Goal: Task Accomplishment & Management: Manage account settings

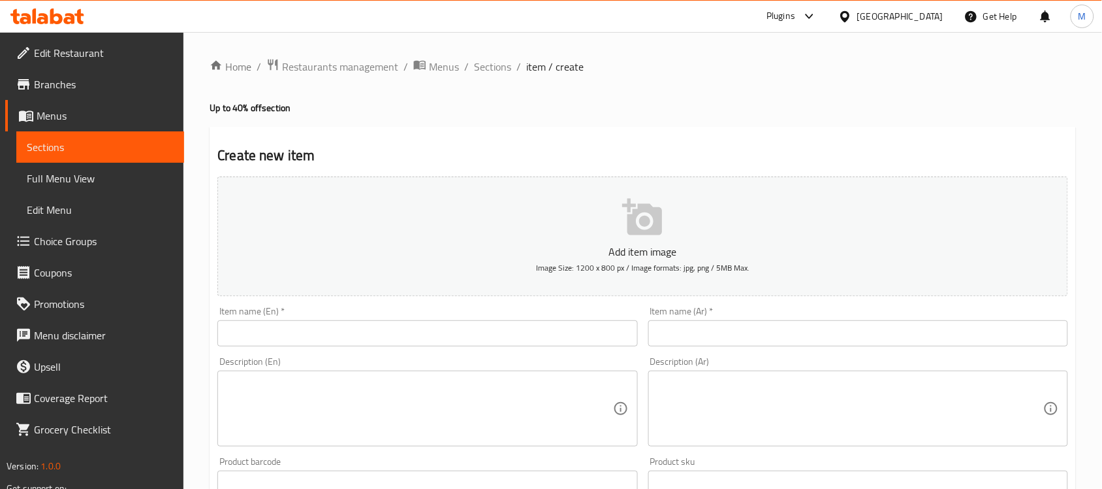
drag, startPoint x: 242, startPoint y: 342, endPoint x: 262, endPoint y: 340, distance: 20.3
click at [242, 341] on input "text" at bounding box center [427, 333] width 420 height 26
paste input "Smash’d Offer"
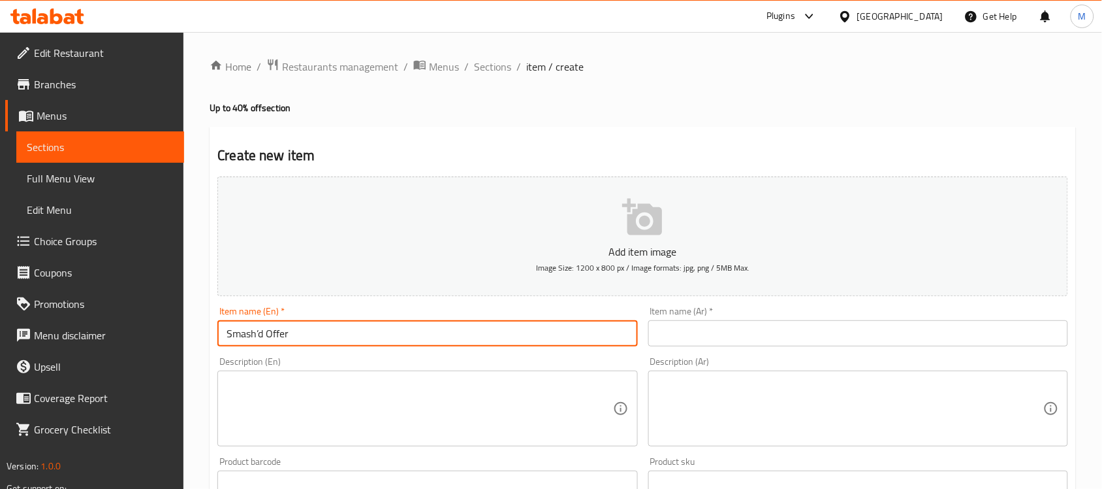
click at [255, 337] on input "Smash’d Offer" at bounding box center [427, 333] width 420 height 26
click at [415, 330] on input "Smash'd Offer" at bounding box center [427, 333] width 420 height 26
type input "Smash'd Offer"
click at [739, 333] on input "text" at bounding box center [859, 333] width 420 height 26
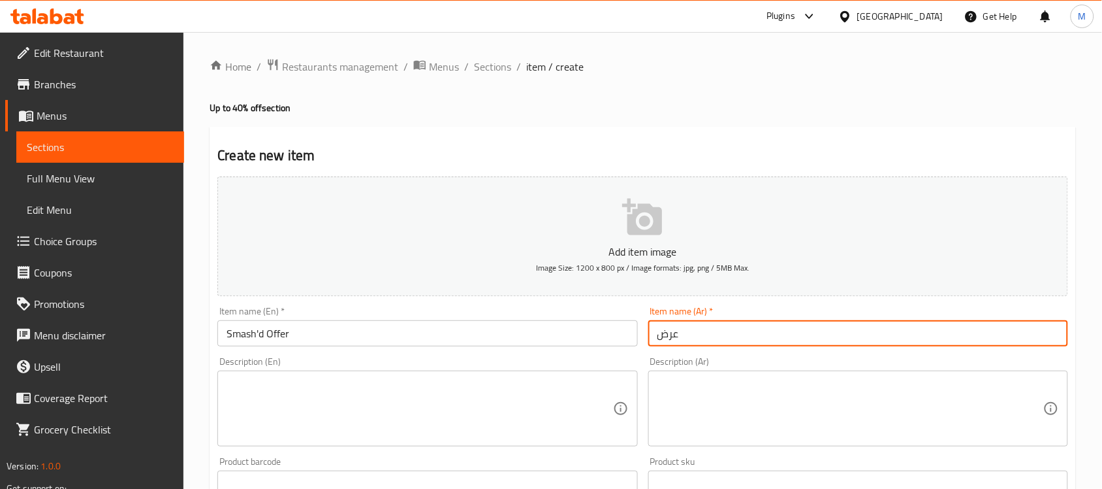
paste input "سماشد"
type input "عرض سماشد"
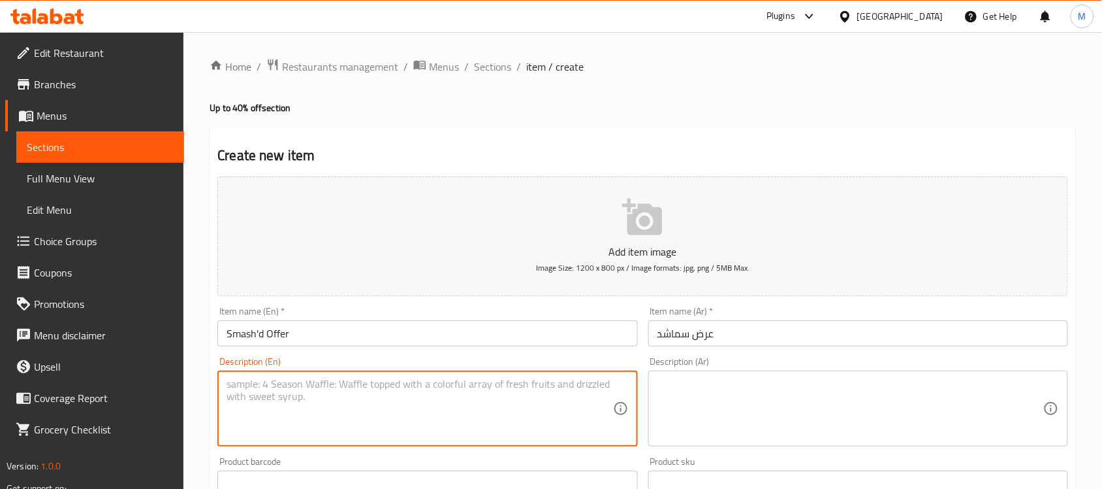
click at [302, 389] on textarea at bounding box center [420, 409] width 386 height 62
paste textarea "Double smash’d Burger Sandwich of your choice (Stack’d Secret or Mushroom N Swi…"
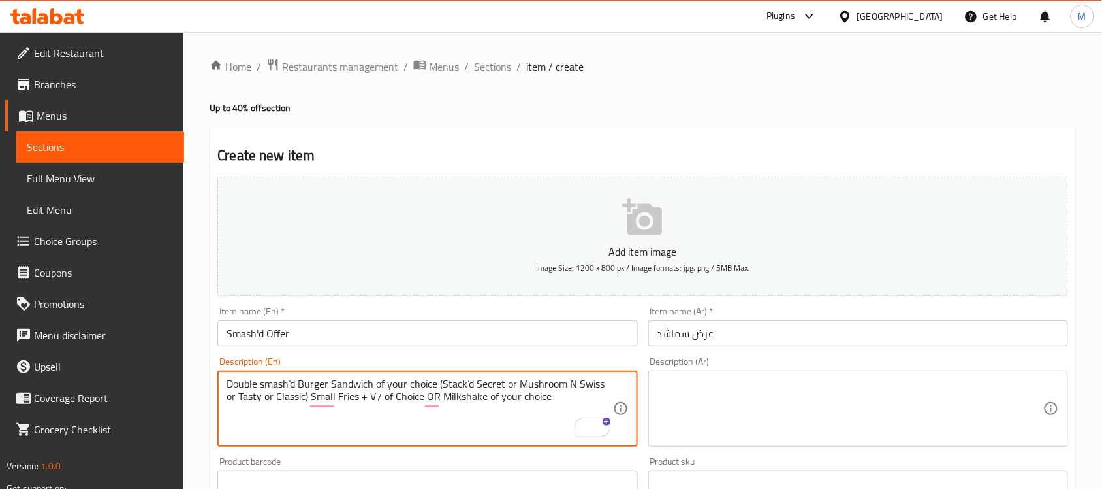
click at [309, 396] on textarea "Double smash’d Burger Sandwich of your choice (Stack’d Secret or Mushroom N Swi…" at bounding box center [420, 409] width 386 height 62
click at [289, 383] on textarea "Double smash’d Burger Sandwich of your choice (Stack’d Secret or Mushroom N Swi…" at bounding box center [420, 409] width 386 height 62
type textarea "Double smash'd Burger Sandwich of your choice (Stack'd Secret or Mushroom N Swi…"
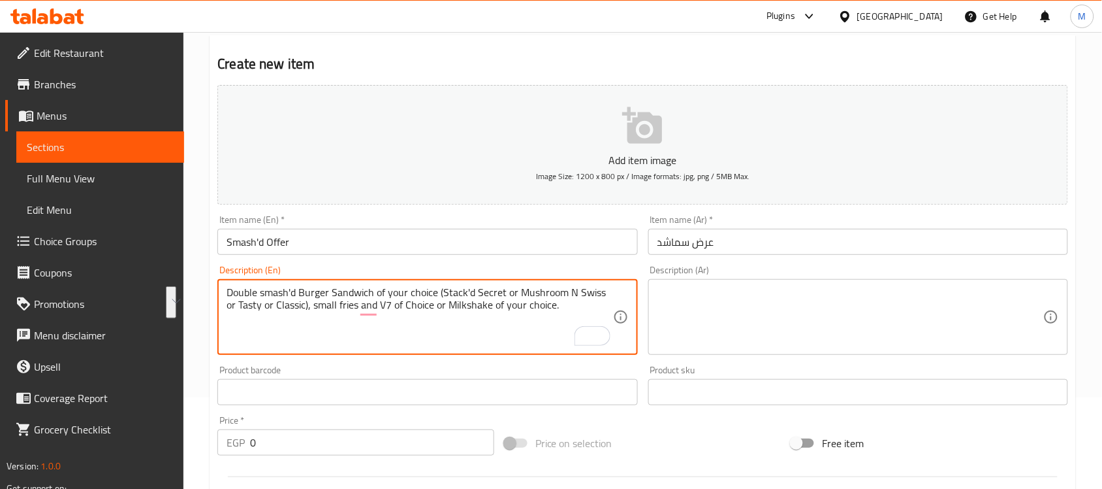
scroll to position [163, 0]
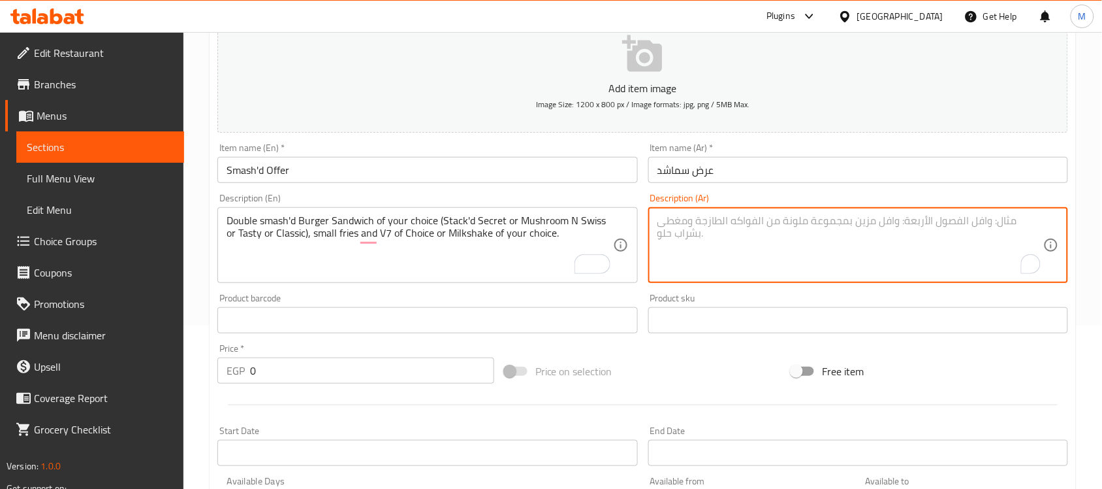
click at [719, 229] on textarea "To enrich screen reader interactions, please activate Accessibility in Grammarl…" at bounding box center [851, 245] width 386 height 62
paste textarea "ساندويتش برجر مزدوج من اختيارك (Stack'd Secret أو Mushroom N Swiss أو Tasty أو …"
click at [719, 222] on textarea "ساندويتش برجر مزدوج من اختيارك (Stack'd Secret أو Mushroom N Swiss أو Tasty أو …" at bounding box center [851, 245] width 386 height 62
click at [724, 223] on textarea "ساندويتش برجر مزدوج من اختيارك (Stack'd Secret أو Mushroom N Swiss أو Tasty أو …" at bounding box center [851, 245] width 386 height 62
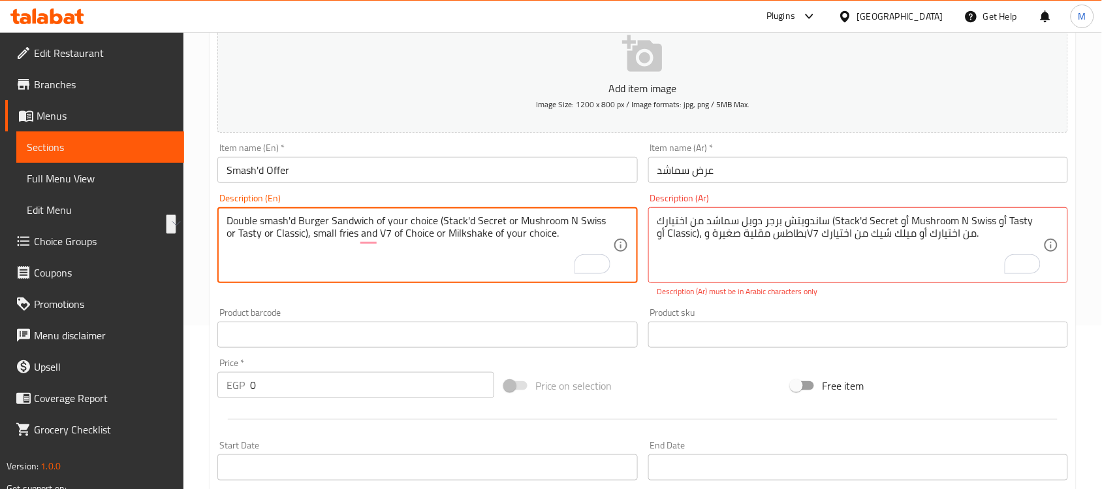
drag, startPoint x: 453, startPoint y: 221, endPoint x: 482, endPoint y: 222, distance: 29.4
click at [482, 222] on textarea "Double smash'd Burger Sandwich of your choice (Stack'd Secret or Mushroom N Swi…" at bounding box center [420, 245] width 386 height 62
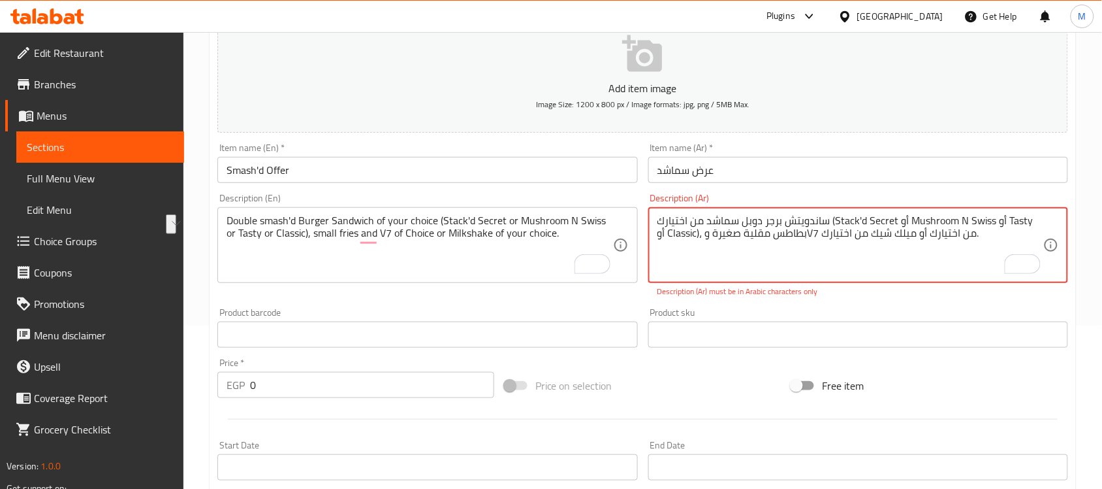
drag, startPoint x: 834, startPoint y: 221, endPoint x: 895, endPoint y: 227, distance: 61.0
paste textarea "ستاكد سيكريت"
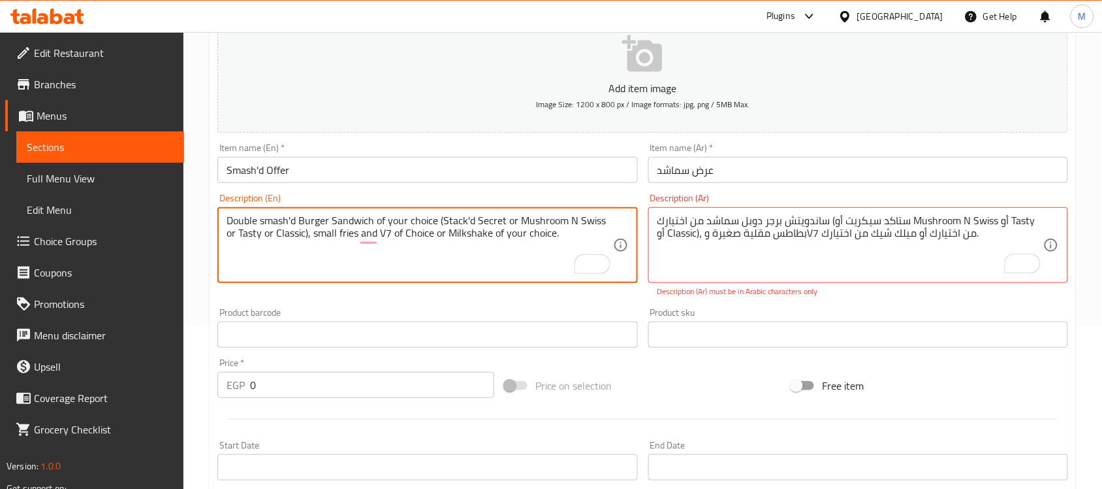
drag, startPoint x: 543, startPoint y: 221, endPoint x: 552, endPoint y: 221, distance: 8.5
click at [552, 221] on textarea "Double smash'd Burger Sandwich of your choice (Stack'd Secret or Mushroom N Swi…" at bounding box center [420, 245] width 386 height 62
click at [589, 219] on textarea "Double smash'd Burger Sandwich of your choice (Stack'd Secret or Mushroom N Swi…" at bounding box center [420, 245] width 386 height 62
drag, startPoint x: 589, startPoint y: 219, endPoint x: 601, endPoint y: 221, distance: 11.8
click at [601, 221] on textarea "Double smash'd Burger Sandwich of your choice (Stack'd Secret or Mushroom N Swi…" at bounding box center [420, 245] width 386 height 62
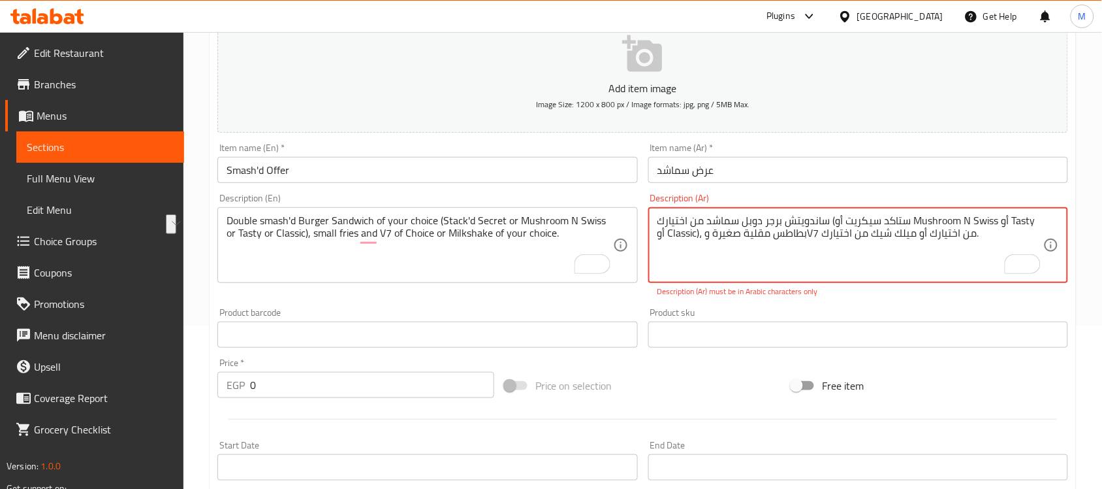
drag, startPoint x: 913, startPoint y: 222, endPoint x: 997, endPoint y: 224, distance: 84.3
paste textarea "مشروم ان سويس"
click at [1010, 225] on textarea "ساندويتش برجر دوبل سماشد من اختيارك (ستاكد سيكريت أو مشروم ان سويس أو Tasty أو …" at bounding box center [851, 245] width 386 height 62
click at [1005, 225] on textarea "ساندويتش برجر دوبل سماشد من اختيارك (ستاكد سيكريت أو مشروم ان سويس أو Tasty أو …" at bounding box center [851, 245] width 386 height 62
paste textarea "تيستي"
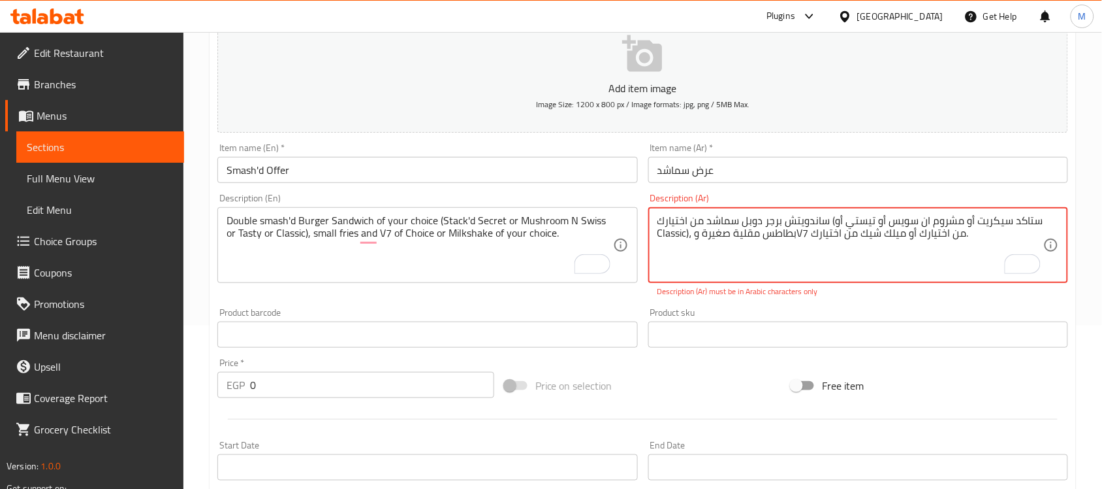
click at [667, 234] on textarea "ساندويتش برجر دوبل سماشد من اختيارك (ستاكد سيكريت أو مشروم ان سويس أو تيستي أو …" at bounding box center [851, 245] width 386 height 62
paste textarea "كلاسيك"
click at [1094, 231] on div "Home / Restaurants management / Menus / Sections / item / create Up to 40% off …" at bounding box center [643, 321] width 919 height 905
click at [1094, 278] on div "Home / Restaurants management / Menus / Sections / item / create Up to 40% off …" at bounding box center [643, 321] width 919 height 905
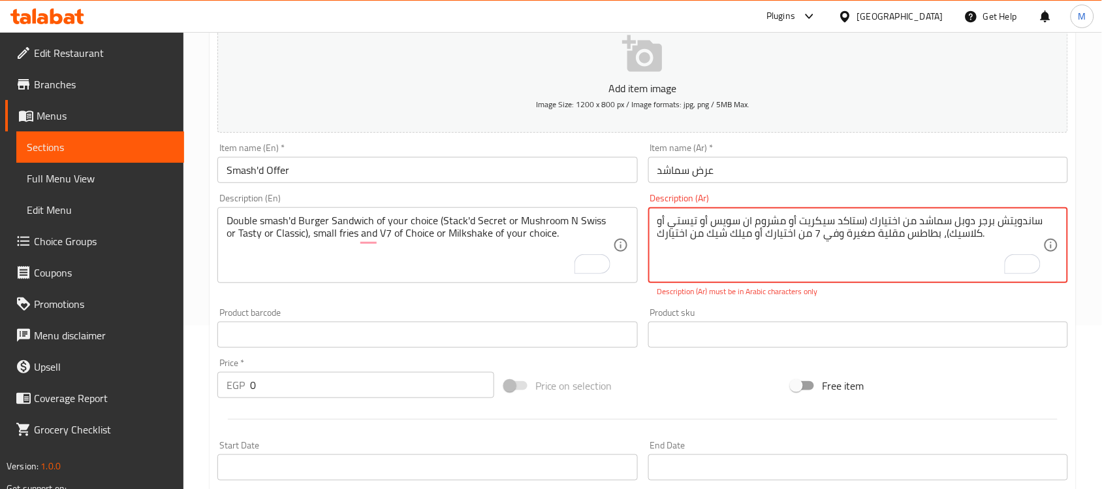
type textarea "ساندويتش برجر دوبل سماشد من اختيارك (ستاكد سيكريت أو مشروم ان سويس أو تيستي أو …"
click at [203, 162] on div "Home / Restaurants management / Menus / Sections / item / create Up to 40% off …" at bounding box center [643, 321] width 919 height 905
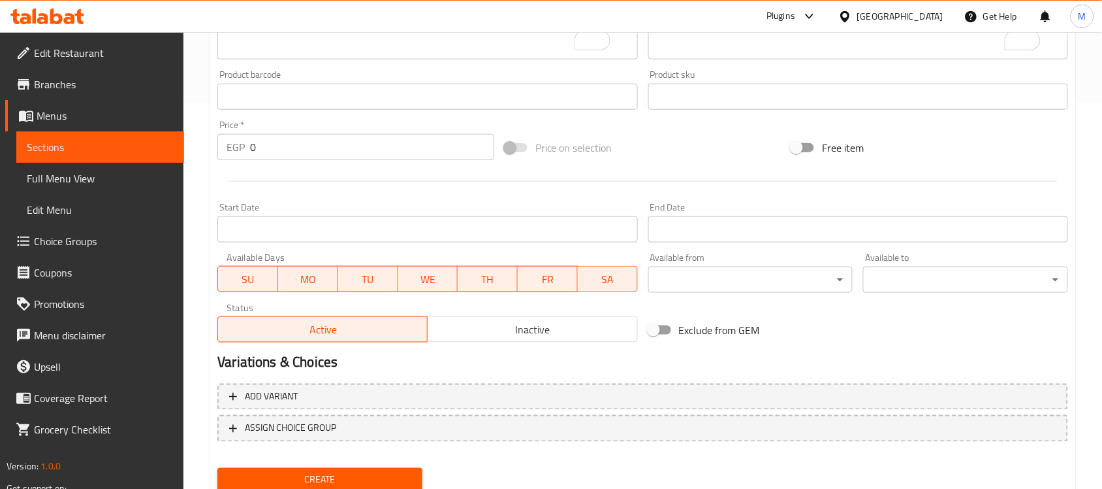
scroll to position [408, 0]
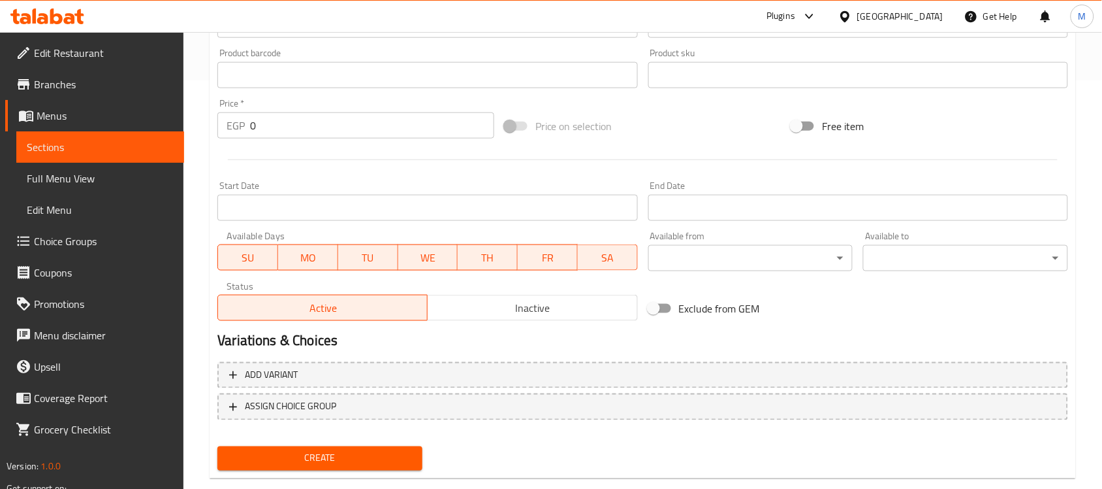
click at [518, 307] on span "Inactive" at bounding box center [532, 307] width 199 height 19
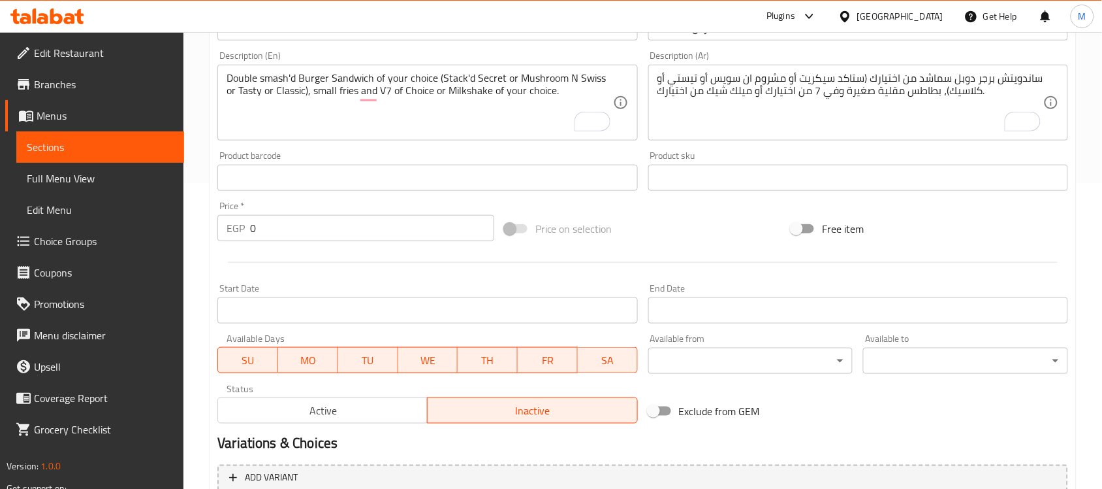
scroll to position [432, 0]
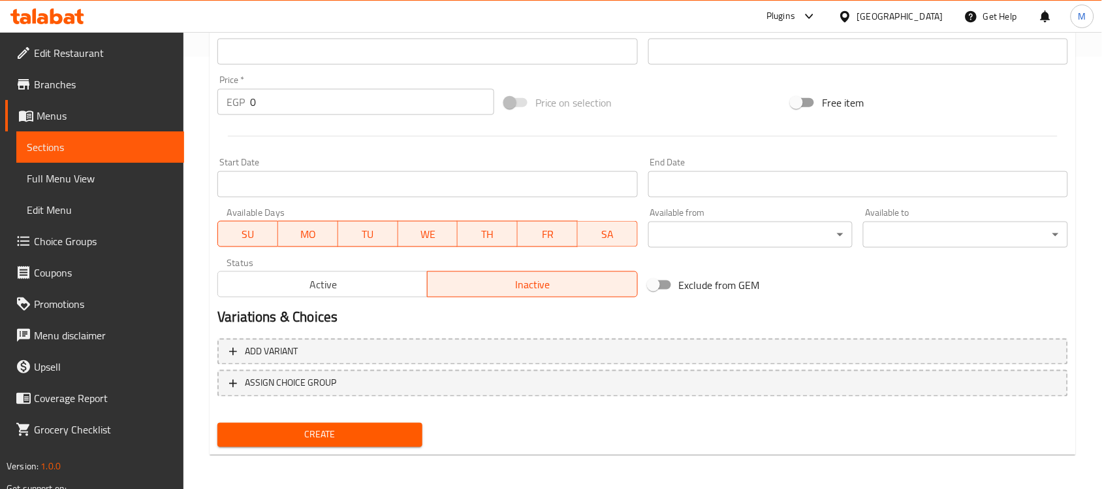
click at [498, 178] on input "Start Date" at bounding box center [427, 184] width 420 height 26
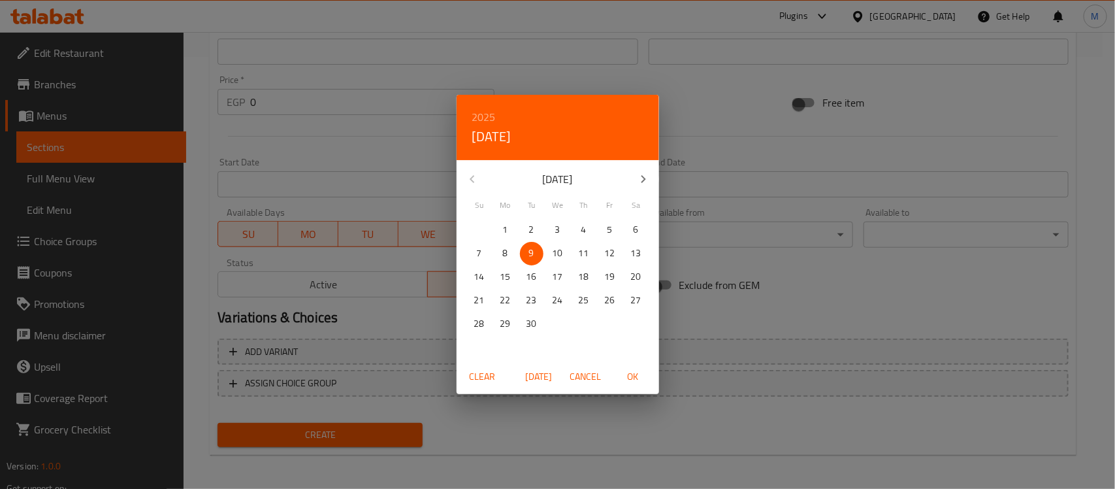
click at [545, 377] on span "Today" at bounding box center [538, 376] width 31 height 16
click at [630, 374] on span "OK" at bounding box center [632, 376] width 31 height 16
type input "[DATE]"
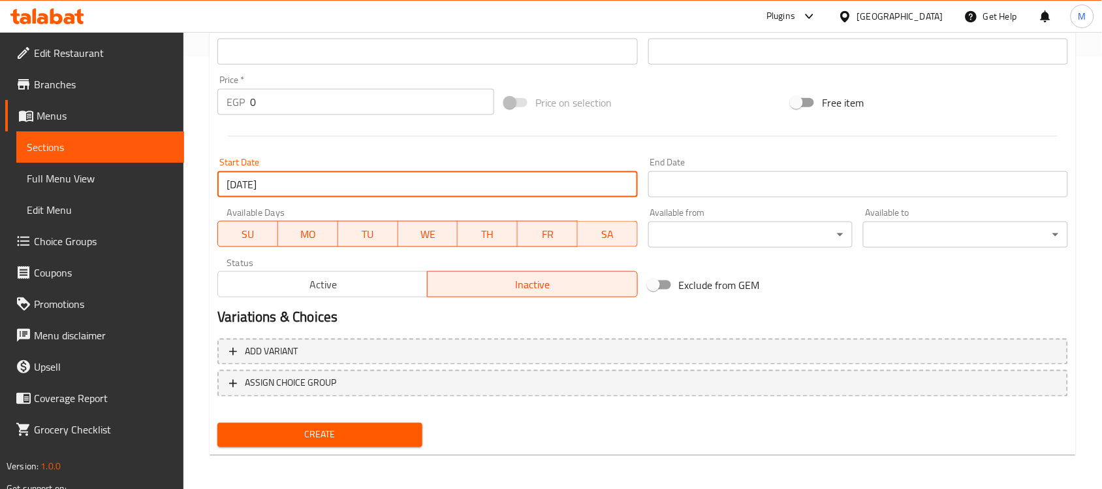
click at [698, 186] on input "Start Date" at bounding box center [859, 184] width 420 height 26
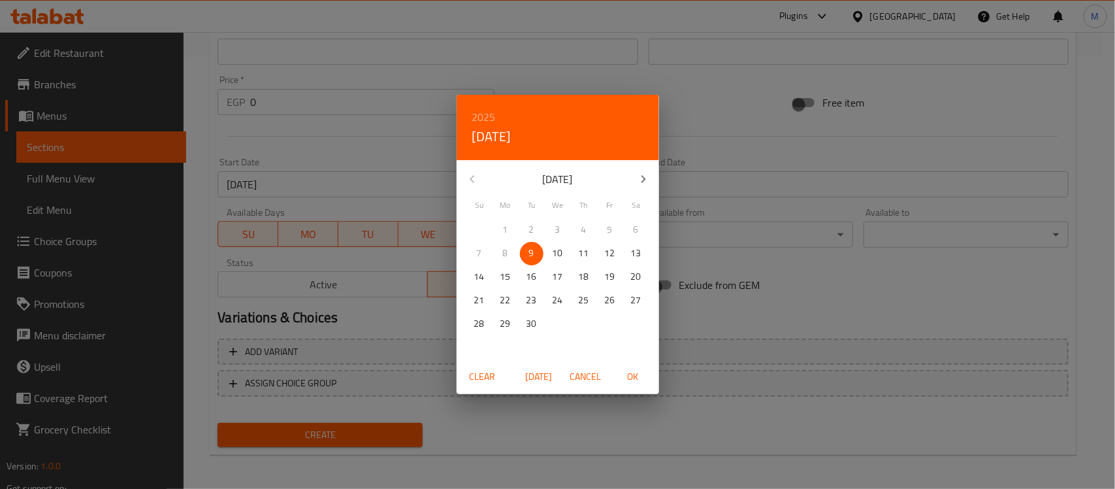
click at [530, 324] on p "30" at bounding box center [531, 323] width 10 height 16
click at [630, 376] on span "OK" at bounding box center [632, 376] width 31 height 16
type input "[DATE]"
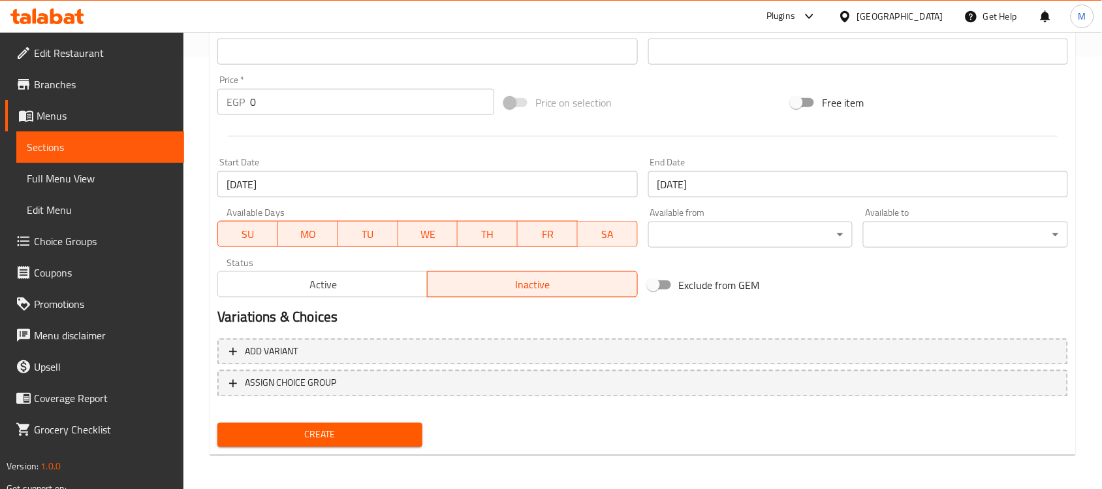
click at [197, 216] on div "Home / Restaurants management / Menus / Sections / item / create Up to 40% off …" at bounding box center [643, 45] width 919 height 891
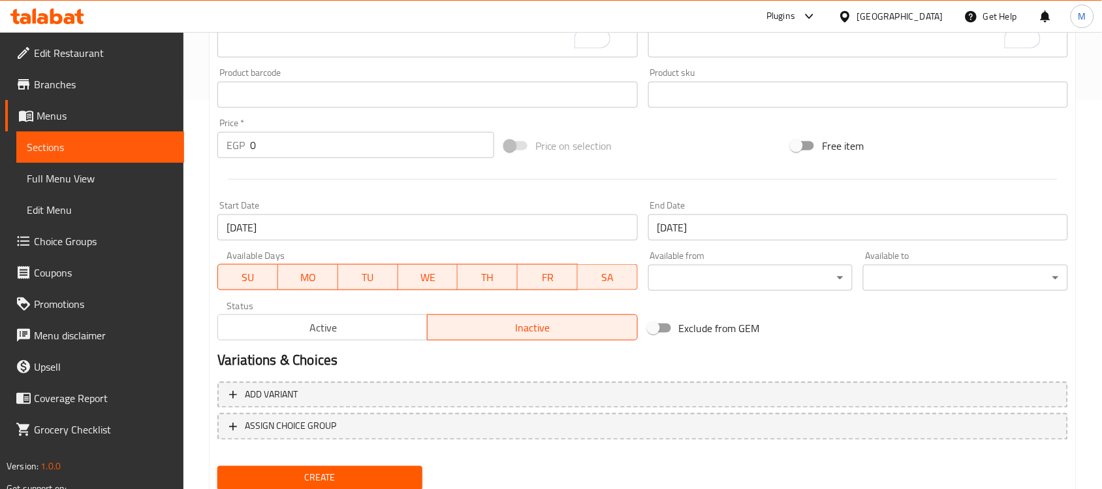
scroll to position [350, 0]
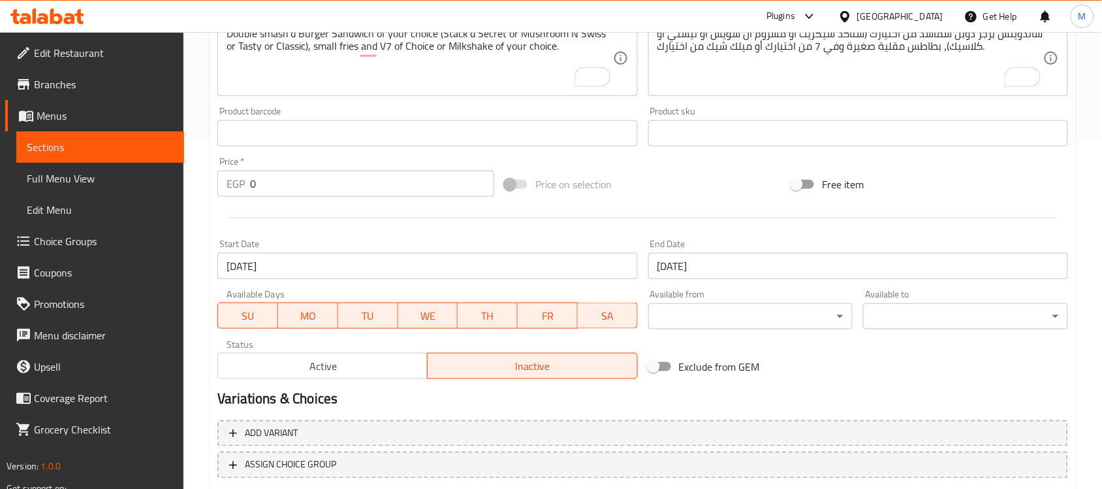
click at [201, 214] on div "Home / Restaurants management / Menus / Sections / item / create Up to 40% off …" at bounding box center [643, 127] width 919 height 891
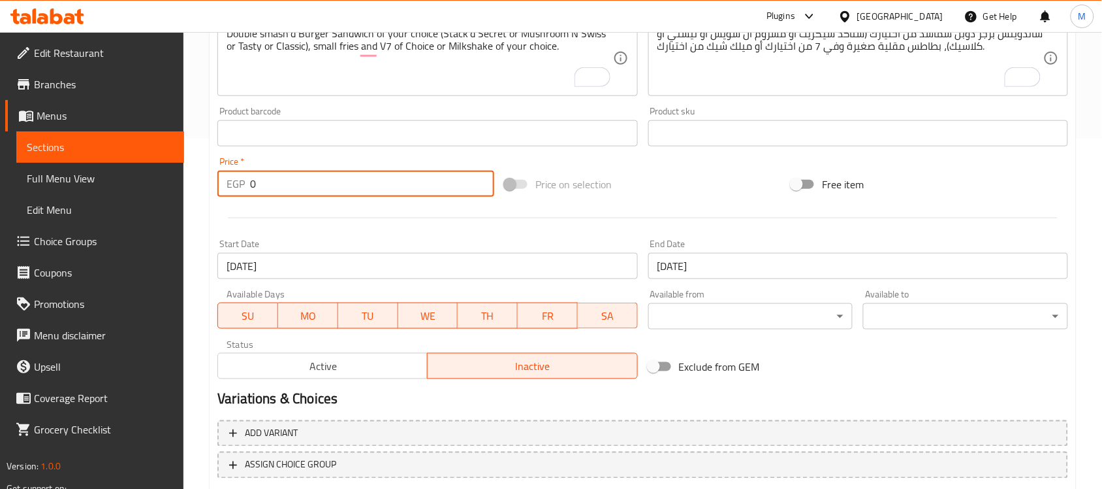
drag, startPoint x: 258, startPoint y: 186, endPoint x: 242, endPoint y: 181, distance: 17.1
click at [242, 181] on div "EGP 0 Price *" at bounding box center [355, 183] width 277 height 26
paste input "358"
type input "358"
click at [200, 180] on div "Home / Restaurants management / Menus / Sections / item / create Up to 40% off …" at bounding box center [643, 127] width 919 height 891
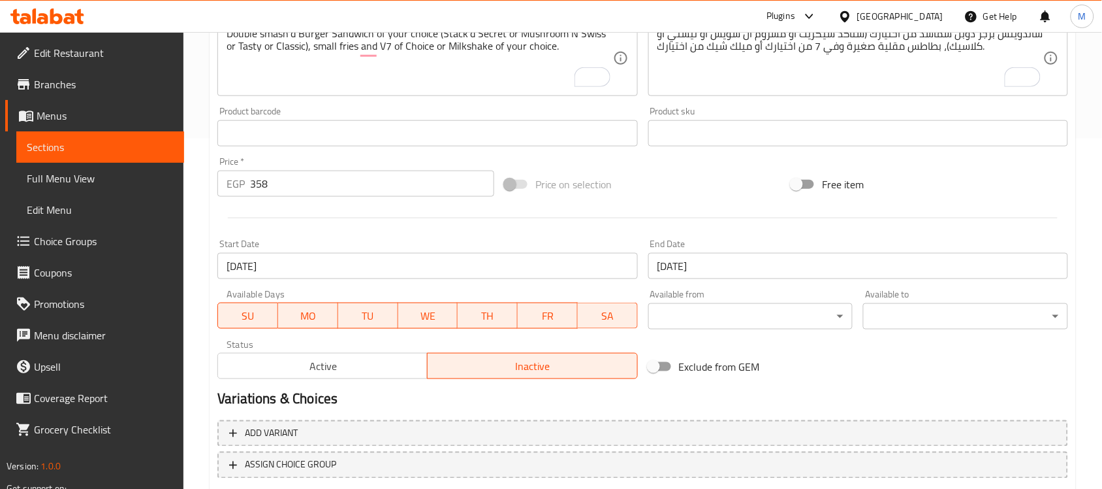
click at [206, 249] on div "Home / Restaurants management / Menus / Sections / item / create Up to 40% off …" at bounding box center [643, 127] width 919 height 891
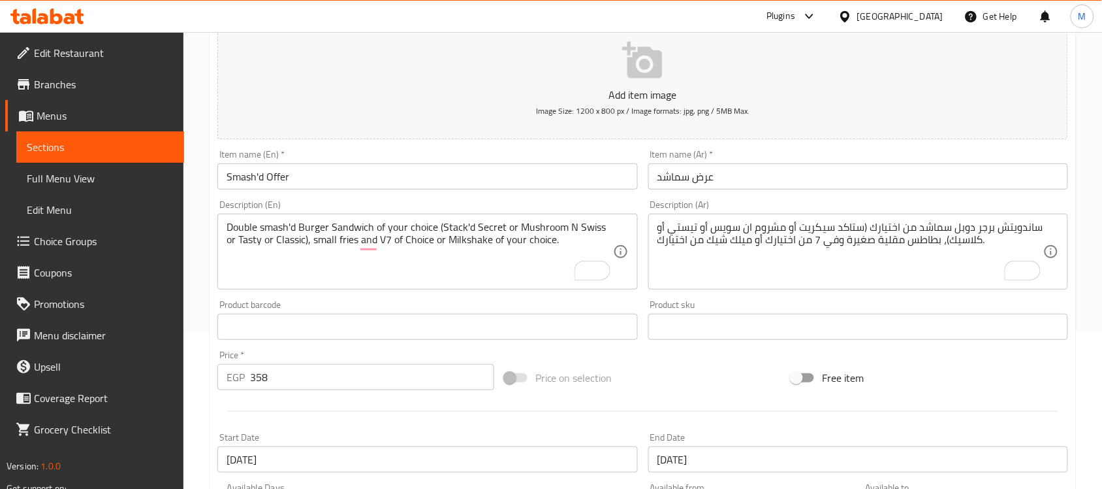
scroll to position [105, 0]
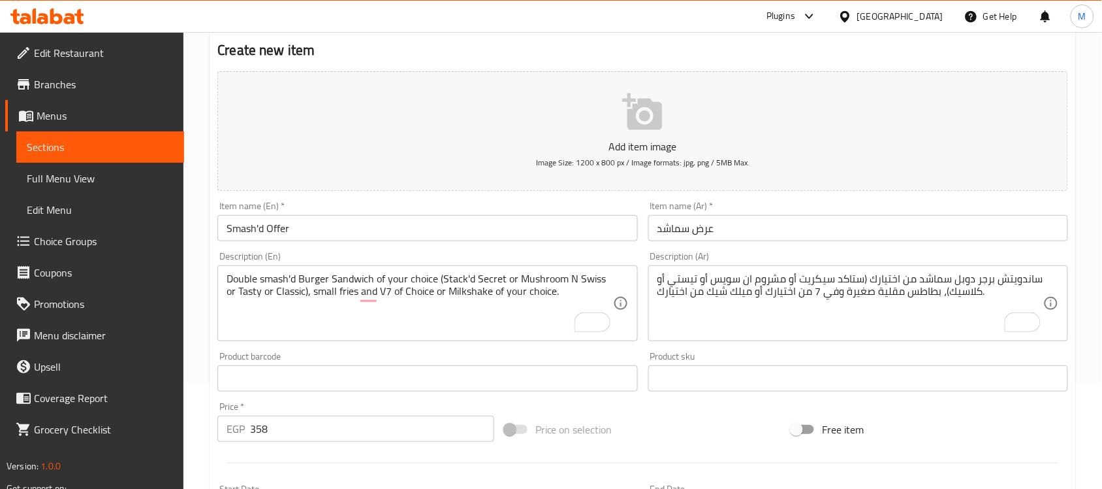
click at [204, 191] on div "Home / Restaurants management / Menus / Sections / item / create Up to 40% off …" at bounding box center [643, 372] width 919 height 891
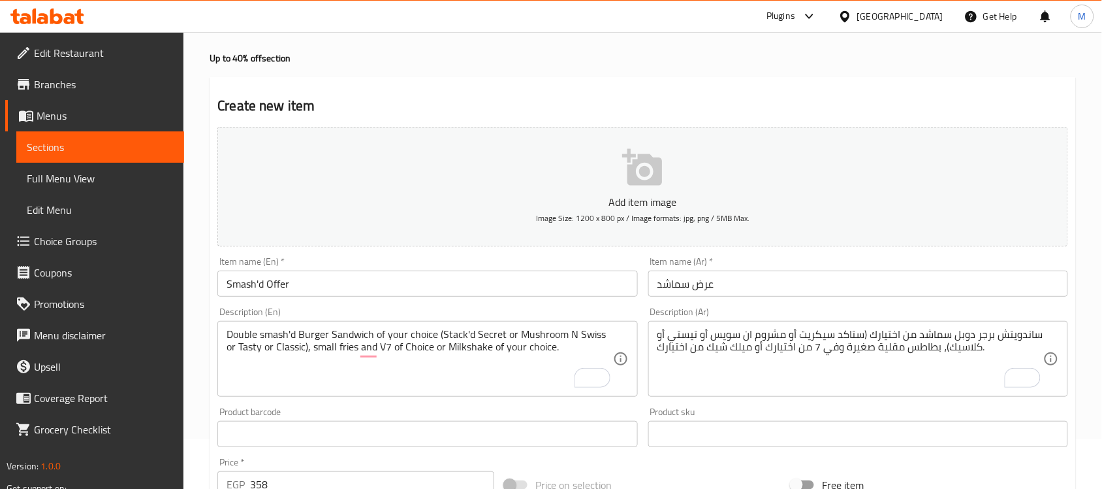
scroll to position [0, 0]
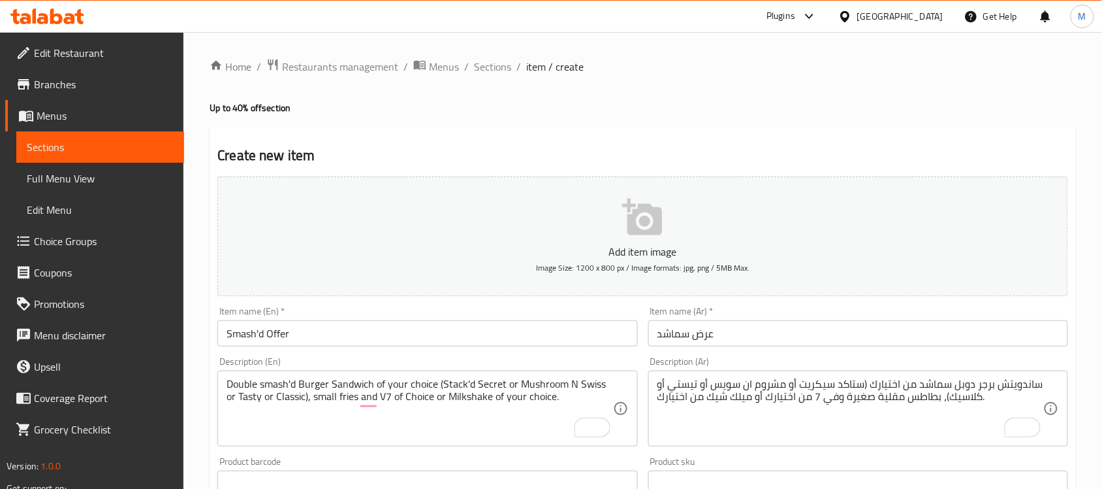
click at [700, 336] on input "عرض سماشد" at bounding box center [859, 333] width 420 height 26
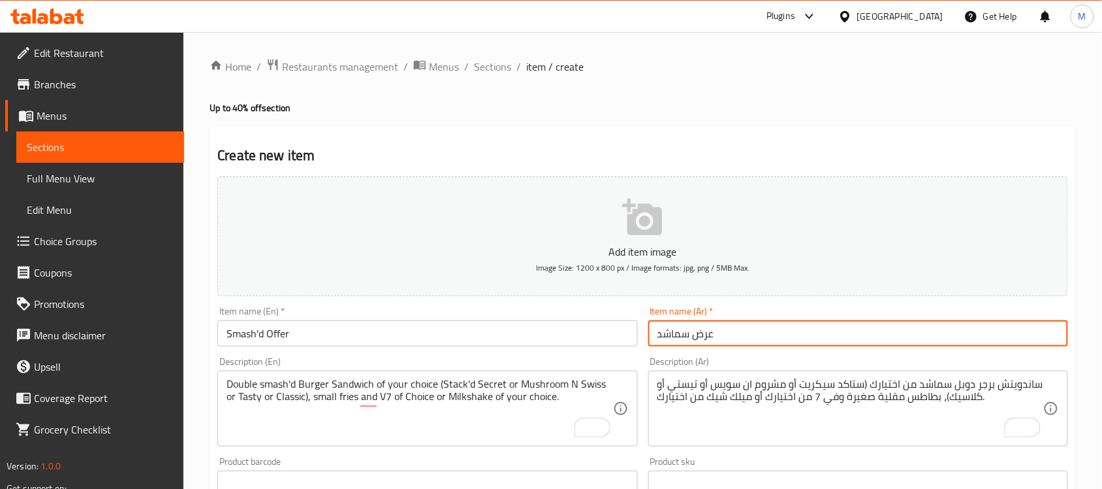
click at [700, 336] on input "عرض سماشد" at bounding box center [859, 333] width 420 height 26
drag, startPoint x: 700, startPoint y: 336, endPoint x: 668, endPoint y: 334, distance: 32.1
click at [668, 334] on input "عرض سماشد" at bounding box center [859, 333] width 420 height 26
drag, startPoint x: 668, startPoint y: 334, endPoint x: 645, endPoint y: 327, distance: 24.0
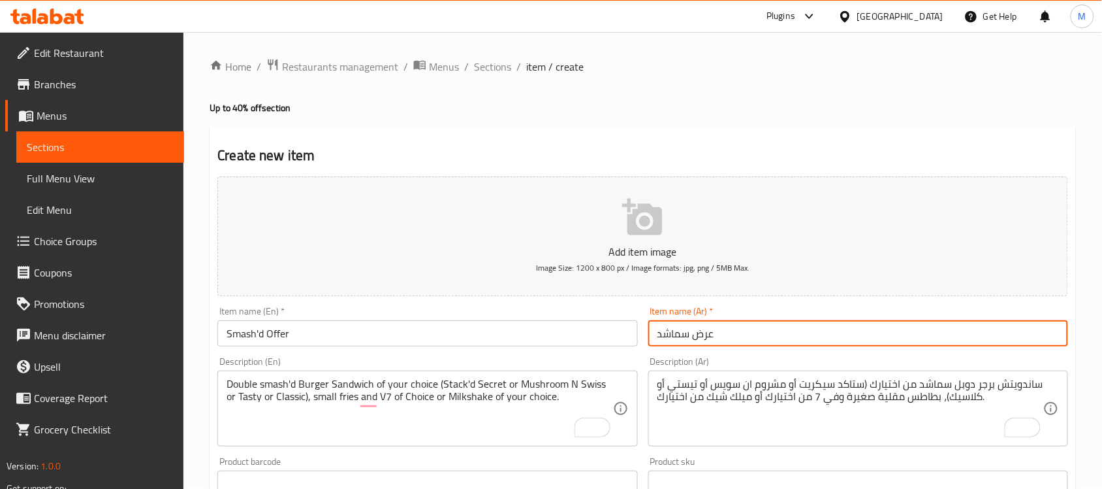
click at [645, 327] on div "Item name (Ar)   * عرض سماشد Item name (Ar) *" at bounding box center [858, 326] width 430 height 50
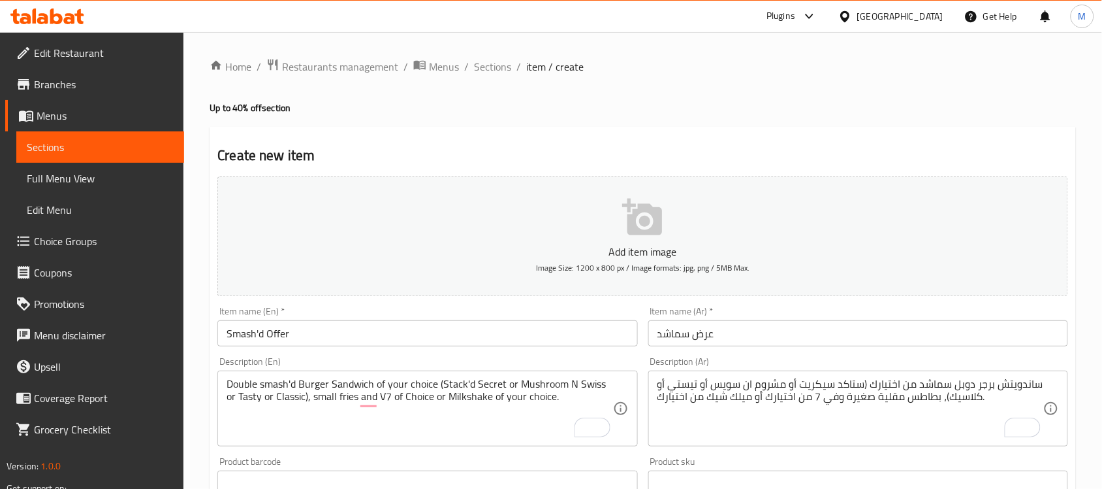
scroll to position [82, 0]
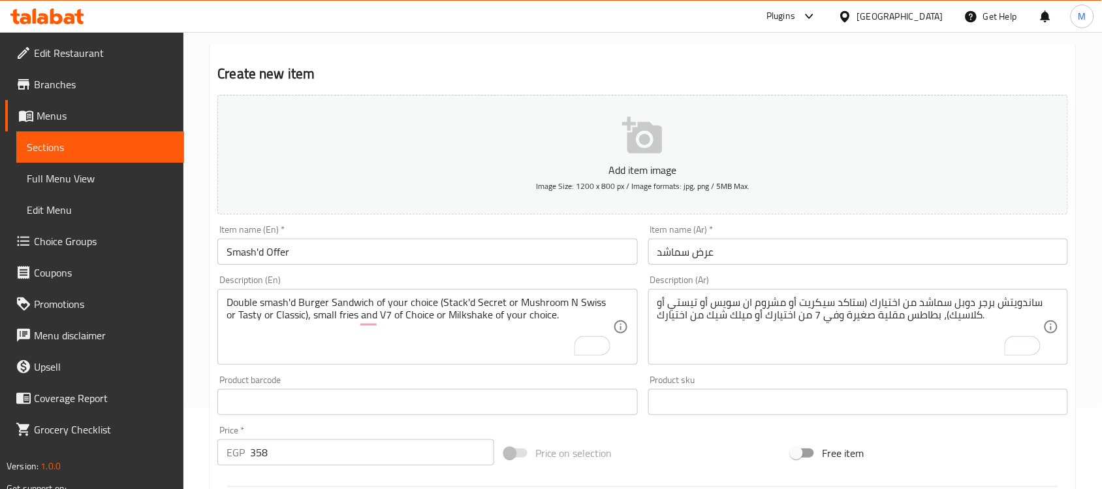
click at [1081, 285] on div "Home / Restaurants management / Menus / Sections / item / create Up to 40% off …" at bounding box center [643, 395] width 919 height 891
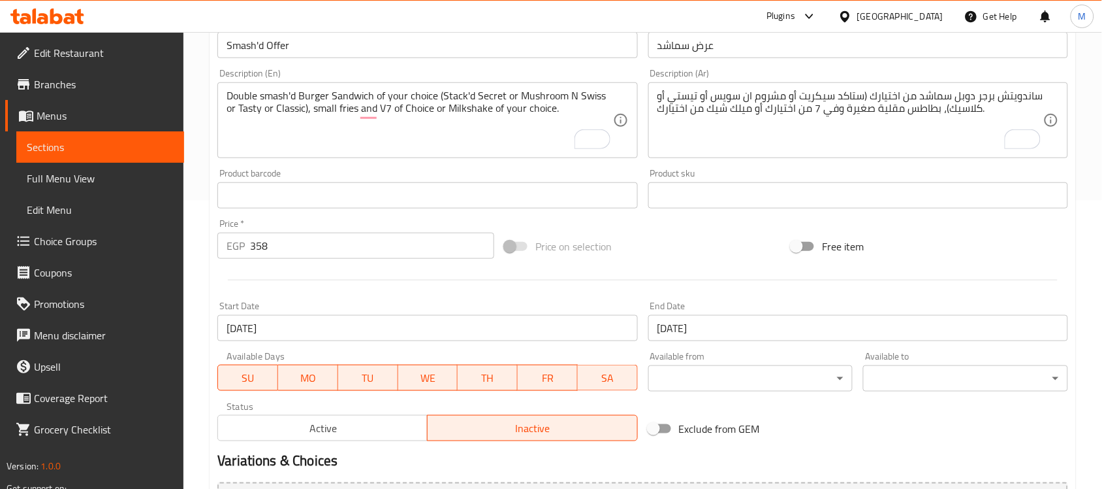
scroll to position [432, 0]
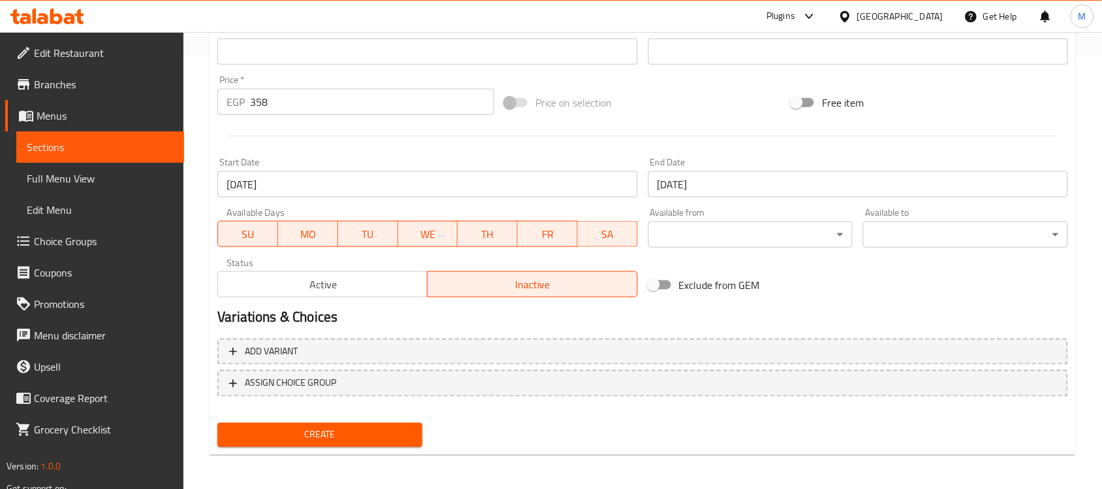
click at [306, 438] on span "Create" at bounding box center [320, 434] width 184 height 16
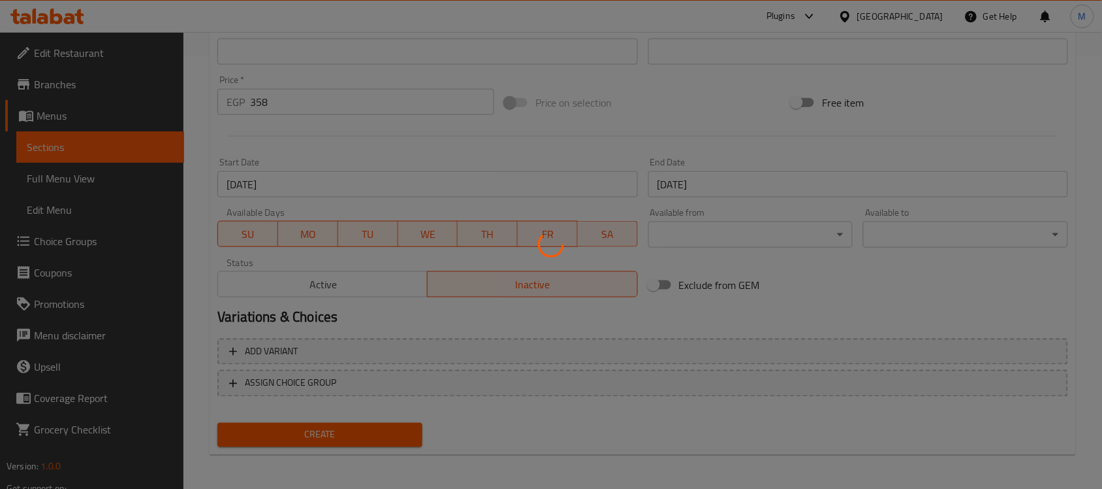
type input "0"
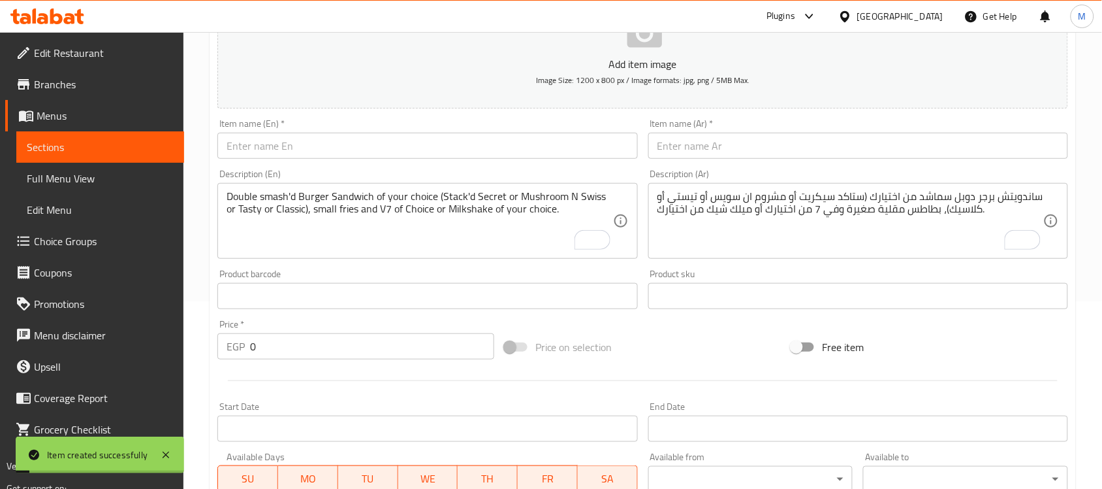
scroll to position [0, 0]
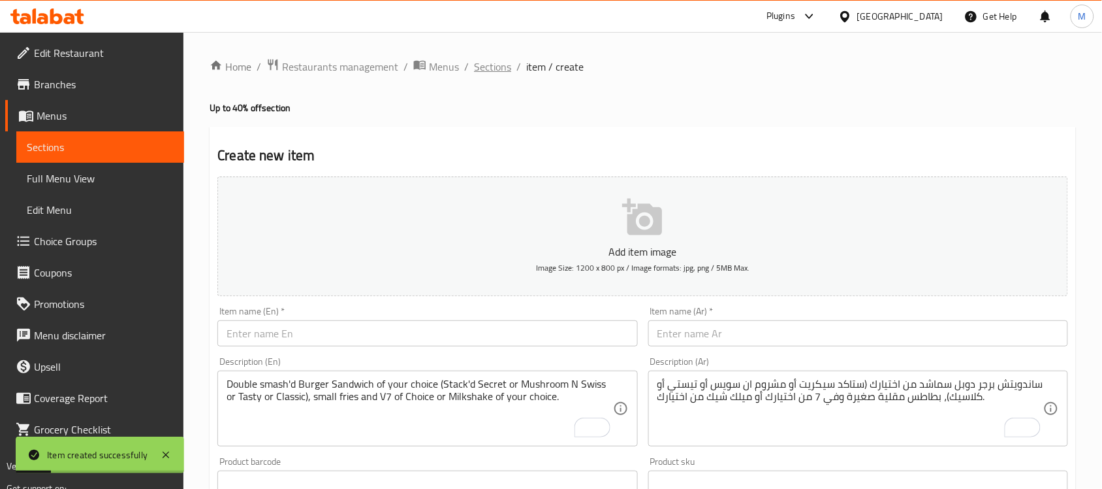
click at [500, 67] on span "Sections" at bounding box center [492, 67] width 37 height 16
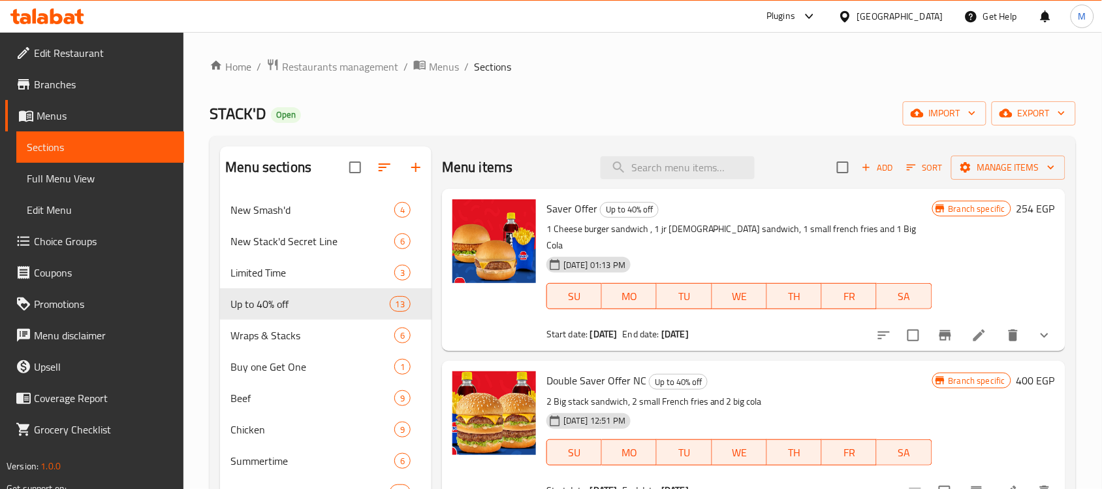
click at [72, 242] on span "Choice Groups" at bounding box center [104, 241] width 140 height 16
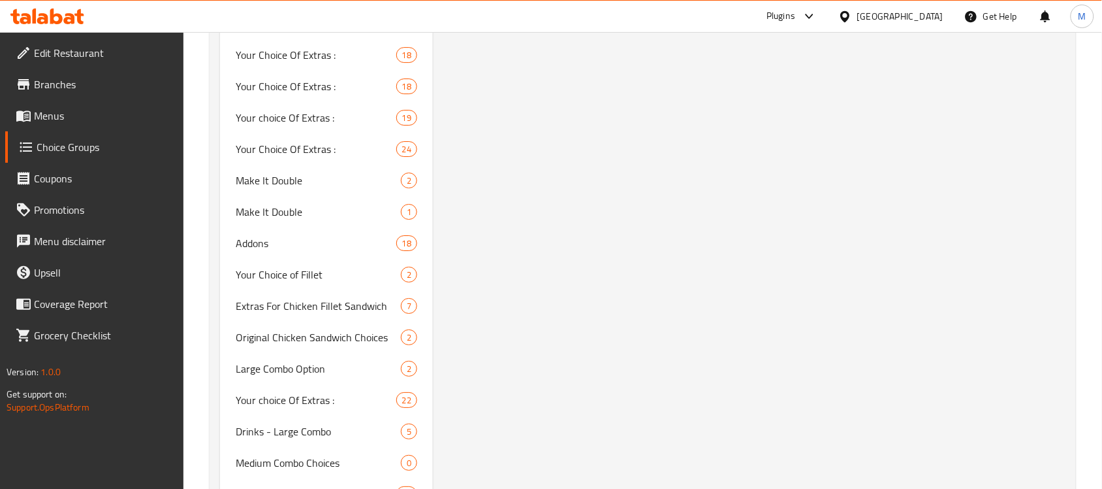
scroll to position [4227, 0]
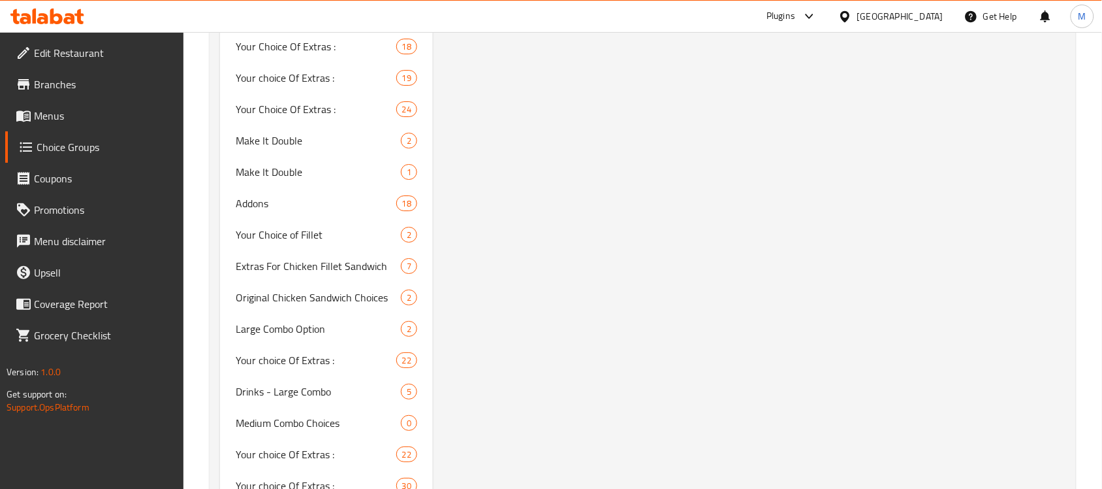
type input "Add On's Double Combo"
type input "الإضافات"
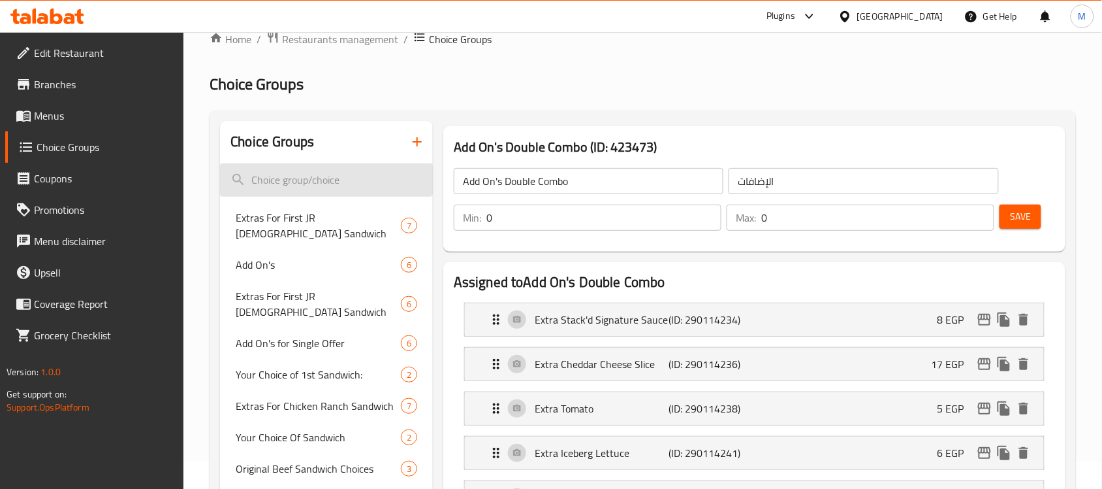
scroll to position [0, 0]
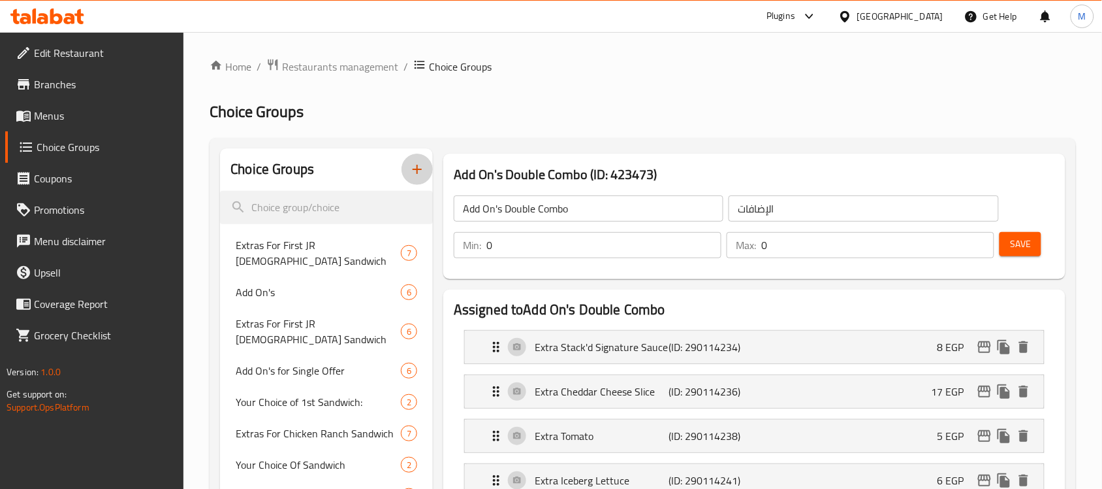
click at [417, 169] on icon "button" at bounding box center [417, 169] width 9 height 9
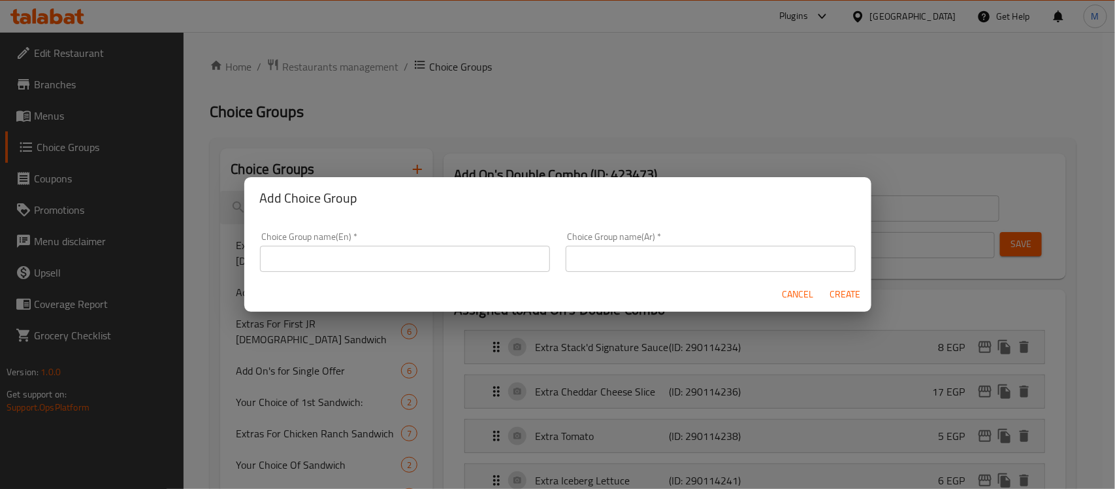
click at [364, 251] on input "text" at bounding box center [405, 259] width 290 height 26
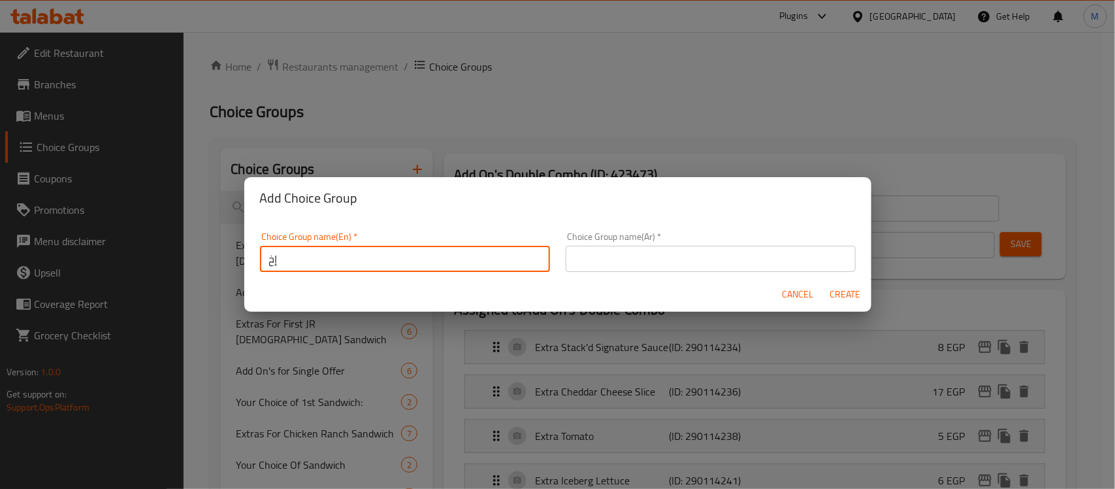
type input "إ"
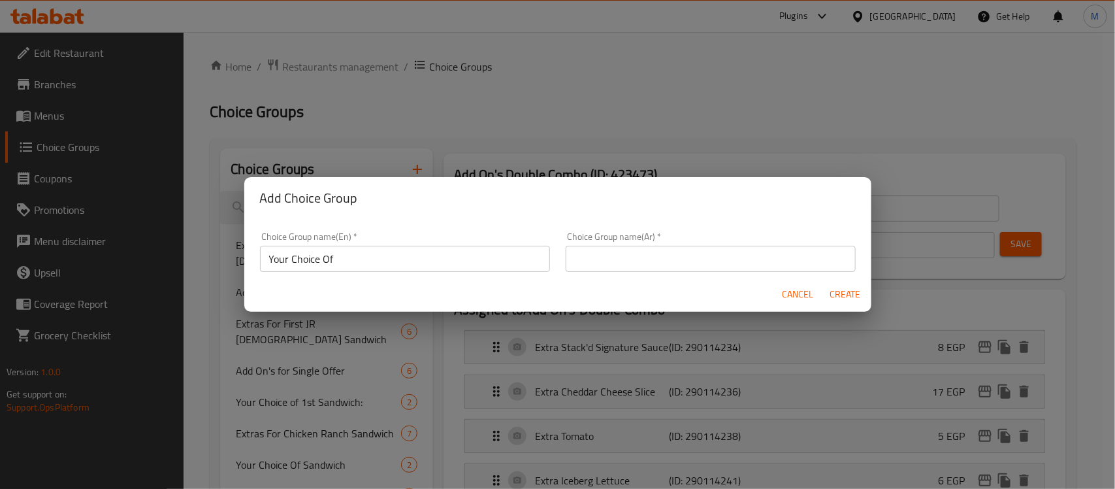
drag, startPoint x: 409, startPoint y: 246, endPoint x: 409, endPoint y: 253, distance: 7.8
click at [409, 246] on input "Your Choice Of" at bounding box center [405, 259] width 290 height 26
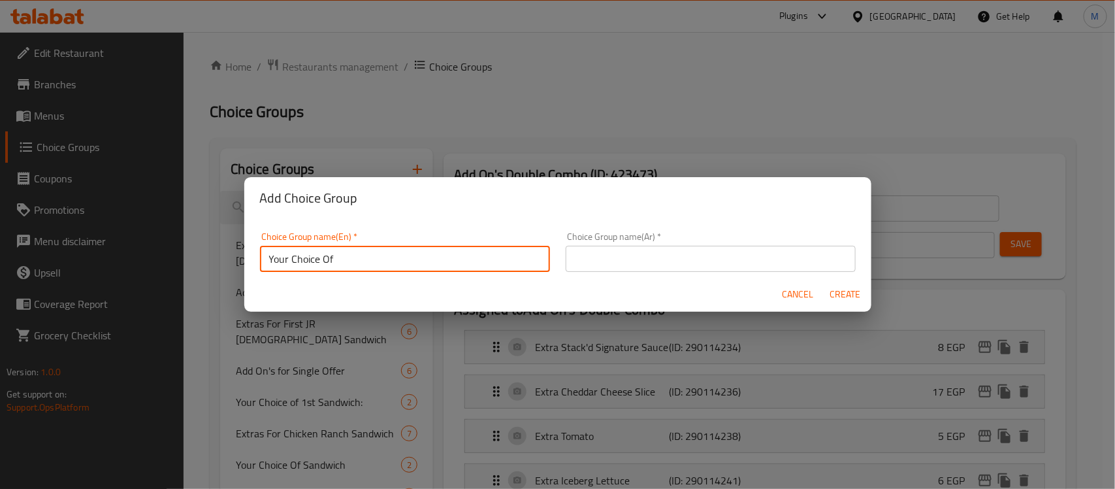
paste input "Double smash’d Burger Sandwich"
type input "Your Choice Of Double Smash'd Burger Sandwich:"
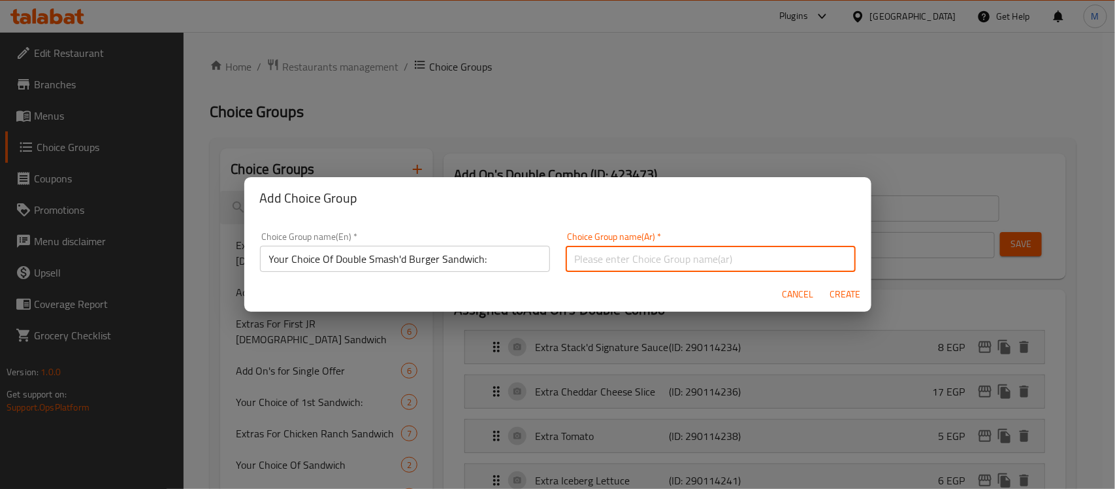
click at [657, 248] on input "text" at bounding box center [711, 259] width 290 height 26
paste input "اختيارك من ساندويتش البرجر المزدوج المهروس:"
click at [664, 260] on input "اختيارك من ساندويتش البرجر المزدوج المهروس:" at bounding box center [711, 259] width 290 height 26
type input "اختيارك من ساندويتش برجر سماشد دوبل:"
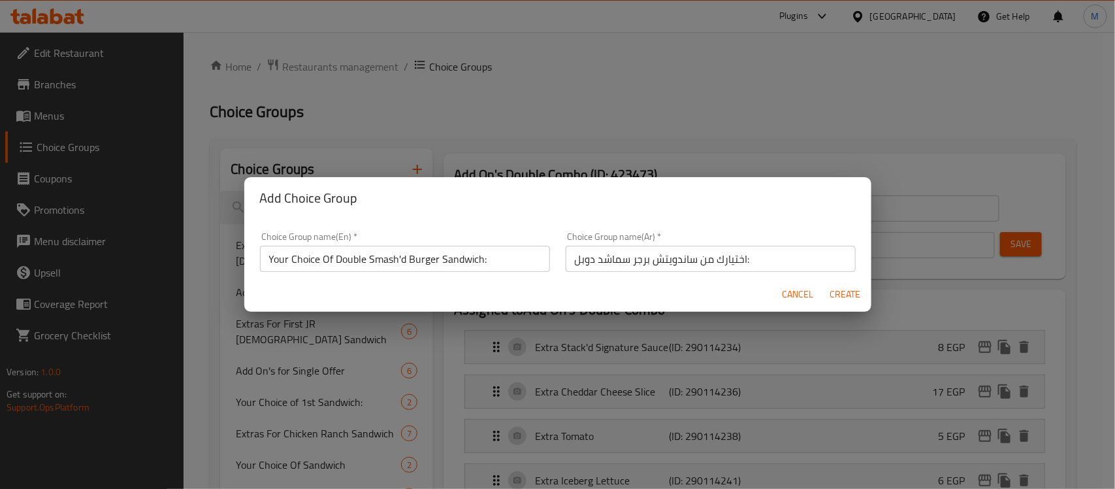
click at [846, 280] on div "Cancel Create" at bounding box center [557, 294] width 627 height 35
click at [846, 289] on span "Create" at bounding box center [844, 294] width 31 height 16
type input "Your Choice Of Double Smash'd Burger Sandwich:"
type input "اختيارك من ساندويتش برجر سماشد دوبل:"
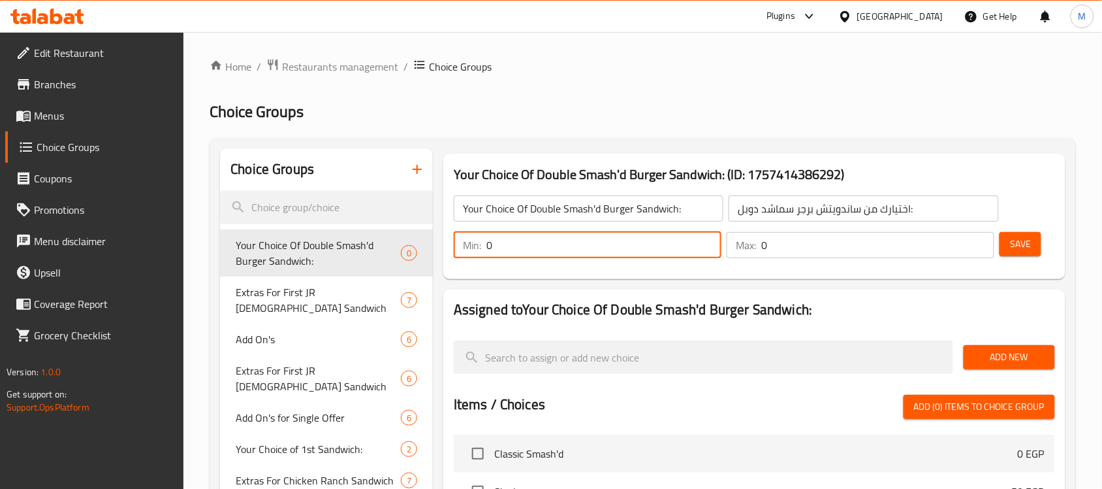
drag, startPoint x: 500, startPoint y: 244, endPoint x: 479, endPoint y: 239, distance: 22.0
click at [479, 239] on div "Min: 0 ​" at bounding box center [588, 245] width 268 height 26
type input "1"
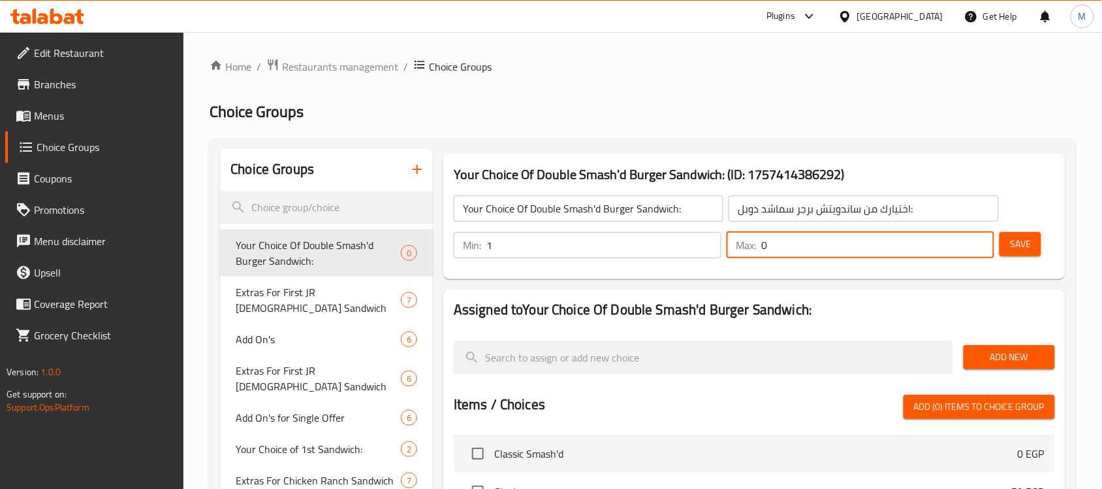
drag, startPoint x: 771, startPoint y: 244, endPoint x: 756, endPoint y: 245, distance: 14.4
click at [756, 245] on div "Max: 0 ​" at bounding box center [861, 245] width 268 height 26
type input "1"
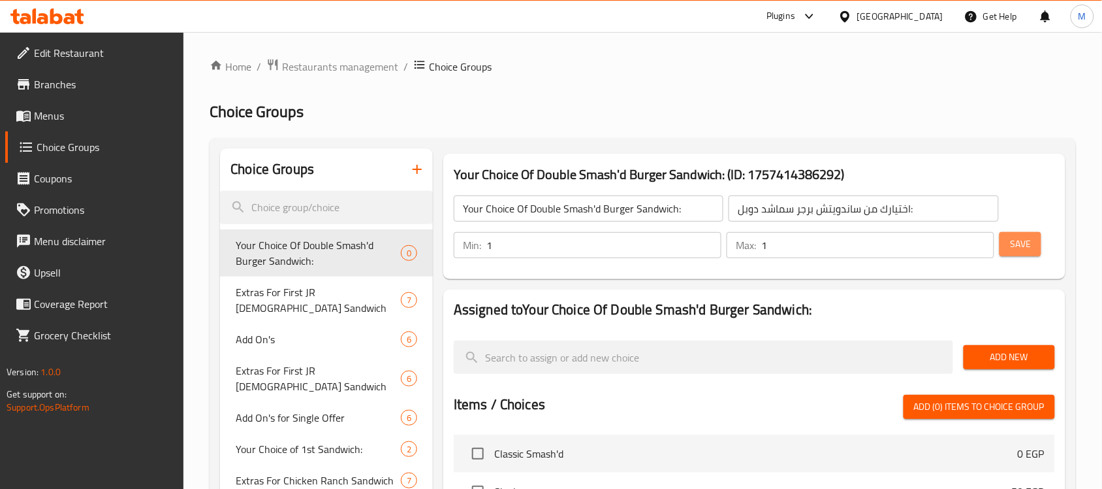
click at [1023, 240] on span "Save" at bounding box center [1020, 244] width 21 height 16
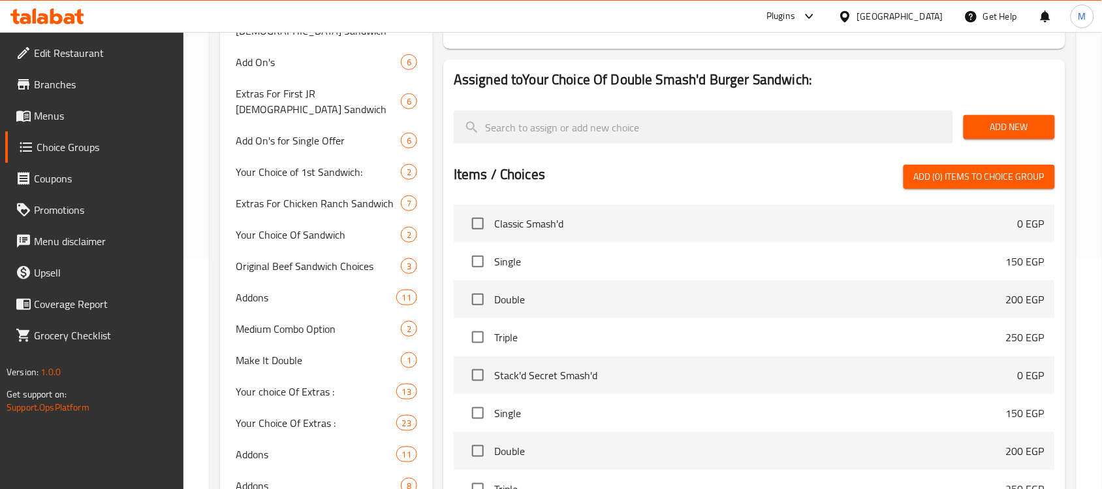
scroll to position [245, 0]
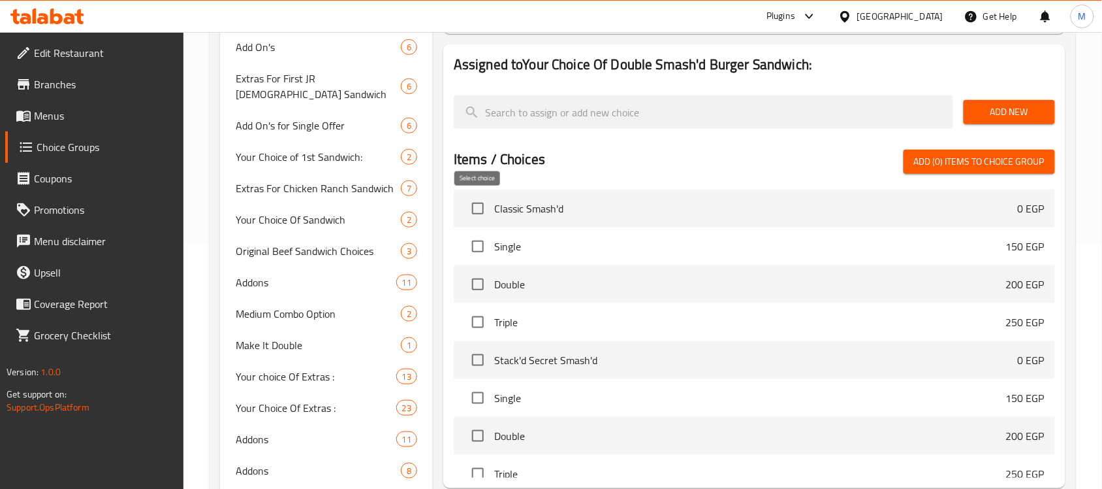
click at [472, 208] on input "checkbox" at bounding box center [477, 208] width 27 height 27
checkbox input "true"
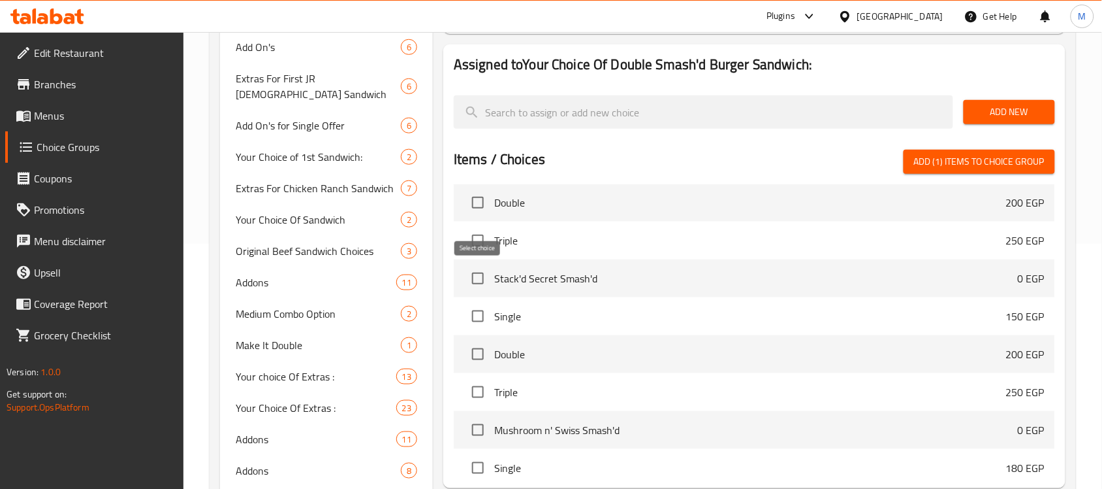
click at [475, 280] on input "checkbox" at bounding box center [477, 278] width 27 height 27
checkbox input "true"
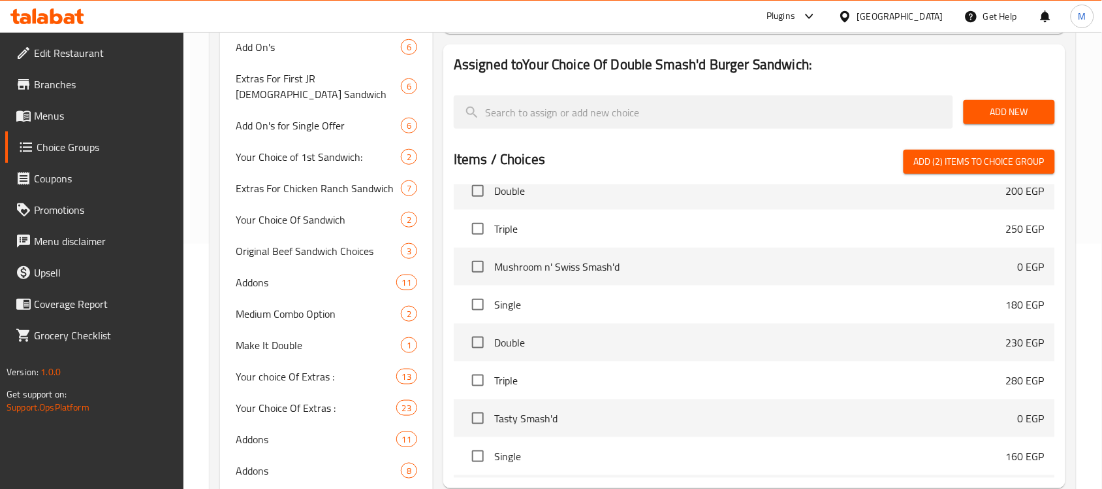
scroll to position [163, 0]
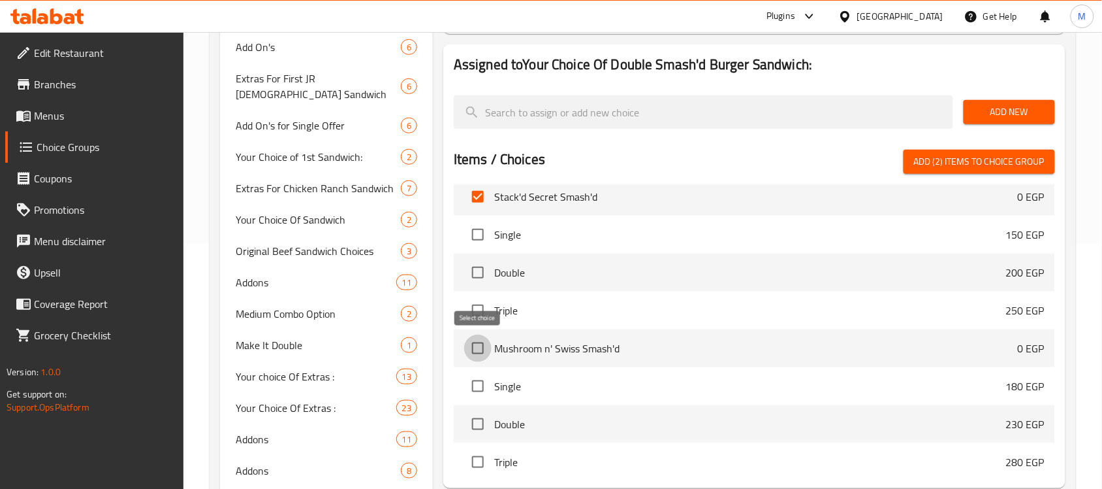
click at [478, 349] on input "checkbox" at bounding box center [477, 347] width 27 height 27
checkbox input "true"
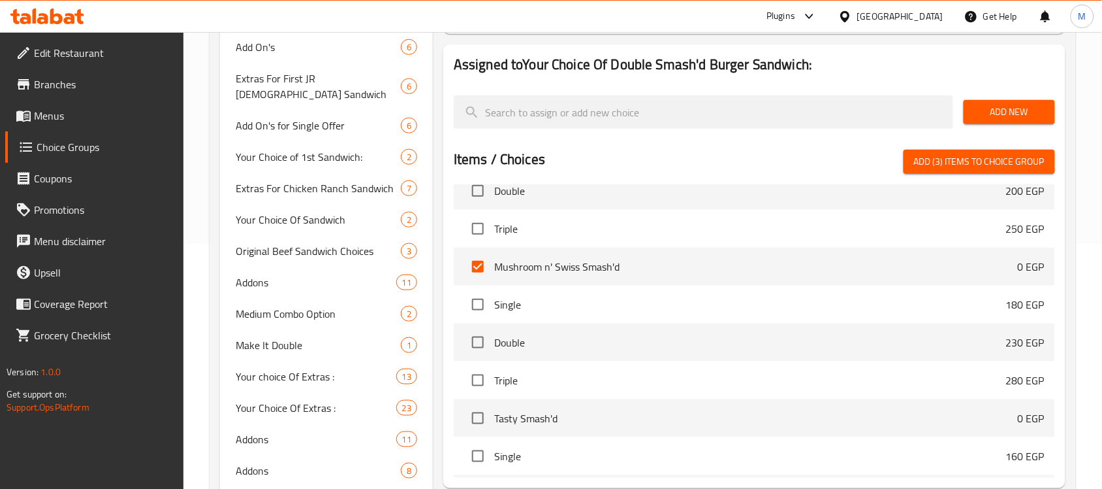
scroll to position [327, 0]
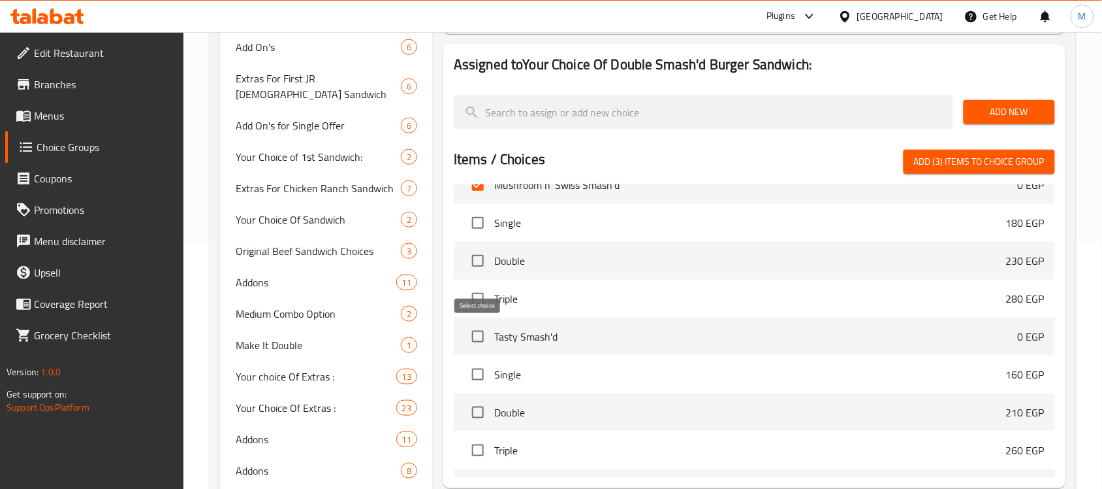
click at [475, 335] on input "checkbox" at bounding box center [477, 336] width 27 height 27
checkbox input "true"
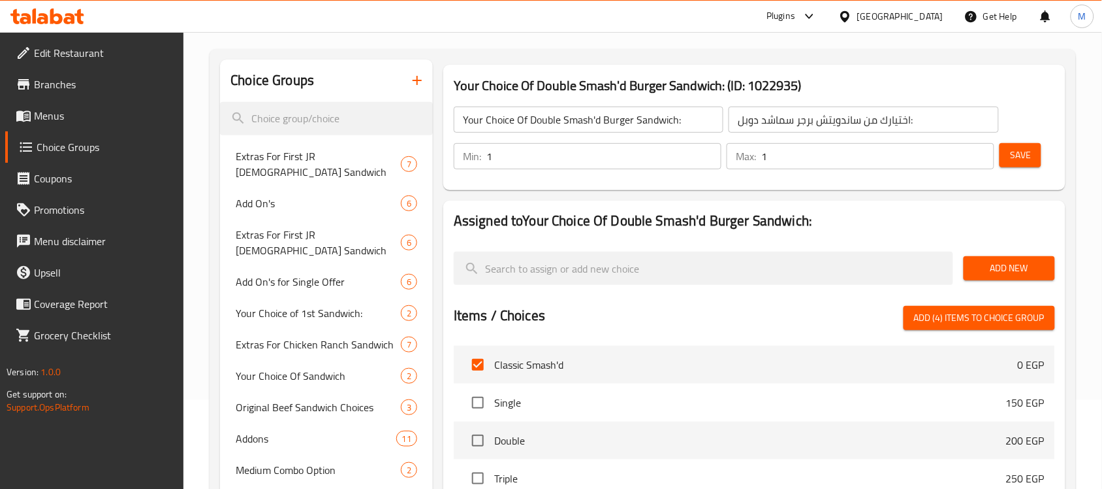
scroll to position [0, 0]
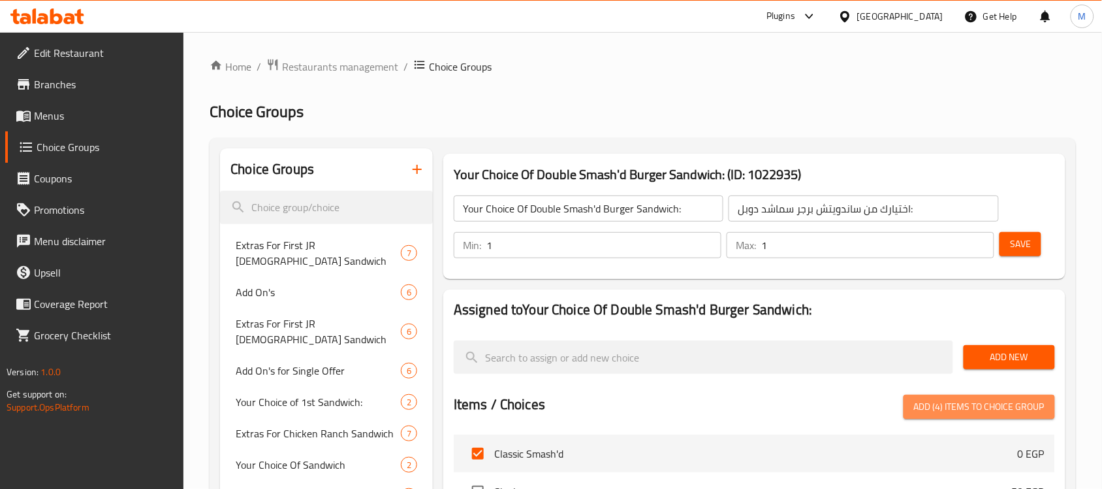
click at [997, 400] on span "Add (4) items to choice group" at bounding box center [979, 406] width 131 height 16
checkbox input "false"
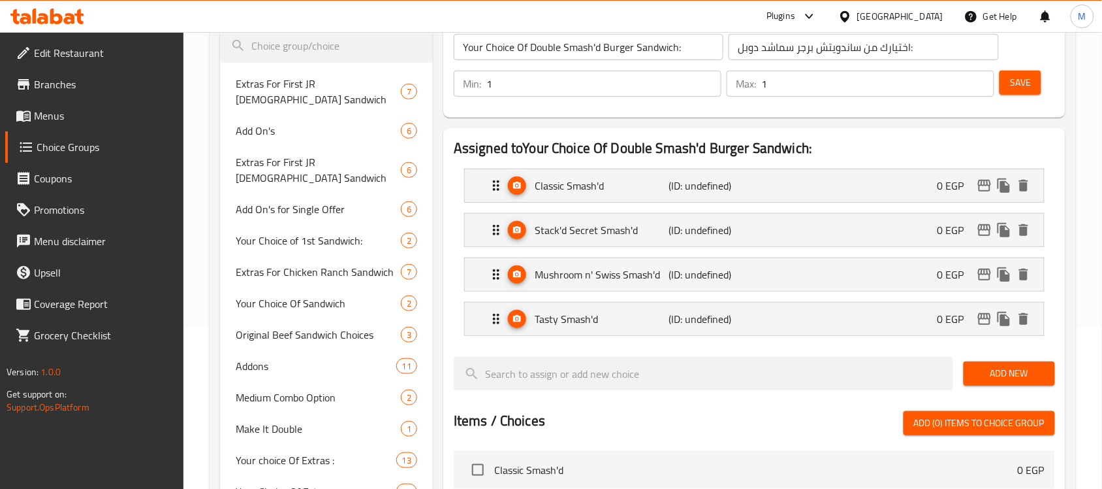
scroll to position [163, 0]
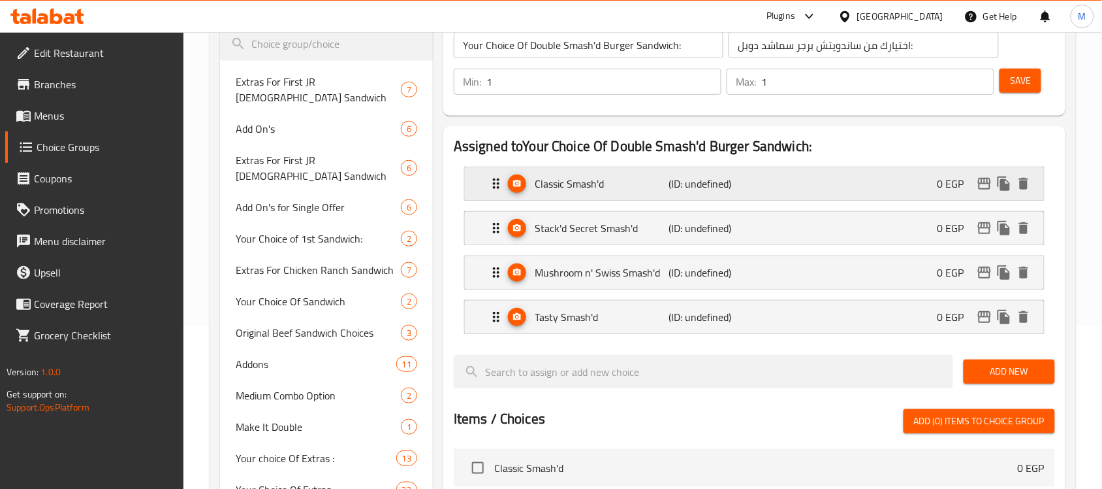
click at [586, 187] on p "Classic Smash'd" at bounding box center [602, 184] width 134 height 16
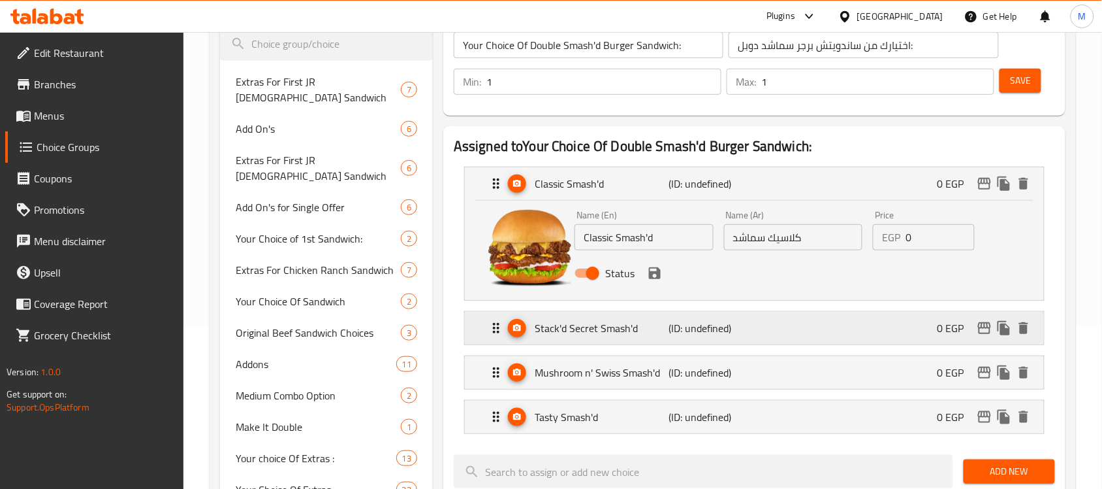
click at [613, 320] on p "Stack'd Secret Smash'd" at bounding box center [602, 328] width 134 height 16
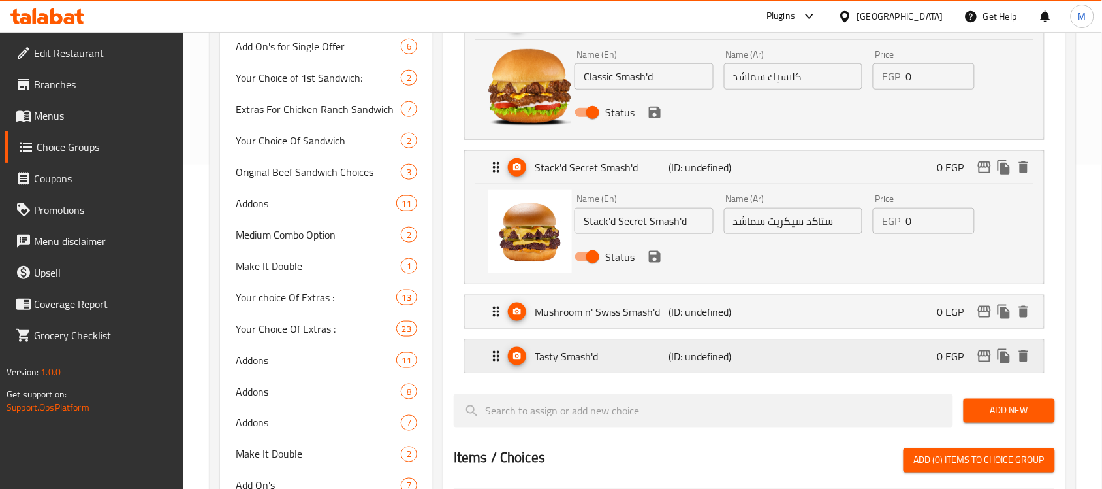
scroll to position [327, 0]
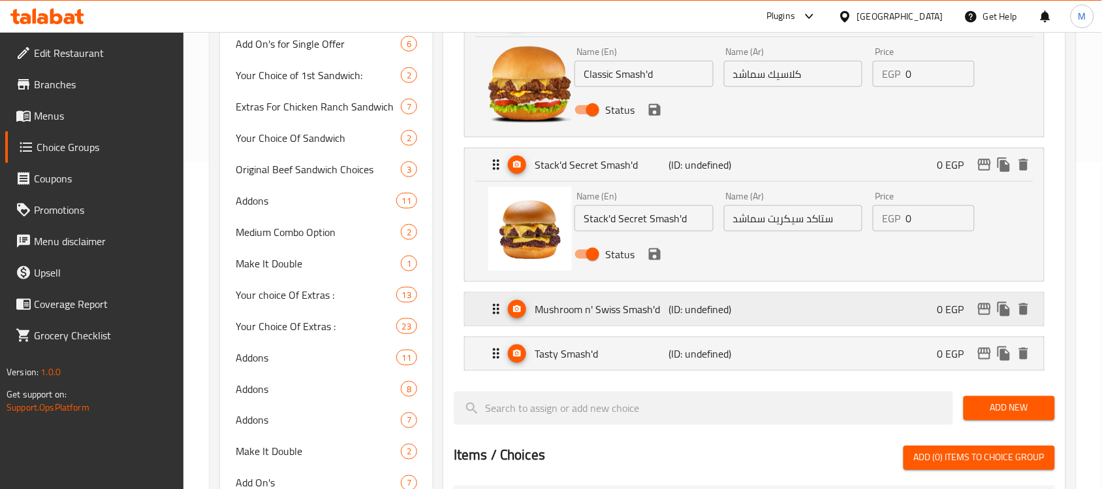
click at [588, 308] on p "Mushroom n' Swiss Smash'd" at bounding box center [602, 309] width 134 height 16
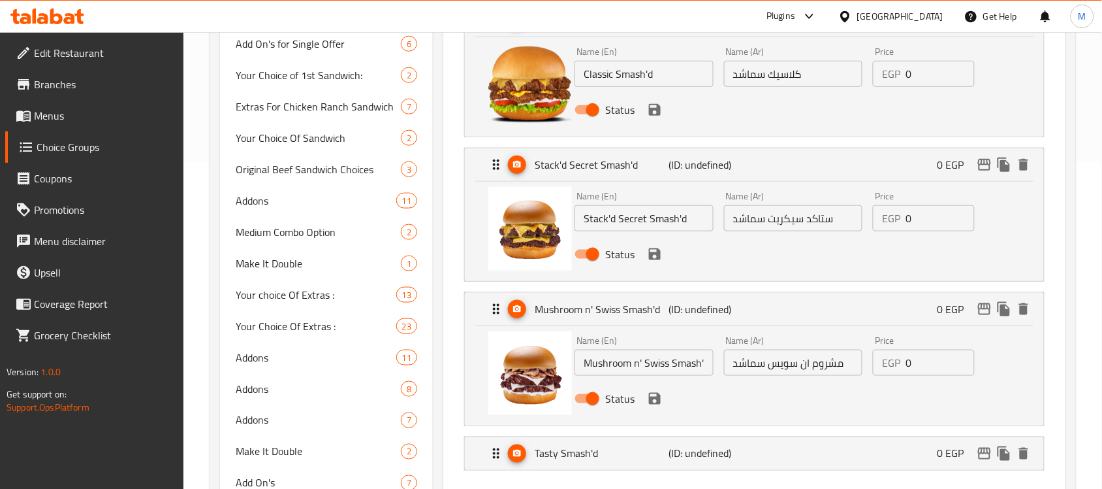
click at [635, 364] on input "Mushroom n' Swiss Smash'd" at bounding box center [644, 362] width 139 height 26
click at [640, 364] on input "Mushroom n' Swiss Smash'd" at bounding box center [644, 362] width 139 height 26
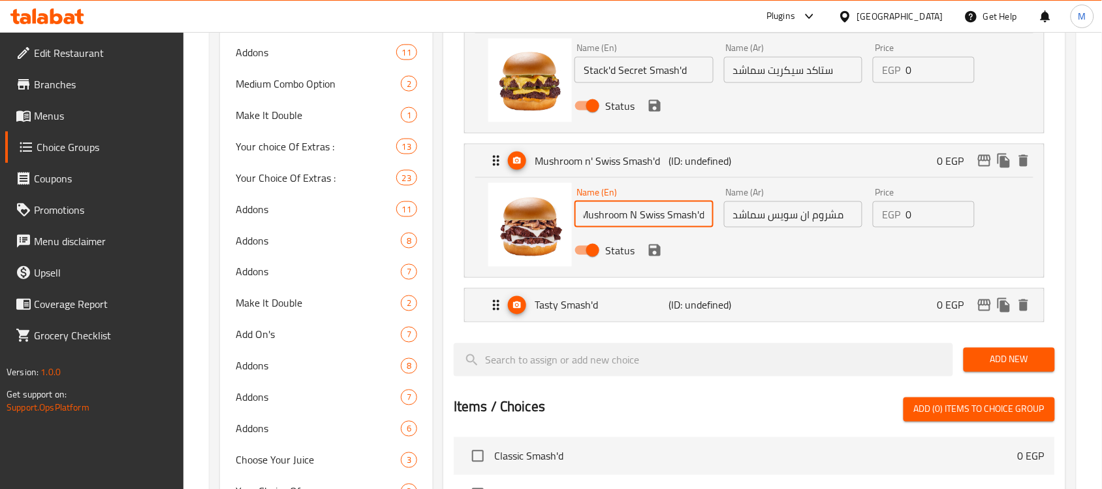
scroll to position [490, 0]
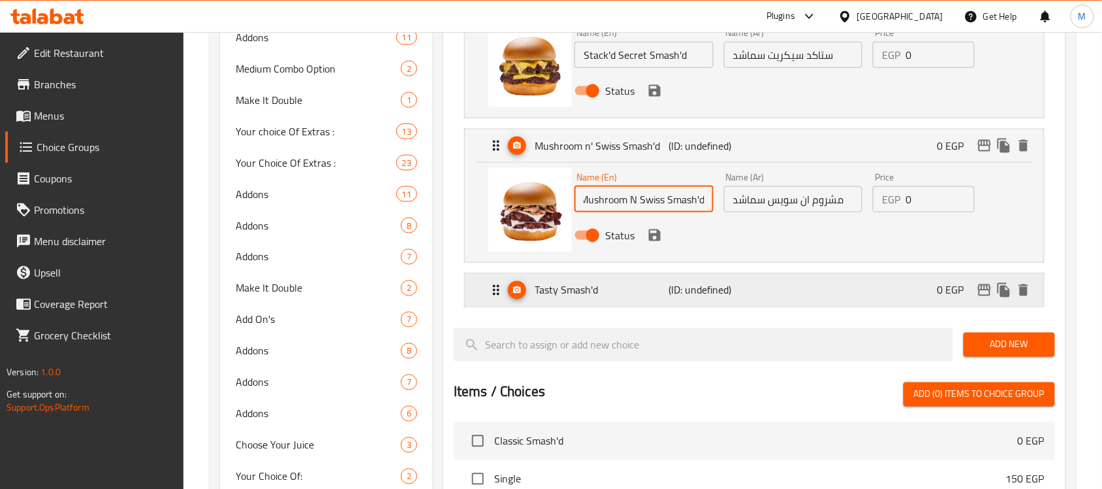
click at [547, 282] on p "Tasty Smash'd" at bounding box center [602, 290] width 134 height 16
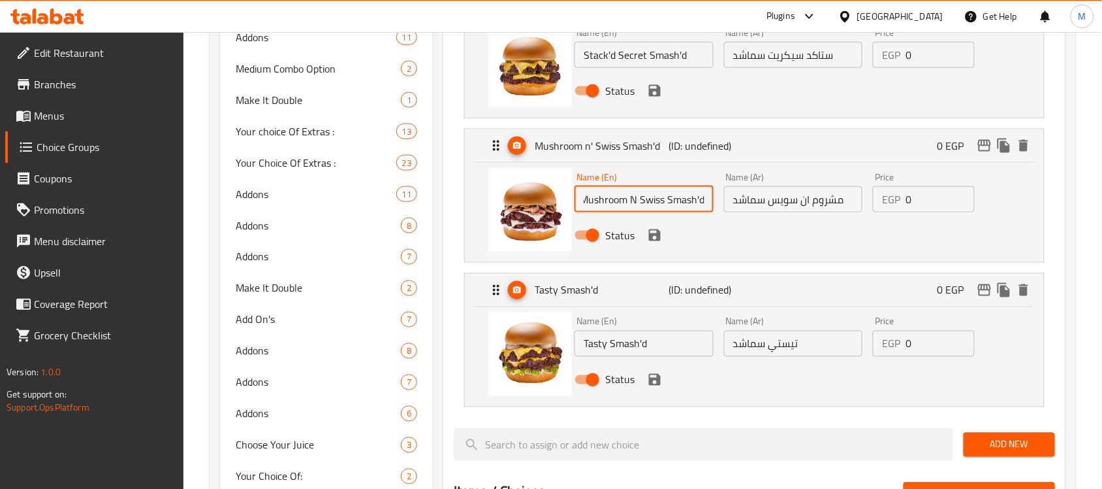
scroll to position [82, 0]
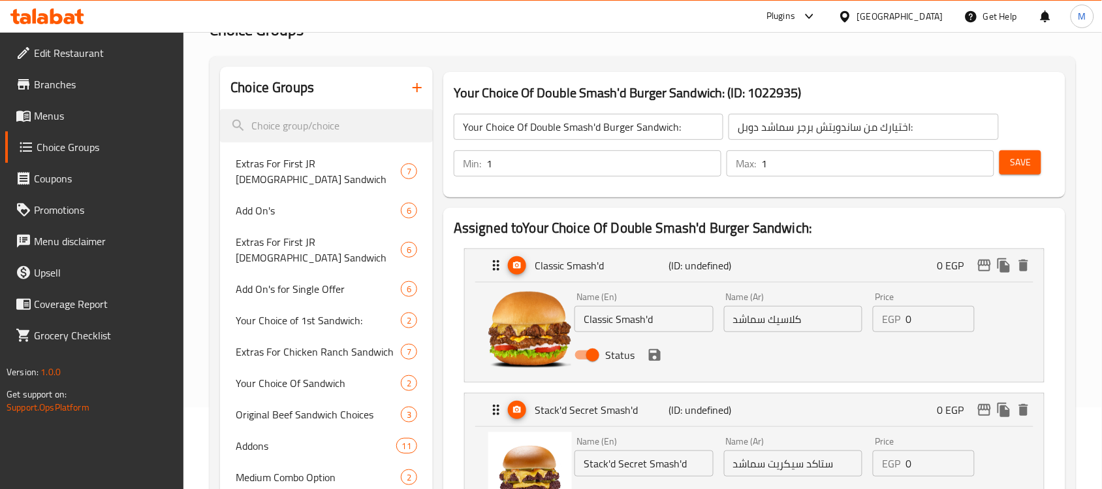
type input "Mushroom N Swiss Smash'd"
click at [1023, 167] on span "Save" at bounding box center [1020, 162] width 21 height 16
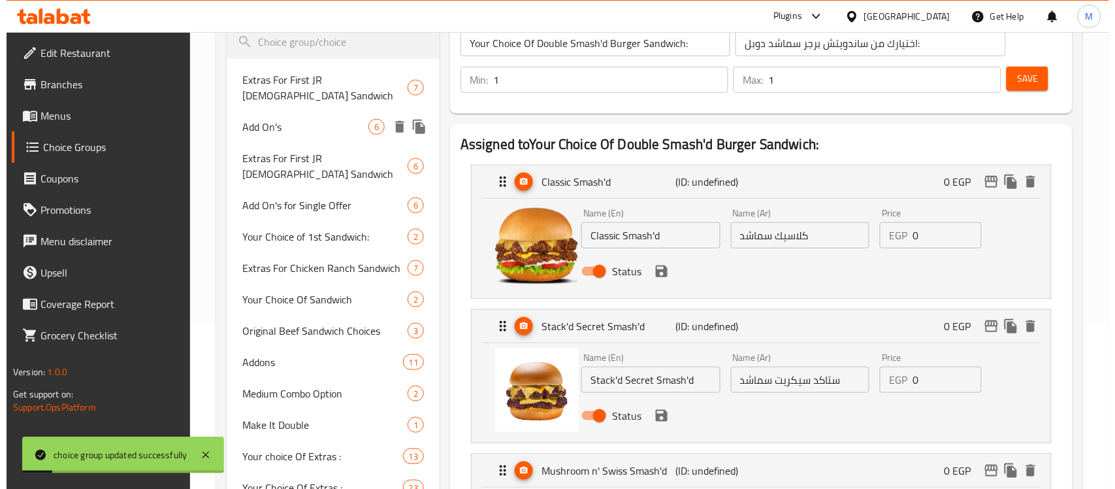
scroll to position [245, 0]
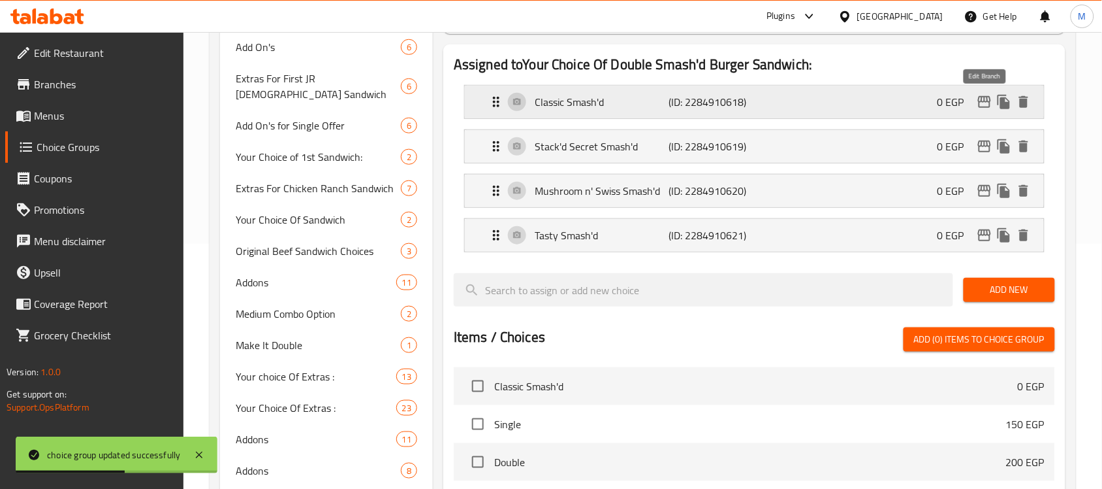
click at [980, 98] on icon "edit" at bounding box center [984, 102] width 13 height 12
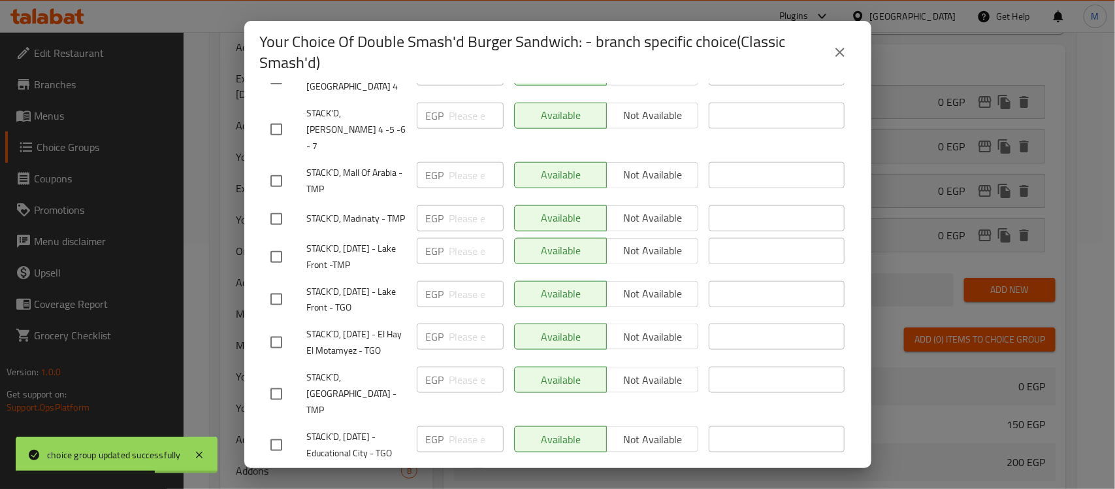
scroll to position [1010, 0]
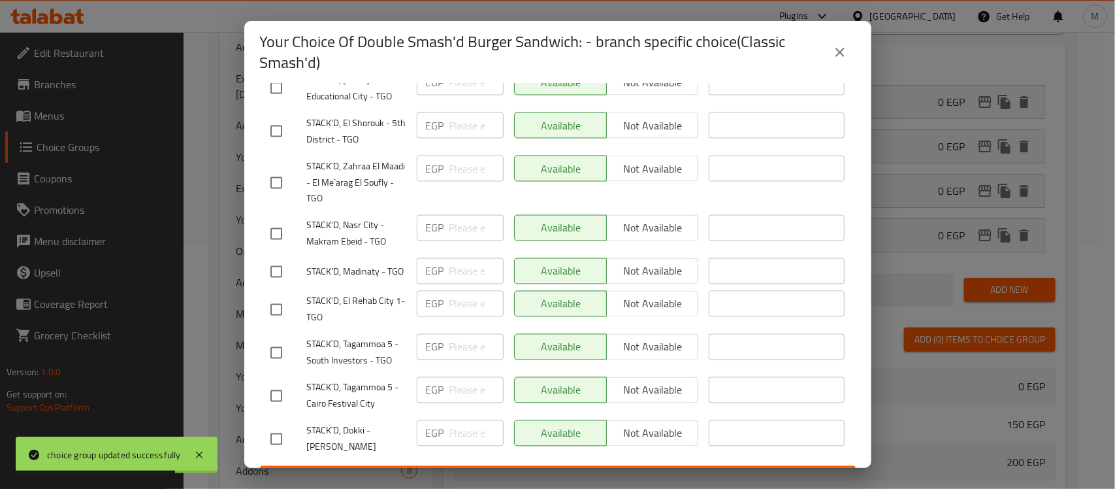
click at [833, 47] on icon "close" at bounding box center [840, 52] width 16 height 16
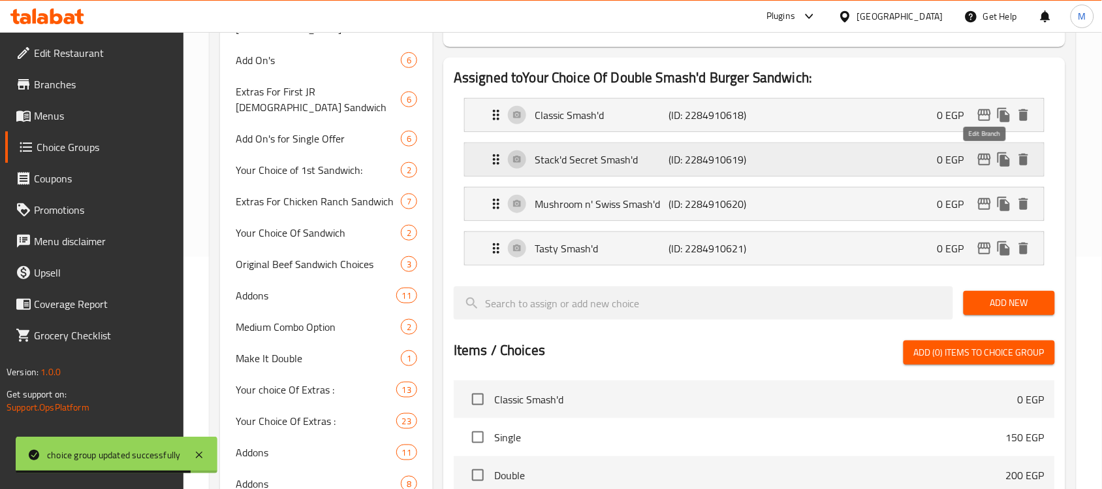
click at [985, 160] on icon "edit" at bounding box center [984, 159] width 13 height 12
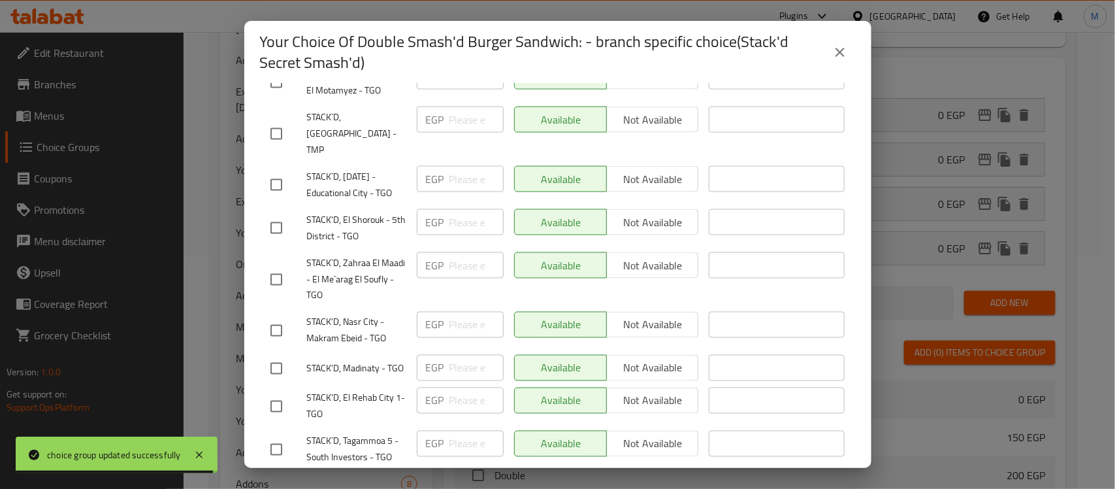
scroll to position [1010, 0]
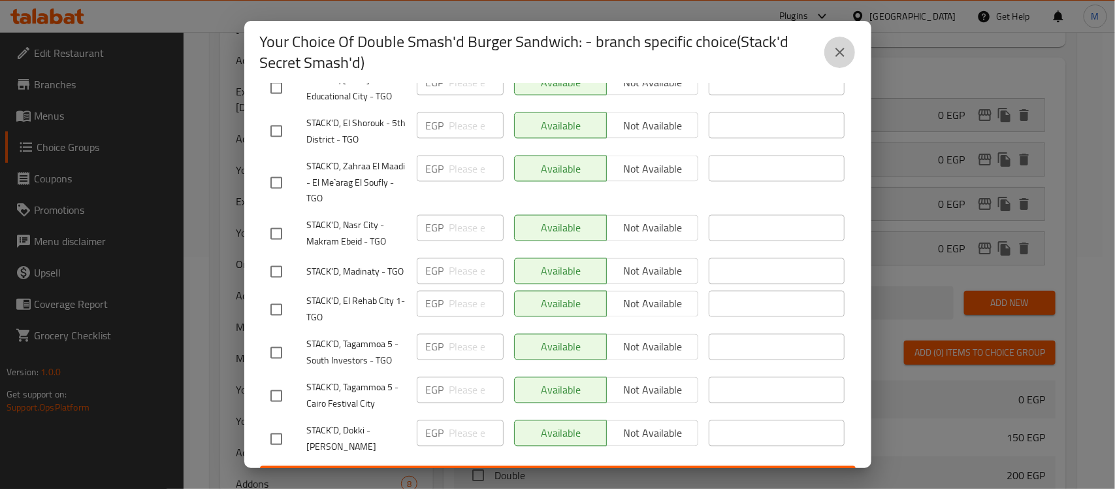
drag, startPoint x: 829, startPoint y: 41, endPoint x: 846, endPoint y: 54, distance: 21.4
click at [828, 41] on button "close" at bounding box center [839, 52] width 31 height 31
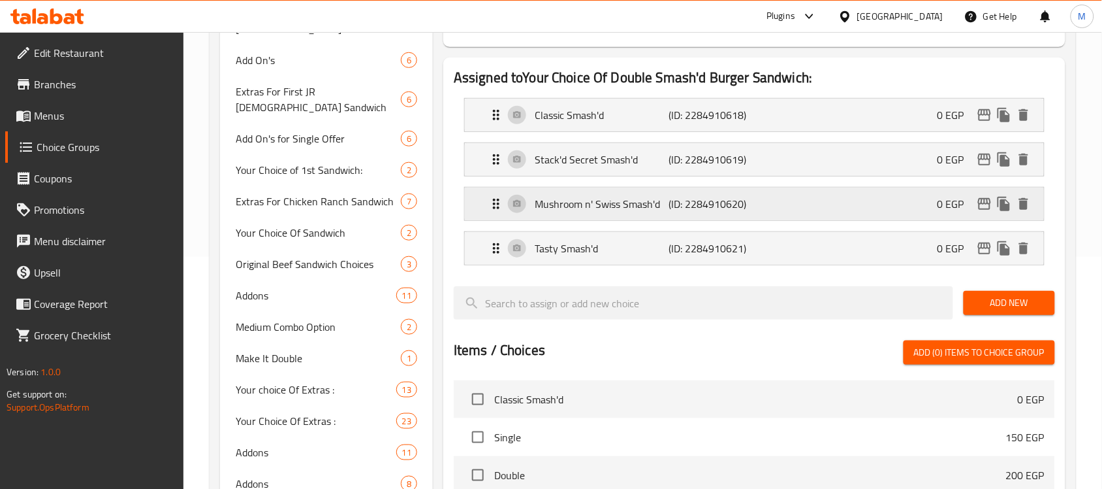
click at [974, 198] on p "0 EGP" at bounding box center [956, 204] width 37 height 16
click at [985, 200] on icon "edit" at bounding box center [984, 204] width 13 height 12
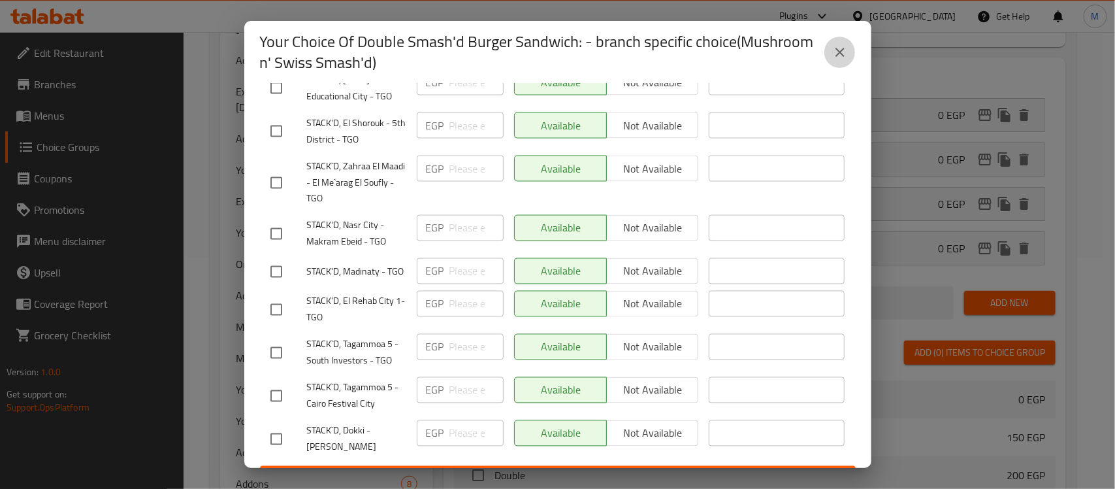
click at [840, 50] on icon "close" at bounding box center [840, 52] width 16 height 16
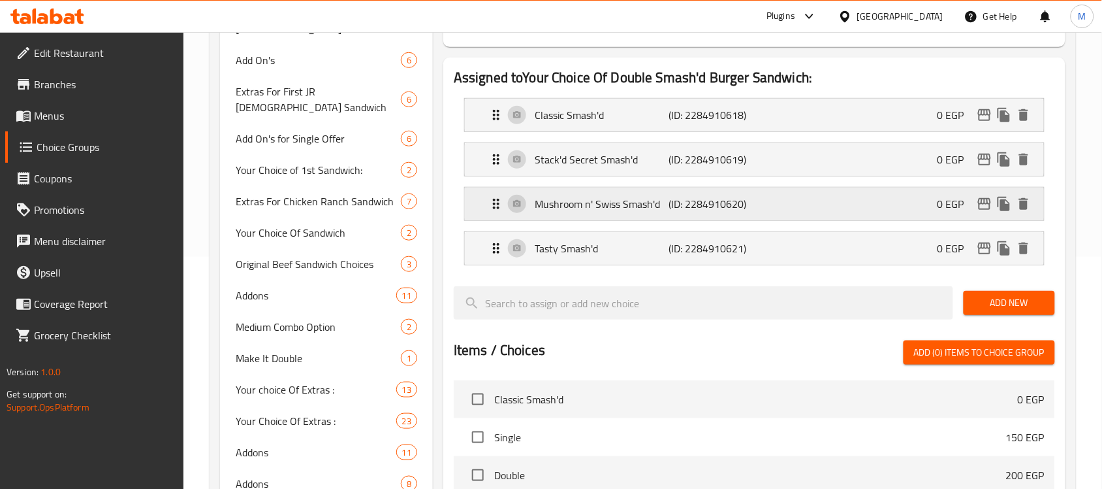
click at [624, 210] on p "Mushroom n' Swiss Smash'd" at bounding box center [602, 204] width 134 height 16
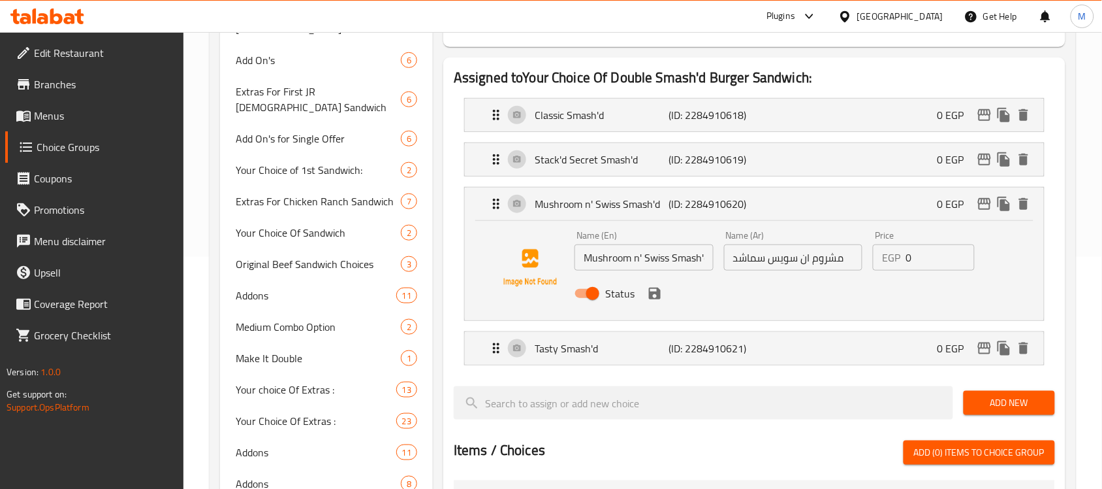
click at [637, 259] on input "Mushroom n' Swiss Smash'd" at bounding box center [644, 257] width 139 height 26
click at [634, 258] on input "Mushroom n' Swiss Smash'd" at bounding box center [644, 257] width 139 height 26
click at [654, 295] on icon "save" at bounding box center [655, 293] width 16 height 16
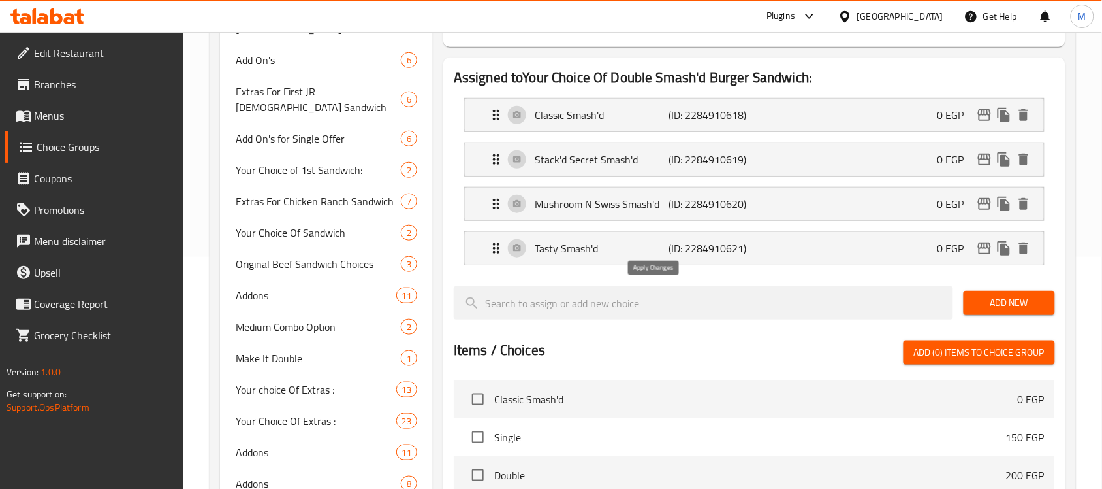
type input "Mushroom N Swiss Smash'd"
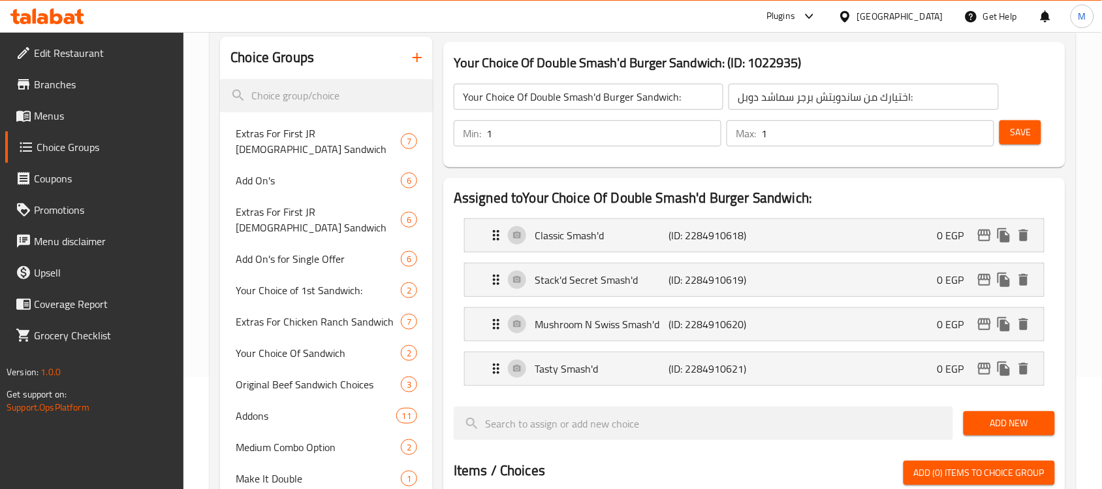
scroll to position [0, 0]
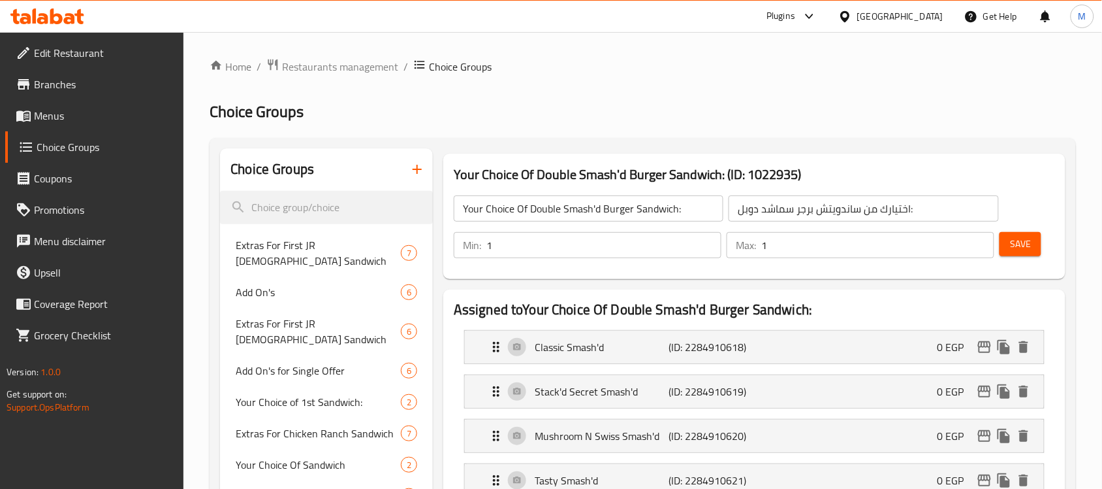
click at [1040, 234] on button "Save" at bounding box center [1021, 244] width 42 height 24
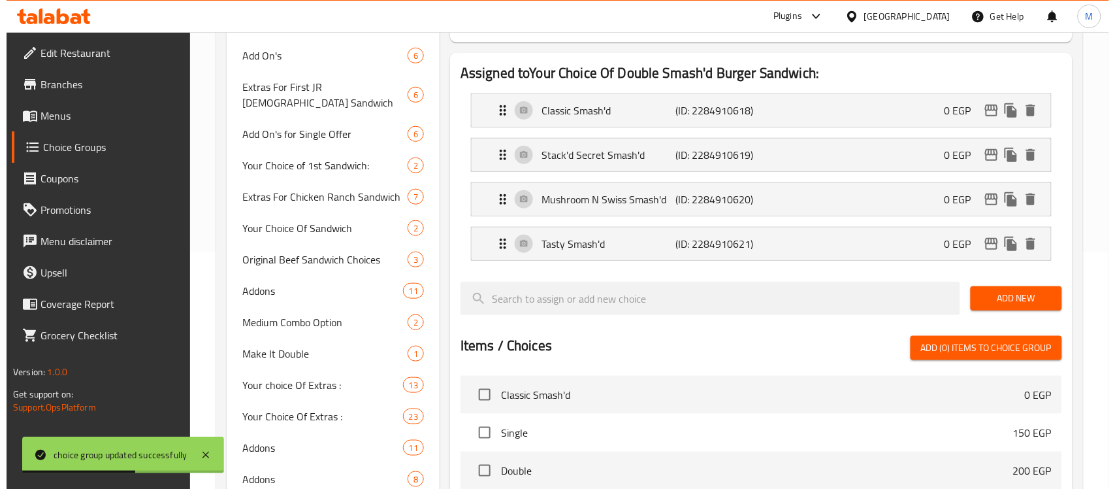
scroll to position [327, 0]
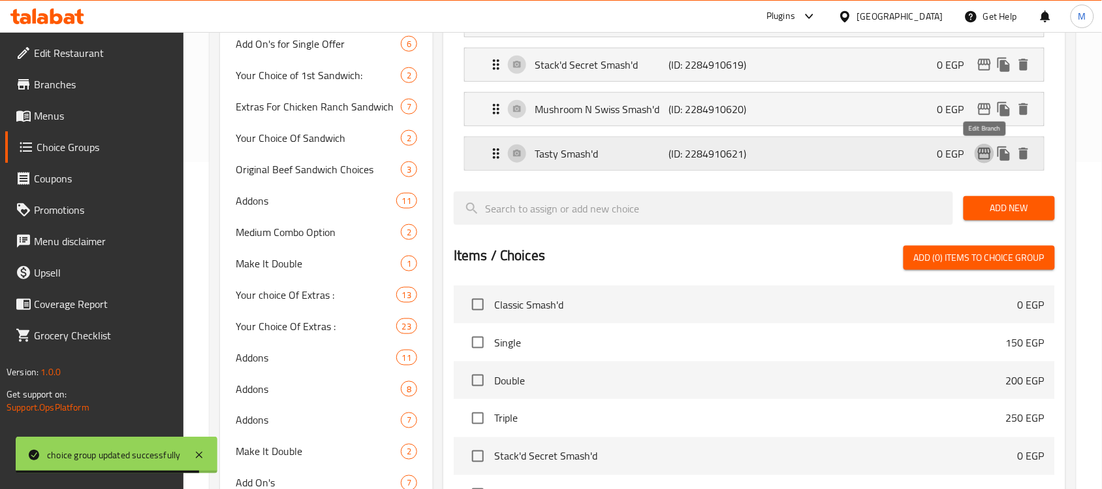
click at [980, 155] on icon "edit" at bounding box center [984, 154] width 13 height 12
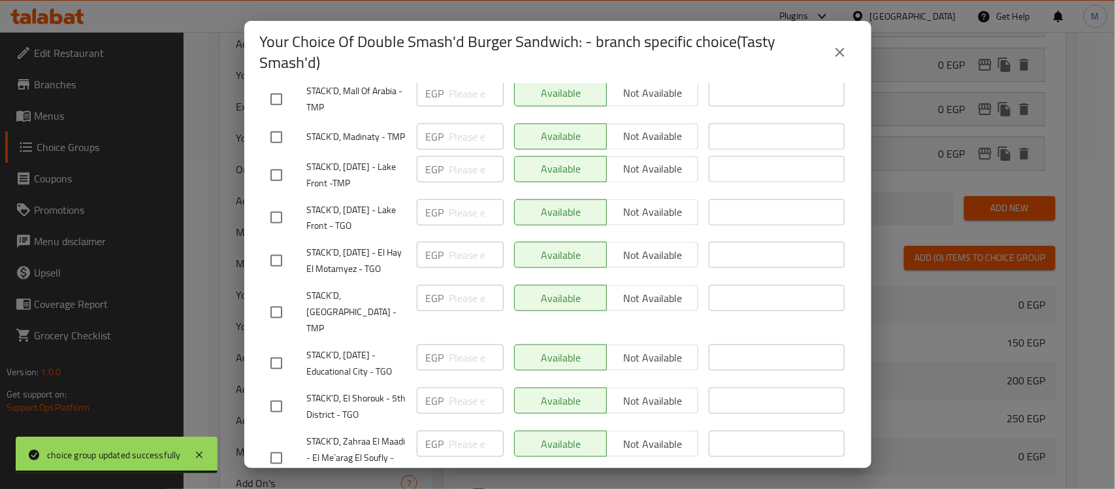
scroll to position [1010, 0]
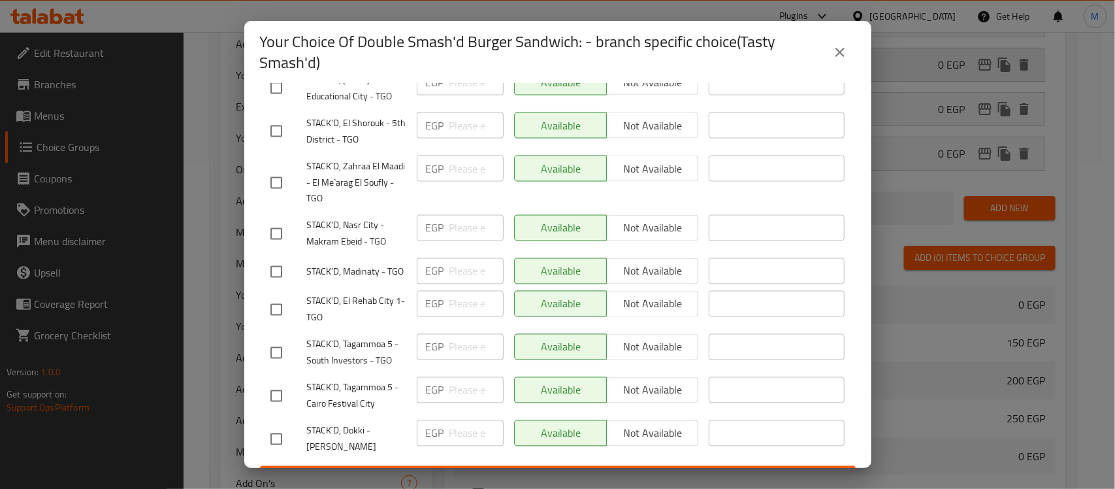
click at [838, 56] on icon "close" at bounding box center [840, 52] width 16 height 16
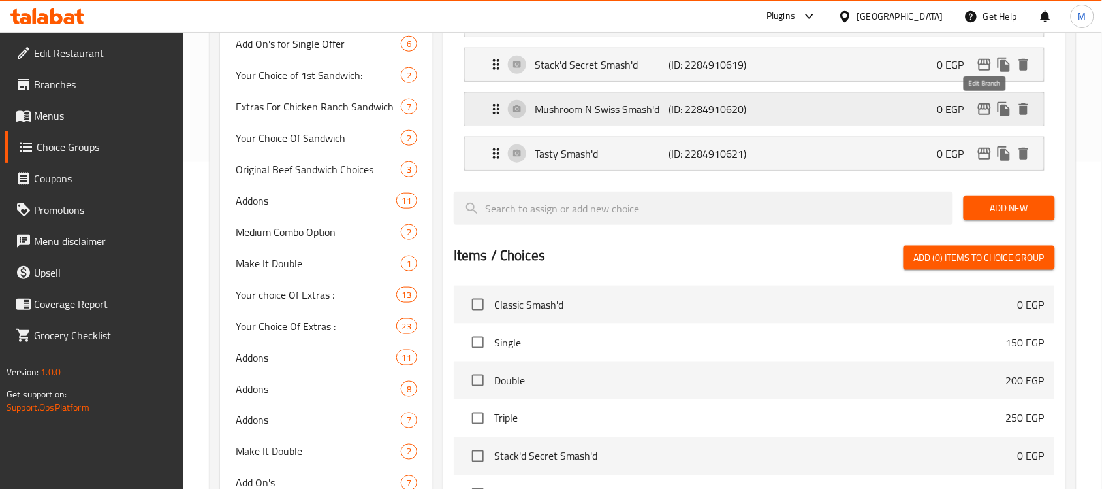
click at [978, 105] on icon "edit" at bounding box center [985, 109] width 16 height 16
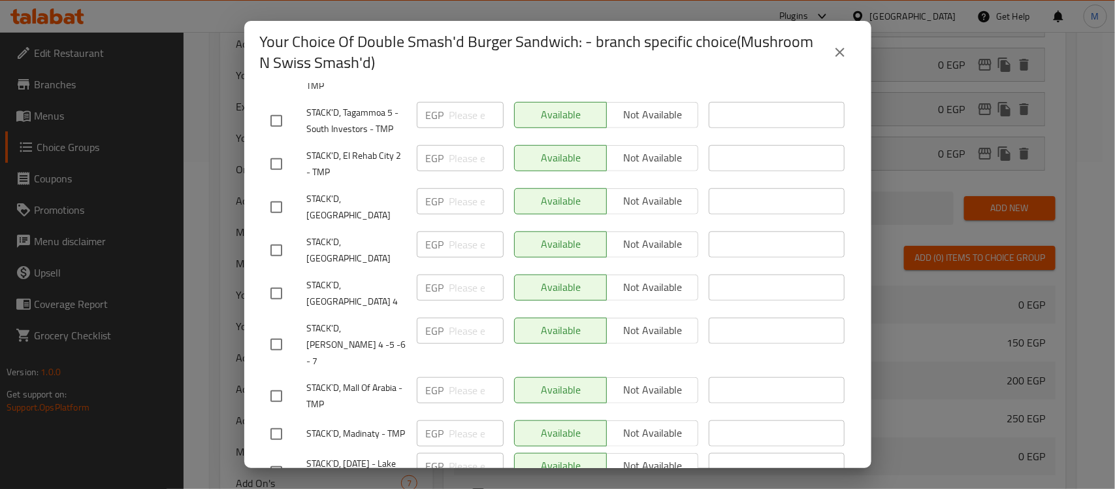
scroll to position [0, 0]
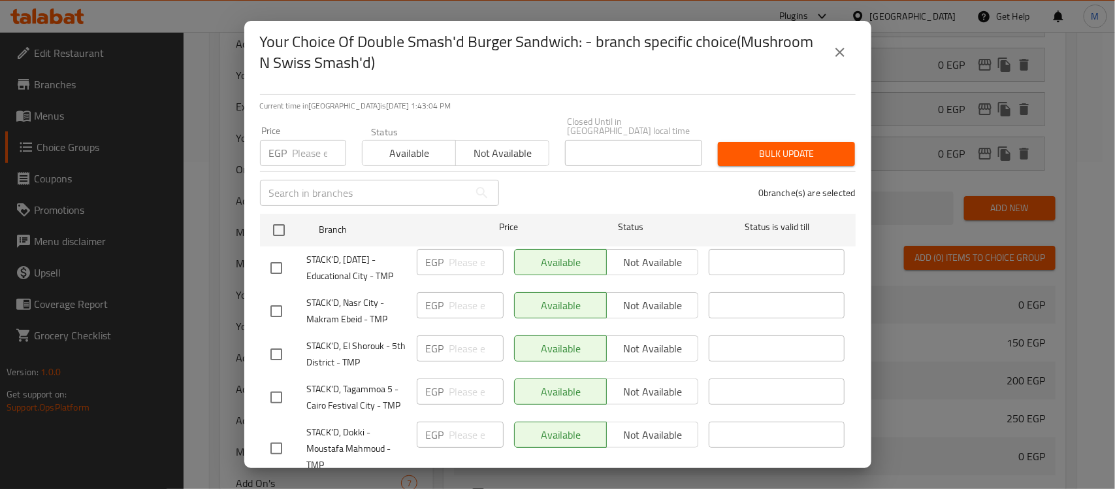
click at [843, 48] on icon "close" at bounding box center [840, 52] width 16 height 16
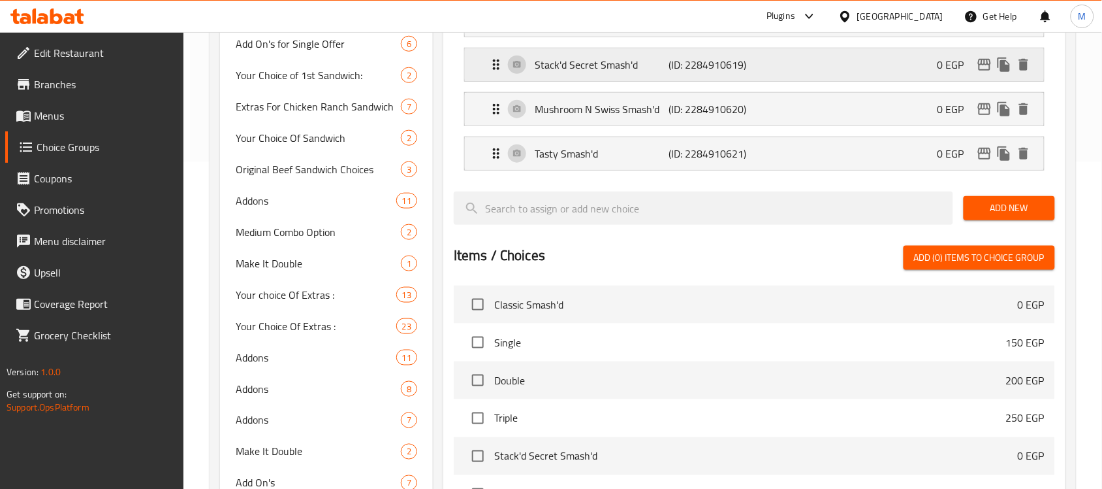
click at [988, 63] on icon "edit" at bounding box center [984, 65] width 13 height 12
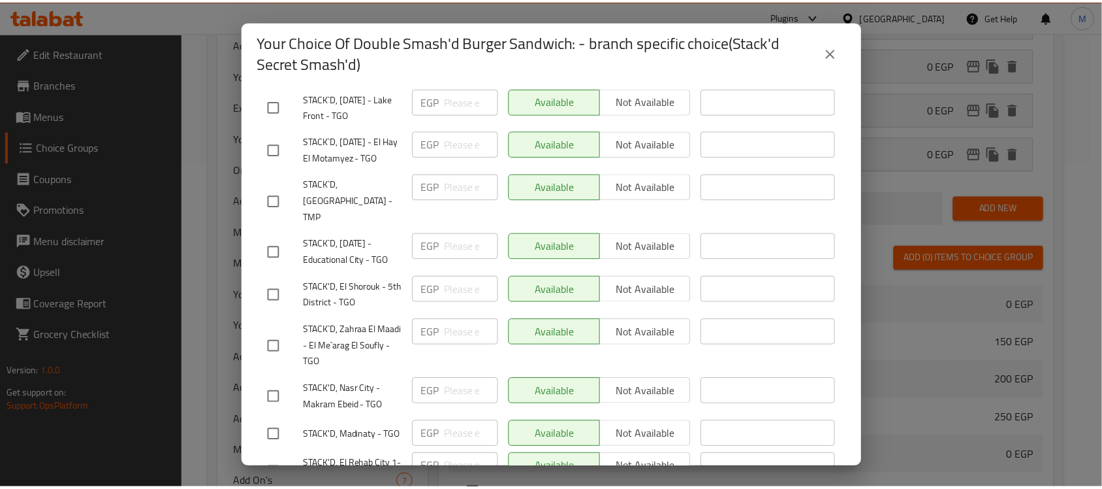
scroll to position [1010, 0]
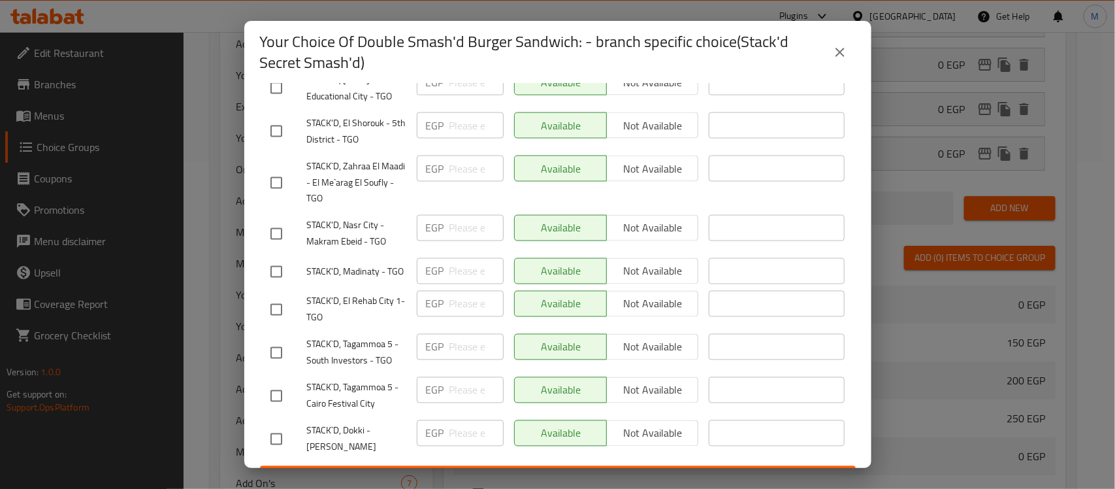
click at [846, 44] on icon "close" at bounding box center [840, 52] width 16 height 16
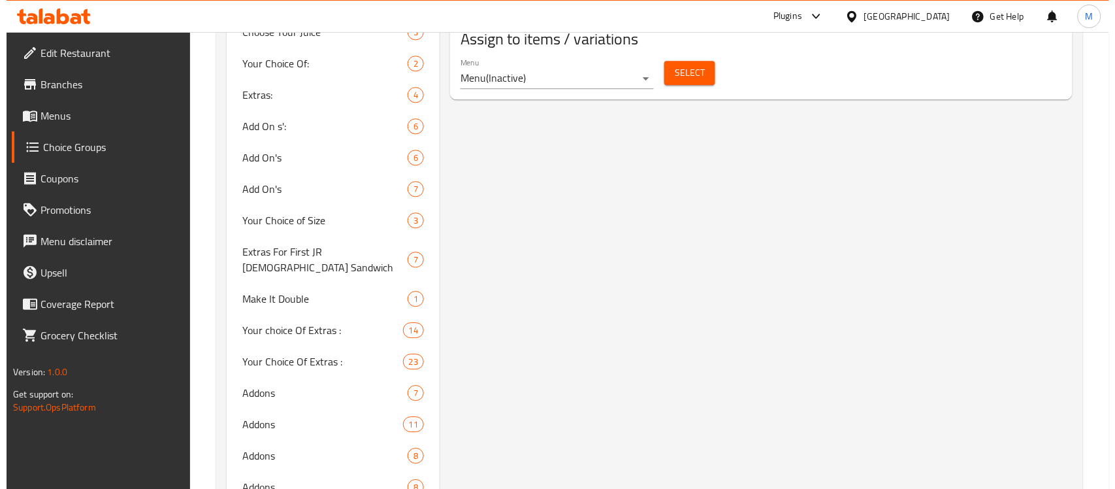
scroll to position [735, 0]
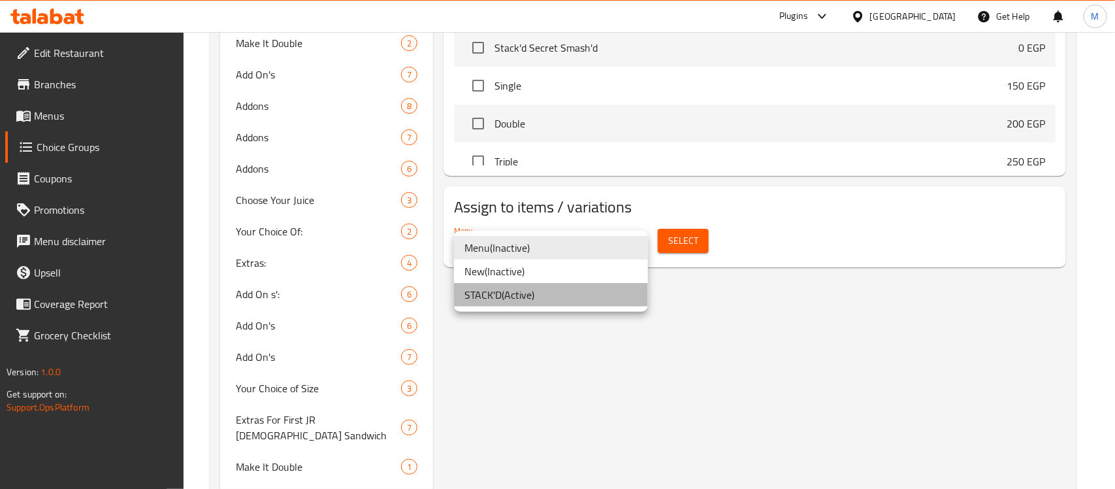
click at [520, 294] on li "STACK'D ( Active )" at bounding box center [551, 295] width 194 height 24
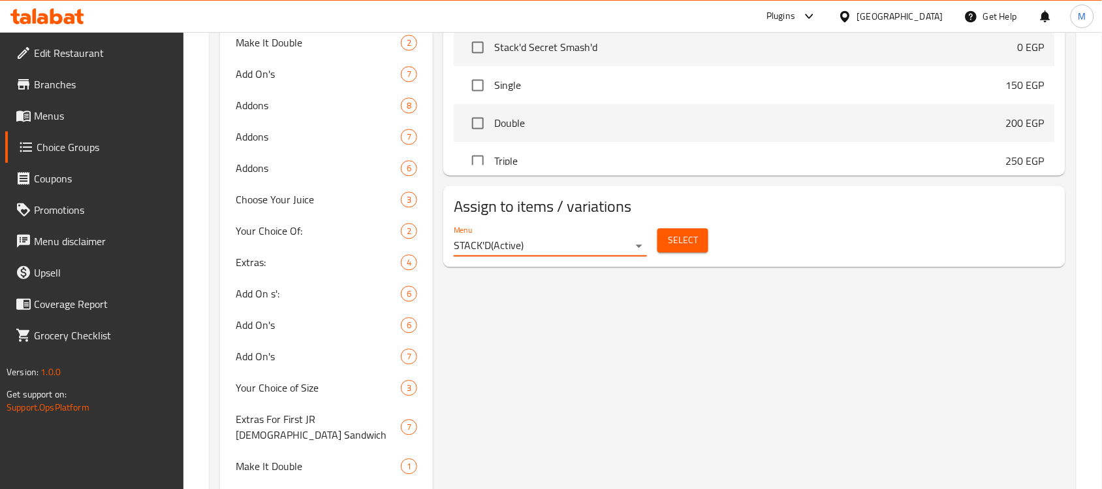
click at [683, 247] on span "Select" at bounding box center [683, 241] width 30 height 16
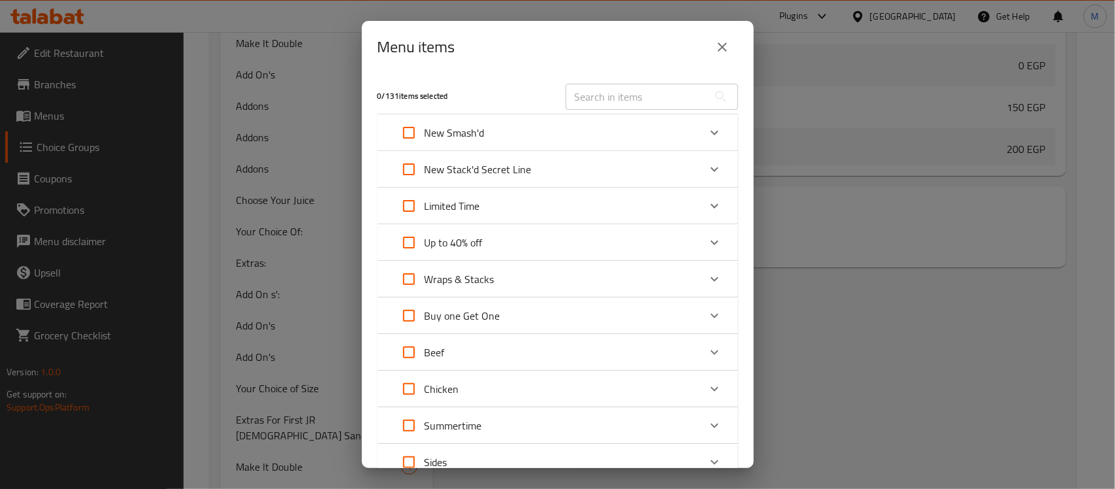
click at [707, 240] on icon "Expand" at bounding box center [715, 242] width 16 height 16
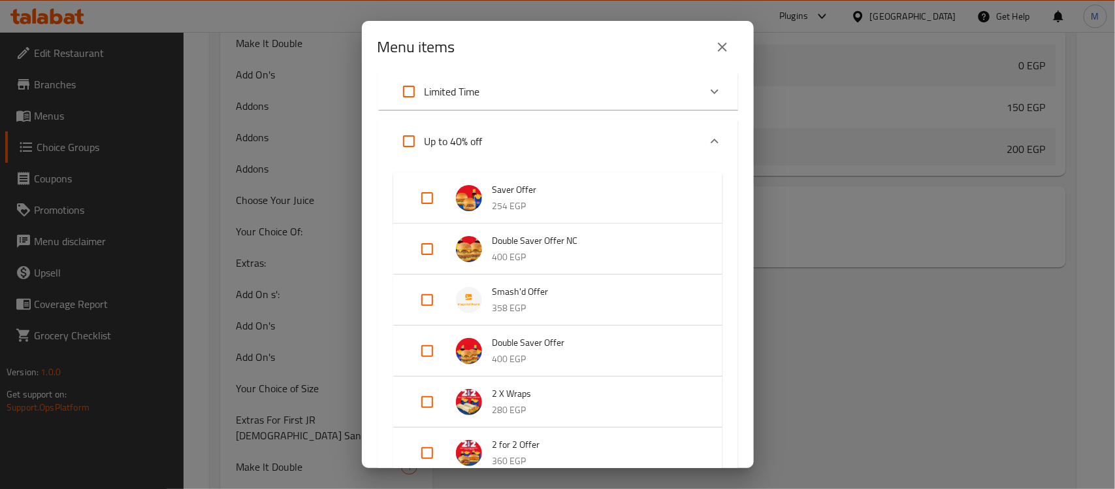
scroll to position [163, 0]
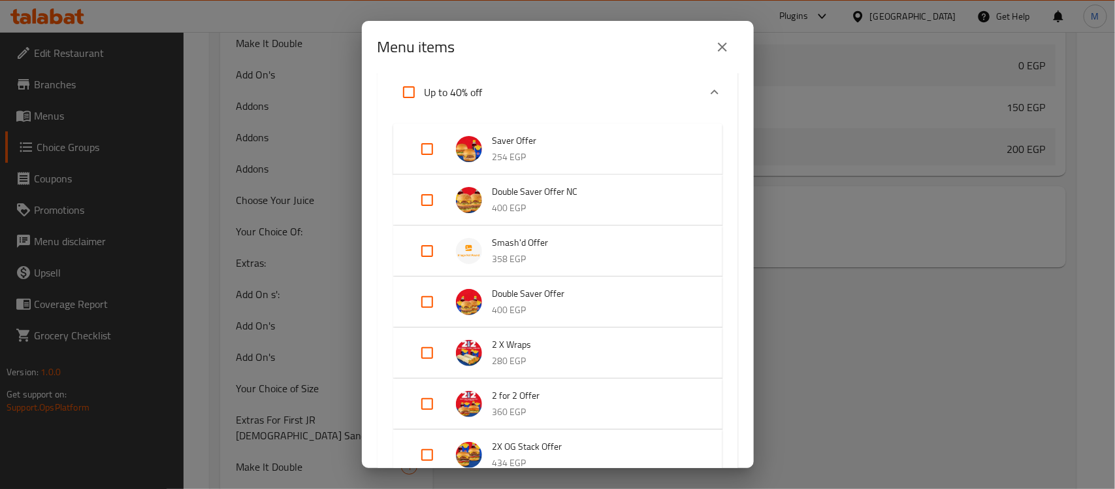
drag, startPoint x: 428, startPoint y: 249, endPoint x: 452, endPoint y: 256, distance: 25.0
click at [426, 249] on input "Expand" at bounding box center [426, 250] width 31 height 31
checkbox input "true"
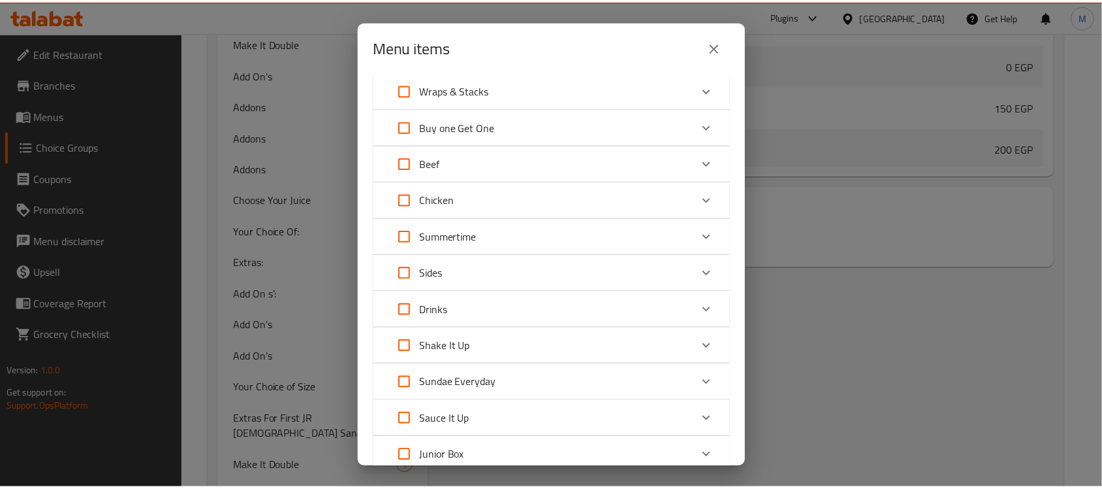
scroll to position [1134, 0]
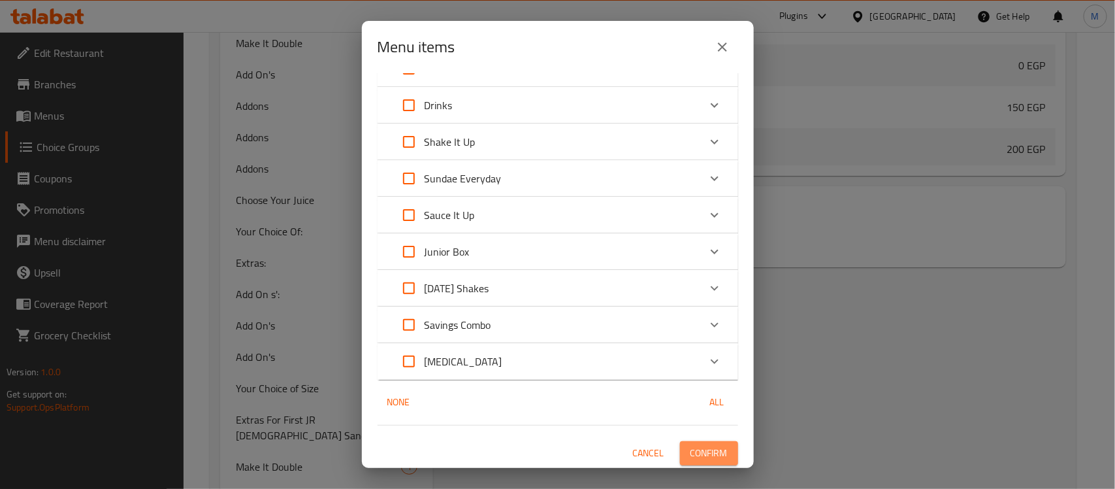
click at [696, 448] on span "Confirm" at bounding box center [708, 453] width 37 height 16
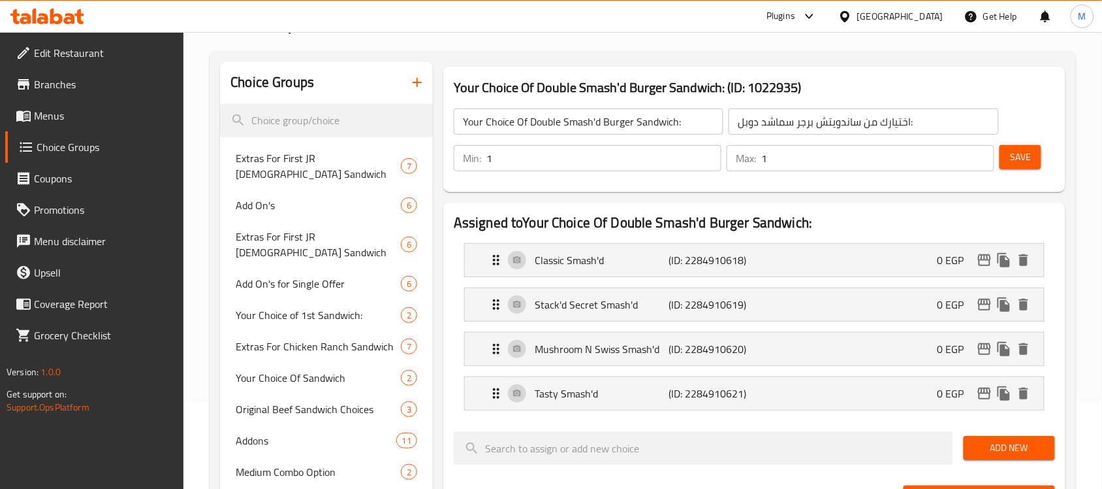
scroll to position [0, 0]
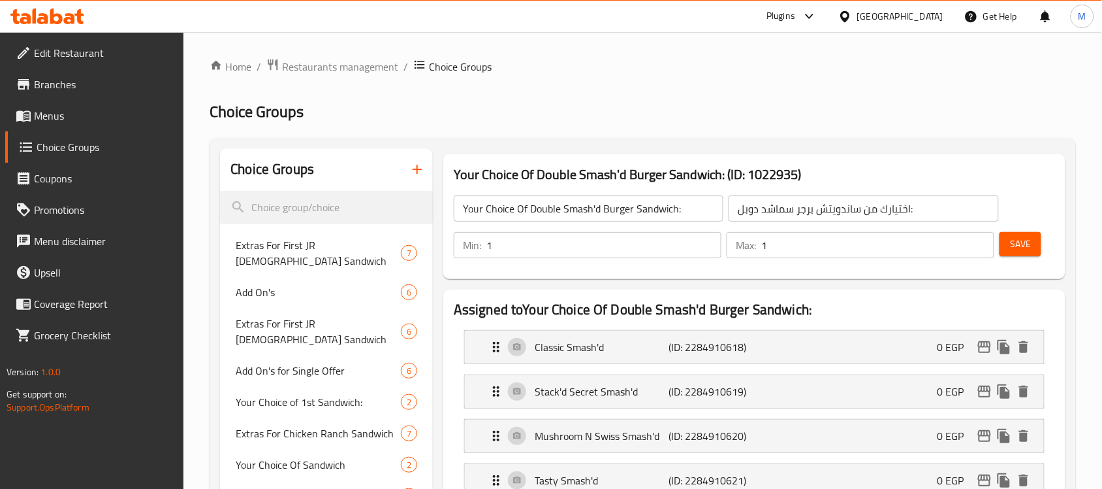
click at [413, 168] on icon "button" at bounding box center [418, 169] width 16 height 16
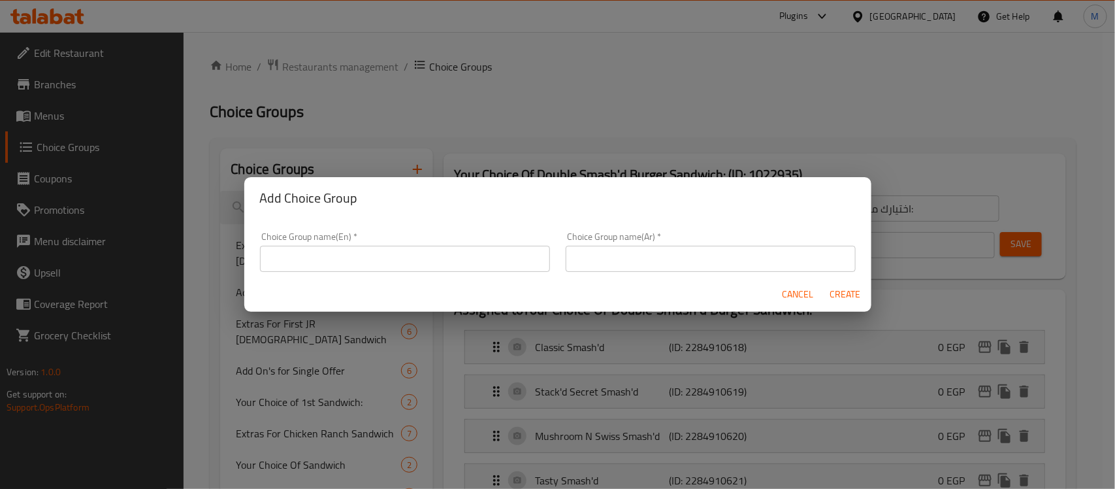
click at [360, 249] on input "text" at bounding box center [405, 259] width 290 height 26
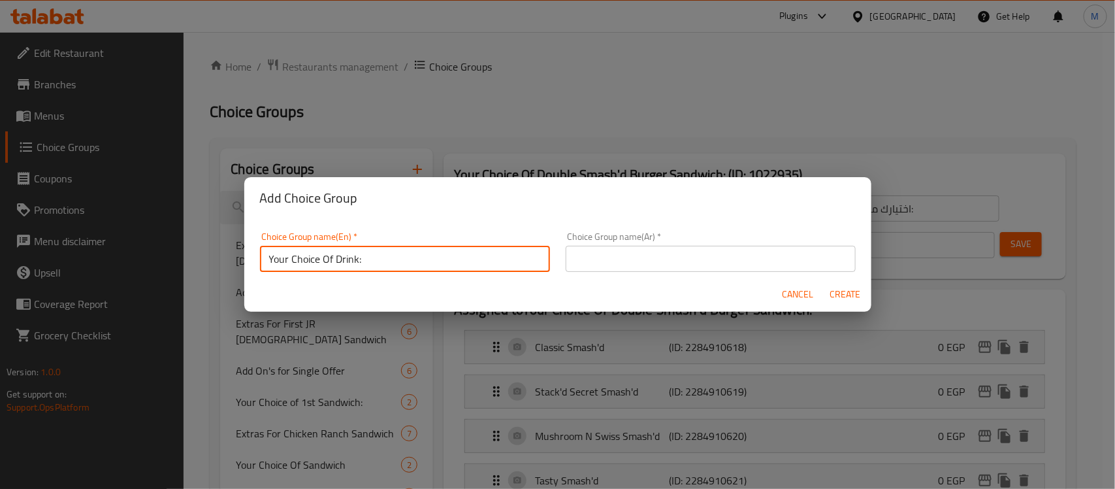
type input "Your Choice Of Drink:"
drag, startPoint x: 647, startPoint y: 266, endPoint x: 658, endPoint y: 266, distance: 10.4
click at [647, 266] on input "text" at bounding box center [711, 259] width 290 height 26
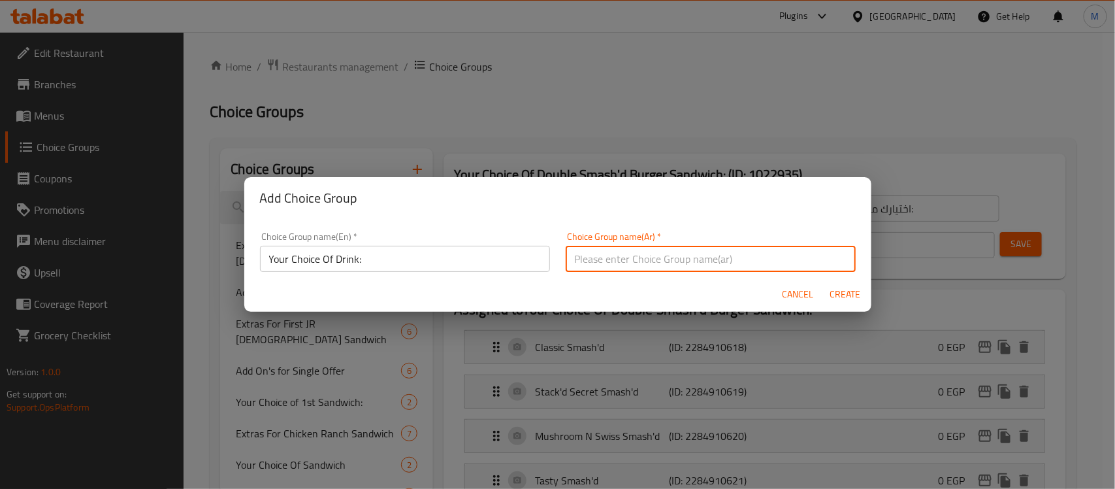
paste input "اختيارك من المشروبات:"
type input "اختيارك من المشروبات:"
click at [856, 293] on span "Create" at bounding box center [844, 294] width 31 height 16
type input "Your Choice Of Drink:"
type input "اختيارك من المشروبات:"
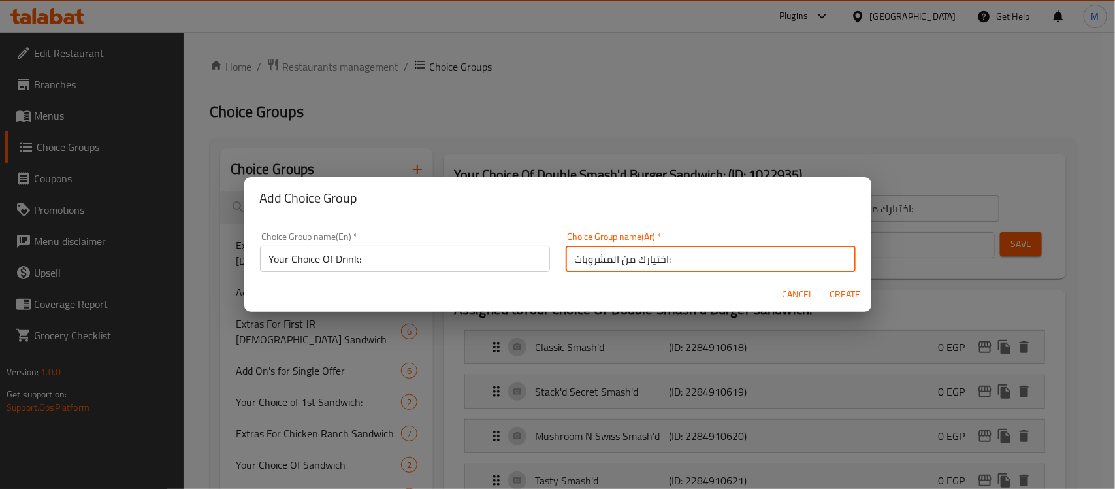
type input "0"
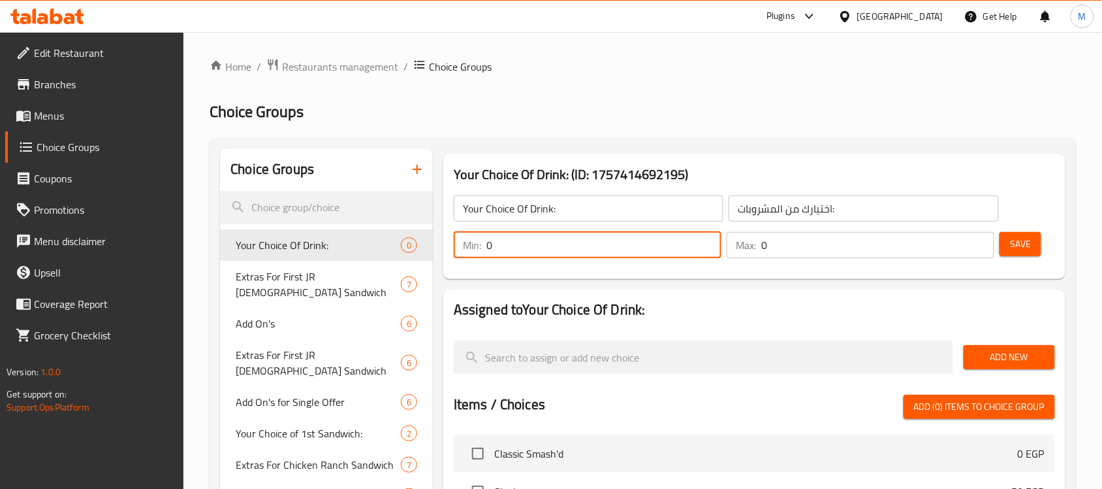
drag, startPoint x: 497, startPoint y: 242, endPoint x: 469, endPoint y: 242, distance: 28.1
click at [469, 242] on div "Min: 0 ​" at bounding box center [588, 245] width 268 height 26
type input "1"
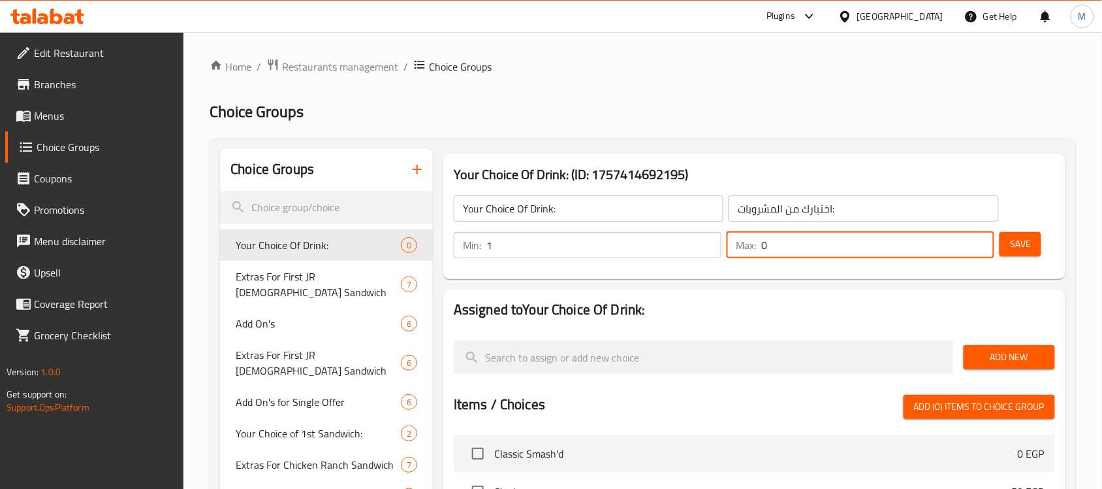
drag, startPoint x: 782, startPoint y: 242, endPoint x: 747, endPoint y: 243, distance: 35.3
click at [747, 243] on div "Max: 0 ​" at bounding box center [861, 245] width 268 height 26
type input "1"
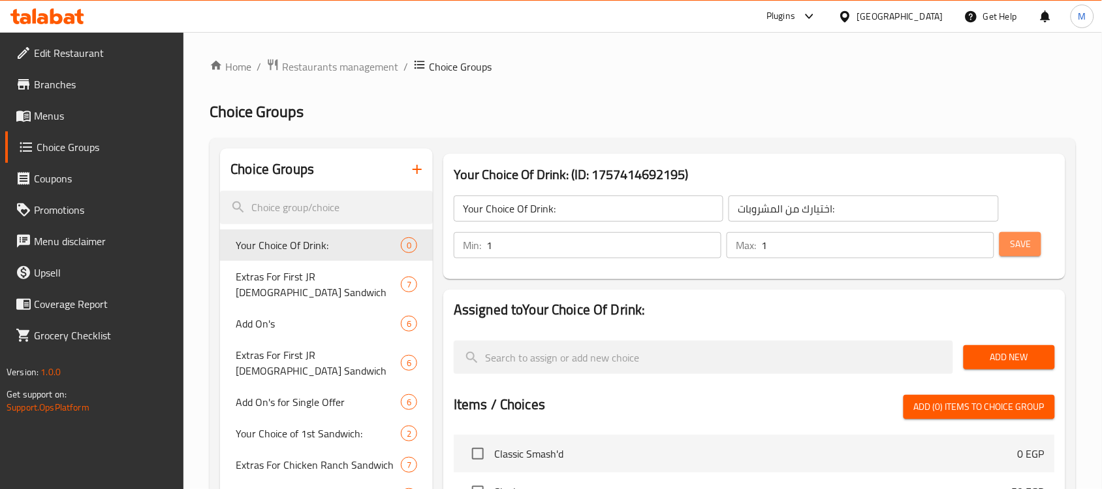
click at [1024, 240] on span "Save" at bounding box center [1020, 244] width 21 height 16
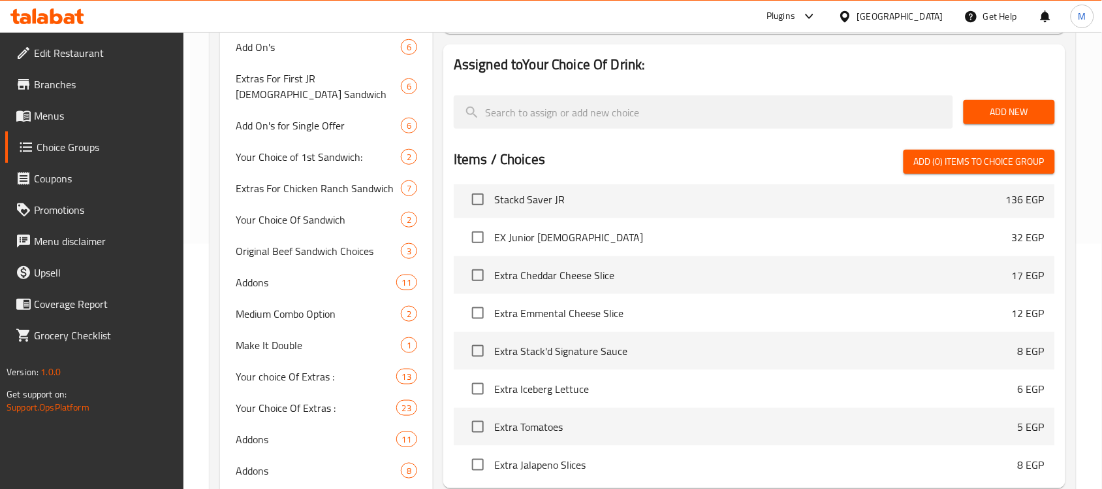
scroll to position [18314, 0]
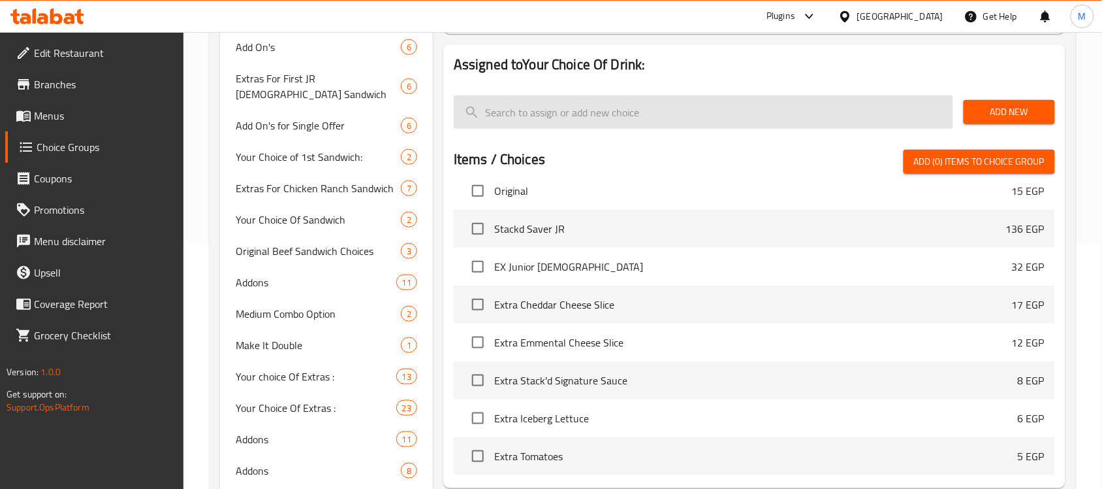
click at [583, 112] on input "search" at bounding box center [704, 111] width 500 height 33
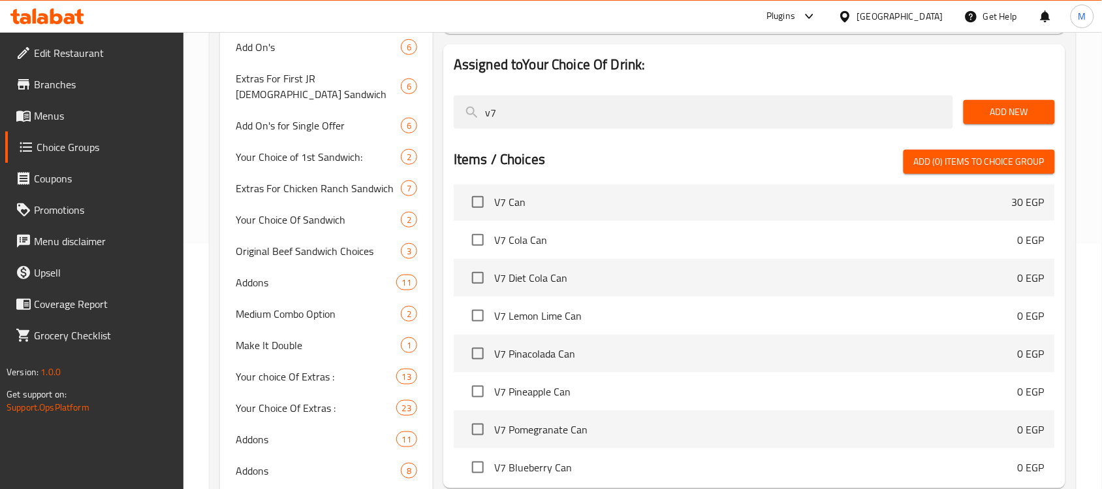
scroll to position [0, 0]
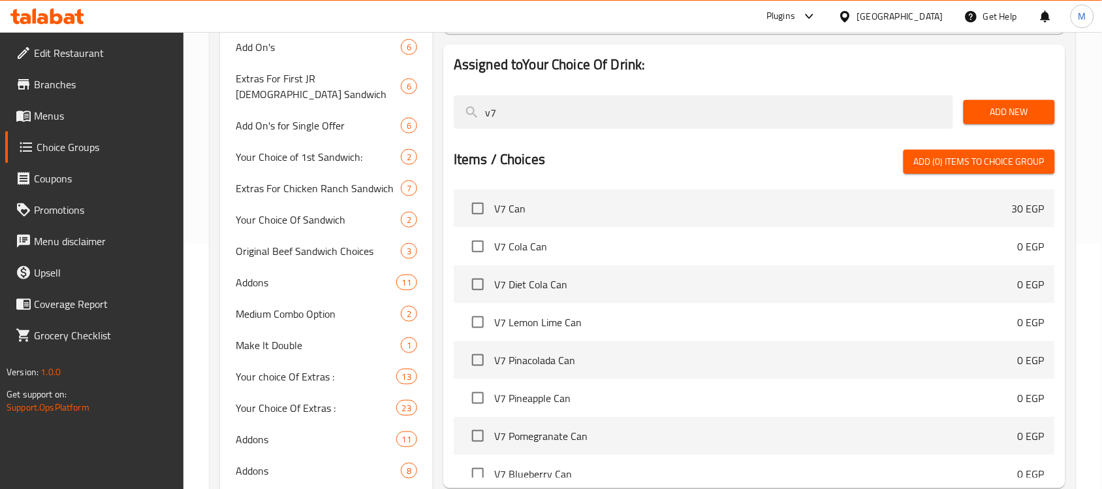
type input "v7"
click at [478, 243] on input "checkbox" at bounding box center [477, 246] width 27 height 27
checkbox input "true"
click at [478, 281] on input "checkbox" at bounding box center [477, 283] width 27 height 27
checkbox input "true"
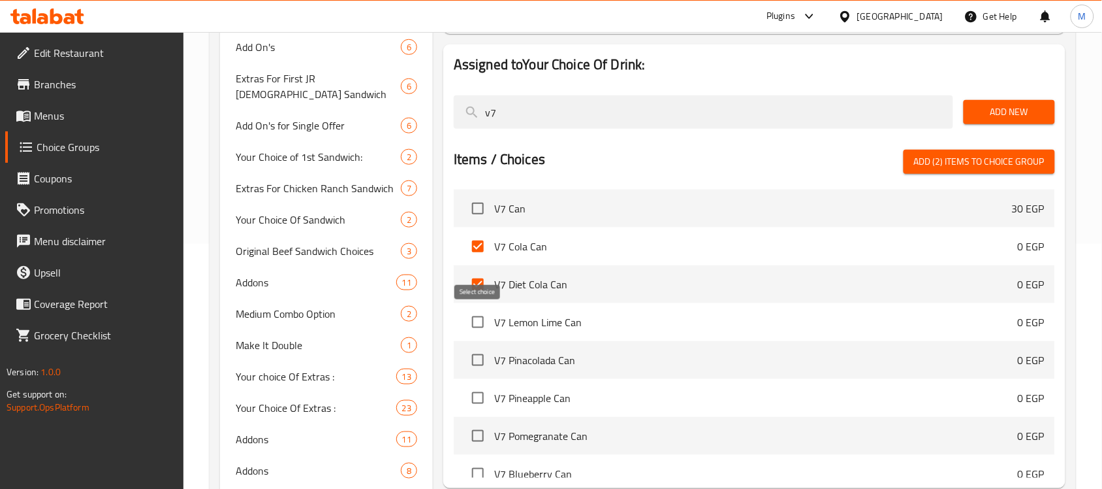
click at [478, 320] on input "checkbox" at bounding box center [477, 321] width 27 height 27
checkbox input "true"
click at [480, 361] on input "checkbox" at bounding box center [477, 359] width 27 height 27
checkbox input "true"
click at [480, 394] on input "checkbox" at bounding box center [477, 397] width 27 height 27
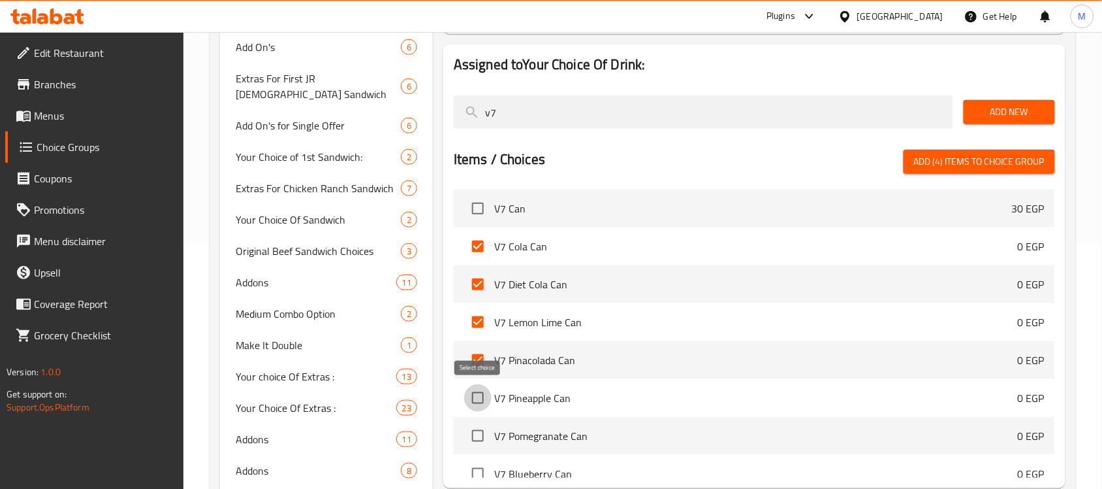
checkbox input "true"
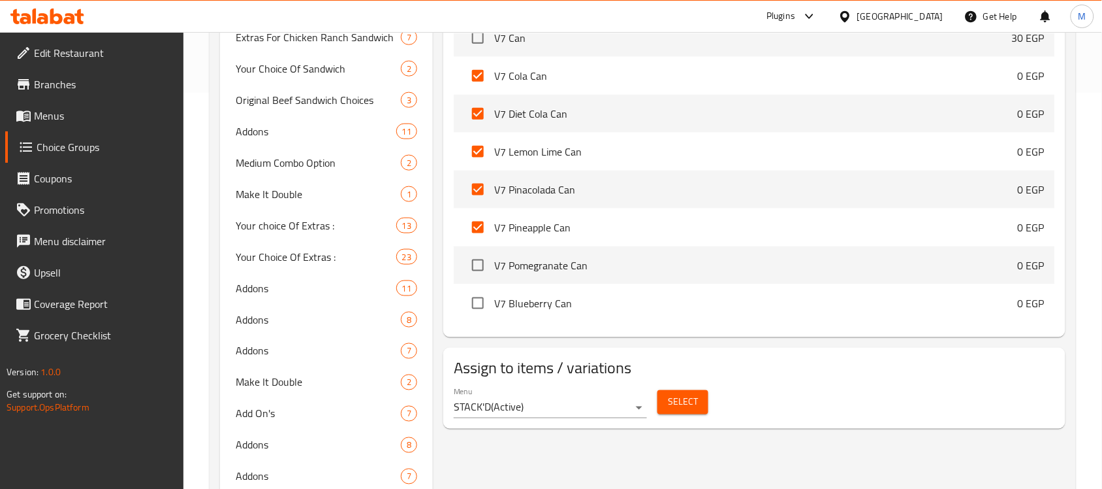
scroll to position [408, 0]
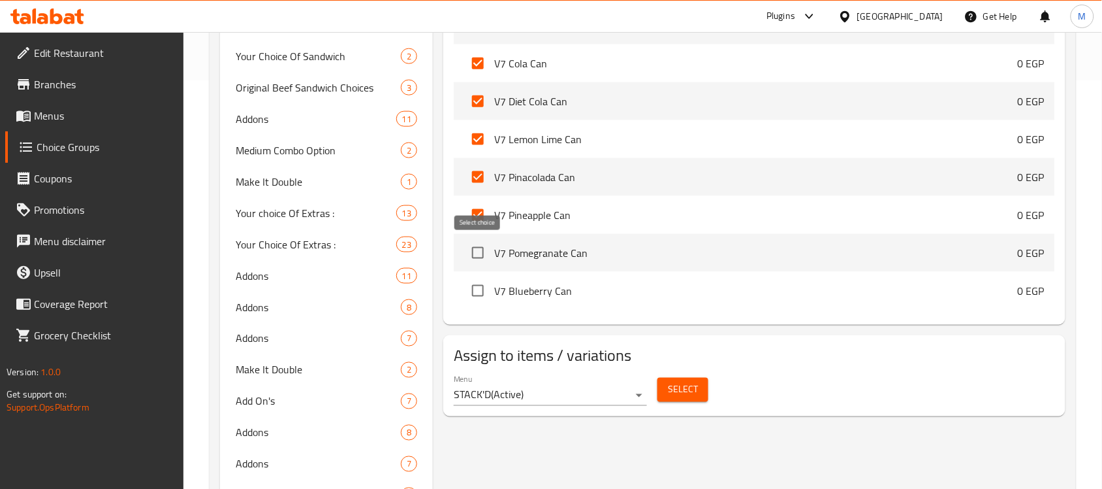
click at [475, 249] on input "checkbox" at bounding box center [477, 252] width 27 height 27
checkbox input "true"
click at [478, 286] on input "checkbox" at bounding box center [477, 290] width 27 height 27
checkbox input "true"
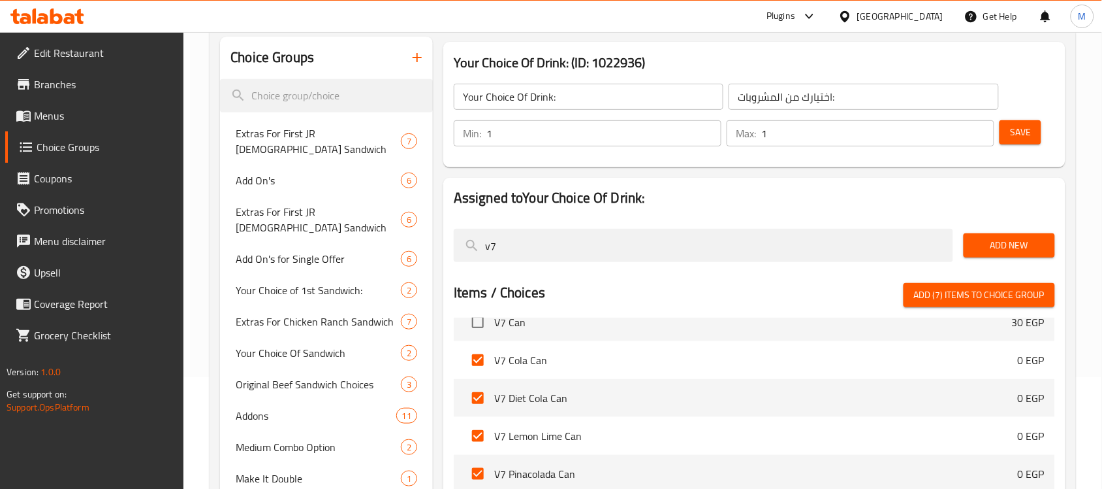
scroll to position [82, 0]
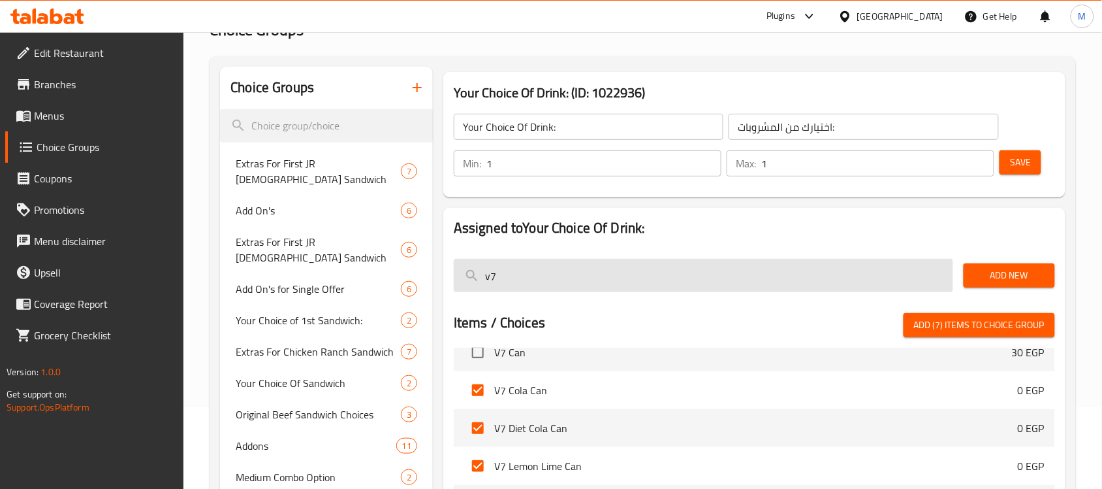
click at [536, 271] on input "v7" at bounding box center [704, 275] width 500 height 33
paste input "Dara’s Pink Lemonade Special Edition"
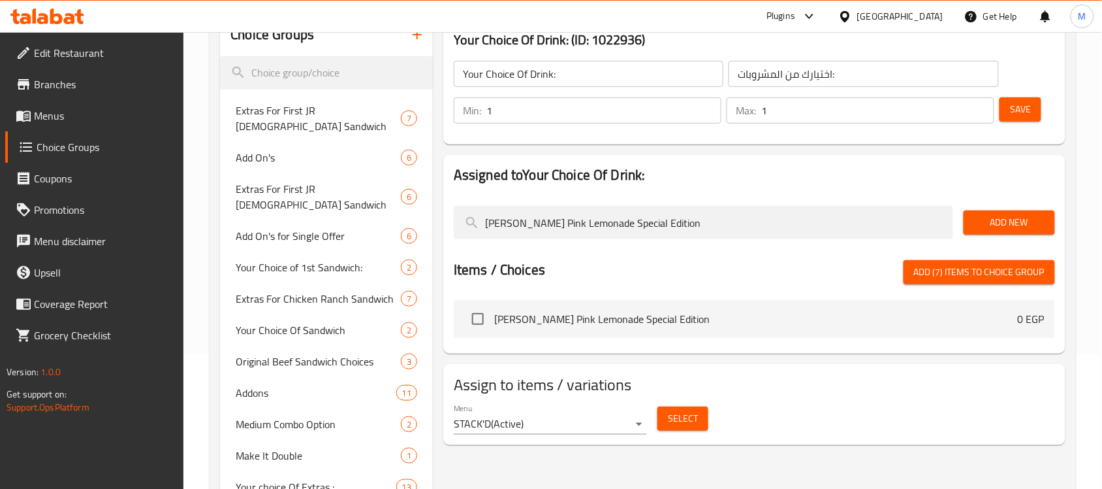
scroll to position [163, 0]
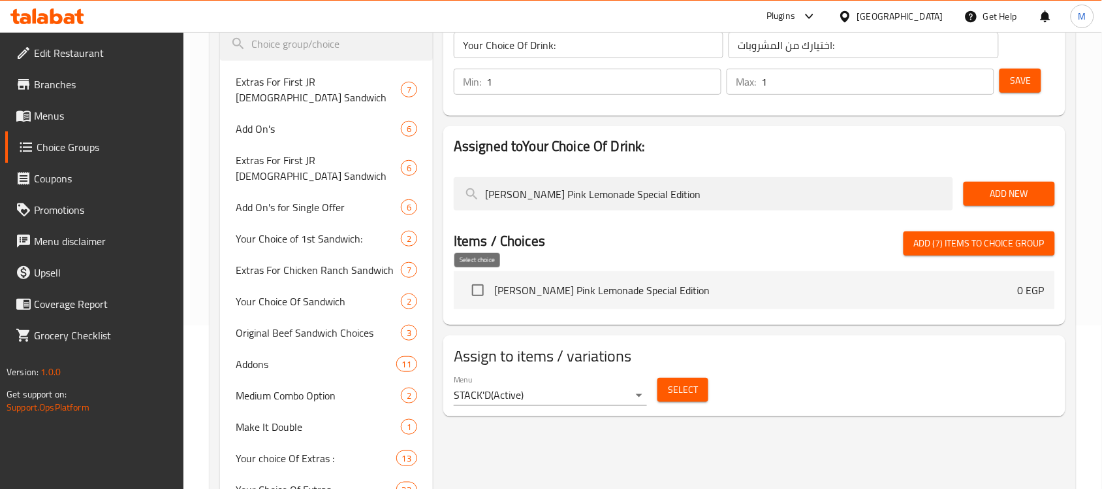
type input "Dara’s Pink Lemonade Special Edition"
click at [474, 288] on input "checkbox" at bounding box center [477, 289] width 27 height 27
click at [993, 242] on span "Add (8) items to choice group" at bounding box center [979, 243] width 131 height 16
checkbox input "false"
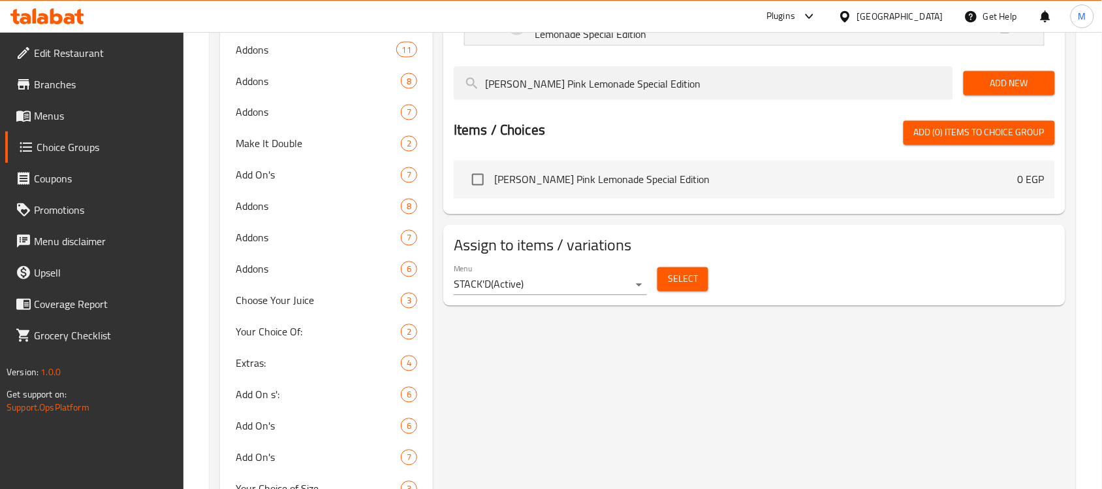
scroll to position [653, 0]
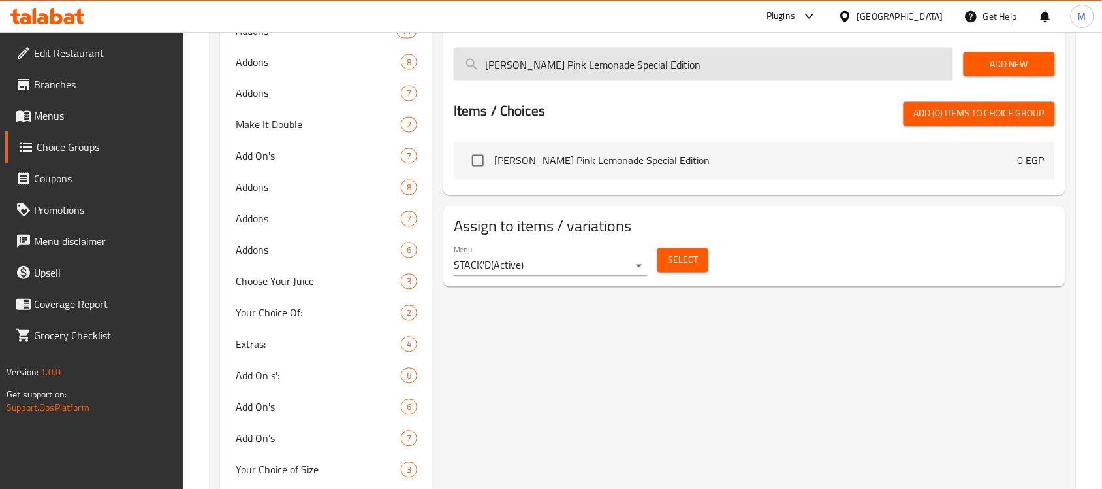
click at [611, 64] on input "Dara’s Pink Lemonade Special Edition" at bounding box center [704, 64] width 500 height 33
paste input "Milkshake"
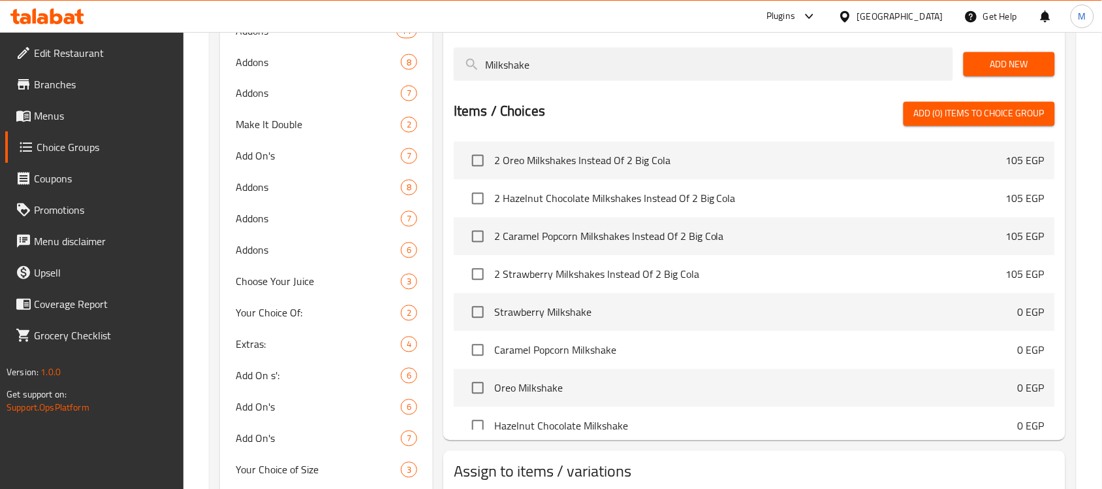
scroll to position [82, 0]
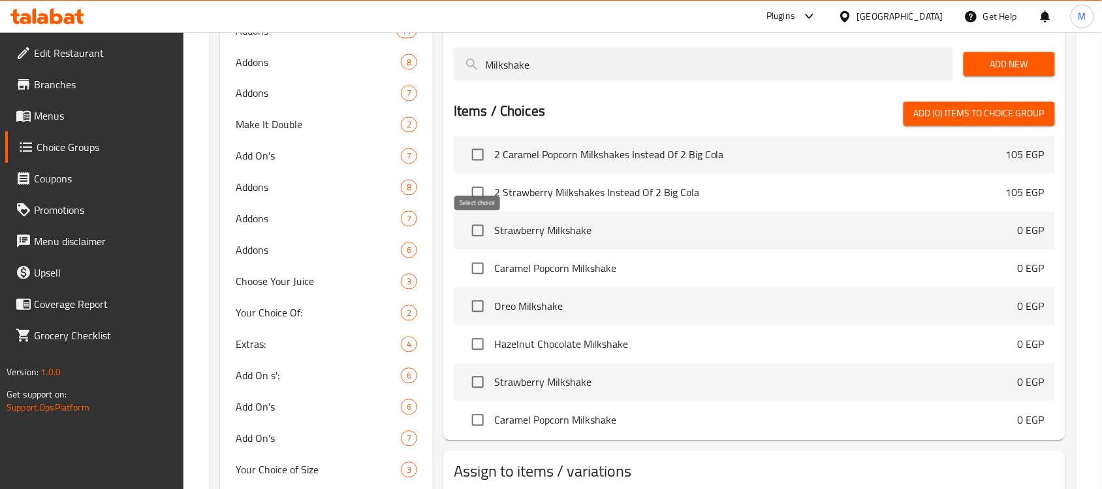
type input "Milkshake"
click at [478, 231] on input "checkbox" at bounding box center [477, 230] width 27 height 27
checkbox input "true"
click at [483, 274] on input "checkbox" at bounding box center [477, 268] width 27 height 27
checkbox input "true"
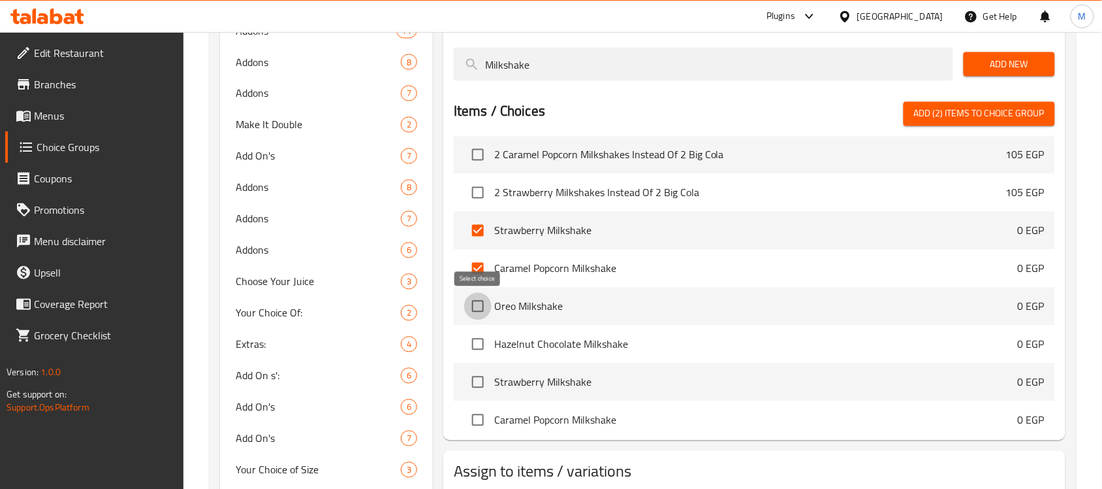
click at [478, 304] on input "checkbox" at bounding box center [477, 306] width 27 height 27
checkbox input "true"
click at [481, 347] on input "checkbox" at bounding box center [477, 343] width 27 height 27
checkbox input "true"
click at [1001, 116] on span "Add (4) items to choice group" at bounding box center [979, 114] width 131 height 16
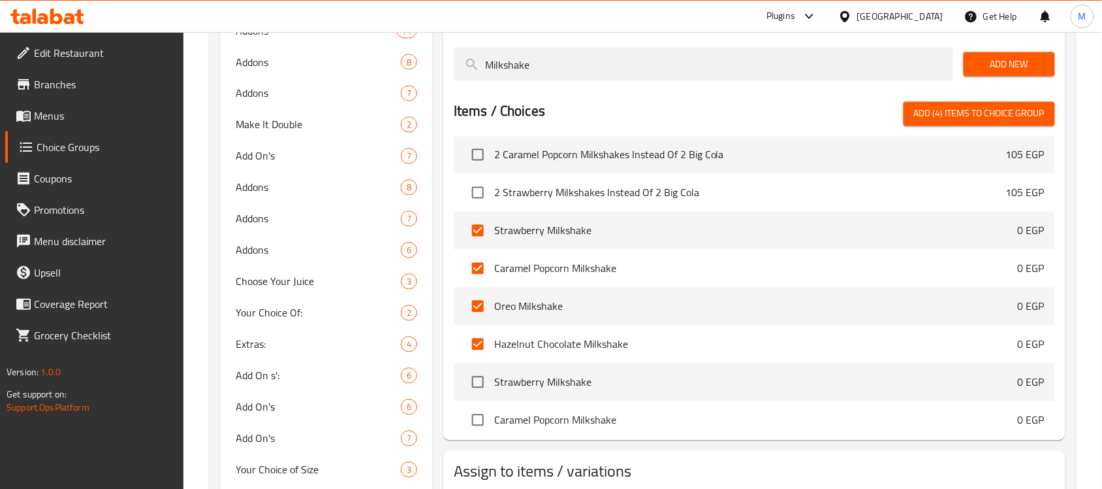
checkbox input "false"
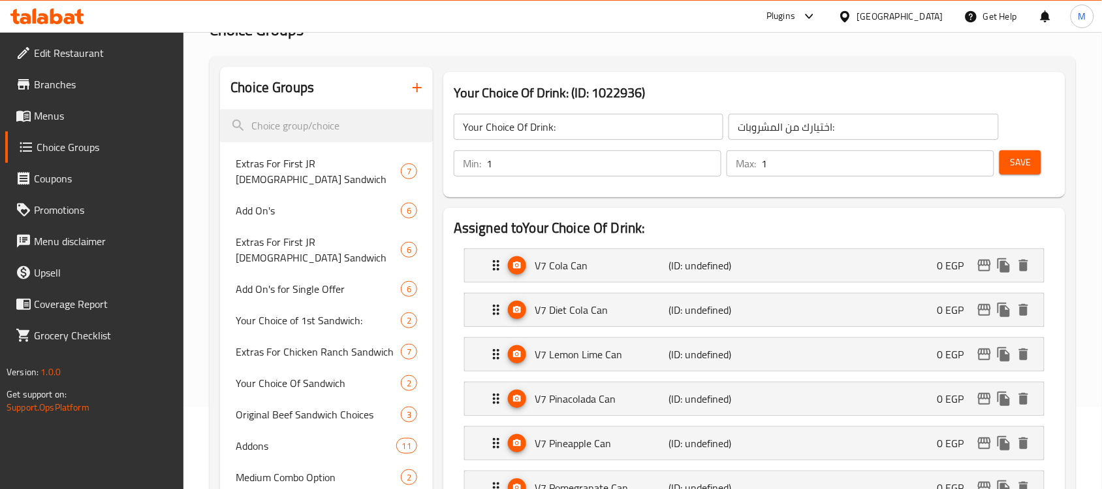
click at [1023, 157] on span "Save" at bounding box center [1020, 162] width 21 height 16
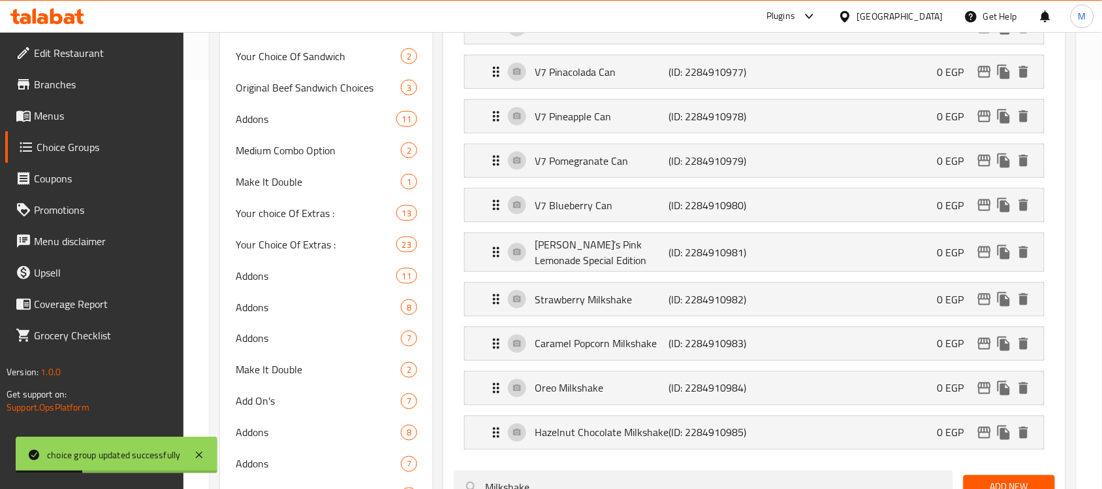
scroll to position [653, 0]
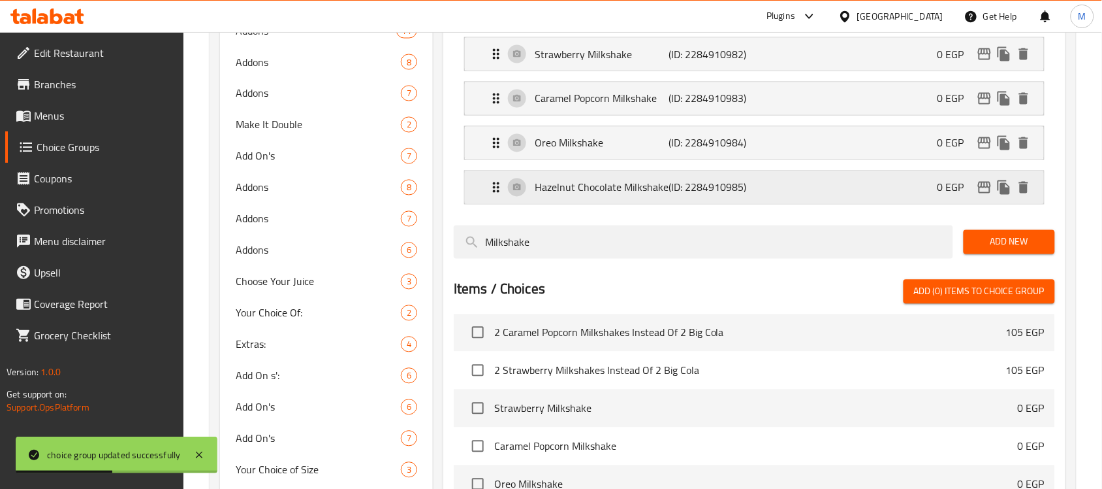
click at [583, 195] on p "Hazelnut Chocolate Milkshake" at bounding box center [602, 188] width 134 height 16
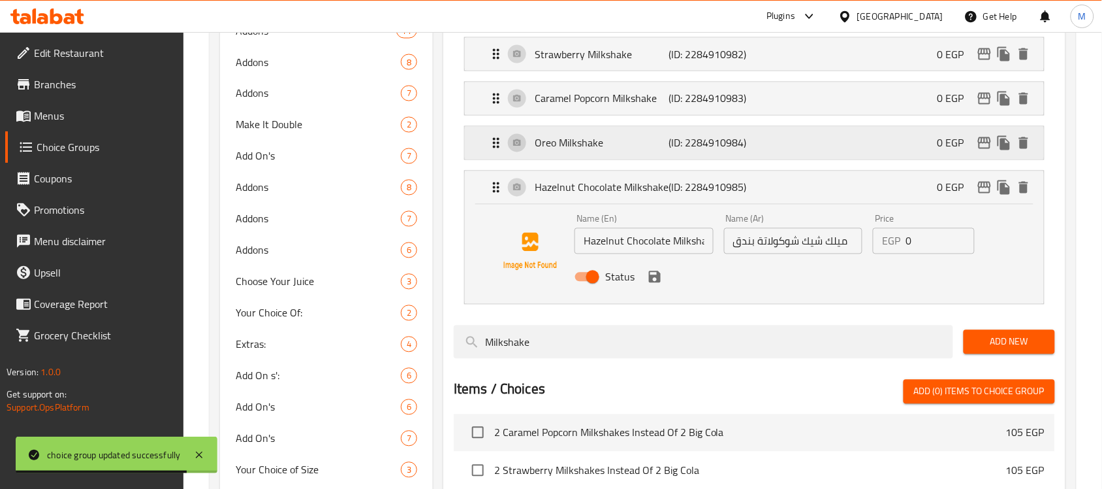
click at [602, 148] on p "Oreo Milkshake" at bounding box center [602, 143] width 134 height 16
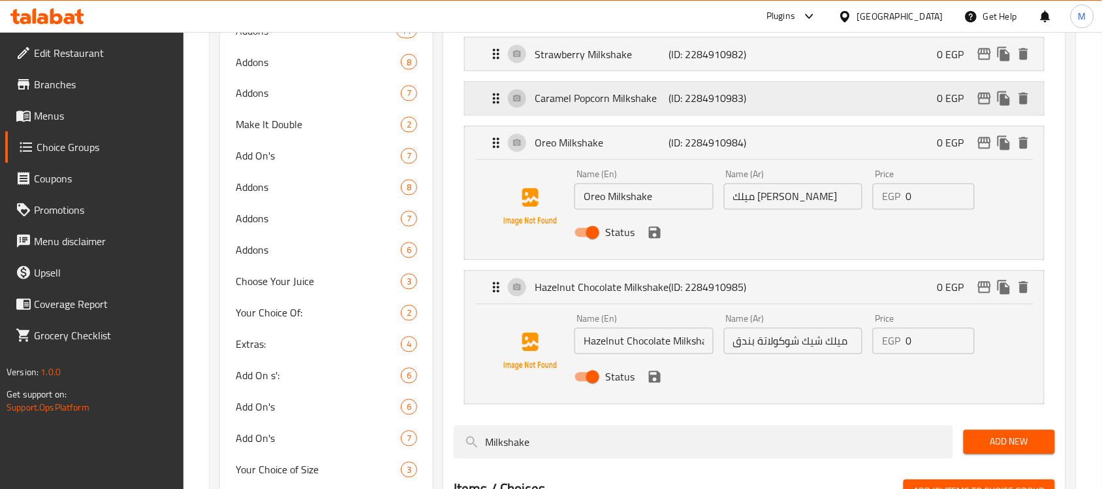
click at [595, 106] on p "Caramel Popcorn Milkshake" at bounding box center [602, 99] width 134 height 16
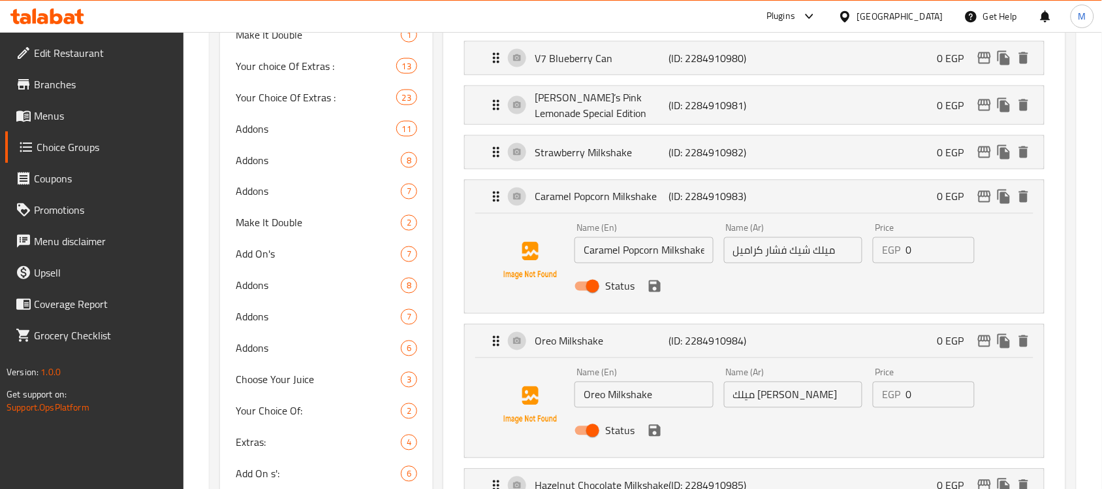
scroll to position [490, 0]
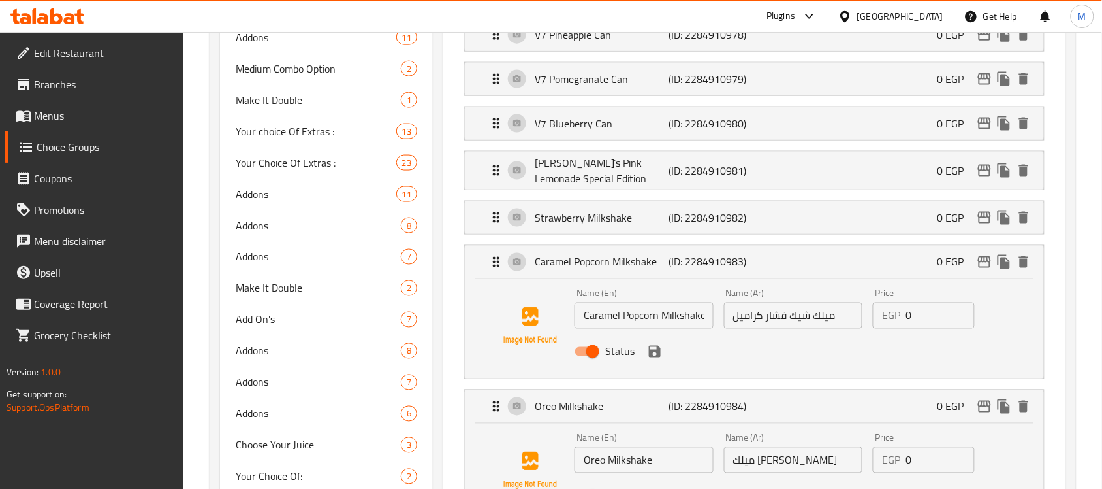
click at [797, 324] on input "ميلك شيك فشار كراميل" at bounding box center [793, 315] width 139 height 26
paste input "راميل بوب كورن"
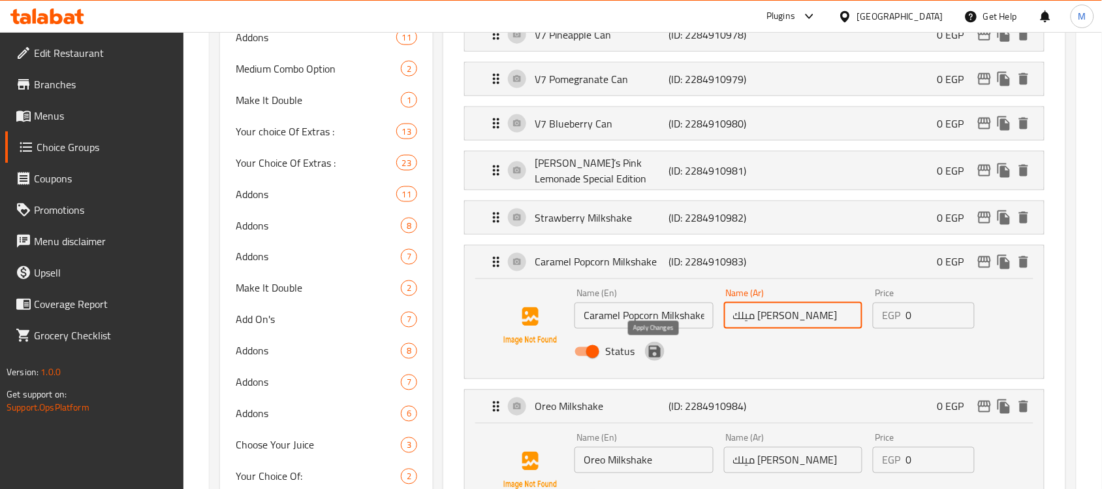
click at [649, 355] on icon "save" at bounding box center [655, 352] width 12 height 12
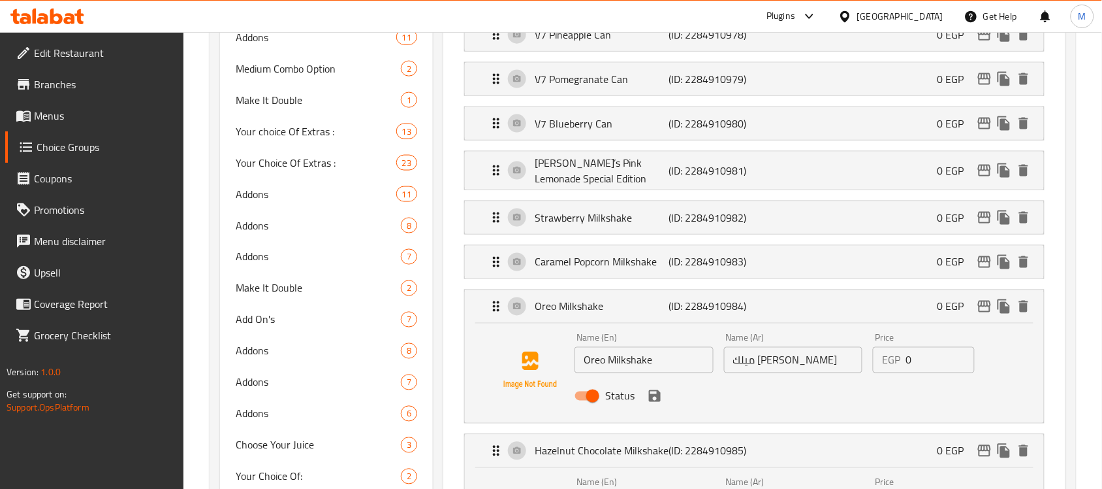
type input "ميلك شيك كراميل بوب كورن"
click at [582, 213] on p "Strawberry Milkshake" at bounding box center [602, 218] width 134 height 16
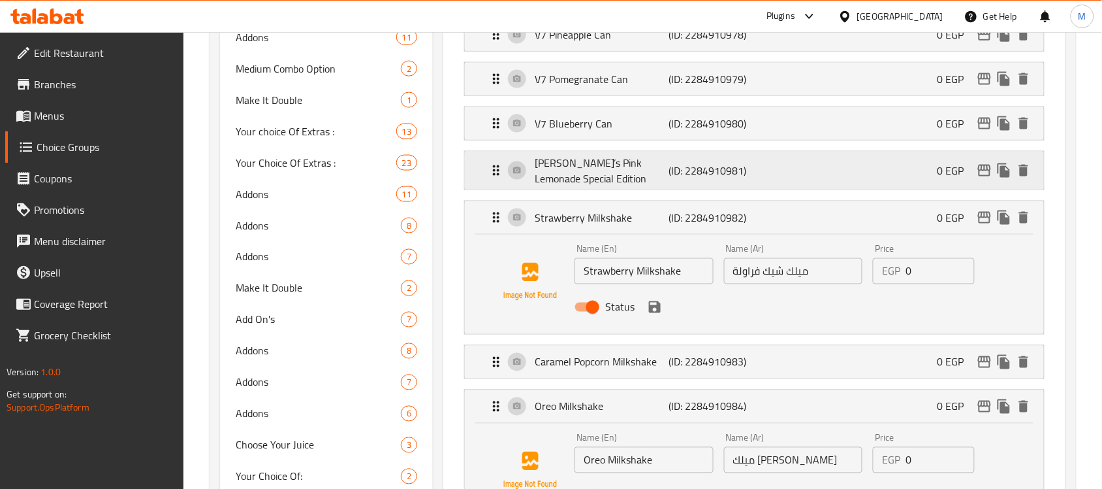
click at [583, 168] on p "Dara’s Pink Lemonade Special Edition" at bounding box center [602, 170] width 134 height 31
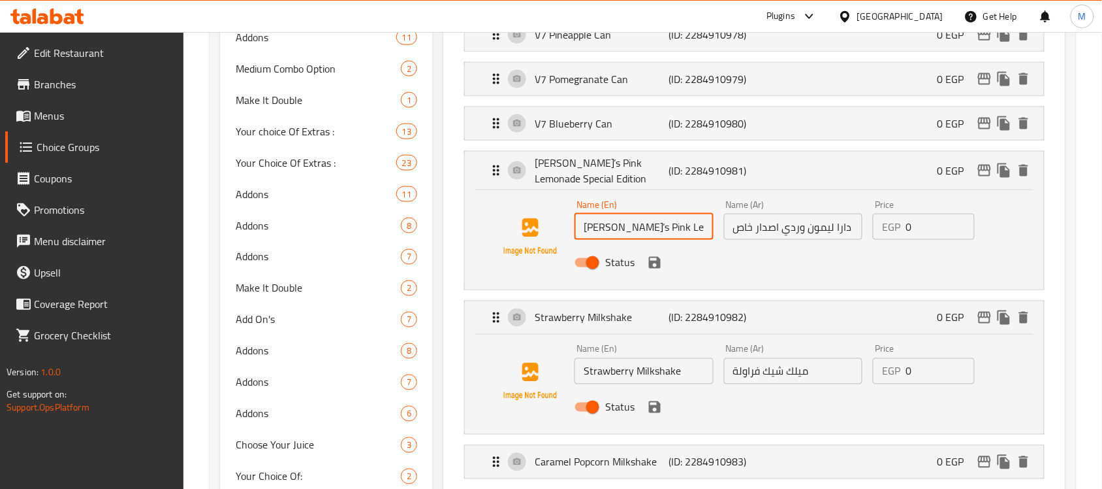
click at [673, 231] on input "Dara’s Pink Lemonade Special Edition" at bounding box center [644, 227] width 139 height 26
click at [639, 226] on input "Dara’s Pink Lemonade Special Edition" at bounding box center [644, 227] width 139 height 26
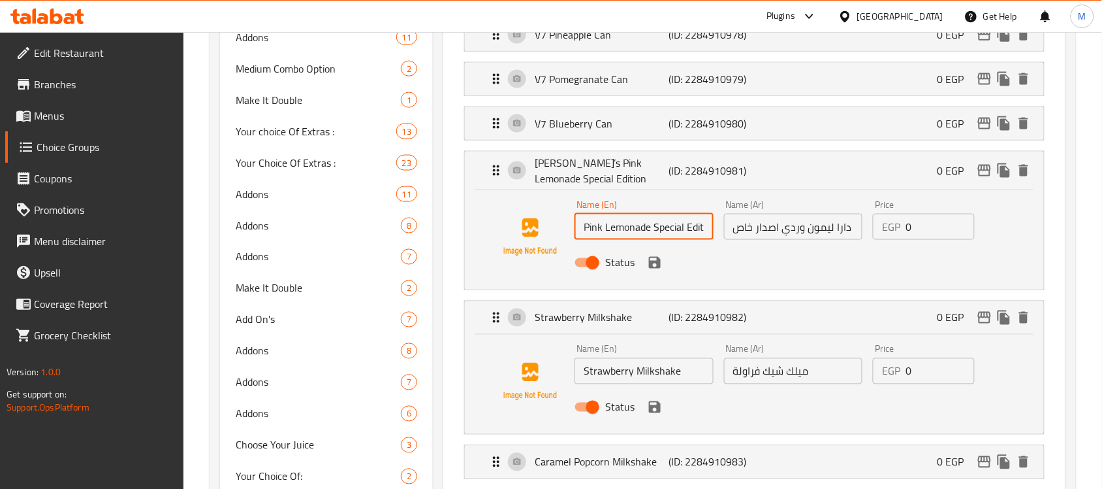
scroll to position [0, 57]
type input "V7 Dara’s Pink Lemonade Special Edition"
click at [647, 122] on p "V7 Blueberry Can" at bounding box center [602, 124] width 134 height 16
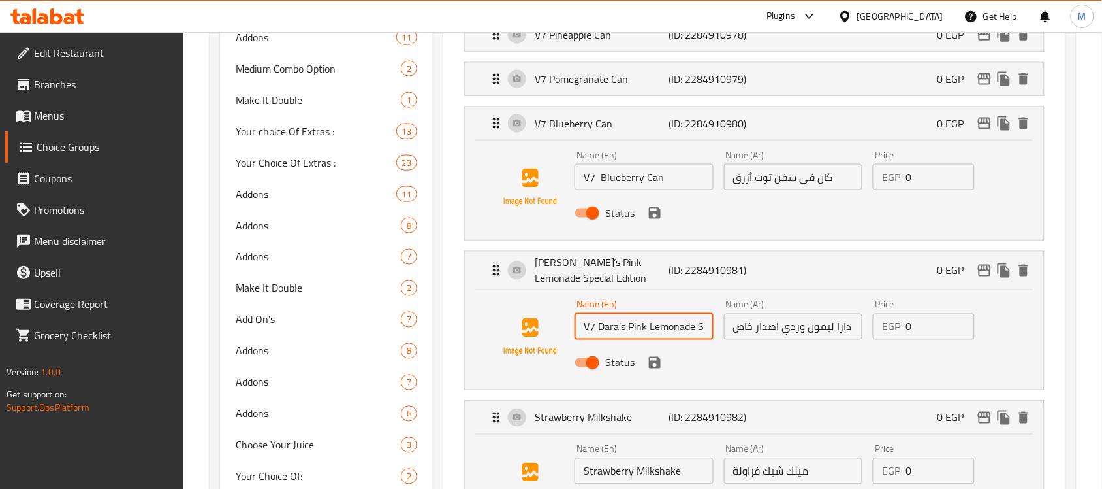
click at [782, 333] on input "دارا ليمون وردي اصدار خاص" at bounding box center [793, 326] width 139 height 26
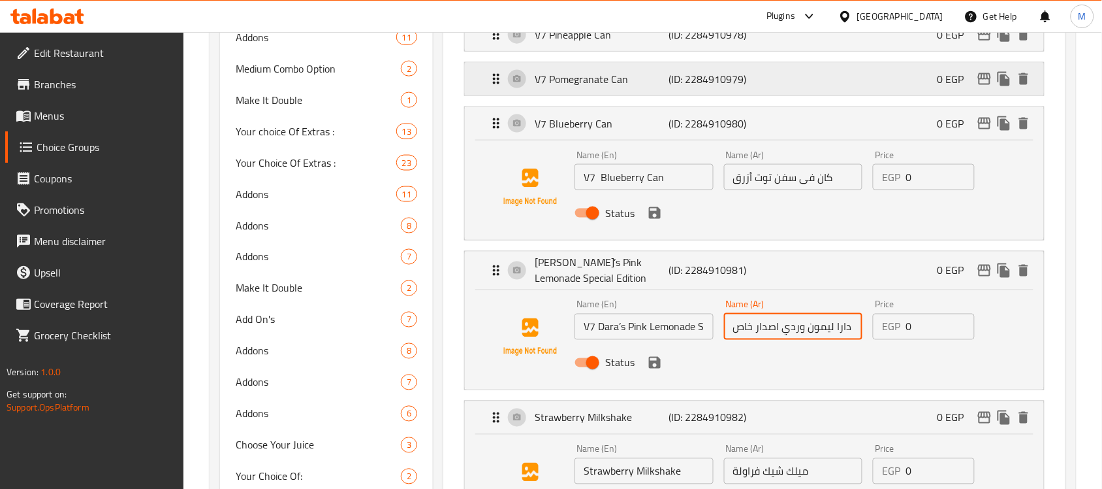
click at [667, 84] on p "V7 Pomegranate Can" at bounding box center [602, 79] width 134 height 16
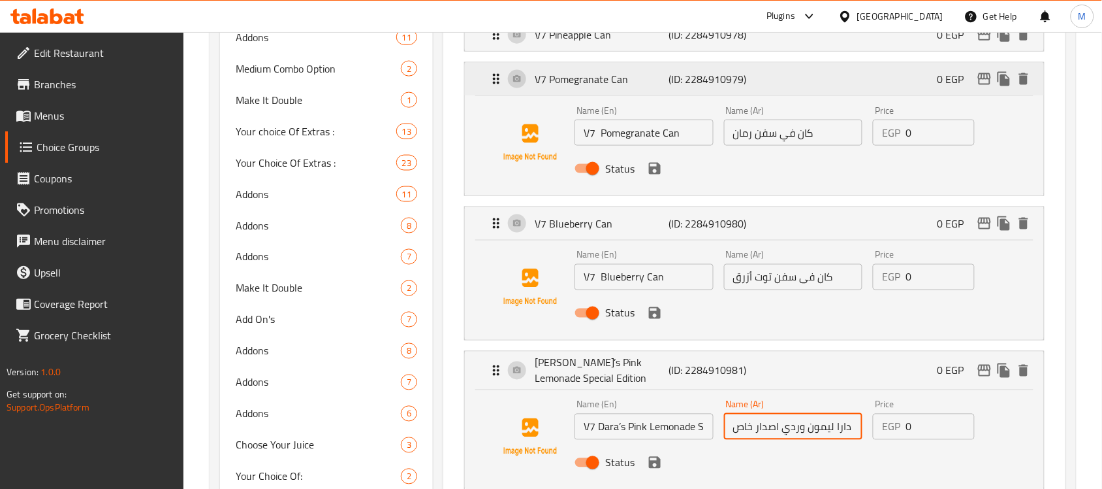
scroll to position [408, 0]
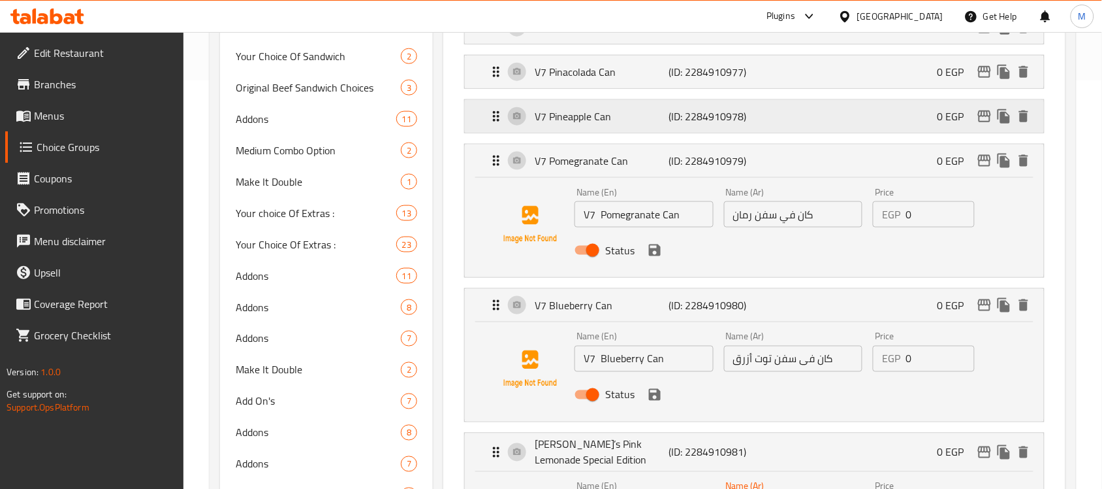
click at [654, 119] on p "V7 Pineapple Can" at bounding box center [602, 116] width 134 height 16
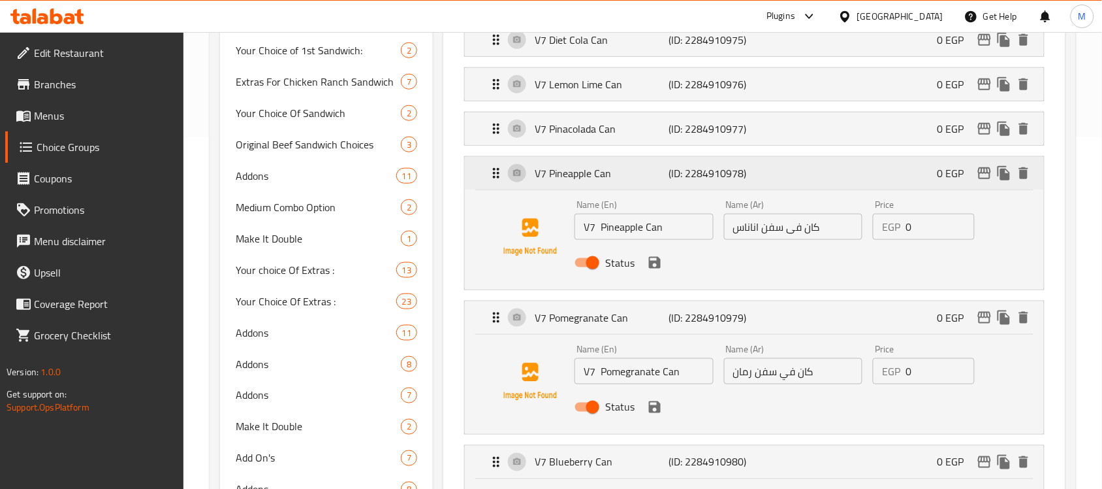
scroll to position [327, 0]
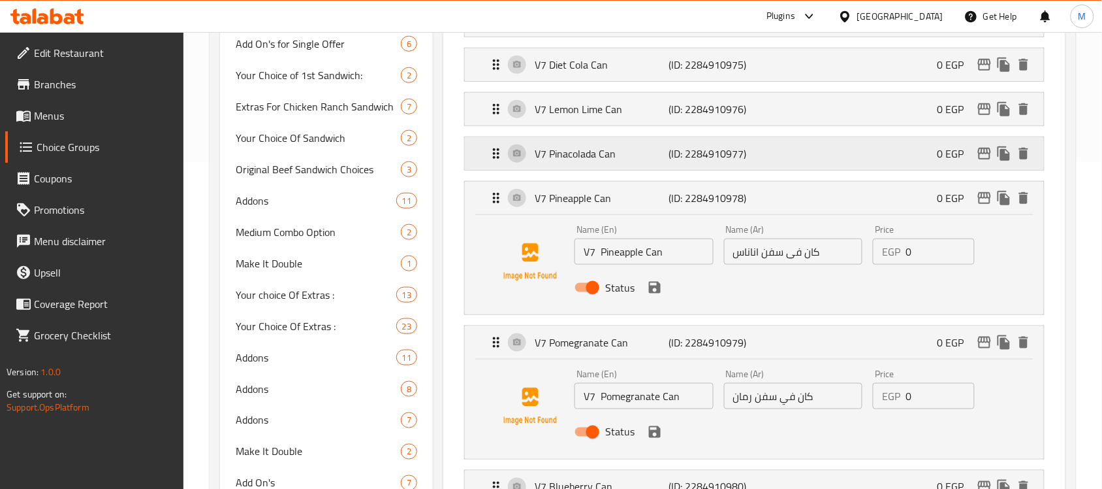
click at [606, 161] on p "V7 Pinacolada Can" at bounding box center [602, 154] width 134 height 16
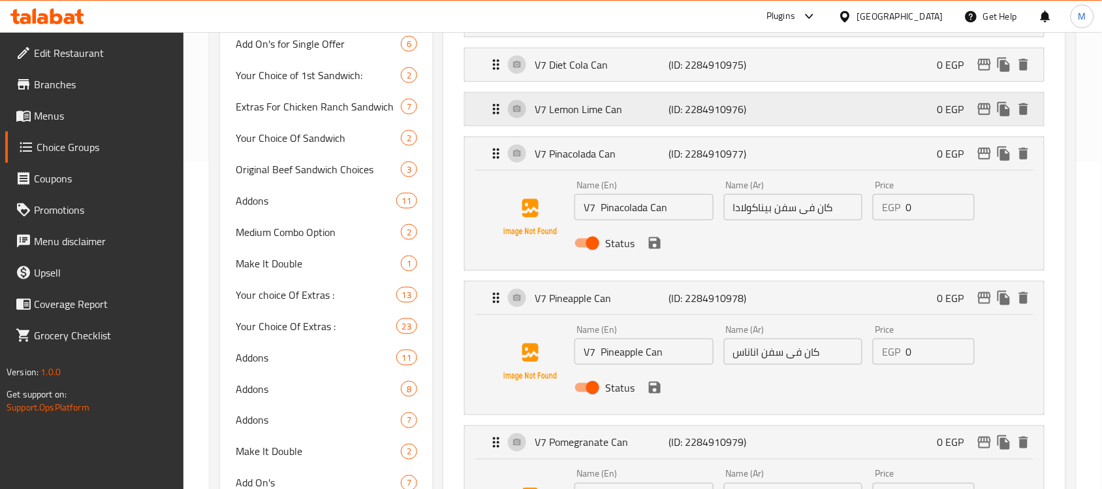
click at [606, 110] on p "V7 Lemon Lime Can" at bounding box center [602, 109] width 134 height 16
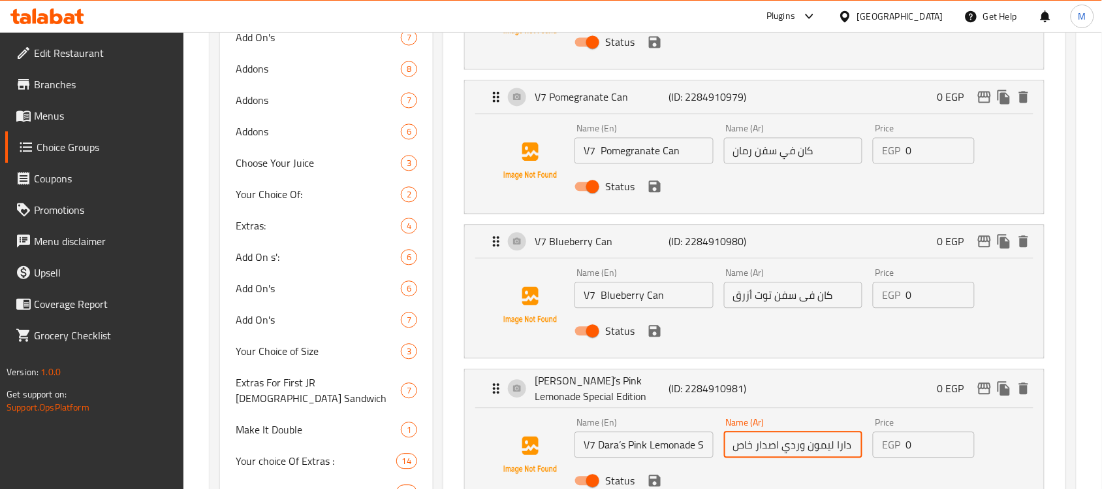
scroll to position [816, 0]
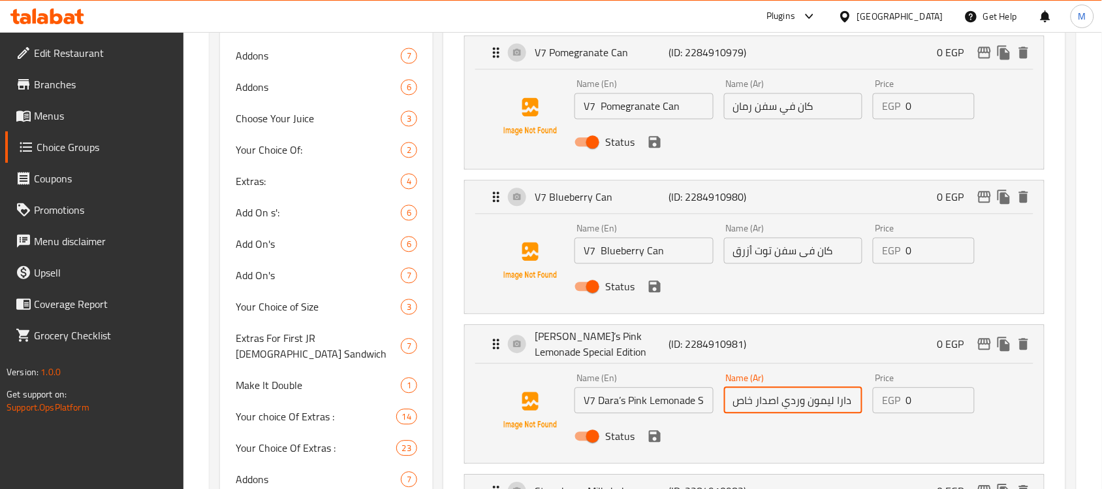
click at [805, 402] on input "دارا ليمون وردي اصدار خاص" at bounding box center [793, 400] width 139 height 26
click at [652, 438] on icon "save" at bounding box center [655, 436] width 12 height 12
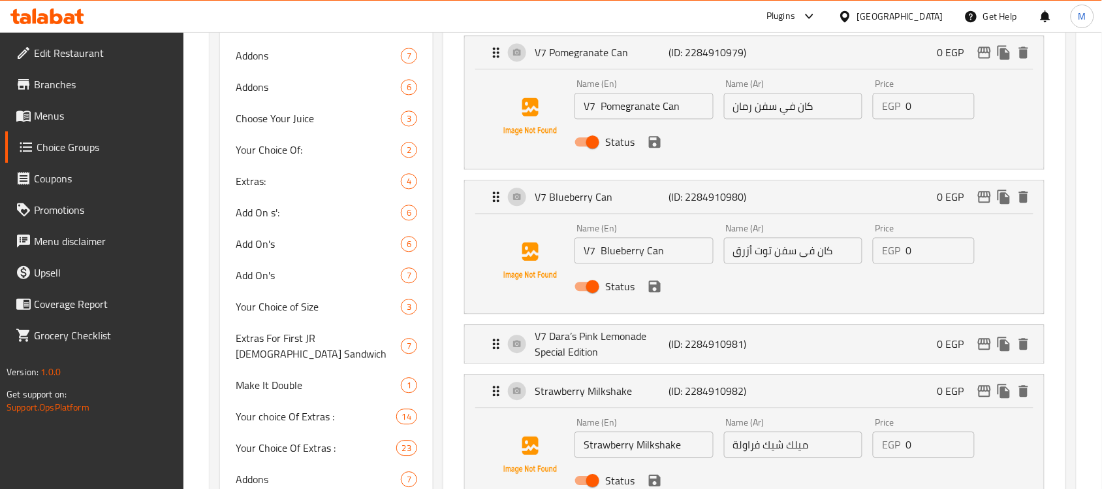
type input "في سفن دارا ليمون وردي اصدار خاص"
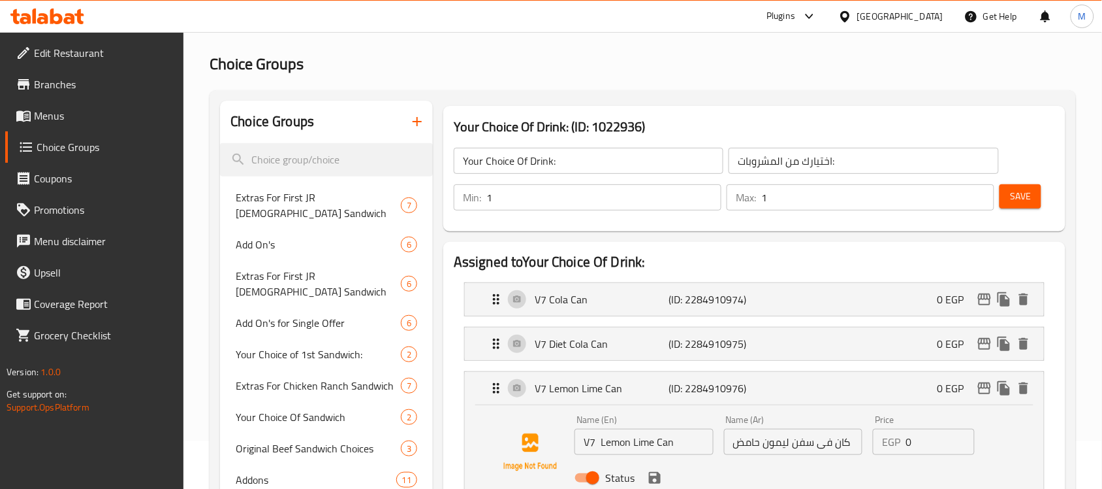
scroll to position [0, 0]
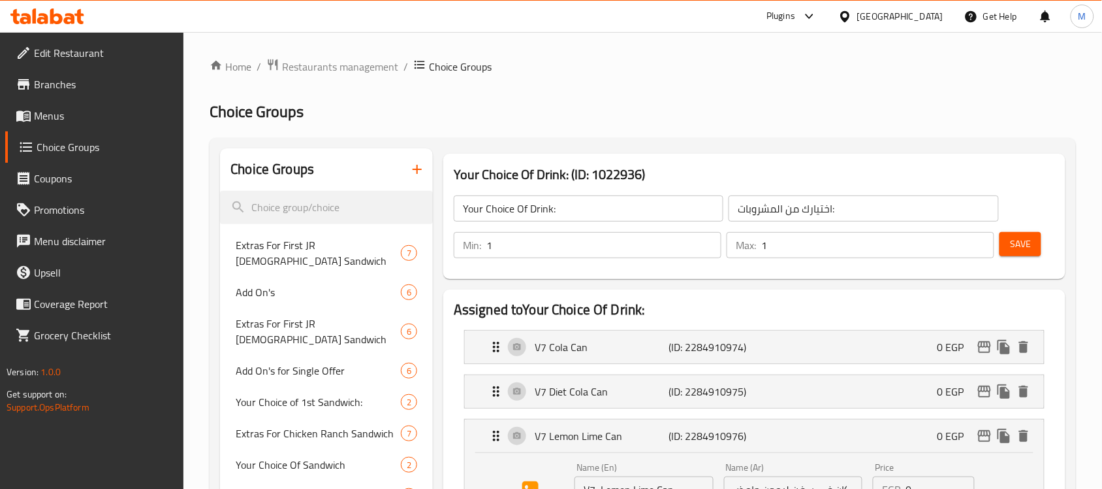
click at [1038, 242] on button "Save" at bounding box center [1021, 244] width 42 height 24
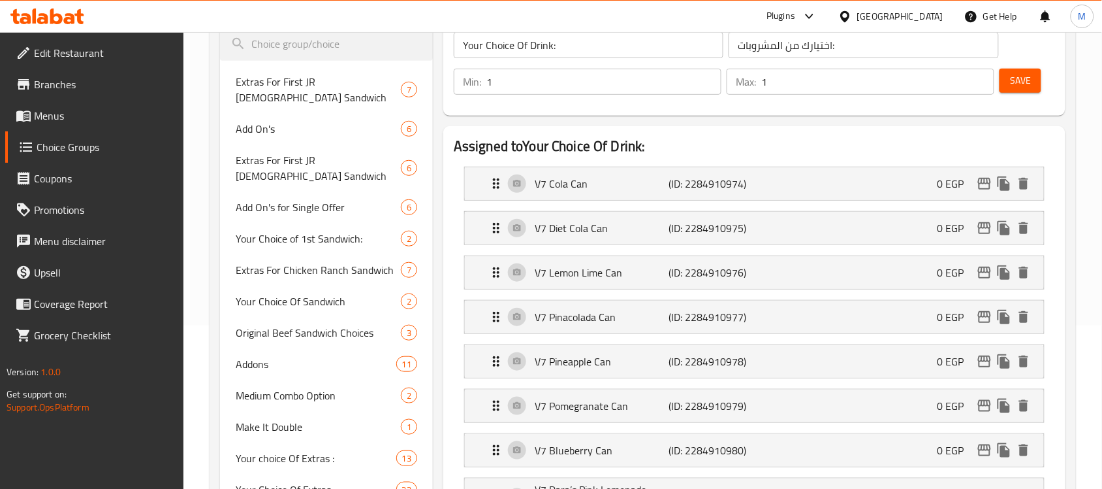
scroll to position [245, 0]
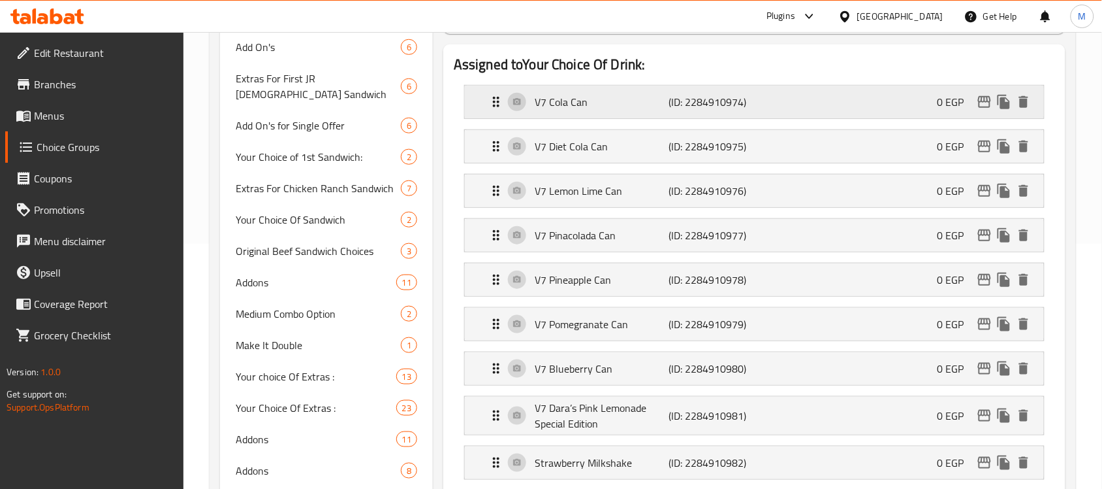
click at [586, 105] on p "V7 Cola Can" at bounding box center [602, 102] width 134 height 16
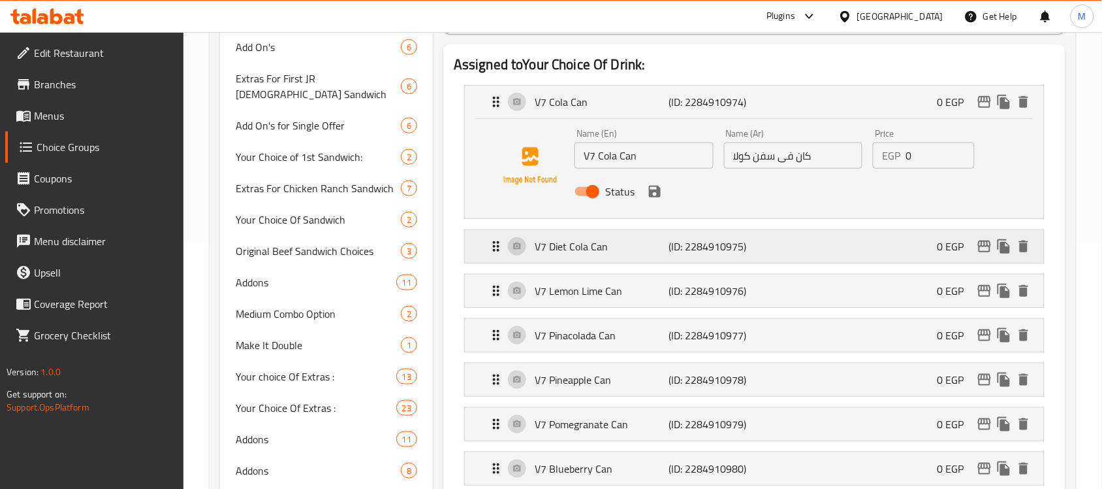
click at [619, 243] on p "V7 Diet Cola Can" at bounding box center [602, 246] width 134 height 16
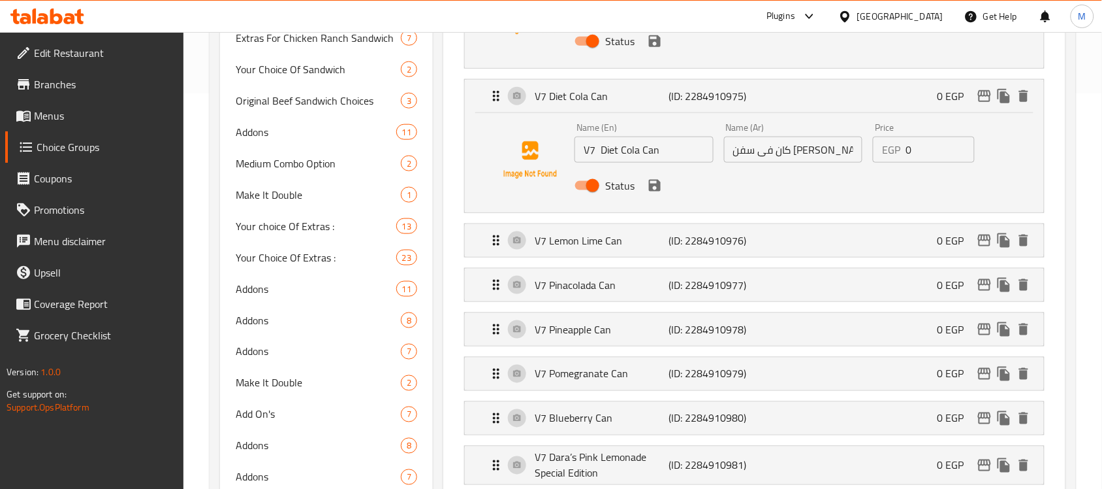
scroll to position [408, 0]
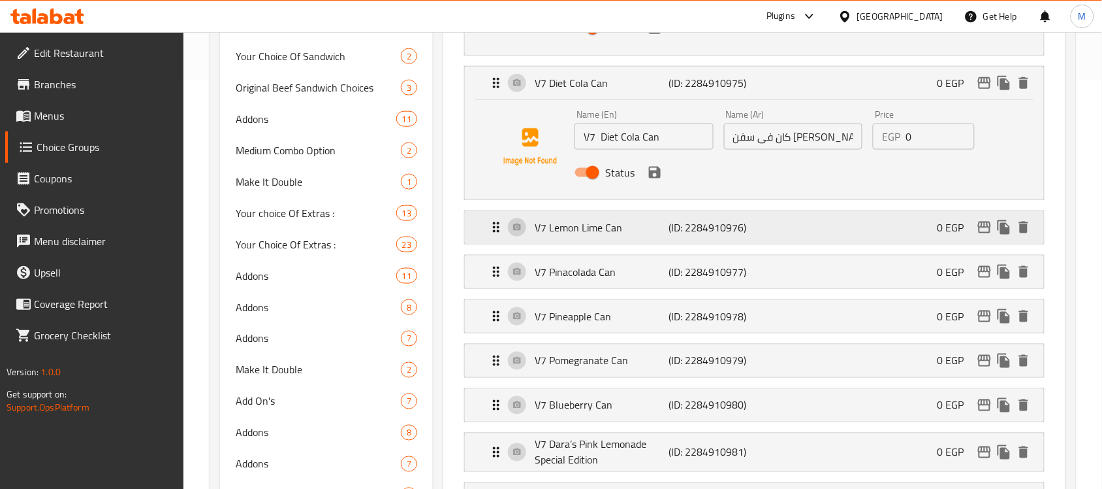
click at [634, 235] on p "V7 Lemon Lime Can" at bounding box center [602, 227] width 134 height 16
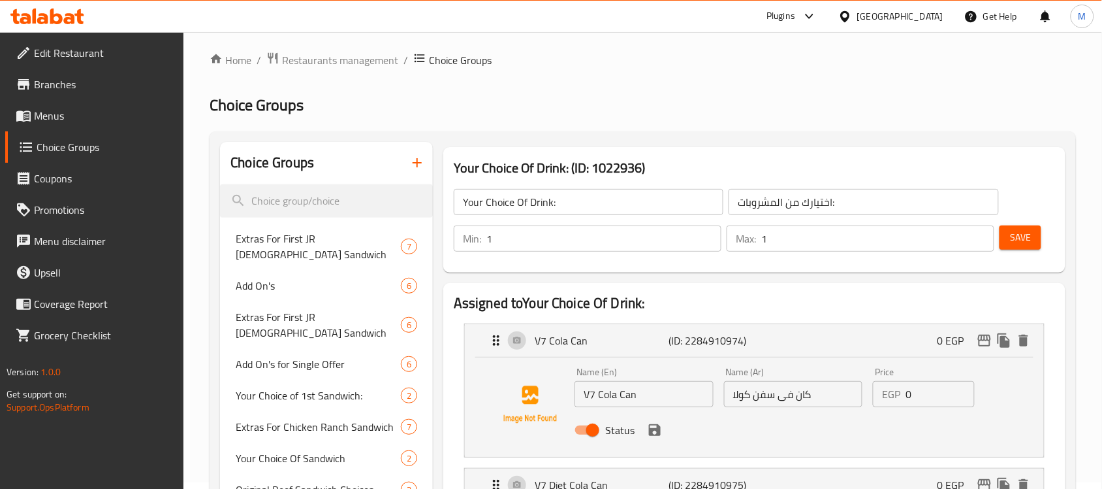
scroll to position [0, 0]
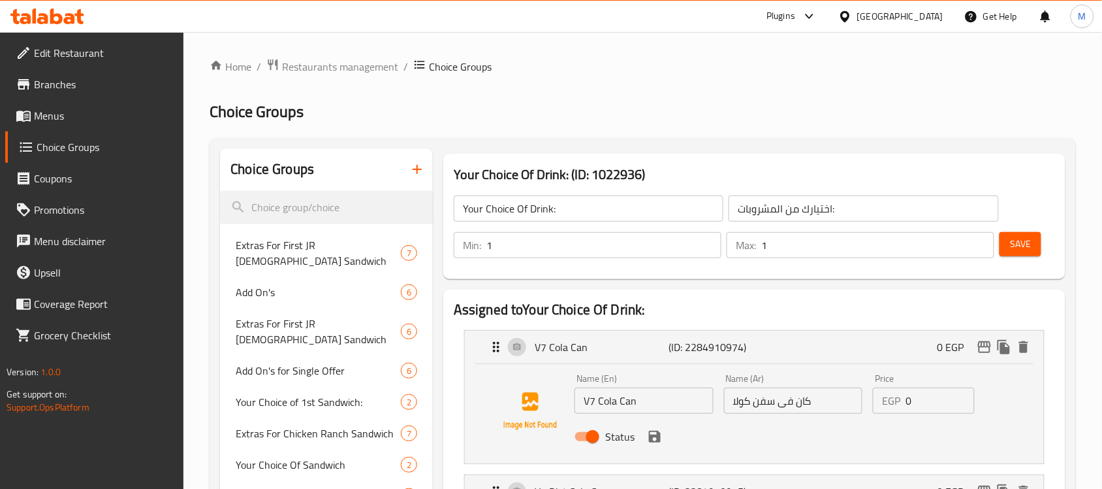
click at [1025, 247] on span "Save" at bounding box center [1020, 244] width 21 height 16
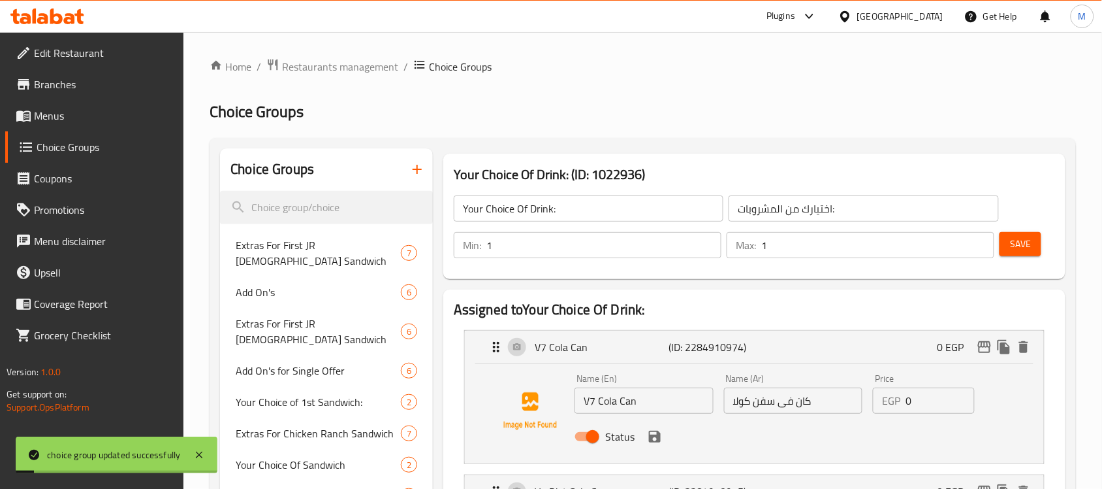
click at [1063, 214] on div "Your Choice Of Drink: (ID: 1022936) Your Choice Of Drink: ​ اختيارك من المشروبا…" at bounding box center [754, 215] width 622 height 125
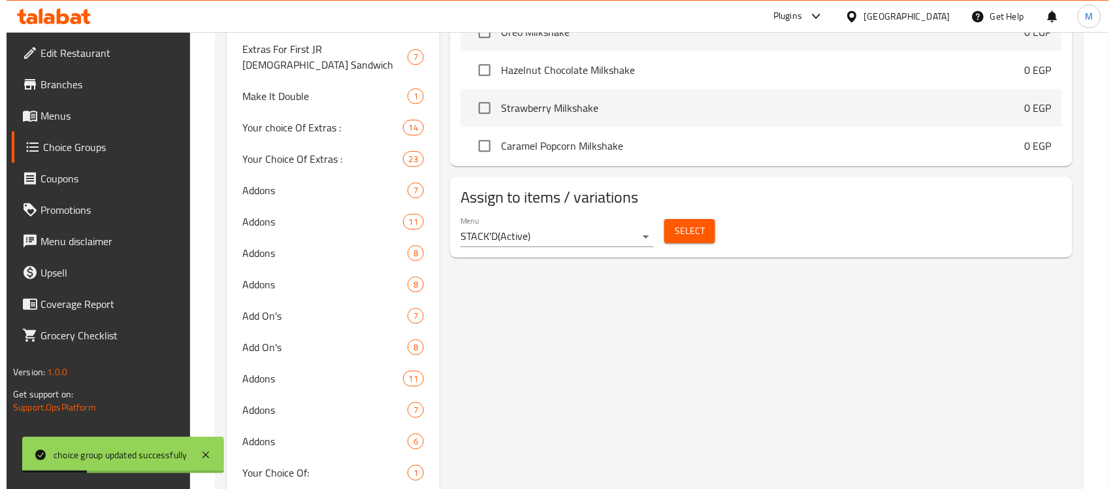
scroll to position [1225, 0]
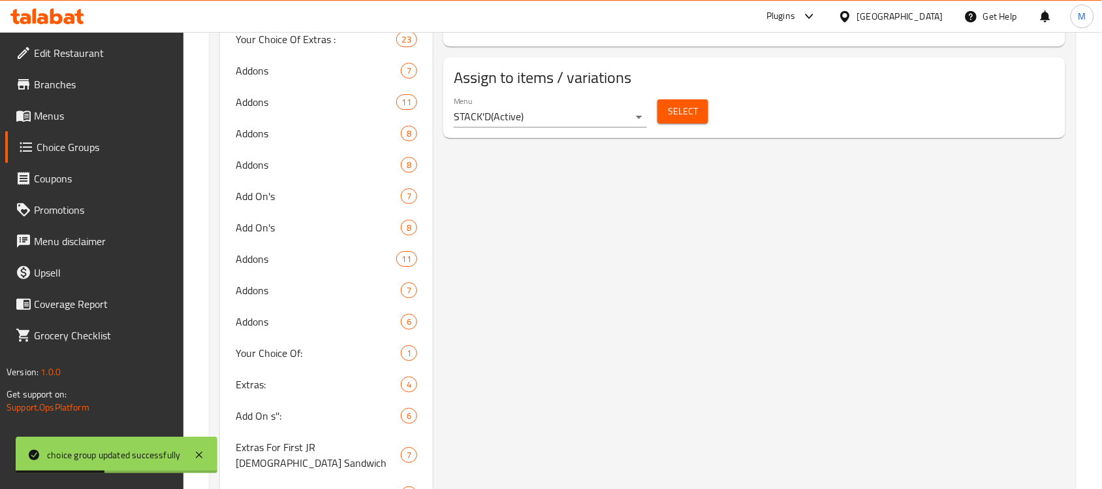
click at [692, 114] on span "Select" at bounding box center [683, 111] width 30 height 16
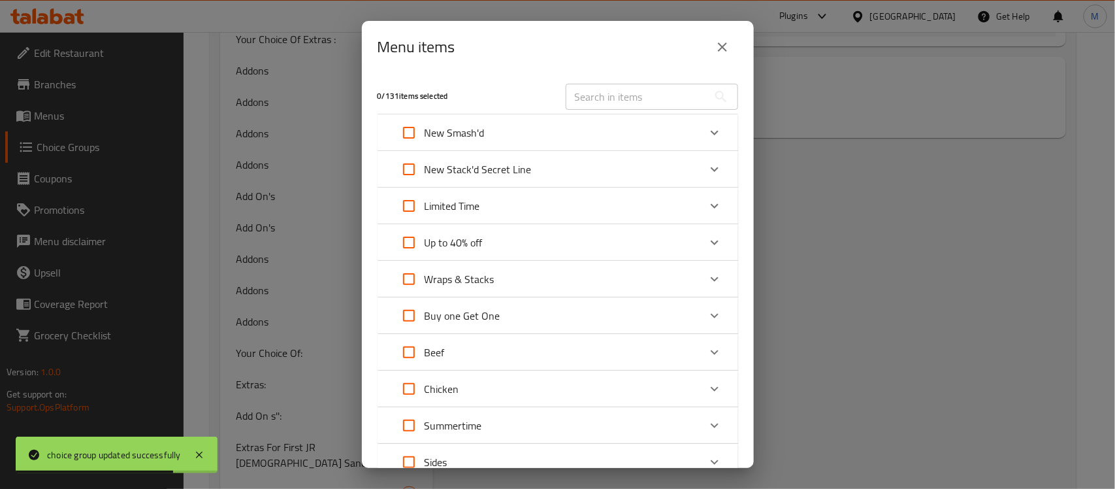
click at [712, 246] on div "Expand" at bounding box center [714, 242] width 31 height 31
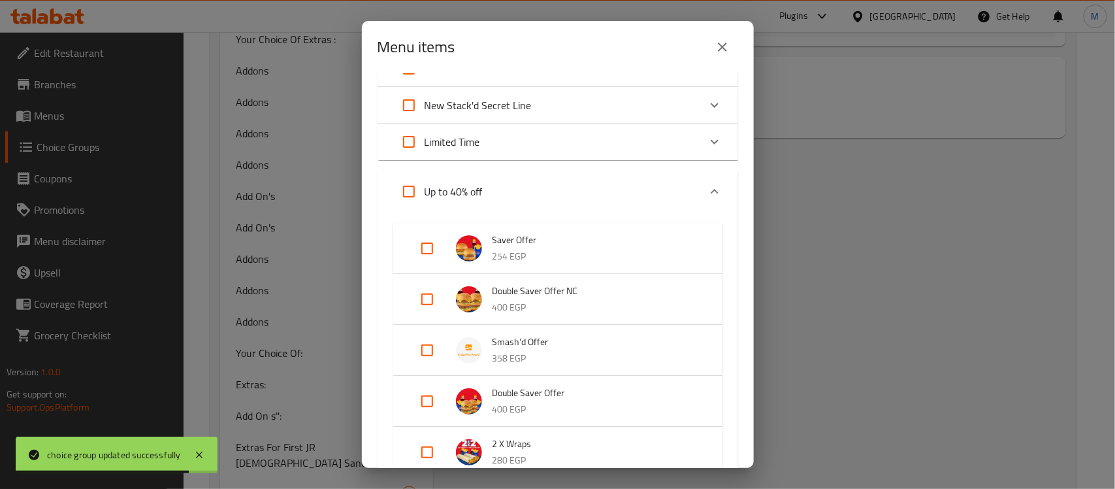
scroll to position [163, 0]
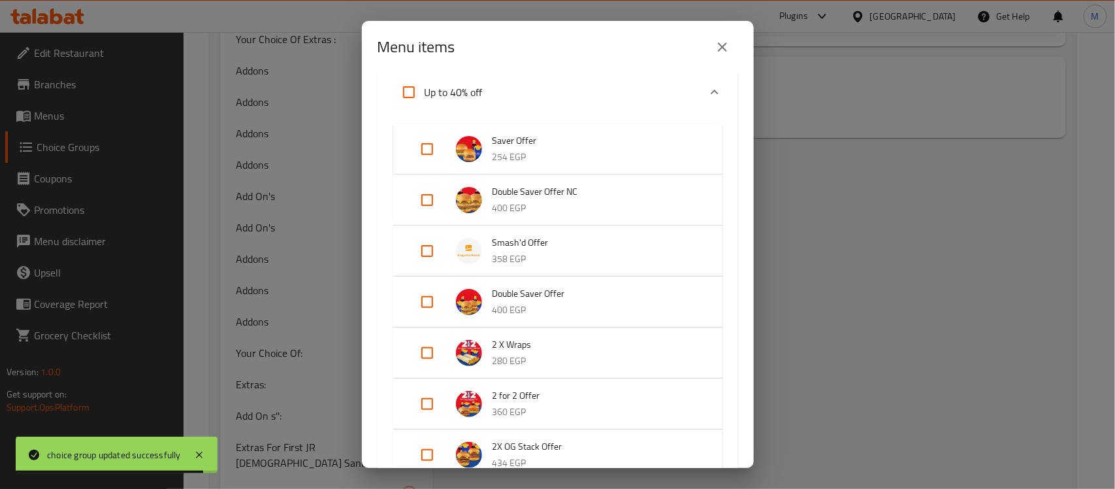
click at [428, 246] on input "Expand" at bounding box center [426, 250] width 31 height 31
checkbox input "true"
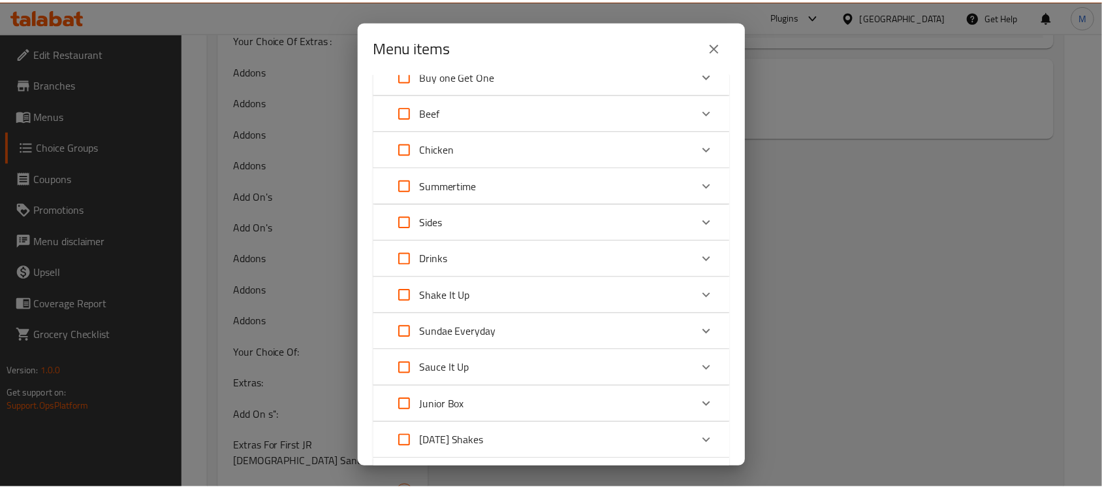
scroll to position [1134, 0]
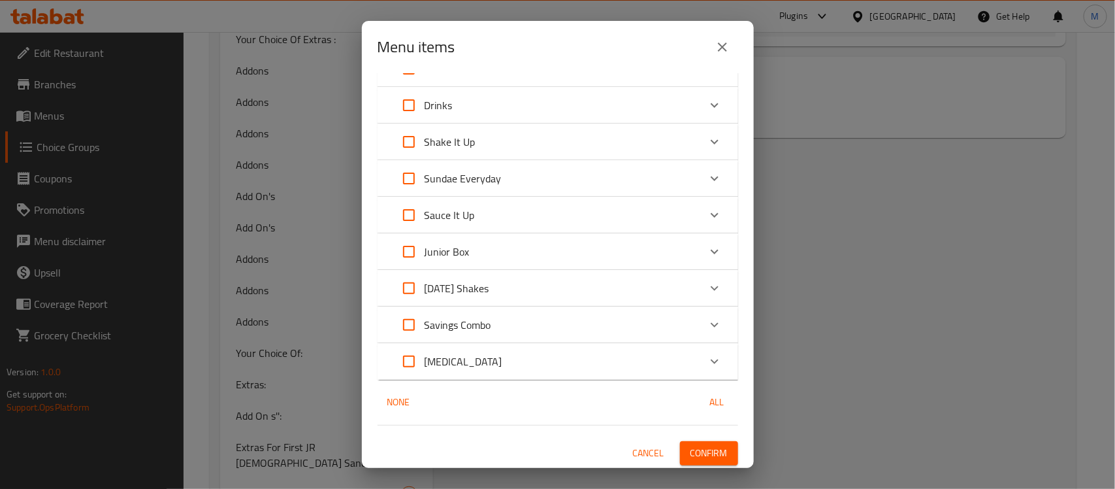
click at [704, 436] on div "1 / 131 items selected ​ New Smash'd Classic Smash'd 0 EGP Your choice of: Sing…" at bounding box center [558, 270] width 392 height 394
click at [705, 441] on button "Confirm" at bounding box center [709, 453] width 58 height 24
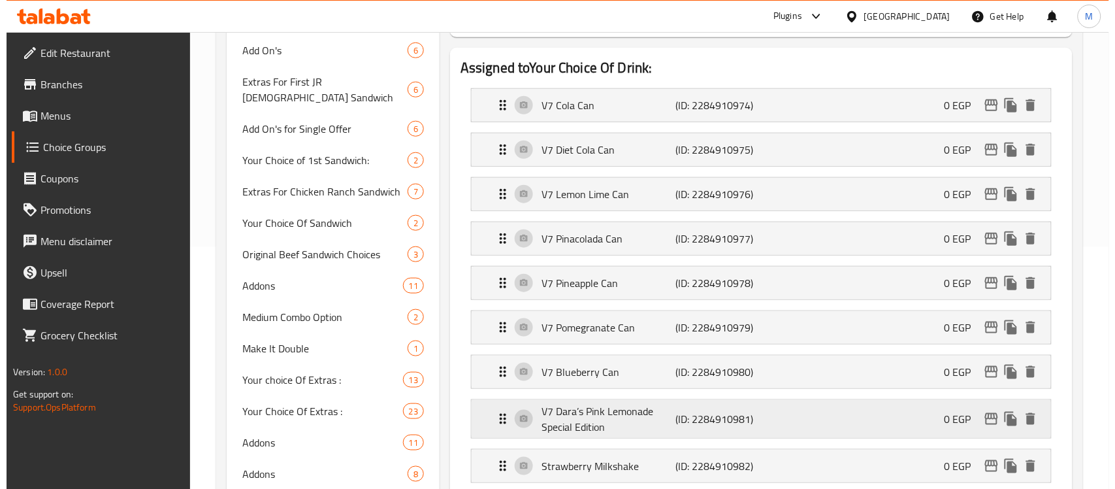
scroll to position [163, 0]
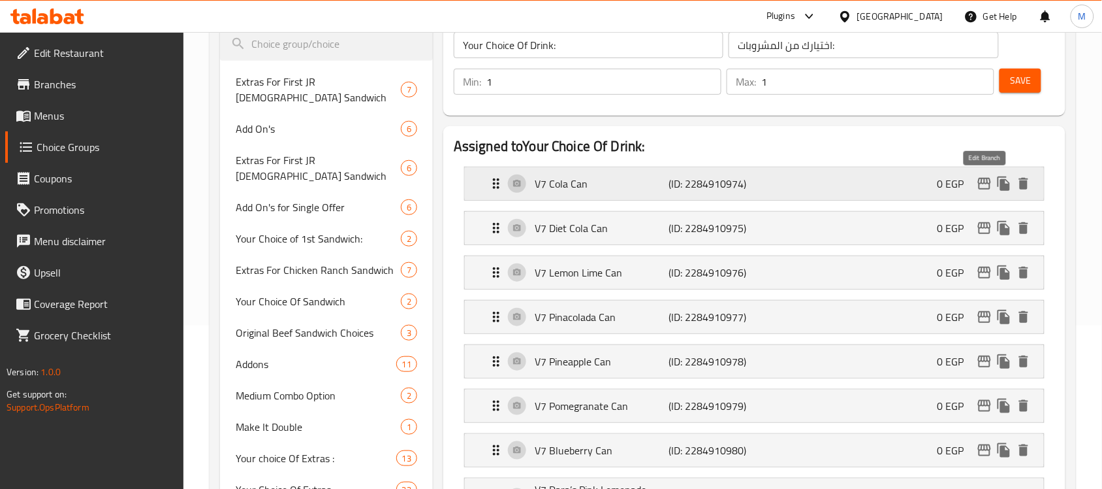
click at [986, 184] on icon "edit" at bounding box center [984, 184] width 13 height 12
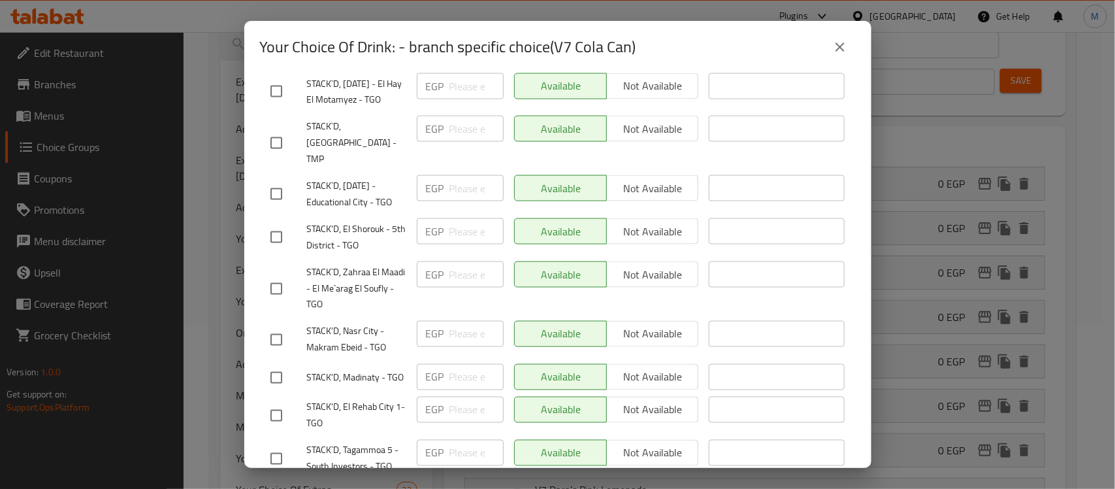
scroll to position [999, 0]
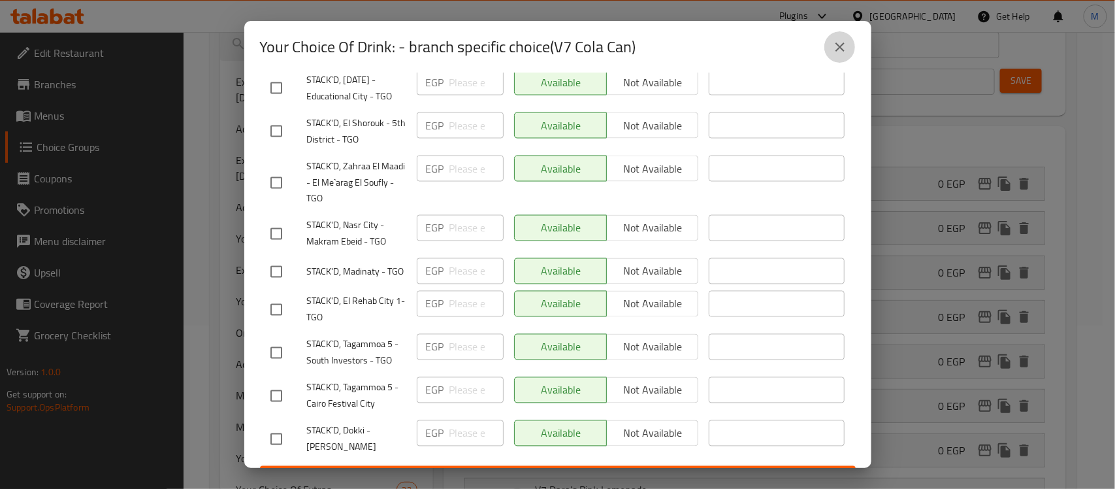
click at [843, 41] on icon "close" at bounding box center [840, 47] width 16 height 16
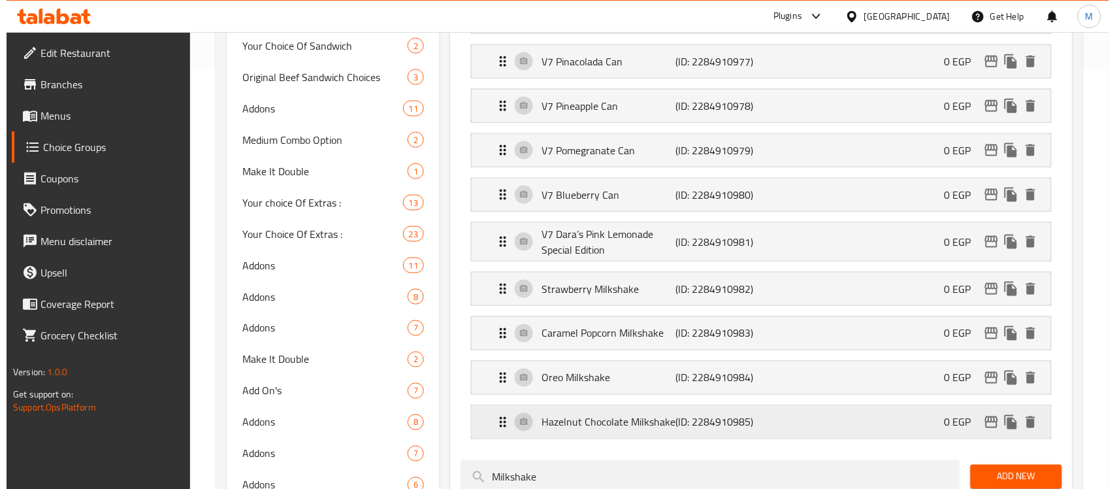
scroll to position [524, 0]
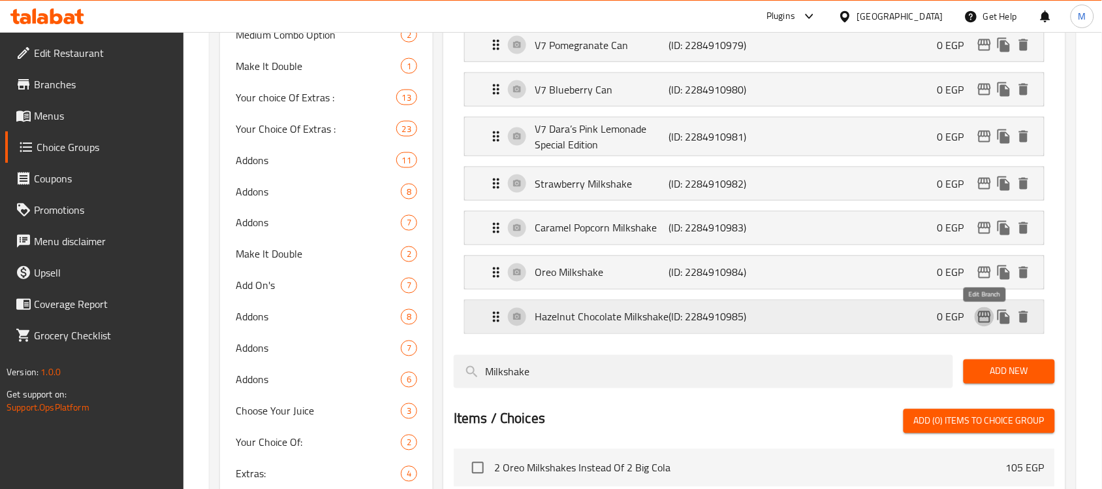
click at [984, 314] on icon "edit" at bounding box center [984, 317] width 13 height 12
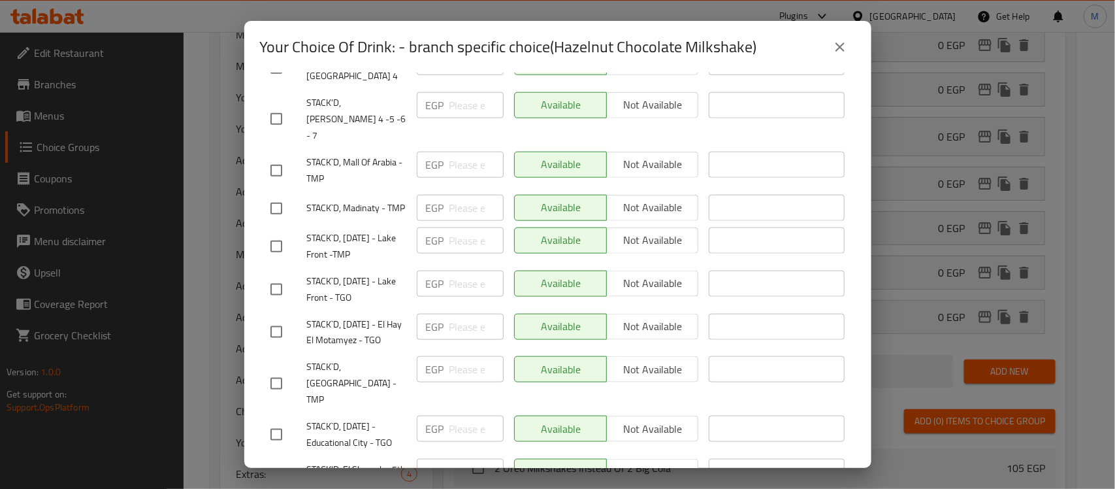
scroll to position [999, 0]
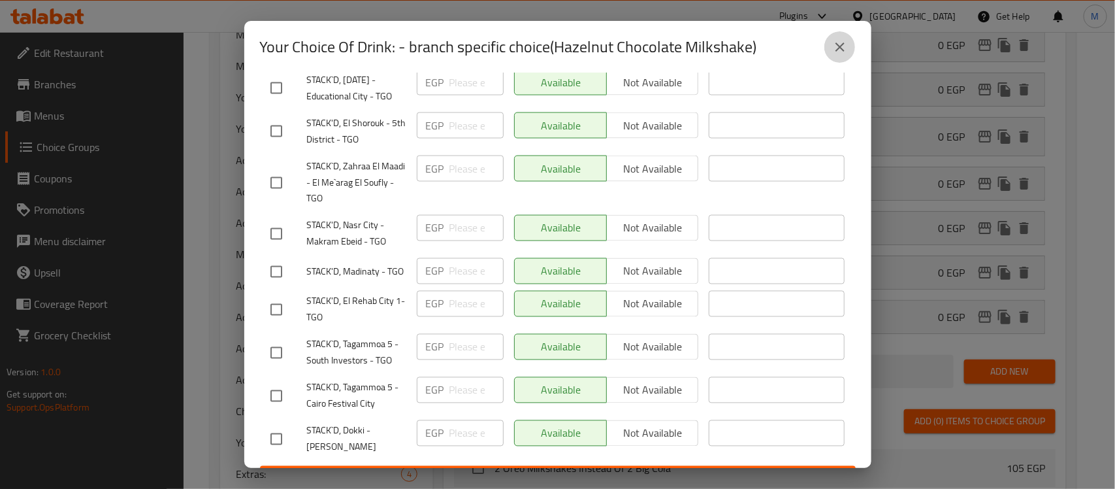
click at [837, 36] on button "close" at bounding box center [839, 46] width 31 height 31
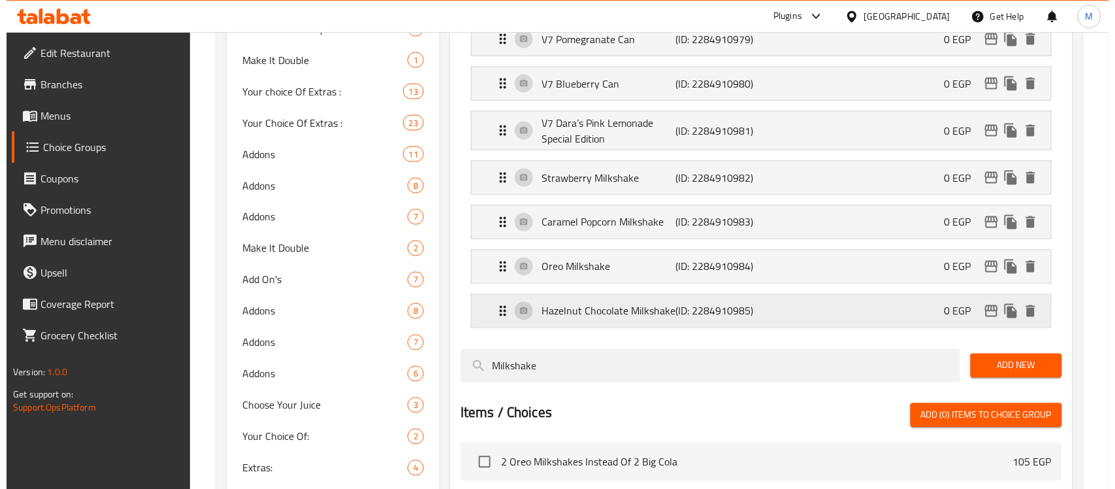
scroll to position [524, 0]
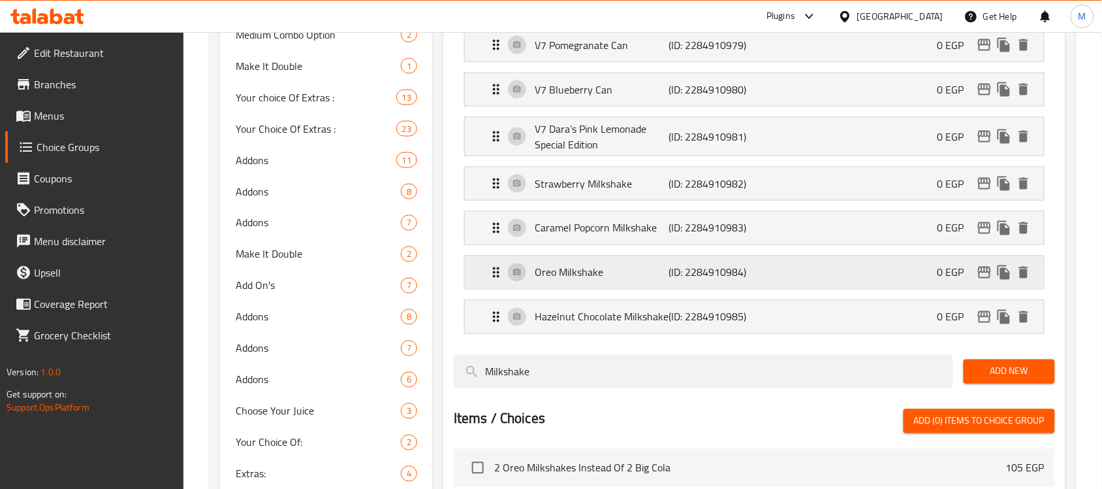
click at [981, 274] on icon "edit" at bounding box center [985, 273] width 16 height 16
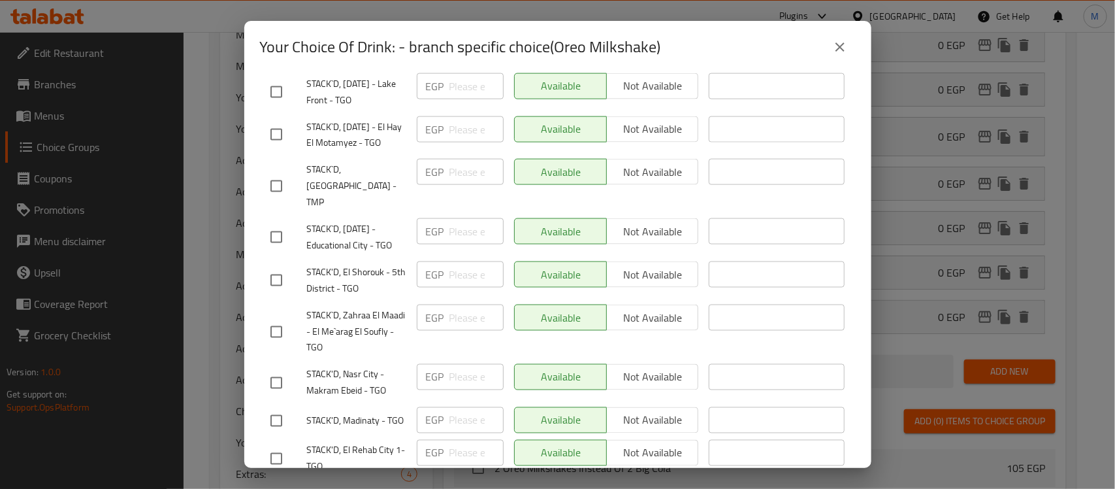
scroll to position [999, 0]
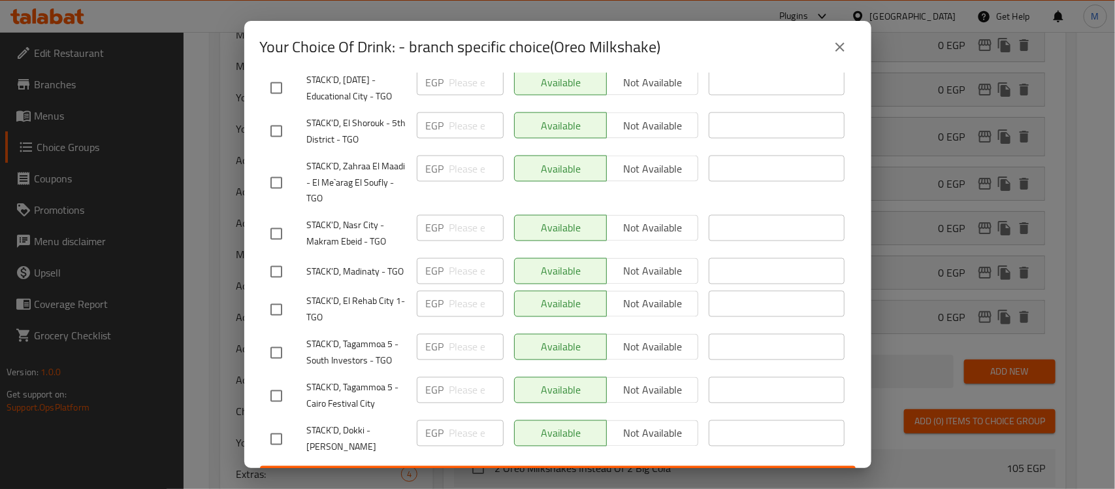
drag, startPoint x: 833, startPoint y: 42, endPoint x: 846, endPoint y: 46, distance: 13.6
click at [835, 43] on icon "close" at bounding box center [840, 47] width 16 height 16
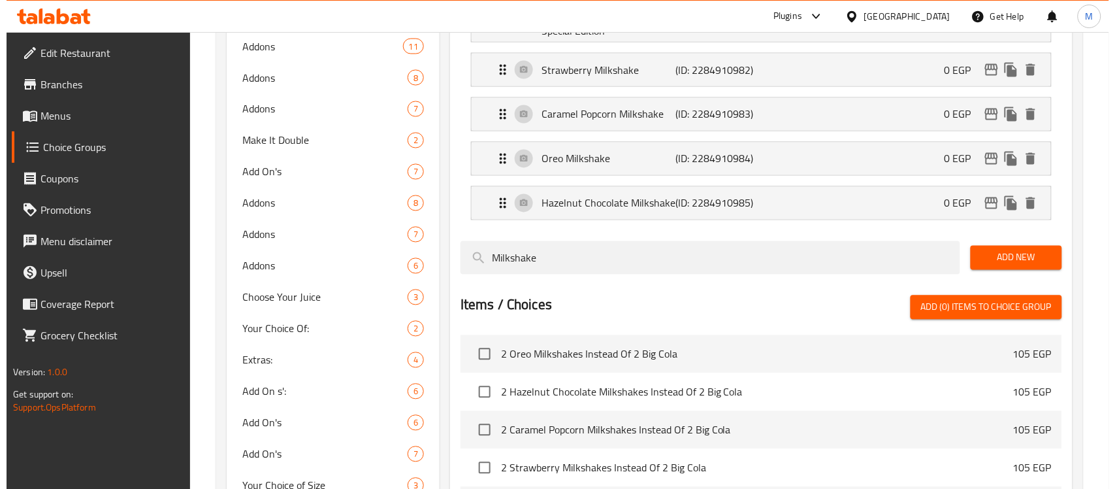
scroll to position [442, 0]
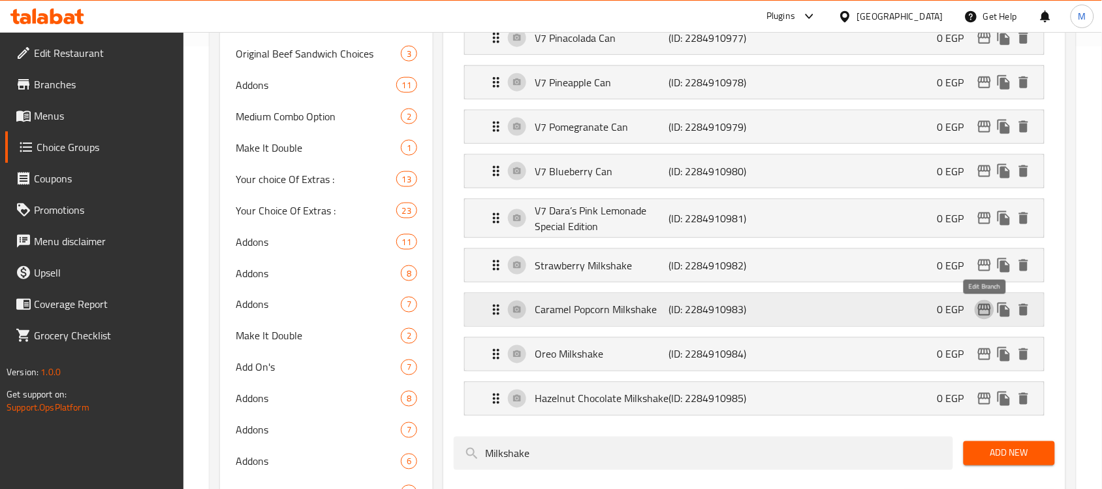
click at [981, 317] on icon "edit" at bounding box center [985, 310] width 16 height 16
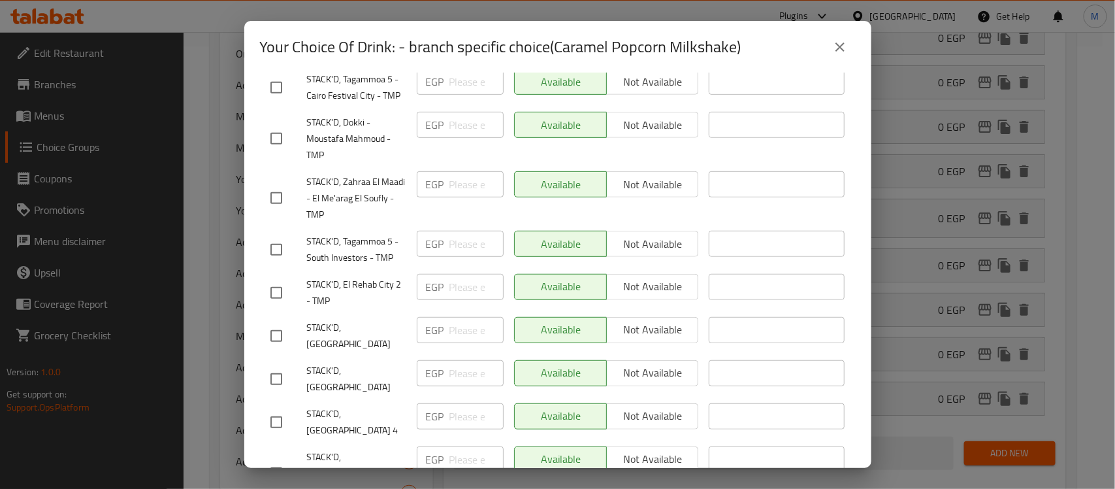
scroll to position [653, 0]
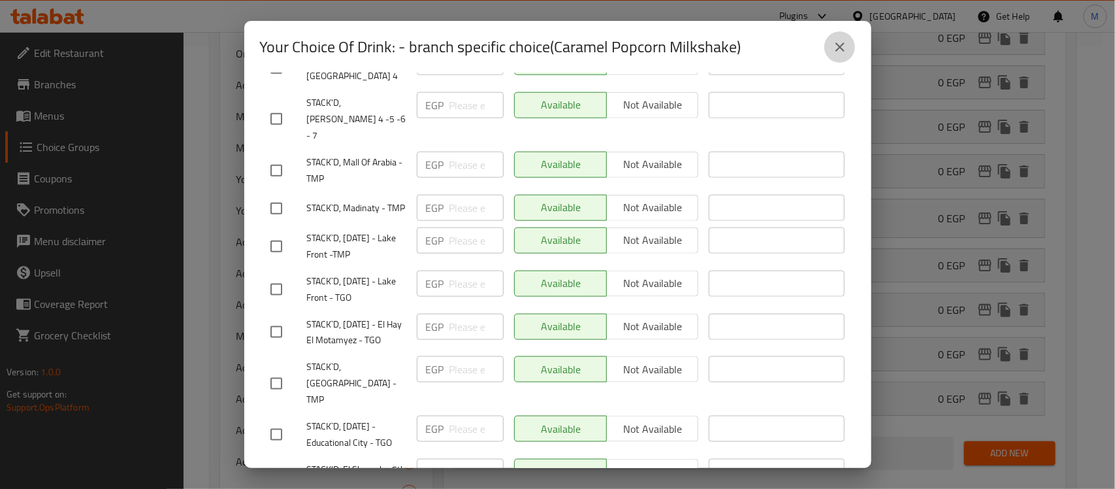
click at [835, 39] on icon "close" at bounding box center [840, 47] width 16 height 16
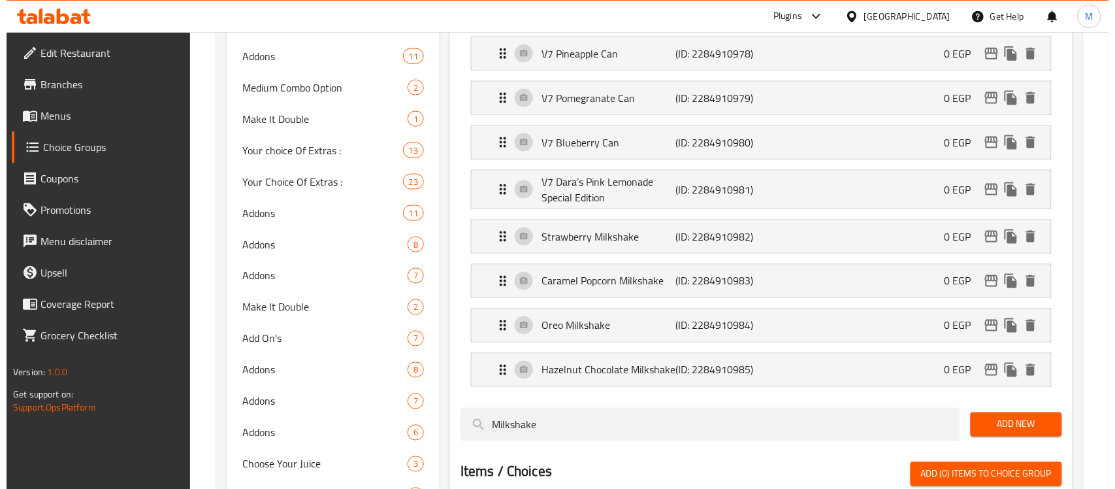
scroll to position [442, 0]
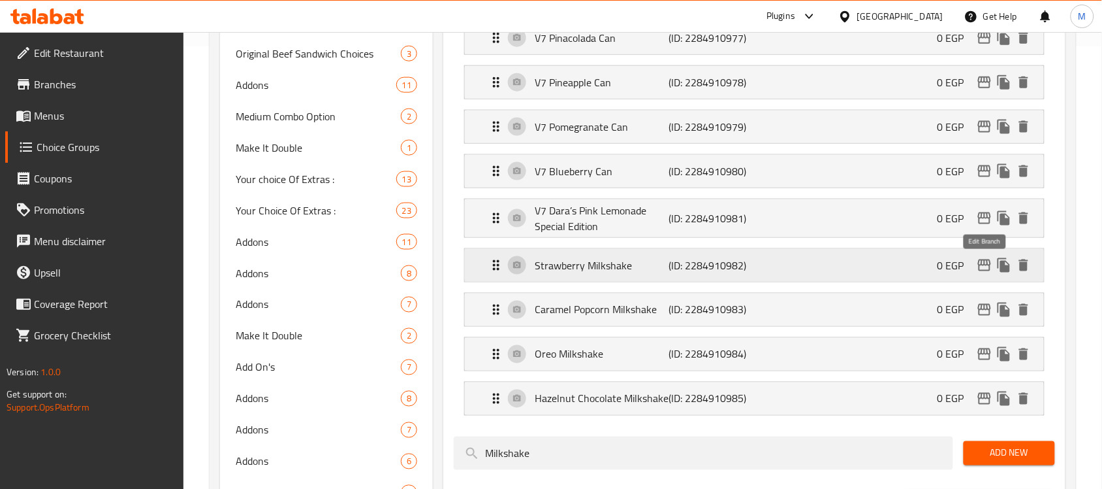
click at [986, 269] on icon "edit" at bounding box center [985, 265] width 16 height 16
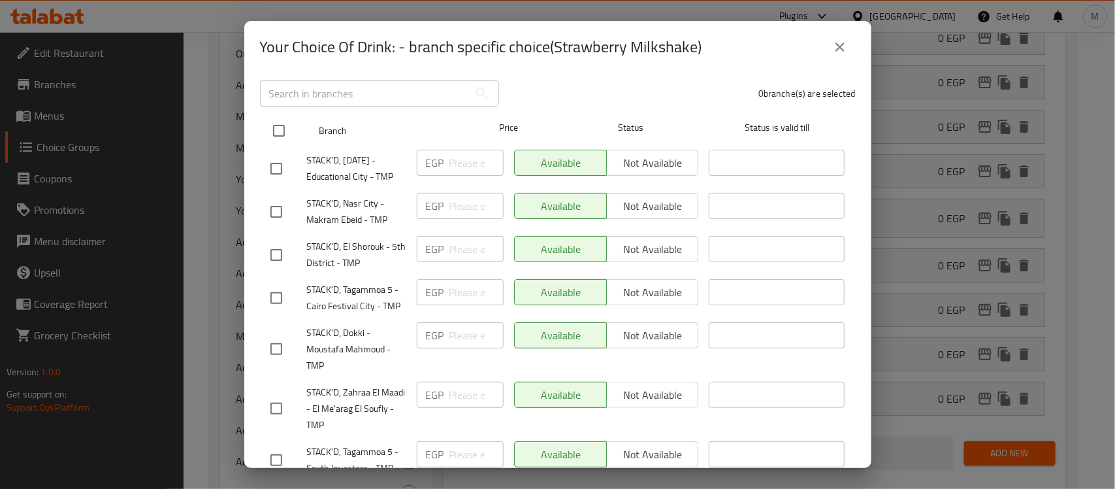
scroll to position [82, 0]
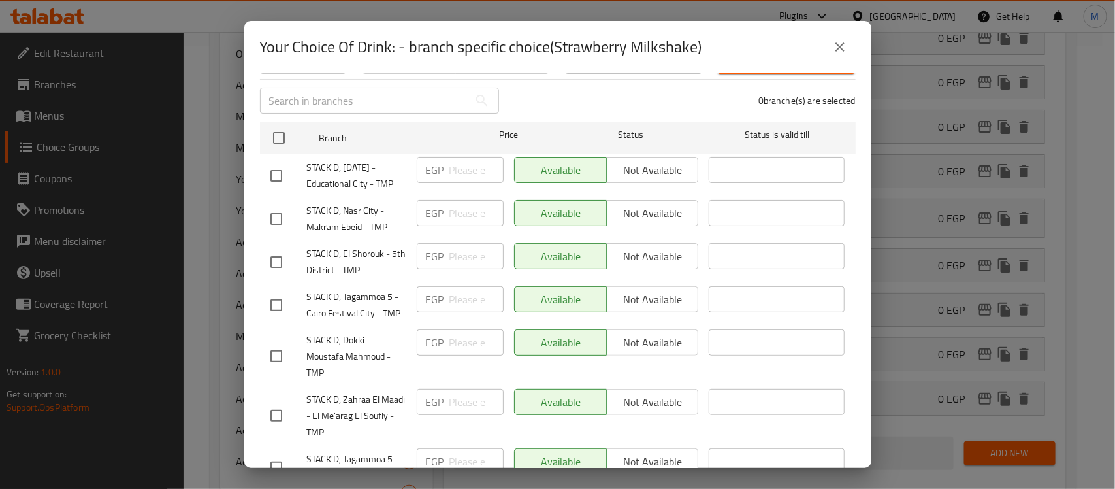
click at [841, 50] on icon "close" at bounding box center [840, 47] width 16 height 16
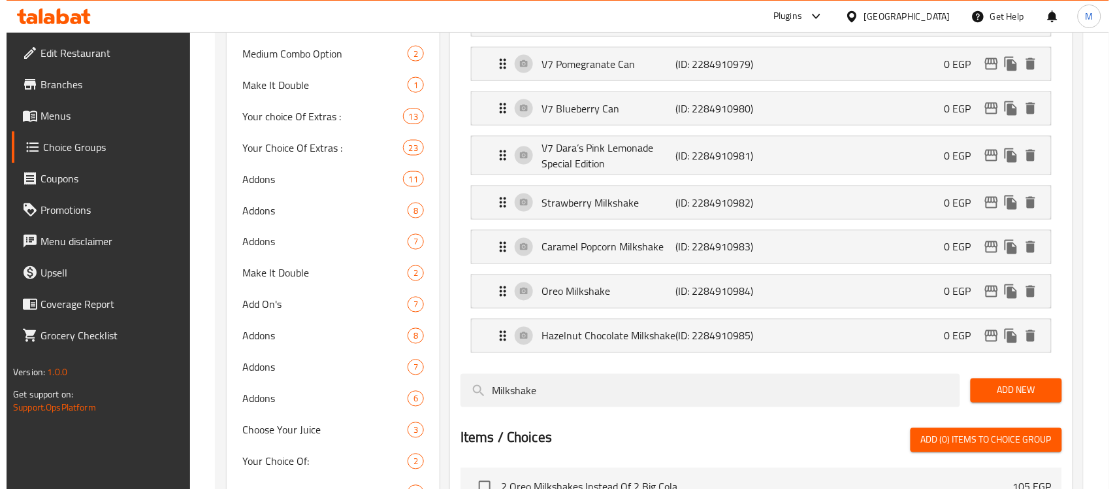
scroll to position [442, 0]
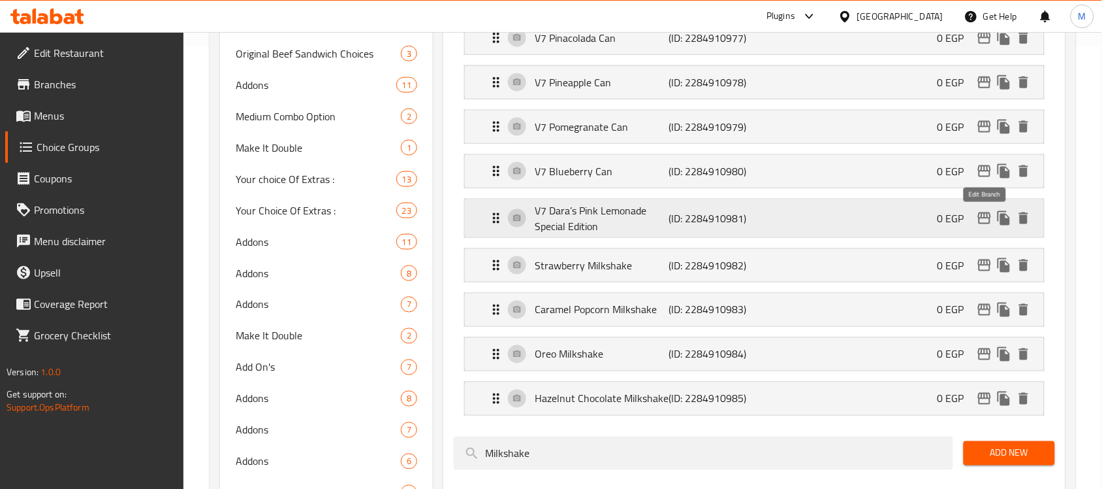
click at [978, 216] on icon "edit" at bounding box center [985, 218] width 16 height 16
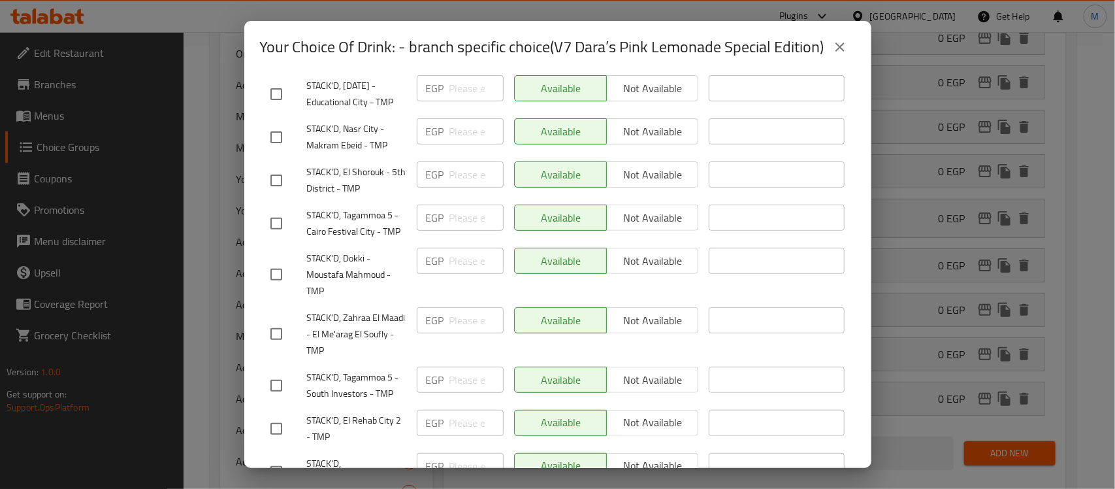
scroll to position [408, 0]
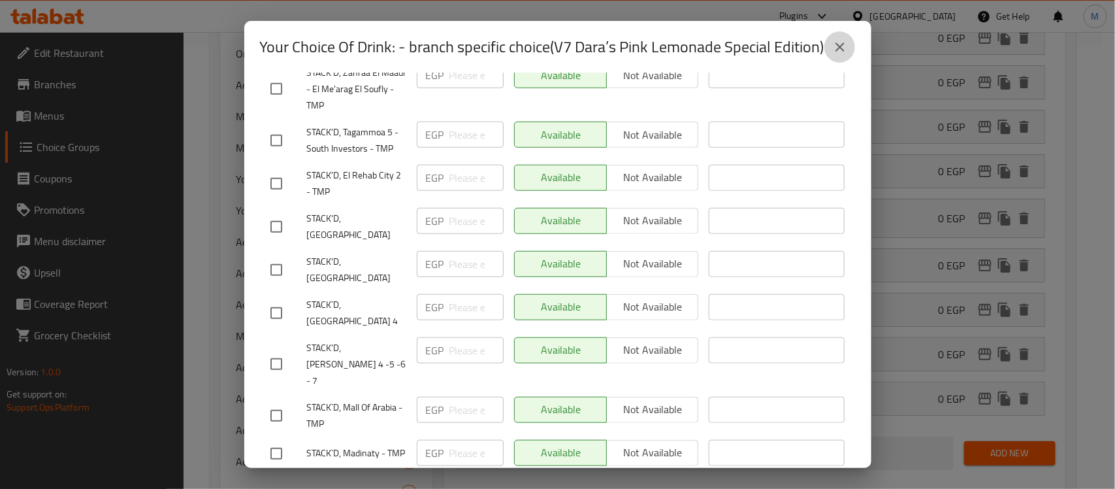
click at [838, 46] on icon "close" at bounding box center [840, 47] width 16 height 16
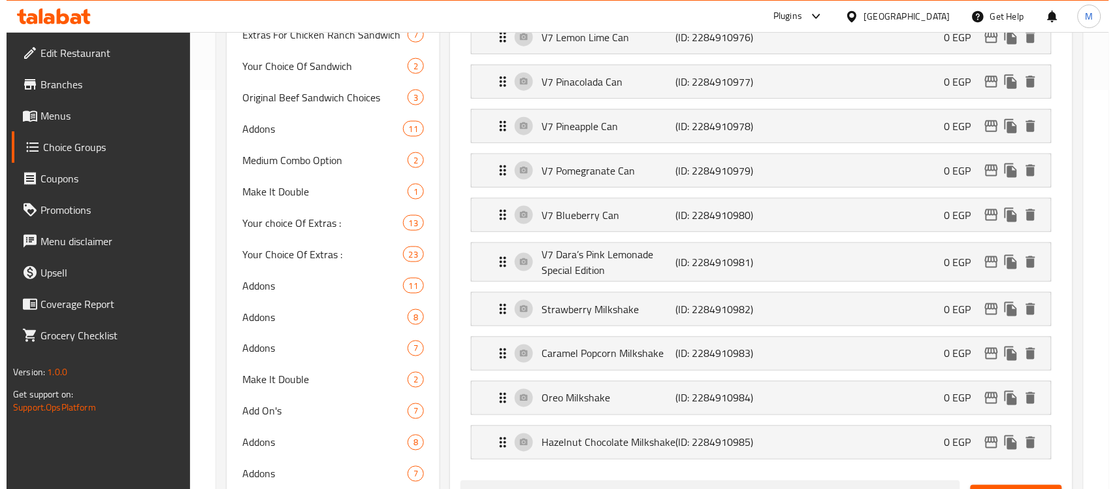
scroll to position [361, 0]
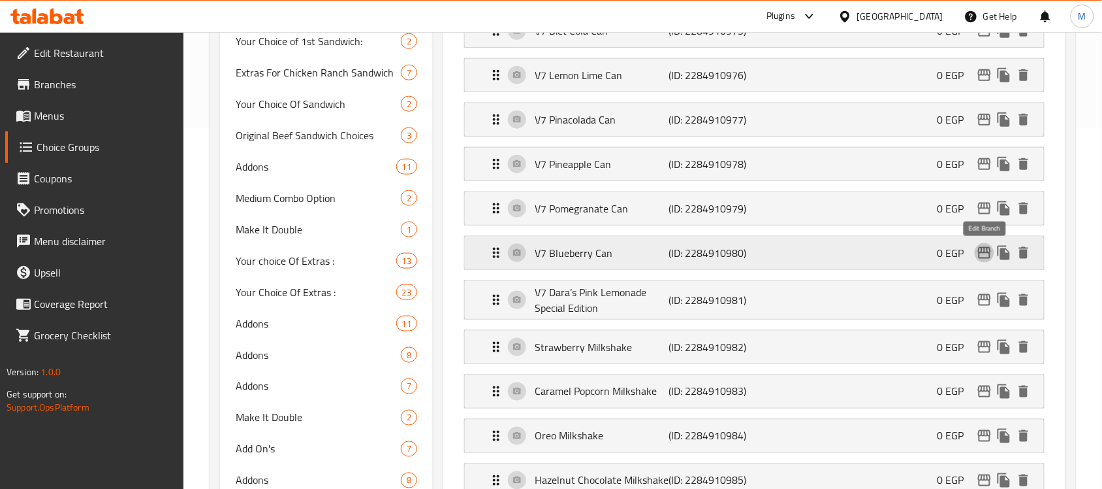
click at [987, 255] on icon "edit" at bounding box center [984, 253] width 13 height 12
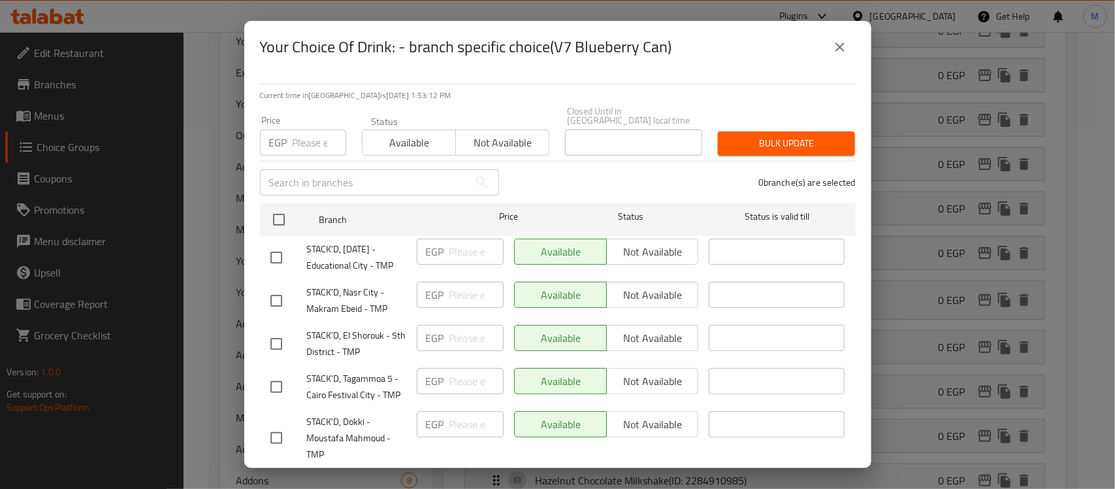
click at [837, 44] on icon "close" at bounding box center [839, 46] width 9 height 9
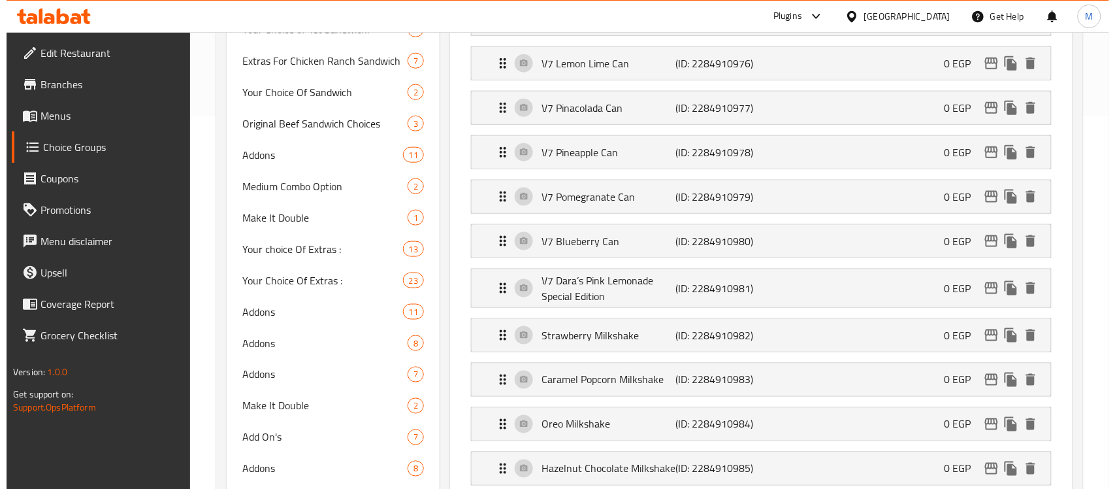
scroll to position [279, 0]
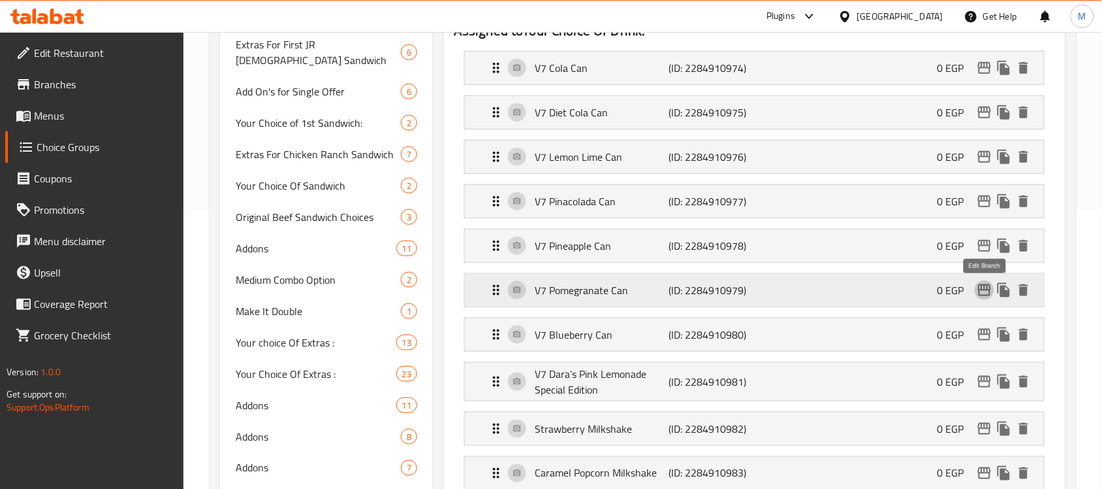
click at [985, 291] on icon "edit" at bounding box center [984, 290] width 13 height 12
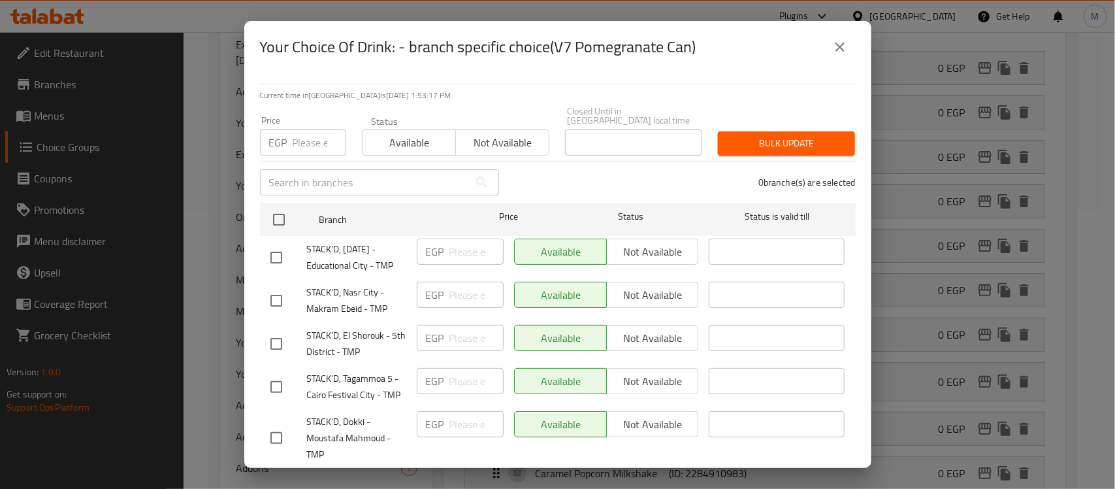
click at [837, 41] on icon "close" at bounding box center [840, 47] width 16 height 16
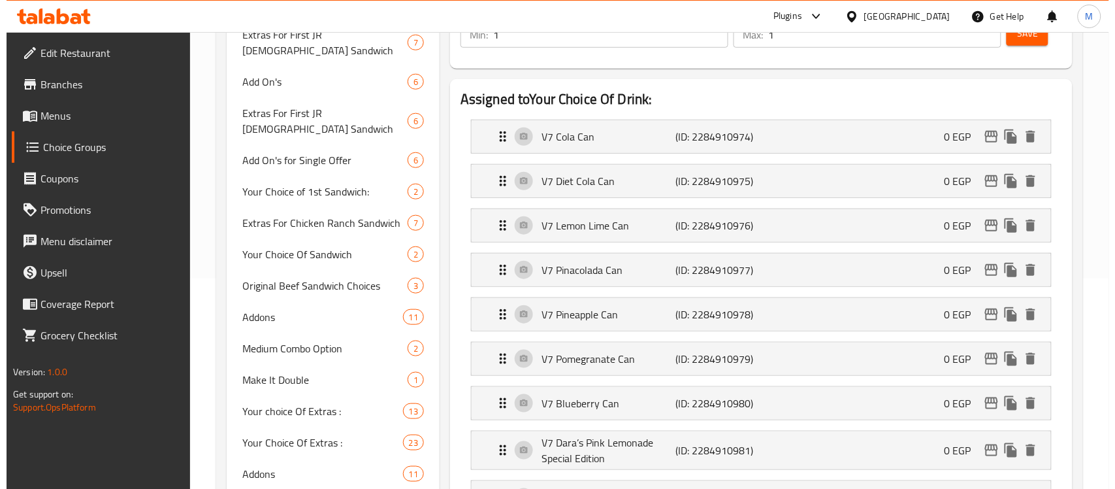
scroll to position [197, 0]
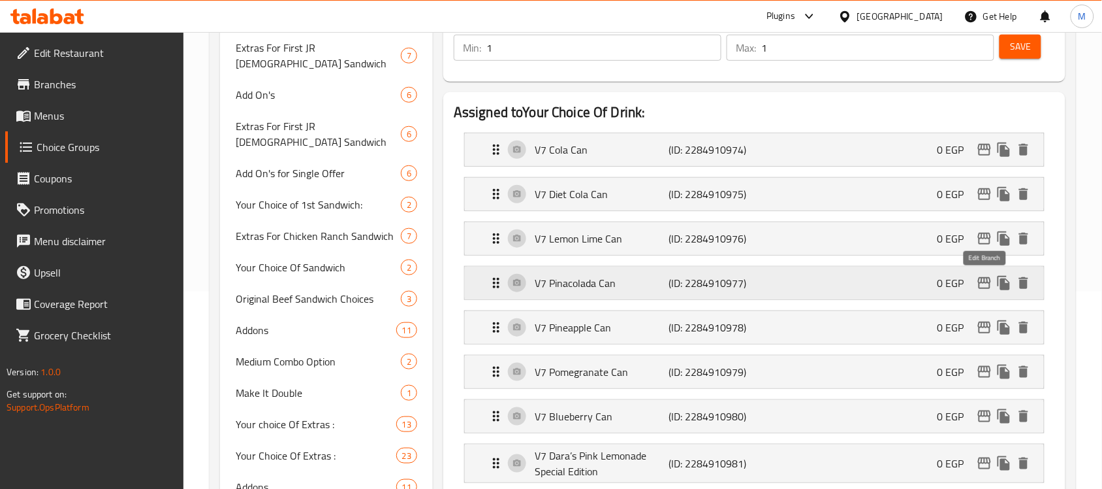
click at [978, 282] on icon "edit" at bounding box center [984, 283] width 13 height 12
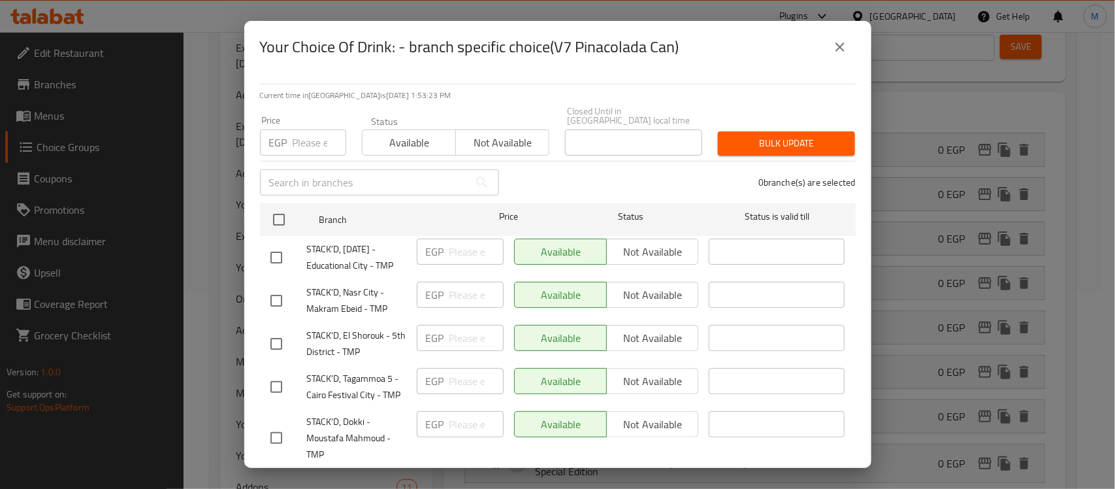
click at [840, 50] on icon "close" at bounding box center [840, 47] width 16 height 16
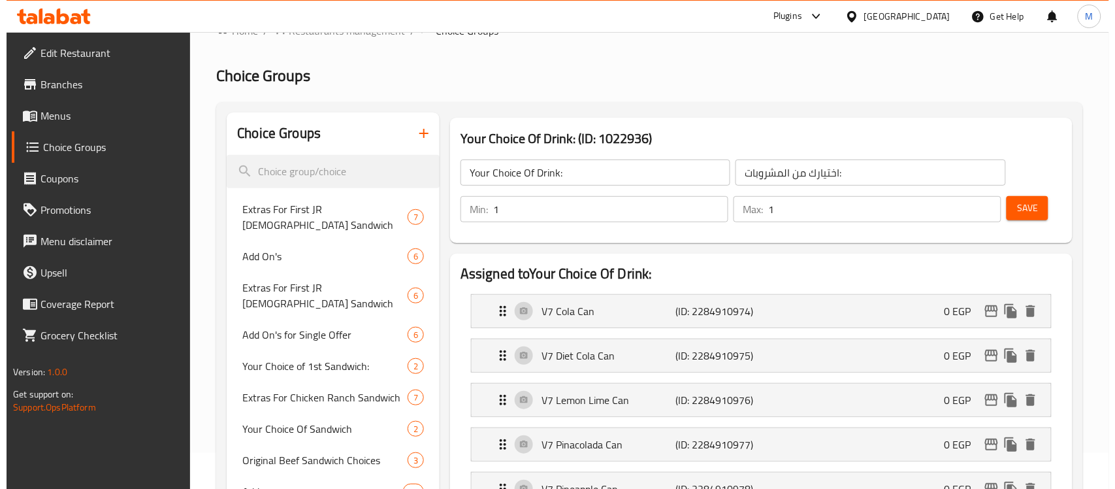
scroll to position [34, 0]
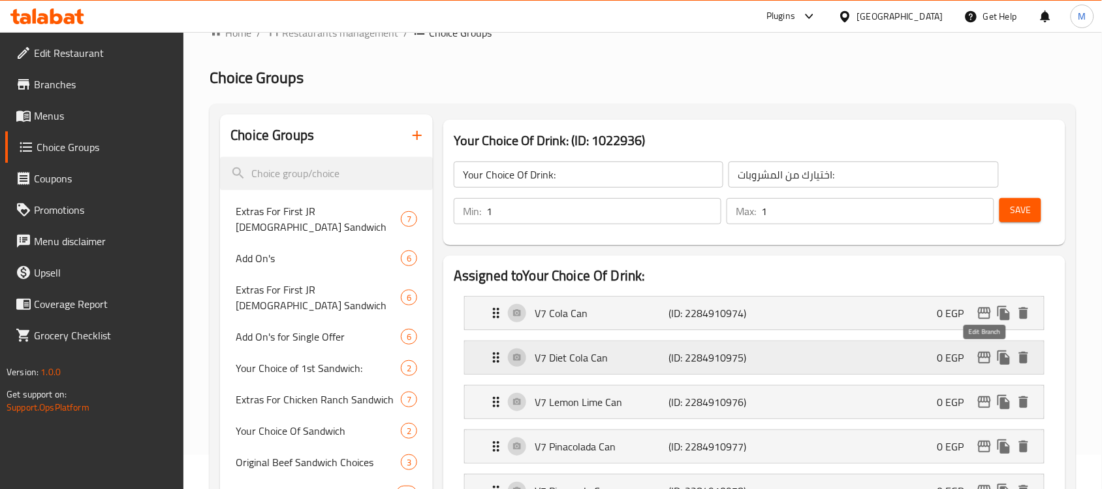
click at [983, 358] on icon "edit" at bounding box center [985, 357] width 16 height 16
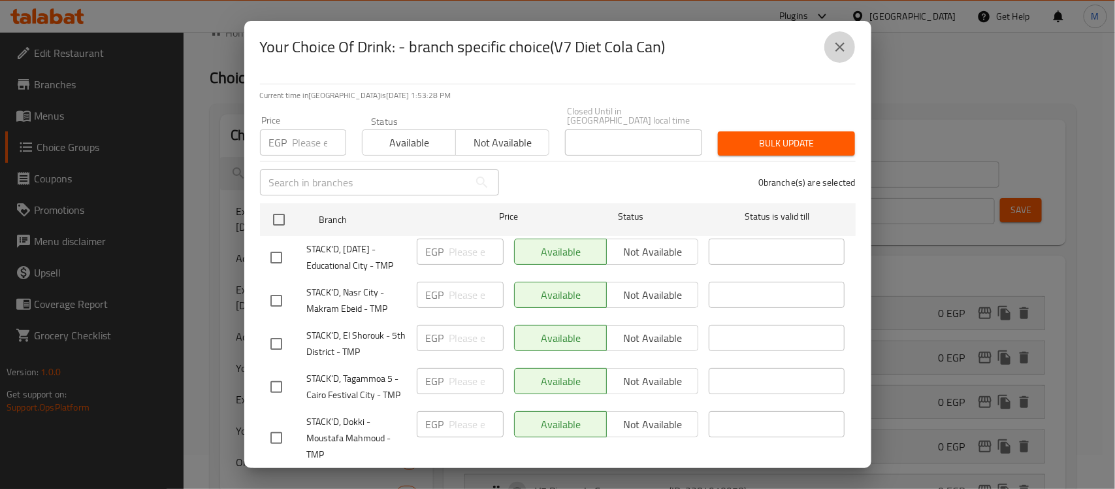
click at [837, 44] on icon "close" at bounding box center [839, 46] width 9 height 9
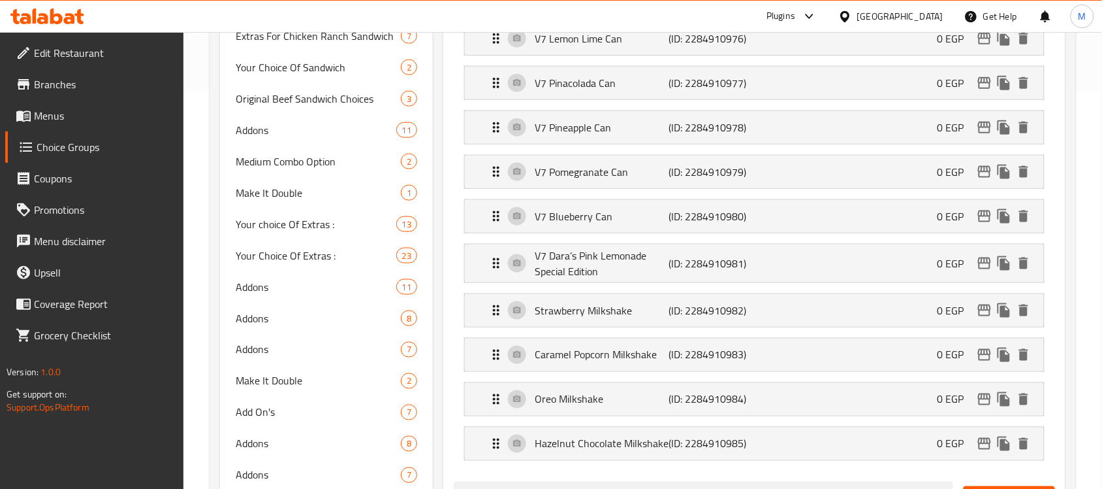
scroll to position [361, 0]
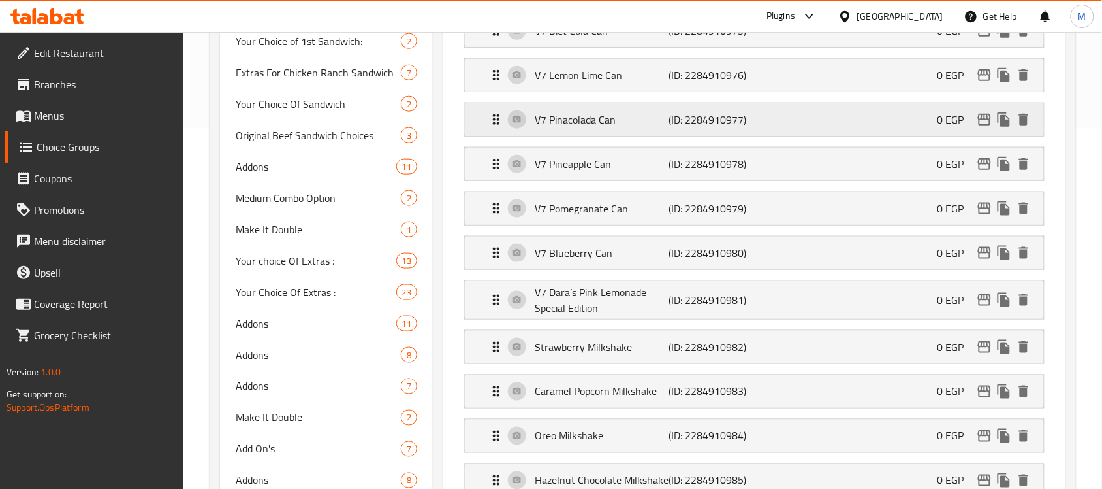
click at [621, 114] on p "V7 Pinacolada Can" at bounding box center [602, 120] width 134 height 16
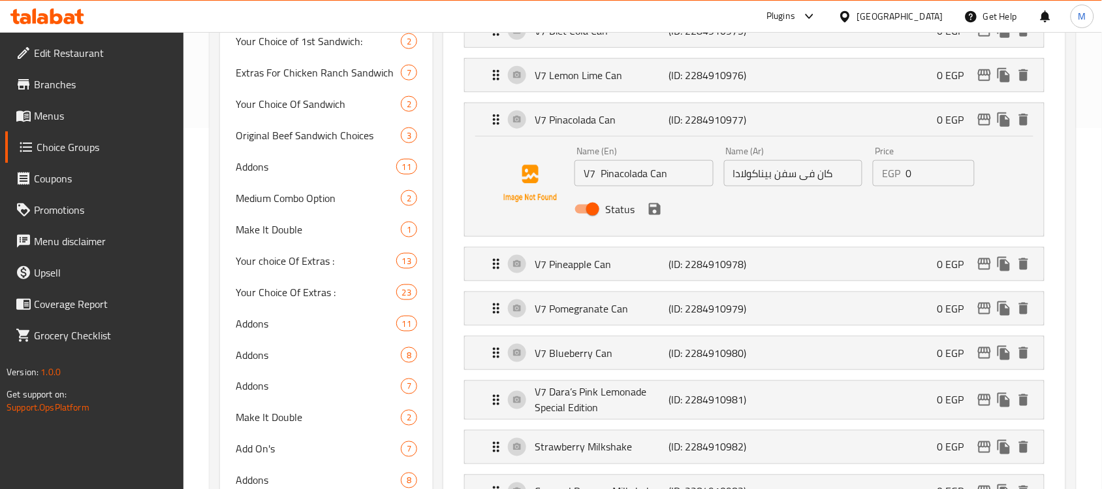
click at [758, 172] on input "كان فى سفن بيناكولادا" at bounding box center [793, 173] width 139 height 26
click at [656, 208] on icon "save" at bounding box center [655, 209] width 12 height 12
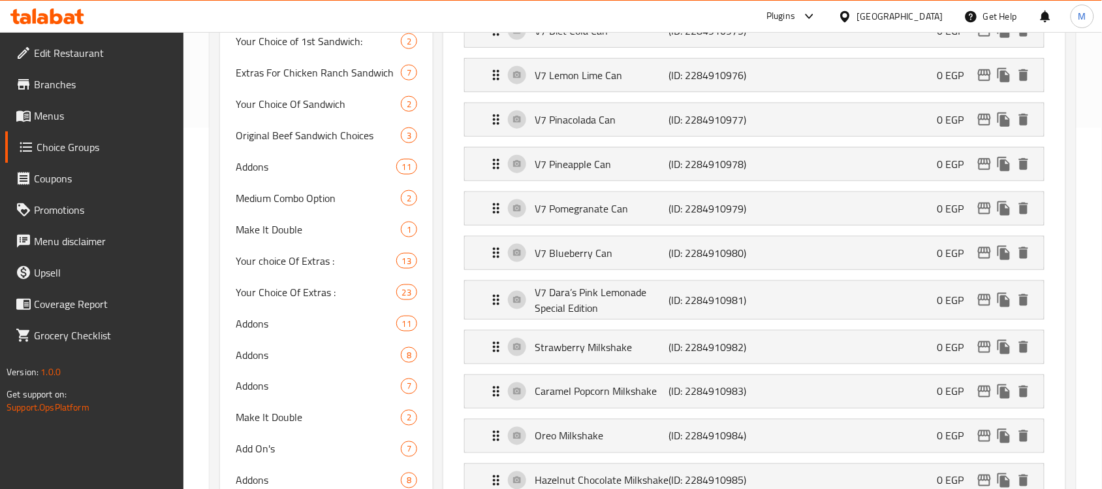
type input "كان فى سفن بينا كولادا"
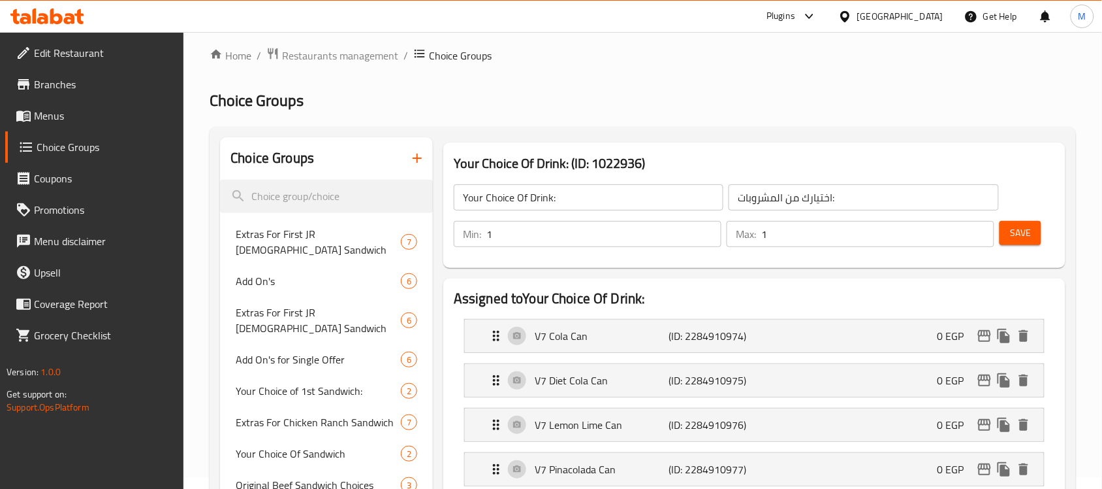
scroll to position [0, 0]
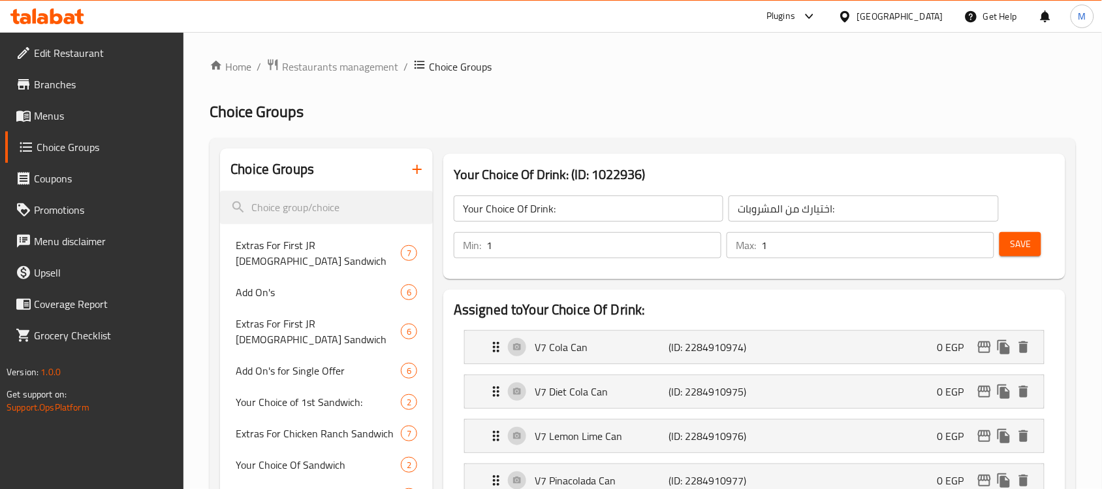
click at [1021, 238] on span "Save" at bounding box center [1020, 244] width 21 height 16
click at [49, 108] on span "Menus" at bounding box center [104, 116] width 140 height 16
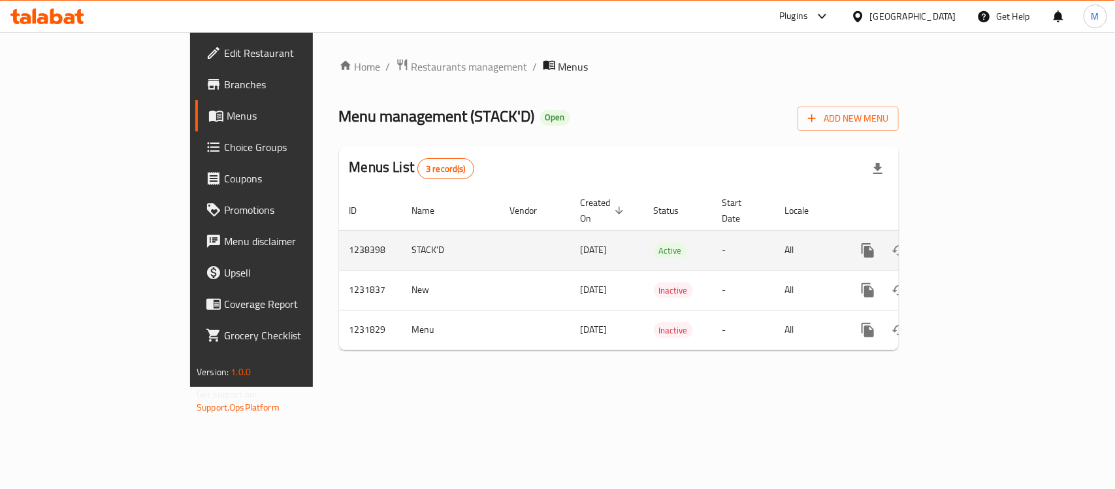
click at [970, 242] on icon "enhanced table" at bounding box center [962, 250] width 16 height 16
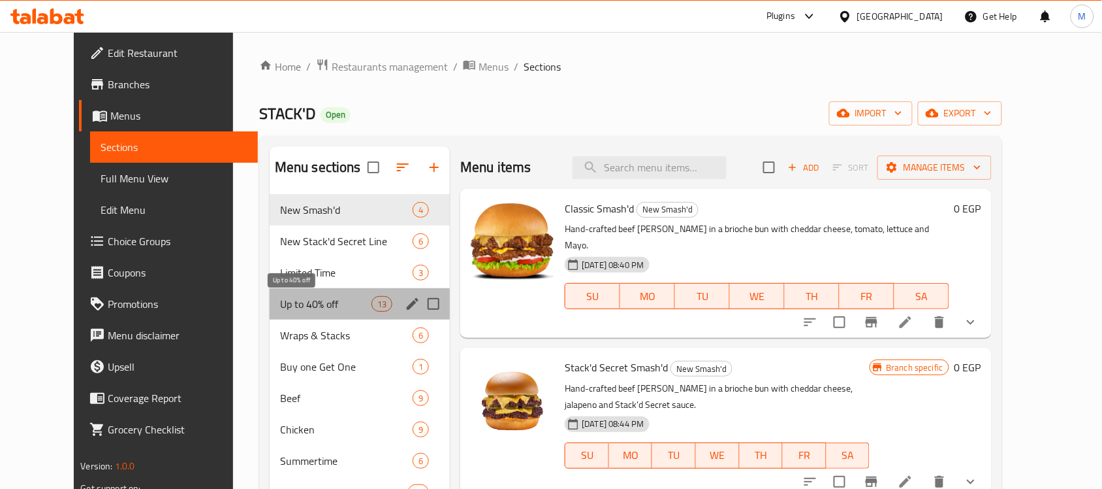
drag, startPoint x: 295, startPoint y: 298, endPoint x: 356, endPoint y: 308, distance: 62.1
click at [294, 299] on span "Up to 40% off" at bounding box center [325, 304] width 91 height 16
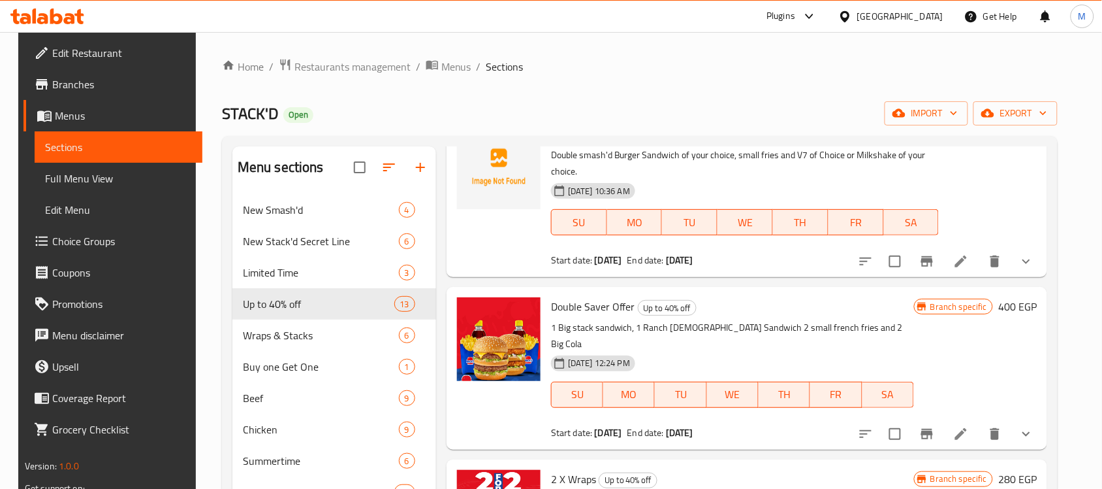
scroll to position [408, 0]
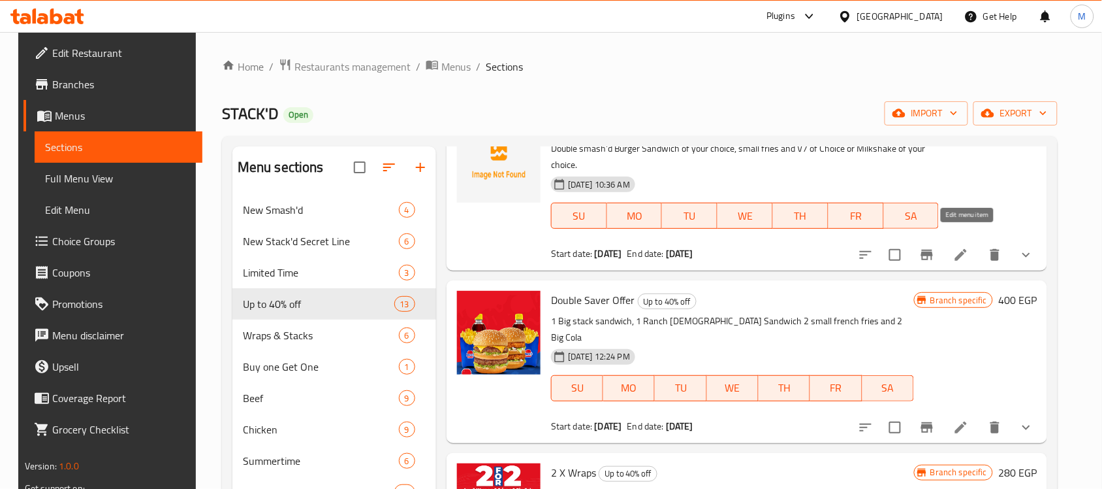
click at [967, 249] on icon at bounding box center [962, 255] width 12 height 12
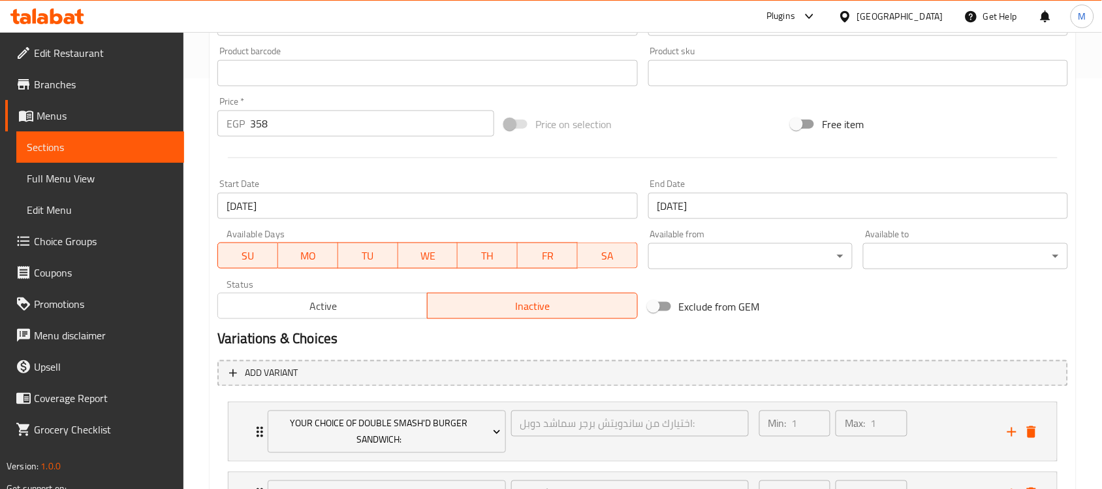
scroll to position [526, 0]
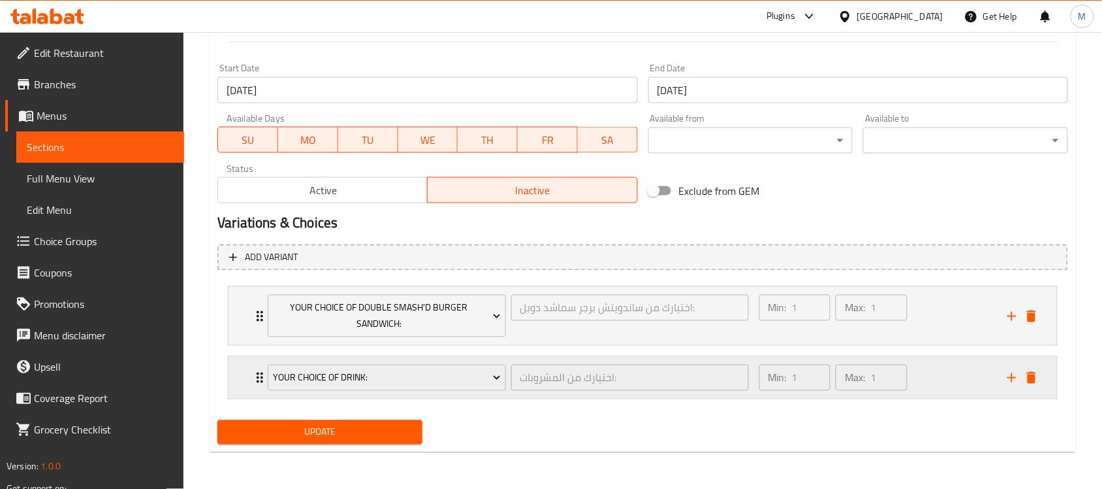
click at [242, 370] on div "Your Choice Of Drink: اختيارك من المشروبات: ​ Min: 1 ​ Max: 1 ​" at bounding box center [643, 378] width 829 height 42
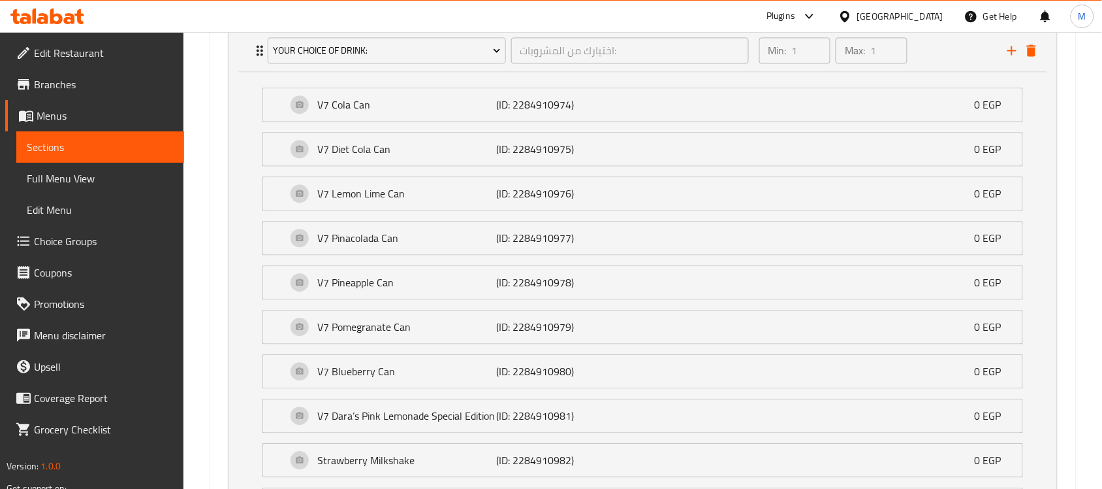
scroll to position [1089, 0]
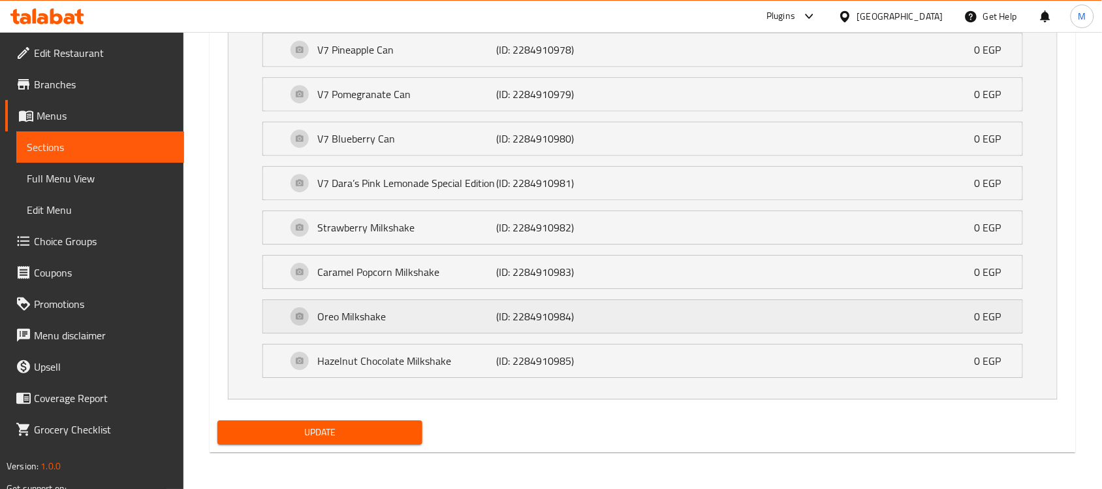
click at [406, 317] on p "Oreo Milkshake" at bounding box center [406, 316] width 179 height 16
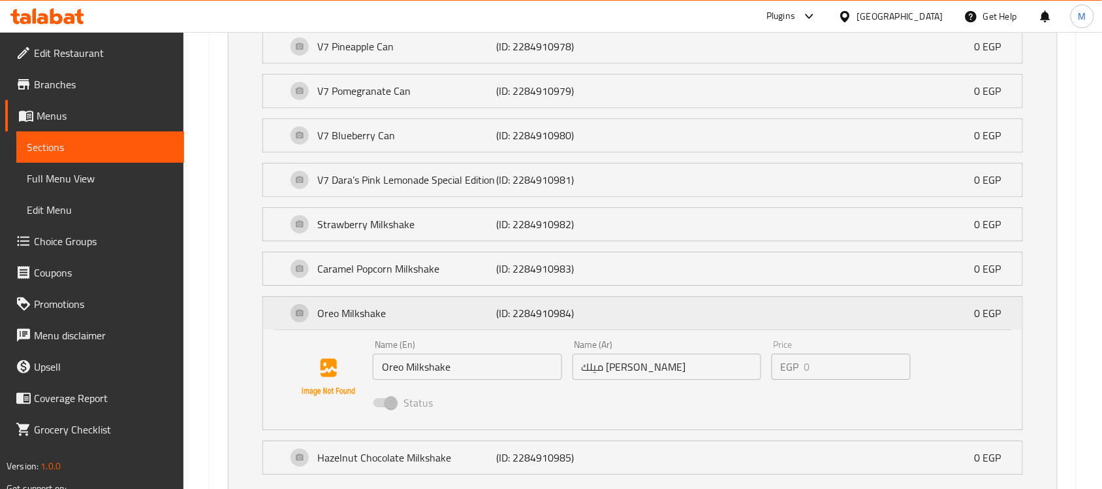
click at [406, 317] on p "Oreo Milkshake" at bounding box center [406, 313] width 179 height 16
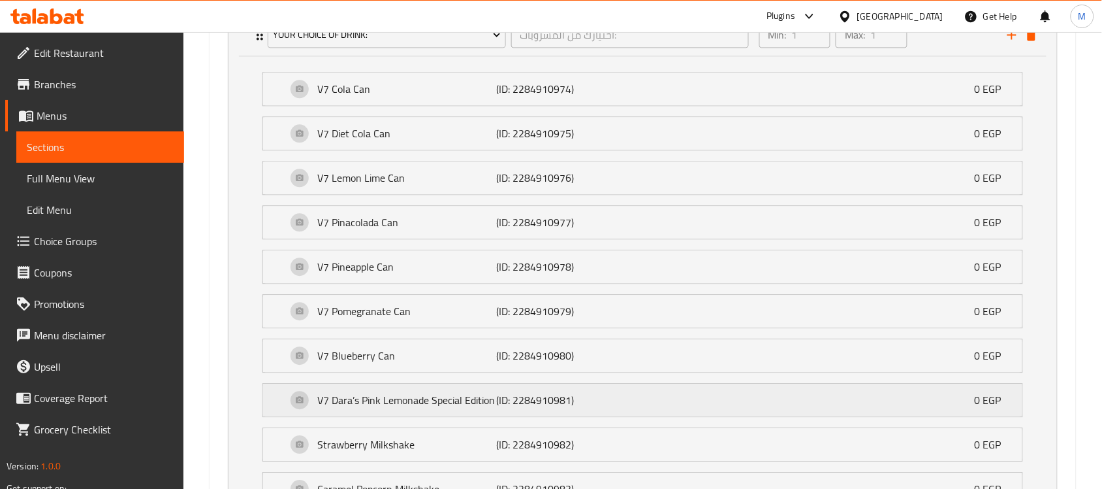
scroll to position [762, 0]
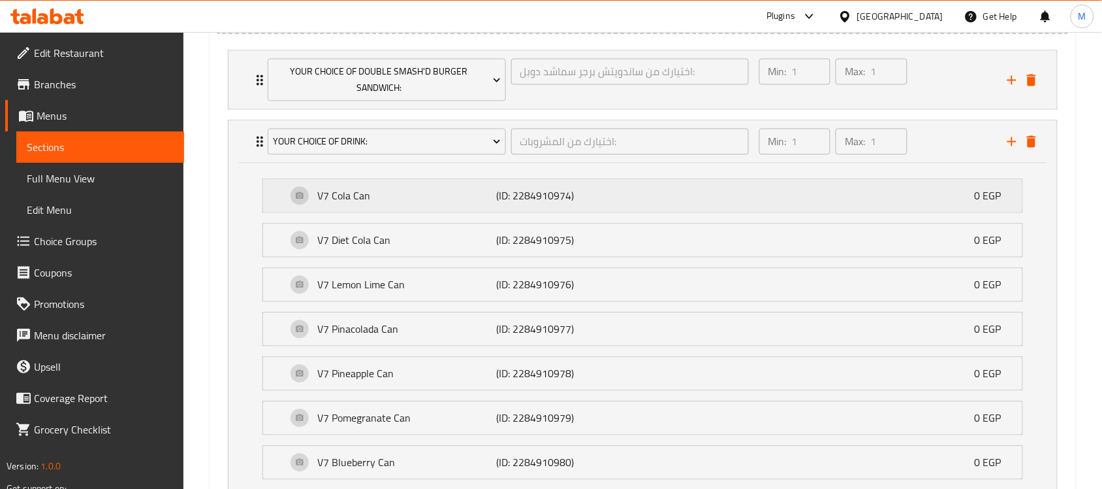
click at [426, 198] on p "V7 Cola Can" at bounding box center [406, 195] width 179 height 16
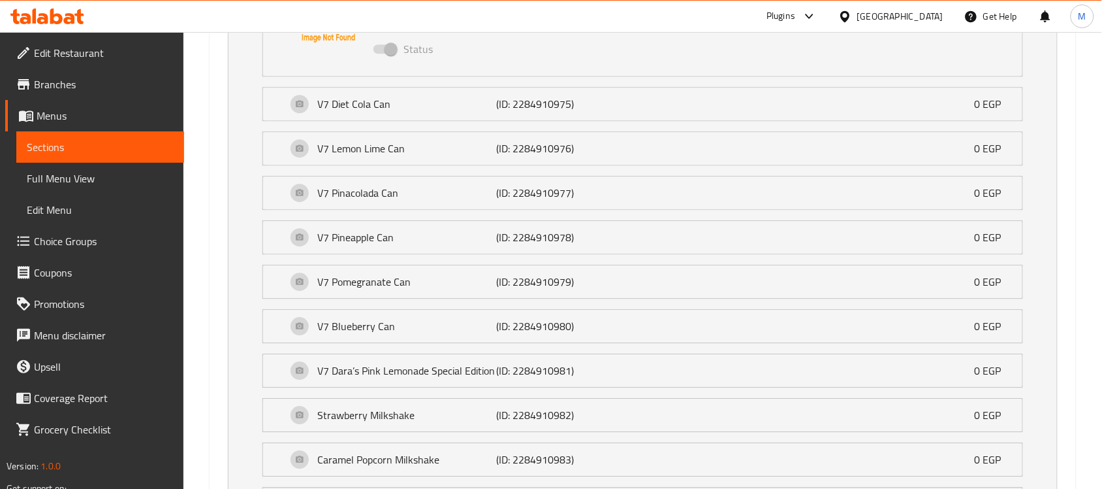
scroll to position [1189, 0]
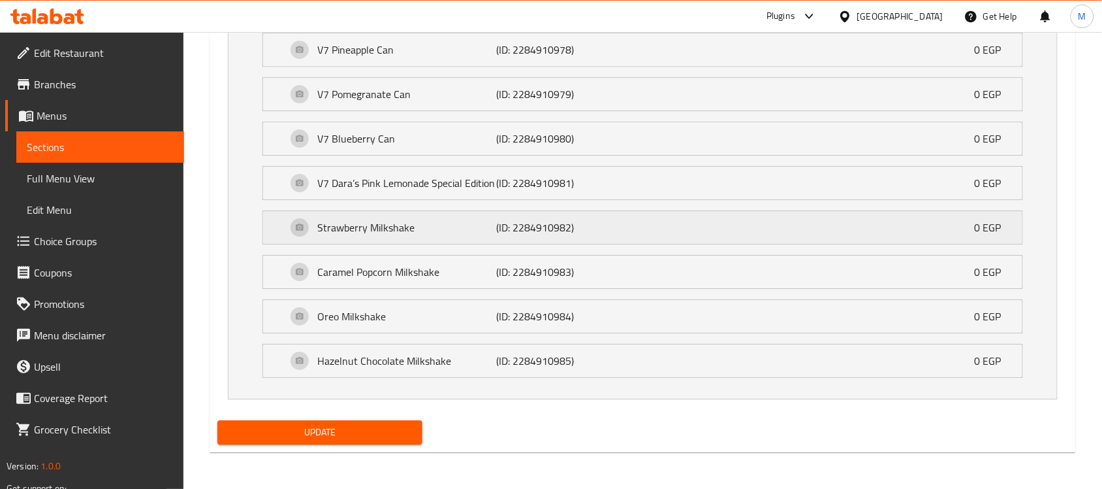
click at [368, 223] on p "Strawberry Milkshake" at bounding box center [406, 227] width 179 height 16
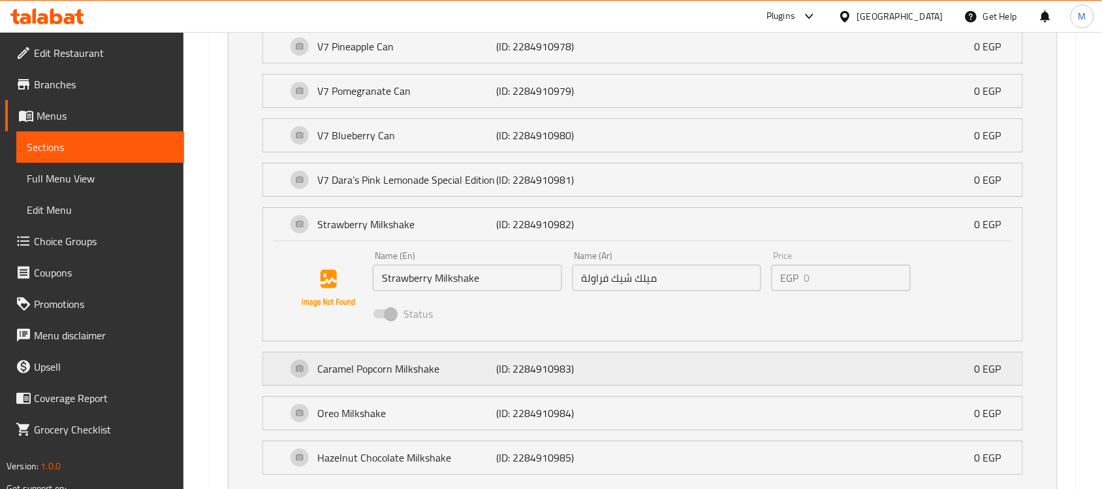
click at [411, 366] on p "Caramel Popcorn Milkshake" at bounding box center [406, 369] width 179 height 16
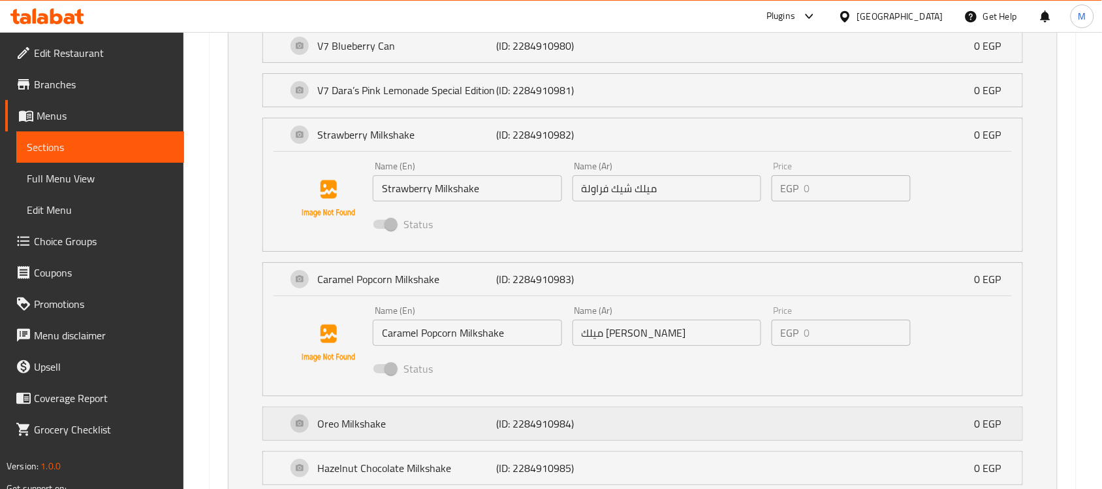
scroll to position [1389, 0]
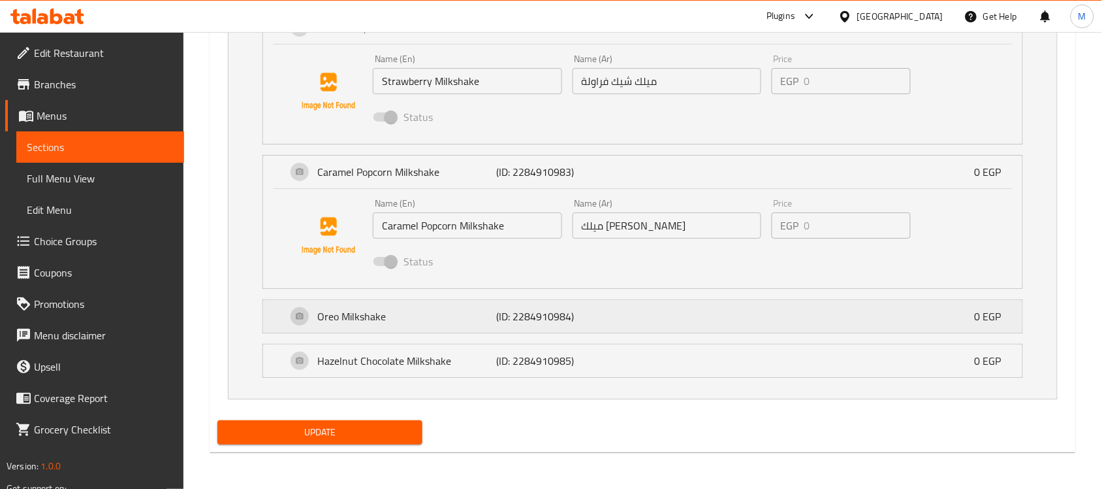
click at [407, 315] on p "Oreo Milkshake" at bounding box center [406, 316] width 179 height 16
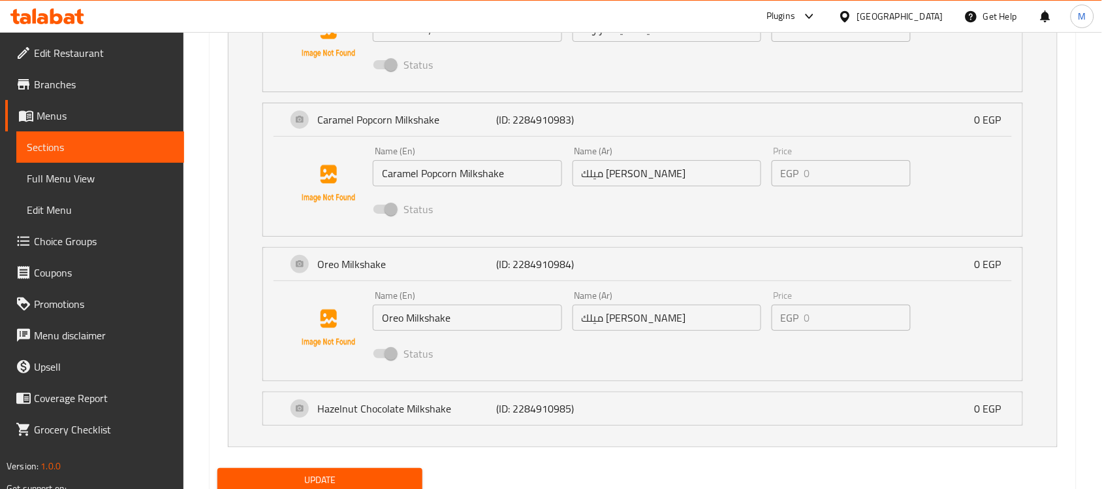
scroll to position [1488, 0]
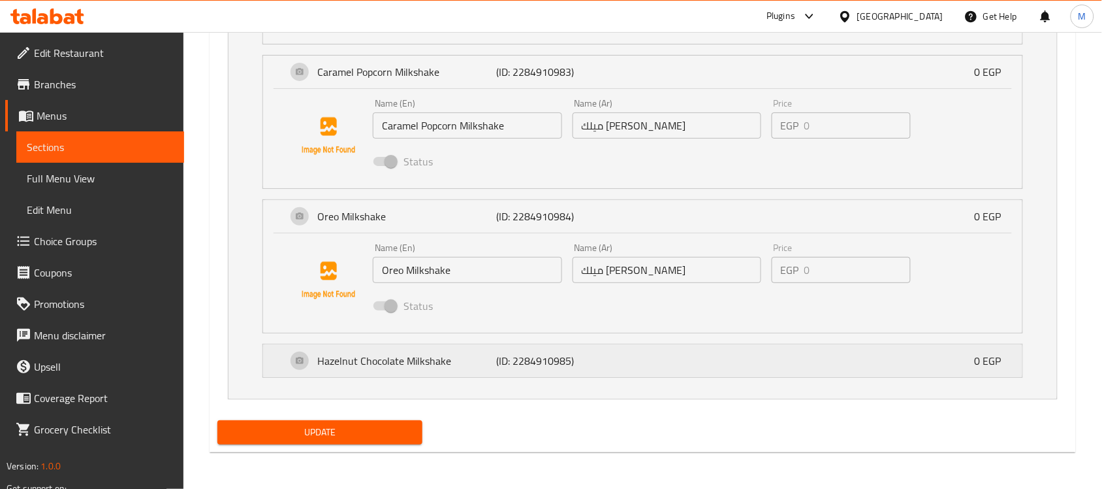
click at [432, 368] on p "Hazelnut Chocolate Milkshake" at bounding box center [406, 361] width 179 height 16
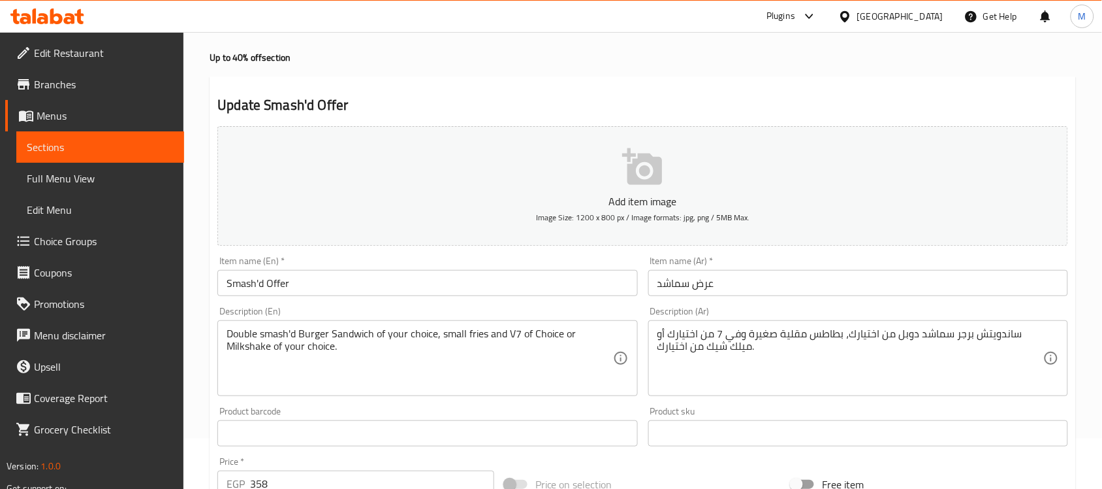
scroll to position [0, 0]
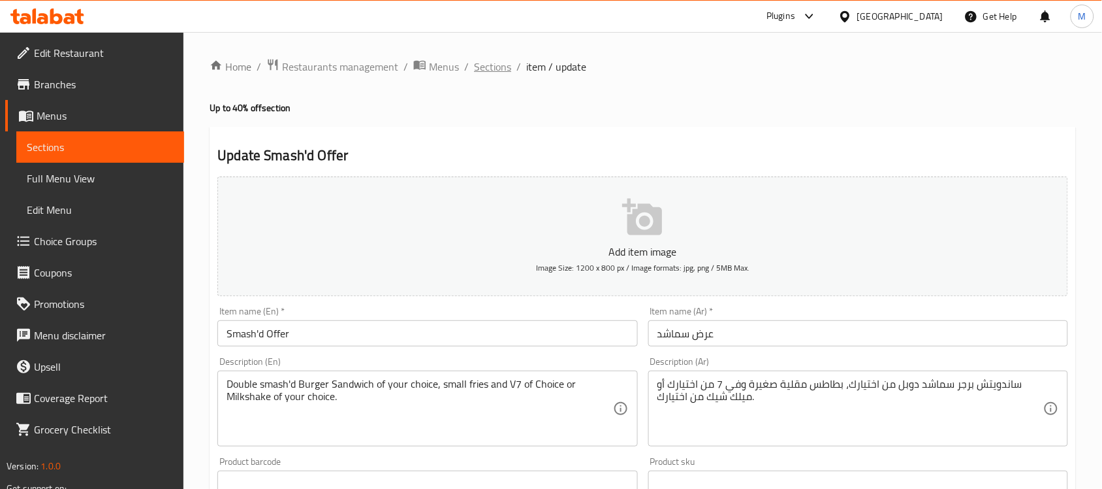
click at [496, 63] on span "Sections" at bounding box center [492, 67] width 37 height 16
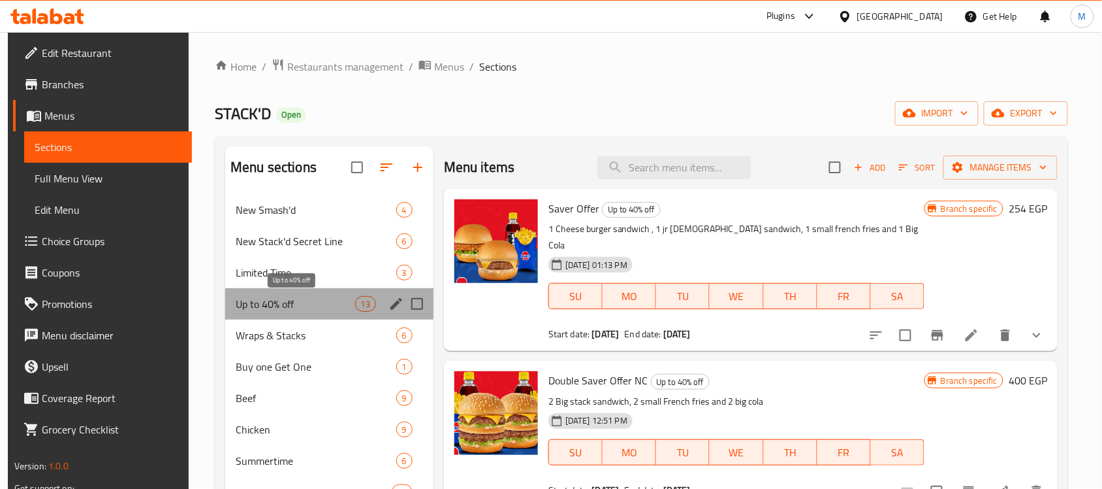
click at [271, 312] on span "Up to 40% off" at bounding box center [295, 304] width 119 height 16
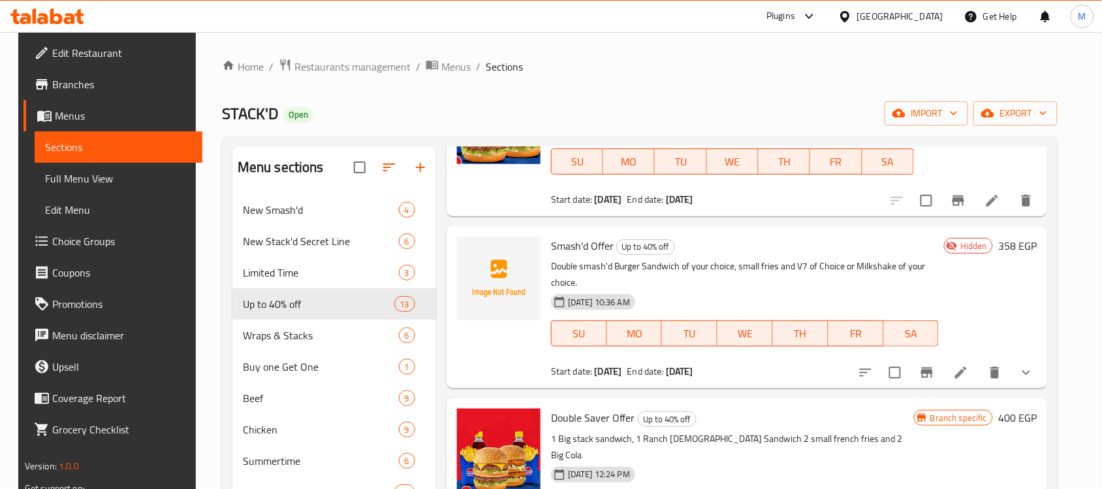
scroll to position [327, 0]
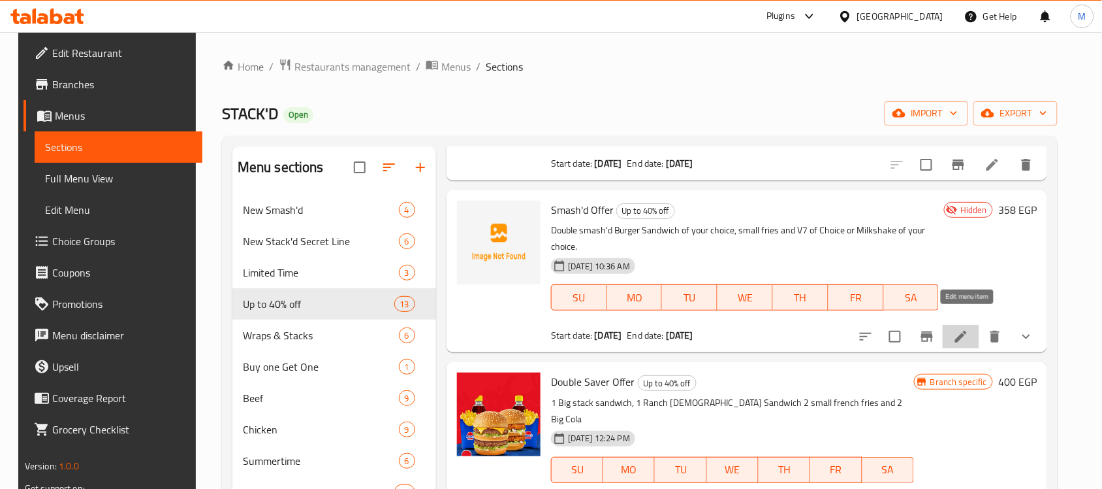
click at [967, 330] on icon at bounding box center [962, 336] width 12 height 12
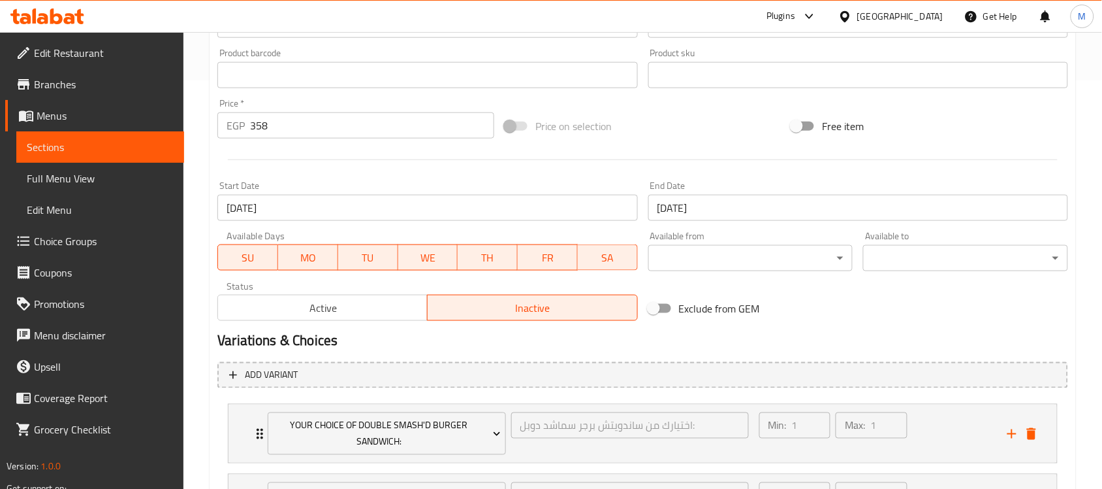
scroll to position [526, 0]
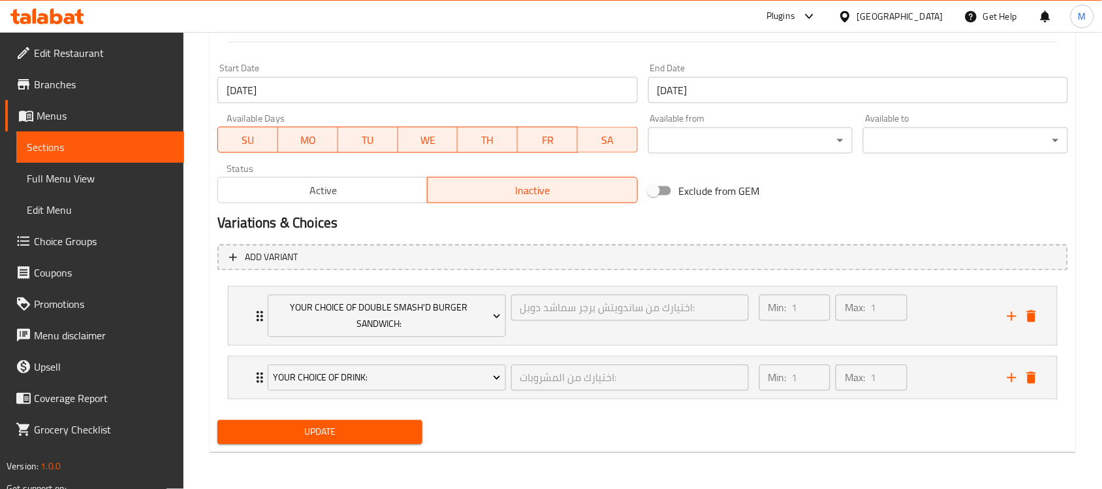
click at [346, 187] on span "Active" at bounding box center [322, 190] width 199 height 19
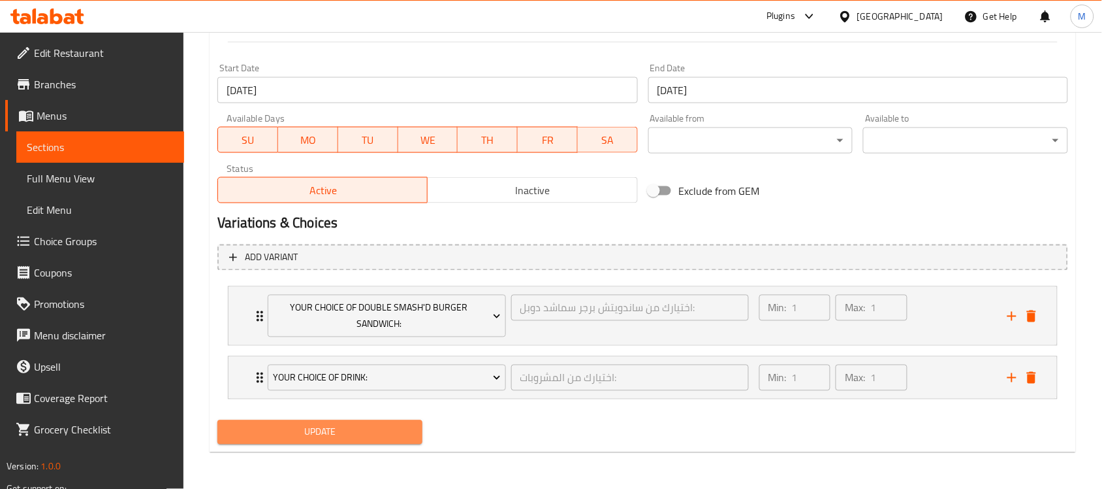
click at [343, 436] on span "Update" at bounding box center [320, 432] width 184 height 16
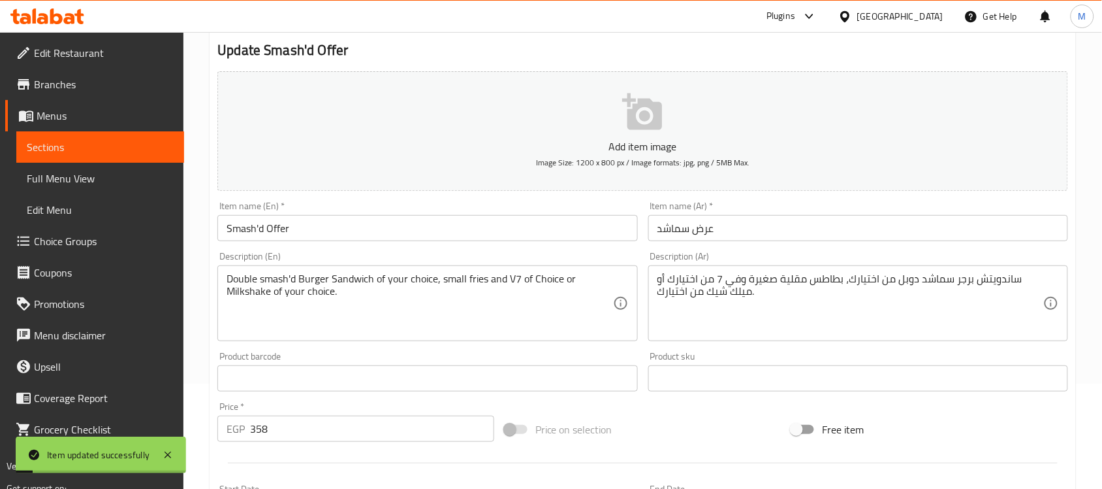
scroll to position [0, 0]
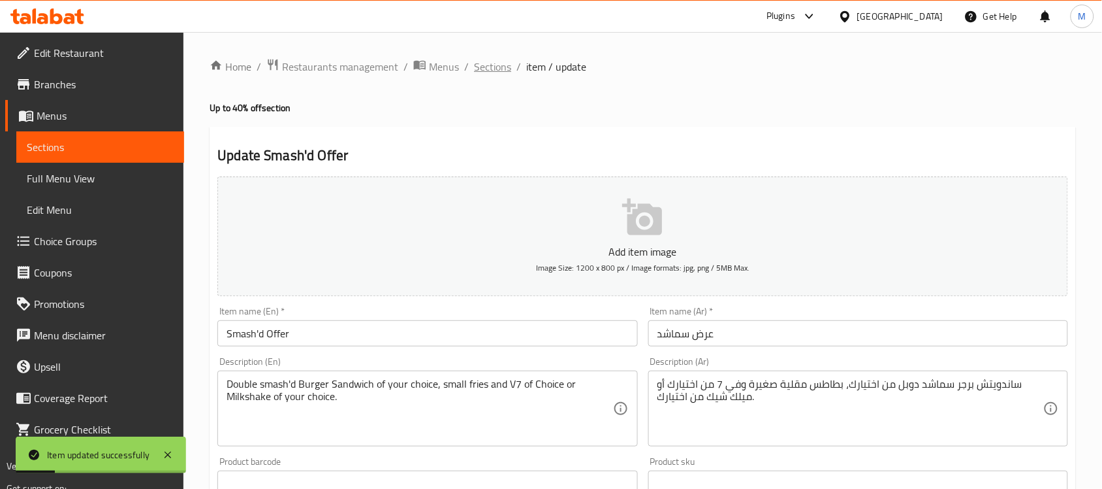
click at [490, 70] on span "Sections" at bounding box center [492, 67] width 37 height 16
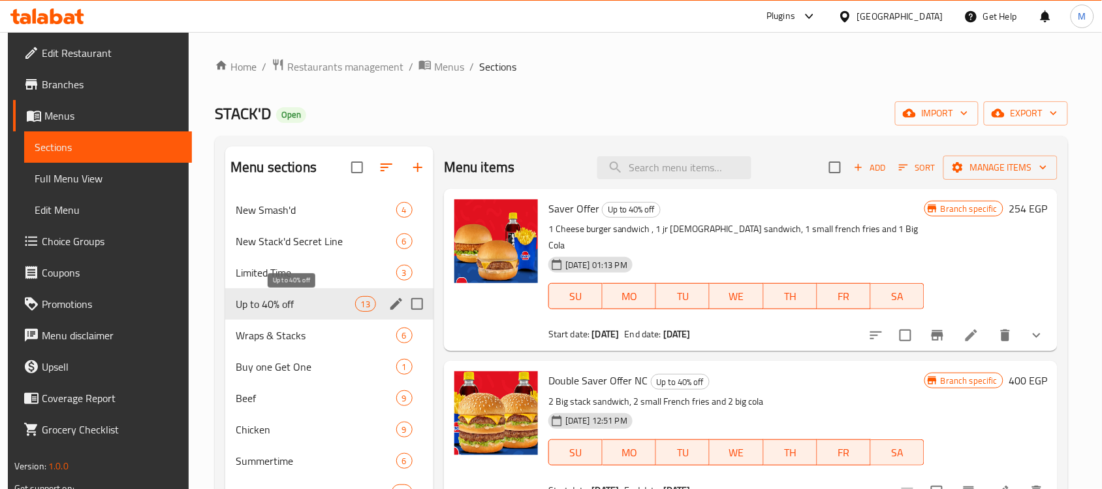
click at [275, 307] on span "Up to 40% off" at bounding box center [295, 304] width 119 height 16
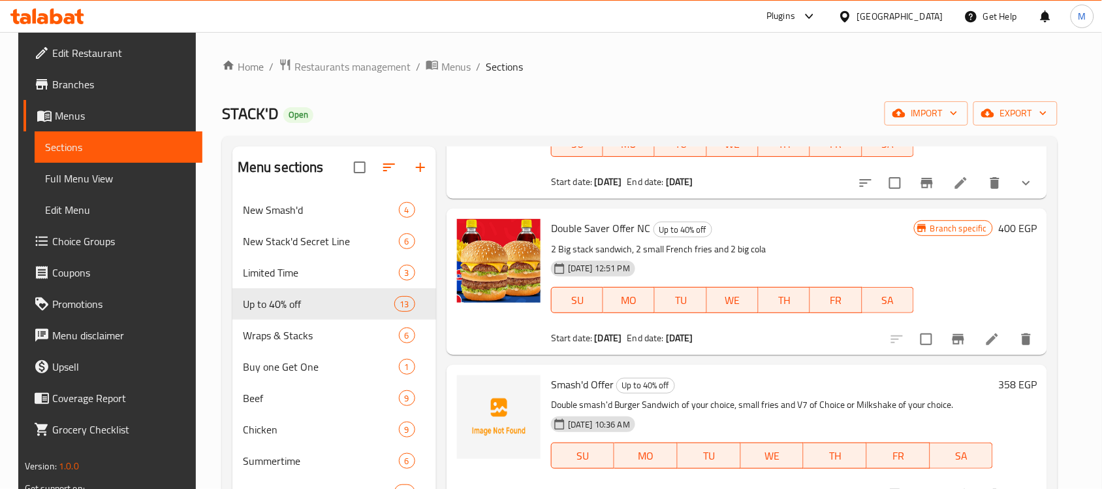
scroll to position [163, 0]
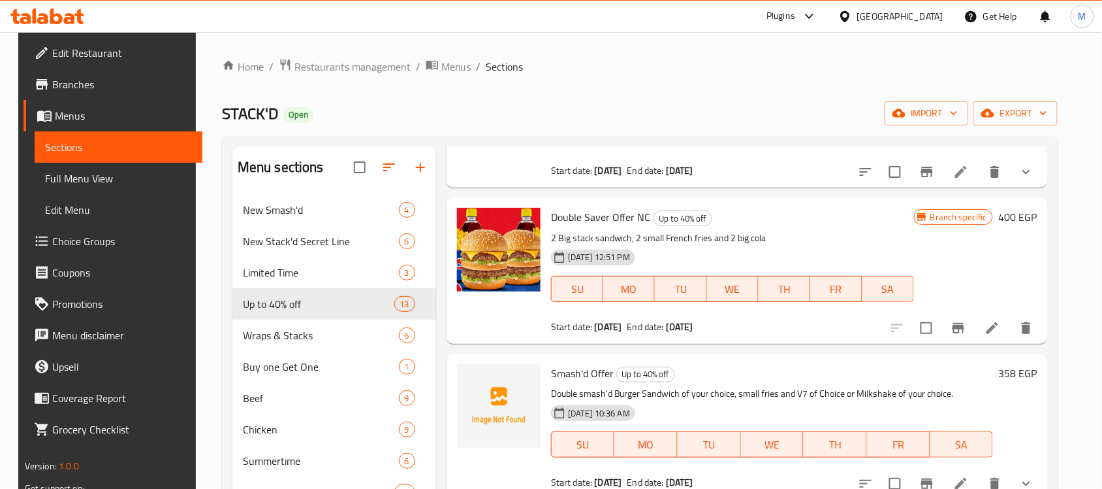
click at [564, 363] on span "Smash'd Offer" at bounding box center [582, 373] width 63 height 20
drag, startPoint x: 564, startPoint y: 353, endPoint x: 592, endPoint y: 353, distance: 28.7
click at [592, 363] on span "Smash'd Offer" at bounding box center [582, 373] width 63 height 20
copy span "Smash'd Offer"
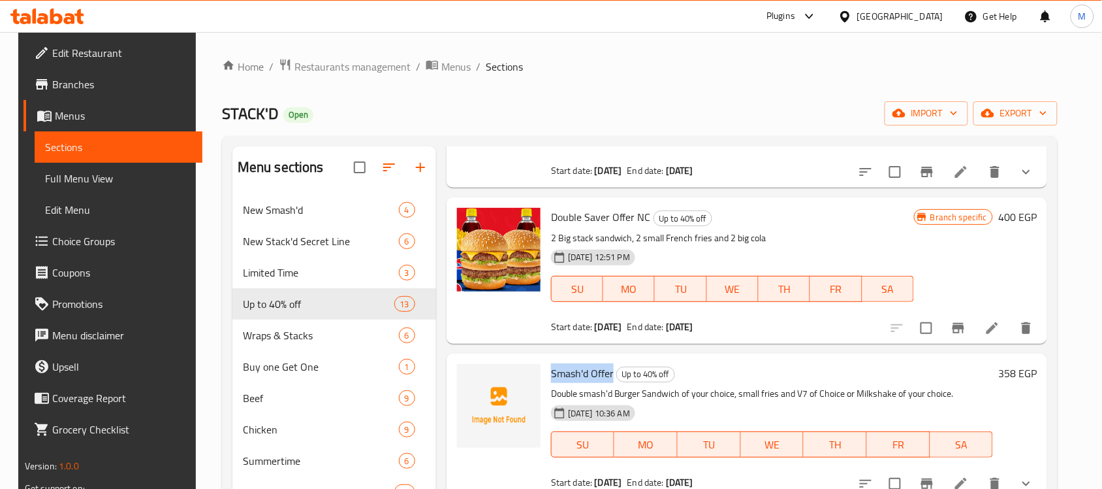
click at [967, 477] on icon at bounding box center [962, 483] width 12 height 12
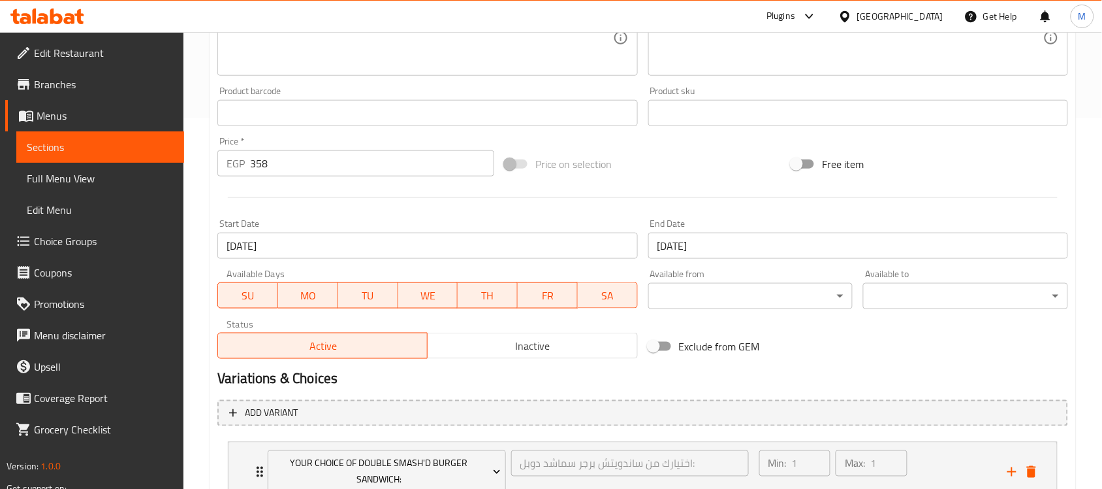
scroll to position [490, 0]
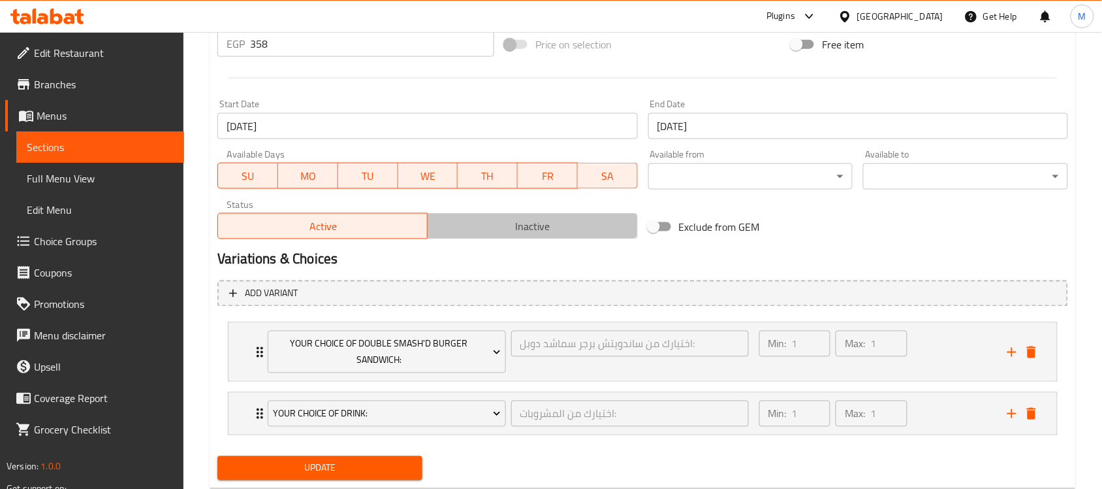
click at [509, 229] on span "Inactive" at bounding box center [532, 226] width 199 height 19
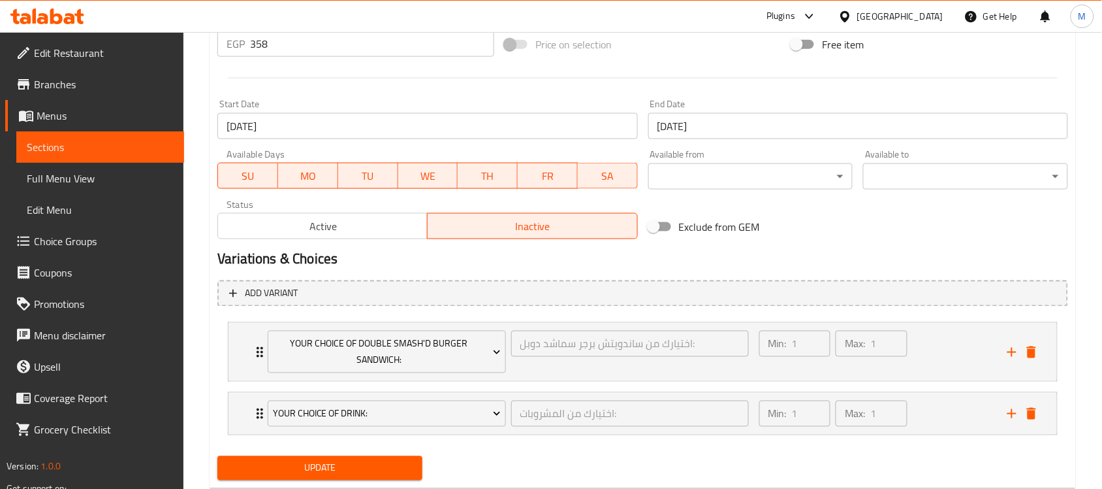
click at [200, 233] on div "Home / Restaurants management / Menus / Sections / item / update Up to 40% off …" at bounding box center [643, 33] width 919 height 982
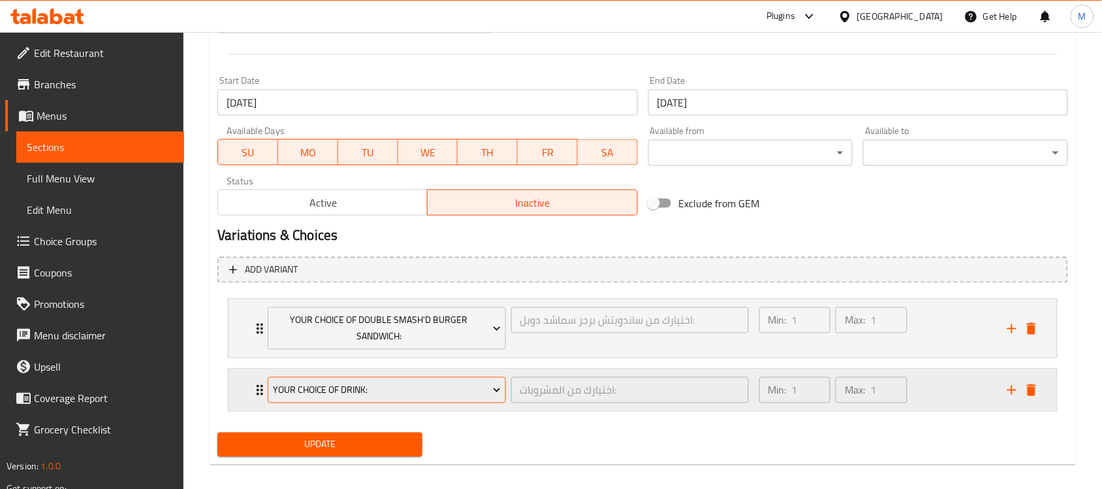
scroll to position [526, 0]
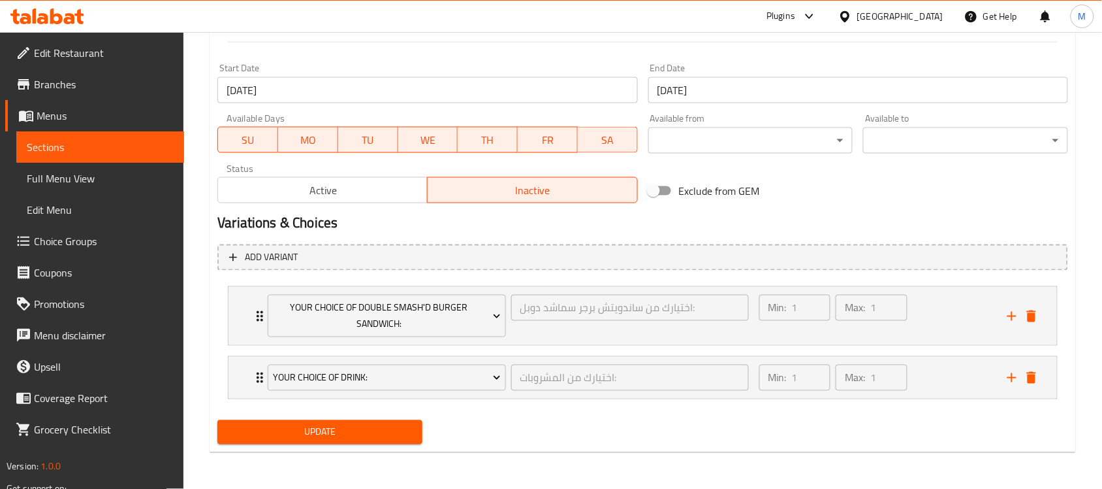
click at [331, 438] on span "Update" at bounding box center [320, 432] width 184 height 16
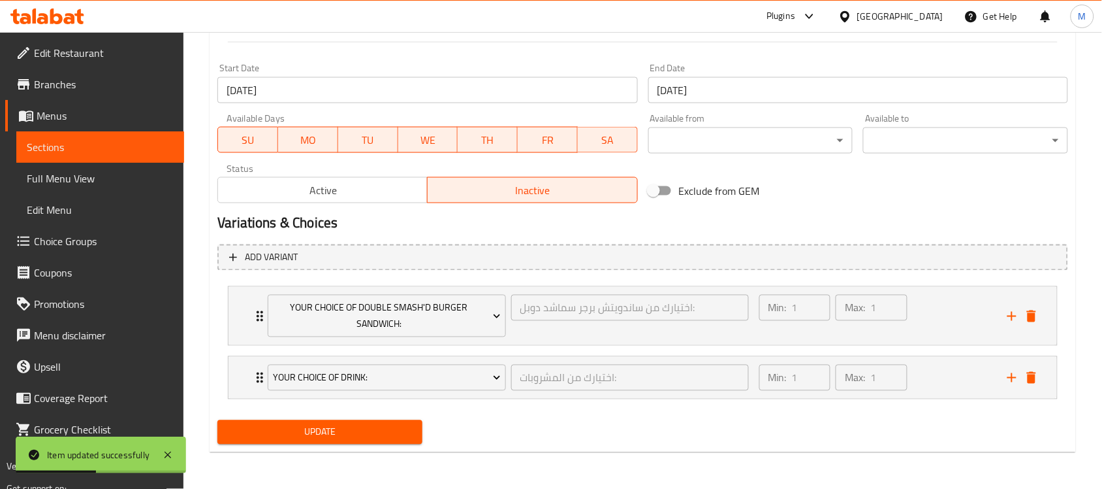
scroll to position [0, 0]
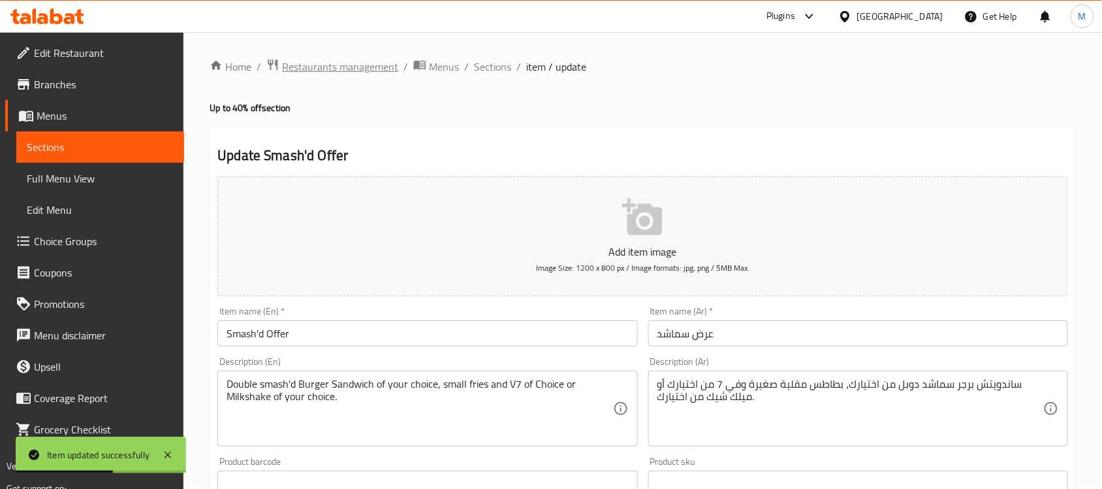
click at [356, 66] on span "Restaurants management" at bounding box center [340, 67] width 116 height 16
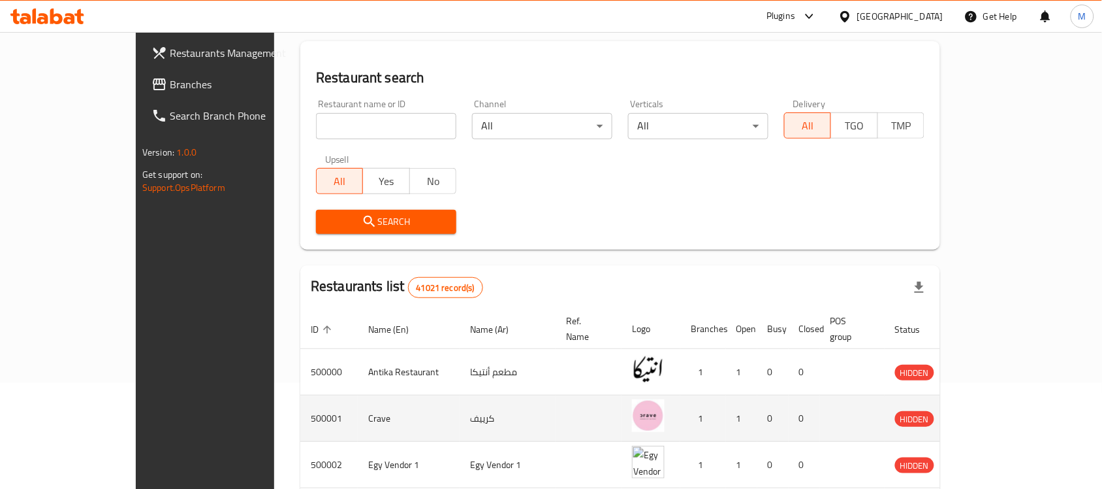
scroll to position [245, 0]
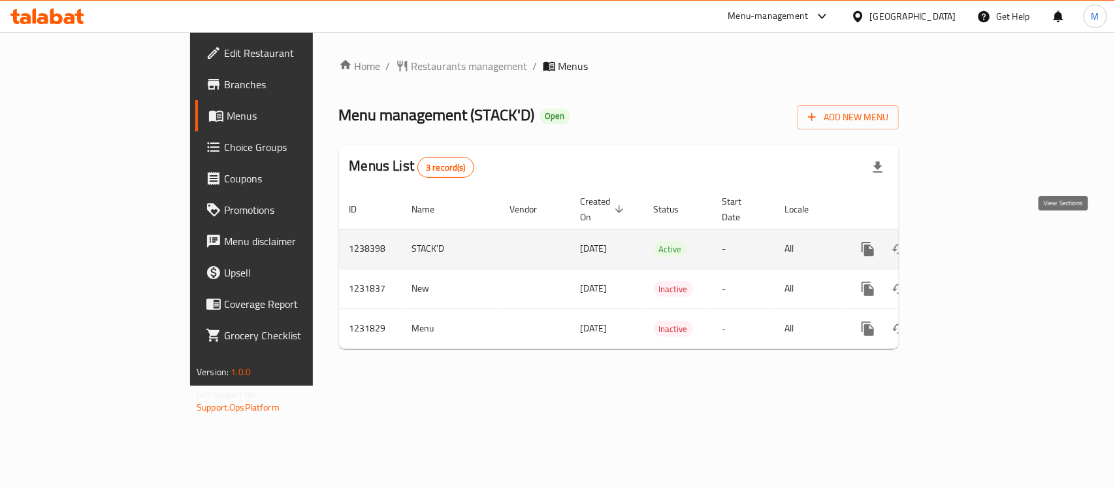
click at [968, 243] on icon "enhanced table" at bounding box center [962, 249] width 12 height 12
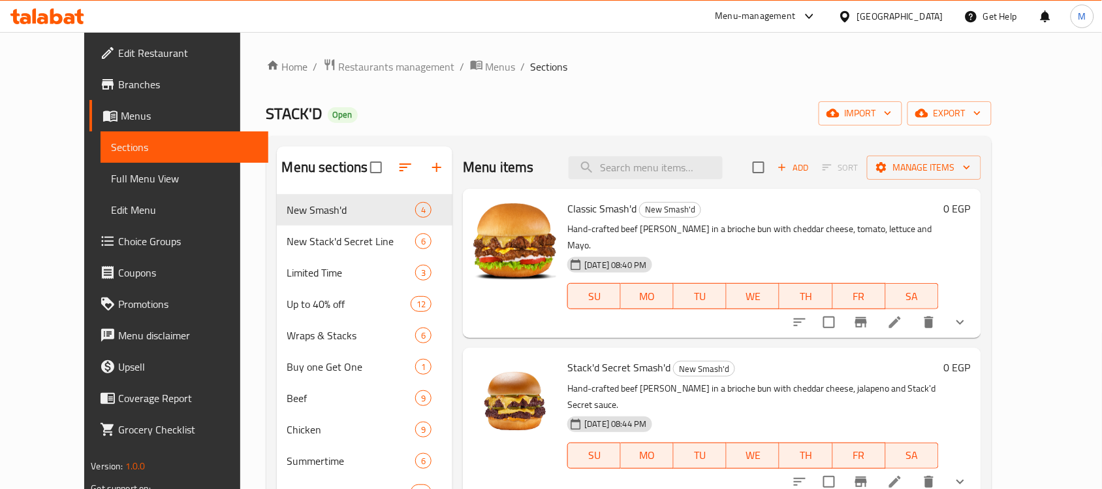
click at [901, 316] on icon at bounding box center [896, 322] width 12 height 12
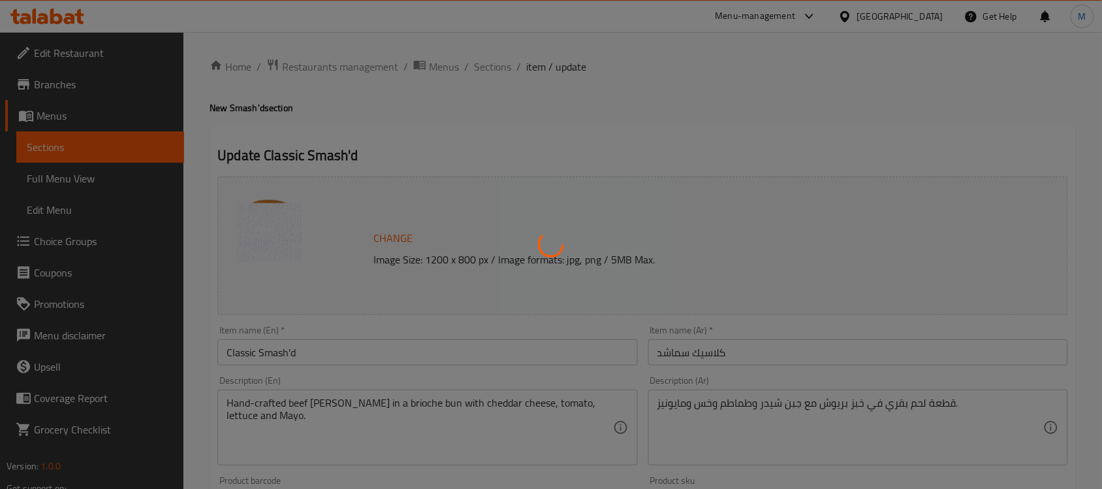
type input "أجعلها كومبو:"
type input "0"
type input "أجعلها كومبو:"
type input "0"
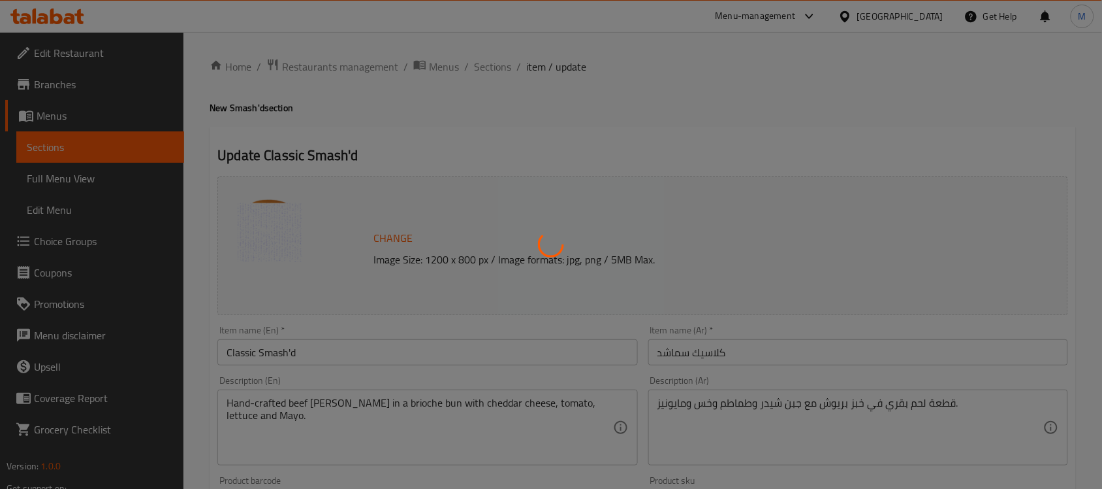
type input "0"
type input "أجعلها كومبو:"
type input "0"
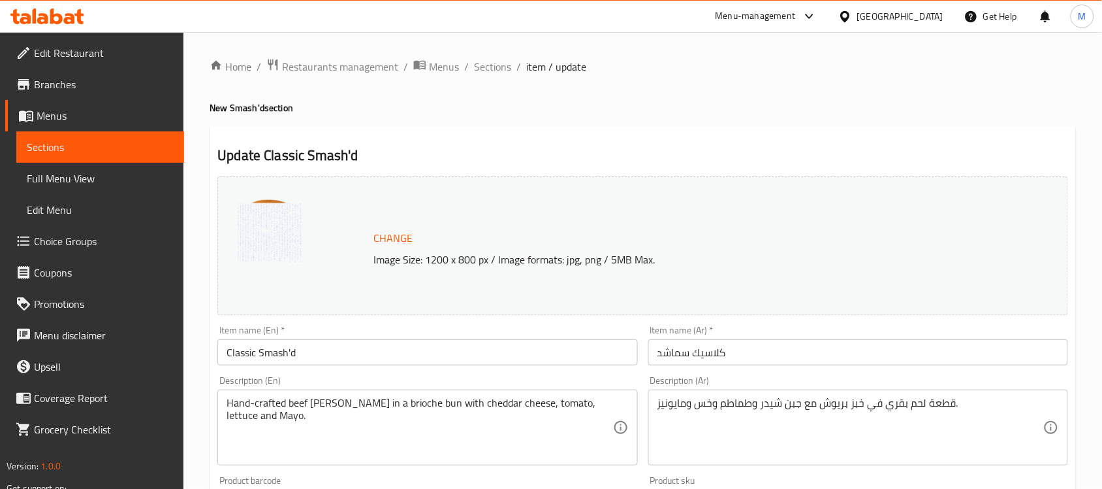
click at [637, 103] on h4 "New Smash'd section" at bounding box center [643, 107] width 867 height 13
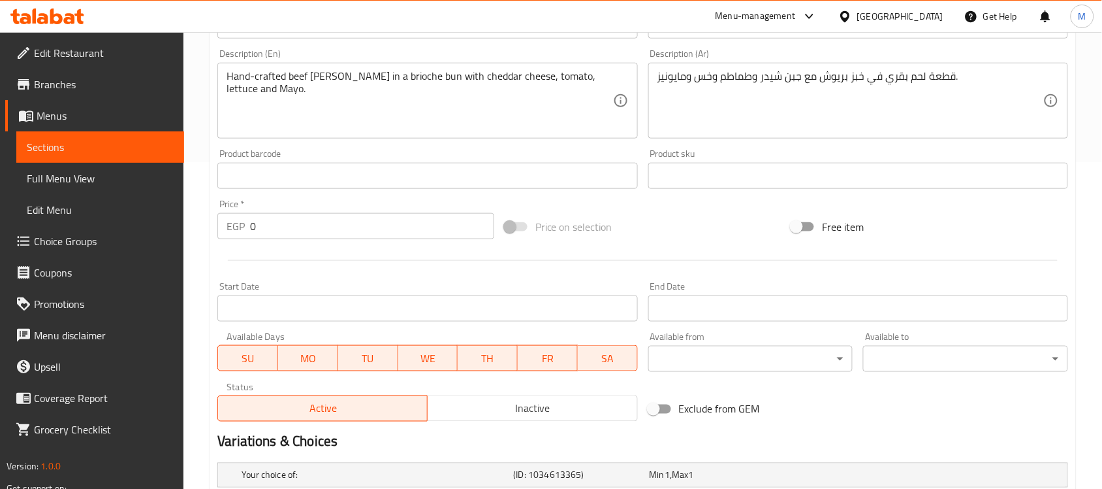
scroll to position [245, 0]
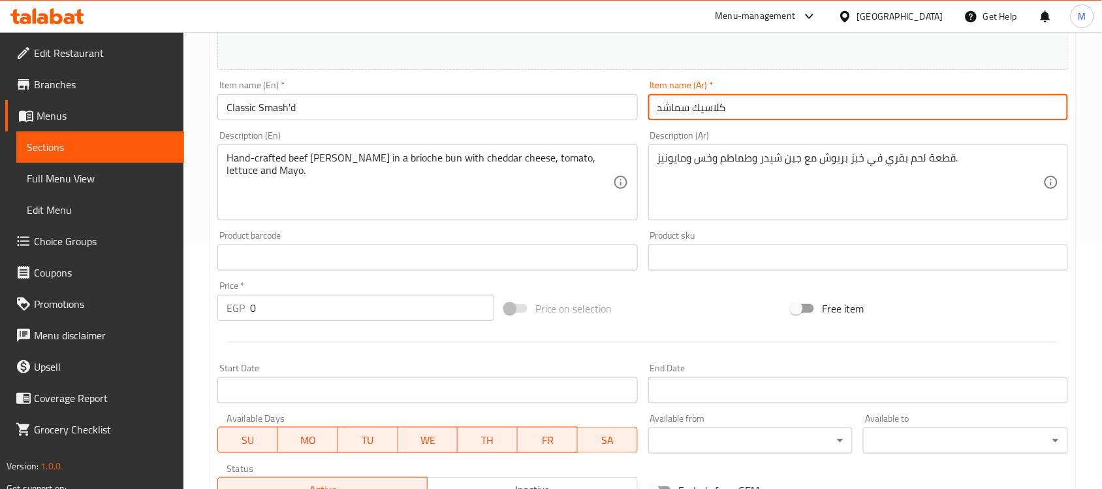
click at [677, 111] on input "كلاسيك سماشد" at bounding box center [859, 107] width 420 height 26
drag, startPoint x: 677, startPoint y: 111, endPoint x: 667, endPoint y: 115, distance: 11.2
click at [667, 115] on input "كلاسيك سماشد" at bounding box center [859, 107] width 420 height 26
click at [674, 108] on input "كلاسيك سماشد" at bounding box center [859, 107] width 420 height 26
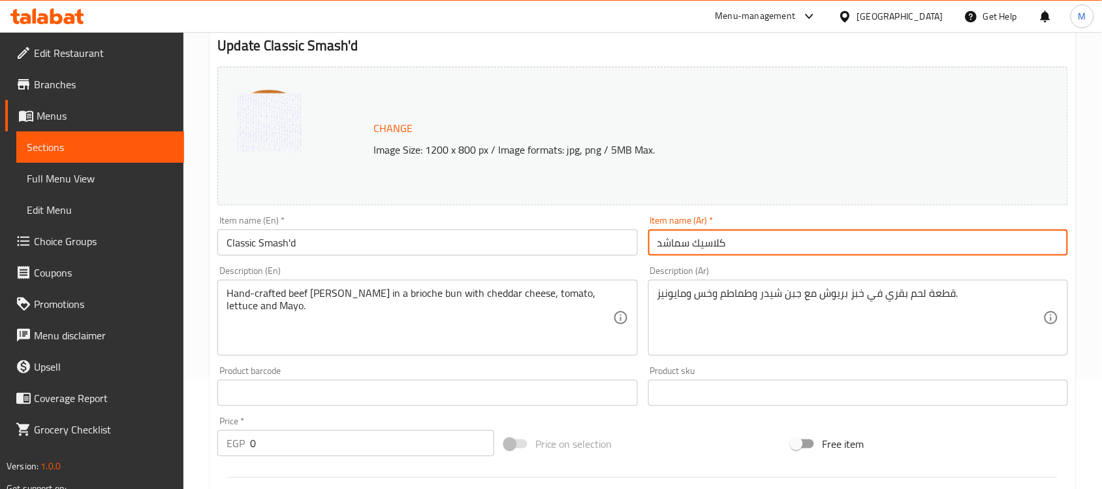
scroll to position [0, 0]
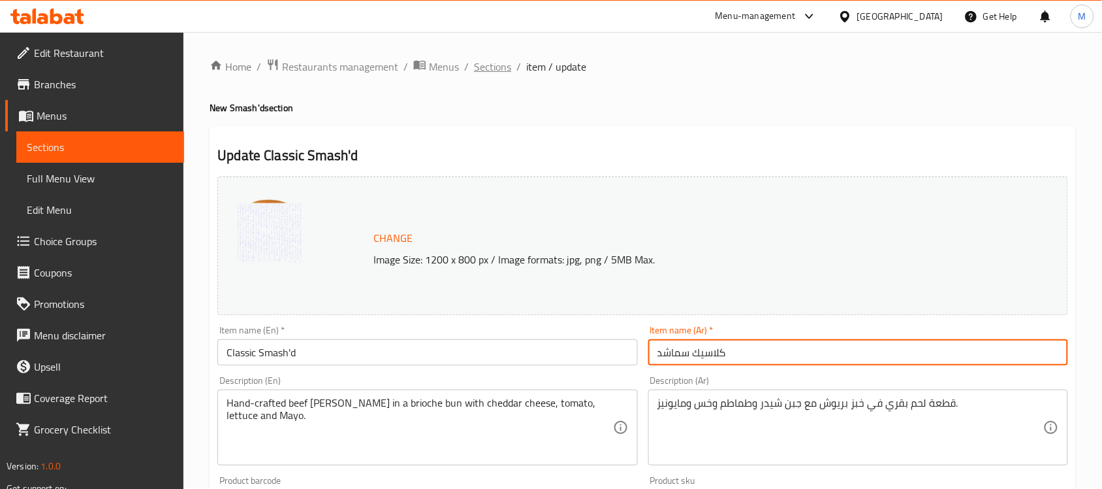
click at [497, 69] on span "Sections" at bounding box center [492, 67] width 37 height 16
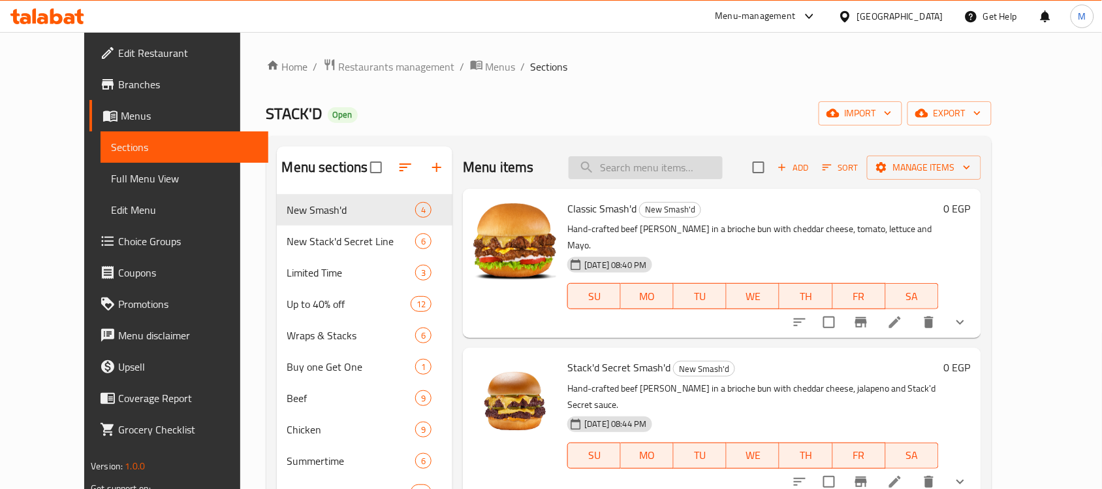
click at [684, 174] on input "search" at bounding box center [646, 167] width 154 height 23
paste input "Stack'd Secret"
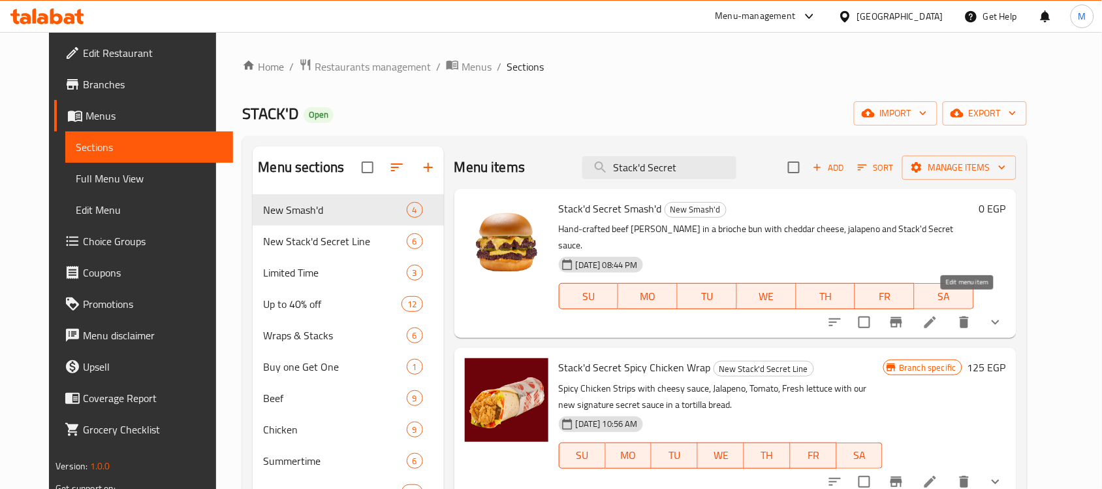
type input "Stack'd Secret"
click at [939, 314] on icon at bounding box center [931, 322] width 16 height 16
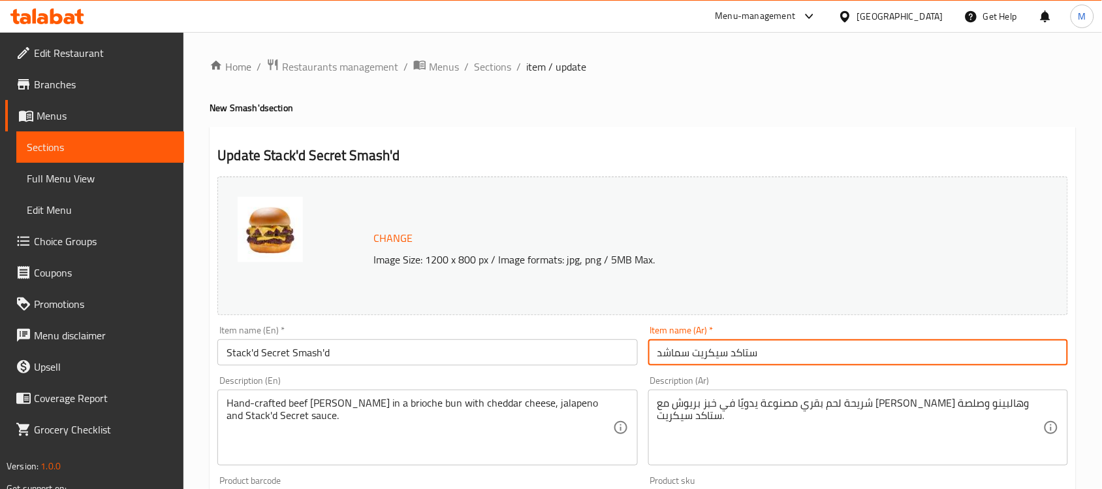
drag, startPoint x: 694, startPoint y: 349, endPoint x: 756, endPoint y: 361, distance: 62.4
click at [756, 361] on input "ستاكد سيكريت سماشد" at bounding box center [859, 352] width 420 height 26
click at [506, 66] on span "Sections" at bounding box center [492, 67] width 37 height 16
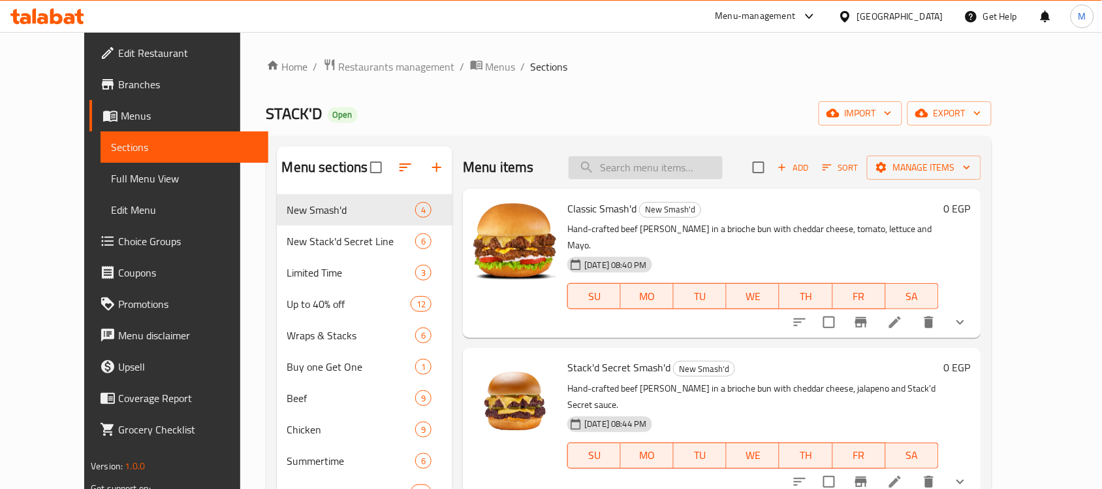
click at [710, 173] on input "search" at bounding box center [646, 167] width 154 height 23
paste input "Swiss"
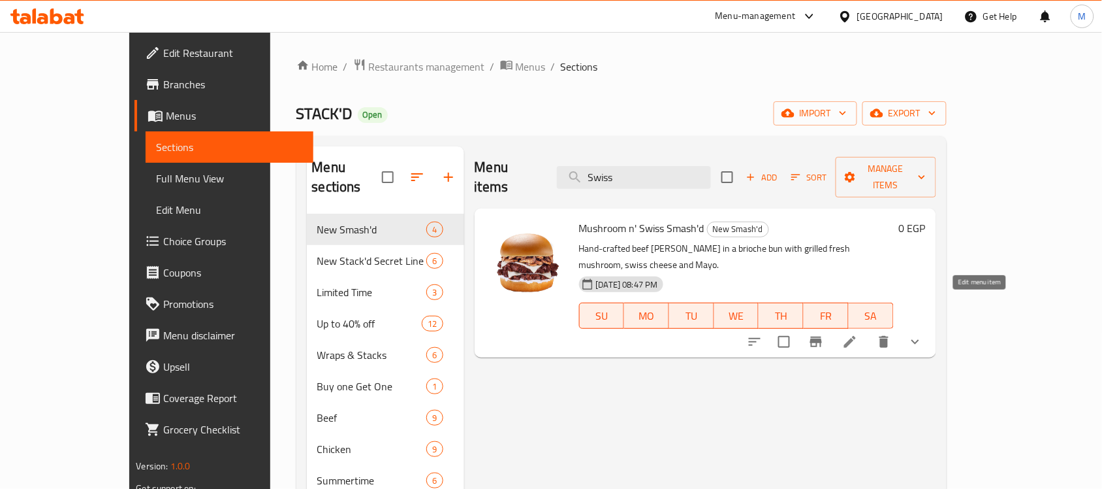
type input "Swiss"
click at [858, 334] on icon at bounding box center [851, 342] width 16 height 16
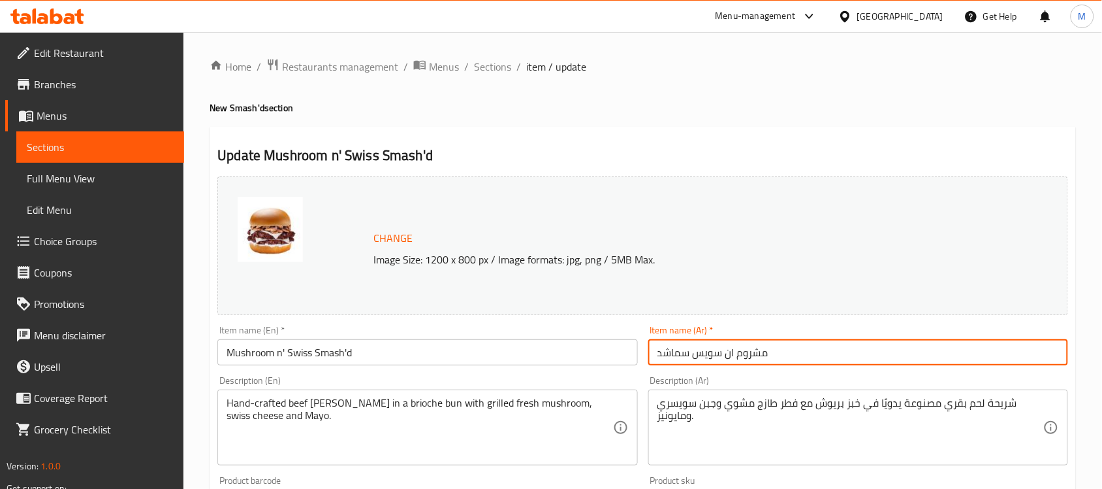
drag, startPoint x: 693, startPoint y: 356, endPoint x: 768, endPoint y: 356, distance: 75.1
click at [768, 356] on input "مشروم ان سويس سماشد" at bounding box center [859, 352] width 420 height 26
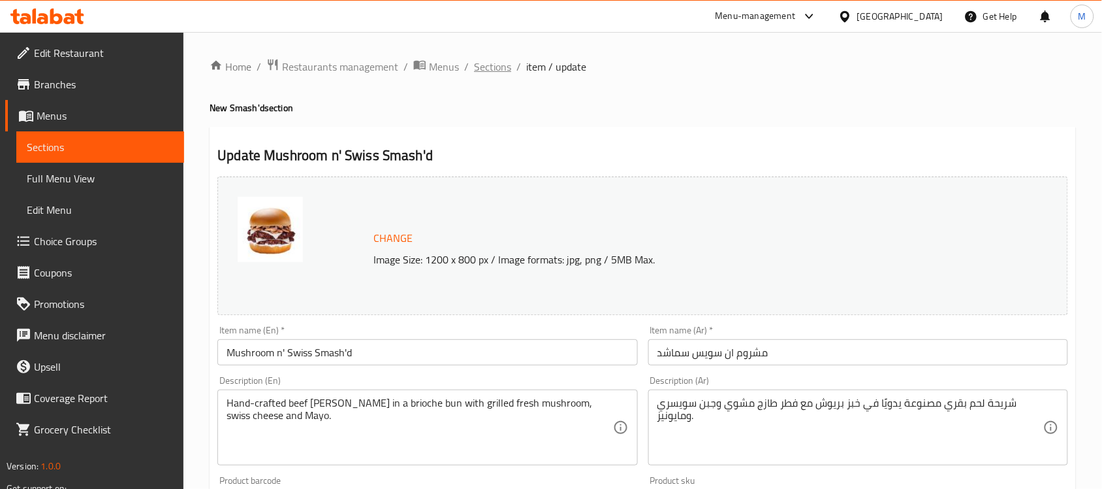
click at [489, 71] on span "Sections" at bounding box center [492, 67] width 37 height 16
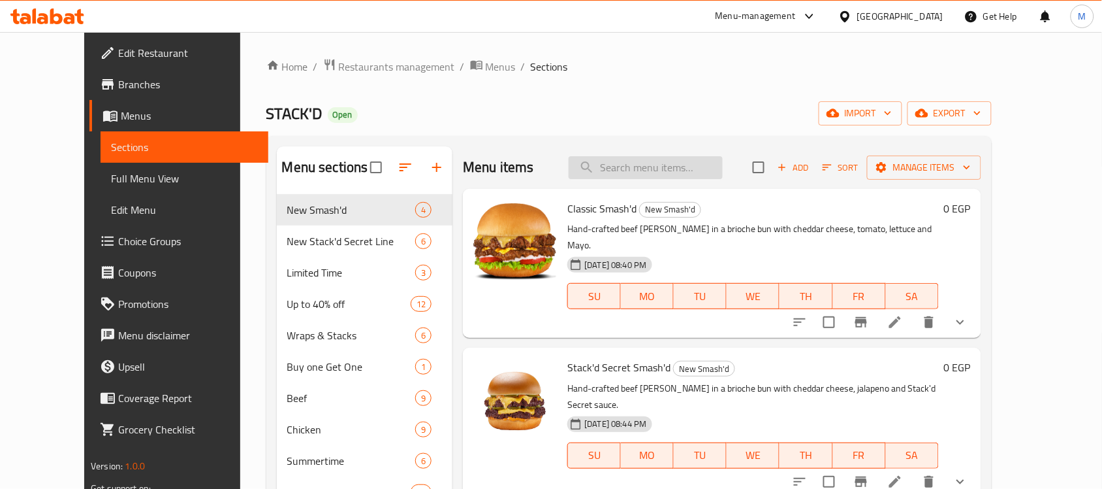
click at [680, 174] on input "search" at bounding box center [646, 167] width 154 height 23
paste input "Tasty"
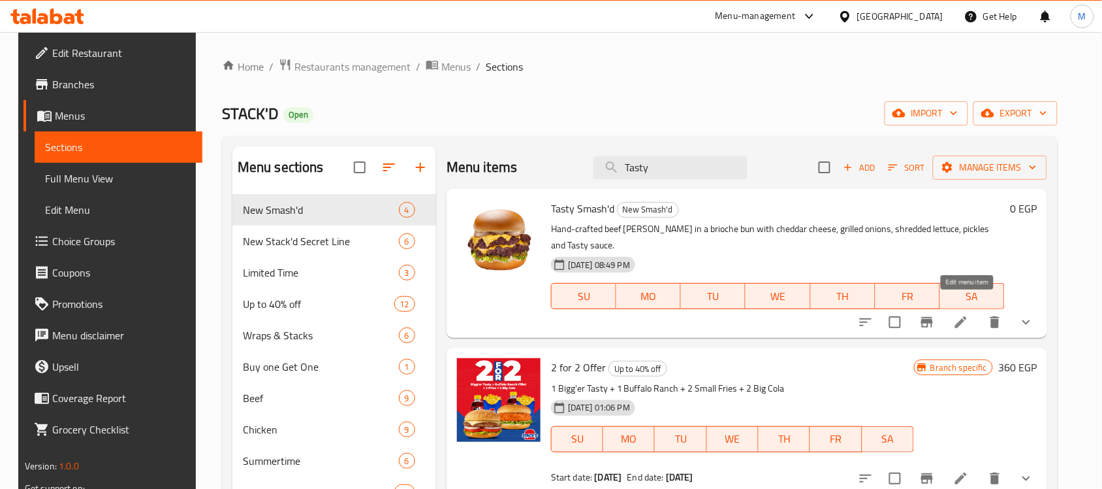
type input "Tasty"
click at [969, 314] on icon at bounding box center [962, 322] width 16 height 16
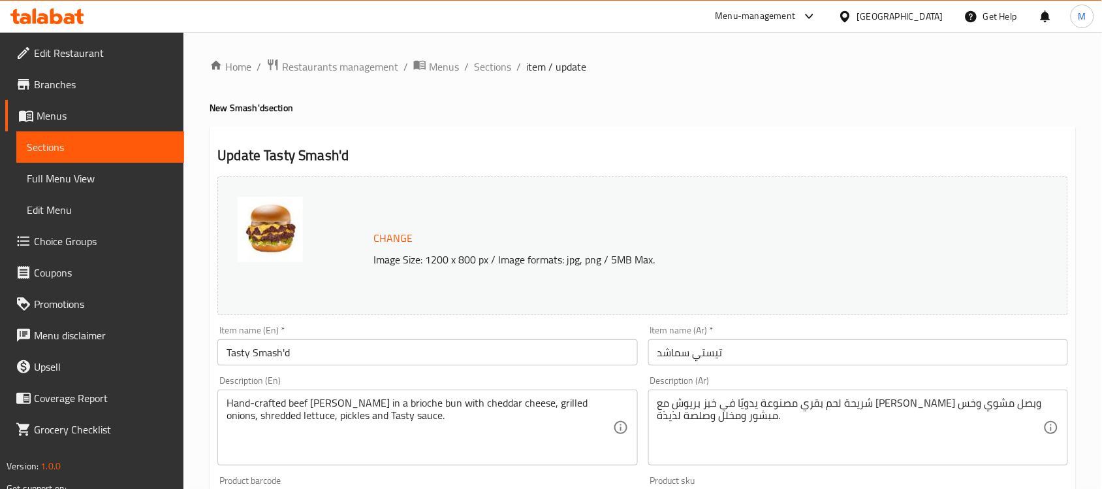
click at [707, 353] on input "تيستي سماشد" at bounding box center [859, 352] width 420 height 26
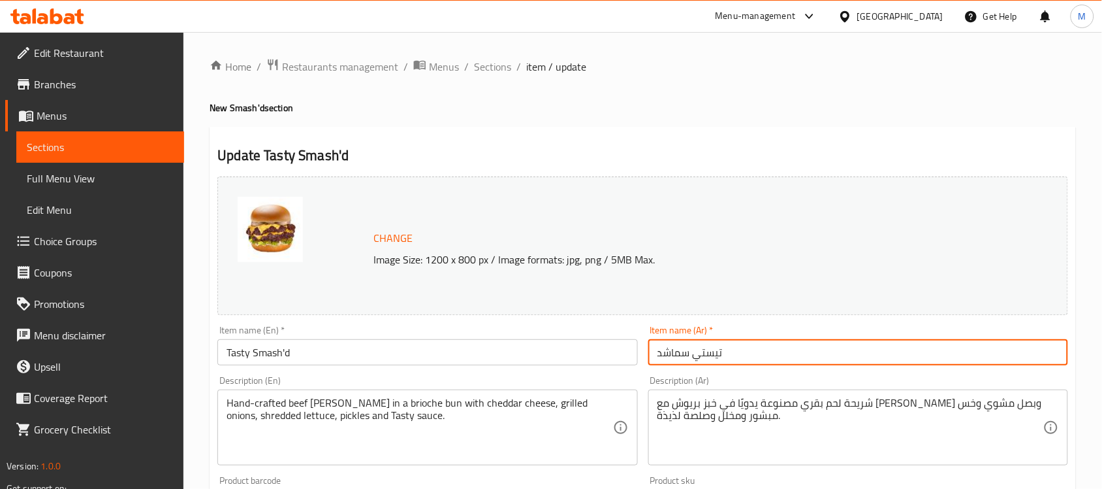
click at [710, 353] on input "تيستي سماشد" at bounding box center [859, 352] width 420 height 26
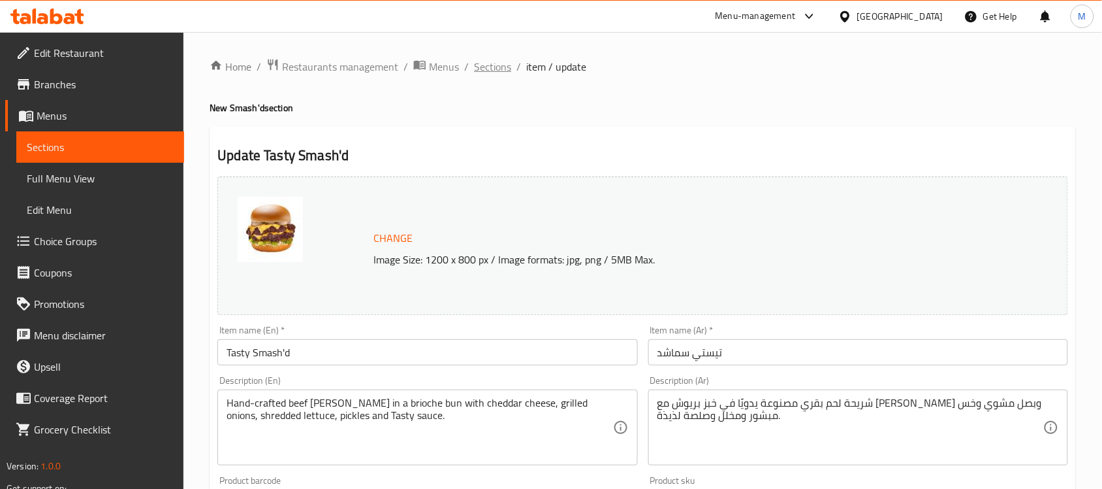
click at [495, 61] on span "Sections" at bounding box center [492, 67] width 37 height 16
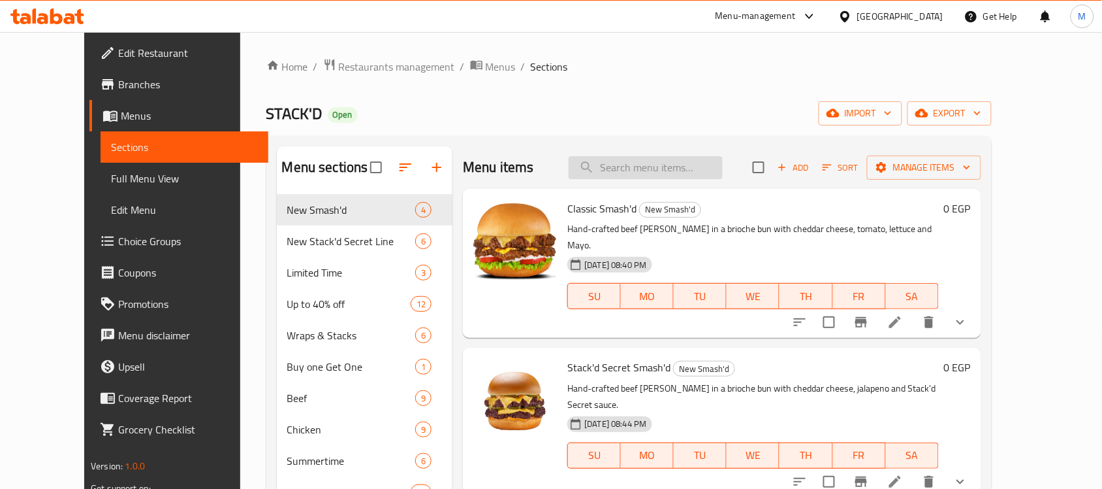
click at [698, 172] on input "search" at bounding box center [646, 167] width 154 height 23
paste input "Classic"
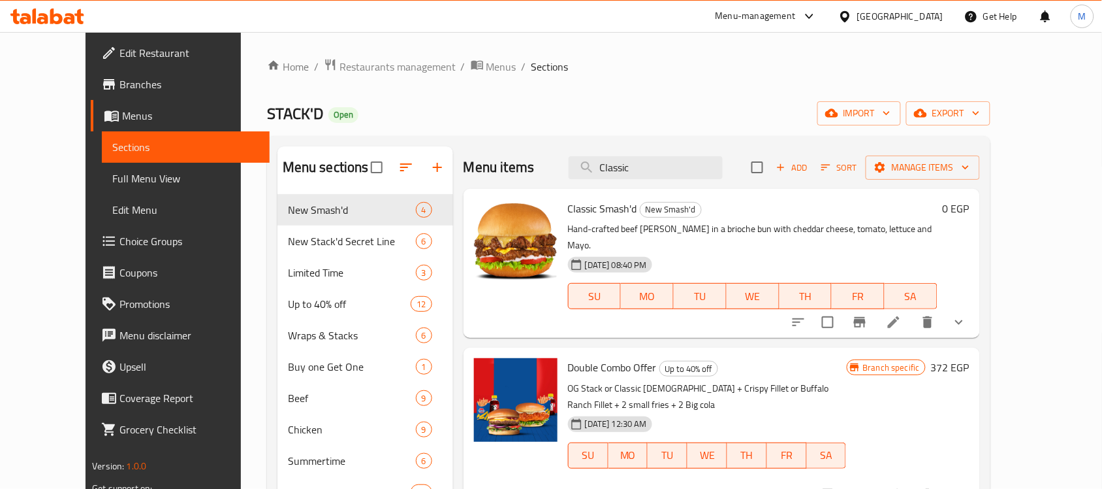
type input "Classic"
click at [912, 312] on li at bounding box center [894, 322] width 37 height 24
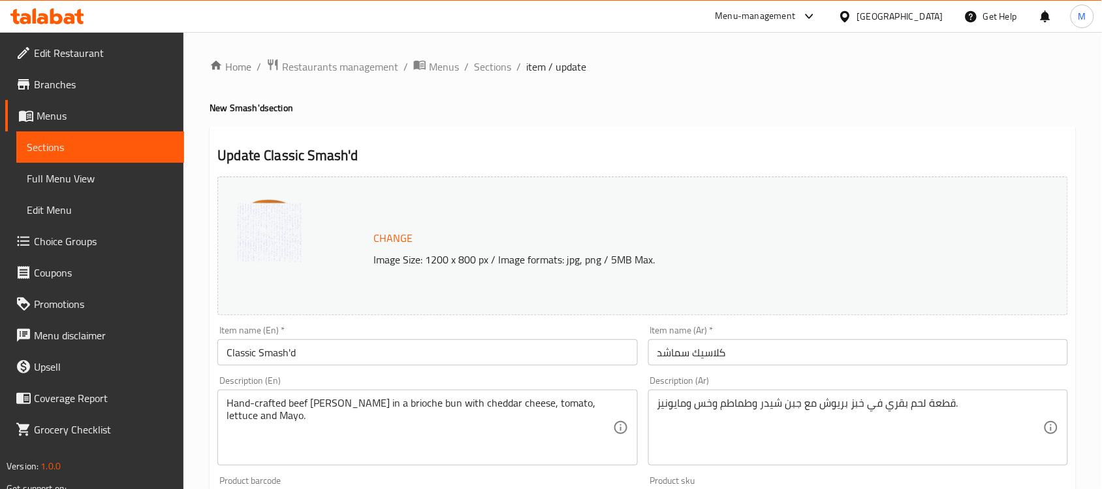
click at [716, 357] on input "كلاسيك سماشد" at bounding box center [859, 352] width 420 height 26
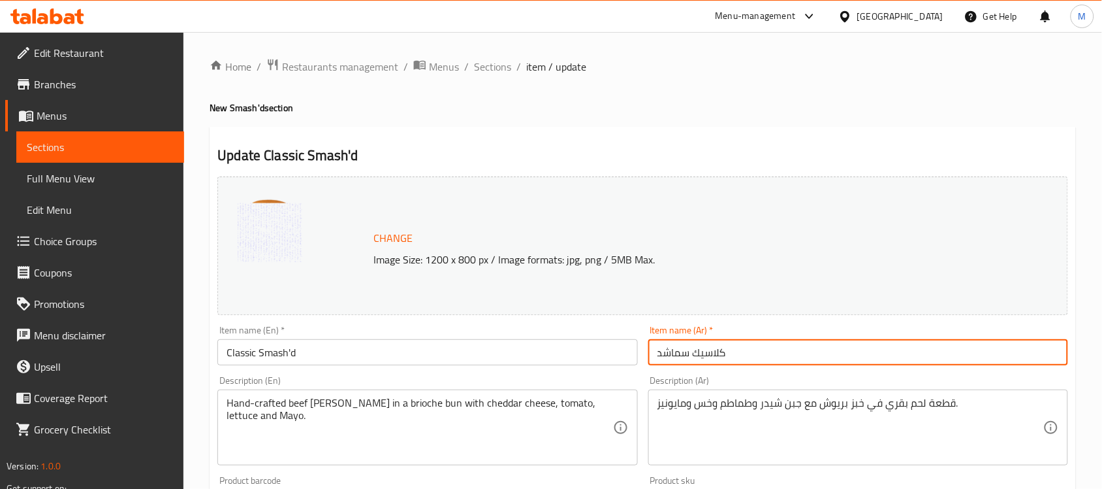
click at [716, 357] on input "كلاسيك سماشد" at bounding box center [859, 352] width 420 height 26
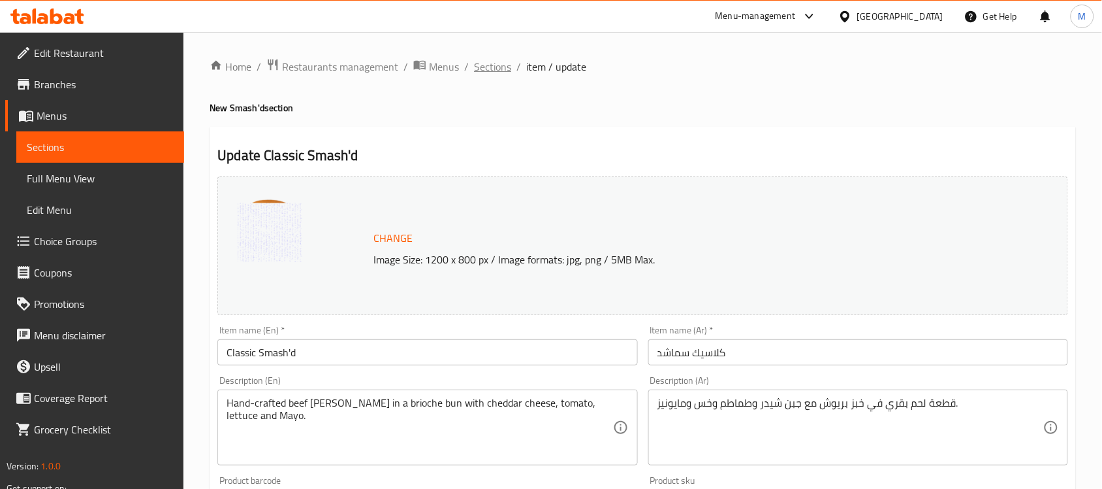
click at [491, 69] on span "Sections" at bounding box center [492, 67] width 37 height 16
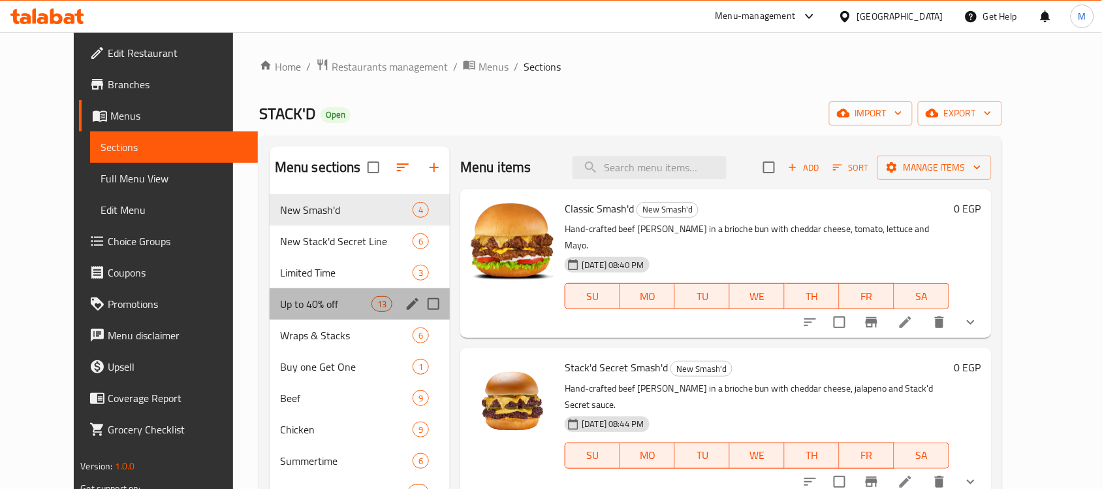
click at [291, 294] on div "Up to 40% off 13" at bounding box center [360, 303] width 180 height 31
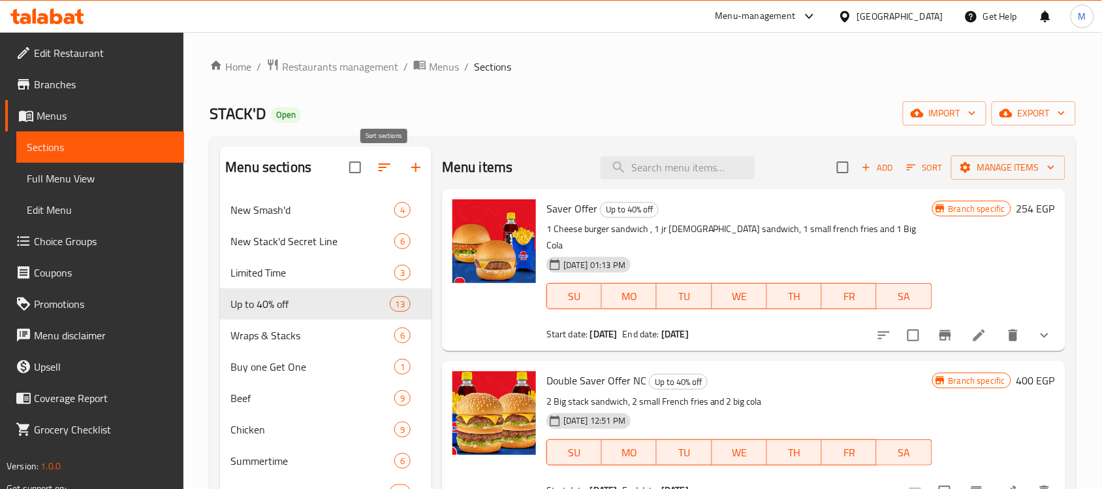
click at [385, 163] on icon "button" at bounding box center [385, 167] width 16 height 16
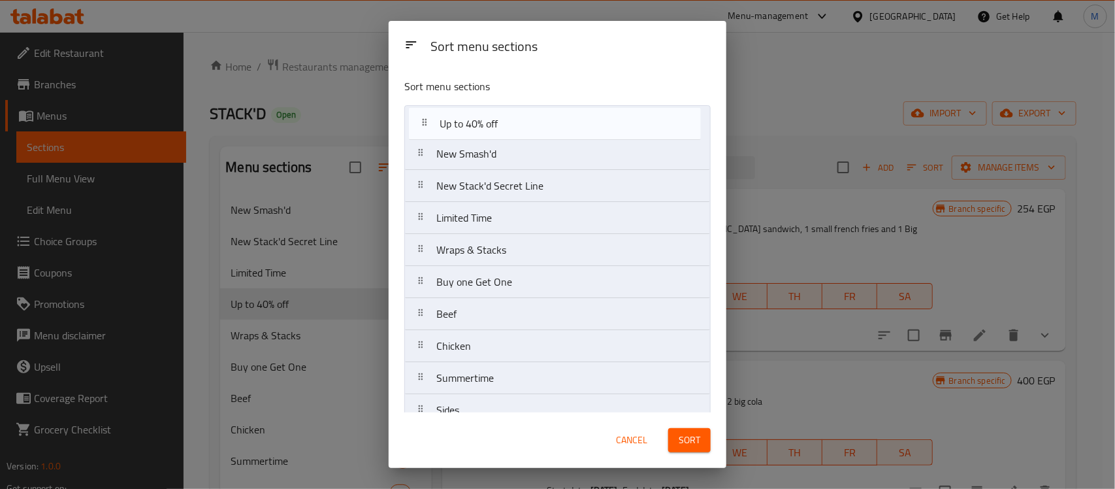
drag, startPoint x: 455, startPoint y: 223, endPoint x: 462, endPoint y: 122, distance: 100.8
click at [462, 122] on nav "New Smash'd New Stack'd Secret Line Limited Time Up to 40% off Wraps & Stacks B…" at bounding box center [557, 457] width 306 height 705
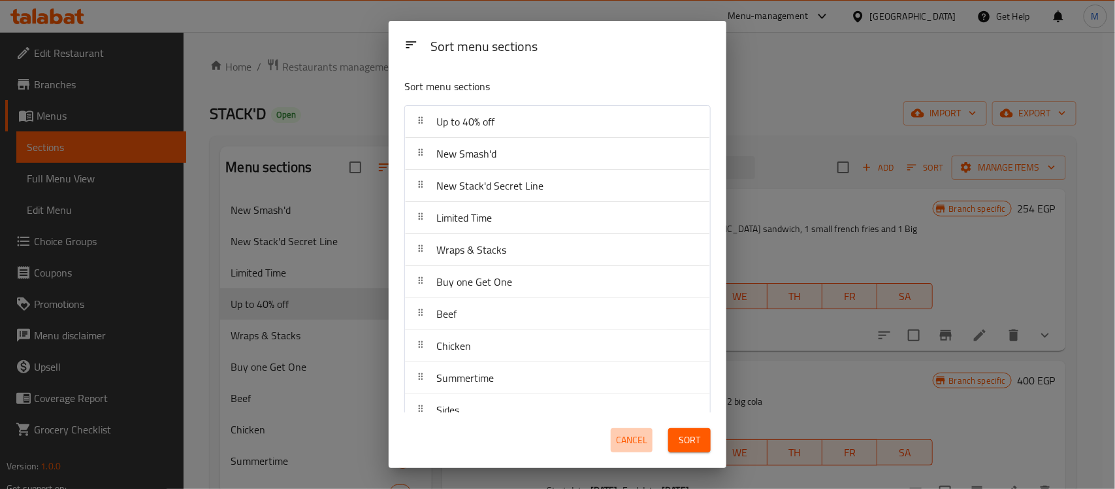
click at [628, 439] on span "Cancel" at bounding box center [631, 440] width 31 height 16
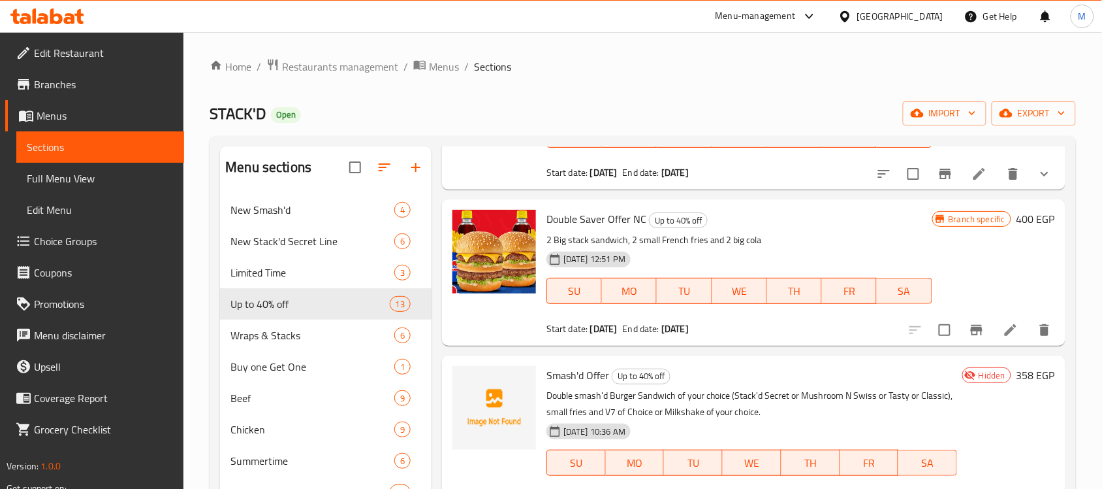
scroll to position [163, 0]
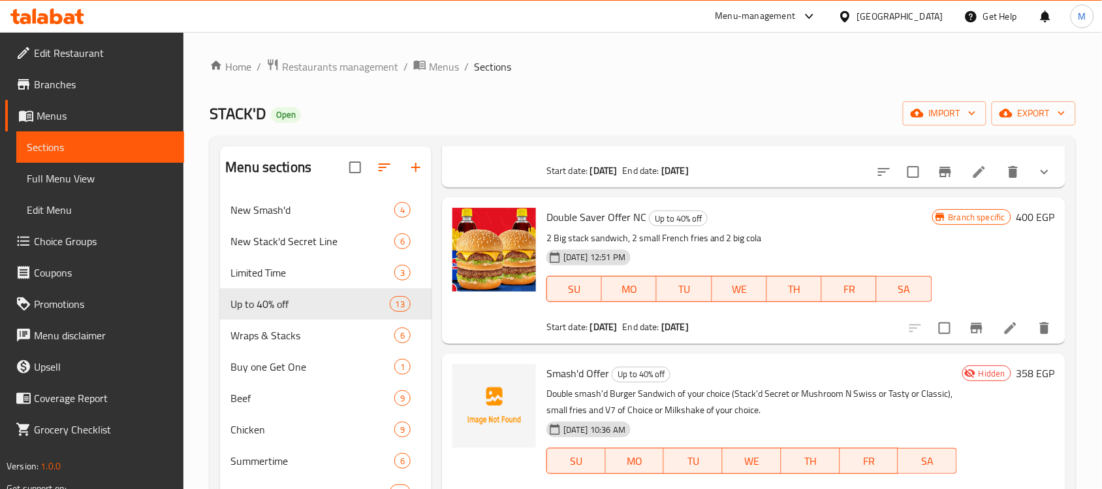
click at [792, 244] on div "08-09-2025 12:51 PM SU MO TU WE TH FR SA" at bounding box center [739, 279] width 396 height 71
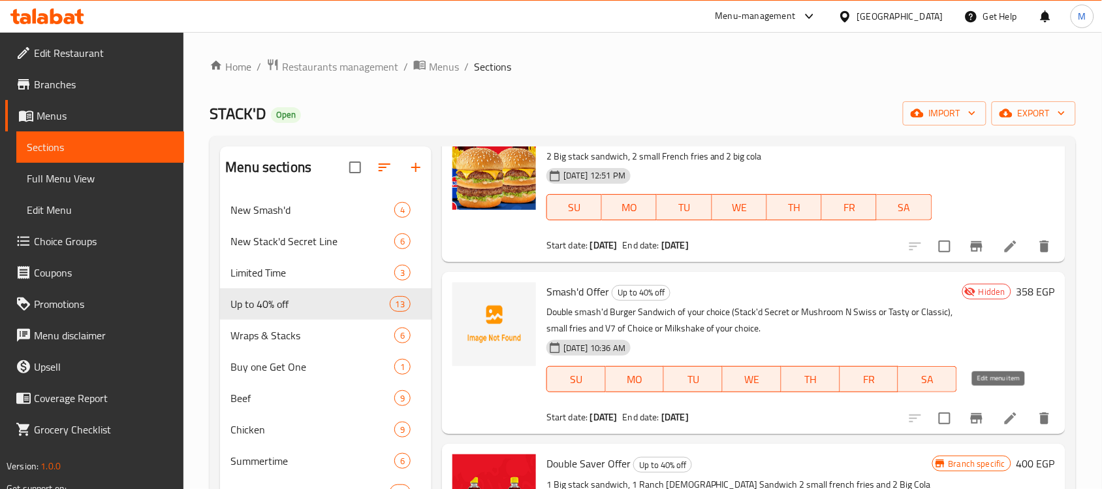
click at [1003, 410] on icon at bounding box center [1011, 418] width 16 height 16
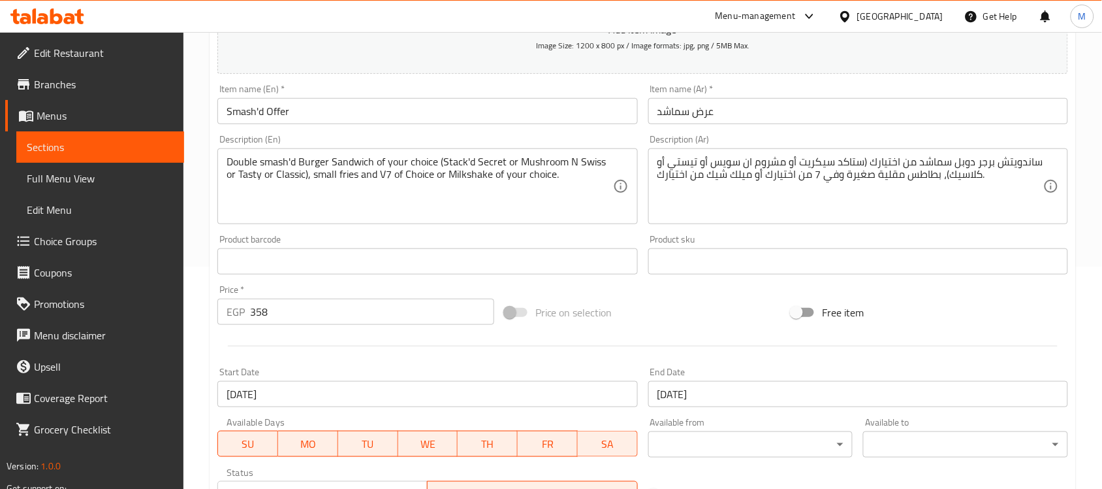
scroll to position [245, 0]
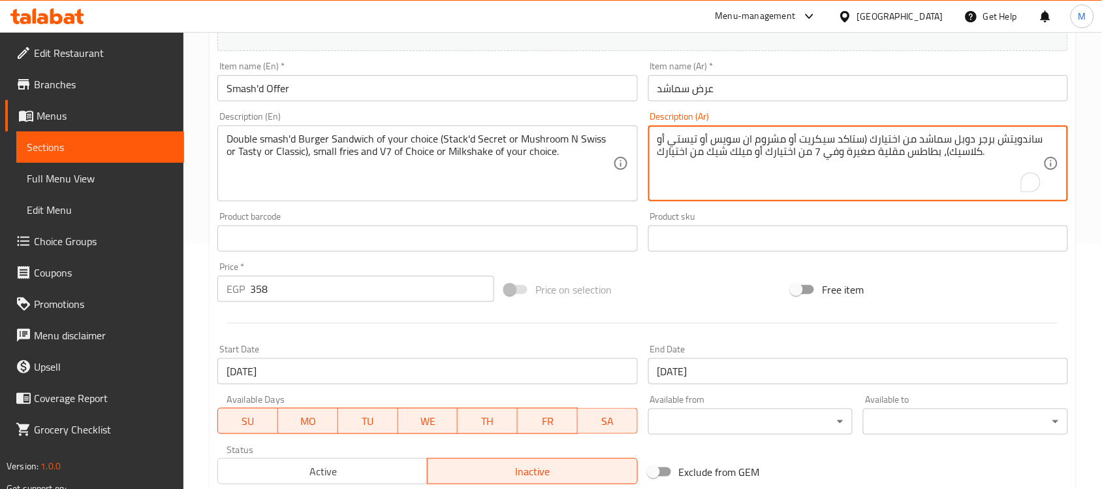
click at [936, 138] on textarea "ساندويتش برجر دوبل سماشد من اختيارك (ستاكد سيكريت أو مشروم ان سويس أو تيستي أو …" at bounding box center [851, 164] width 386 height 62
click at [937, 140] on textarea "ساندويتش برجر دوبل من اختيارك (ستاكد سيكريت أو مشروم ان سويس أو تيستي أو كلاسيك…" at bounding box center [851, 164] width 386 height 62
paste textarea "ماشد"
click at [924, 139] on textarea "ساندويتش برجر سماشد دوبل من اختيارك (ستاكد سيكريت أو مشروم ان سويس أو تيستي أو …" at bounding box center [851, 164] width 386 height 62
drag, startPoint x: 925, startPoint y: 139, endPoint x: 1019, endPoint y: 142, distance: 94.1
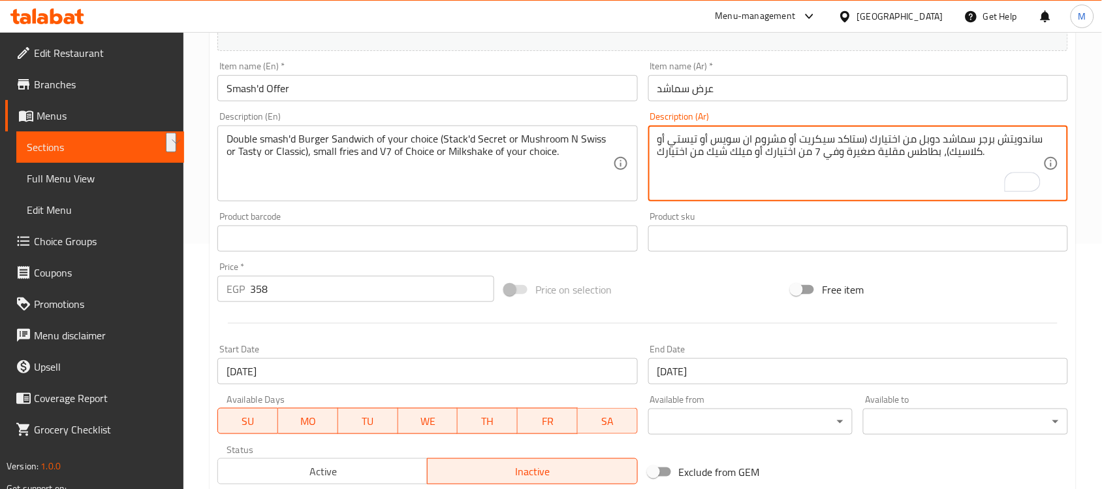
click at [1019, 142] on textarea "ساندويتش برجر سماشد دوبل من اختيارك (ستاكد سيكريت أو مشروم ان سويس أو تيستي أو …" at bounding box center [851, 164] width 386 height 62
type textarea "ساندويتش برجر سماشد دوبل من اختيارك (ستاكد سيكريت أو مشروم ان سويس أو تيستي أو …"
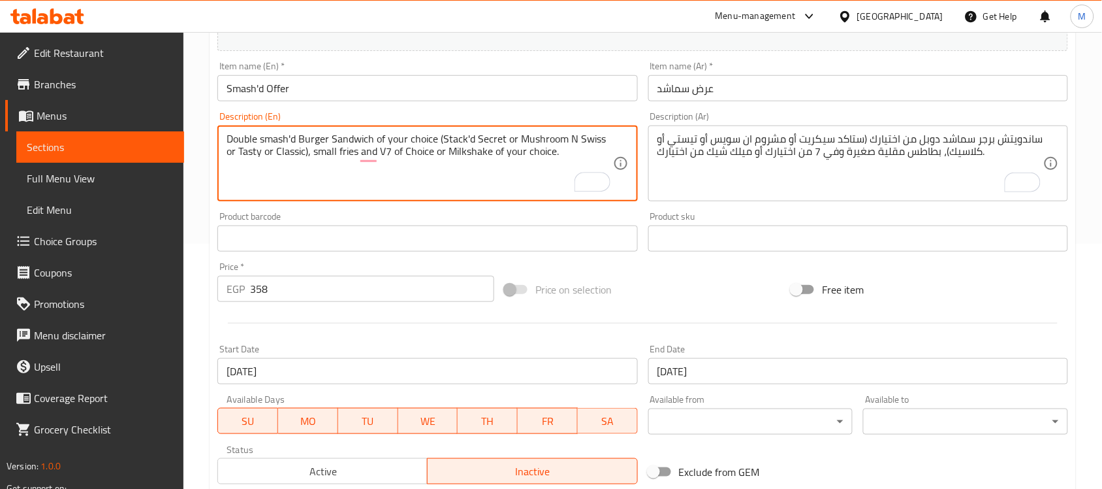
drag, startPoint x: 436, startPoint y: 137, endPoint x: 307, endPoint y: 167, distance: 132.8
type textarea "Double smash'd Burger Sandwich of your choice, small fries and V7 of Choice or …"
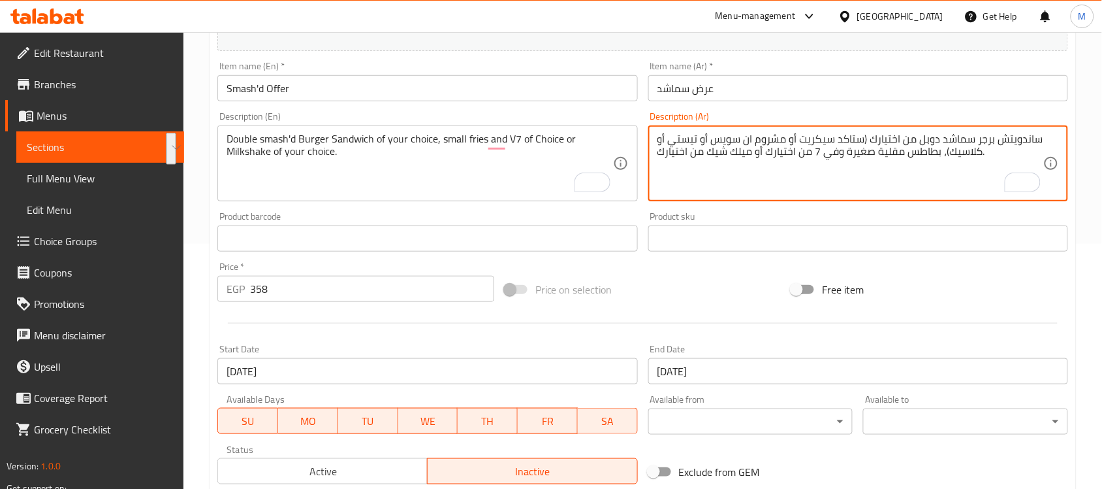
drag, startPoint x: 865, startPoint y: 138, endPoint x: 944, endPoint y: 157, distance: 81.4
type textarea "ساندويتش برجر سماشد دوبل من اختيارك، بطاطس مقلية صغيرة وفي 7 من اختيارك أو ميلك…"
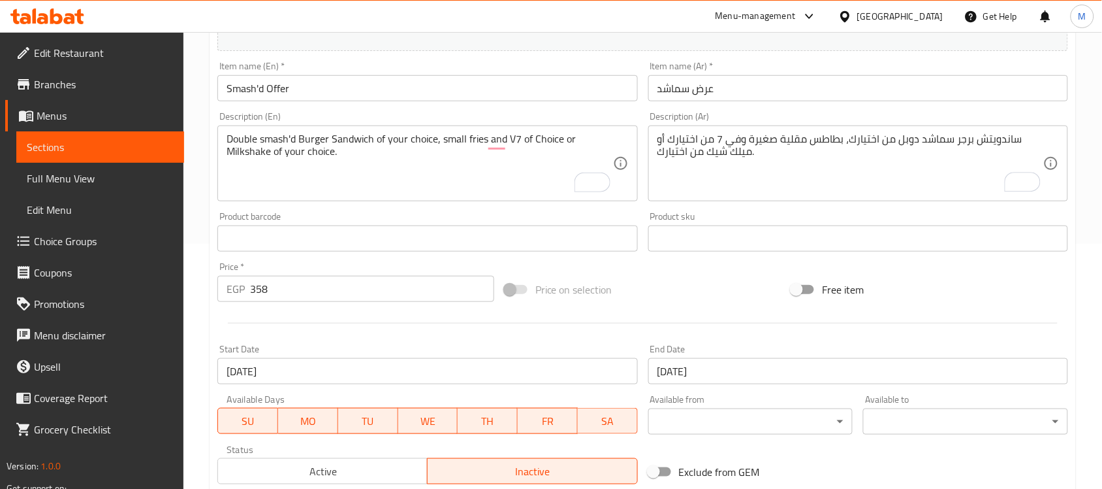
click at [1084, 162] on div "Home / Restaurants management / Menus / Sections / item / update Up to 40% off …" at bounding box center [643, 232] width 919 height 891
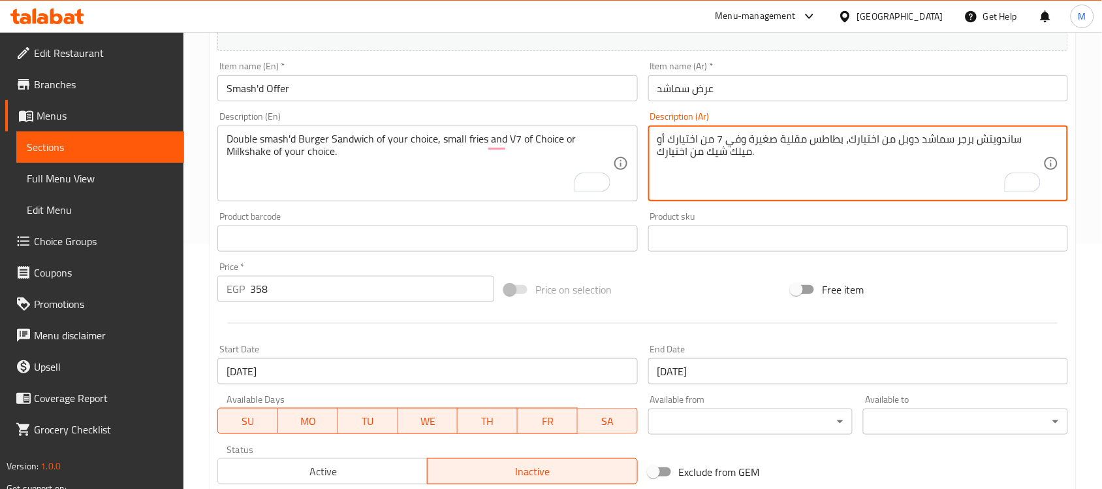
click at [933, 144] on textarea "ساندويتش برجر سماشد دوبل من اختيارك، بطاطس مقلية صغيرة وفي 7 من اختيارك أو ميلك…" at bounding box center [851, 164] width 386 height 62
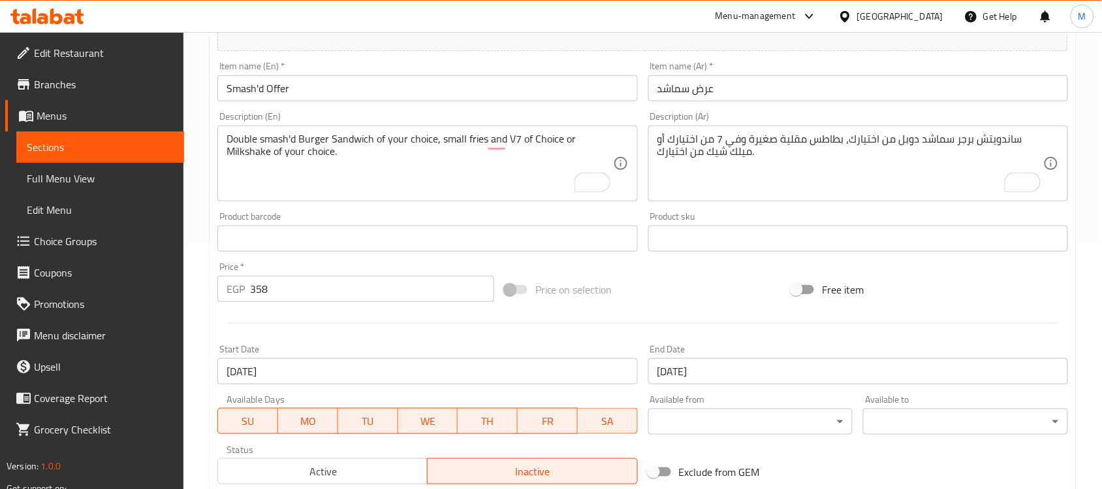
drag, startPoint x: 933, startPoint y: 144, endPoint x: 1091, endPoint y: 167, distance: 160.3
click at [1091, 167] on div "Home / Restaurants management / Menus / Sections / item / update Up to 40% off …" at bounding box center [643, 232] width 919 height 891
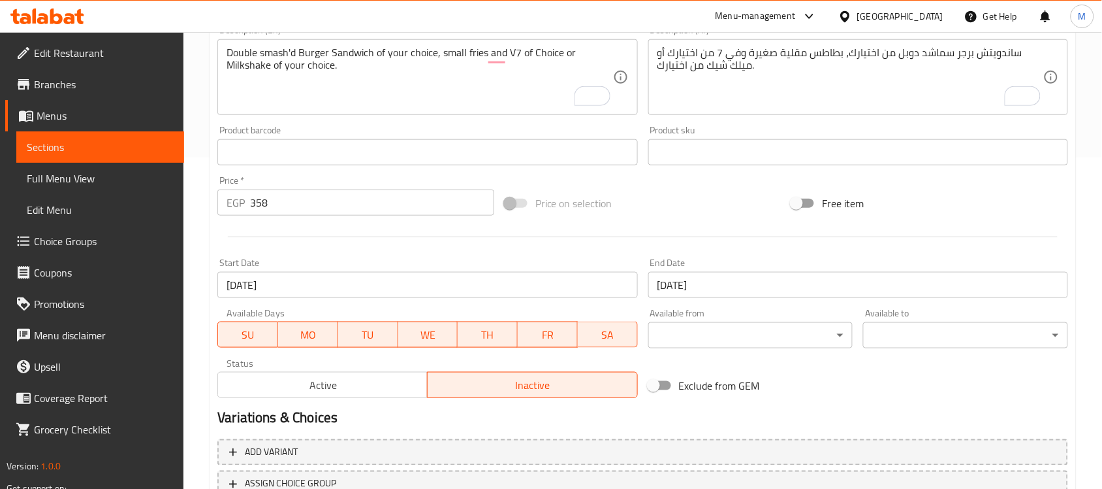
scroll to position [432, 0]
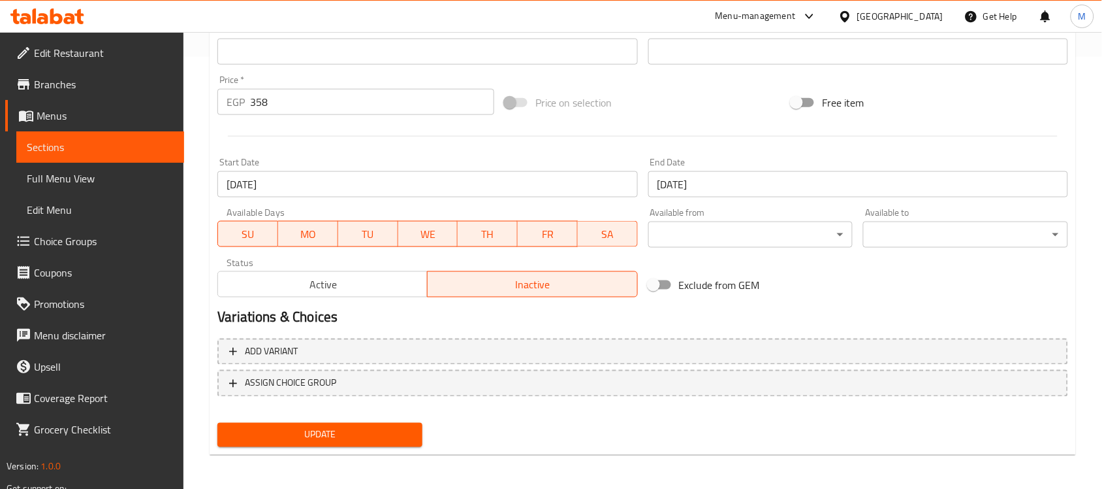
click at [369, 430] on span "Update" at bounding box center [320, 434] width 184 height 16
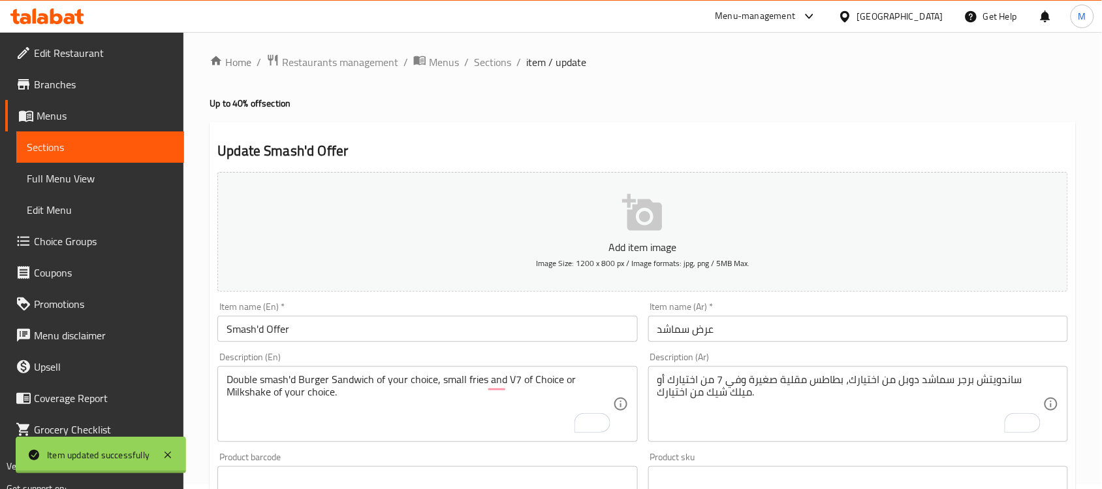
scroll to position [0, 0]
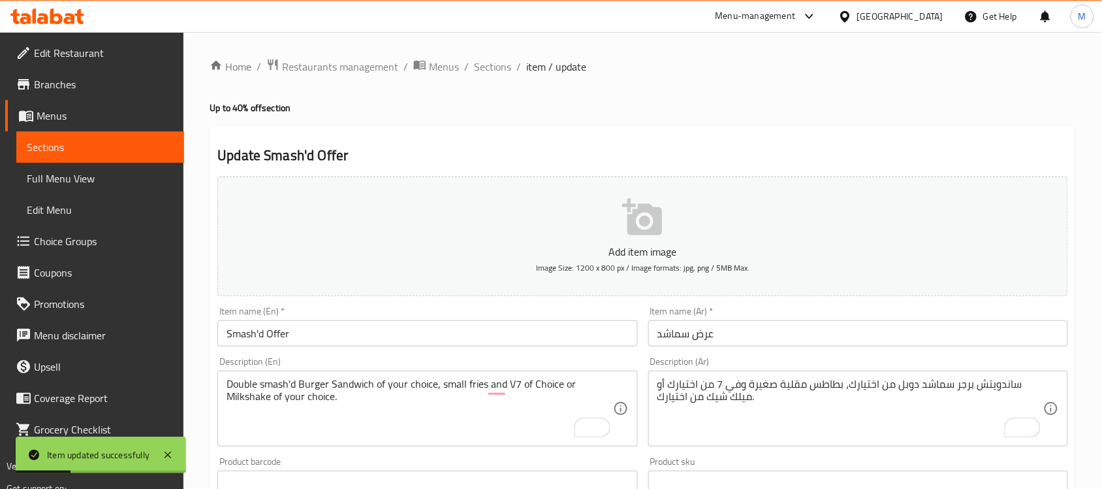
drag, startPoint x: 481, startPoint y: 59, endPoint x: 498, endPoint y: 82, distance: 28.0
click at [481, 60] on span "Sections" at bounding box center [492, 67] width 37 height 16
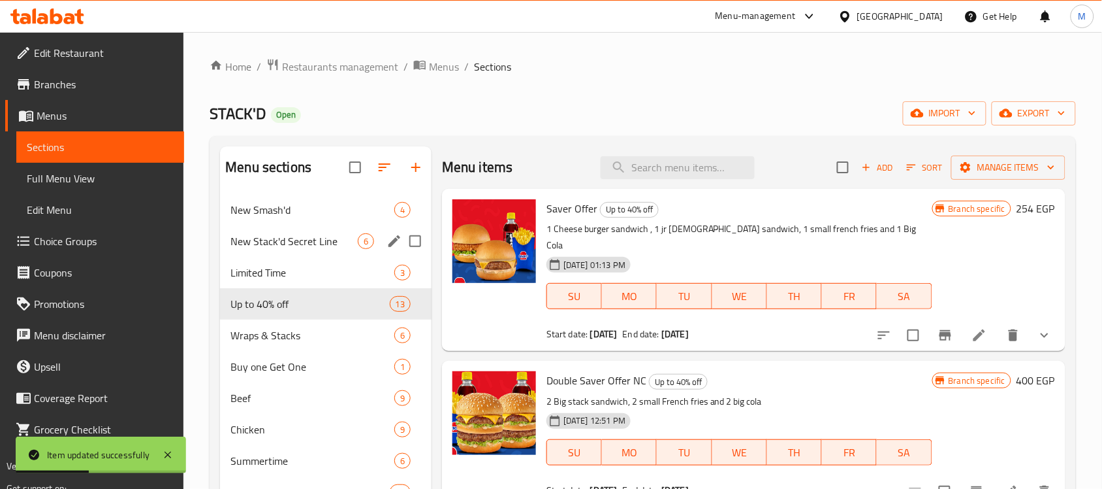
click at [289, 207] on span "New Smash'd" at bounding box center [313, 210] width 164 height 16
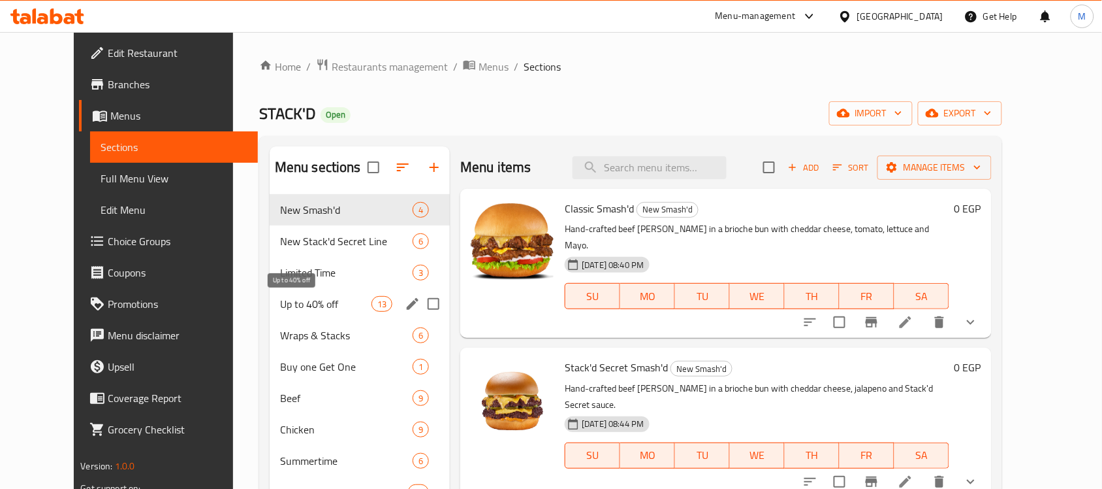
click at [285, 296] on span "Up to 40% off" at bounding box center [325, 304] width 91 height 16
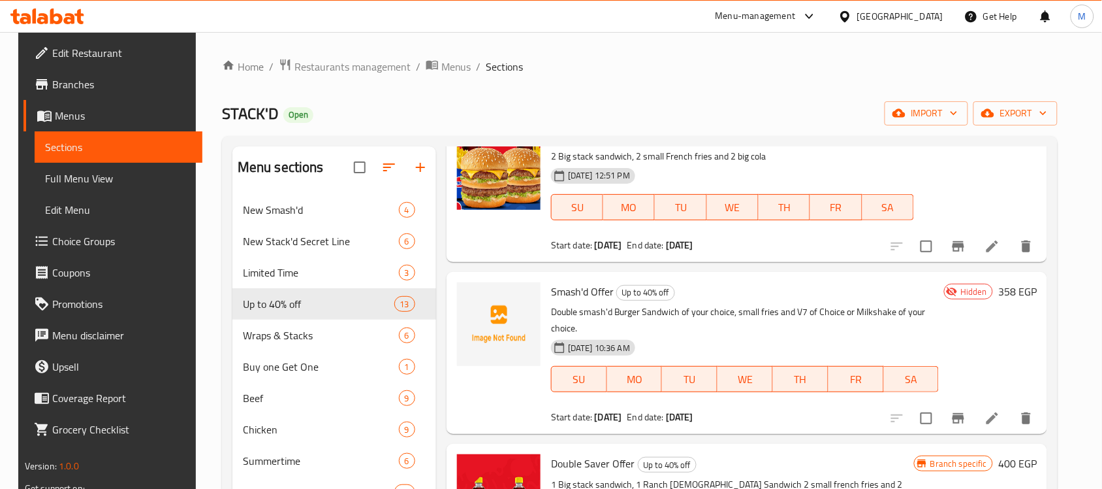
scroll to position [327, 0]
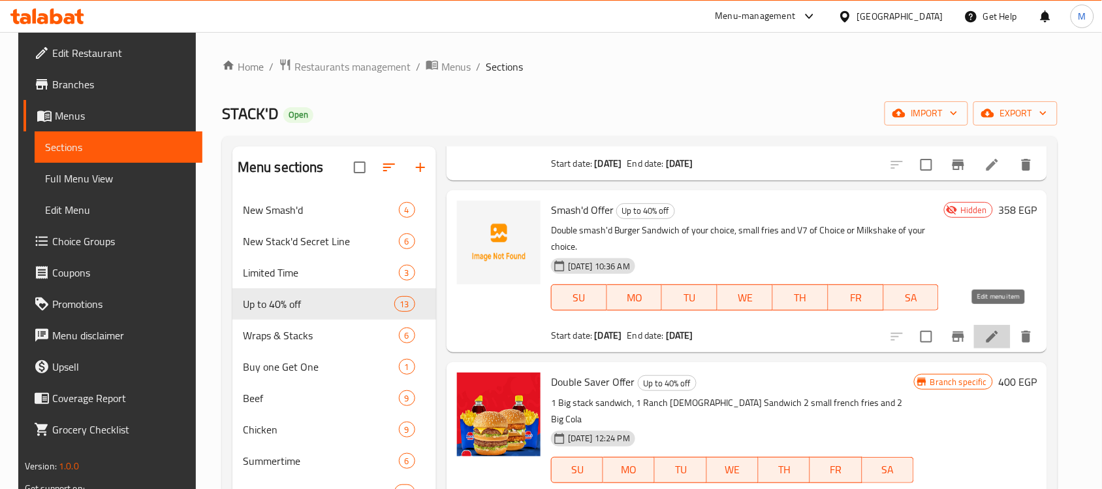
click at [995, 329] on icon at bounding box center [993, 337] width 16 height 16
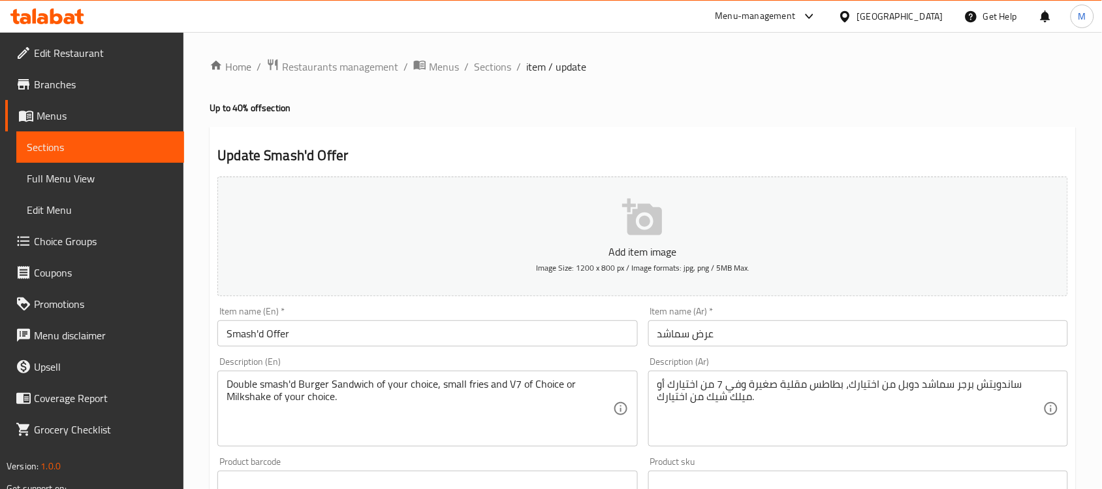
click at [791, 118] on div "Home / Restaurants management / Menus / Sections / item / update Up to 40% off …" at bounding box center [643, 477] width 867 height 839
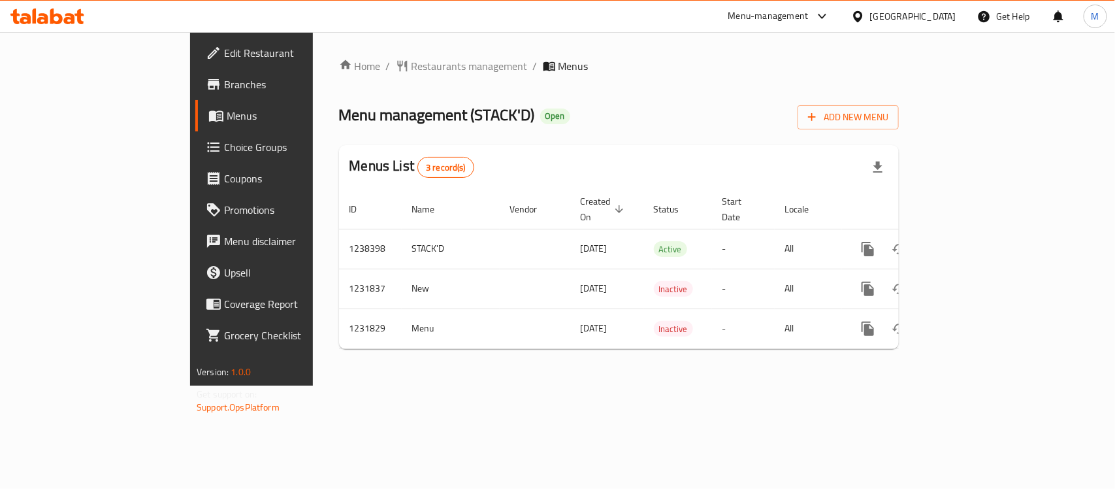
click at [683, 103] on div "Menu management ( STACK'D ) Open Add New Menu" at bounding box center [619, 114] width 560 height 29
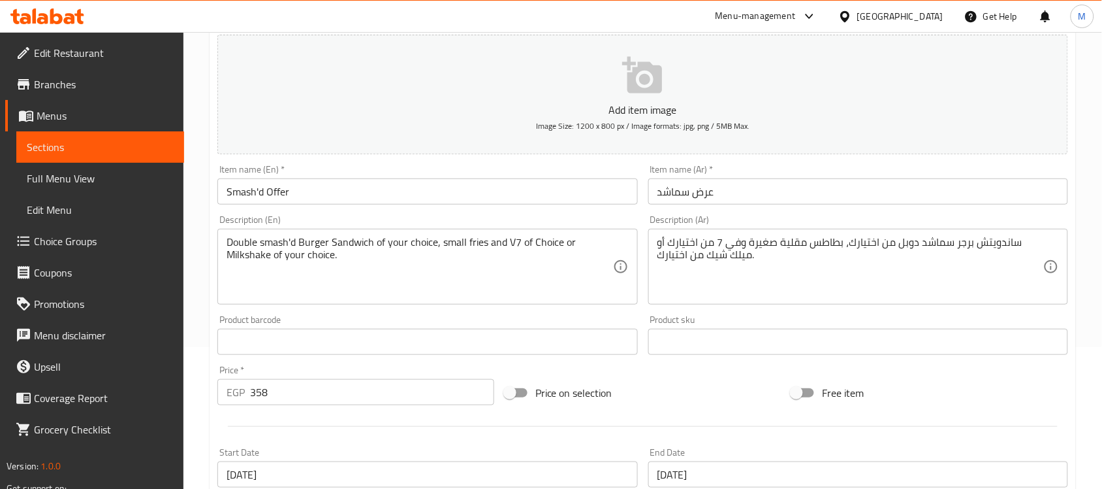
scroll to position [471, 0]
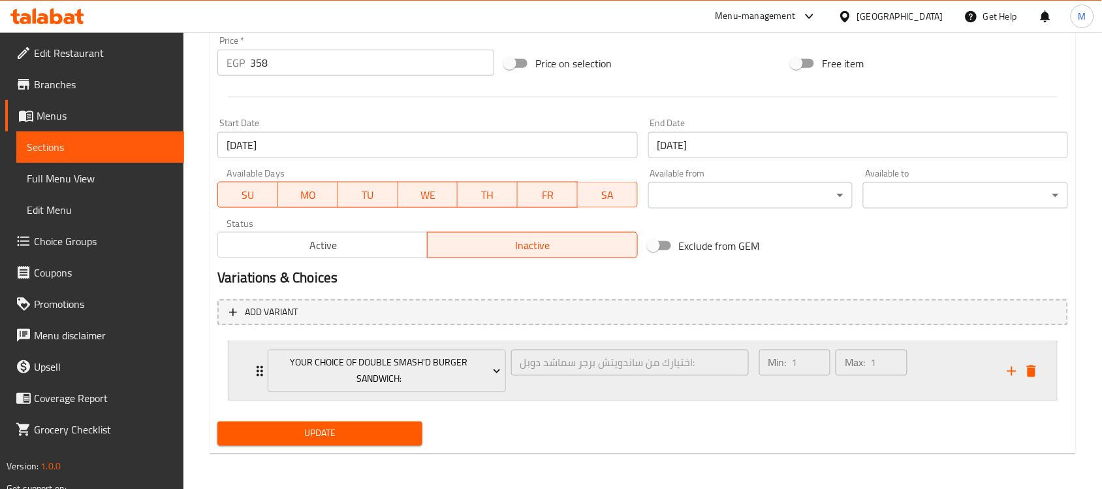
click at [236, 379] on div "Your Choice Of Double Smash'd Burger Sandwich: اختيارك من ساندويتش برجر سماشد د…" at bounding box center [643, 371] width 829 height 58
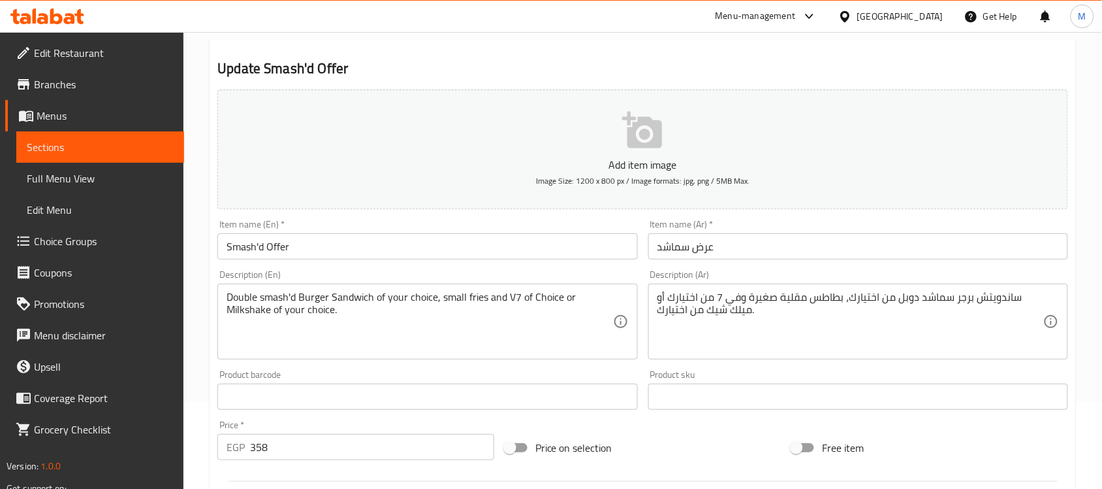
scroll to position [0, 0]
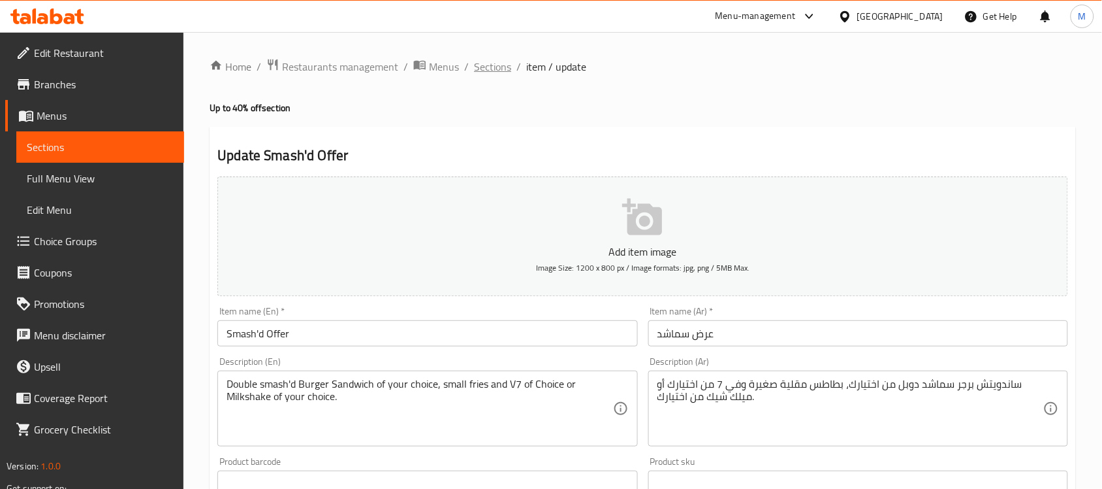
click at [498, 67] on span "Sections" at bounding box center [492, 67] width 37 height 16
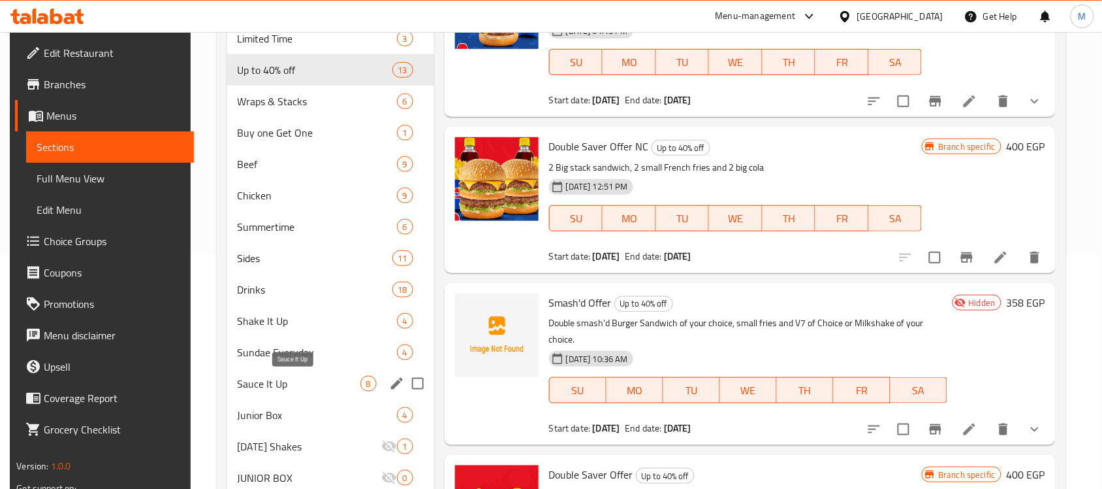
scroll to position [436, 0]
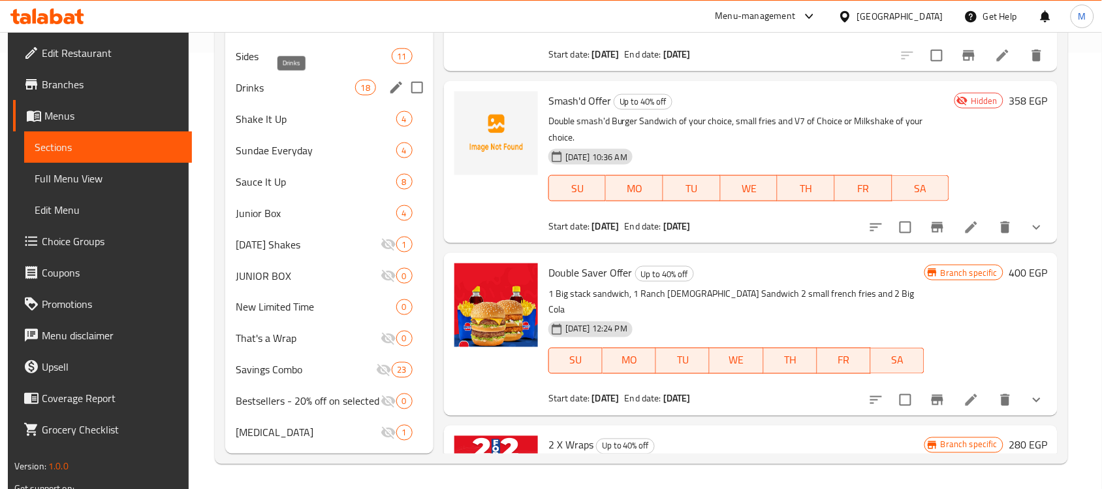
click at [287, 89] on span "Drinks" at bounding box center [295, 88] width 119 height 16
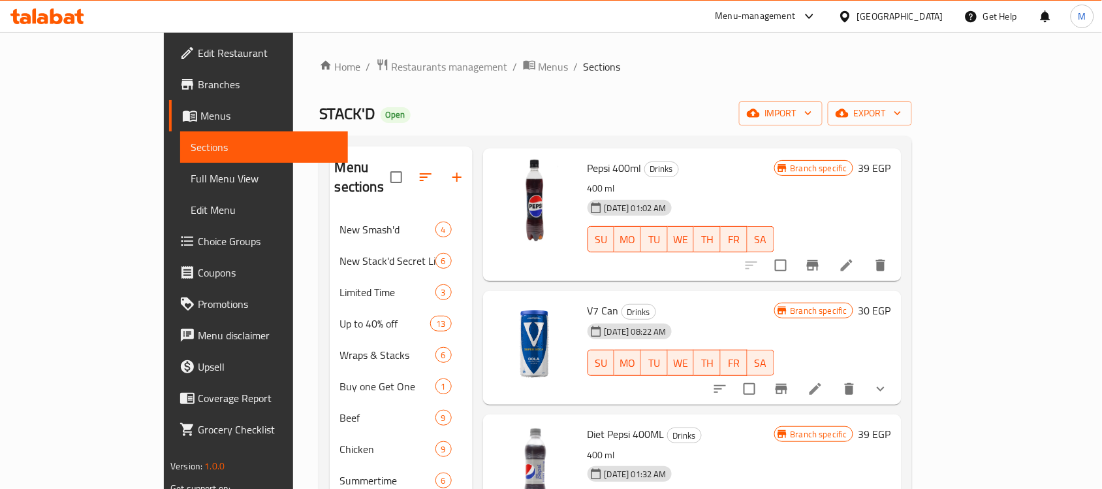
scroll to position [163, 0]
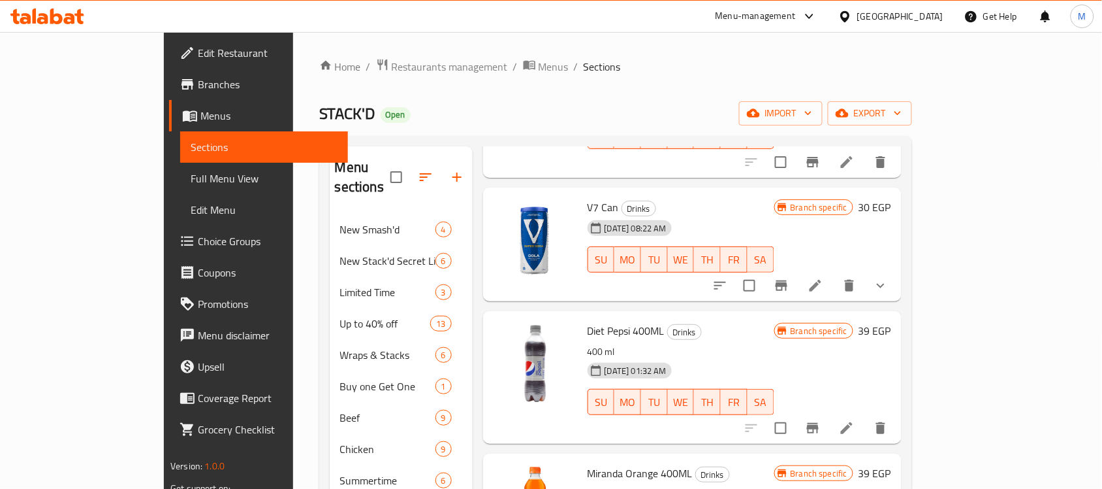
click at [897, 270] on button "show more" at bounding box center [880, 285] width 31 height 31
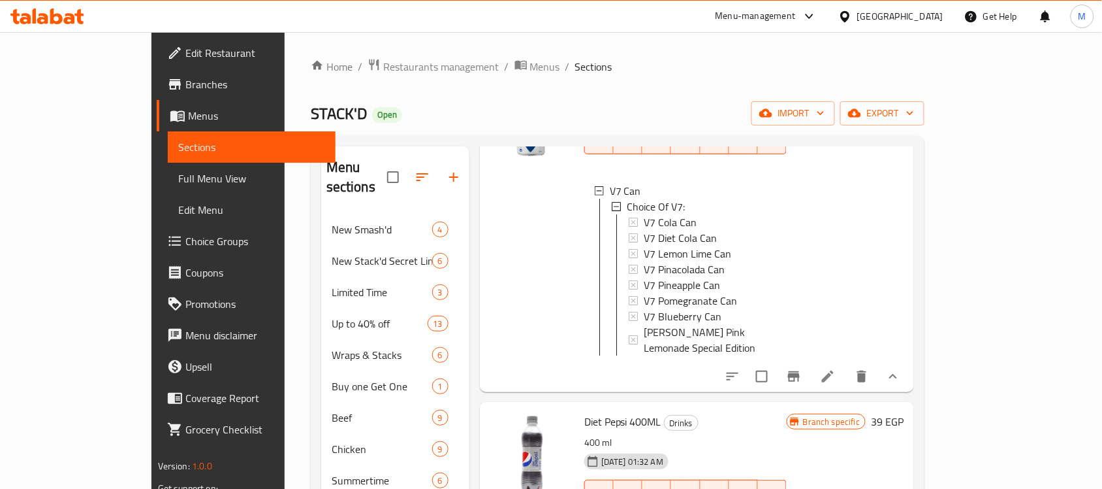
scroll to position [245, 0]
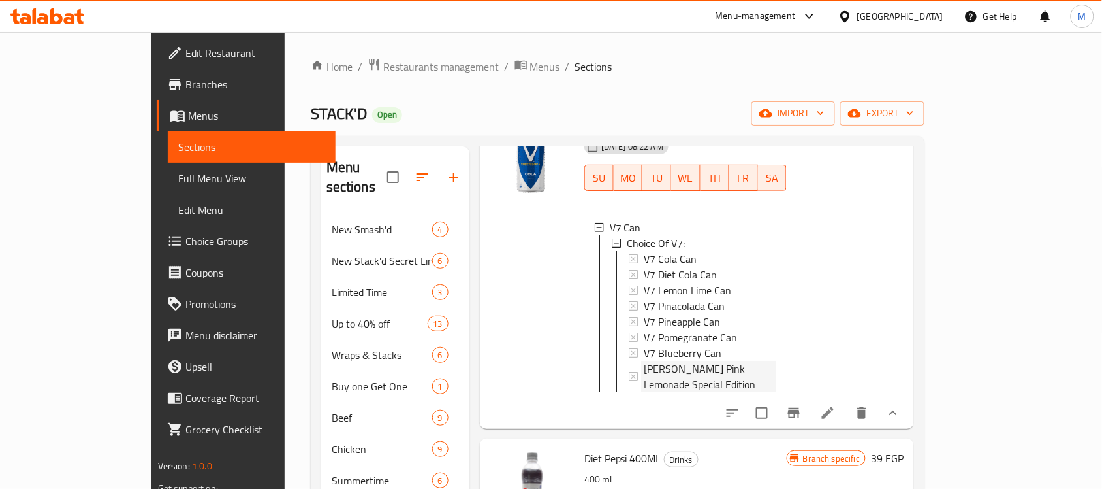
click at [718, 361] on span "[PERSON_NAME] Pink Lemonade Special Edition" at bounding box center [710, 376] width 133 height 31
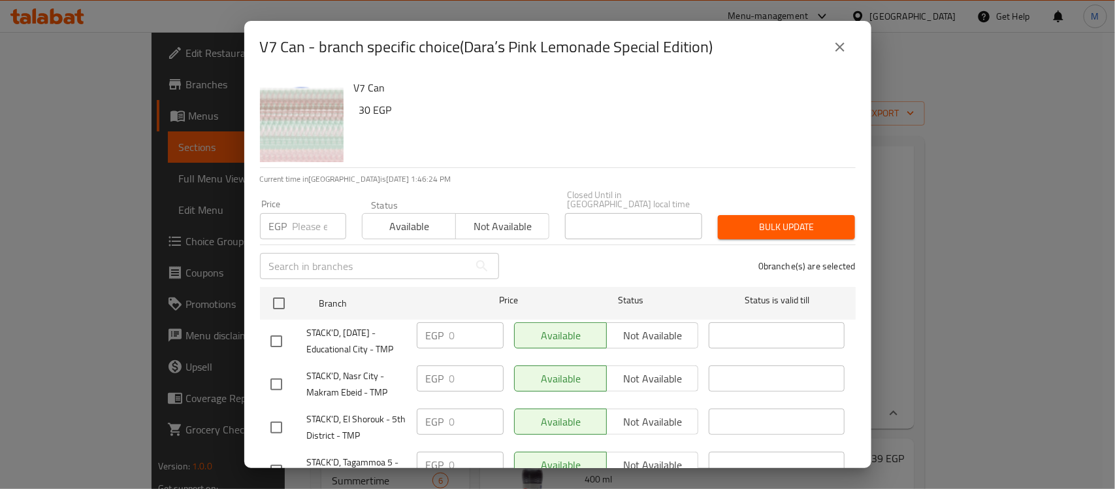
click at [489, 50] on h2 "V7 Can - branch specific choice(Dara’s Pink Lemonade Special Edition)" at bounding box center [486, 47] width 453 height 21
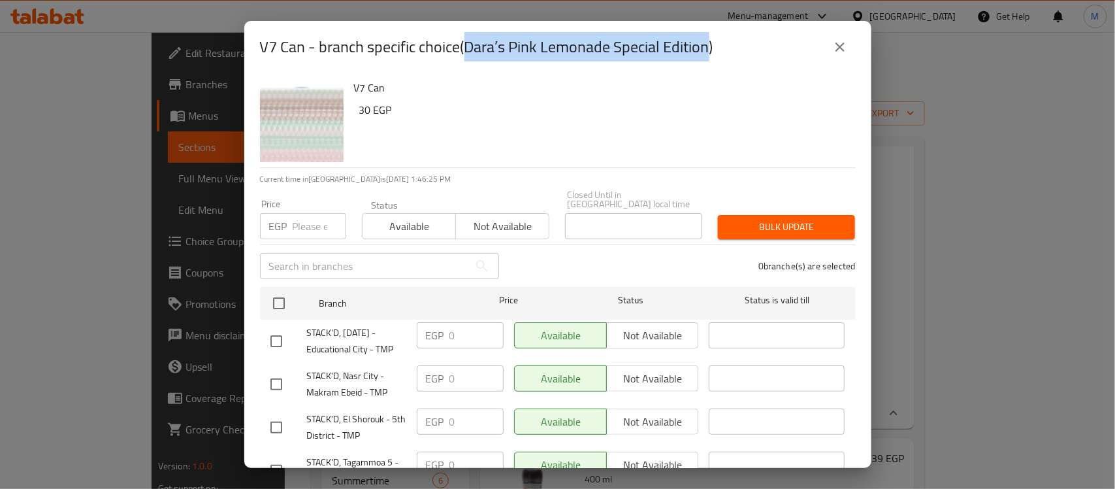
drag, startPoint x: 489, startPoint y: 50, endPoint x: 674, endPoint y: 57, distance: 185.7
click at [674, 57] on h2 "V7 Can - branch specific choice(Dara’s Pink Lemonade Special Edition)" at bounding box center [486, 47] width 453 height 21
copy h2 "[PERSON_NAME] Pink Lemonade Special Edition"
click at [838, 44] on icon "close" at bounding box center [840, 47] width 16 height 16
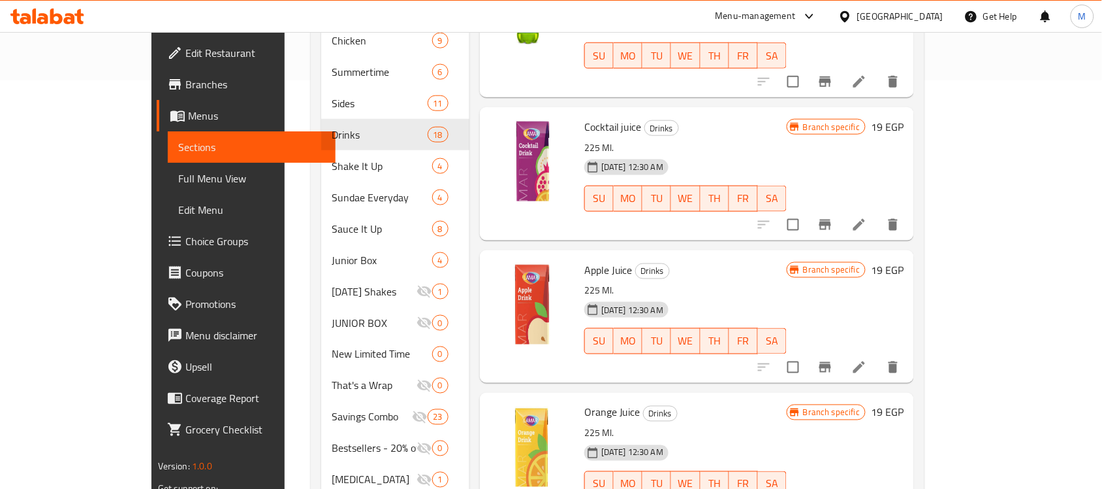
scroll to position [2025, 0]
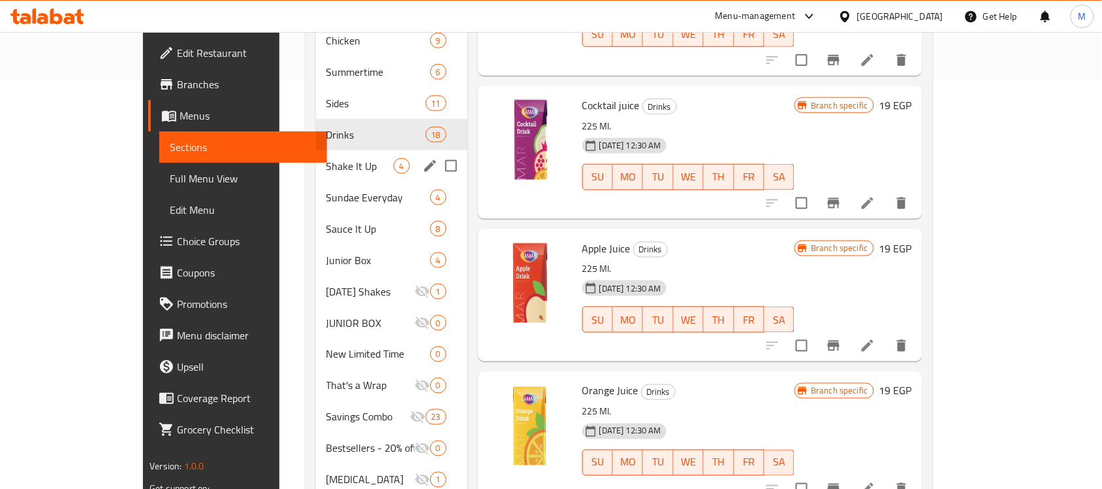
click at [327, 158] on span "Shake It Up" at bounding box center [360, 166] width 67 height 16
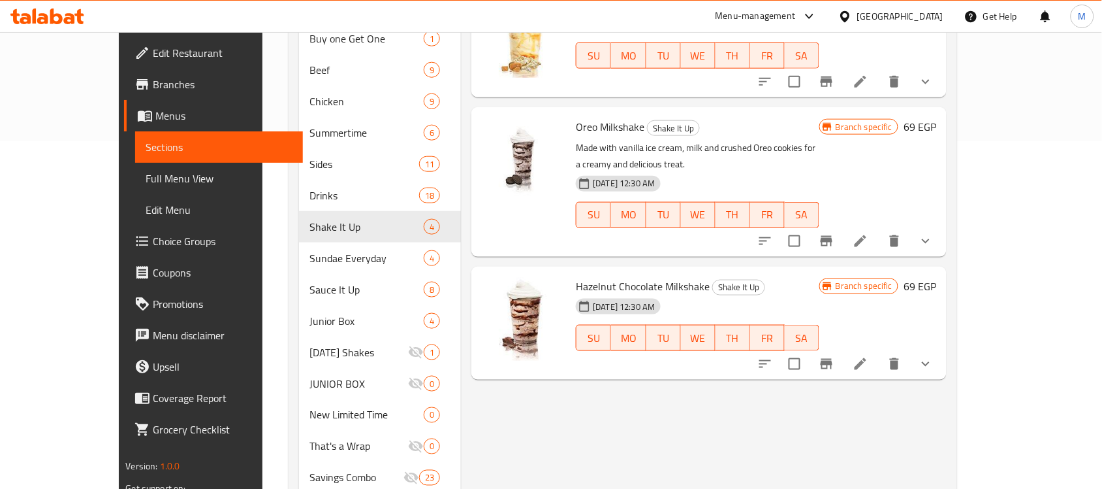
scroll to position [245, 0]
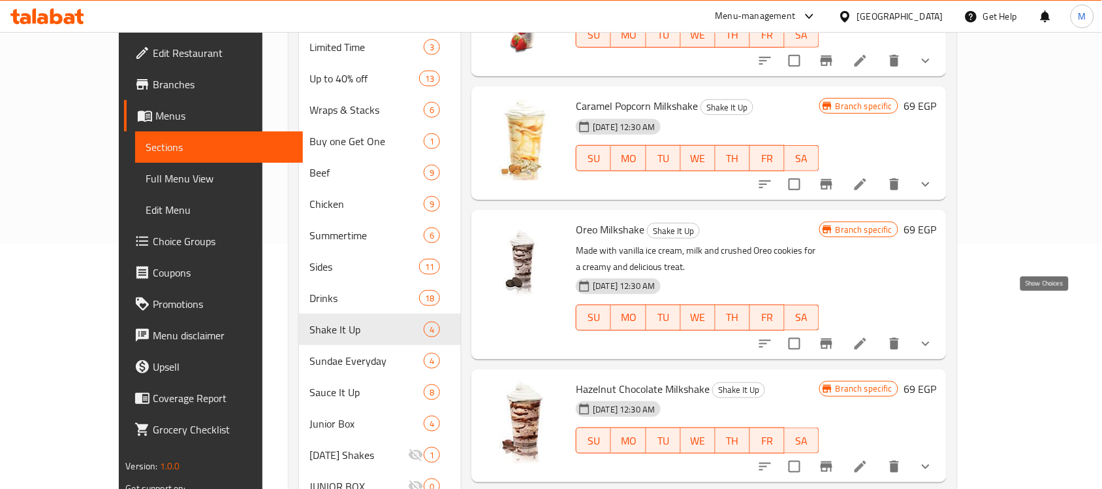
click at [942, 328] on button "show more" at bounding box center [925, 343] width 31 height 31
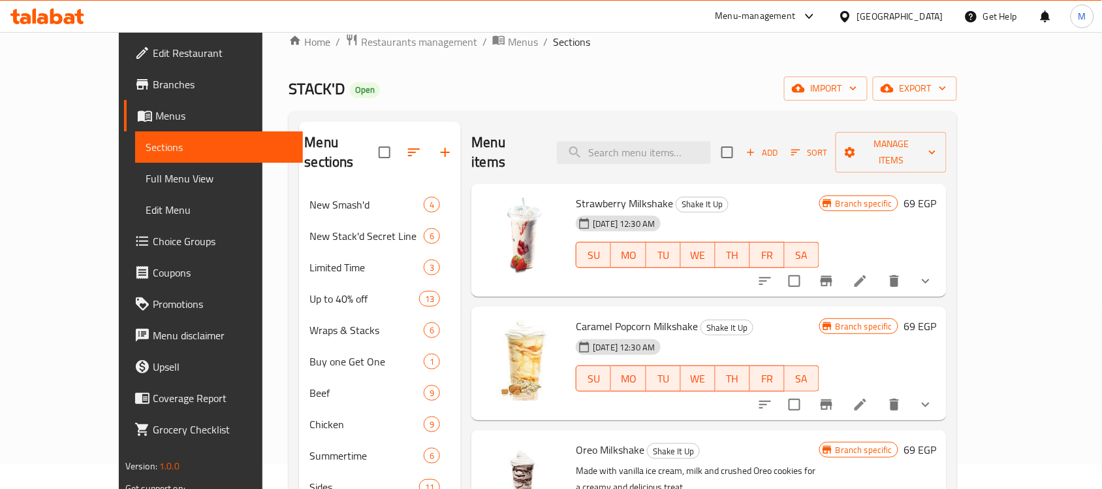
scroll to position [0, 0]
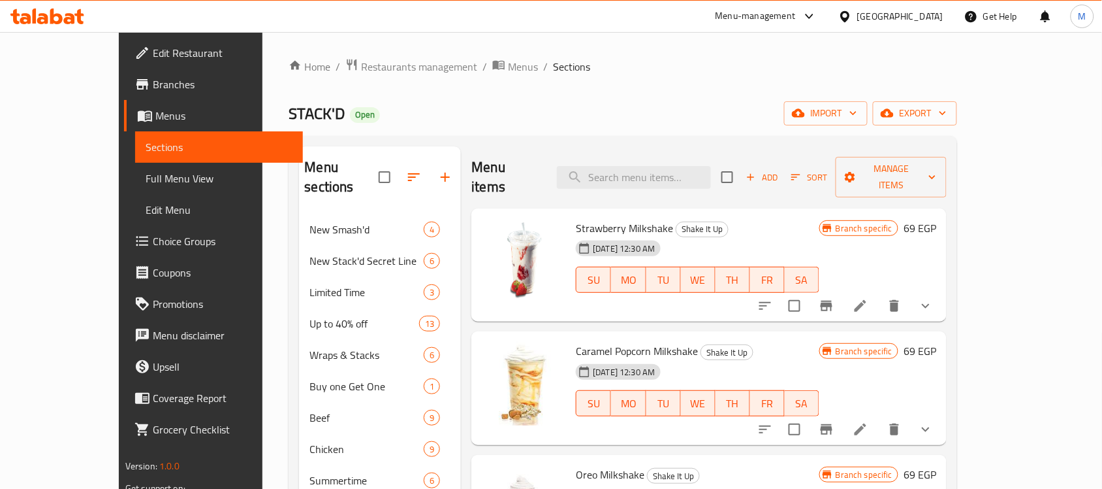
click at [576, 218] on span "Strawberry Milkshake" at bounding box center [624, 228] width 97 height 20
drag, startPoint x: 562, startPoint y: 206, endPoint x: 591, endPoint y: 206, distance: 28.7
click at [591, 218] on span "Strawberry Milkshake" at bounding box center [624, 228] width 97 height 20
click at [622, 218] on span "Strawberry Milkshake" at bounding box center [624, 228] width 97 height 20
click at [618, 218] on span "Strawberry Milkshake" at bounding box center [624, 228] width 97 height 20
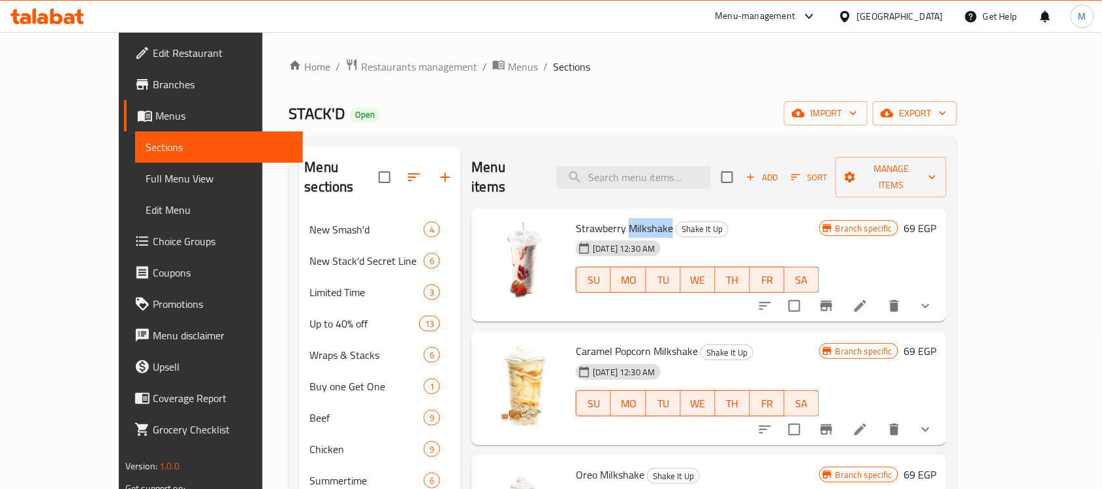
copy span "Milkshake"
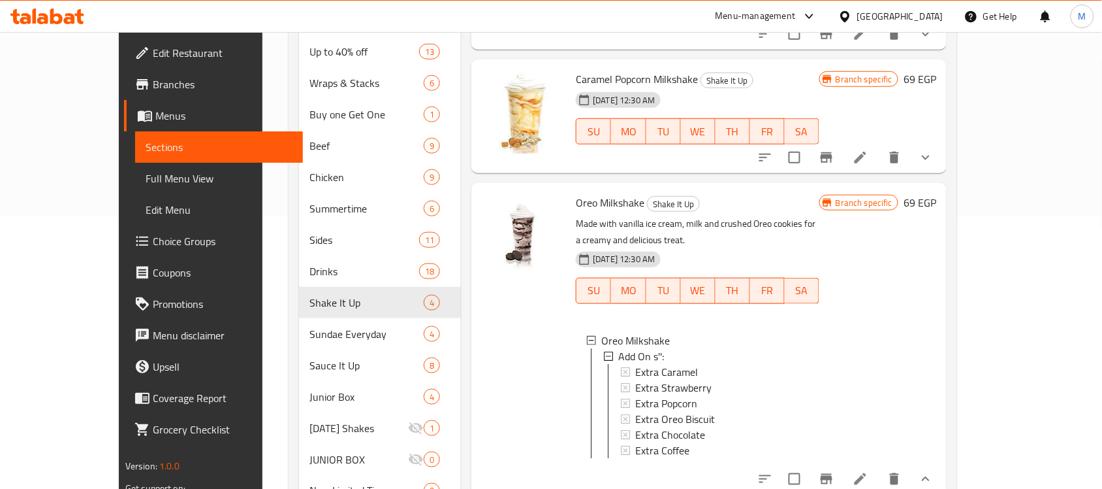
scroll to position [272, 0]
click at [869, 149] on icon at bounding box center [861, 157] width 16 height 16
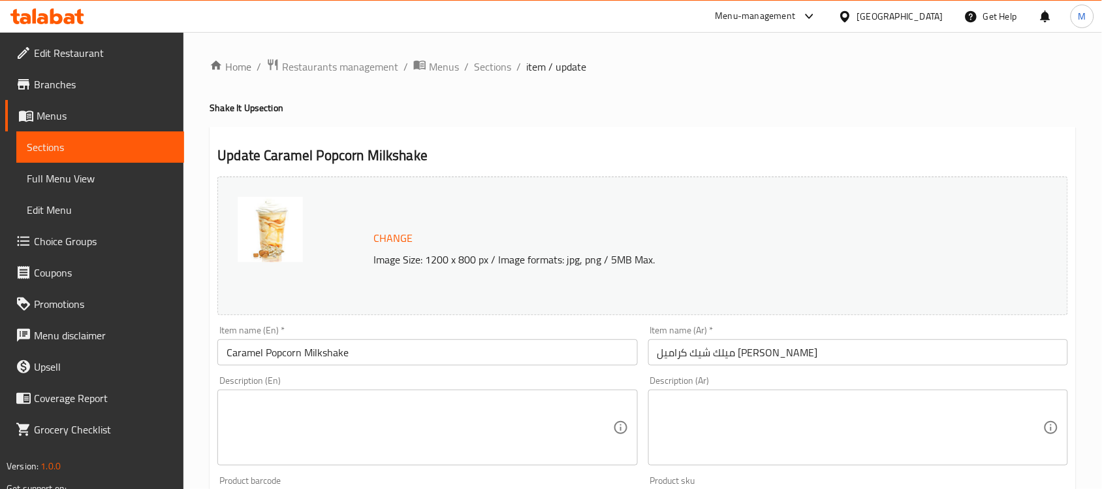
click at [730, 354] on input "ميلك شيك كراميل [PERSON_NAME]" at bounding box center [859, 352] width 420 height 26
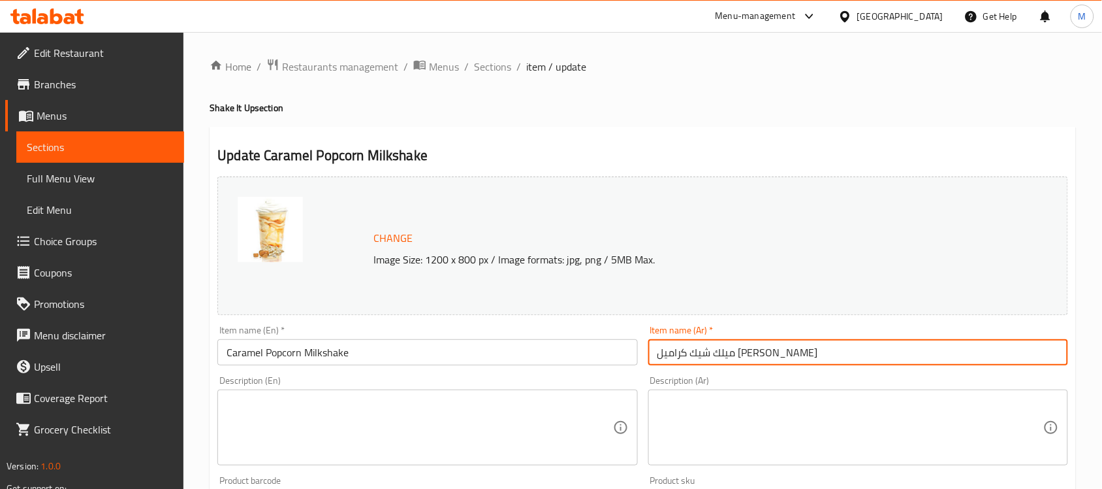
click at [730, 354] on input "ميلك شيك كراميل [PERSON_NAME]" at bounding box center [859, 352] width 420 height 26
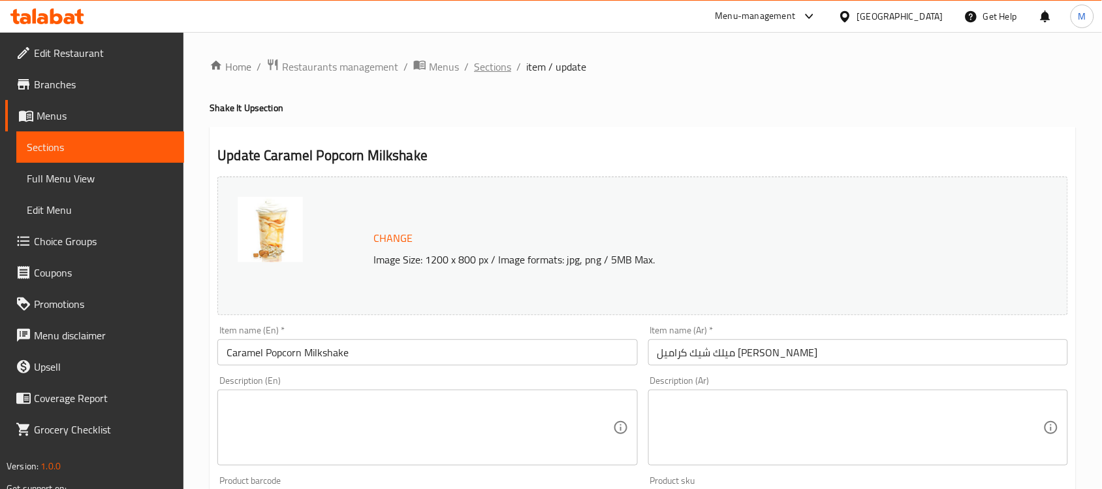
click at [504, 72] on span "Sections" at bounding box center [492, 67] width 37 height 16
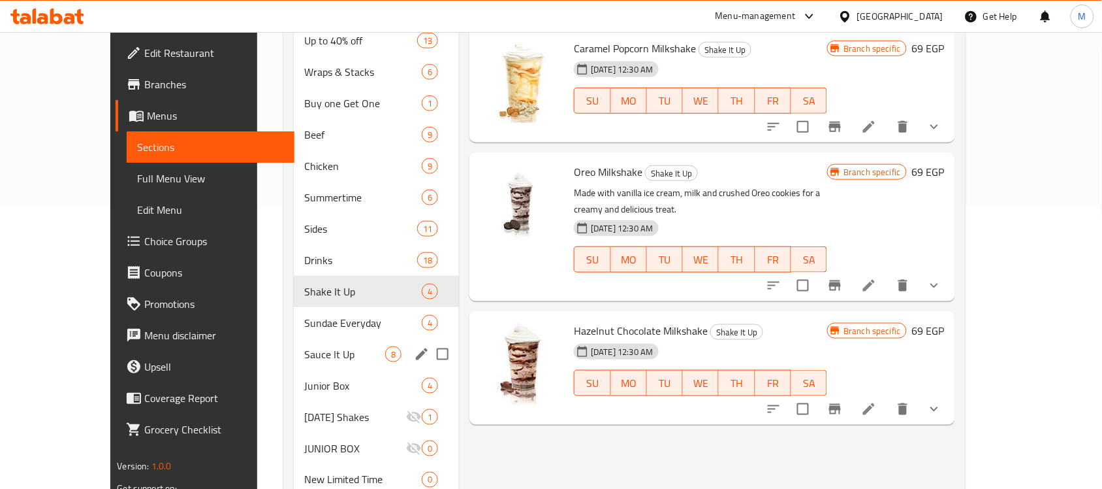
scroll to position [272, 0]
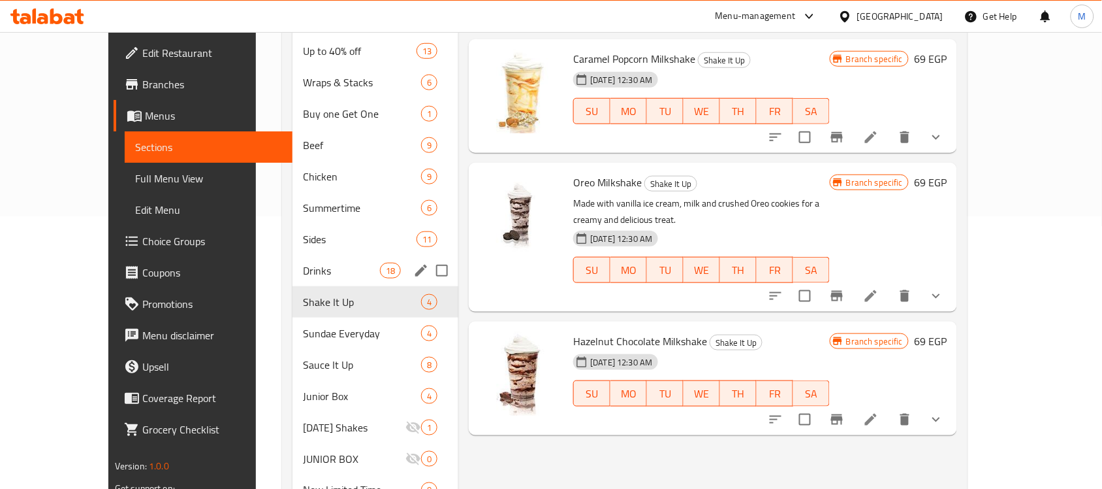
click at [303, 263] on span "Drinks" at bounding box center [341, 271] width 77 height 16
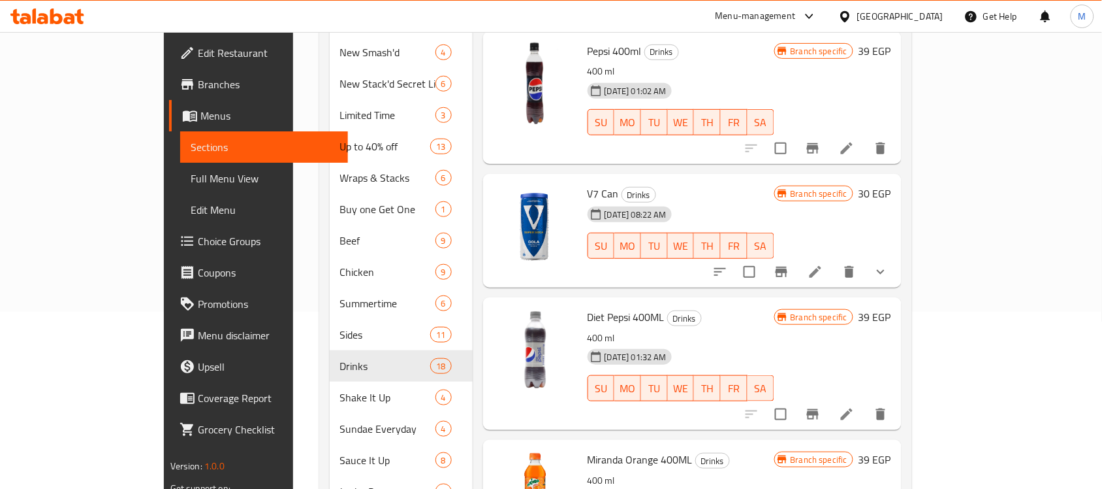
scroll to position [27, 0]
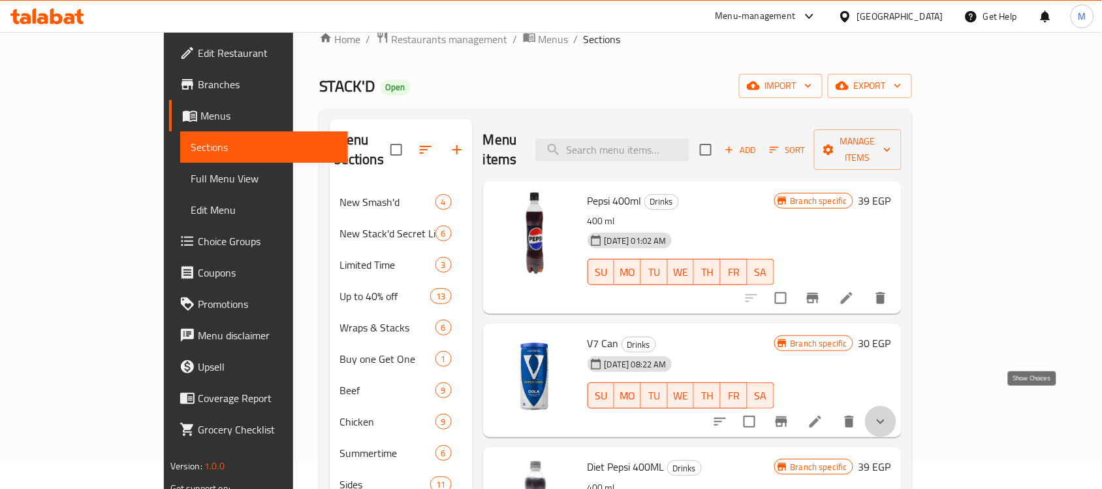
click at [889, 413] on icon "show more" at bounding box center [881, 421] width 16 height 16
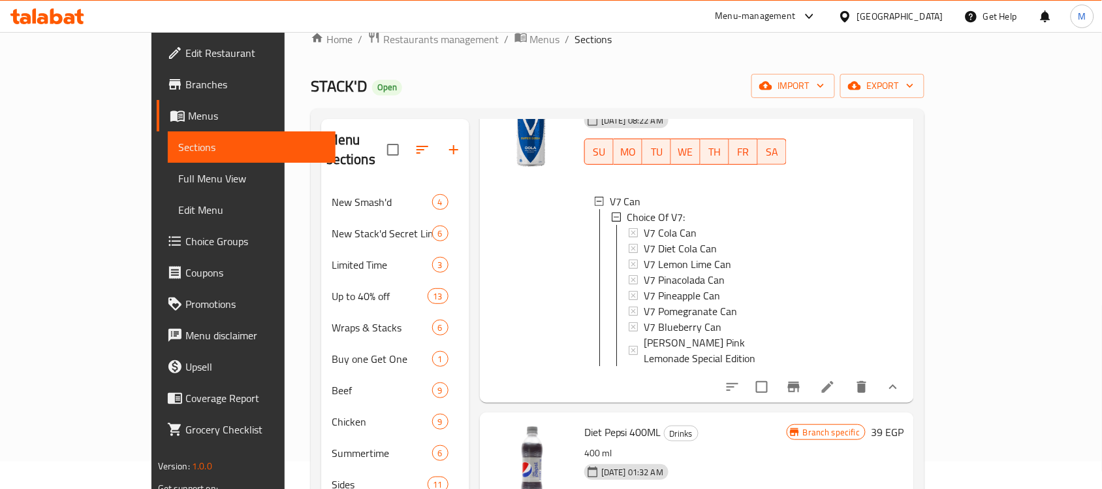
scroll to position [245, 0]
click at [834, 379] on icon at bounding box center [828, 385] width 12 height 12
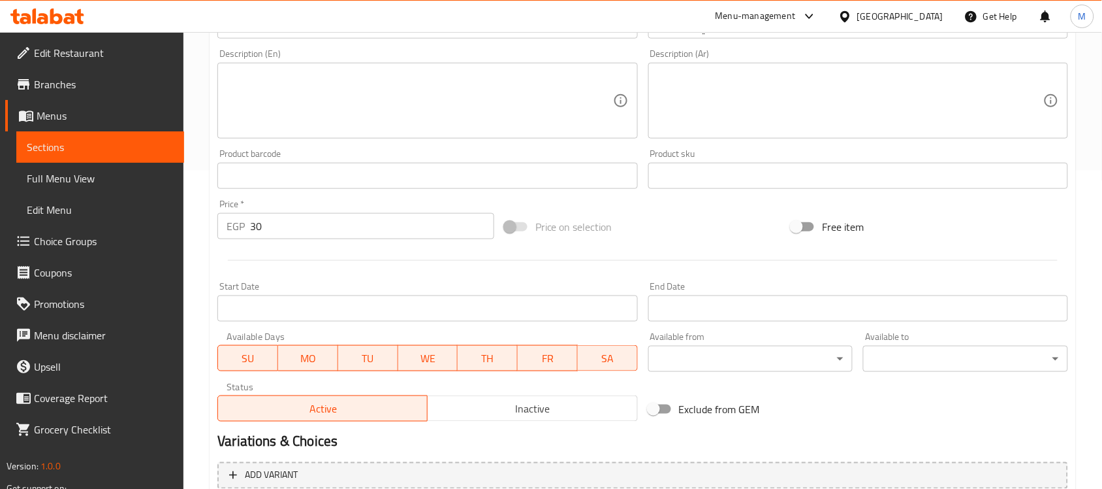
scroll to position [465, 0]
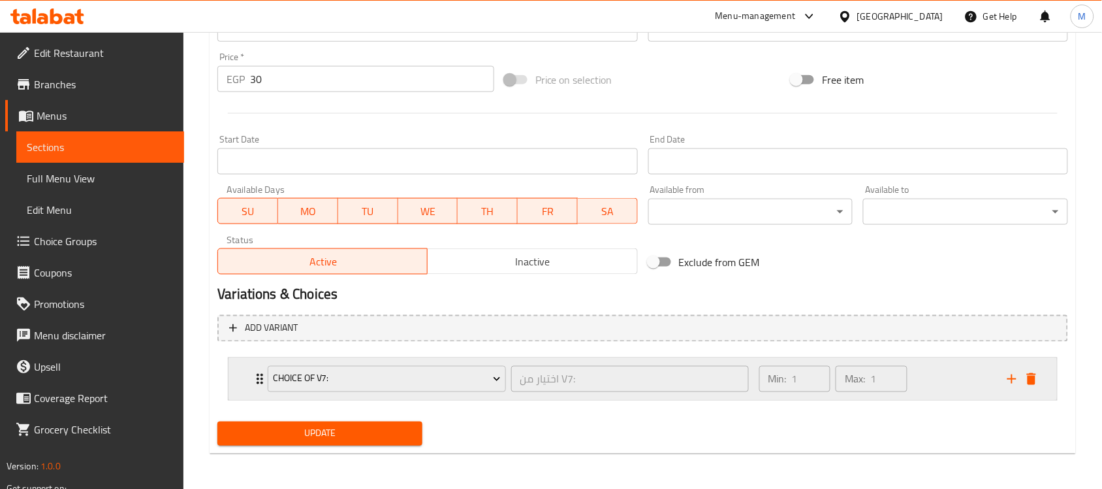
click at [240, 370] on div "Choice Of V7: اختيار من V7: ​ Min: 1 ​ Max: 1 ​" at bounding box center [643, 379] width 829 height 42
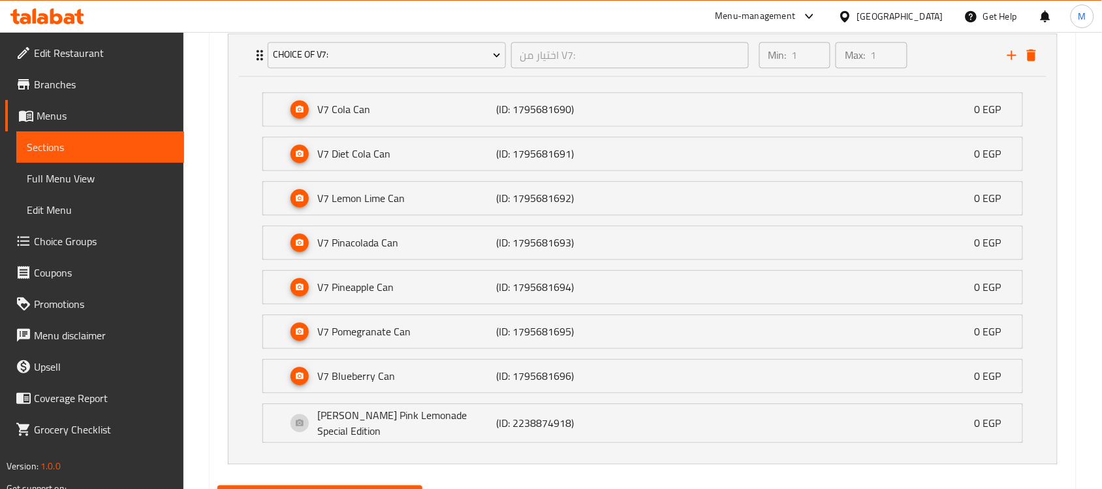
scroll to position [792, 0]
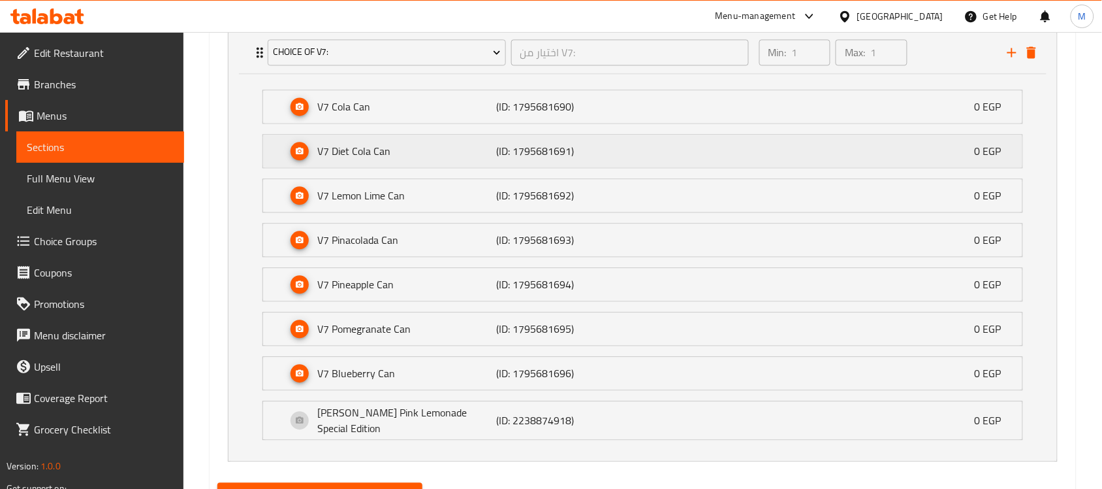
click at [389, 144] on p "V7 Diet Cola Can" at bounding box center [406, 151] width 179 height 16
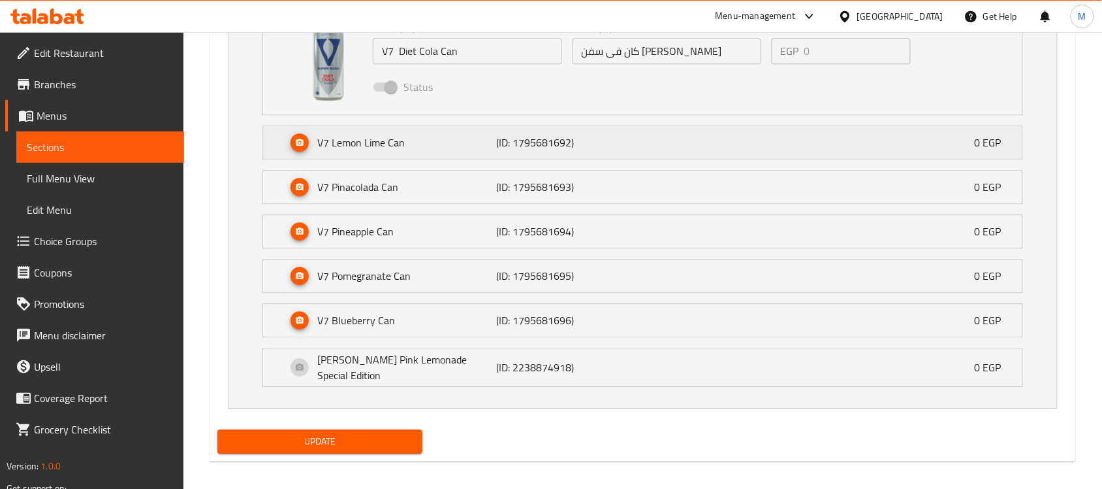
scroll to position [950, 0]
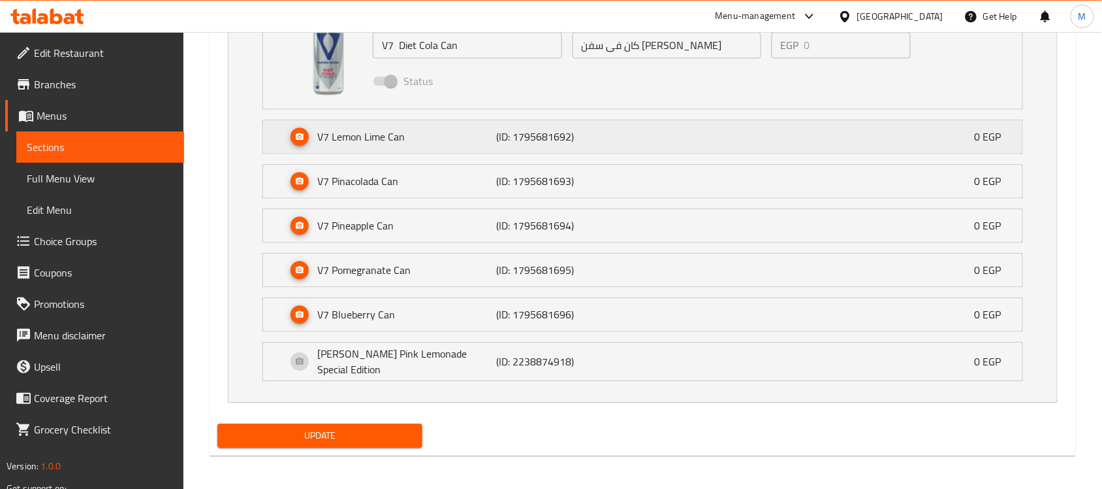
click at [425, 131] on p "V7 Lemon Lime Can" at bounding box center [406, 137] width 179 height 16
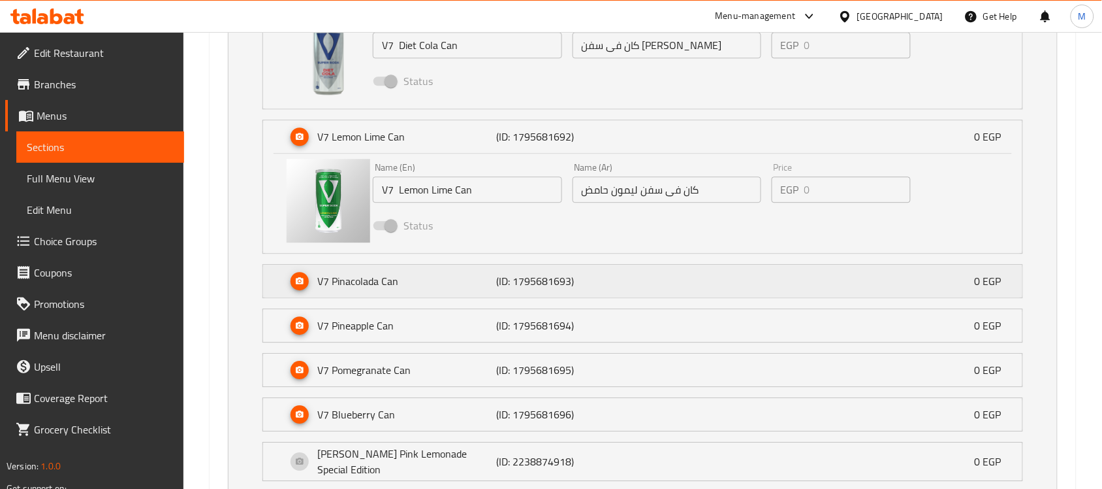
click at [451, 278] on p "V7 Pinacolada Can" at bounding box center [406, 281] width 179 height 16
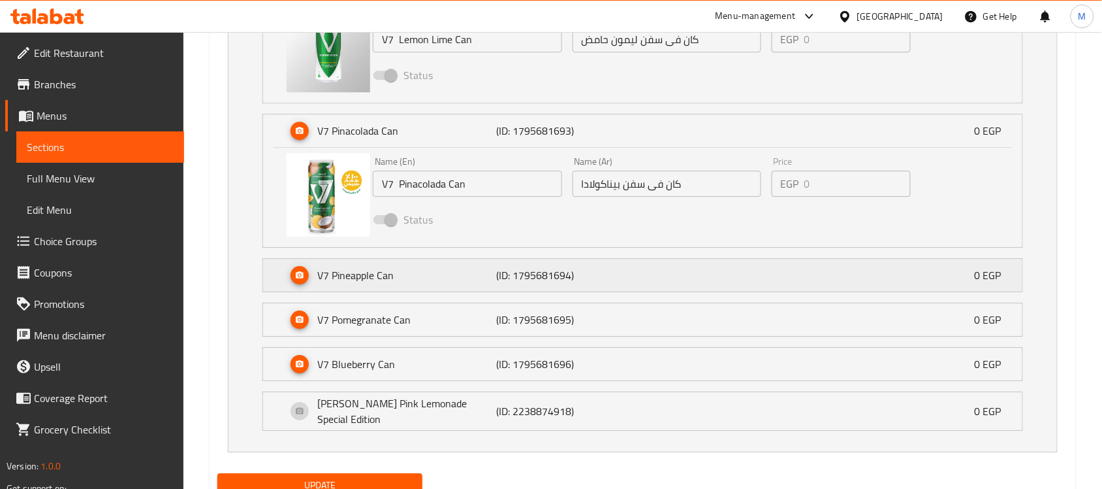
scroll to position [1114, 0]
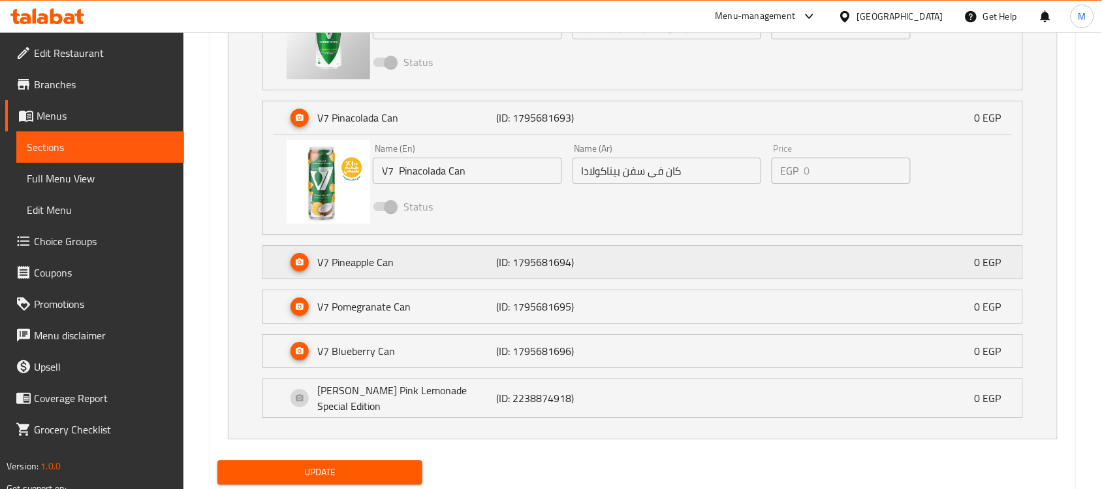
click at [421, 268] on p "V7 Pineapple Can" at bounding box center [406, 262] width 179 height 16
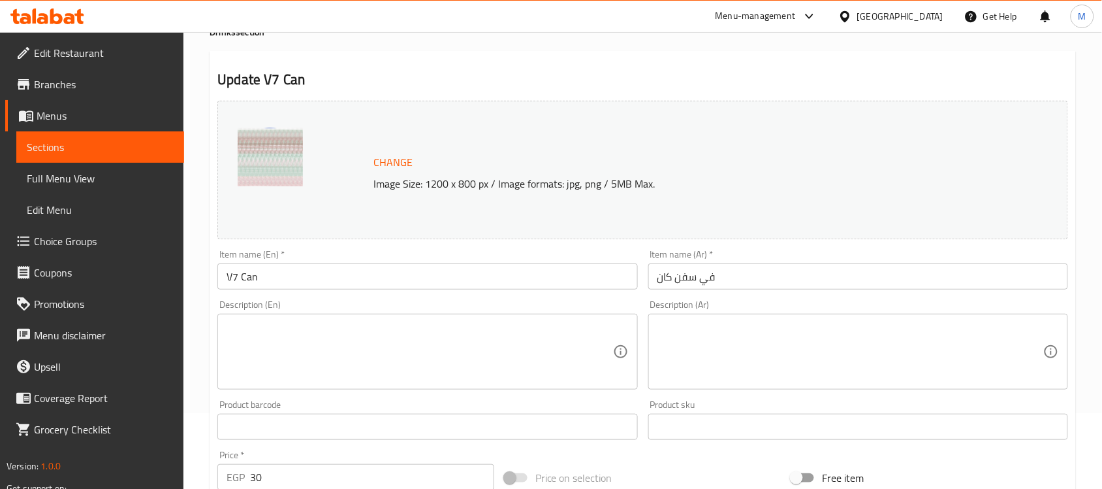
scroll to position [0, 0]
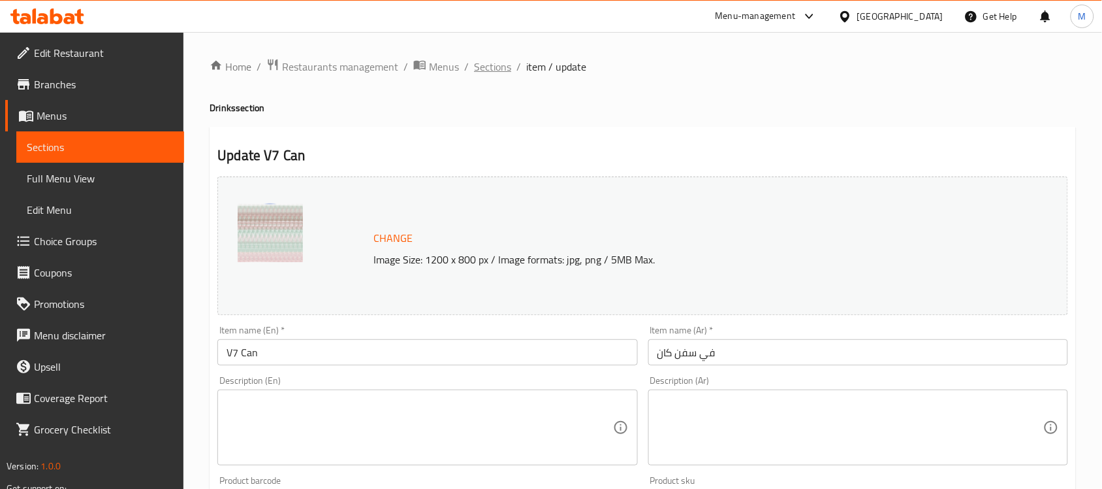
click at [506, 62] on span "Sections" at bounding box center [492, 67] width 37 height 16
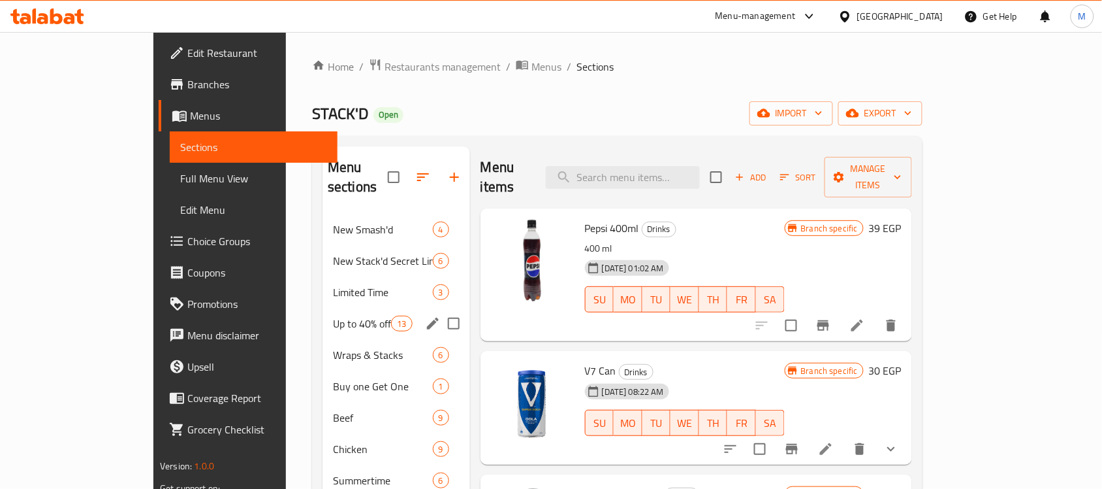
click at [333, 315] on span "Up to 40% off" at bounding box center [362, 323] width 58 height 16
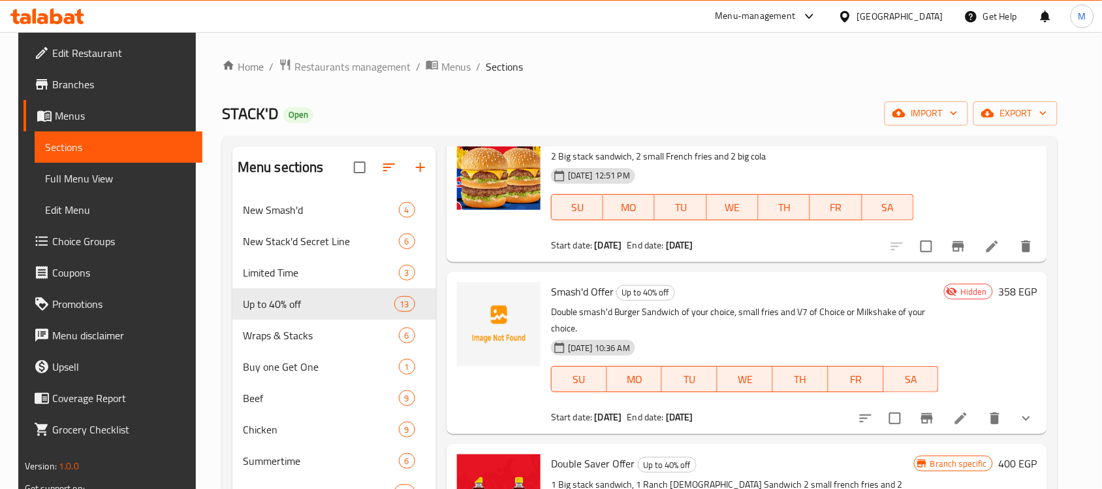
scroll to position [327, 0]
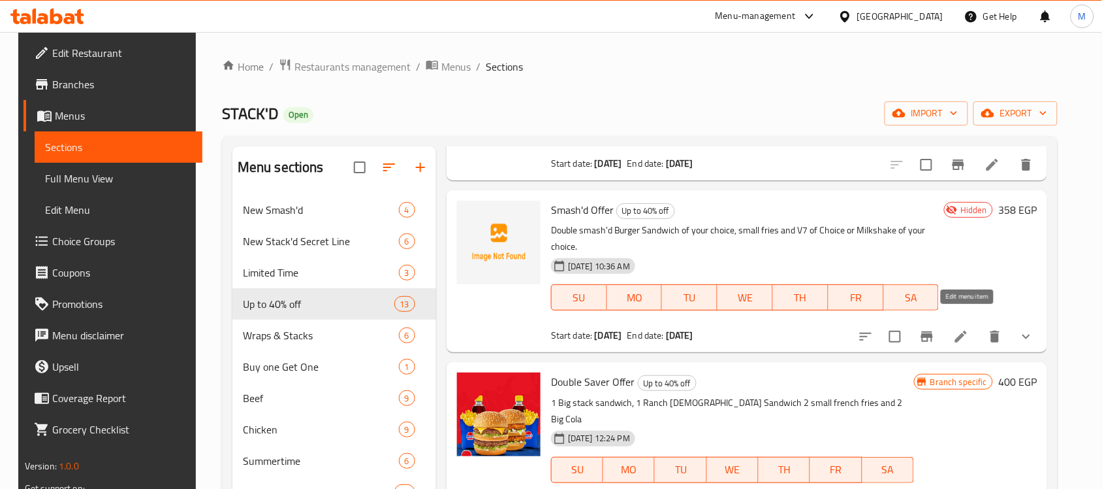
click at [967, 330] on icon at bounding box center [962, 336] width 12 height 12
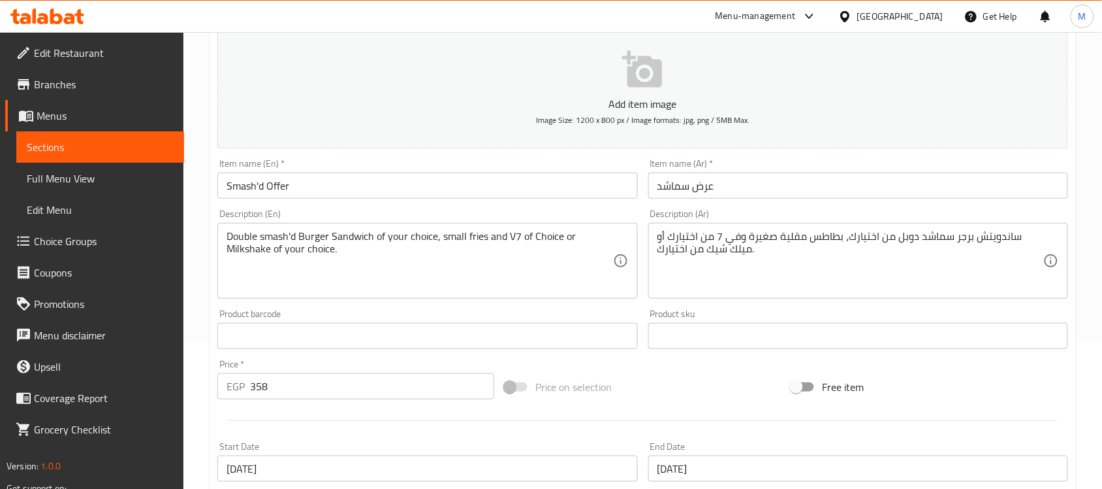
scroll to position [36, 0]
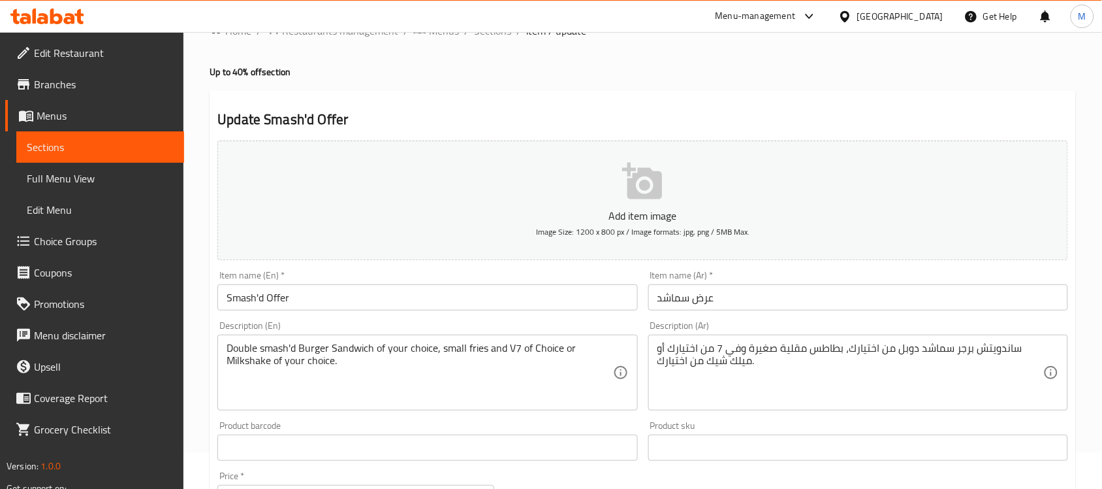
click at [206, 321] on div "Home / Restaurants management / Menus / Sections / item / update Up to 40% off …" at bounding box center [643, 487] width 919 height 982
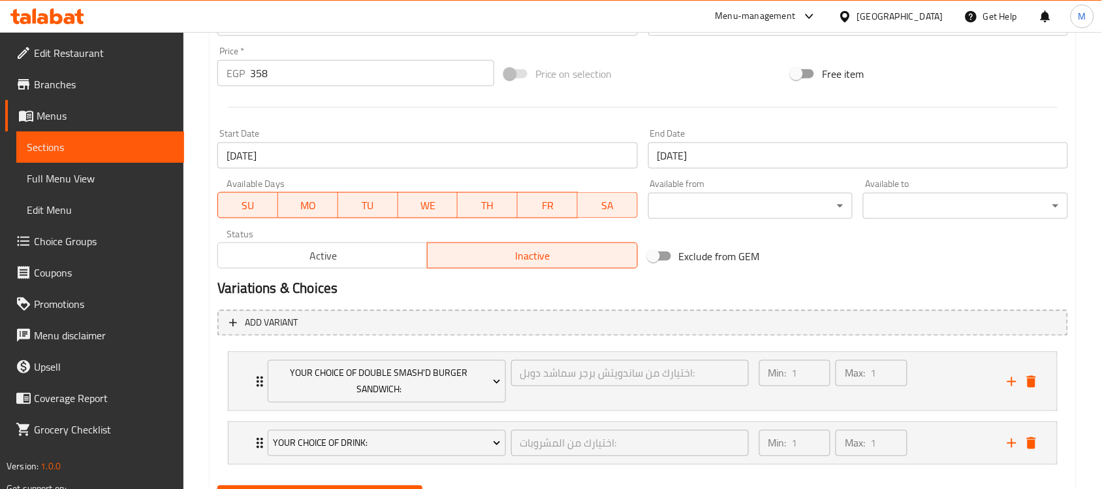
scroll to position [526, 0]
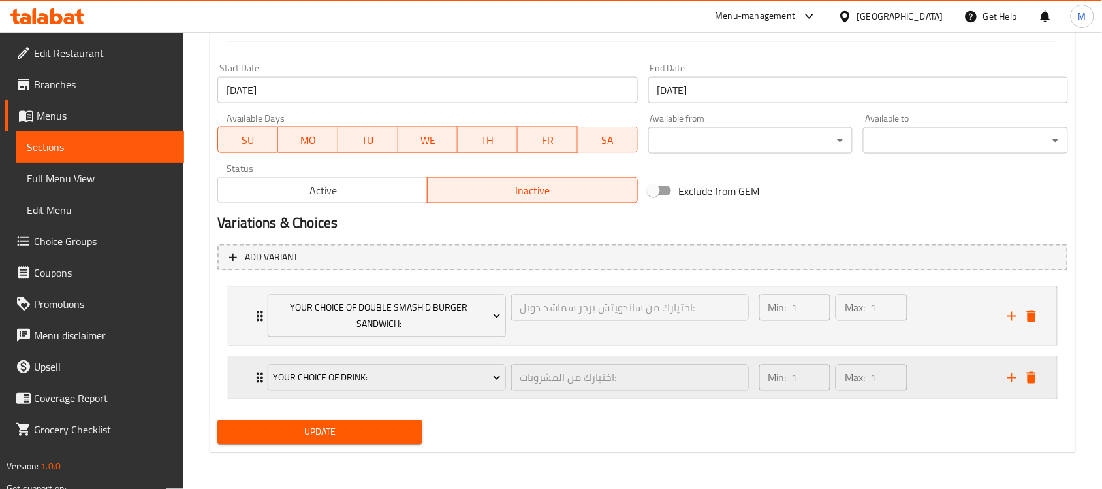
click at [246, 377] on div "Your Choice Of Drink: اختيارك من المشروبات: ​ Min: 1 ​ Max: 1 ​" at bounding box center [643, 378] width 829 height 42
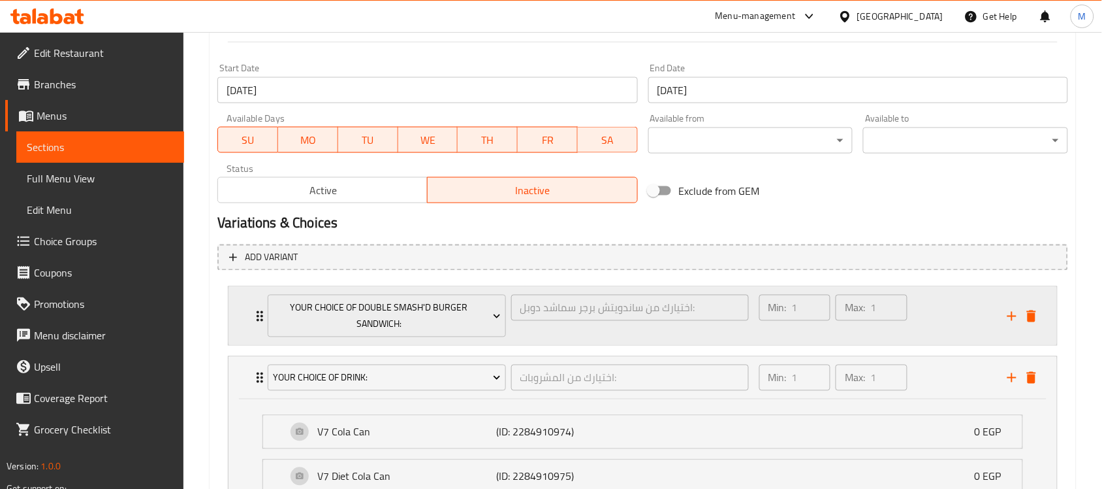
click at [240, 310] on div "Your Choice Of Double Smash'd Burger Sandwich: اختيارك من ساندويتش برجر سماشد د…" at bounding box center [643, 316] width 829 height 58
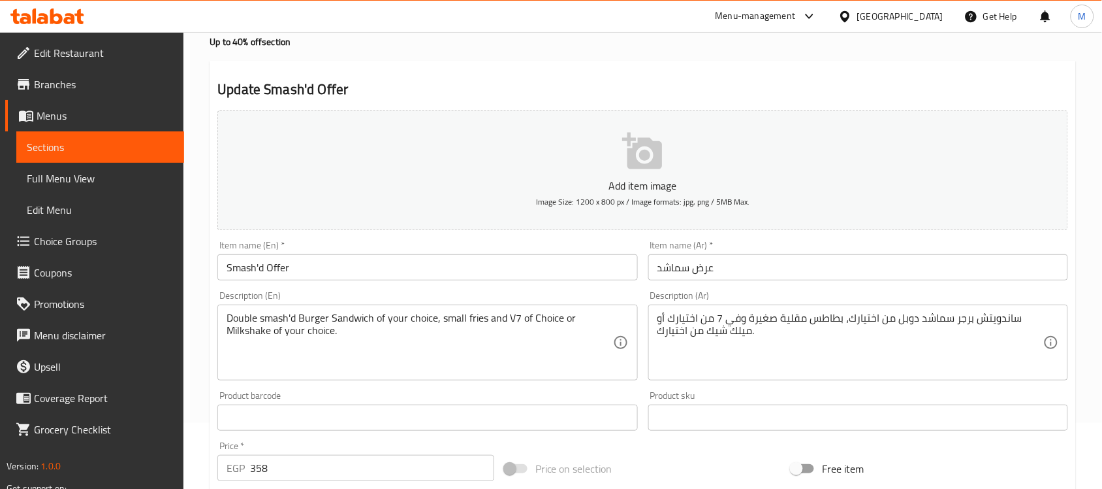
scroll to position [0, 0]
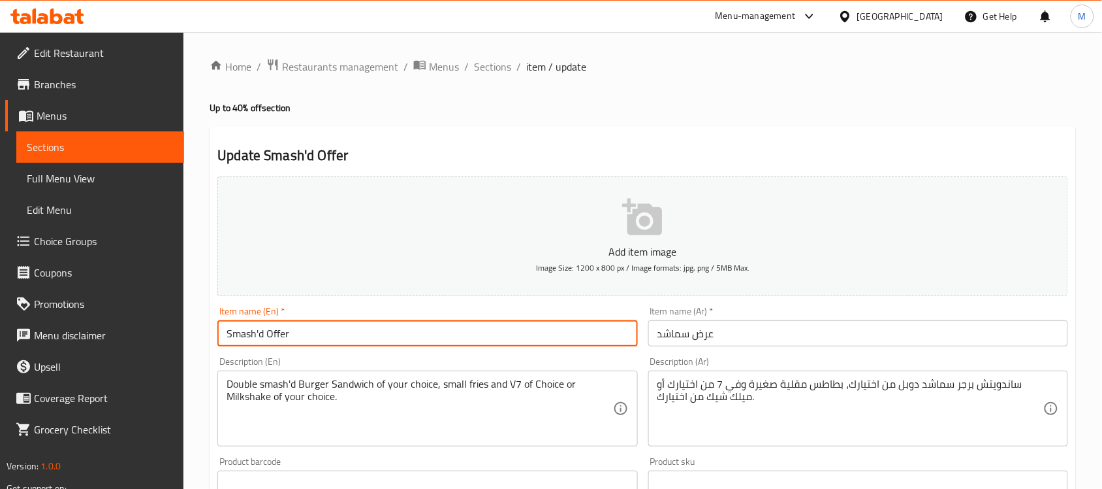
click at [244, 340] on input "Smash'd Offer" at bounding box center [427, 333] width 420 height 26
click at [658, 113] on h4 "Up to 40% off section" at bounding box center [643, 107] width 867 height 13
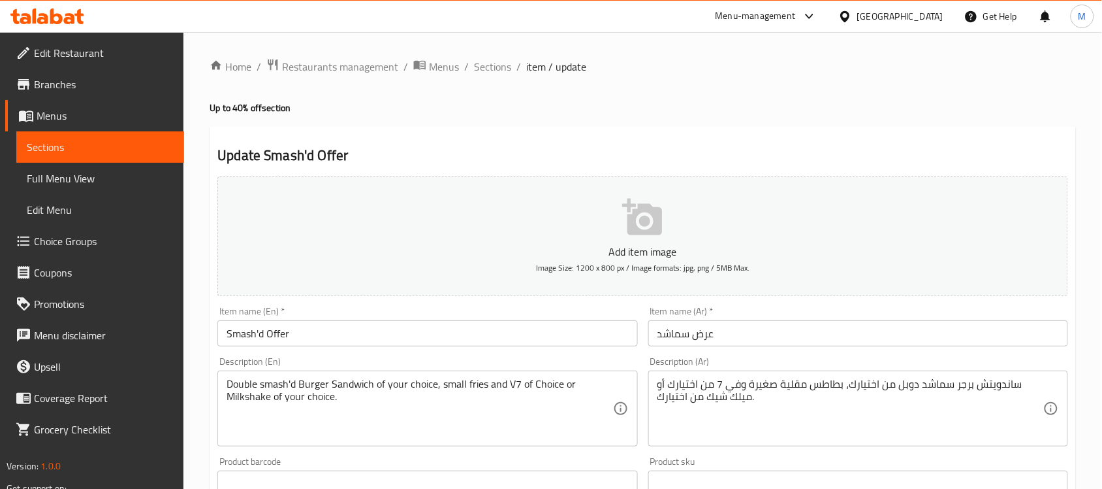
click at [95, 108] on span "Menus" at bounding box center [105, 116] width 137 height 16
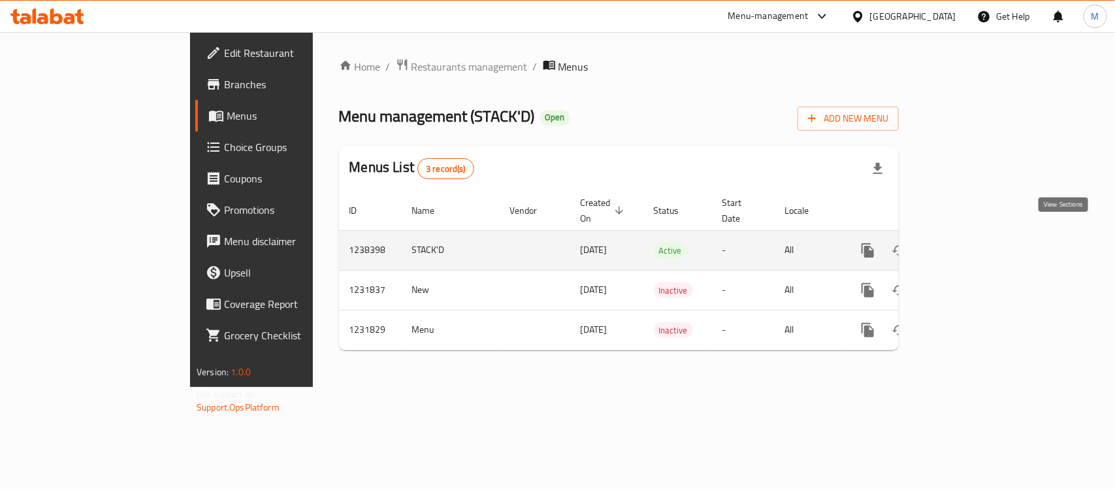
click at [970, 242] on icon "enhanced table" at bounding box center [962, 250] width 16 height 16
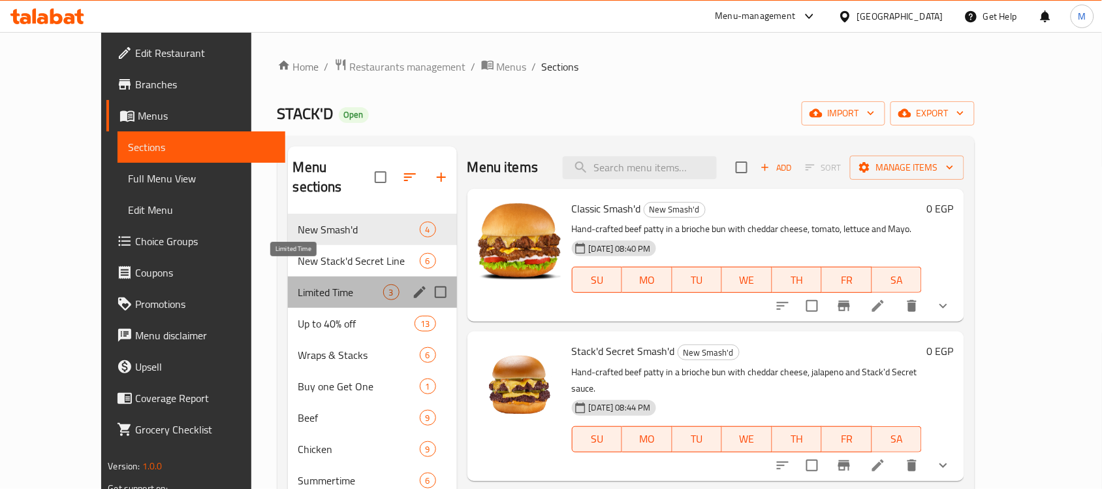
click at [298, 284] on span "Limited Time" at bounding box center [340, 292] width 85 height 16
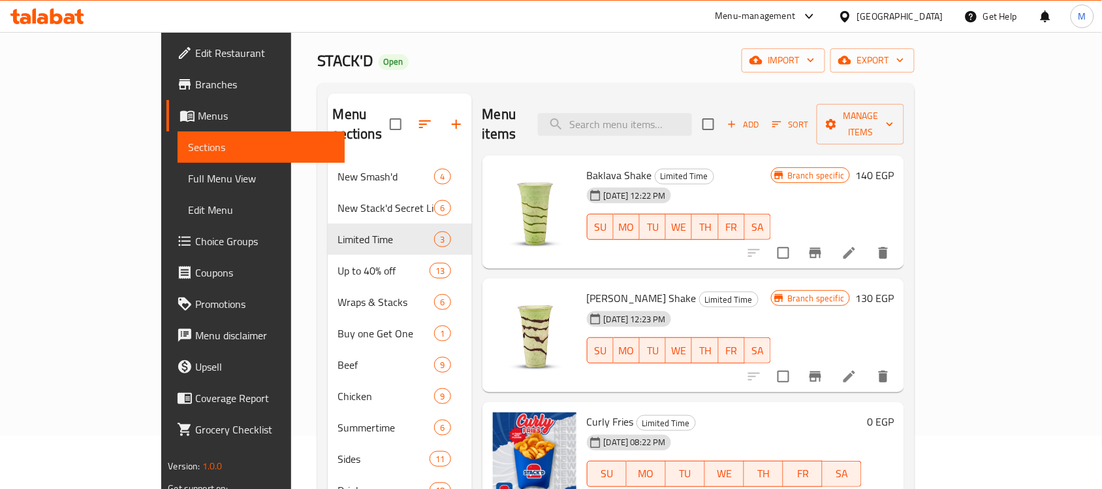
scroll to position [82, 0]
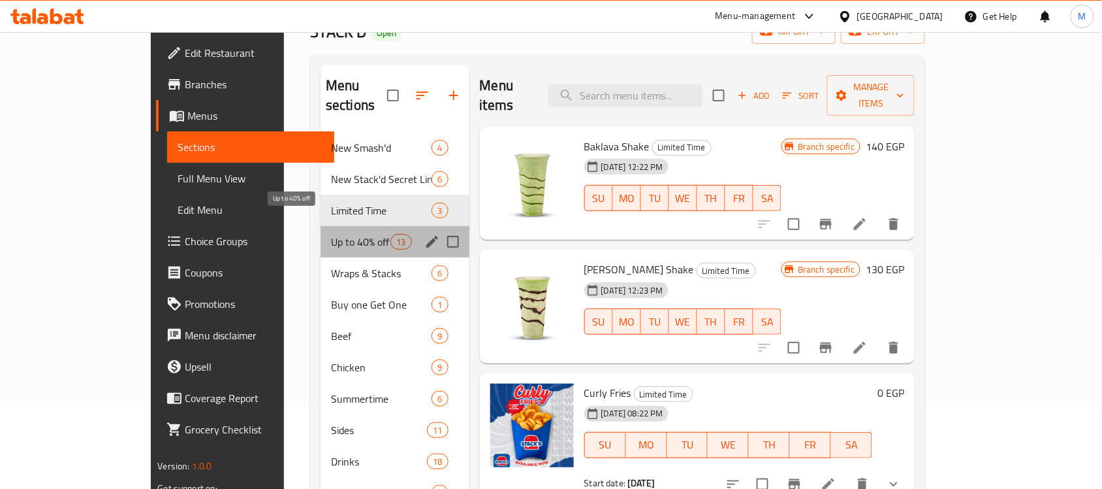
click at [331, 234] on span "Up to 40% off" at bounding box center [360, 242] width 59 height 16
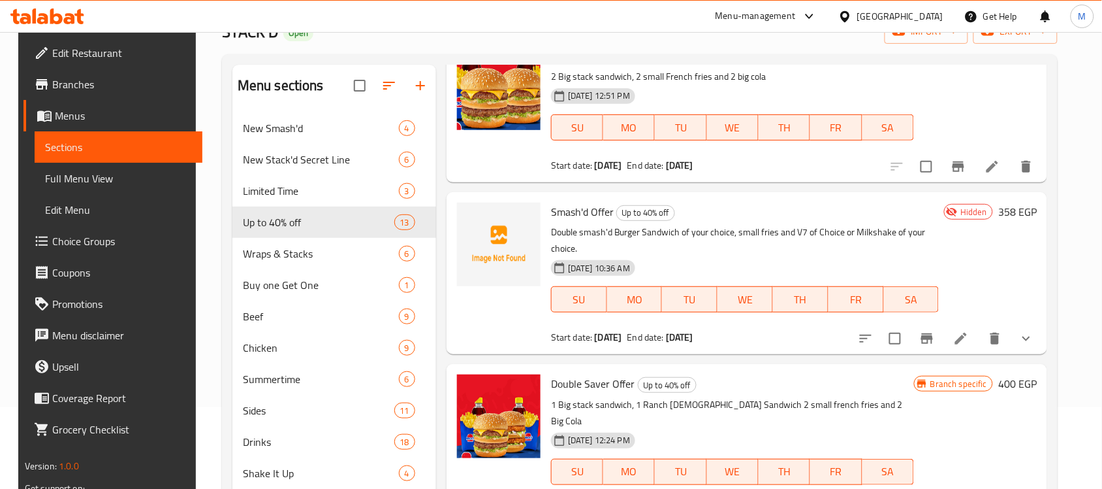
scroll to position [245, 0]
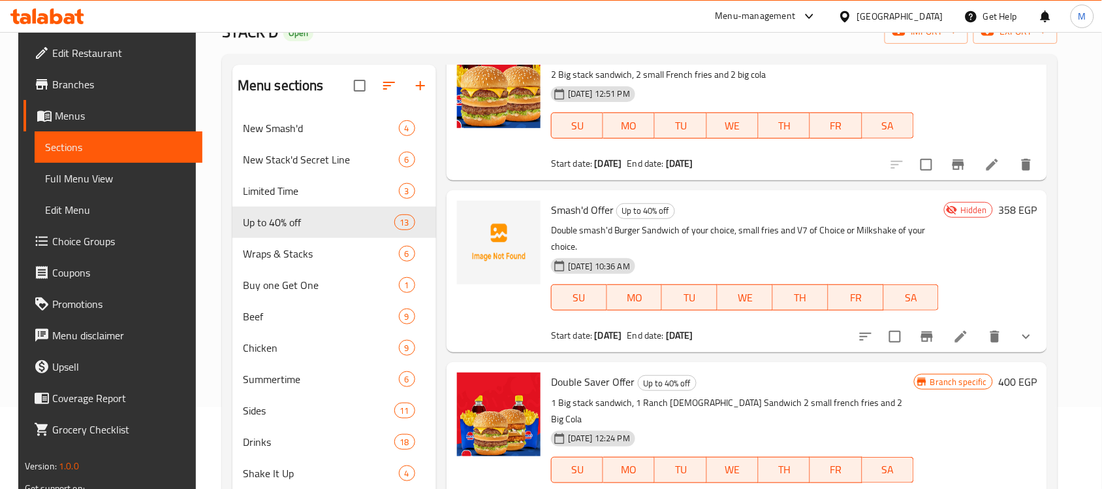
click at [801, 253] on div "09-09-2025 10:36 AM SU MO TU WE TH FR SA" at bounding box center [745, 288] width 398 height 71
click at [562, 200] on span "Smash'd Offer" at bounding box center [582, 210] width 63 height 20
drag, startPoint x: 562, startPoint y: 194, endPoint x: 591, endPoint y: 197, distance: 29.5
click at [591, 200] on span "Smash'd Offer" at bounding box center [582, 210] width 63 height 20
copy span "Smash'd Offer"
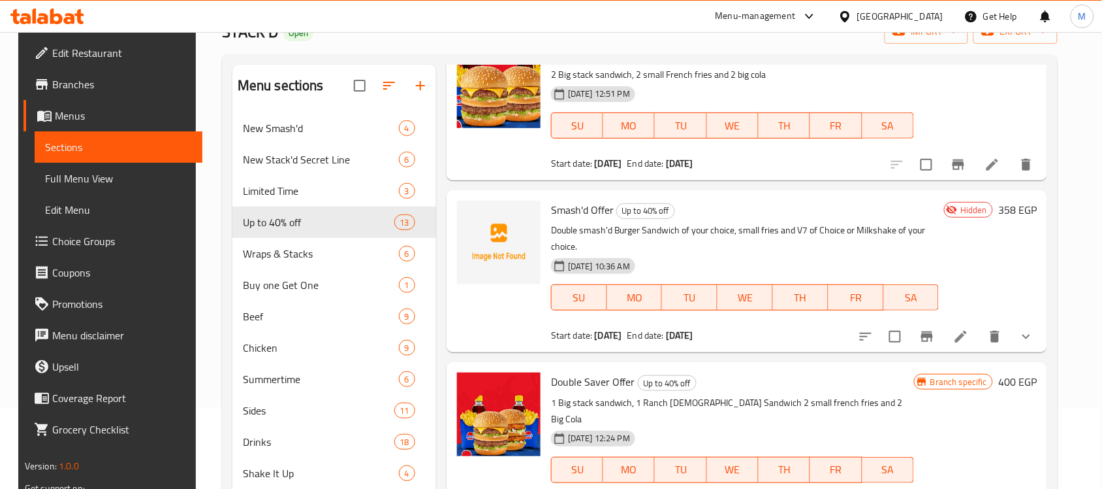
click at [735, 223] on p "Double smash'd Burger Sandwich of your choice, small fries and V7 of Choice or …" at bounding box center [745, 238] width 388 height 33
click at [116, 180] on span "Full Menu View" at bounding box center [118, 178] width 147 height 16
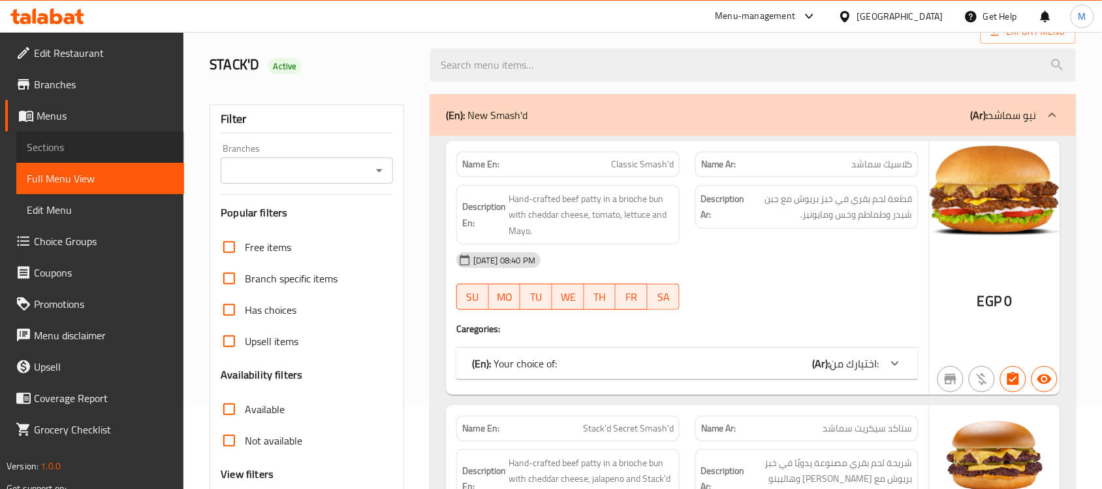
click at [72, 145] on span "Sections" at bounding box center [100, 147] width 147 height 16
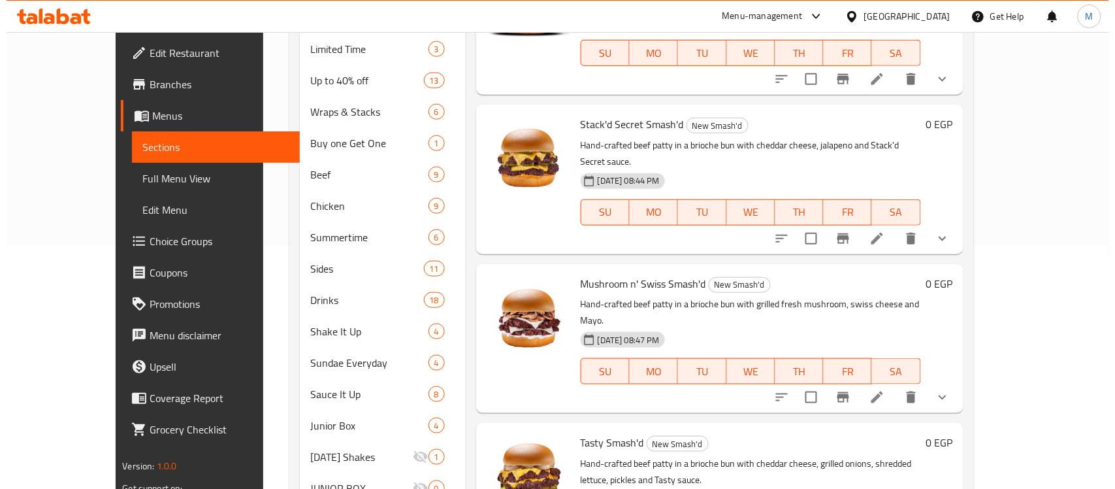
scroll to position [245, 0]
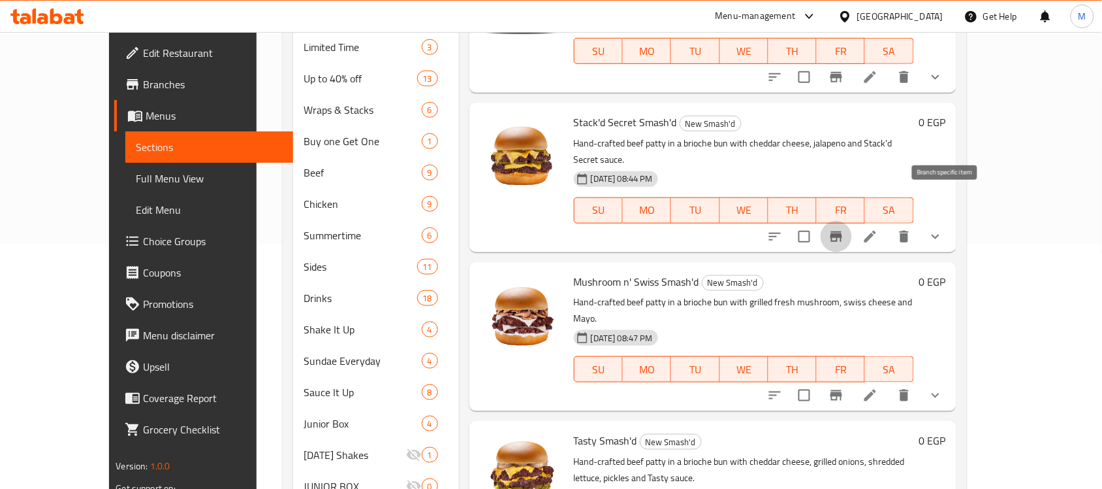
click at [843, 231] on icon "Branch-specific-item" at bounding box center [837, 236] width 12 height 10
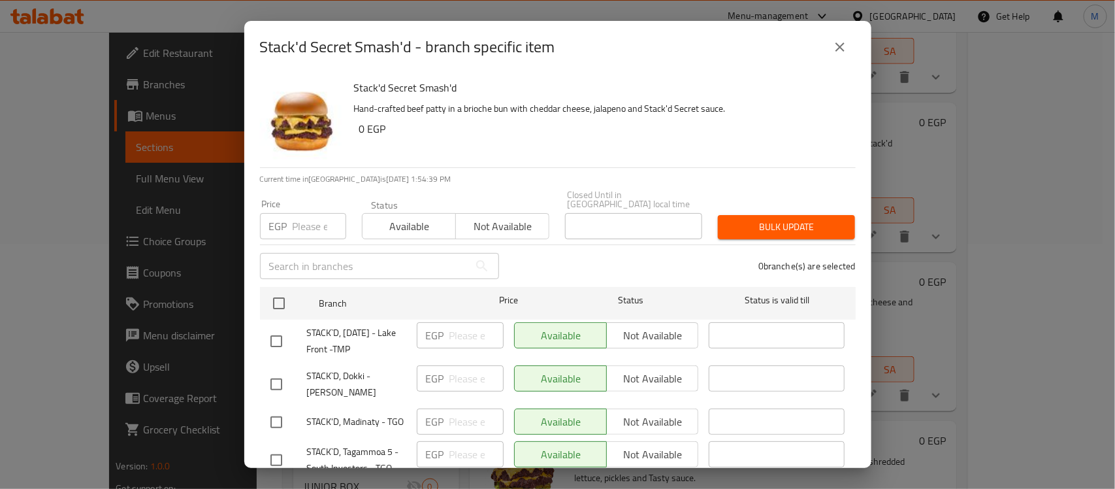
scroll to position [766, 0]
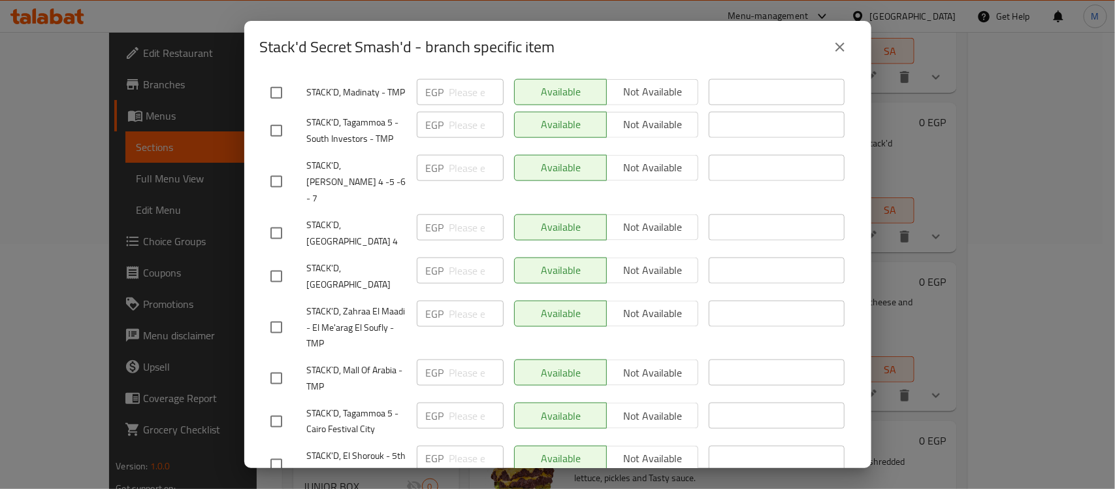
click at [278, 269] on input "checkbox" at bounding box center [276, 276] width 27 height 27
checkbox input "true"
click at [278, 185] on input "checkbox" at bounding box center [276, 181] width 27 height 27
checkbox input "true"
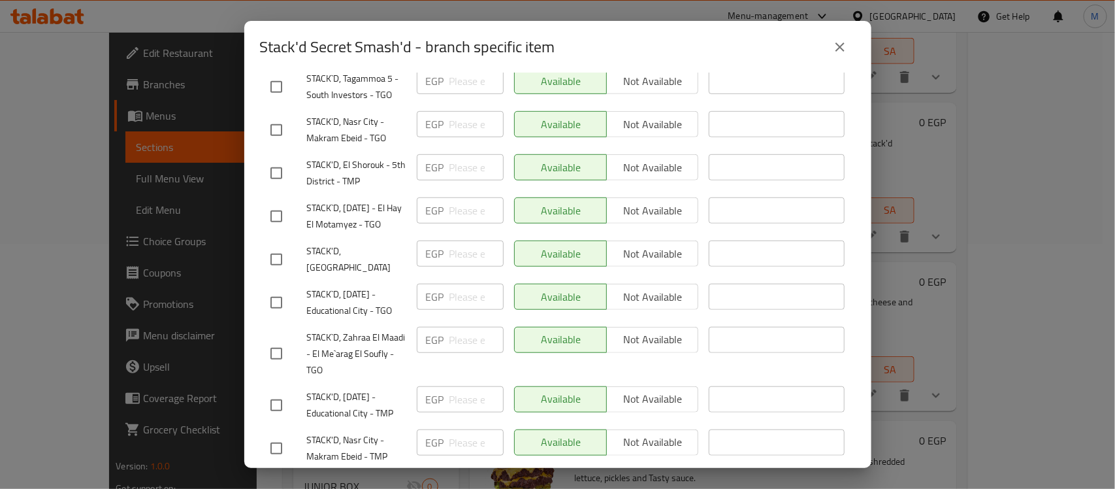
click at [273, 270] on input "checkbox" at bounding box center [276, 259] width 27 height 27
checkbox input "true"
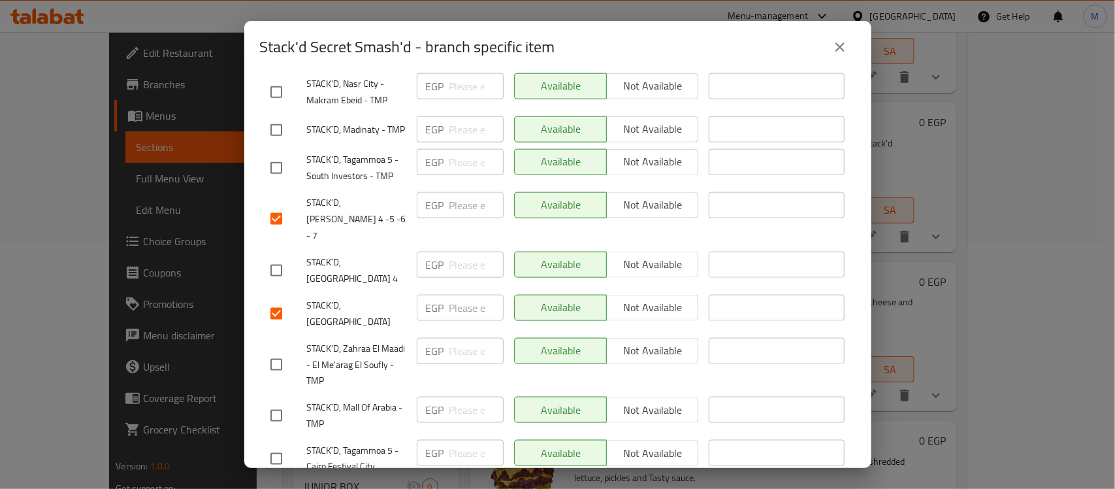
click at [274, 271] on input "checkbox" at bounding box center [276, 270] width 27 height 27
checkbox input "true"
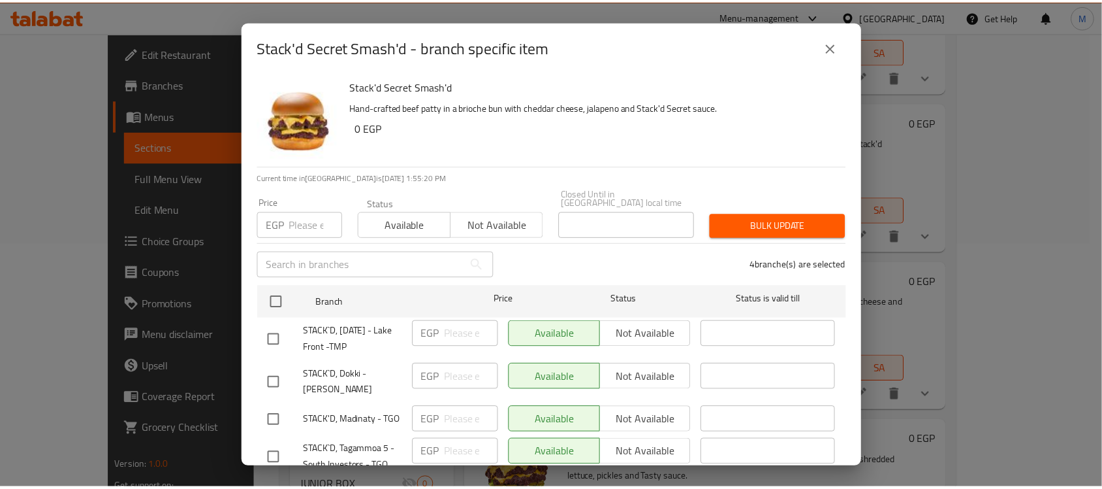
scroll to position [0, 0]
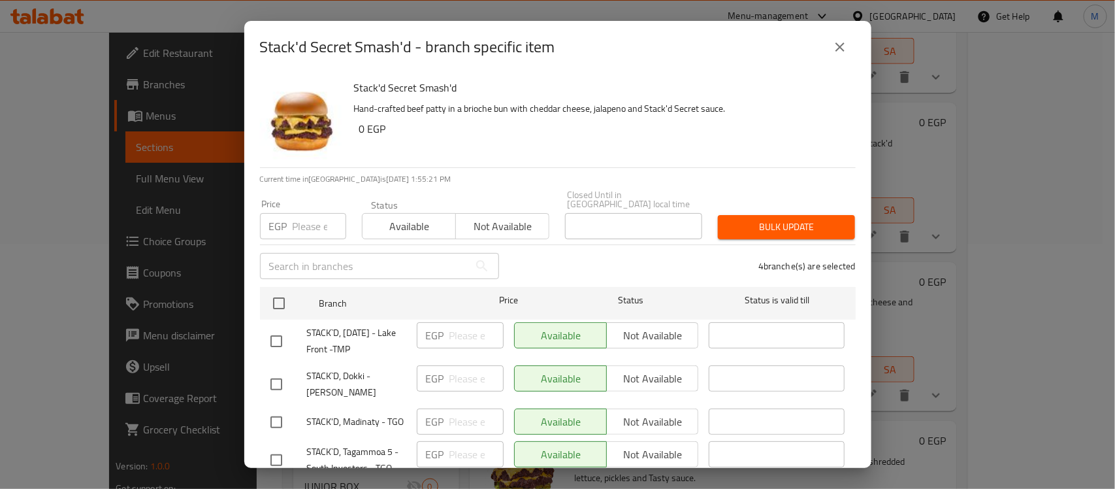
click at [523, 217] on span "Not available" at bounding box center [502, 226] width 83 height 19
click at [730, 219] on span "Bulk update" at bounding box center [786, 227] width 116 height 16
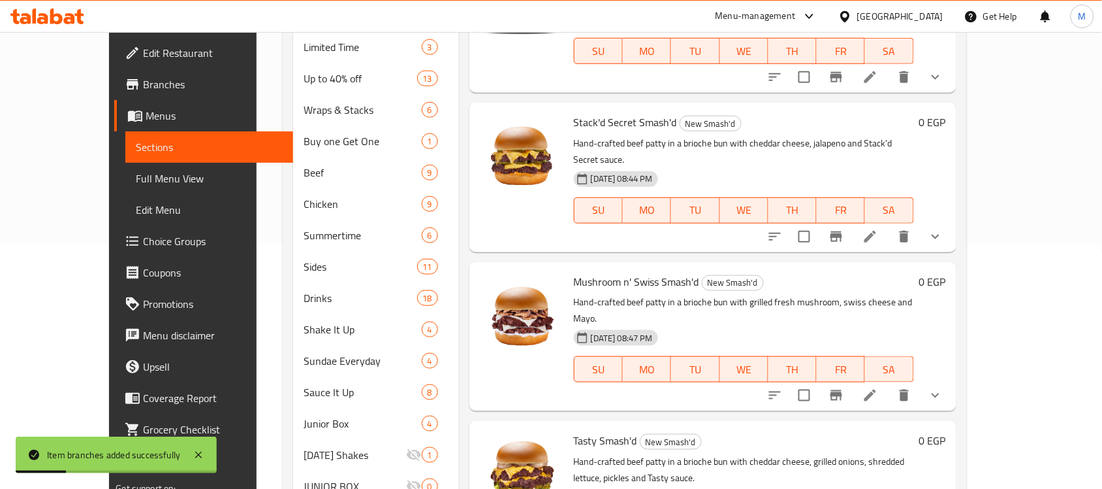
click at [729, 294] on p "Hand-crafted beef patty in a brioche bun with grilled fresh mushroom, swiss che…" at bounding box center [744, 310] width 340 height 33
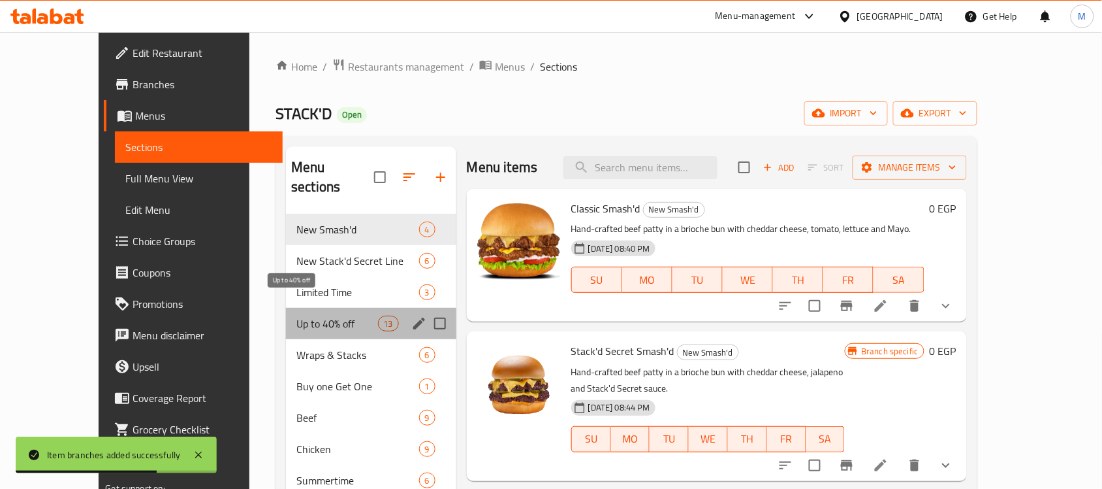
click at [297, 315] on span "Up to 40% off" at bounding box center [337, 323] width 81 height 16
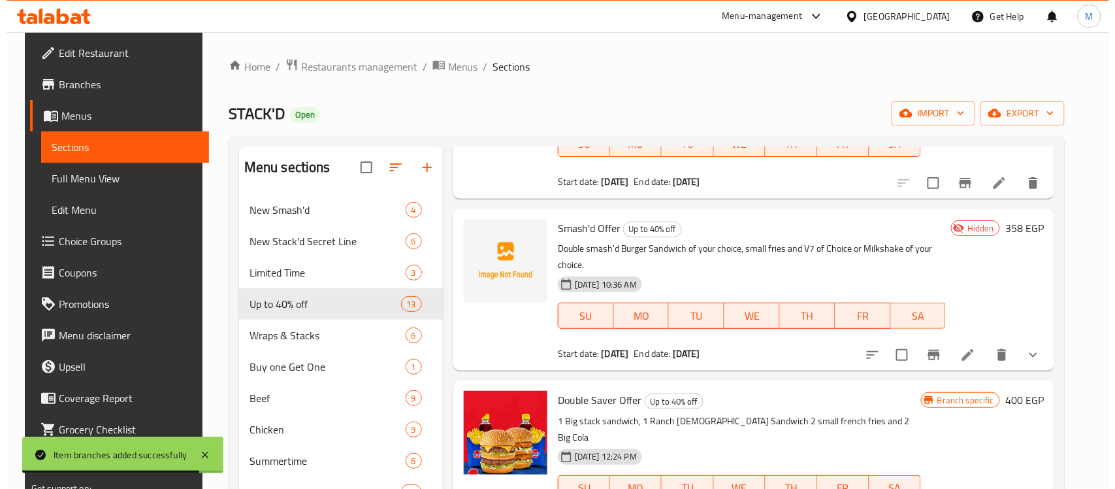
scroll to position [327, 0]
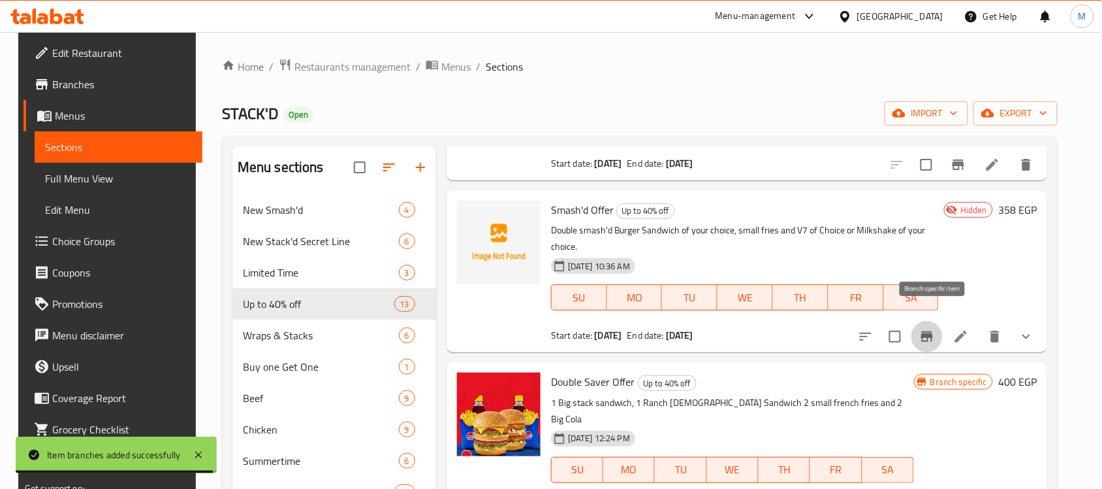
click at [933, 331] on icon "Branch-specific-item" at bounding box center [928, 336] width 12 height 10
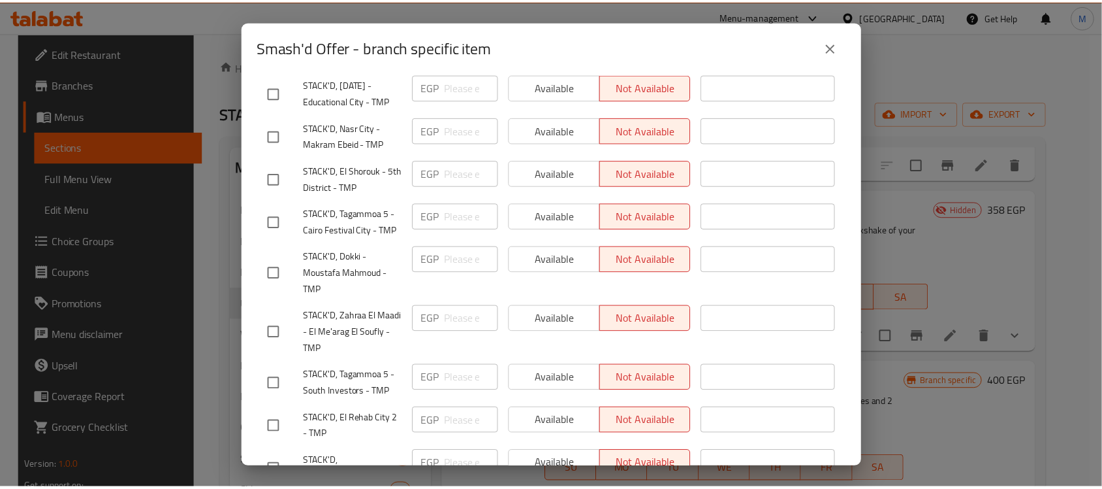
scroll to position [0, 0]
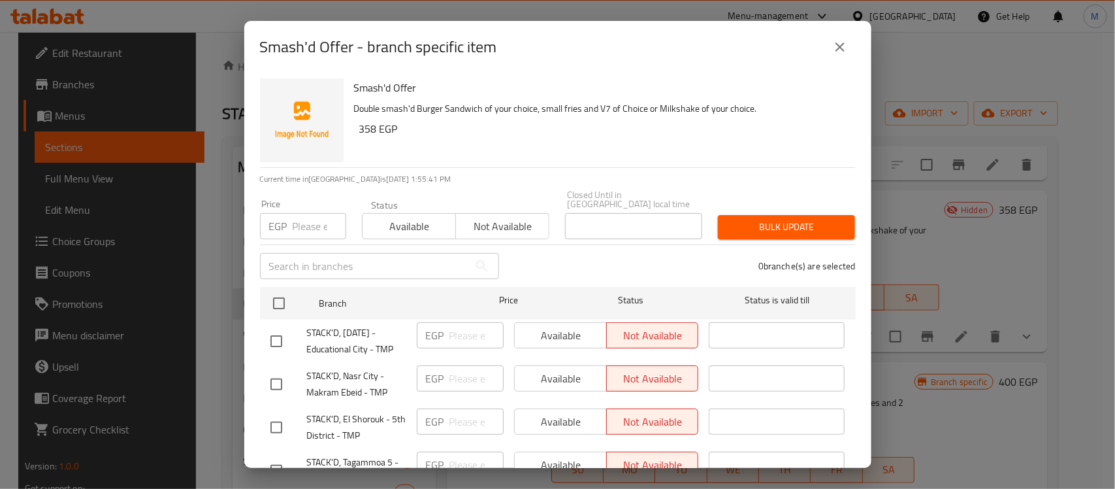
click at [847, 43] on icon "close" at bounding box center [840, 47] width 16 height 16
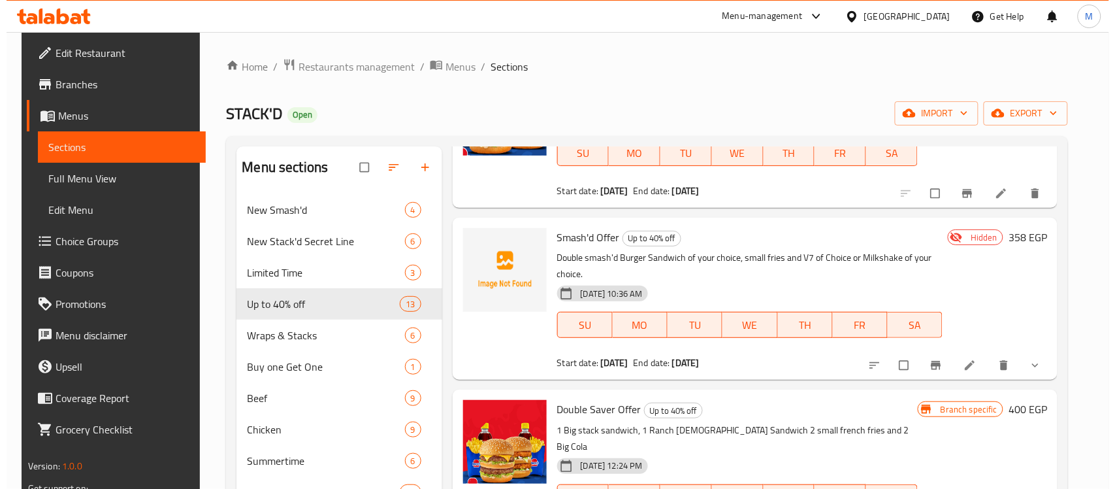
scroll to position [327, 0]
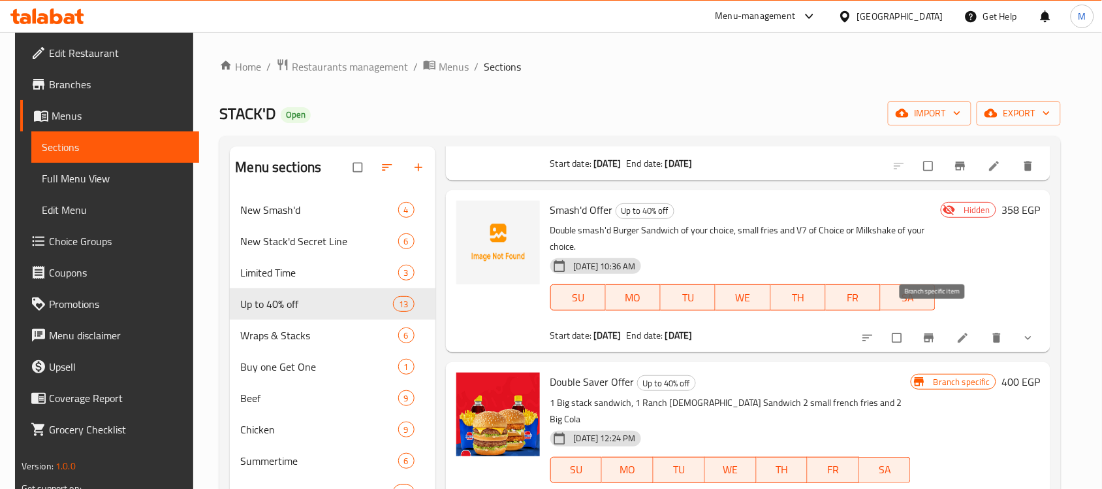
click at [932, 334] on icon "Branch-specific-item" at bounding box center [930, 338] width 10 height 8
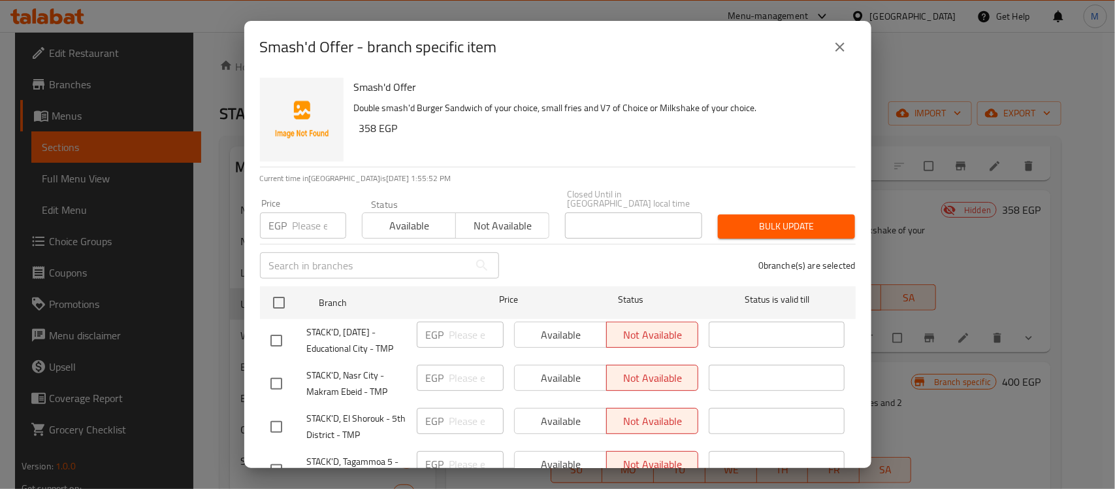
scroll to position [0, 0]
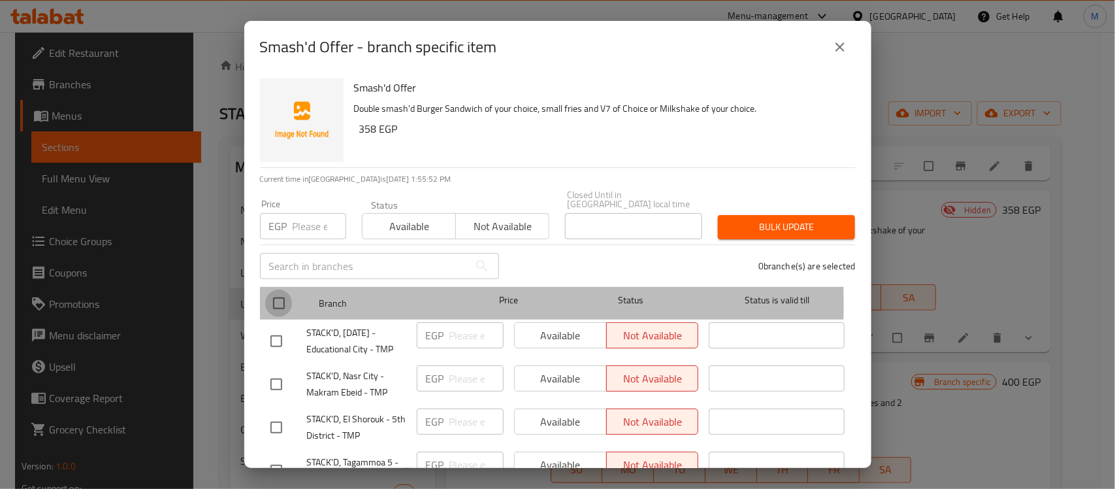
click at [282, 295] on input "checkbox" at bounding box center [278, 302] width 27 height 27
checkbox input "true"
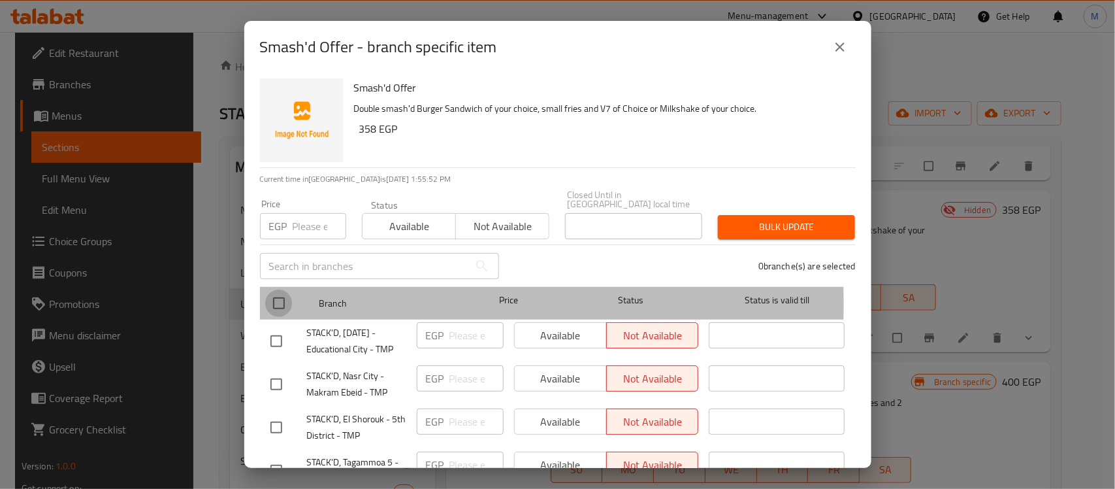
checkbox input "true"
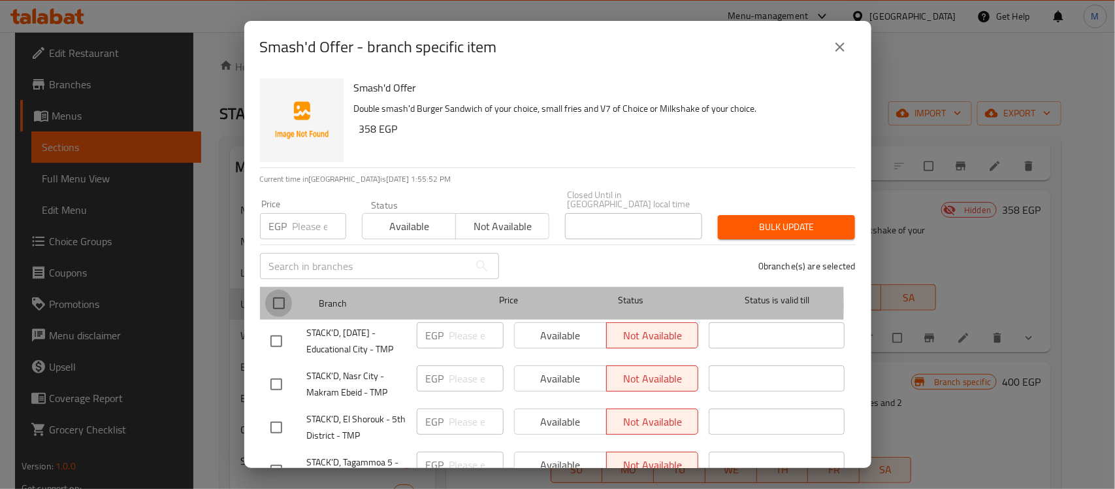
checkbox input "true"
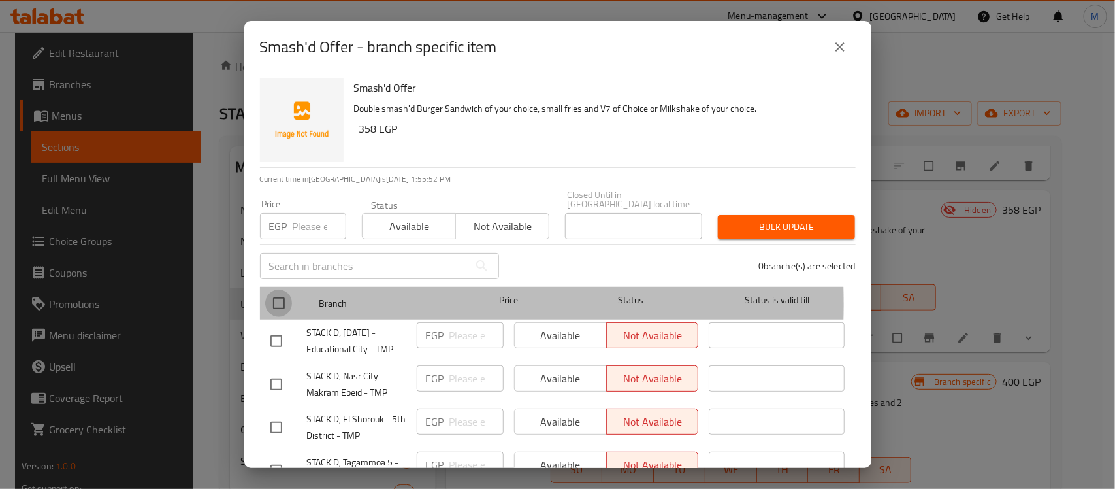
checkbox input "true"
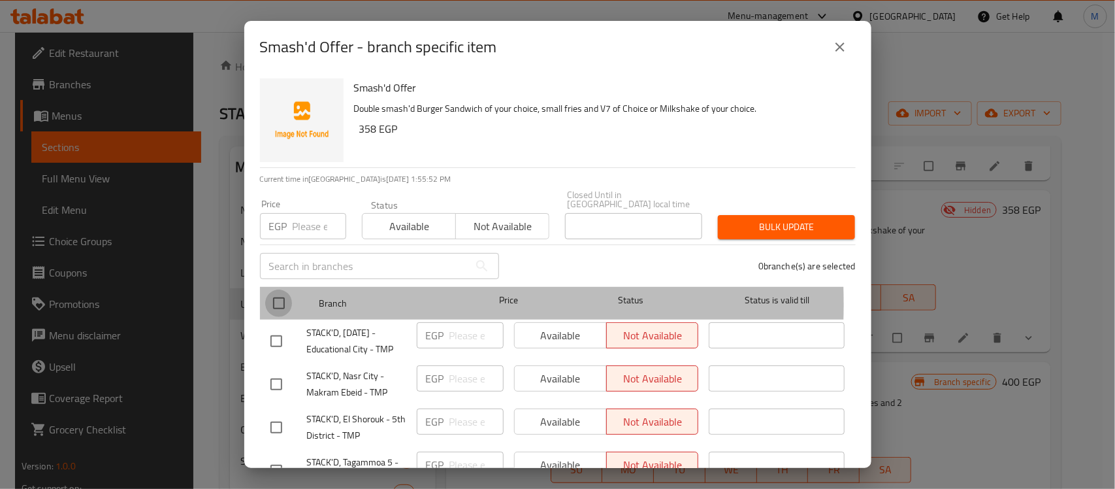
checkbox input "true"
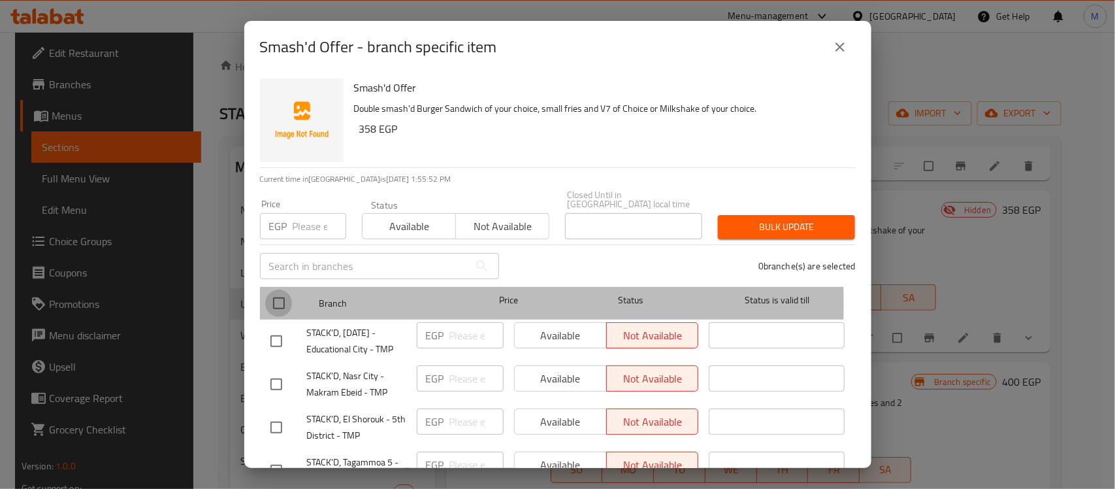
checkbox input "true"
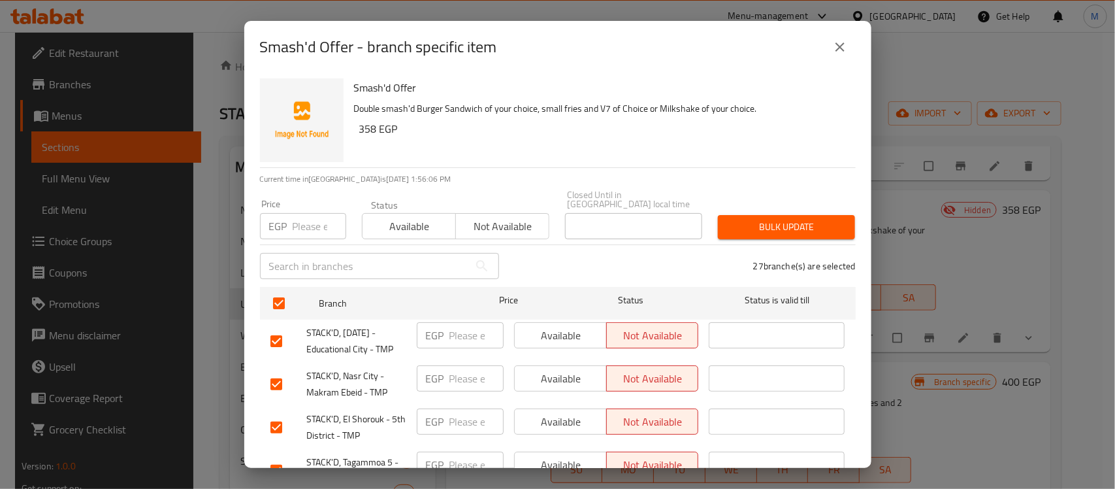
scroll to position [503, 0]
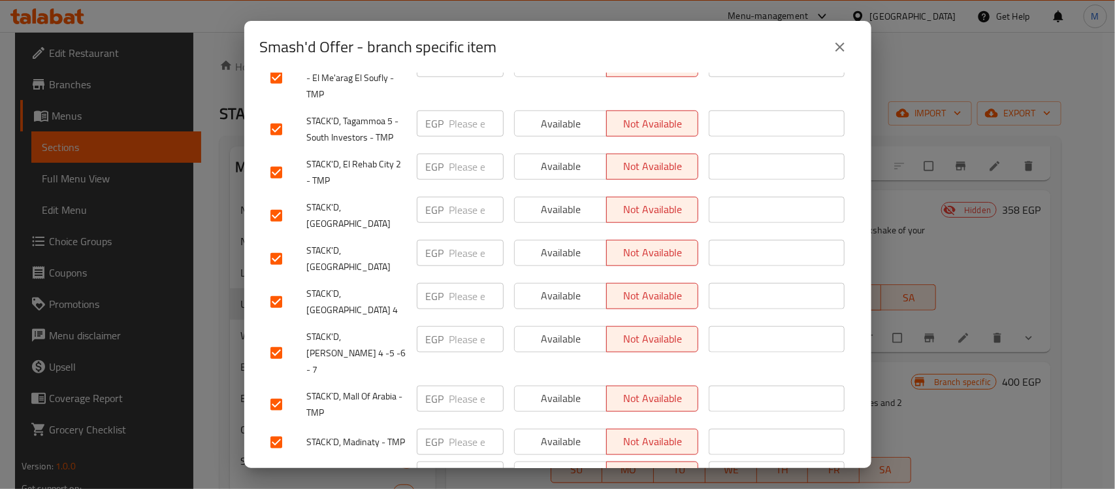
click at [276, 288] on input "checkbox" at bounding box center [276, 301] width 27 height 27
checkbox input "false"
click at [278, 202] on input "checkbox" at bounding box center [276, 215] width 27 height 27
checkbox input "false"
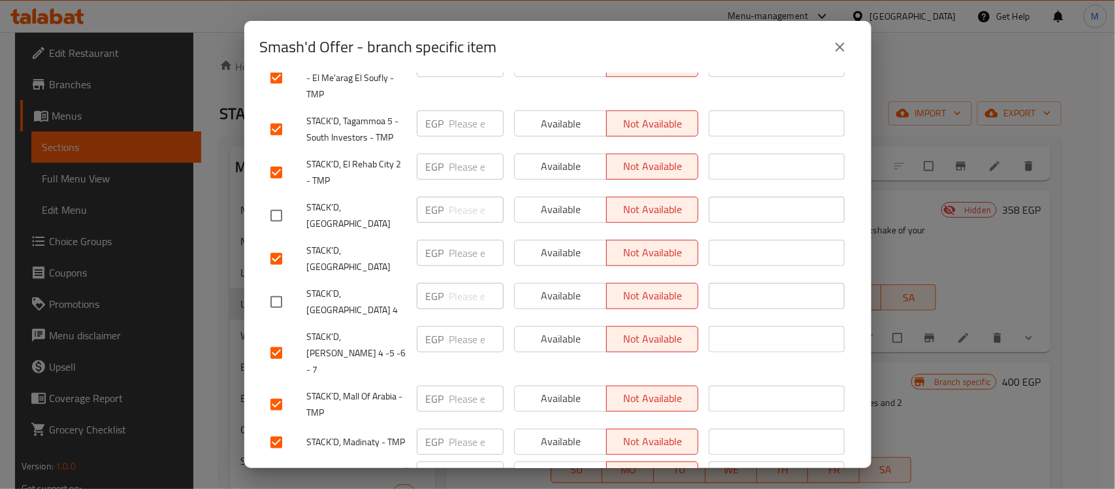
click at [281, 339] on input "checkbox" at bounding box center [276, 352] width 27 height 27
checkbox input "false"
click at [275, 245] on input "checkbox" at bounding box center [276, 258] width 27 height 27
checkbox input "false"
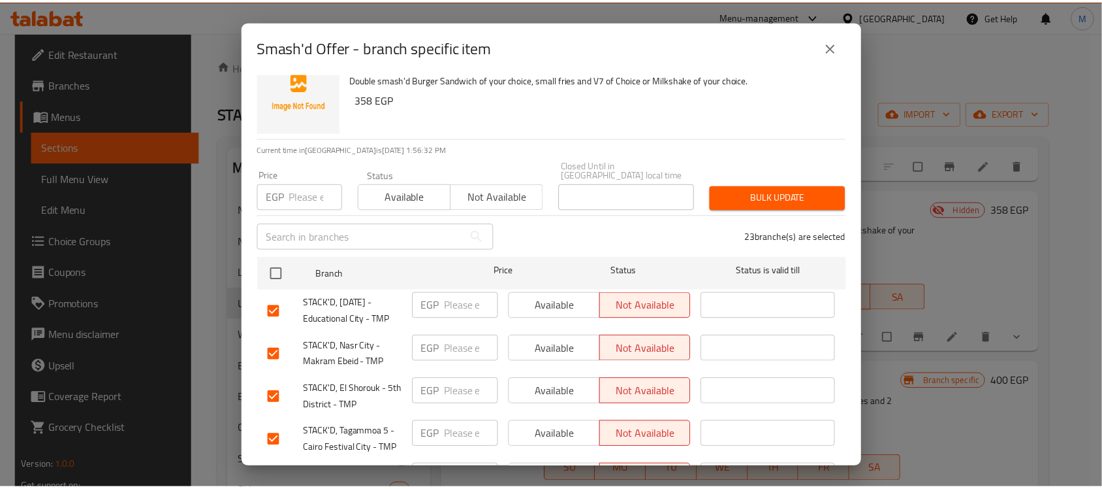
scroll to position [0, 0]
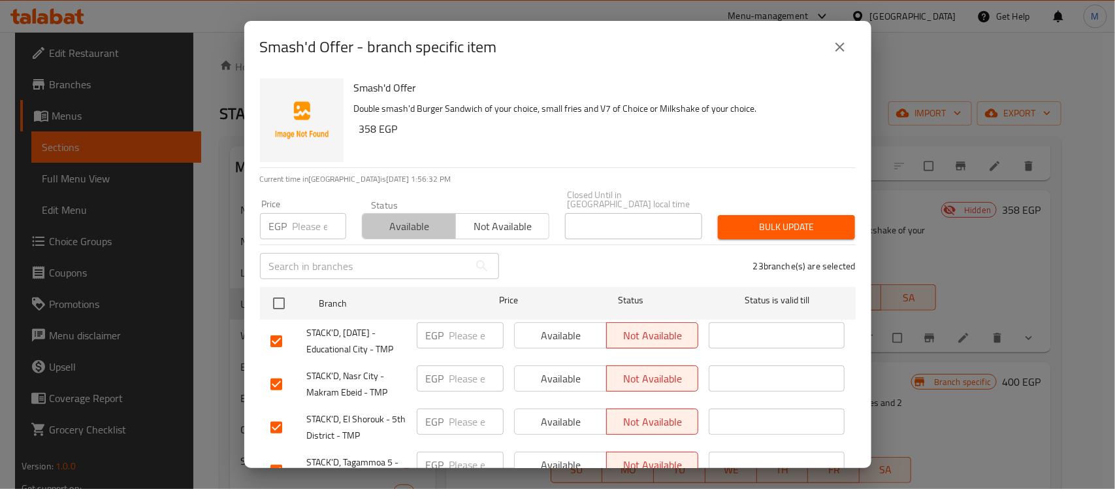
click at [409, 217] on span "Available" at bounding box center [409, 226] width 83 height 19
click at [769, 219] on span "Bulk update" at bounding box center [786, 227] width 116 height 16
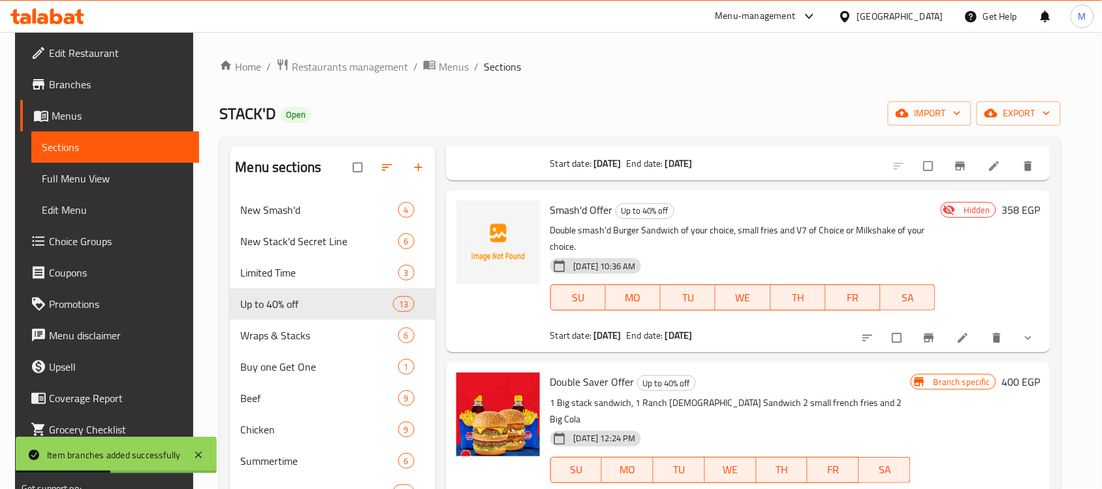
click at [779, 67] on ol "Home / Restaurants management / Menus / Sections" at bounding box center [640, 66] width 842 height 17
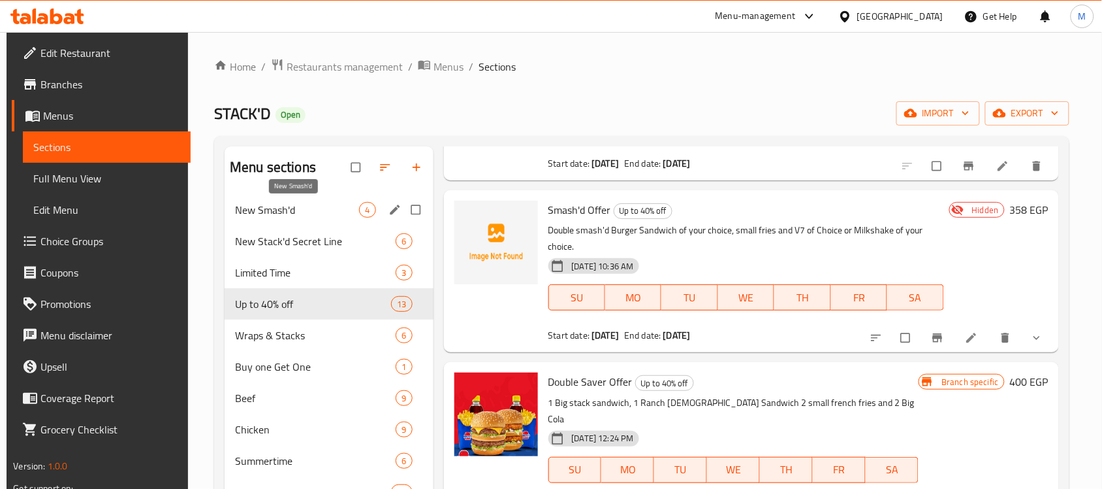
click at [260, 199] on div "New Smash'd 4" at bounding box center [329, 209] width 208 height 31
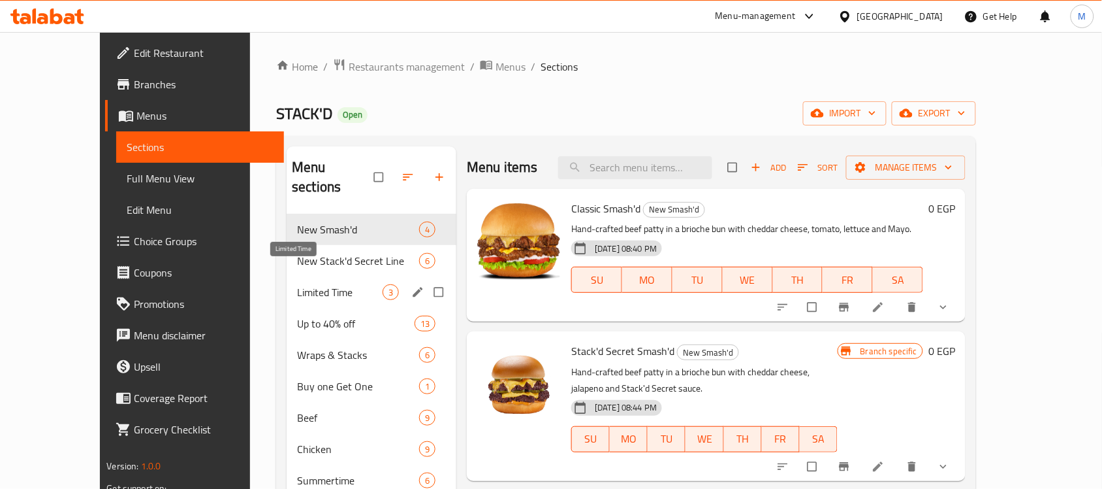
click at [297, 284] on span "Limited Time" at bounding box center [340, 292] width 86 height 16
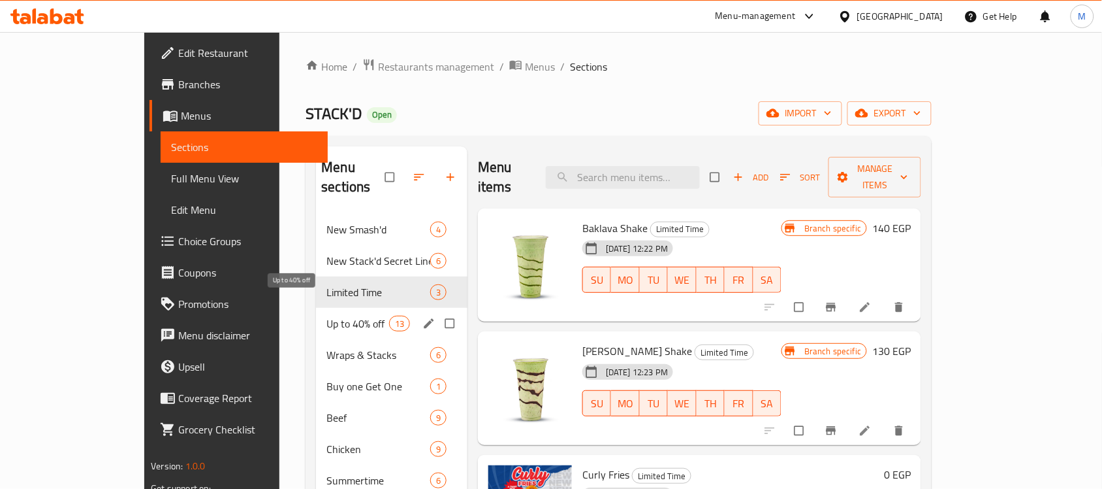
click at [327, 315] on span "Up to 40% off" at bounding box center [358, 323] width 62 height 16
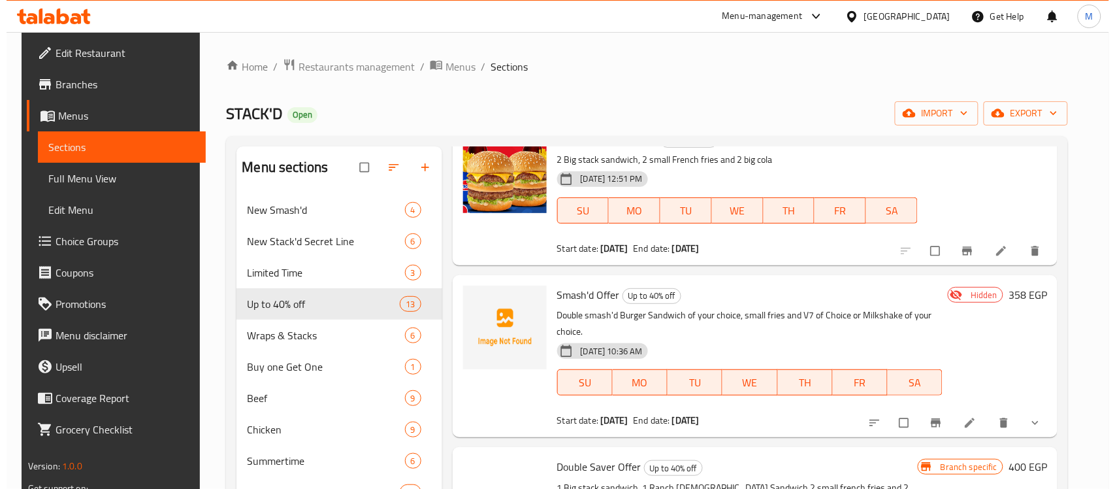
scroll to position [245, 0]
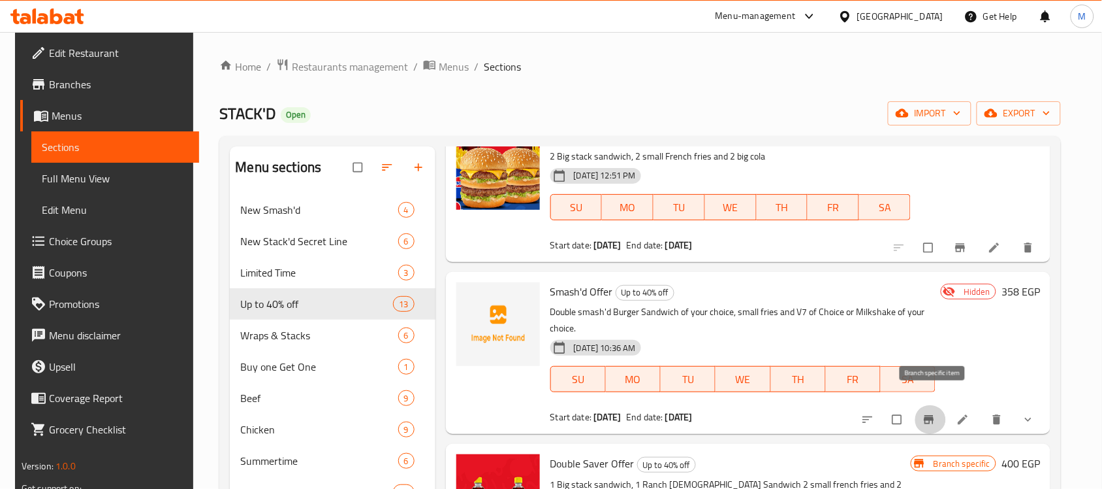
click at [928, 415] on icon "Branch-specific-item" at bounding box center [930, 419] width 10 height 8
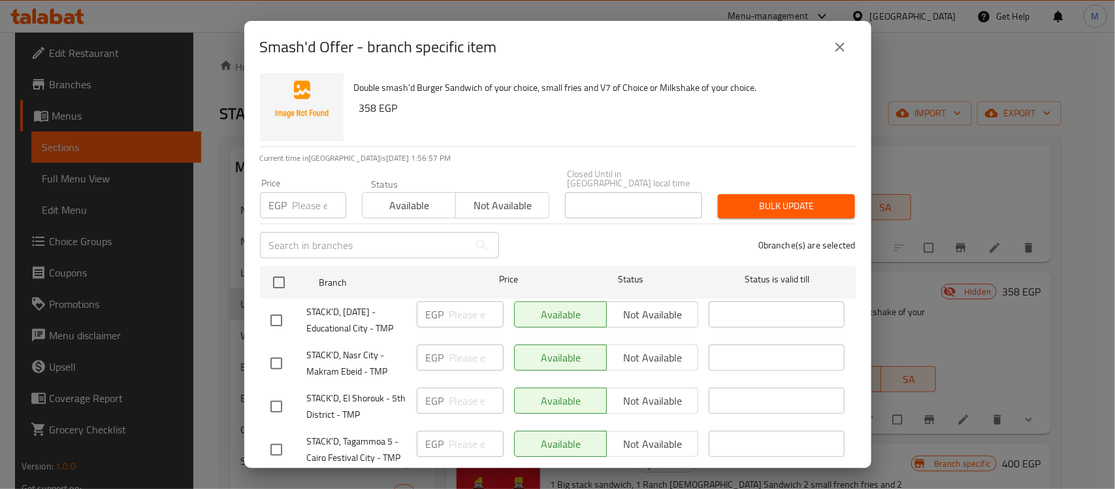
scroll to position [0, 0]
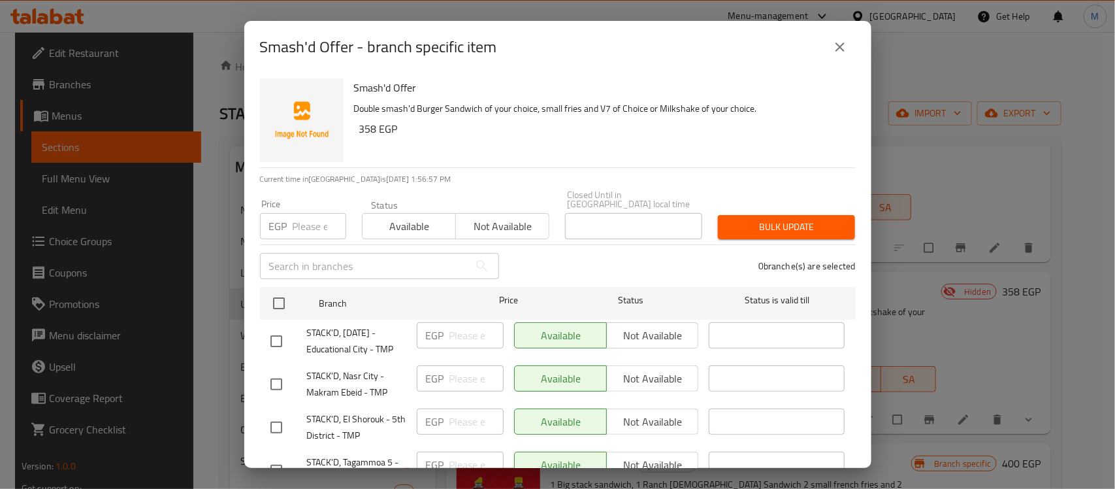
click at [748, 108] on p "Double smash'd Burger Sandwich of your choice, small fries and V7 of Choice or …" at bounding box center [599, 109] width 491 height 16
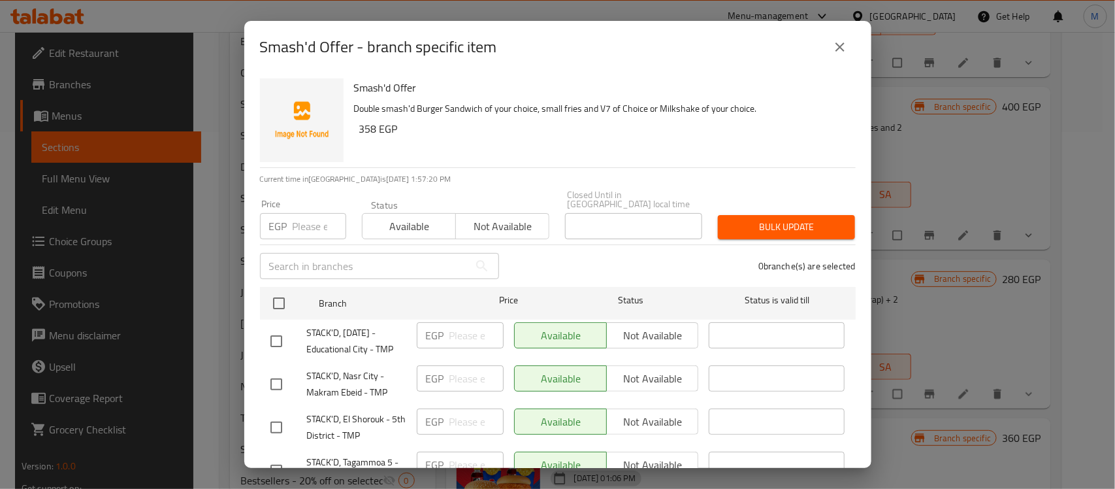
click at [608, 60] on div "Smash'd Offer - branch specific item" at bounding box center [558, 46] width 596 height 31
click at [837, 41] on icon "close" at bounding box center [840, 47] width 16 height 16
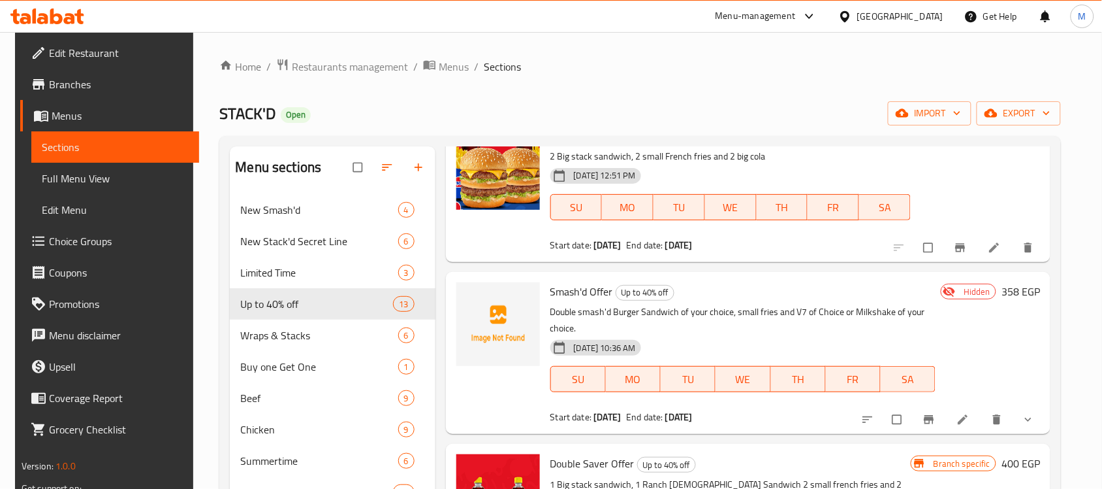
click at [74, 175] on span "Full Menu View" at bounding box center [115, 178] width 147 height 16
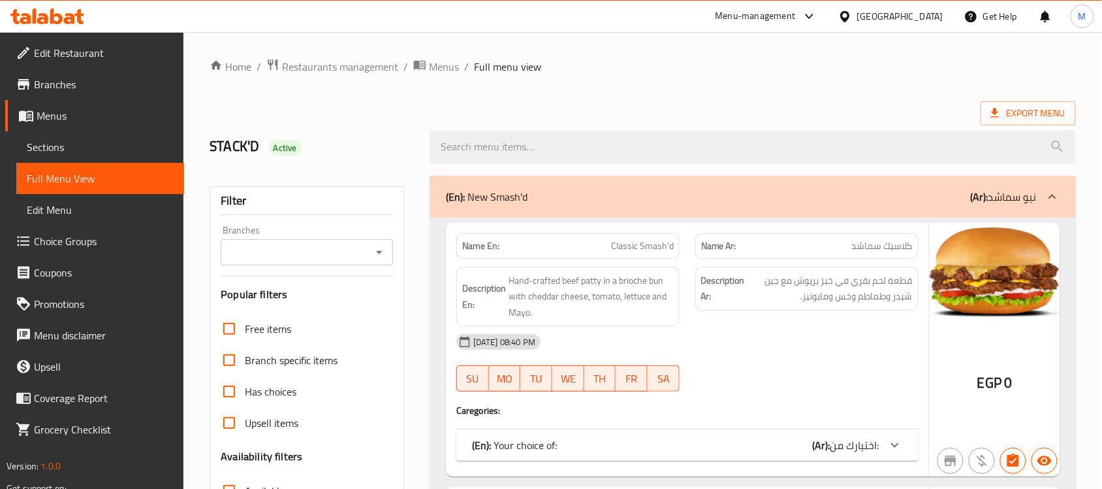
click at [73, 148] on span "Sections" at bounding box center [100, 147] width 147 height 16
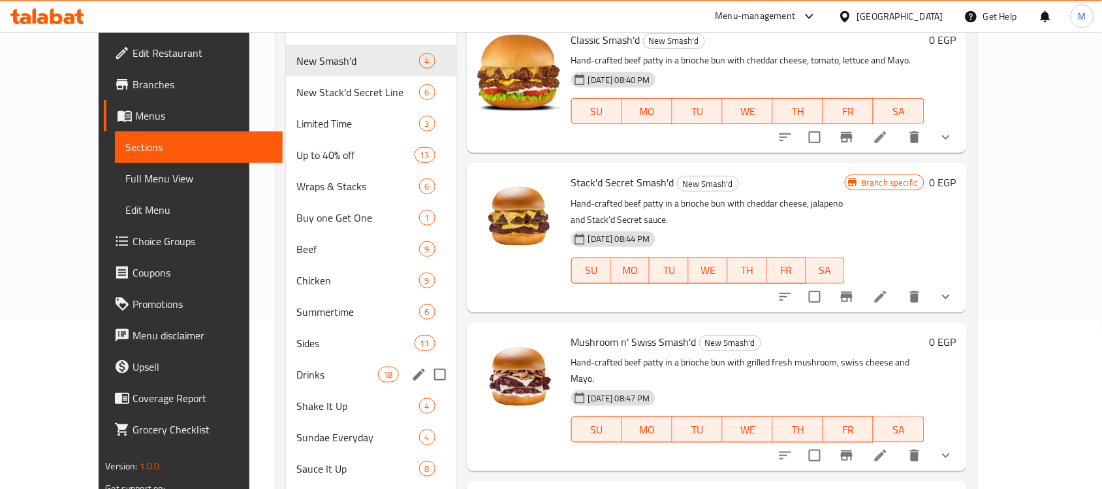
scroll to position [82, 0]
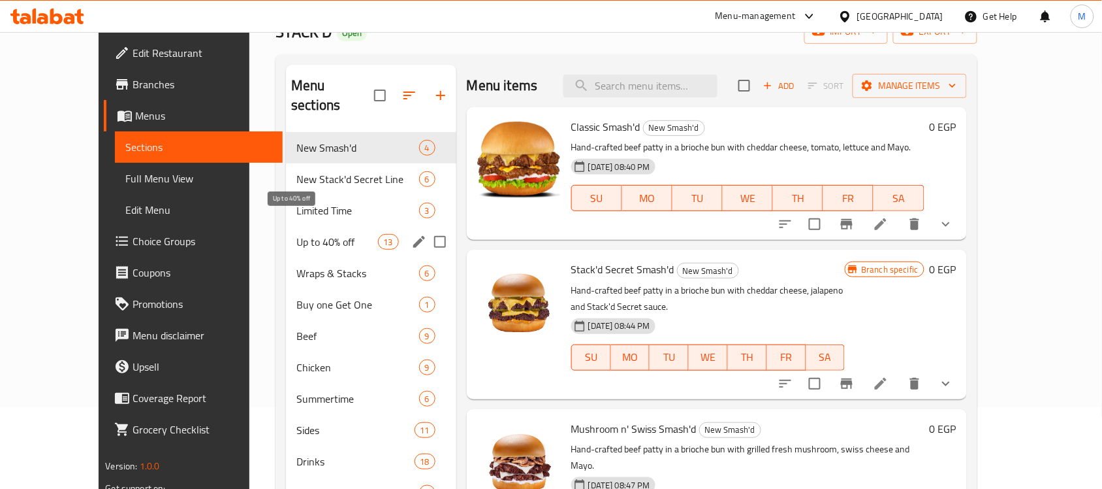
click at [286, 226] on div "Up to 40% off 13" at bounding box center [371, 241] width 170 height 31
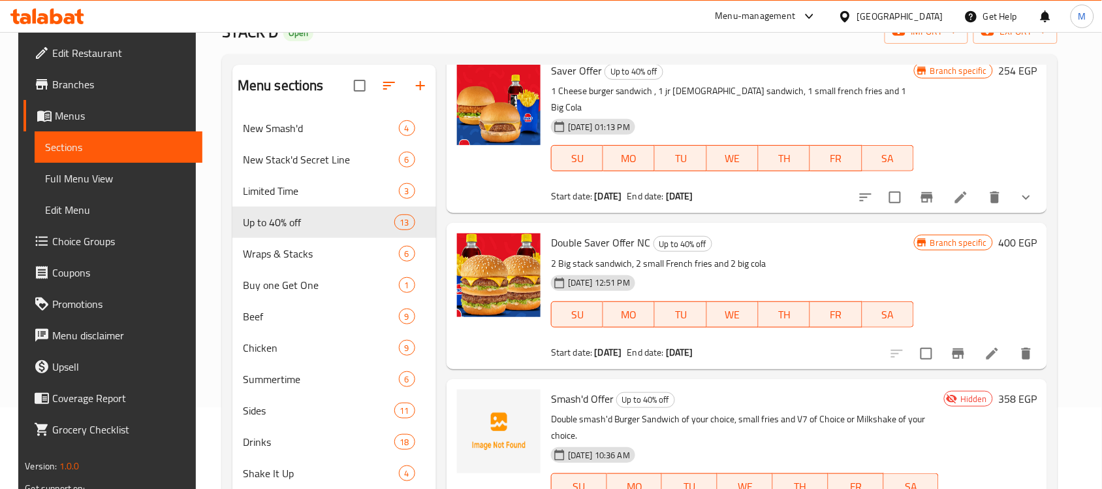
scroll to position [82, 0]
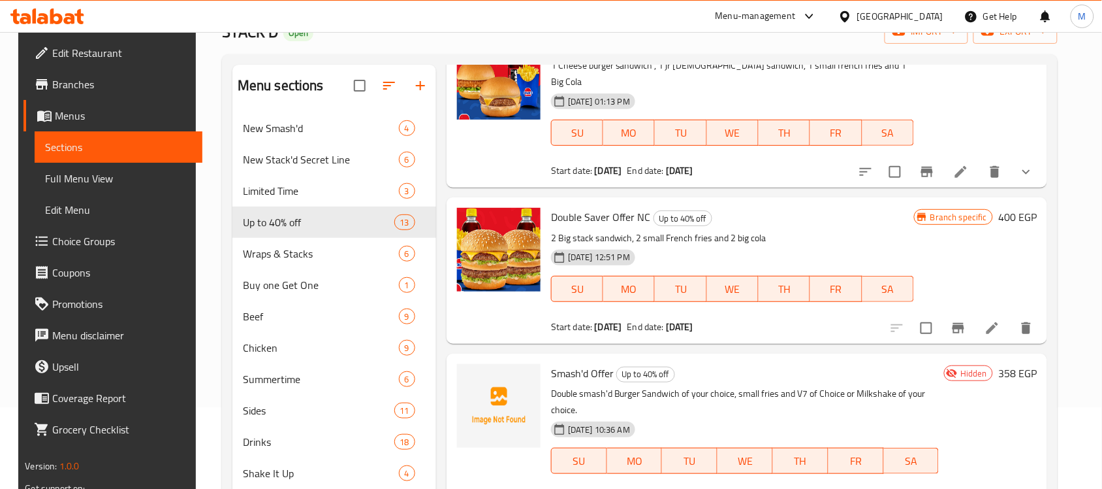
click at [557, 363] on span "Smash'd Offer" at bounding box center [582, 373] width 63 height 20
drag, startPoint x: 557, startPoint y: 353, endPoint x: 591, endPoint y: 353, distance: 34.0
click at [591, 363] on span "Smash'd Offer" at bounding box center [582, 373] width 63 height 20
copy span "Smash'd Offer"
click at [779, 359] on div "Smash'd Offer Up to 40% off Double smash'd Burger Sandwich of your choice, smal…" at bounding box center [745, 435] width 398 height 152
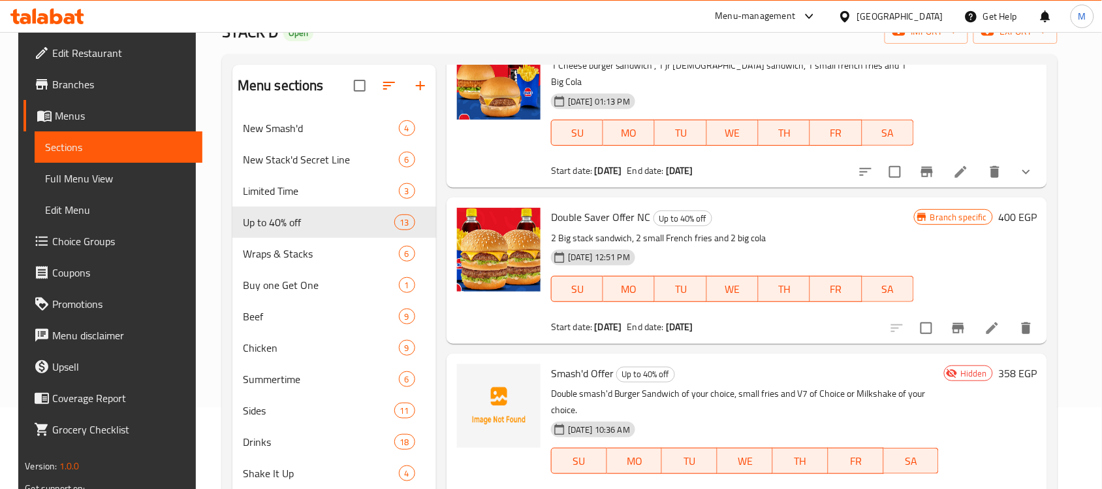
click at [106, 186] on link "Full Menu View" at bounding box center [119, 178] width 168 height 31
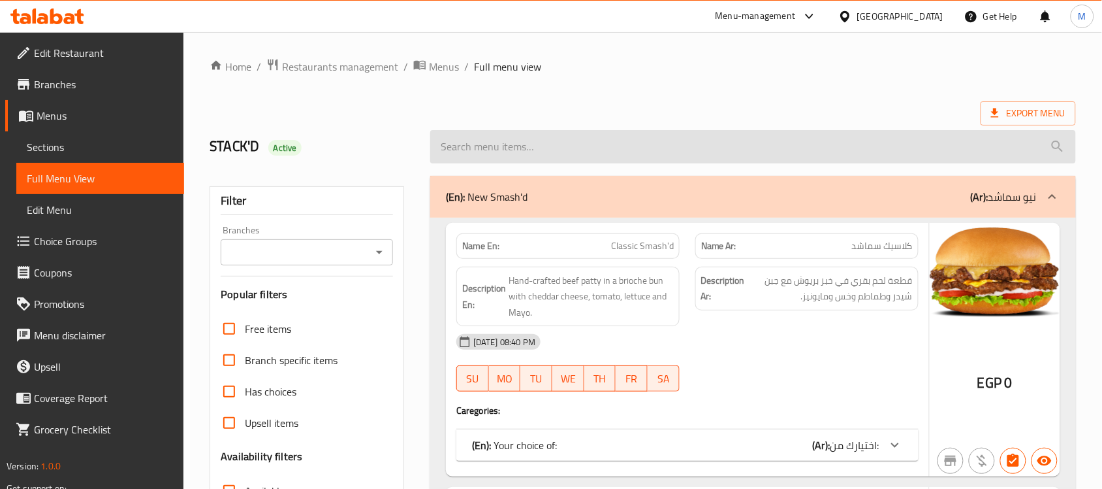
click at [530, 142] on input "search" at bounding box center [753, 146] width 646 height 33
paste input "Smash'd Offer"
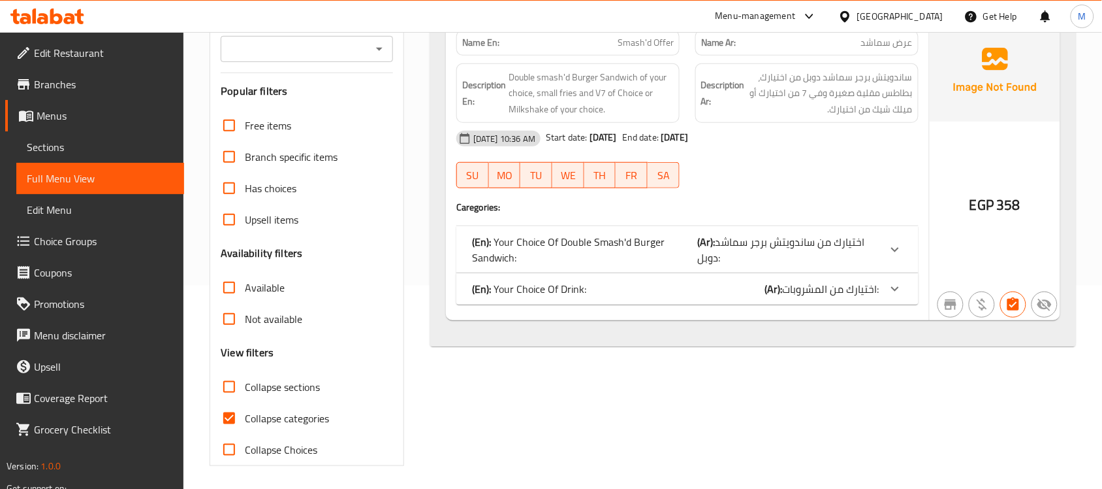
scroll to position [206, 0]
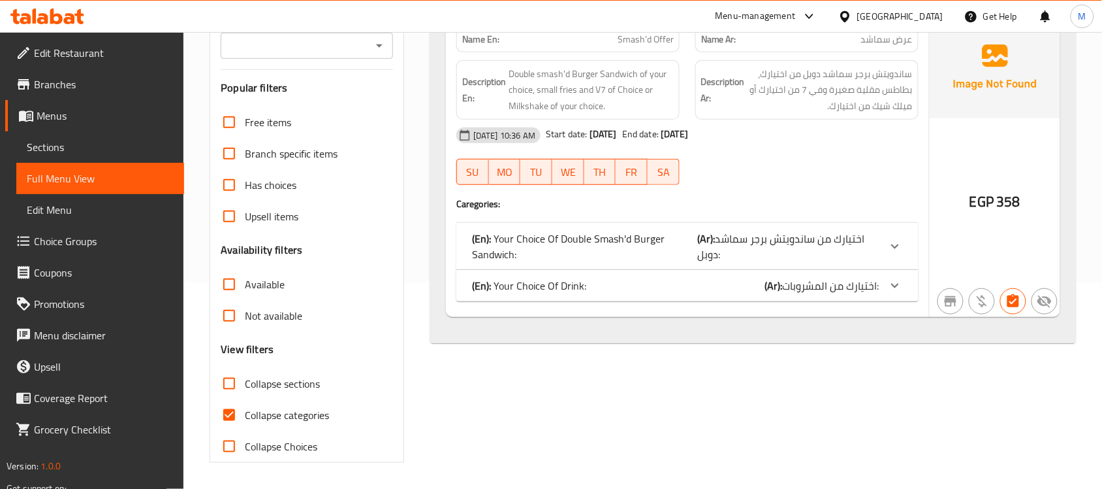
type input "Smash'd Offer"
click at [905, 283] on div at bounding box center [895, 285] width 31 height 31
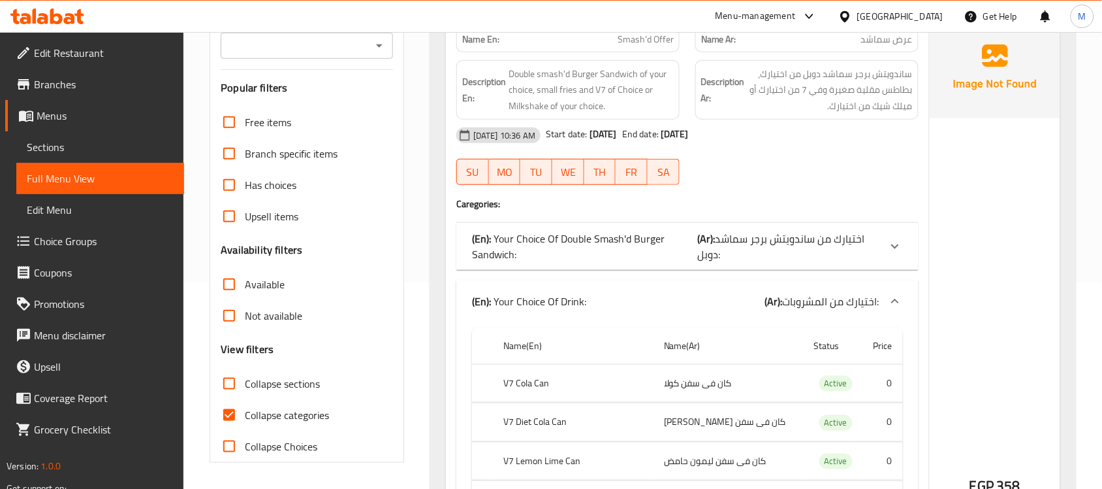
click at [905, 239] on div at bounding box center [895, 246] width 31 height 31
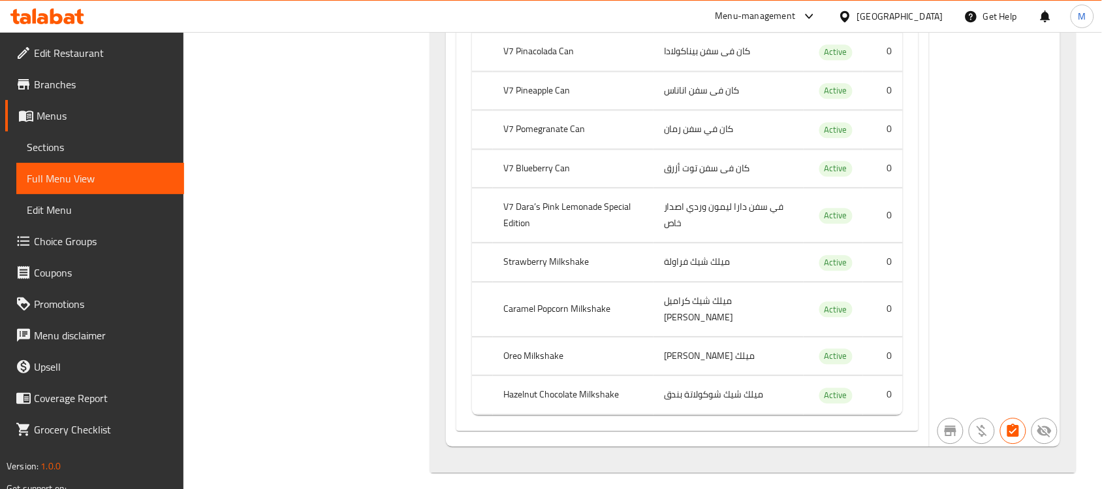
scroll to position [882, 0]
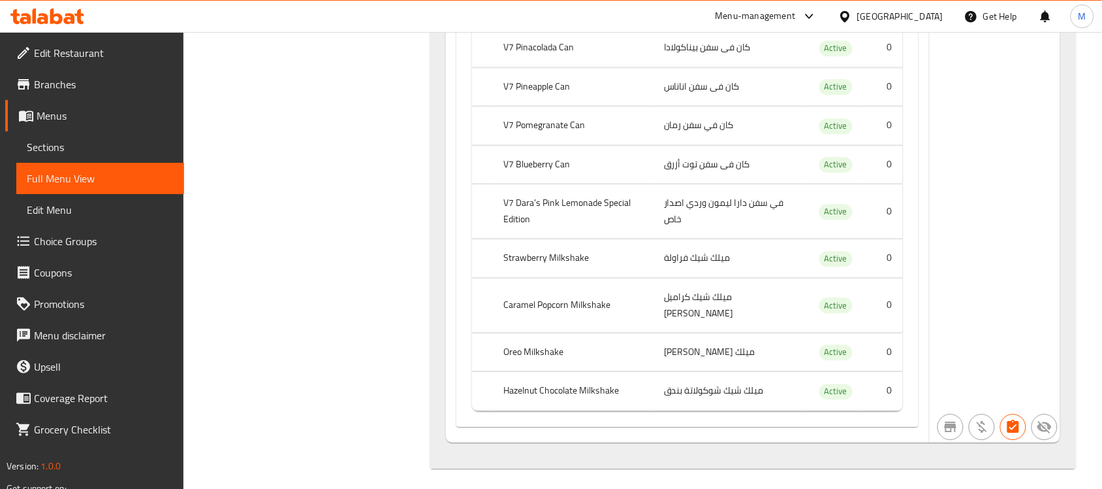
click at [680, 308] on td "ميلك شيك كراميل بوب كورن" at bounding box center [729, 305] width 150 height 54
drag, startPoint x: 680, startPoint y: 308, endPoint x: 658, endPoint y: 318, distance: 24.3
click at [658, 318] on td "ميلك شيك كراميل بوب كورن" at bounding box center [729, 305] width 150 height 54
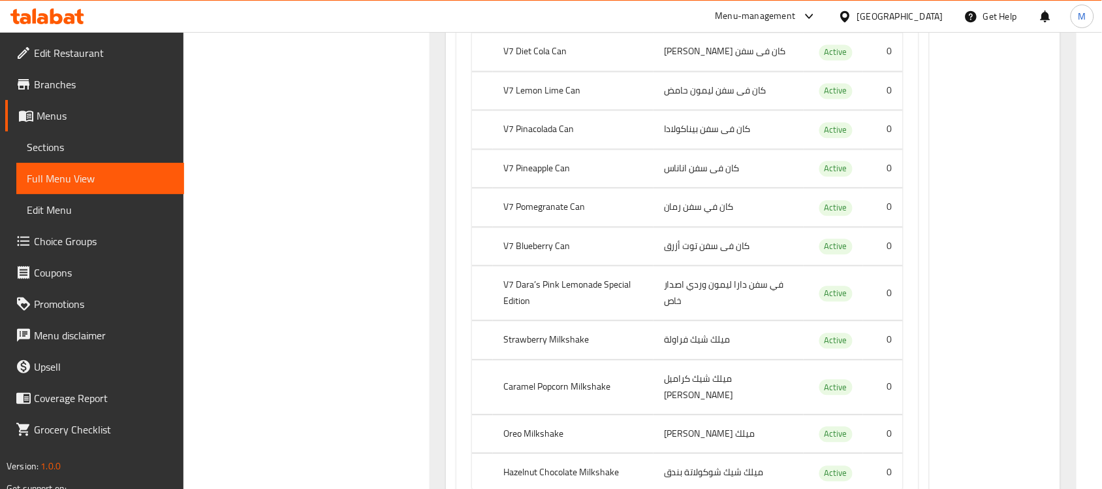
scroll to position [719, 0]
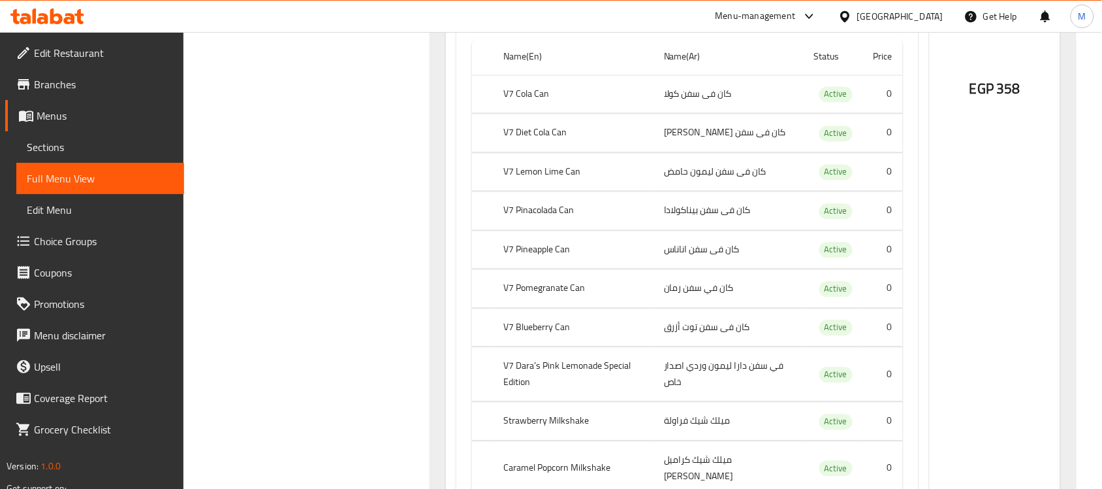
click at [678, 299] on td "كان في سفن رمان" at bounding box center [729, 289] width 150 height 39
drag, startPoint x: 678, startPoint y: 299, endPoint x: 728, endPoint y: 327, distance: 57.6
click at [728, 327] on td "كان فى سفن توت أزرق" at bounding box center [729, 327] width 150 height 39
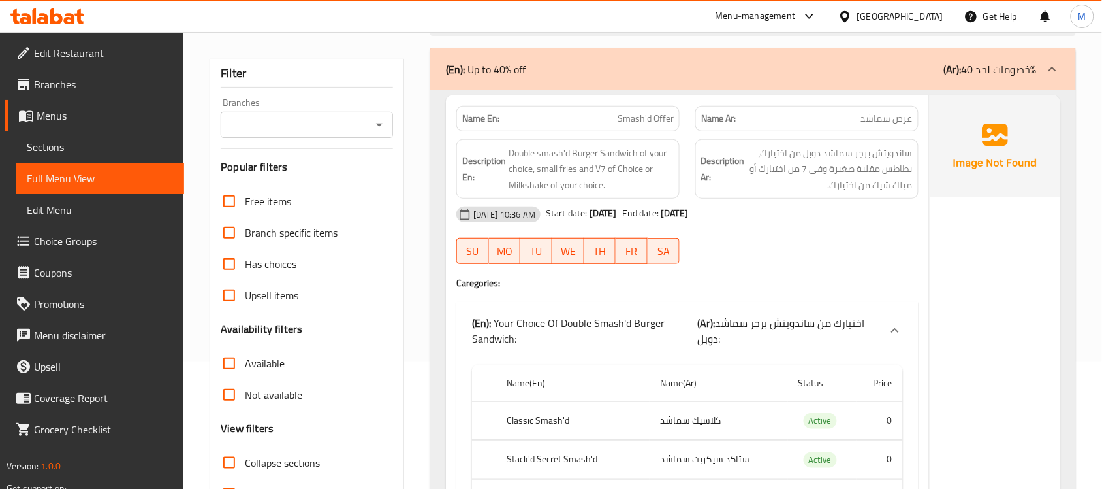
scroll to position [0, 0]
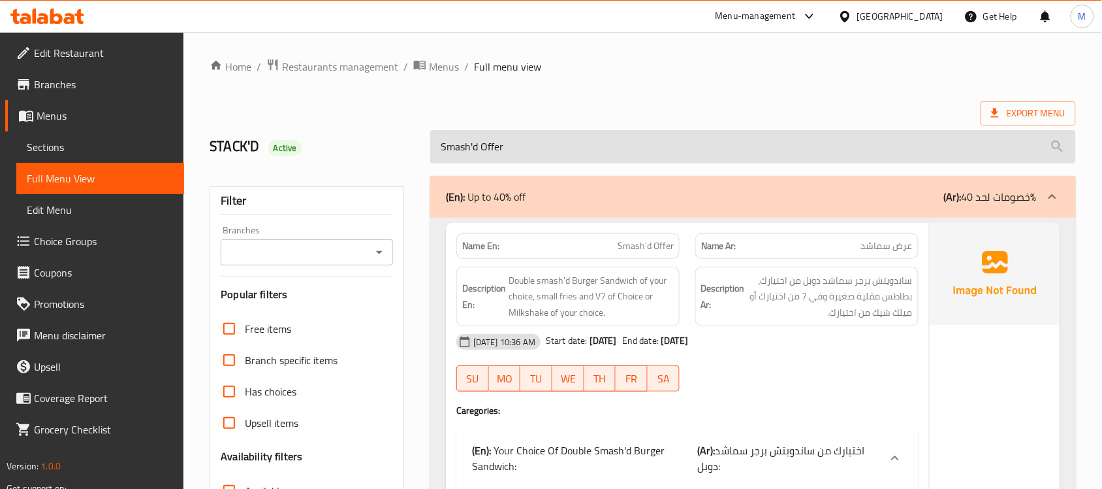
click at [478, 150] on input "Smash'd Offer" at bounding box center [753, 146] width 646 height 33
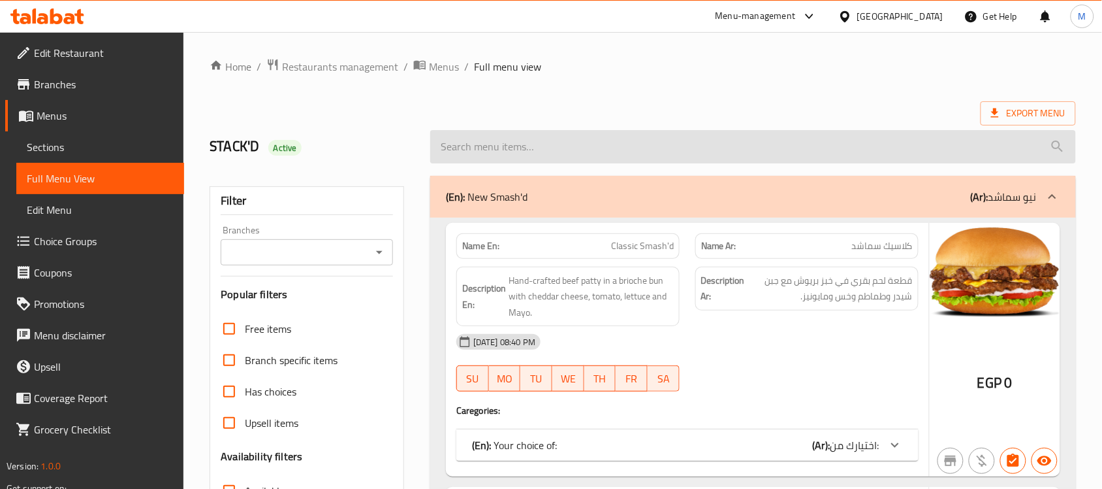
click at [533, 151] on input "search" at bounding box center [753, 146] width 646 height 33
click at [545, 138] on input "search" at bounding box center [753, 146] width 646 height 33
paste input "Smash'd Offer"
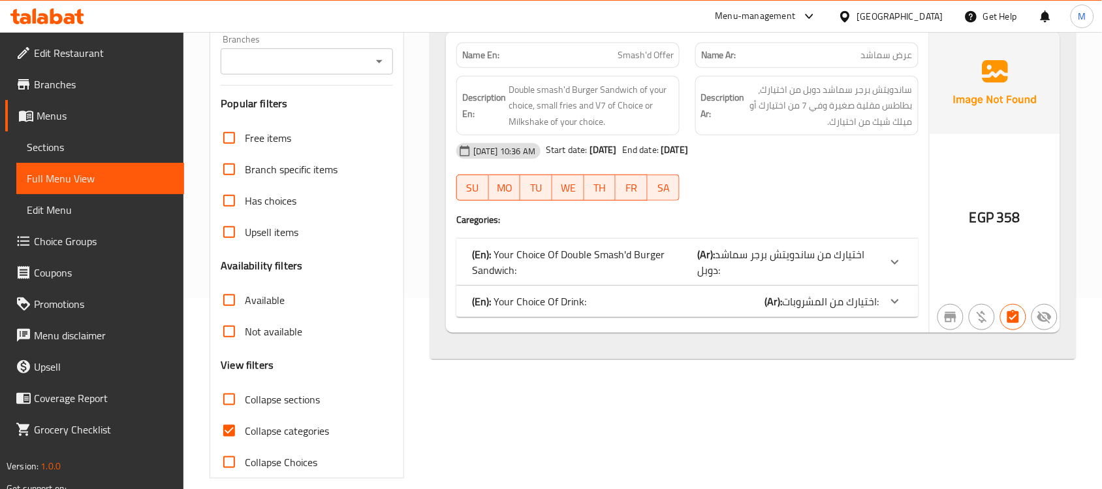
scroll to position [206, 0]
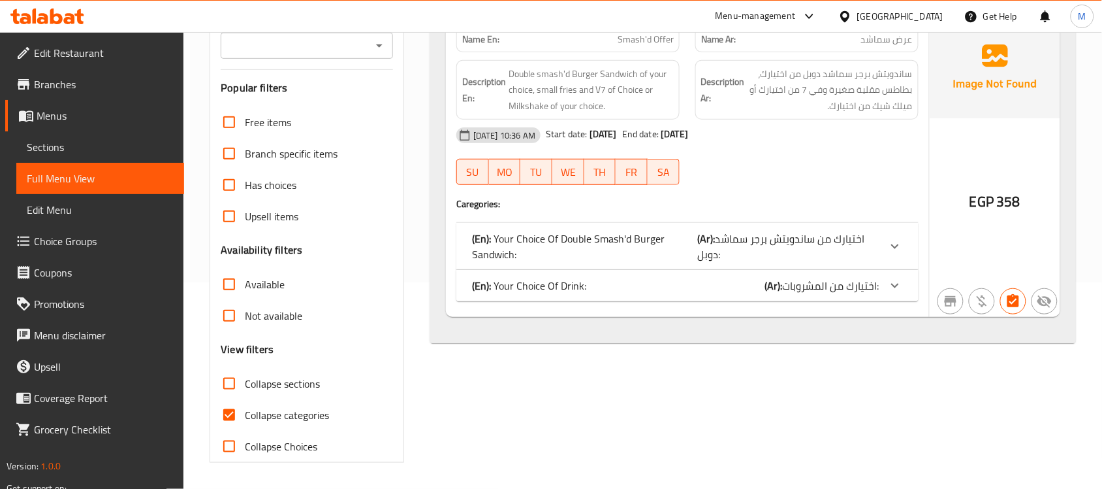
type input "Smash'd Offer"
click at [908, 287] on div at bounding box center [895, 285] width 31 height 31
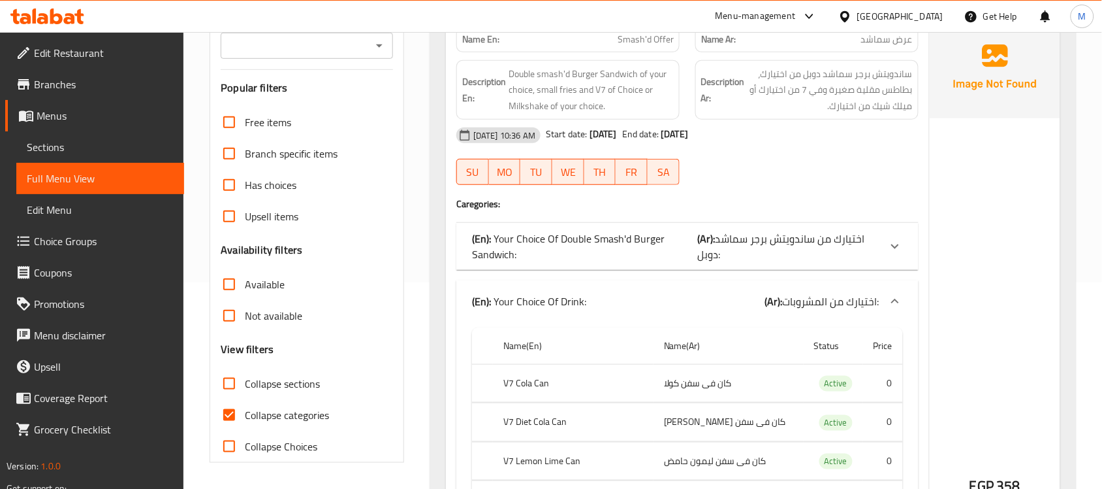
click at [908, 231] on div "(En): Your Choice Of Double Smash'd Burger Sandwich: (Ar): اختيارك من ساندويتش …" at bounding box center [688, 246] width 462 height 47
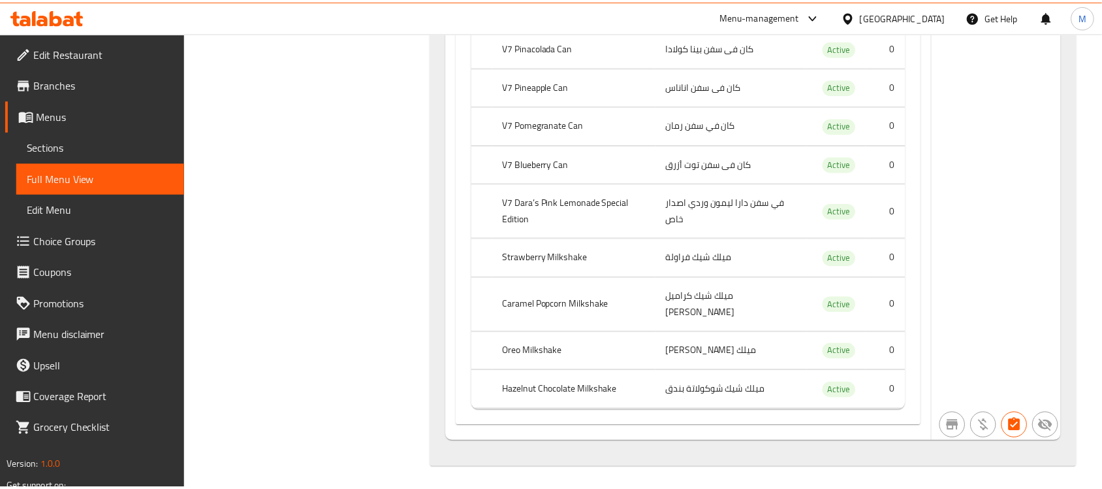
scroll to position [0, 0]
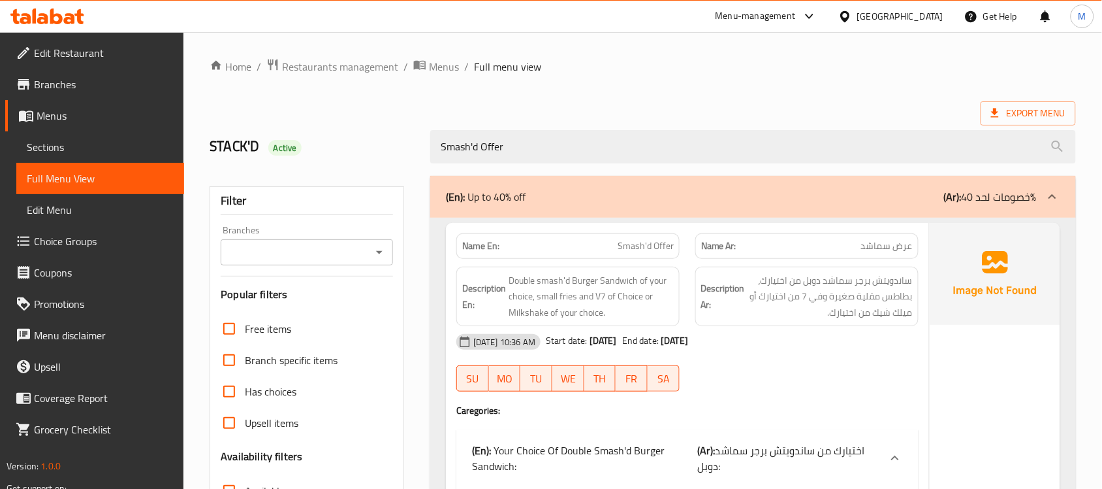
click at [1037, 113] on span "Export Menu" at bounding box center [1028, 113] width 74 height 16
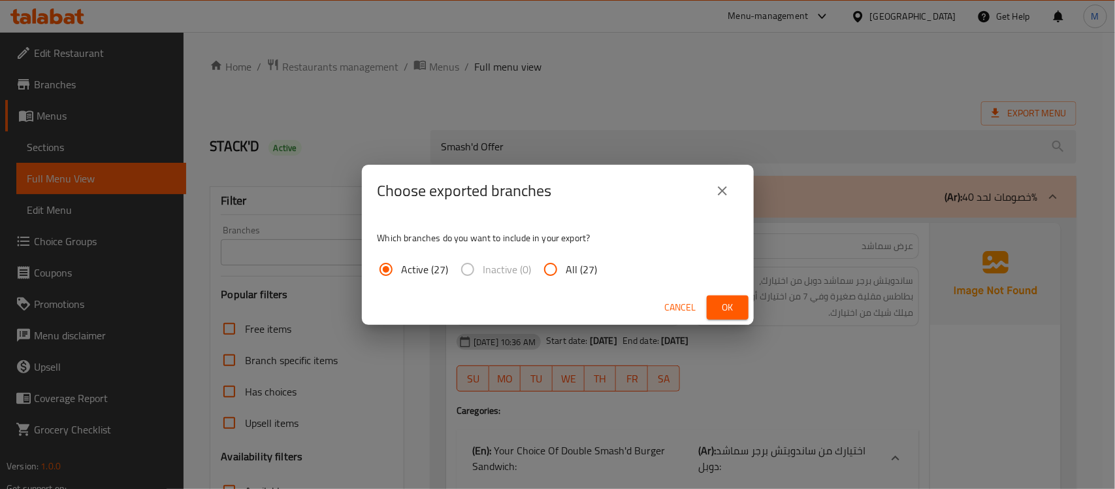
click at [564, 265] on input "All (27)" at bounding box center [550, 268] width 31 height 31
radio input "true"
click at [726, 309] on span "Ok" at bounding box center [727, 307] width 21 height 16
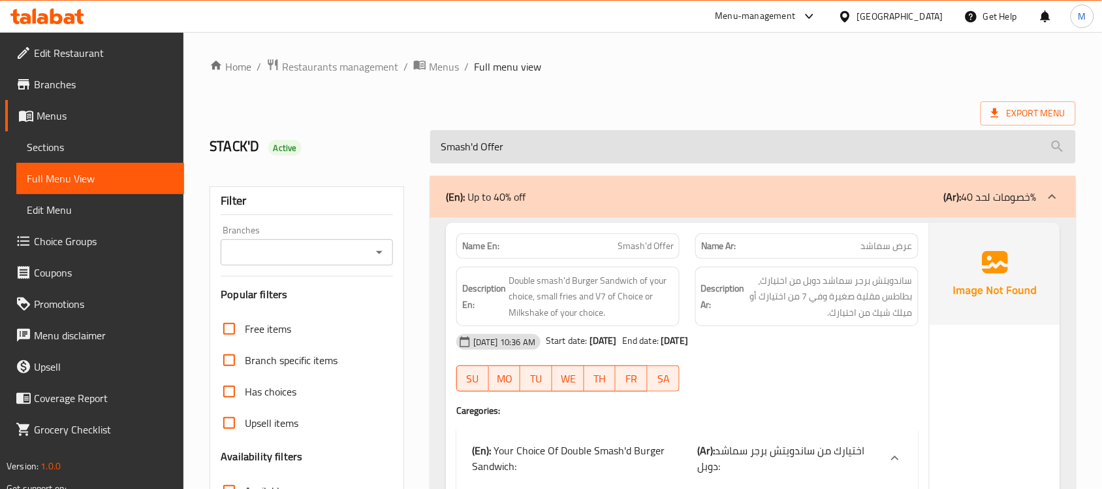
click at [481, 155] on input "Smash'd Offer" at bounding box center [753, 146] width 646 height 33
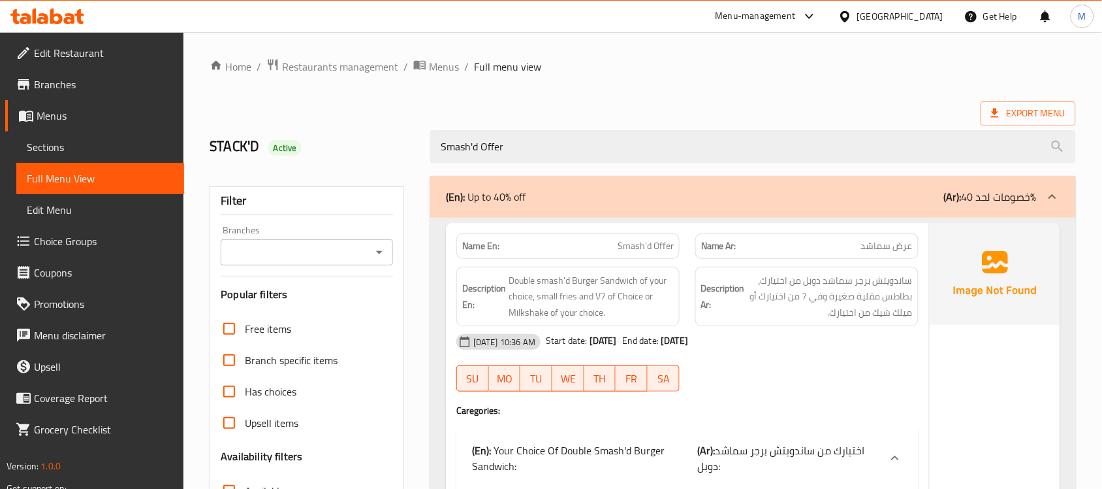
click at [244, 145] on h2 "STACK'D Active" at bounding box center [312, 147] width 205 height 20
click at [240, 144] on h2 "STACK'D Active" at bounding box center [312, 147] width 205 height 20
copy h2 "STACK'D"
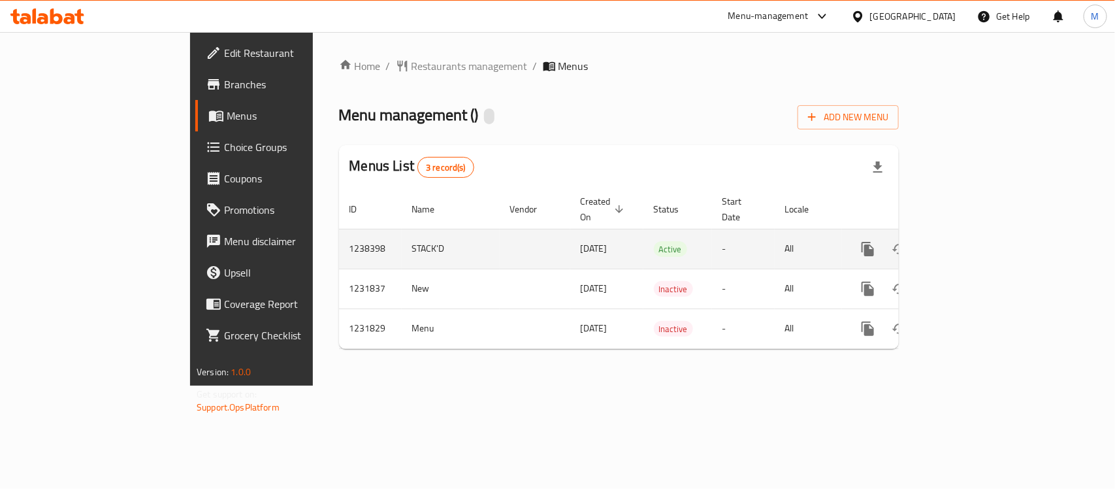
click at [968, 243] on icon "enhanced table" at bounding box center [962, 249] width 12 height 12
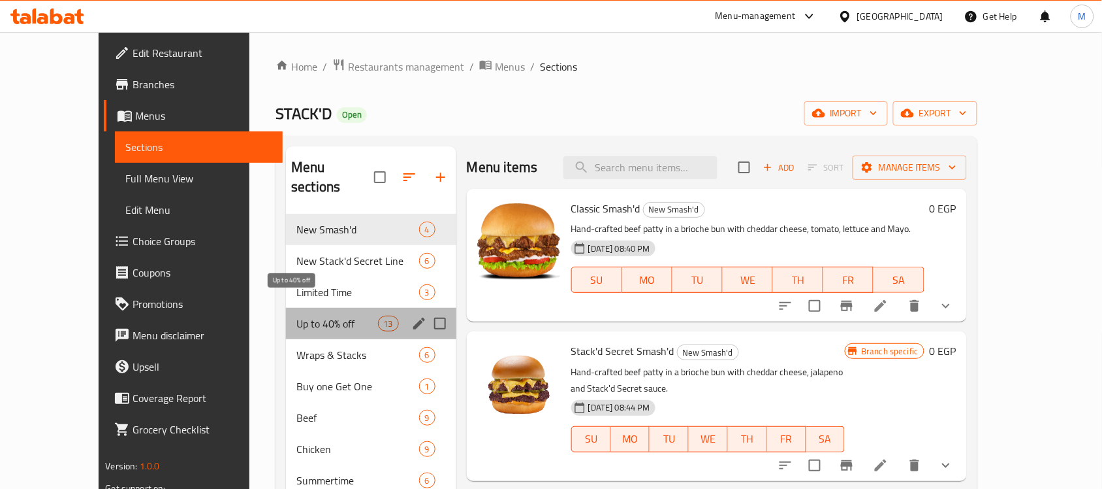
click at [297, 315] on span "Up to 40% off" at bounding box center [337, 323] width 81 height 16
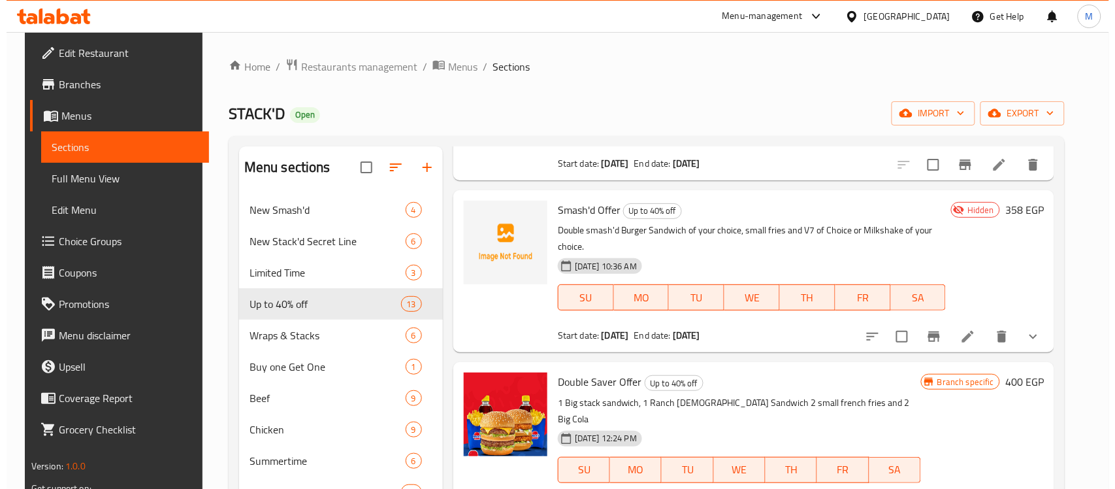
scroll to position [245, 0]
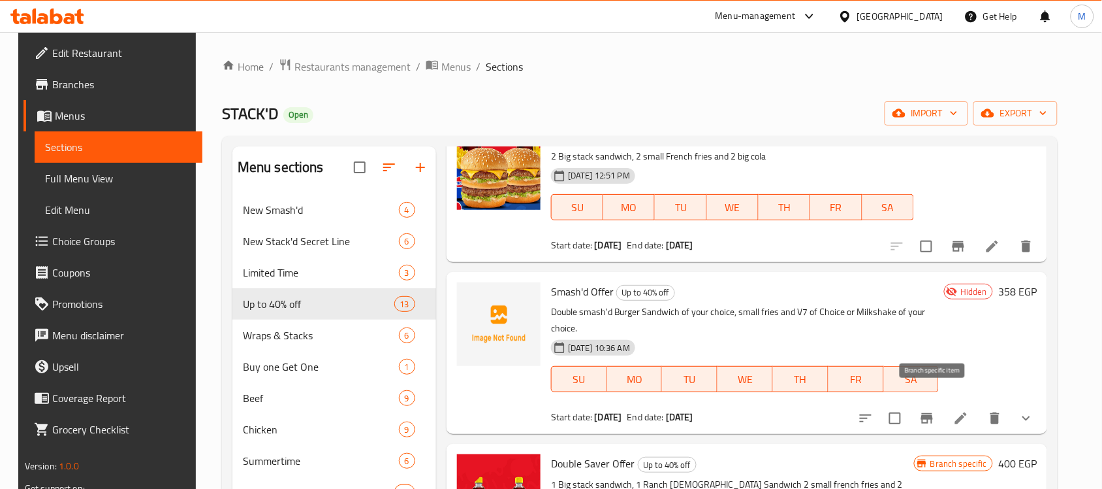
click at [933, 413] on icon "Branch-specific-item" at bounding box center [928, 418] width 12 height 10
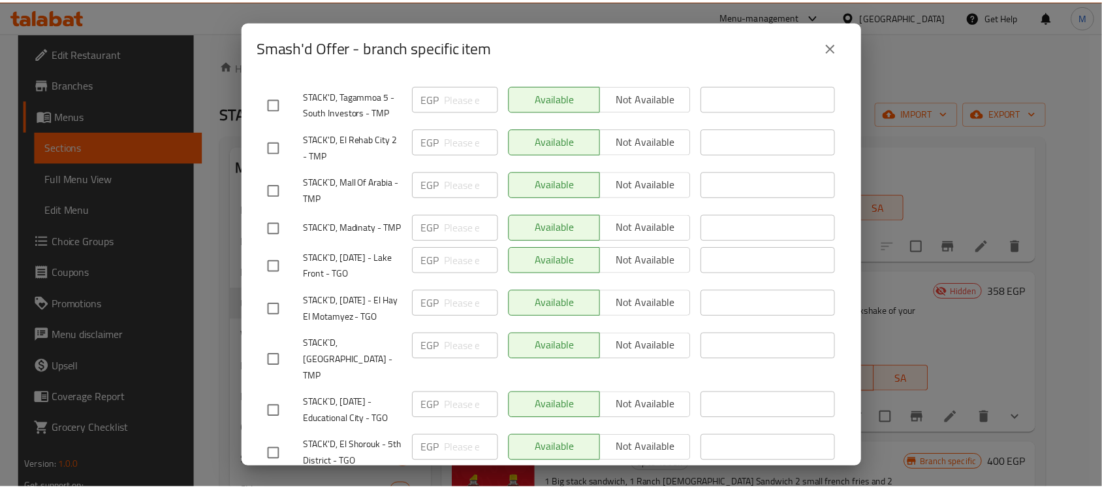
scroll to position [1082, 0]
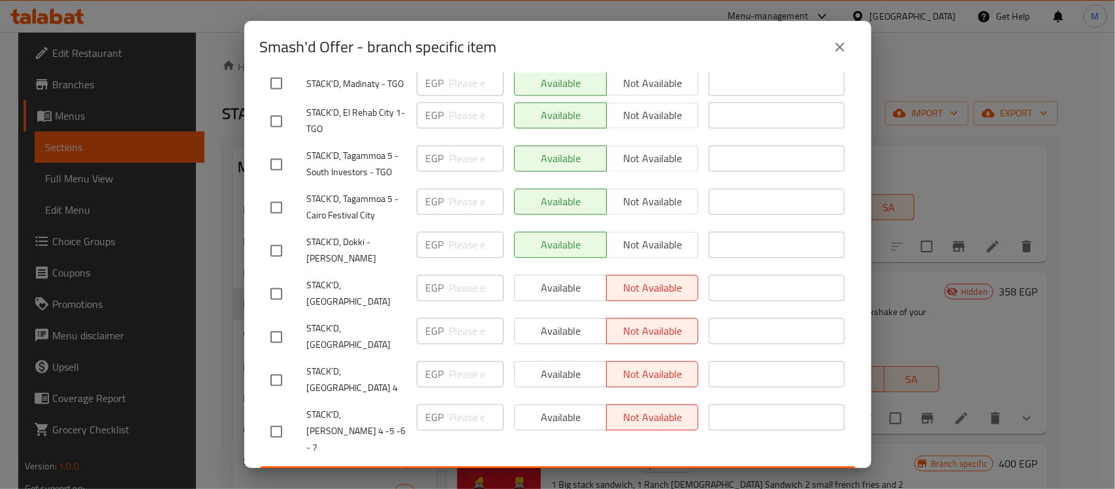
click at [844, 47] on icon "close" at bounding box center [840, 47] width 16 height 16
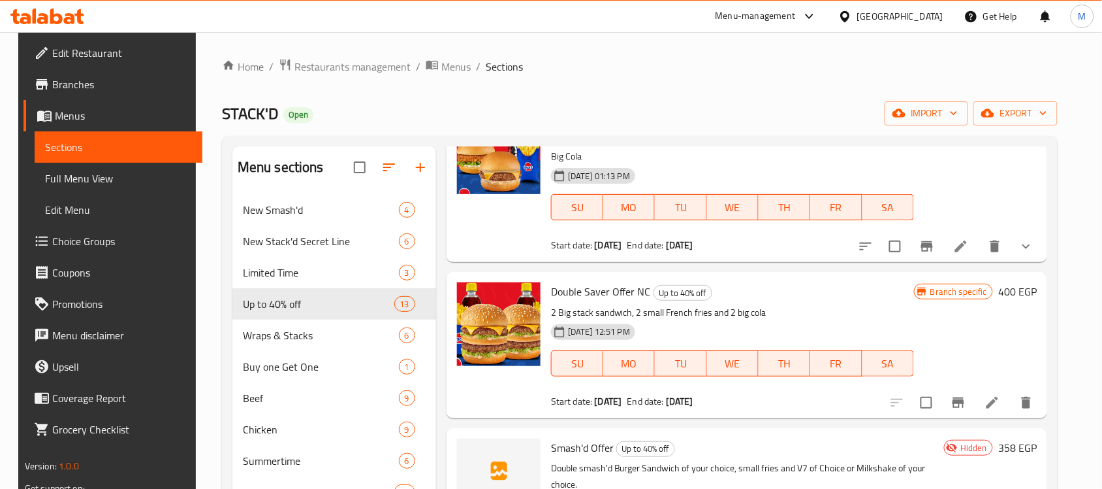
scroll to position [0, 0]
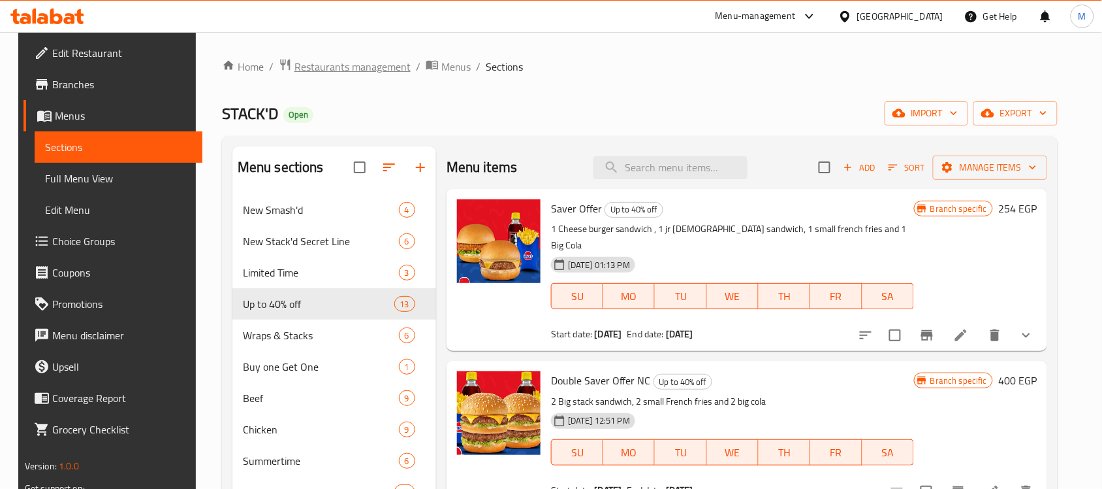
click at [330, 63] on span "Restaurants management" at bounding box center [353, 67] width 116 height 16
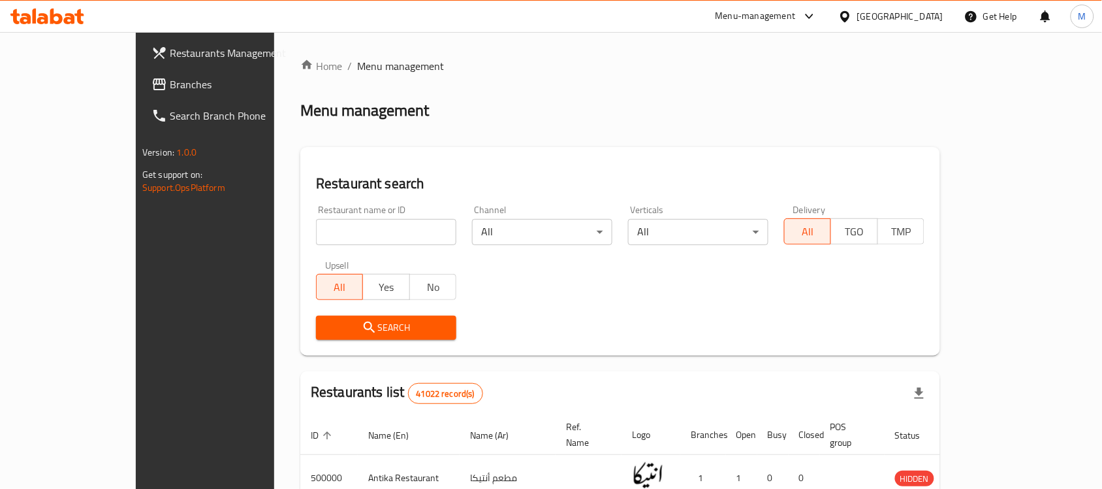
click at [353, 231] on input "search" at bounding box center [386, 232] width 140 height 26
paste input "702183"
type input "702183"
click button "Search" at bounding box center [386, 327] width 140 height 24
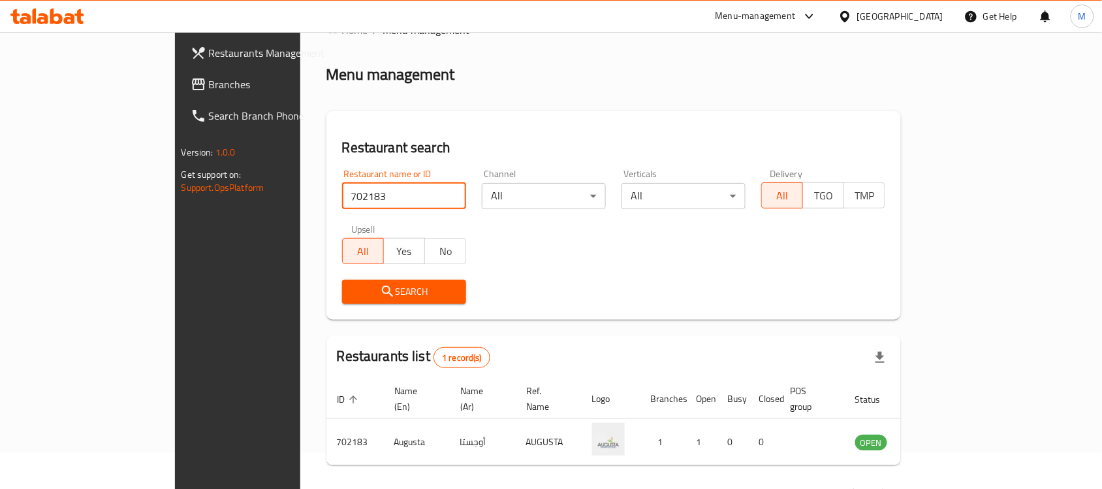
scroll to position [69, 0]
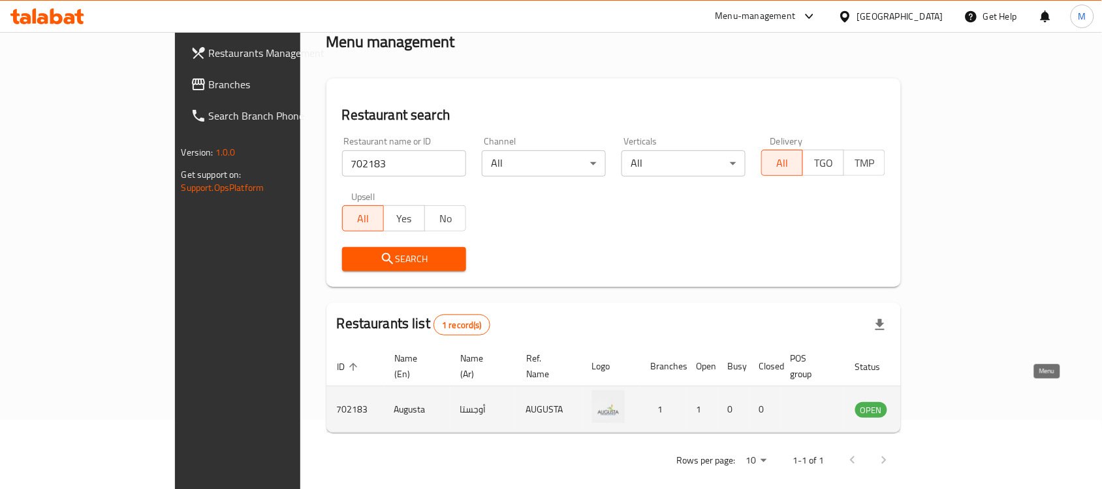
click at [940, 401] on icon "enhanced table" at bounding box center [932, 409] width 16 height 16
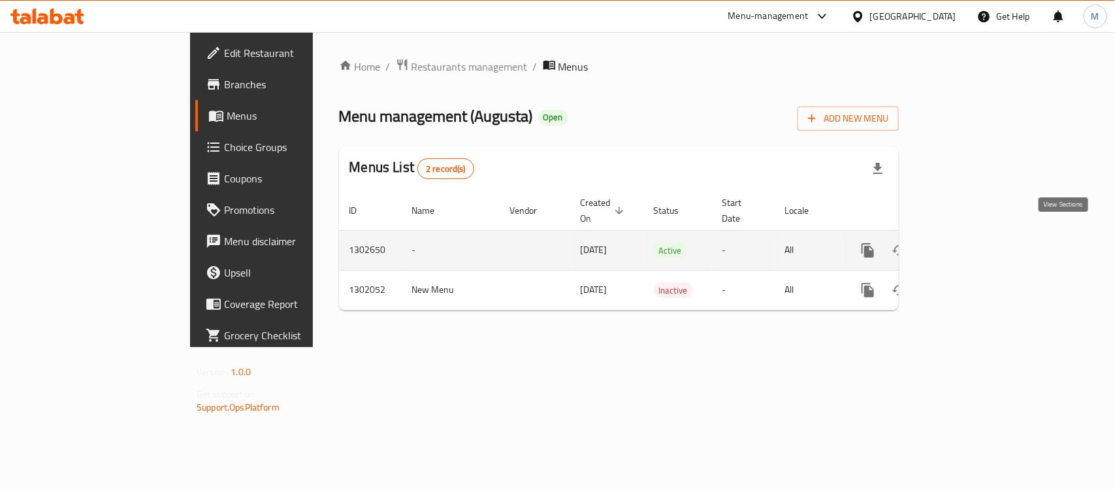
click at [968, 244] on icon "enhanced table" at bounding box center [962, 250] width 12 height 12
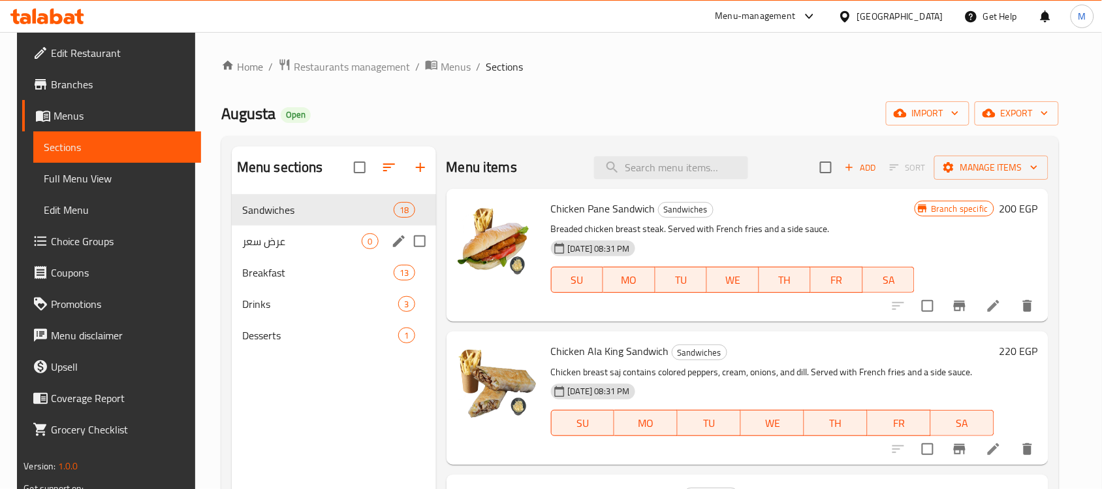
click at [247, 237] on span "عرض سعر" at bounding box center [302, 241] width 120 height 16
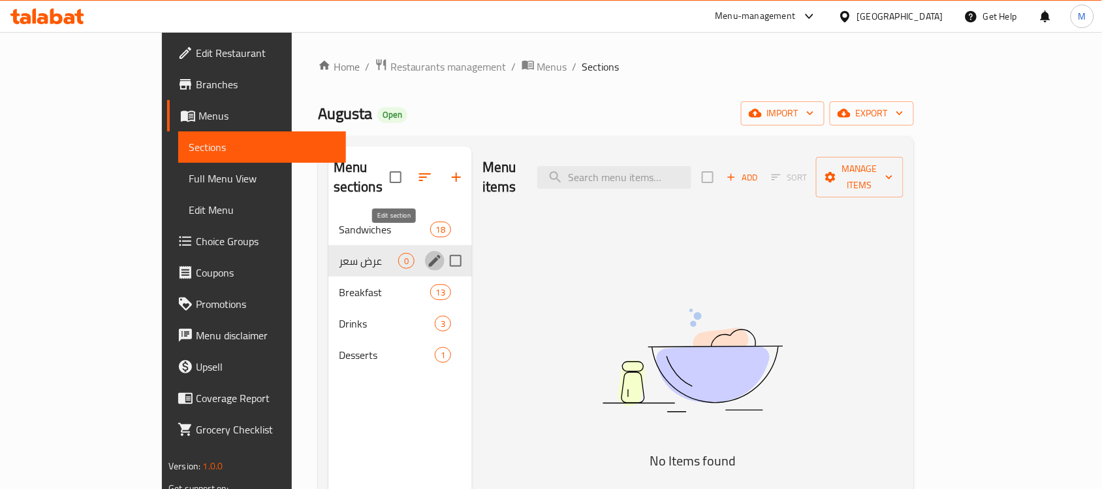
click at [427, 253] on icon "edit" at bounding box center [435, 261] width 16 height 16
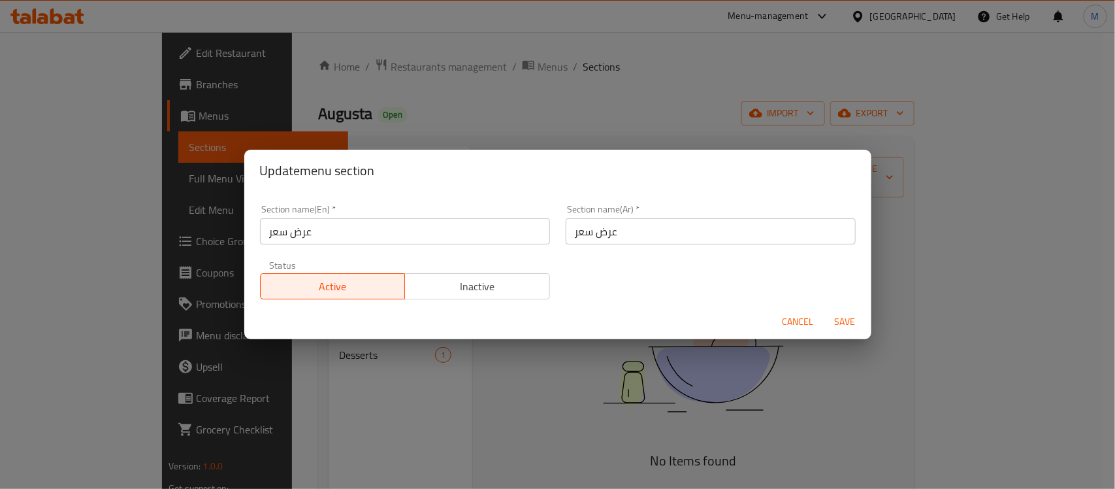
click at [787, 315] on span "Cancel" at bounding box center [797, 321] width 31 height 16
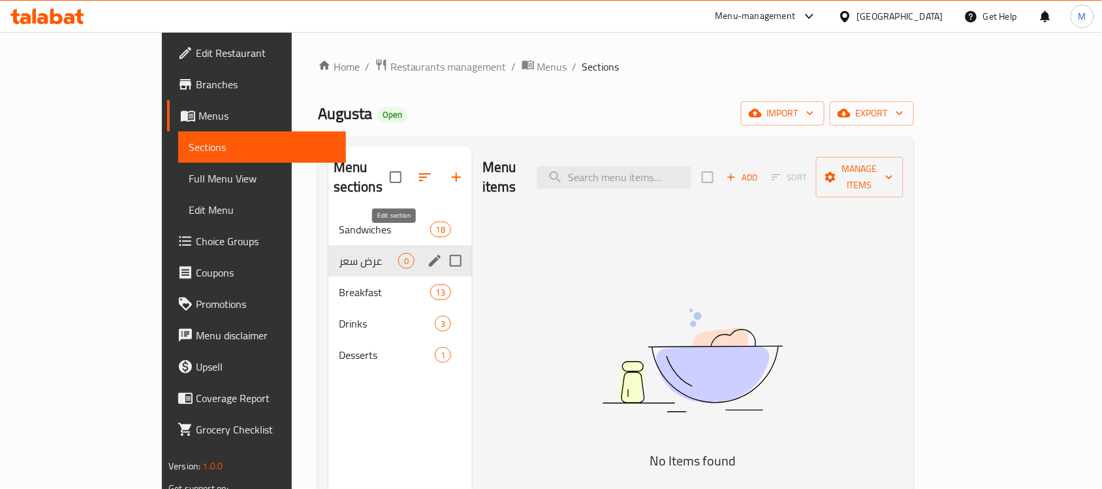
click at [427, 253] on icon "edit" at bounding box center [435, 261] width 16 height 16
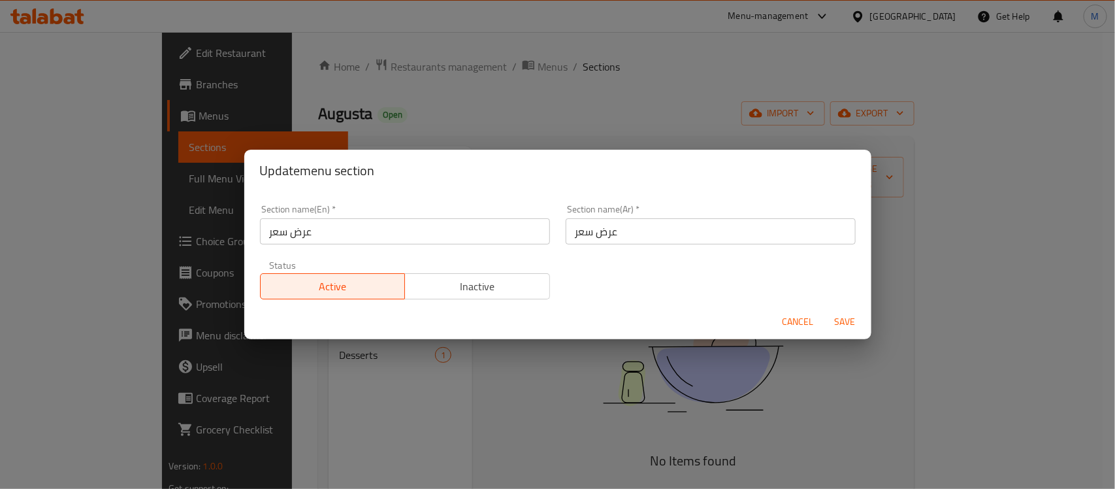
click at [302, 231] on input "عرض سعر" at bounding box center [405, 231] width 290 height 26
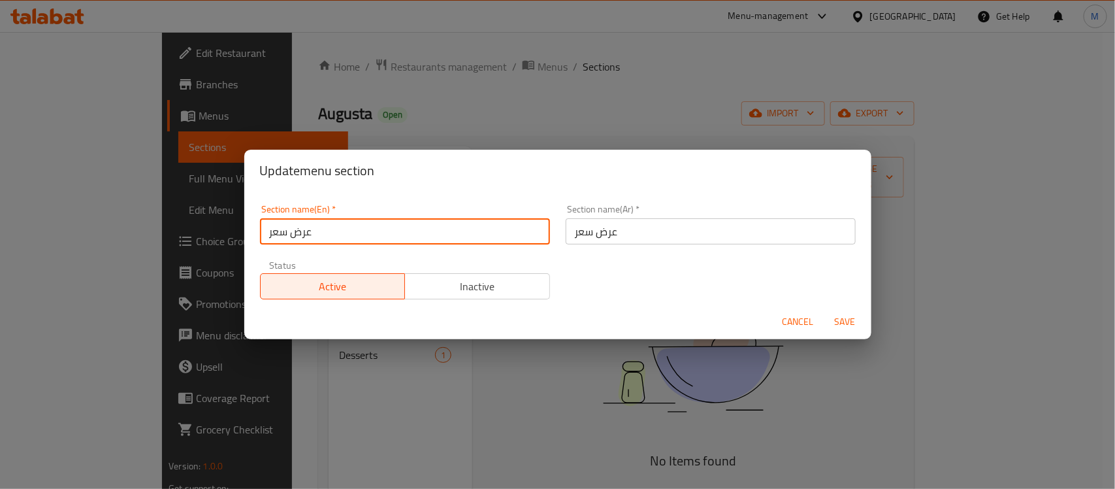
click at [302, 231] on input "عرض سعر" at bounding box center [405, 231] width 290 height 26
type input "Offer"
click at [582, 229] on input "عرض سعر" at bounding box center [711, 231] width 290 height 26
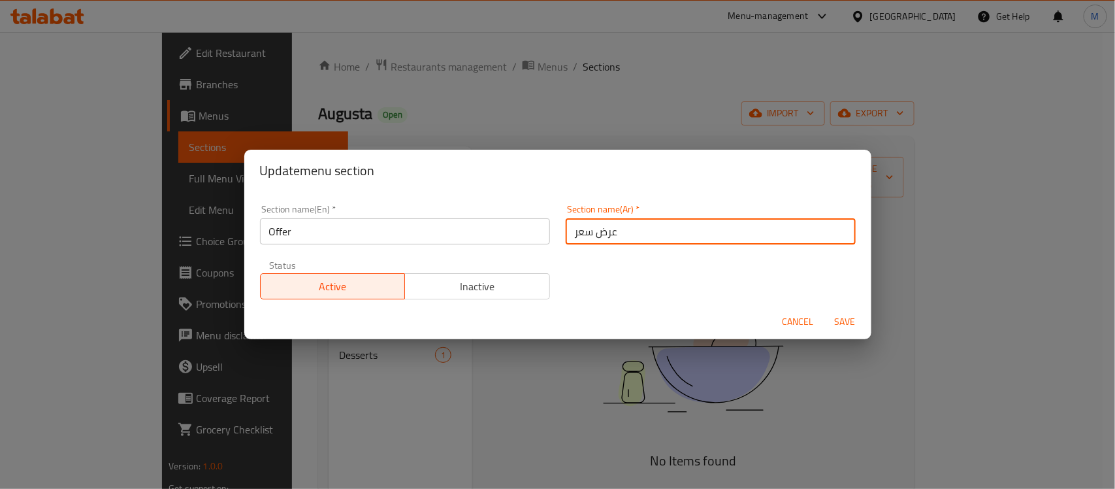
click at [582, 229] on input "عرض سعر" at bounding box center [711, 231] width 290 height 26
type input "عرض"
click at [684, 321] on div "Cancel Save" at bounding box center [557, 321] width 627 height 35
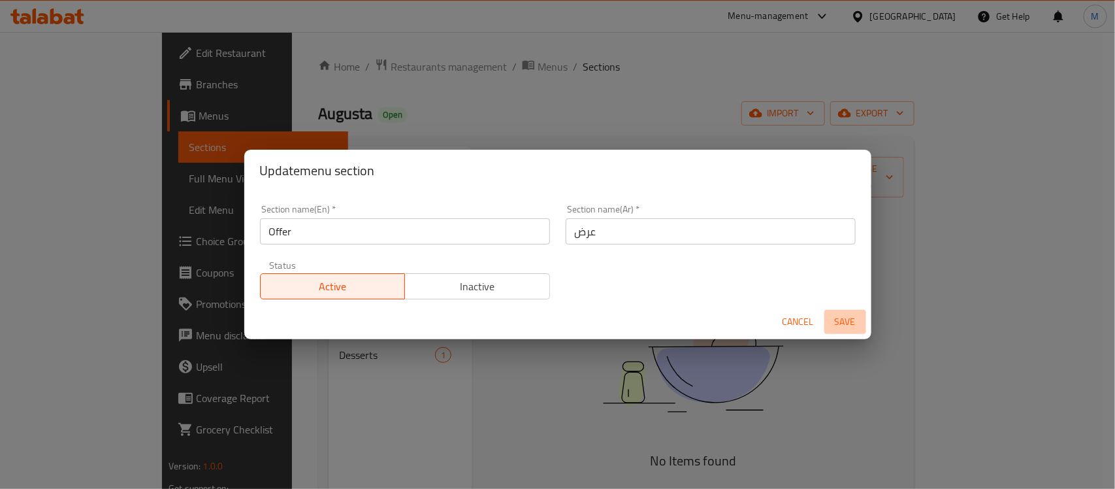
click at [837, 315] on span "Save" at bounding box center [844, 321] width 31 height 16
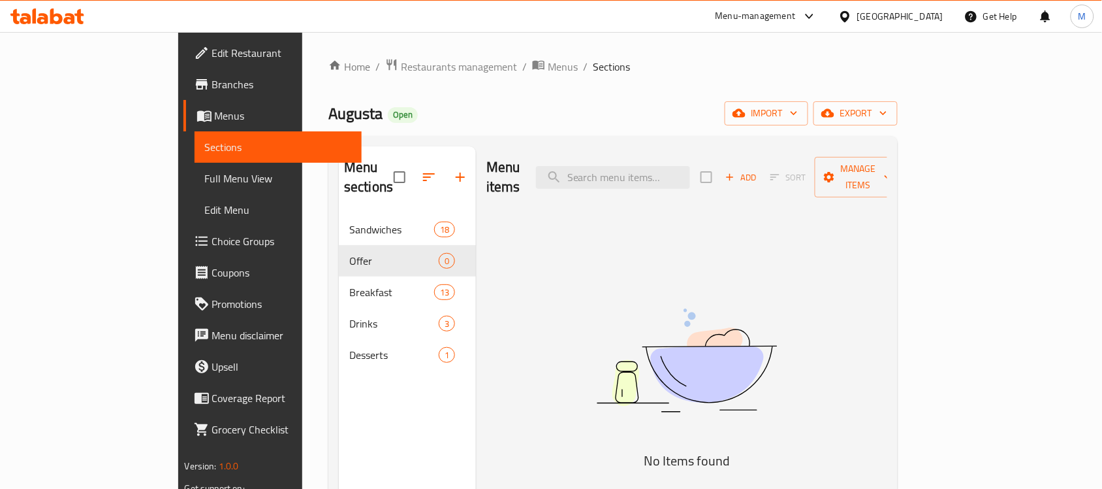
click at [586, 266] on div "Menu items Add Sort Manage items No Items found" at bounding box center [681, 390] width 411 height 489
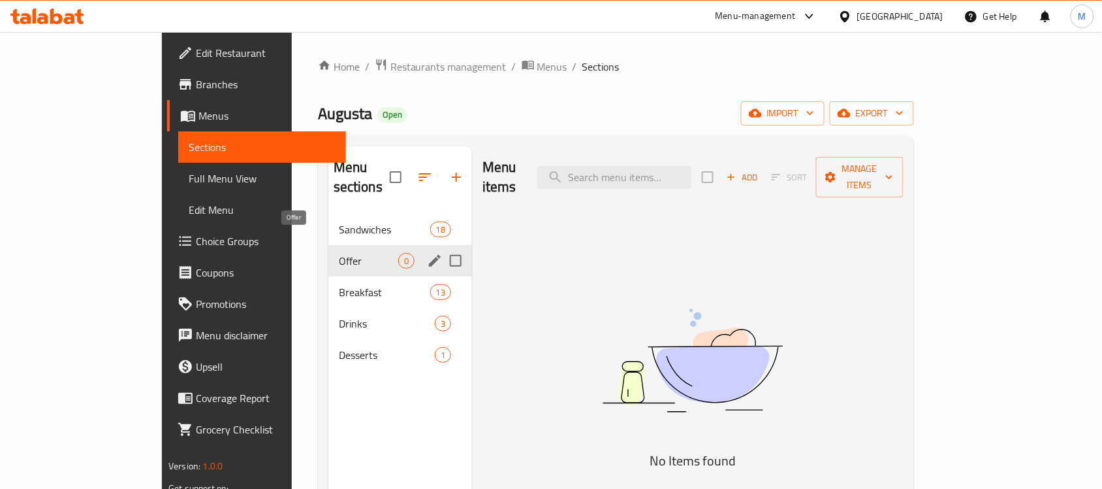
click at [339, 253] on span "Offer" at bounding box center [368, 261] width 59 height 16
drag, startPoint x: 250, startPoint y: 236, endPoint x: 278, endPoint y: 240, distance: 28.4
click at [339, 253] on span "Offer" at bounding box center [368, 261] width 59 height 16
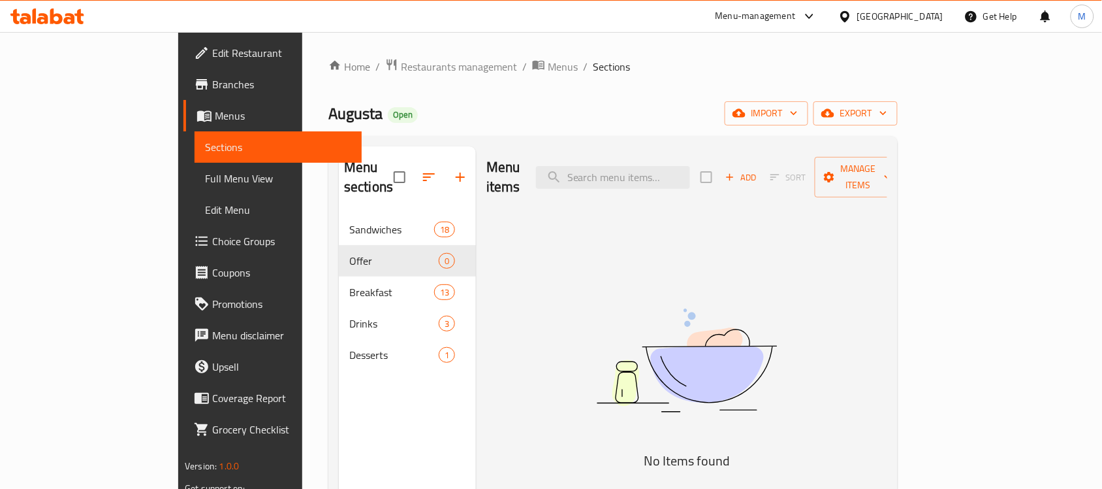
click at [759, 170] on span "Add" at bounding box center [741, 177] width 35 height 15
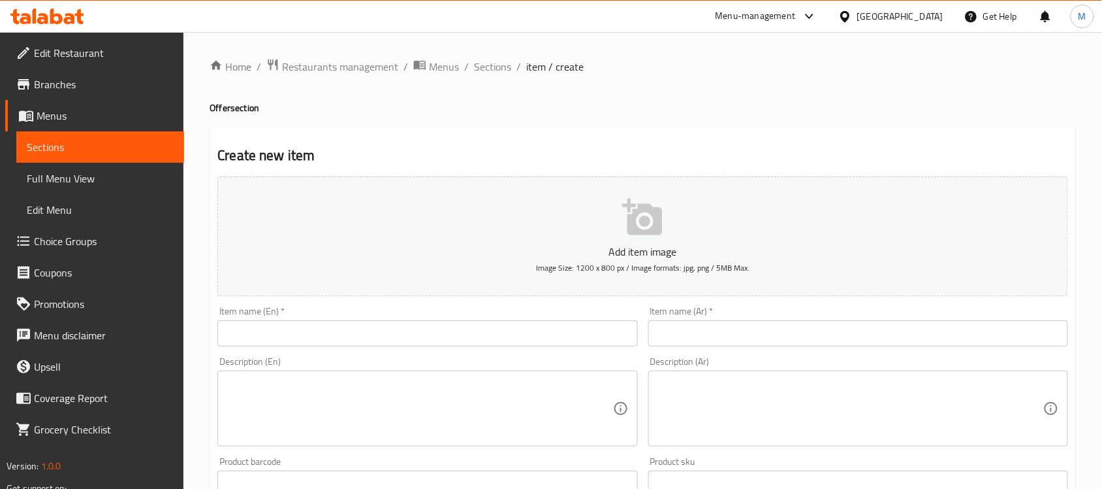
click at [754, 325] on input "text" at bounding box center [859, 333] width 420 height 26
paste input "عرض الساندويتش"
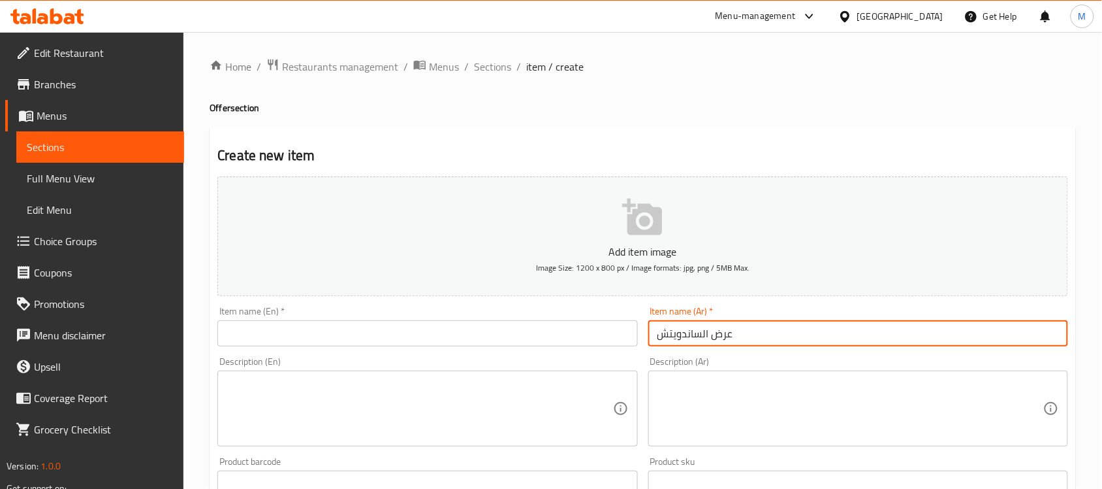
type input "عرض الساندويتش"
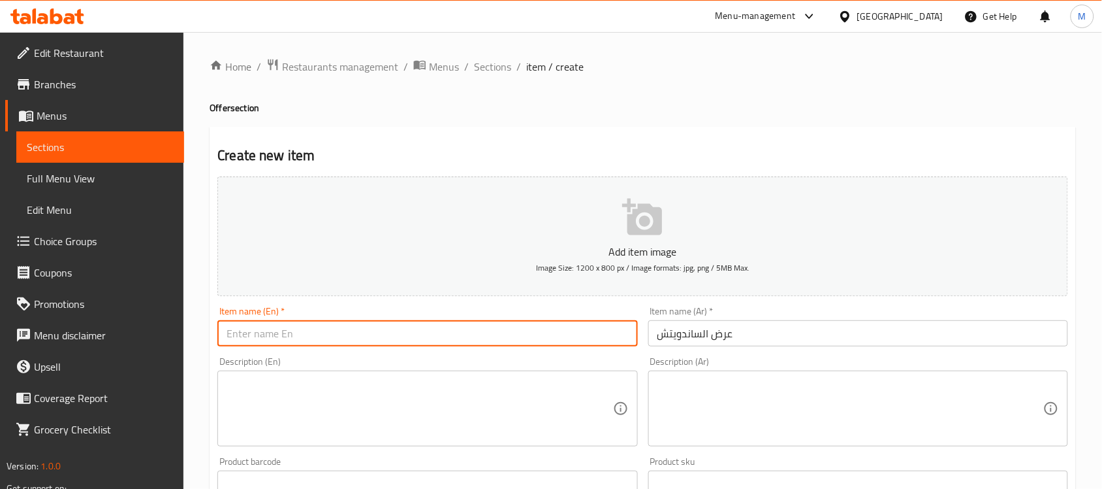
click at [490, 332] on input "text" at bounding box center [427, 333] width 420 height 26
type input "Sandwich Offer"
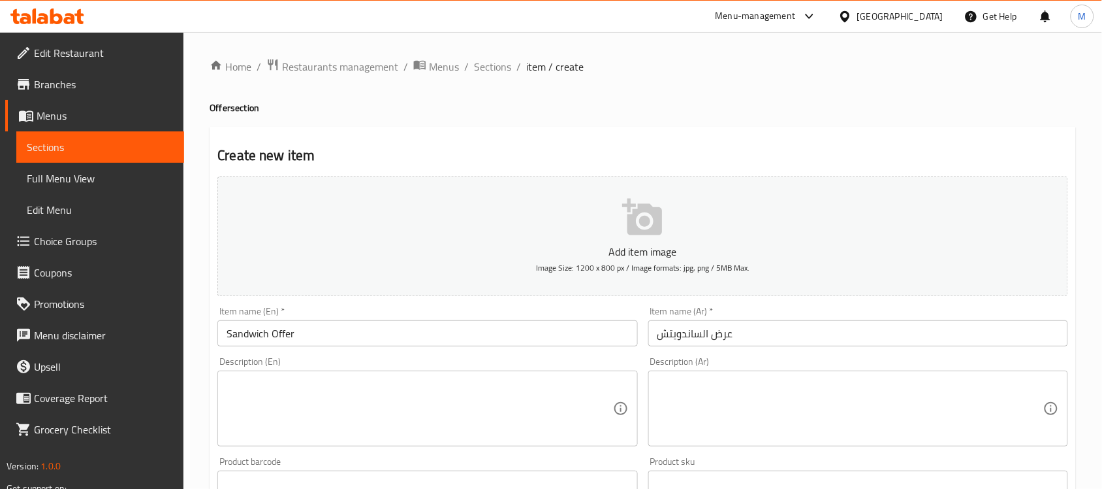
click at [787, 396] on textarea at bounding box center [851, 409] width 386 height 62
paste textarea "قطع صدر دجاج مع [PERSON_NAME] , زعتر اورجانو , بصل ، فلفل الوان ، جبنة موزاريلا…"
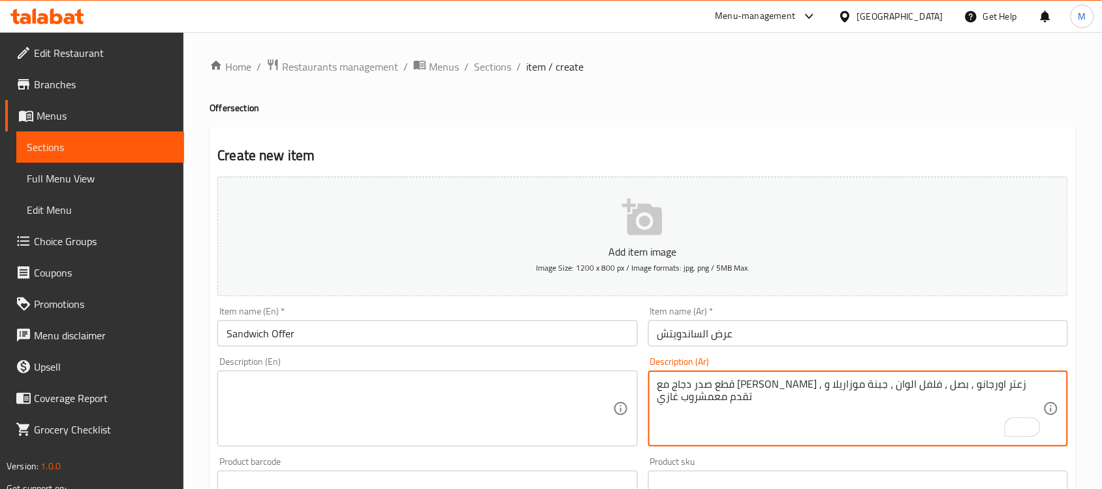
click at [882, 389] on textarea "قطع صدر دجاج مع [PERSON_NAME] , زعتر اورجانو , بصل ، فلفل الوان ، جبنة موزاريلا…" at bounding box center [851, 409] width 386 height 62
type textarea "قطع صدر دجاج مع زيتون اسود, زعتر اورجانو, بصل، فلفل الوان، جبنة موزاريلا و تقدم…"
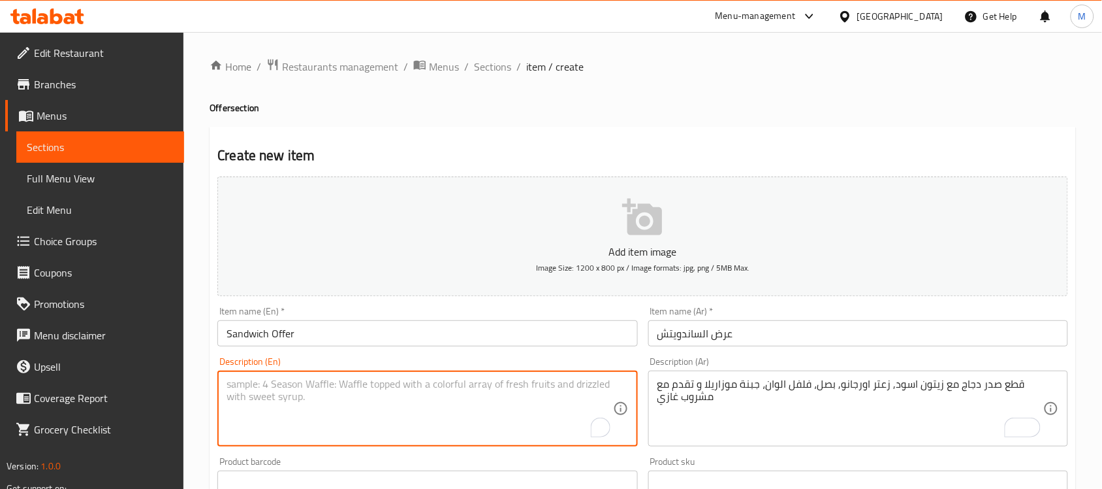
click at [337, 409] on textarea "To enrich screen reader interactions, please activate Accessibility in Grammarl…" at bounding box center [420, 409] width 386 height 62
paste textarea "Chicken breast pieces with black olives, thyme, oregano, onions, bell peppers, …"
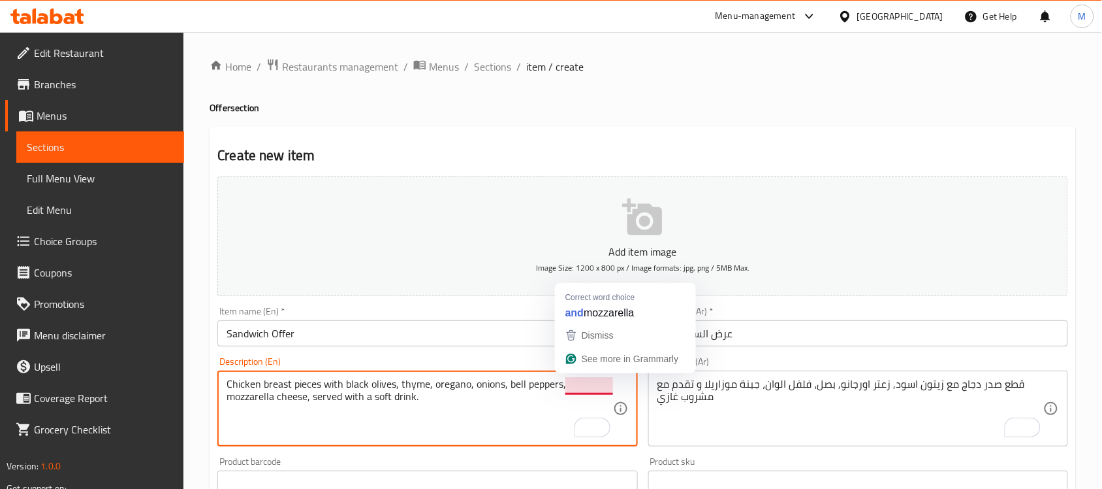
click at [455, 394] on textarea "Chicken breast pieces with black olives, thyme, oregano, onions, bell peppers, …" at bounding box center [420, 409] width 386 height 62
click at [320, 399] on textarea "Chicken breast pieces with black olives, thyme, oregano, onions, bell peppers, …" at bounding box center [420, 409] width 386 height 62
click at [479, 402] on textarea "Chicken breast pieces with black olives, thyme, oregano, onions, bell peppers, …" at bounding box center [420, 409] width 386 height 62
click at [260, 398] on textarea "Chicken breast pieces with black olives, thyme, oregano, onions, bell peppers, …" at bounding box center [420, 409] width 386 height 62
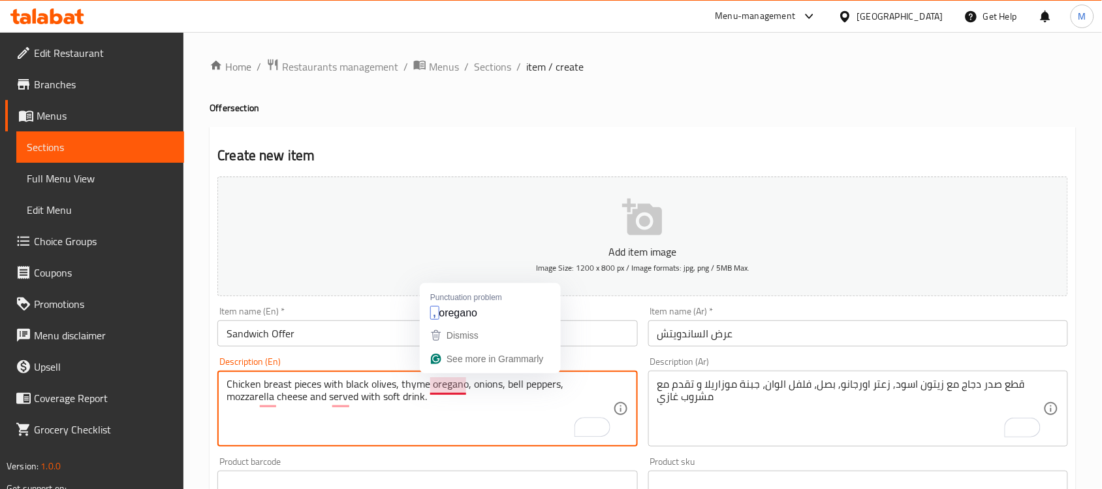
click at [452, 384] on textarea "Chicken breast pieces with black olives, thyme oregano, onions, bell peppers, m…" at bounding box center [420, 409] width 386 height 62
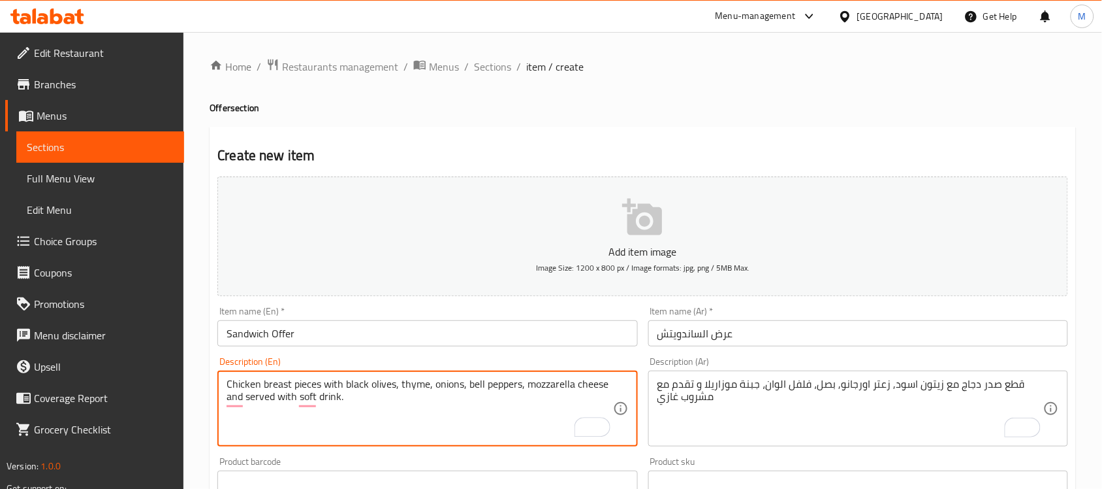
paste textarea "oregano"
type textarea "Chicken breast pieces with black olives, oregano thyme, onions, bell peppers, m…"
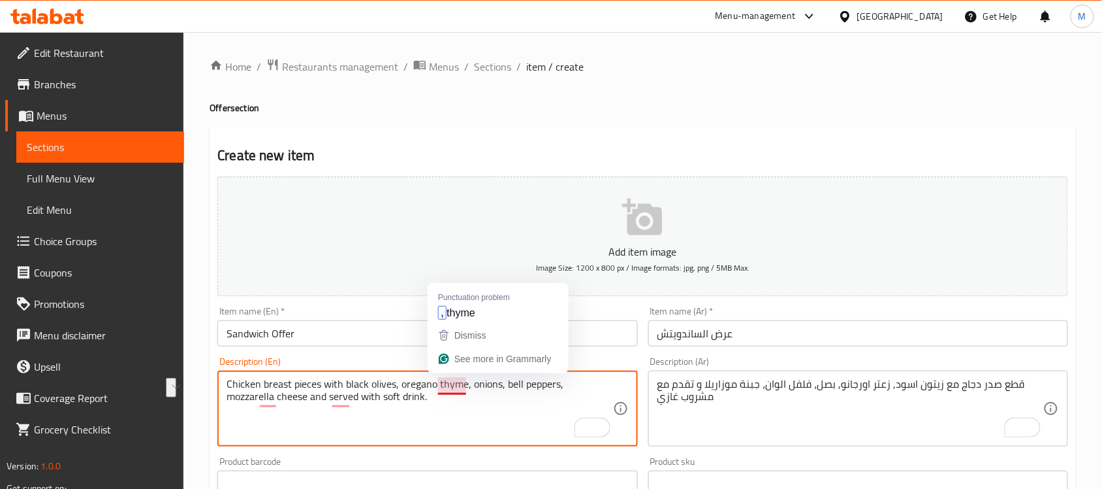
drag, startPoint x: 417, startPoint y: 385, endPoint x: 462, endPoint y: 380, distance: 46.0
click at [462, 380] on textarea "Chicken breast pieces with black olives, oregano thyme, onions, bell peppers, m…" at bounding box center [420, 409] width 386 height 62
click at [193, 230] on div "Home / Restaurants management / Menus / Sections / item / create Offer section …" at bounding box center [643, 477] width 919 height 891
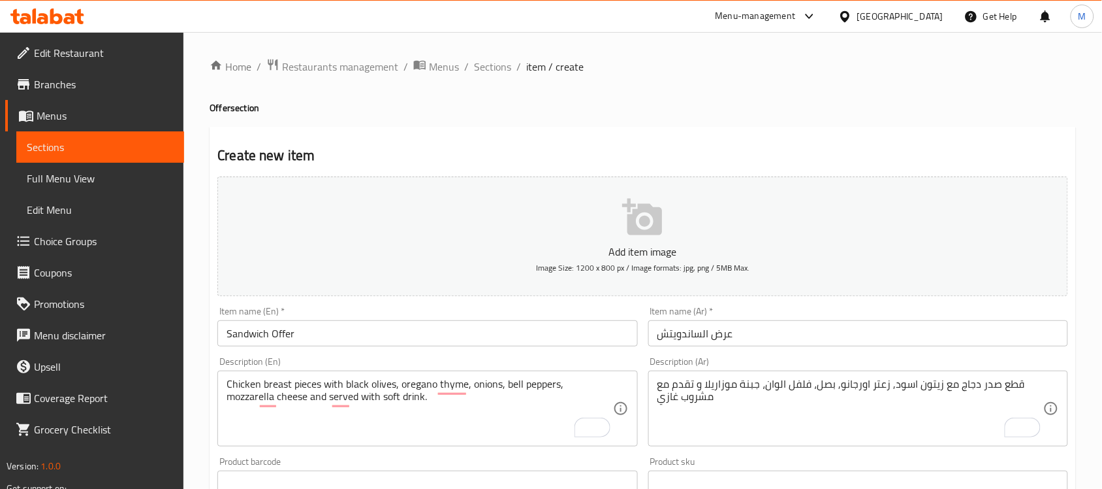
click at [199, 258] on div "Home / Restaurants management / Menus / Sections / item / create Offer section …" at bounding box center [643, 477] width 919 height 891
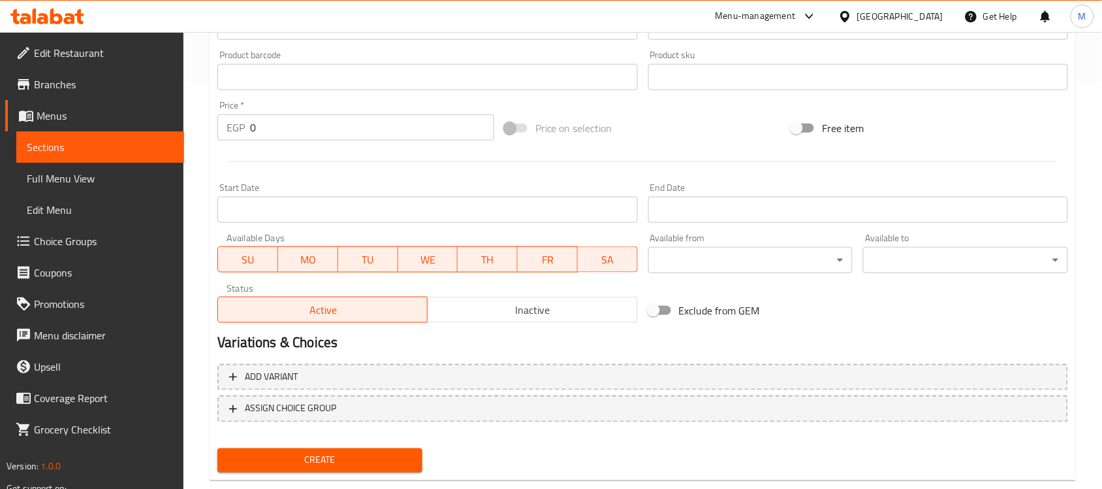
scroll to position [408, 0]
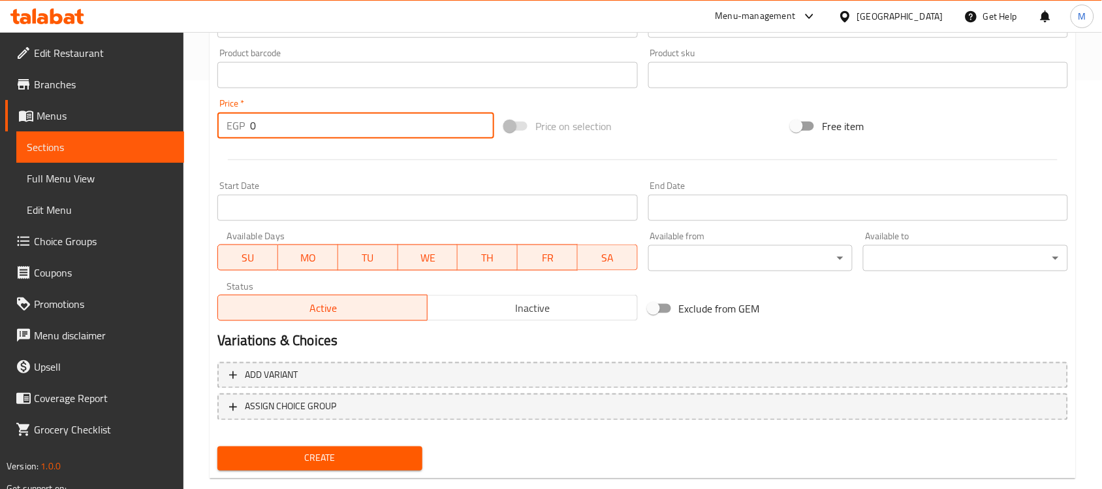
drag, startPoint x: 255, startPoint y: 129, endPoint x: 233, endPoint y: 123, distance: 22.3
click at [233, 123] on div "EGP 0 Price *" at bounding box center [355, 125] width 277 height 26
paste input "24"
type input "240"
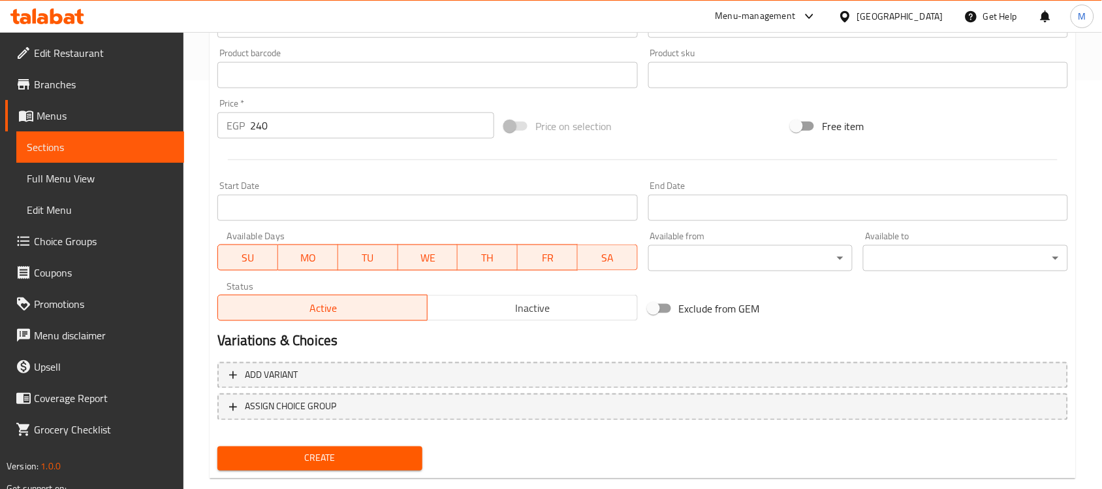
click at [204, 126] on div "Home / Restaurants management / Menus / Sections / item / create Offer section …" at bounding box center [643, 69] width 919 height 891
click at [327, 212] on input "Start Date" at bounding box center [427, 208] width 420 height 26
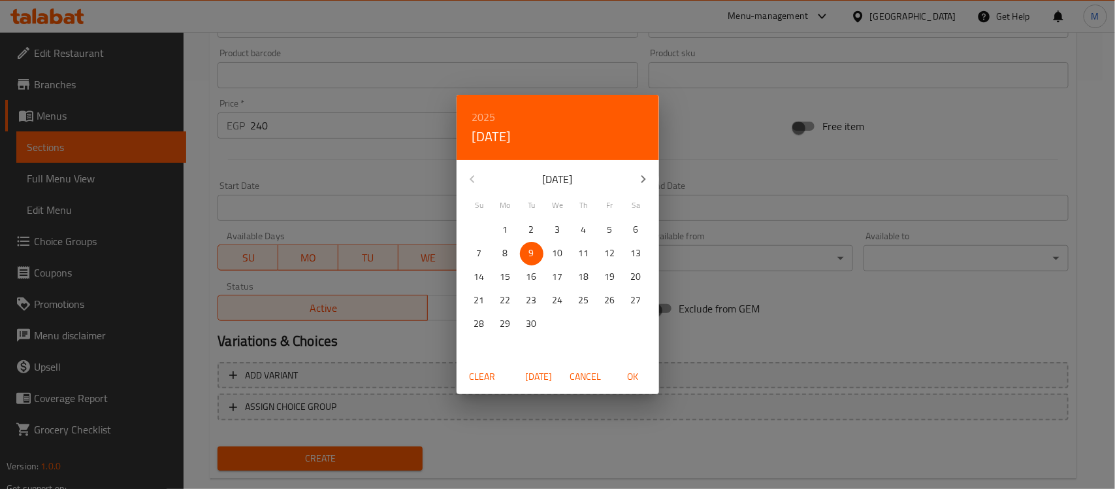
click at [536, 376] on span "[DATE]" at bounding box center [538, 376] width 31 height 16
click at [635, 376] on span "OK" at bounding box center [632, 376] width 31 height 16
type input "[DATE]"
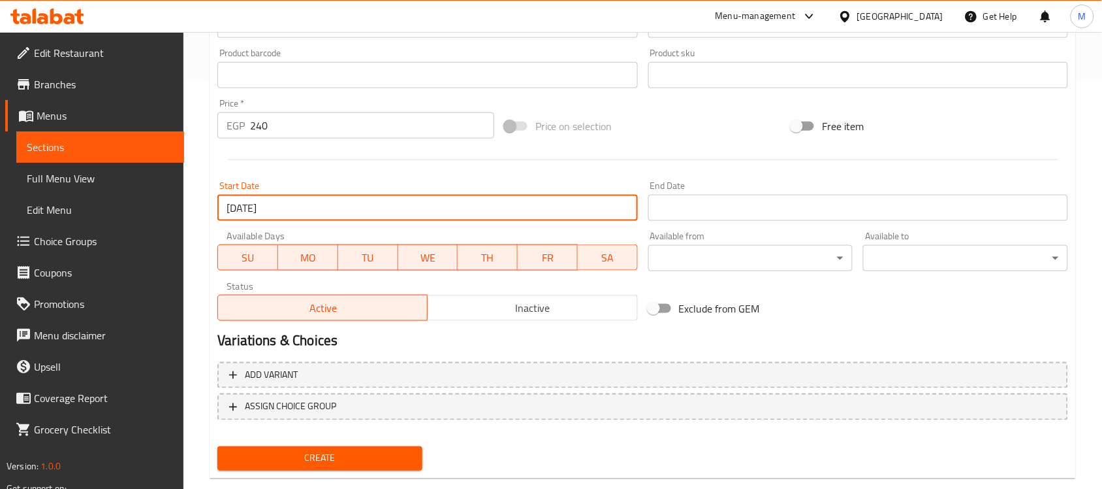
click at [696, 206] on input "Start Date" at bounding box center [859, 208] width 420 height 26
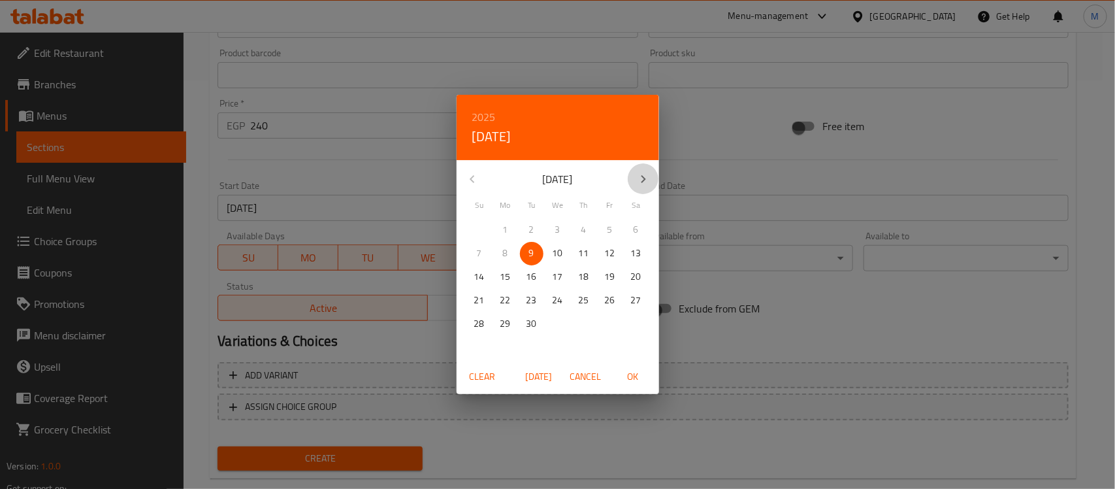
click at [641, 174] on icon "button" at bounding box center [643, 179] width 16 height 16
click at [534, 324] on p "28" at bounding box center [531, 323] width 10 height 16
click at [632, 372] on span "OK" at bounding box center [632, 376] width 31 height 16
type input "[DATE]"
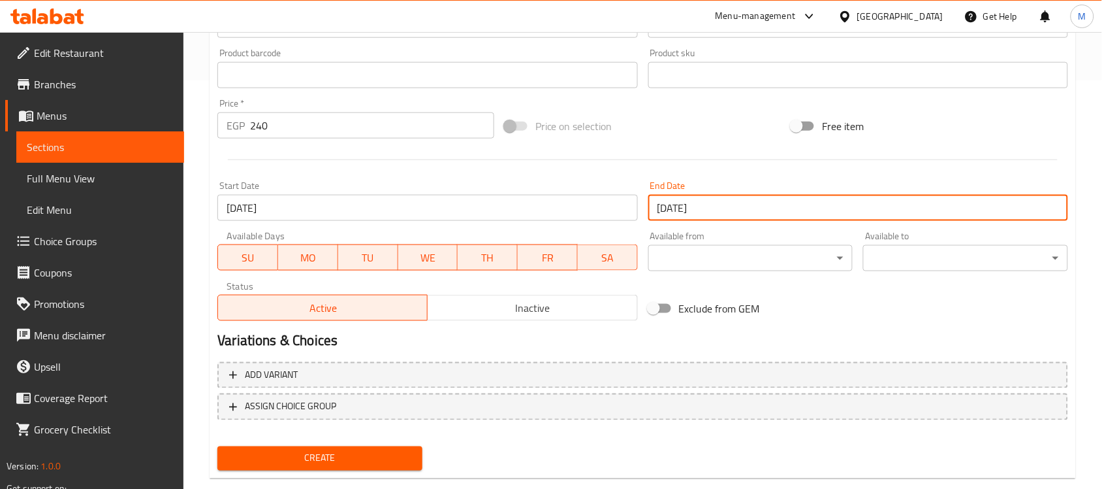
click at [200, 237] on div "Home / Restaurants management / Menus / Sections / item / create Offer section …" at bounding box center [643, 69] width 919 height 891
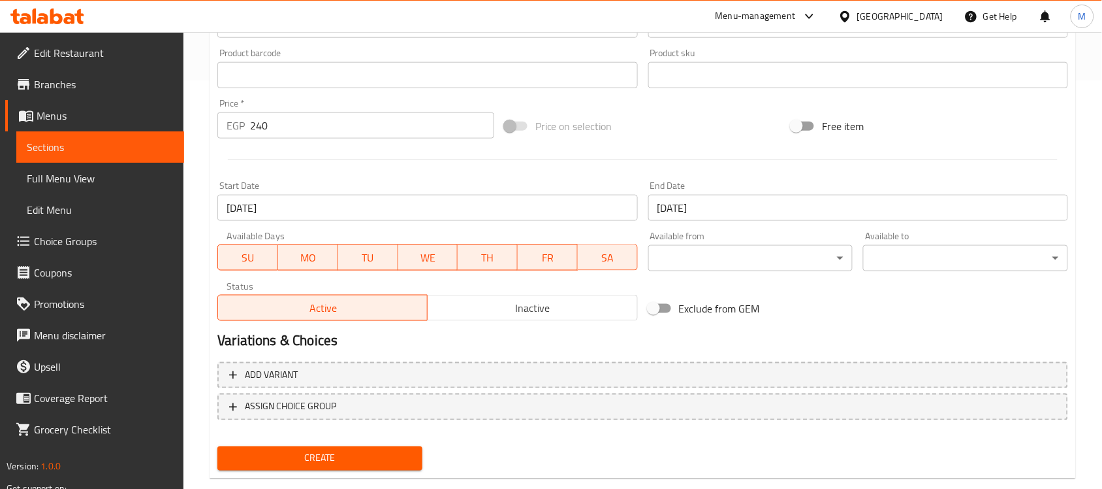
click at [487, 308] on span "Inactive" at bounding box center [532, 307] width 199 height 19
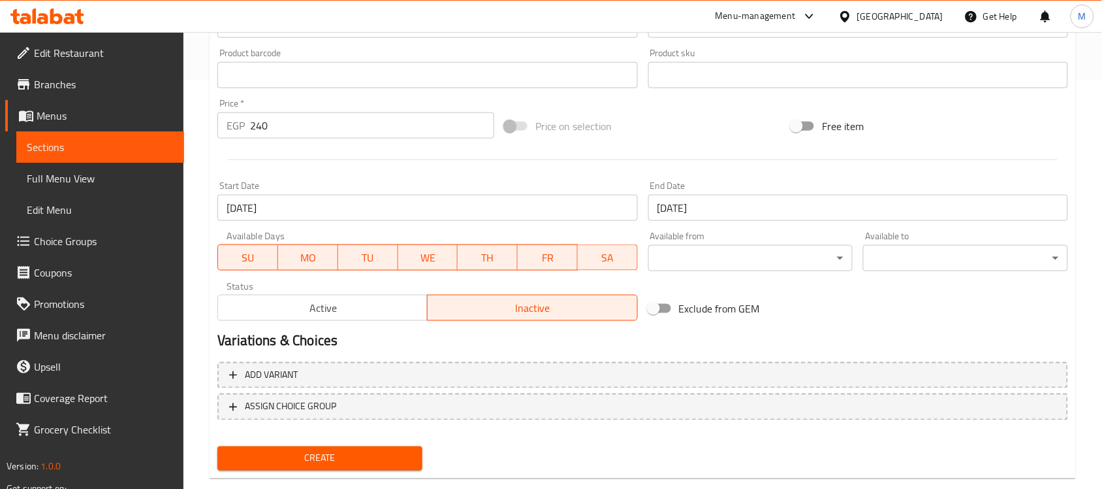
click at [191, 272] on div "Home / Restaurants management / Menus / Sections / item / create Offer section …" at bounding box center [643, 69] width 919 height 891
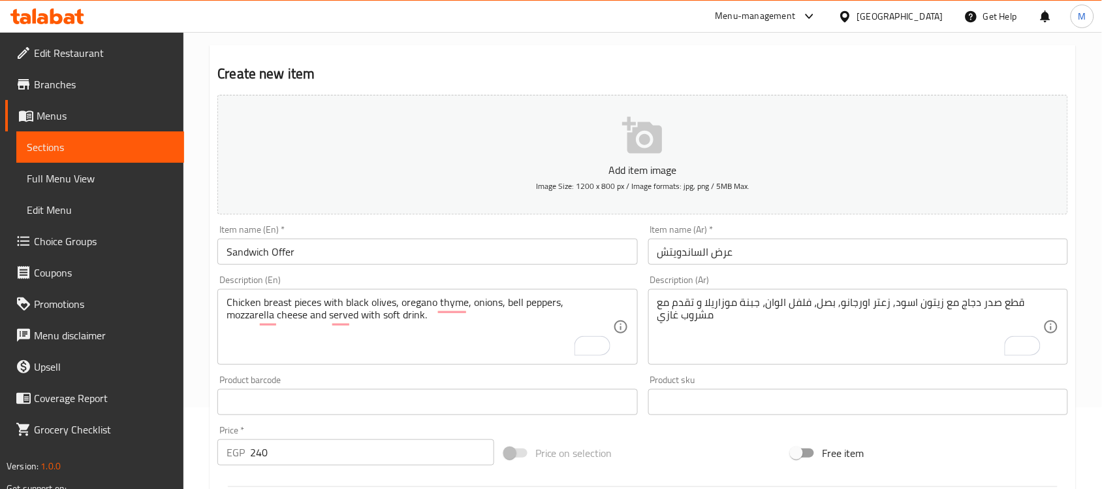
scroll to position [432, 0]
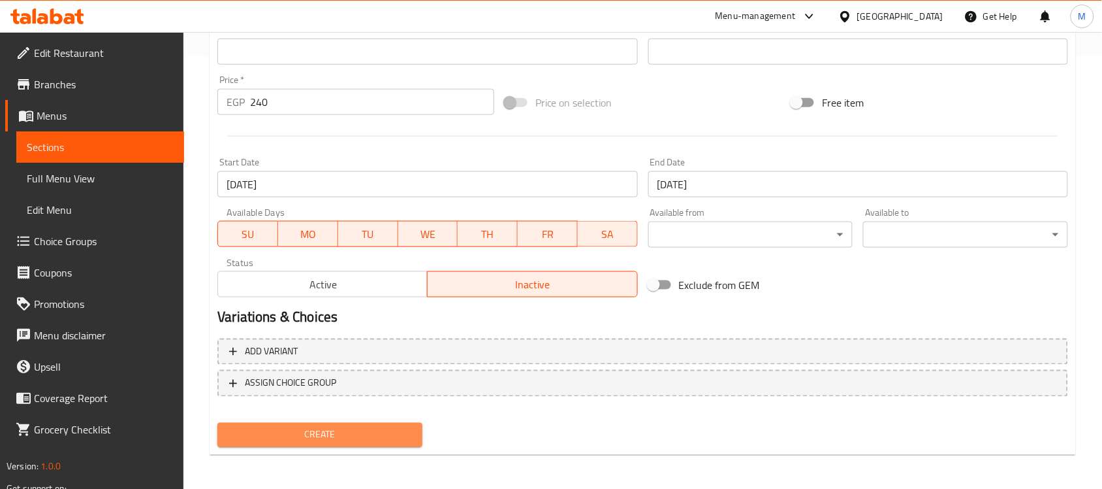
click at [325, 433] on span "Create" at bounding box center [320, 434] width 184 height 16
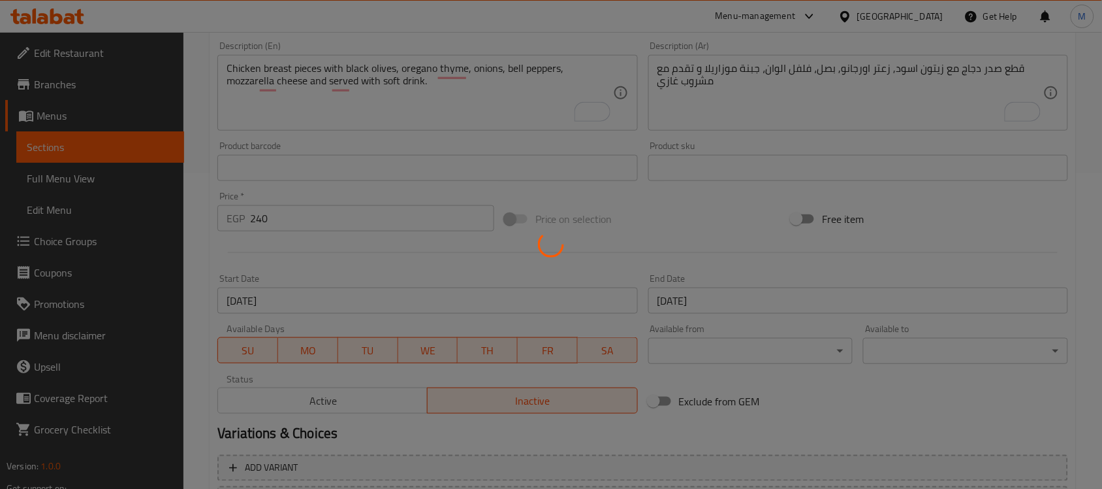
scroll to position [187, 0]
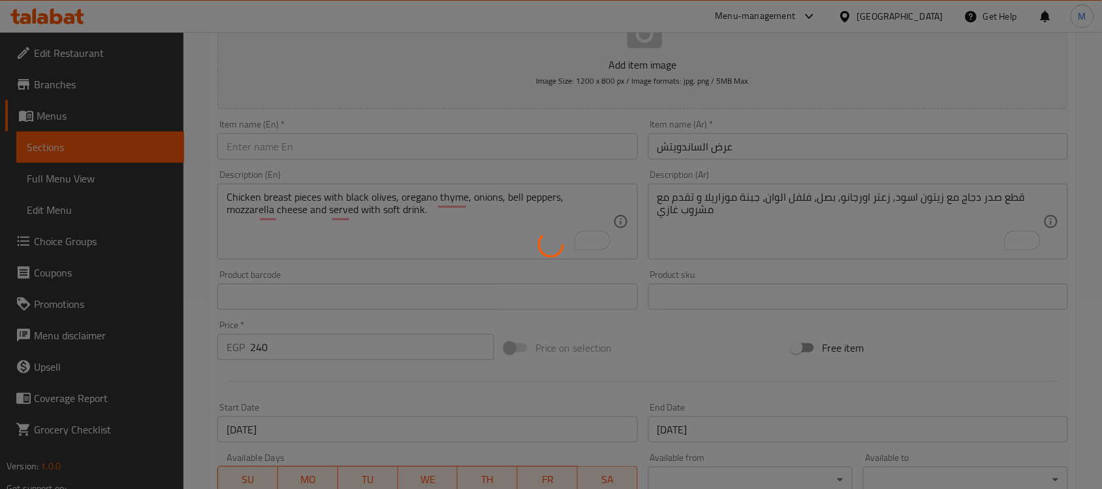
type input "0"
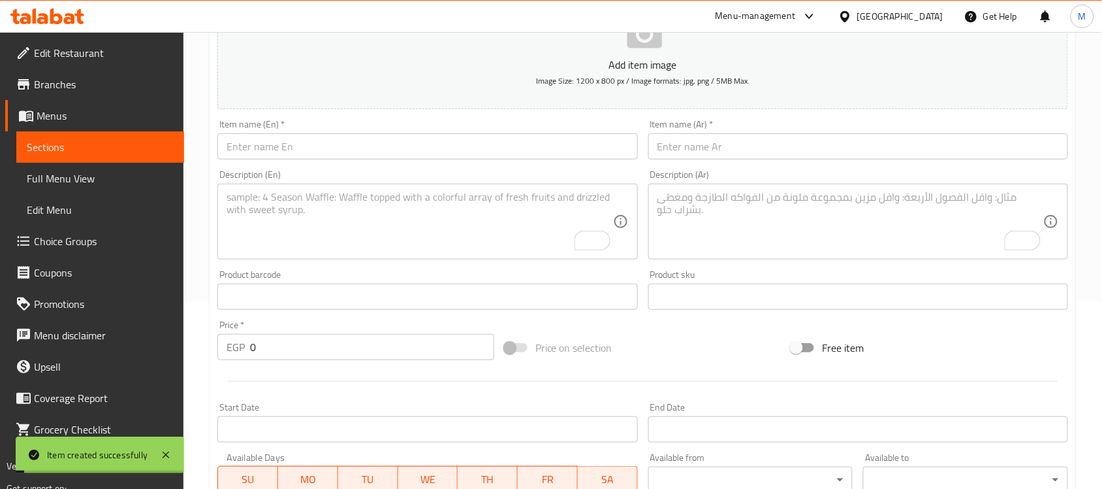
scroll to position [0, 0]
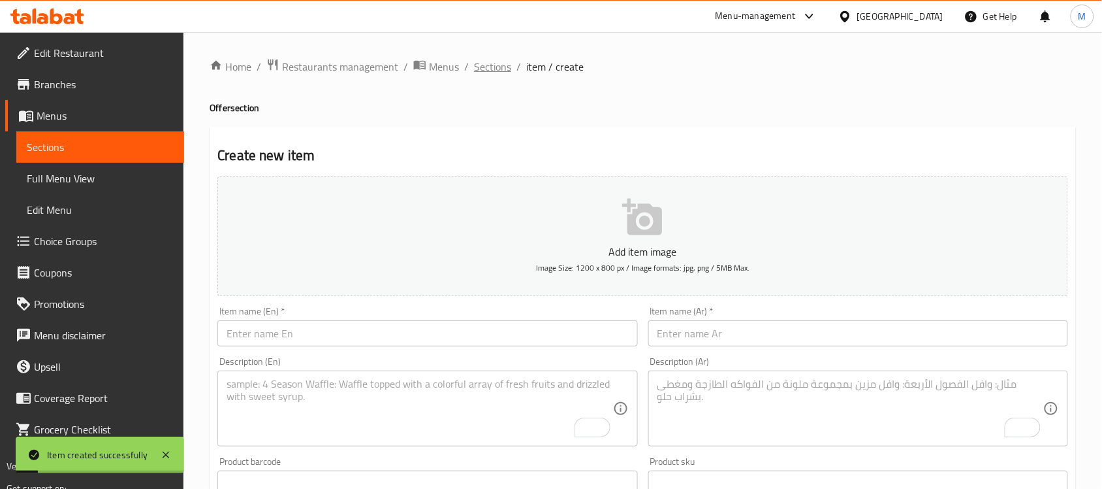
click at [507, 67] on span "Sections" at bounding box center [492, 67] width 37 height 16
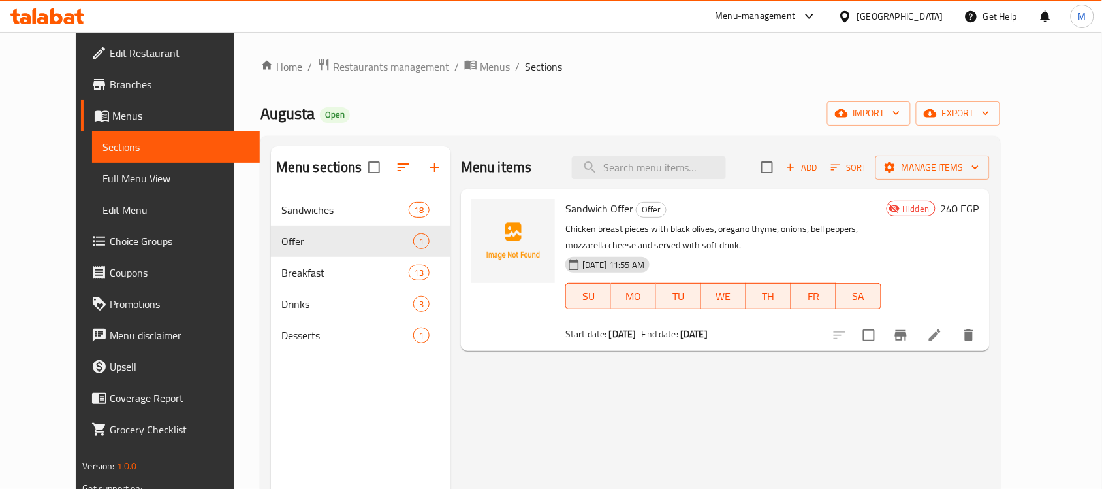
click at [621, 125] on div "Augusta Open import export" at bounding box center [631, 113] width 740 height 24
click at [780, 236] on p "Chicken breast pieces with black olives, oregano thyme, onions, bell peppers, m…" at bounding box center [724, 237] width 316 height 33
click at [642, 92] on div "Home / Restaurants management / Menus / Sections Augusta Open import export Men…" at bounding box center [631, 351] width 740 height 587
click at [566, 211] on span "Sandwich Offer" at bounding box center [600, 209] width 68 height 20
drag, startPoint x: 578, startPoint y: 211, endPoint x: 602, endPoint y: 210, distance: 24.2
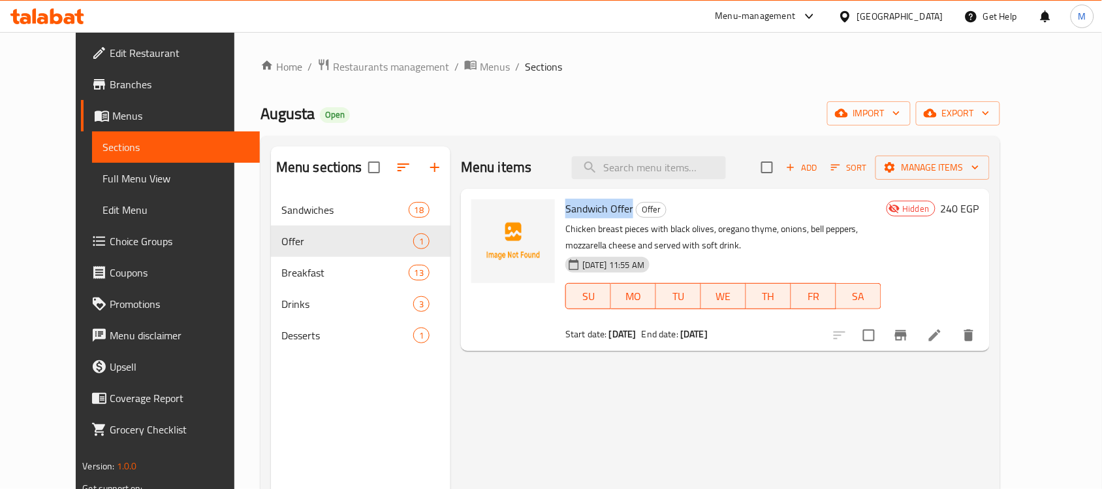
click at [602, 210] on span "Sandwich Offer" at bounding box center [600, 209] width 68 height 20
copy span "Sandwich Offer"
click at [609, 95] on div "Home / Restaurants management / Menus / Sections Augusta Open import export Men…" at bounding box center [631, 351] width 740 height 587
click at [92, 167] on link "Full Menu View" at bounding box center [176, 178] width 168 height 31
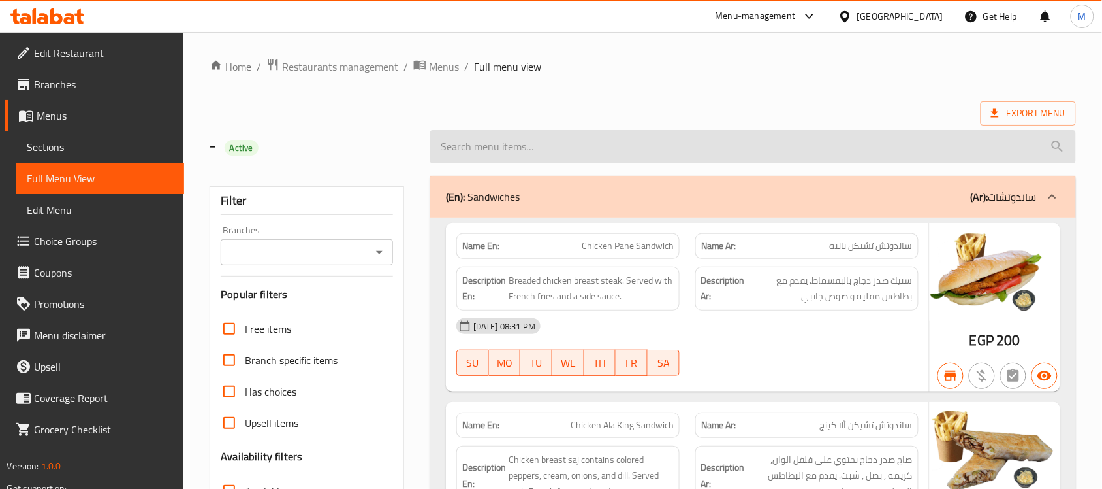
click at [523, 152] on input "search" at bounding box center [753, 146] width 646 height 33
paste input "Sandwich Offer"
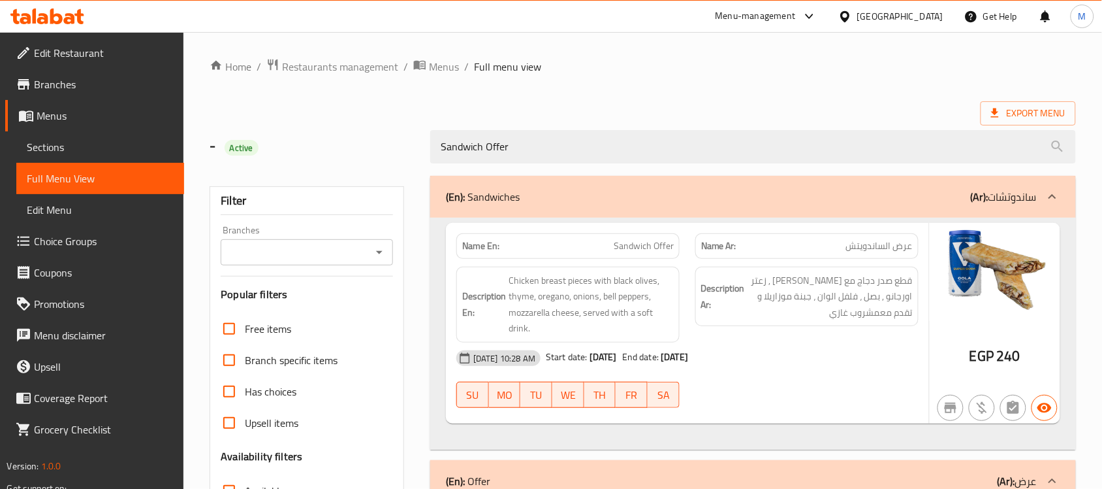
type input "Sandwich Offer"
click at [716, 84] on div "Home / Restaurants management / Menus / Full menu view Export Menu - Active San…" at bounding box center [643, 395] width 867 height 675
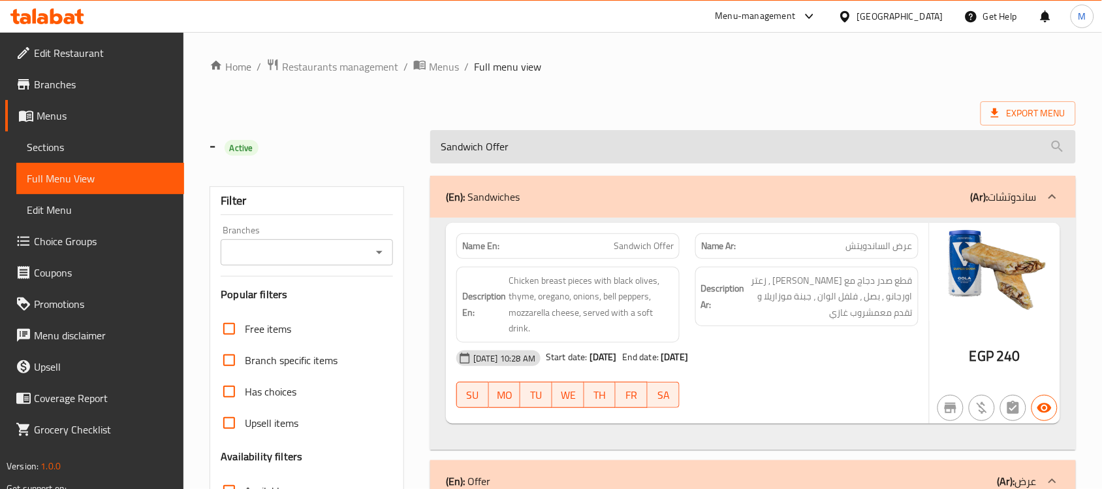
click at [462, 152] on input "Sandwich Offer" at bounding box center [753, 146] width 646 height 33
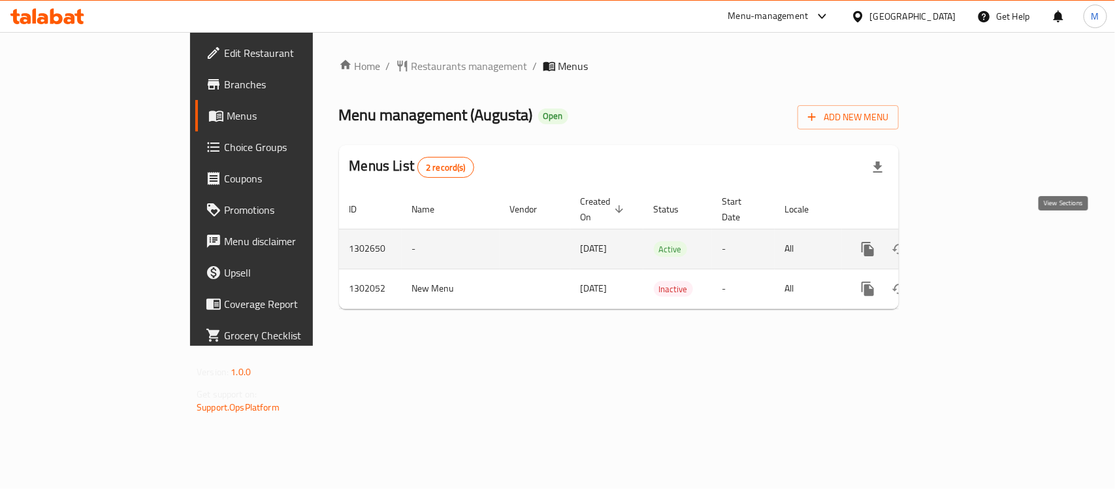
click at [970, 241] on icon "enhanced table" at bounding box center [962, 249] width 16 height 16
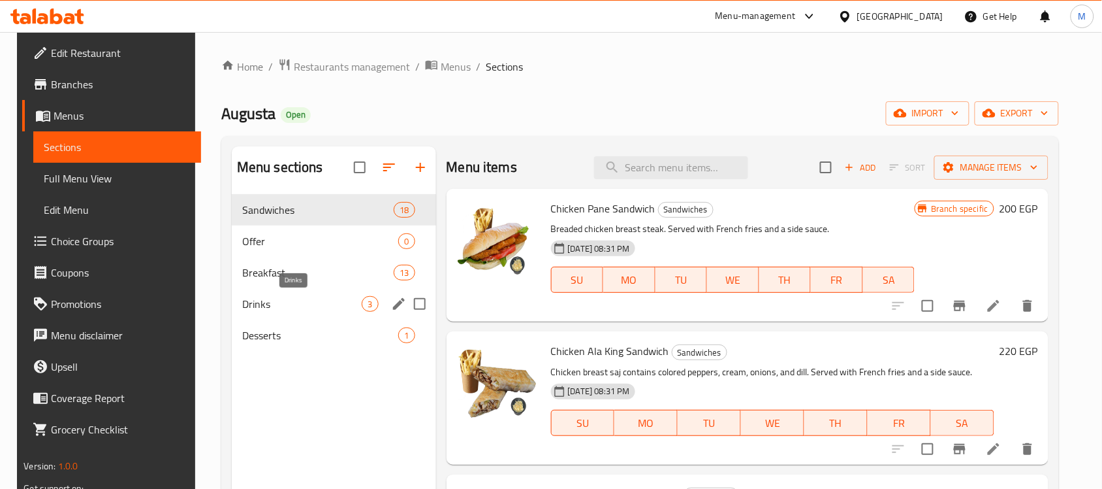
click at [271, 308] on span "Drinks" at bounding box center [302, 304] width 120 height 16
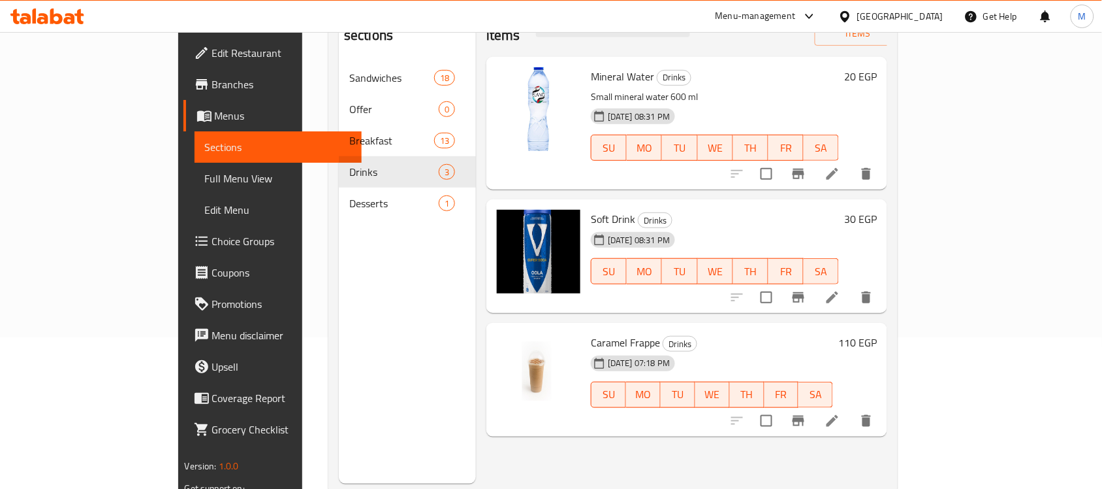
scroll to position [163, 0]
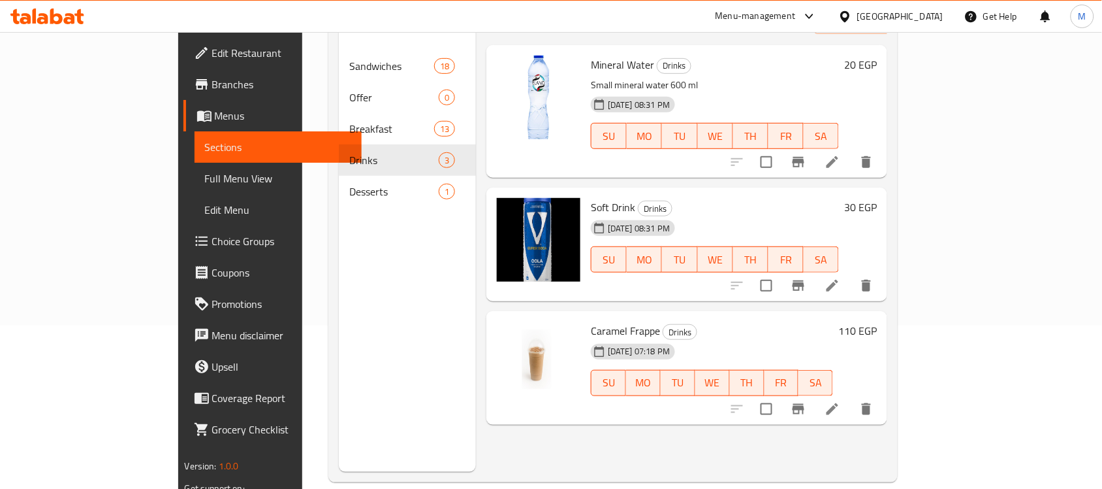
click at [591, 197] on span "Soft Drink" at bounding box center [613, 207] width 44 height 20
drag, startPoint x: 554, startPoint y: 186, endPoint x: 567, endPoint y: 186, distance: 13.1
click at [591, 197] on span "Soft Drink" at bounding box center [613, 207] width 44 height 20
click at [678, 198] on h6 "Soft Drink Drinks" at bounding box center [715, 207] width 248 height 18
click at [841, 278] on icon at bounding box center [833, 286] width 16 height 16
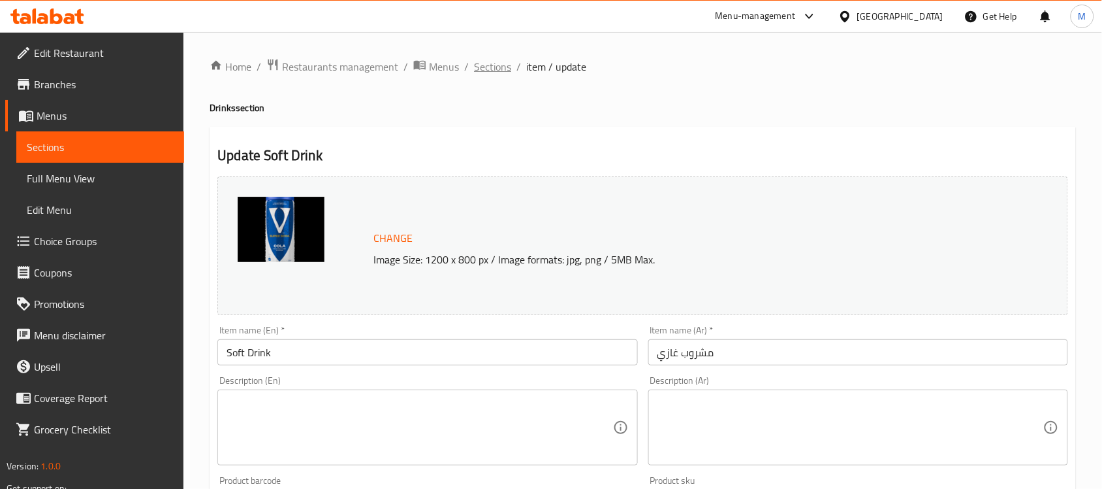
click at [488, 67] on span "Sections" at bounding box center [492, 67] width 37 height 16
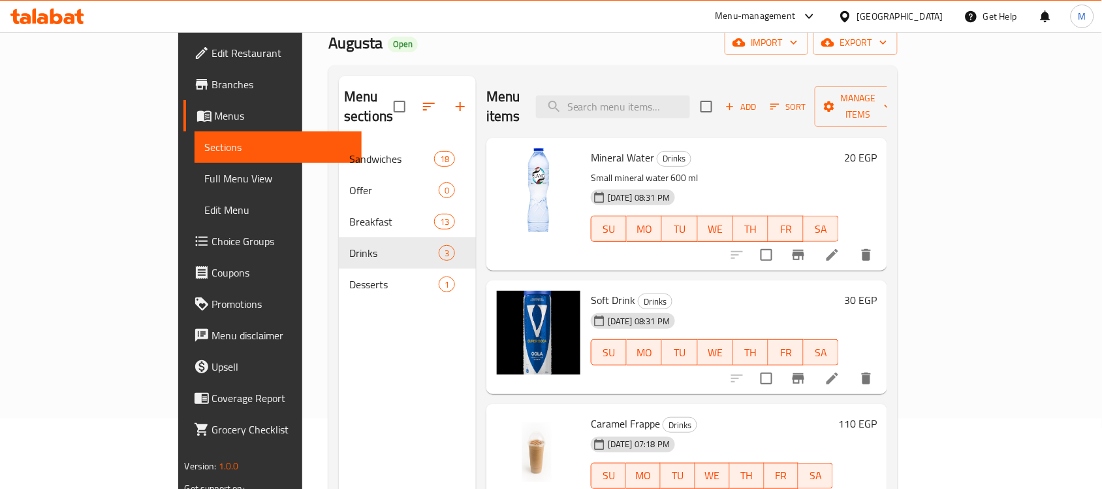
scroll to position [184, 0]
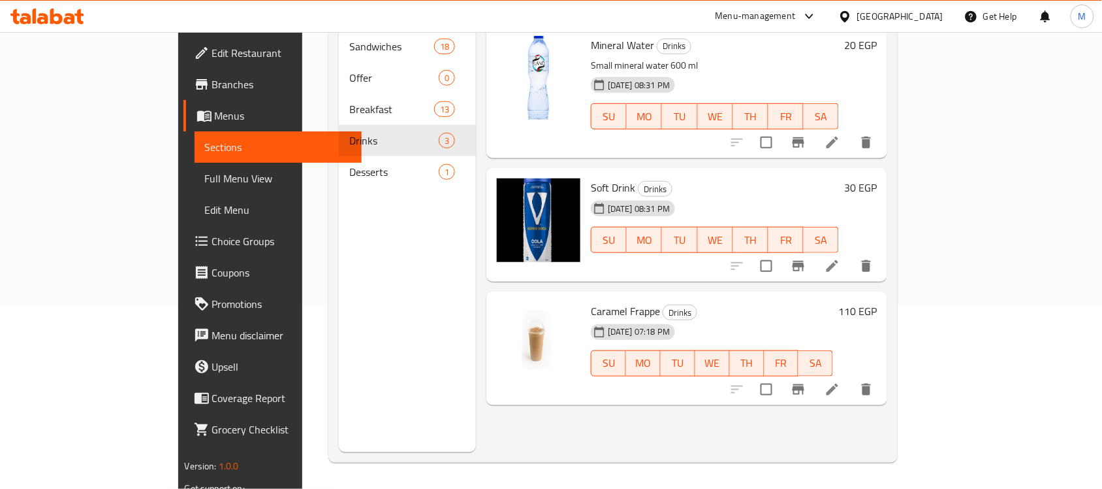
click at [730, 173] on div "Soft Drink Drinks [DATE] 08:31 PM SU MO TU WE TH FR SA" at bounding box center [715, 224] width 259 height 103
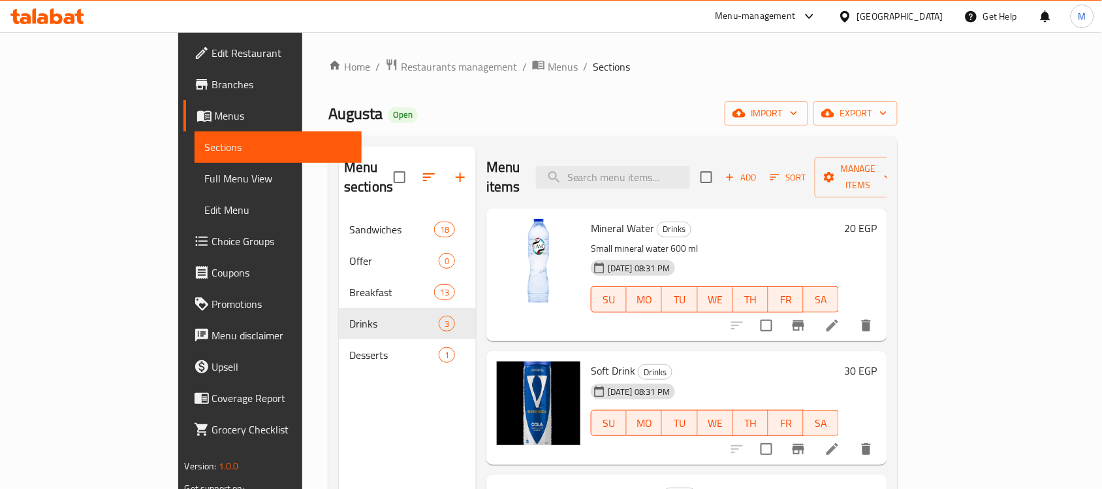
scroll to position [82, 0]
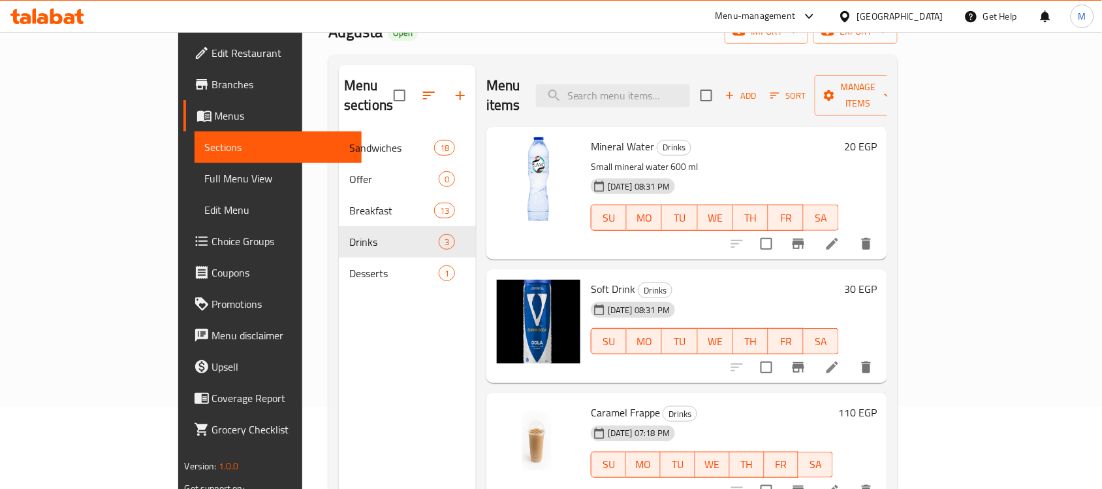
click at [714, 280] on h6 "Soft Drink Drinks" at bounding box center [715, 289] width 248 height 18
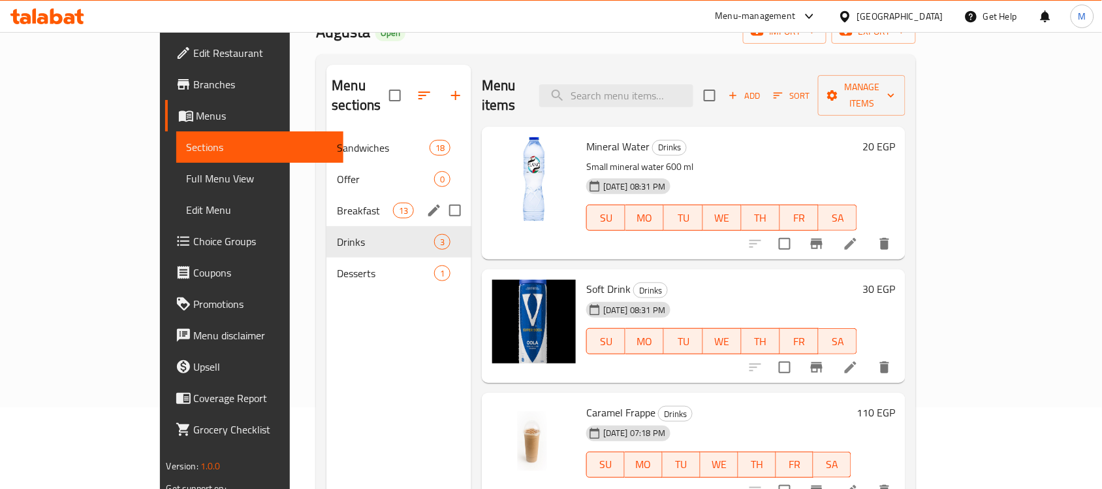
click at [337, 202] on span "Breakfast" at bounding box center [365, 210] width 56 height 16
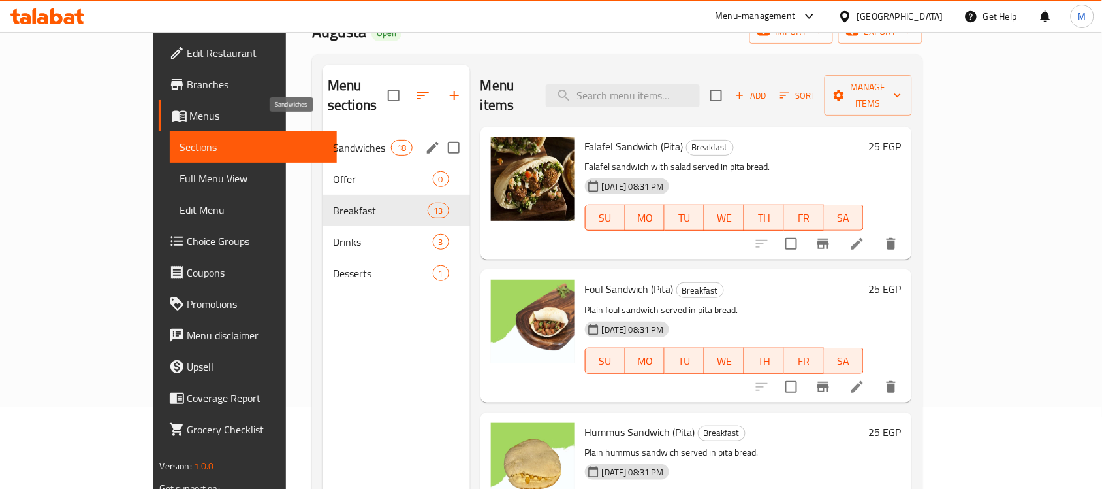
click at [333, 140] on span "Sandwiches" at bounding box center [362, 148] width 58 height 16
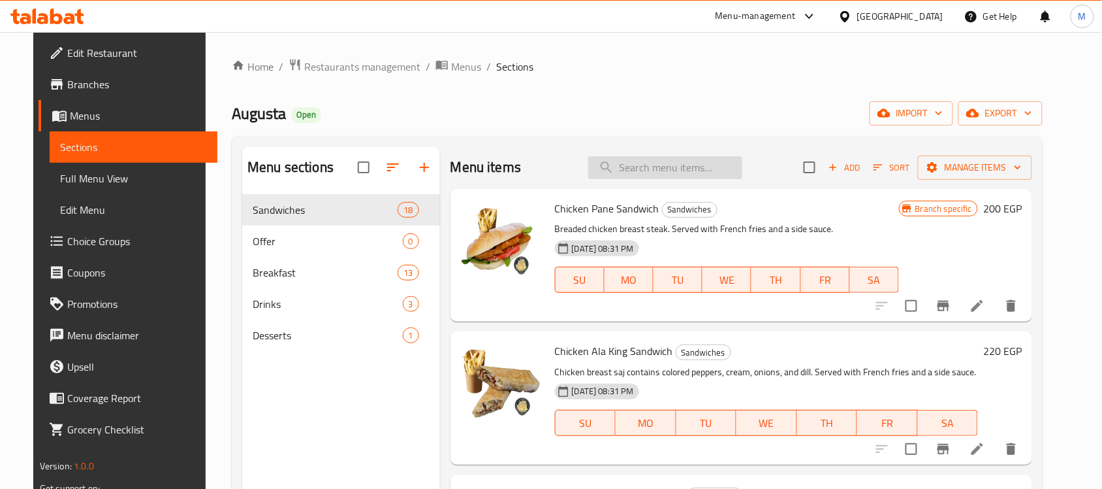
click at [686, 163] on input "search" at bounding box center [665, 167] width 154 height 23
paste input "Sandwich Offer"
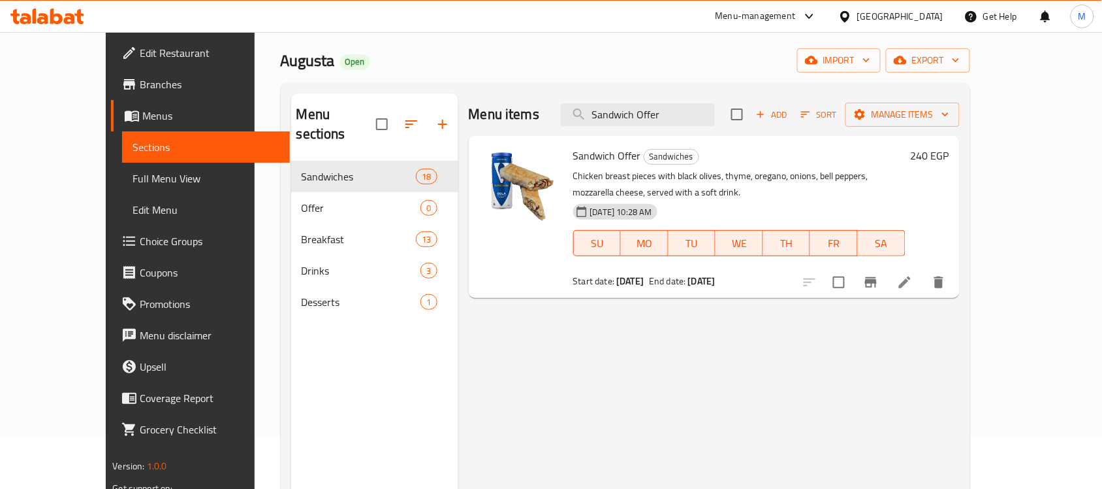
scroll to position [82, 0]
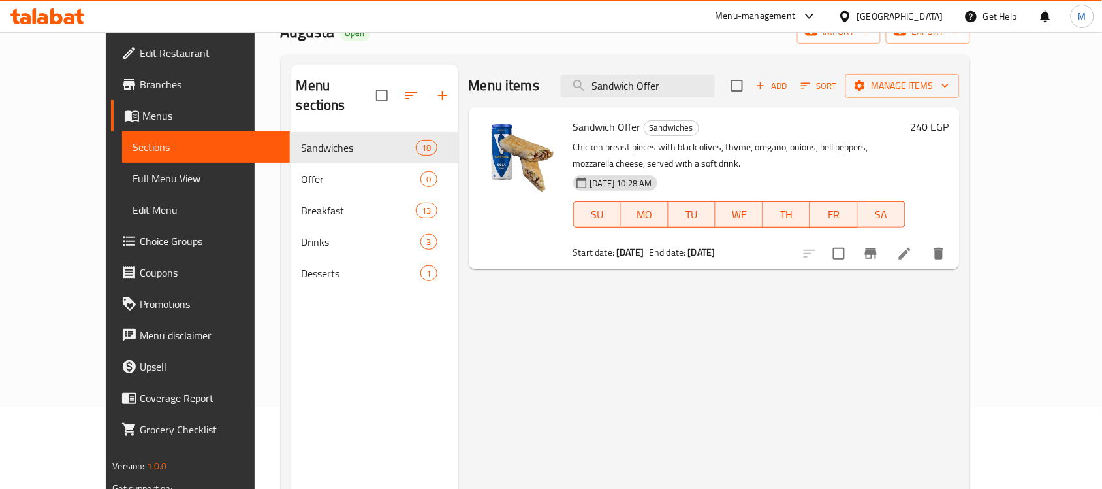
type input "Sandwich Offer"
click at [573, 125] on span "Sandwich Offer" at bounding box center [607, 127] width 68 height 20
drag, startPoint x: 569, startPoint y: 125, endPoint x: 598, endPoint y: 125, distance: 28.7
click at [598, 125] on span "Sandwich Offer" at bounding box center [607, 127] width 68 height 20
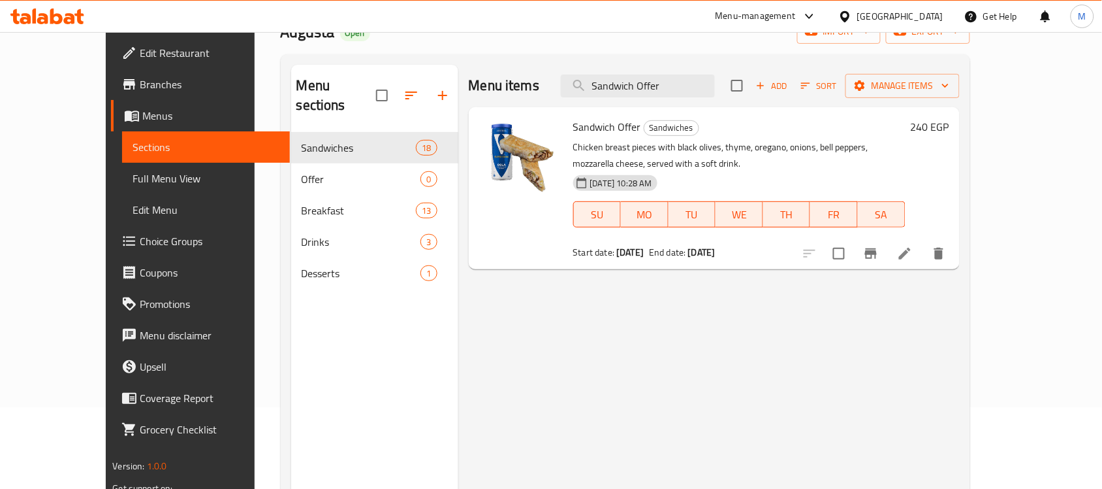
click at [649, 338] on div "Menu items Sandwich Offer Add Sort Manage items Sandwich Offer Sandwiches Chick…" at bounding box center [709, 309] width 502 height 489
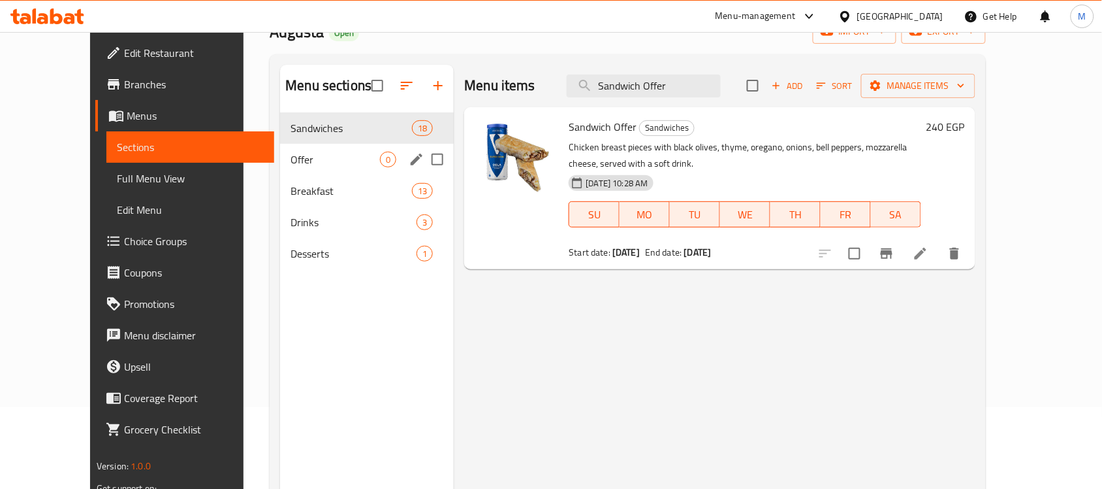
click at [320, 157] on span "Offer" at bounding box center [335, 160] width 89 height 16
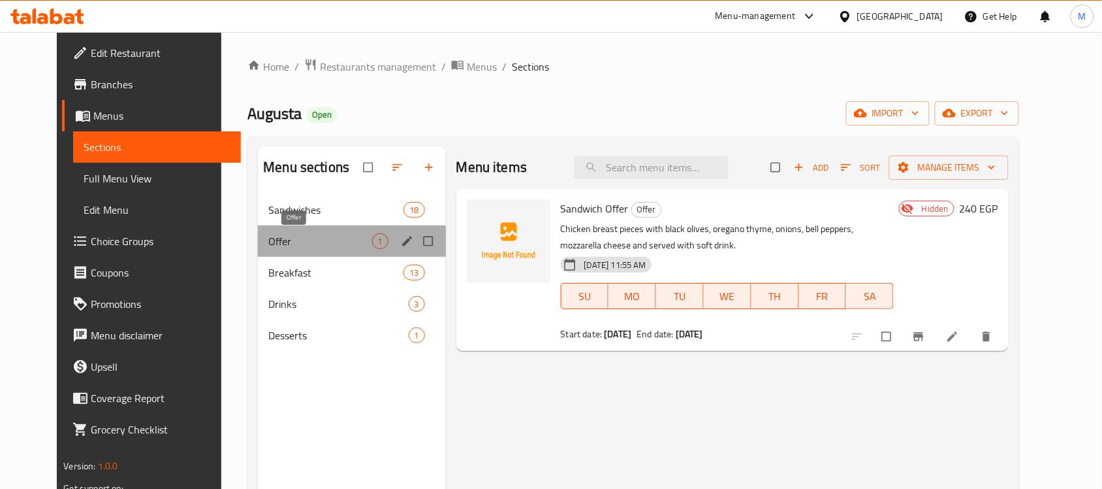
click at [305, 234] on span "Offer" at bounding box center [319, 241] width 103 height 16
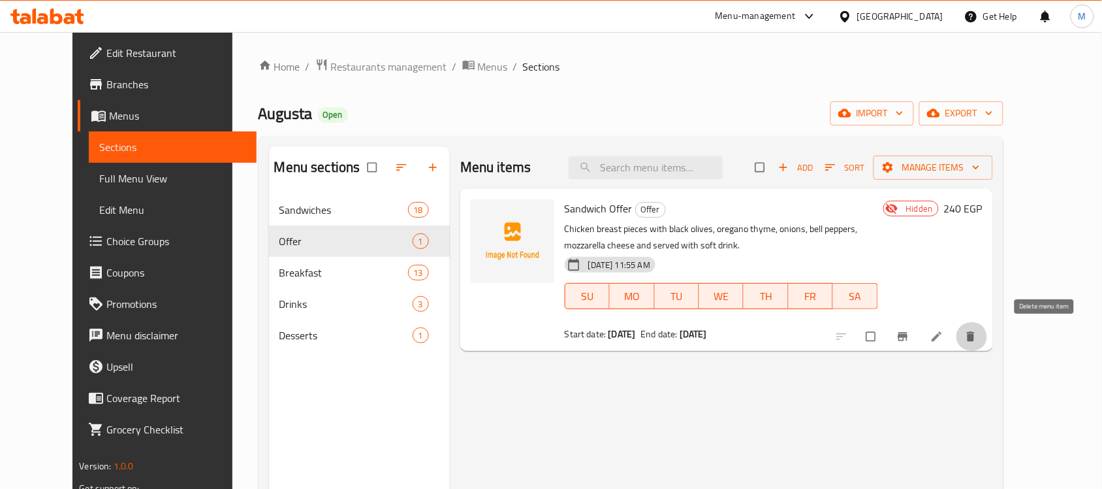
click at [975, 338] on icon "delete" at bounding box center [971, 337] width 8 height 10
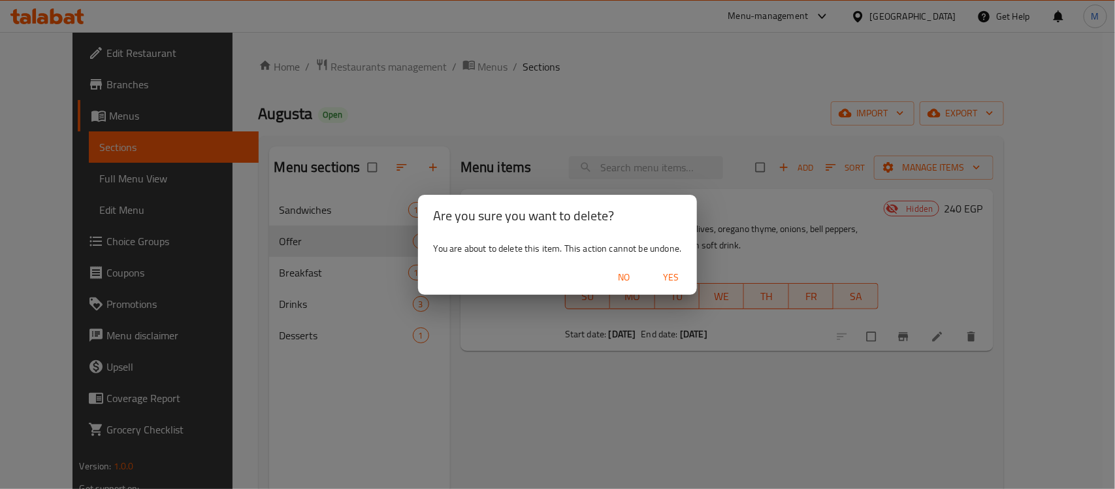
click at [673, 275] on span "Yes" at bounding box center [670, 277] width 31 height 16
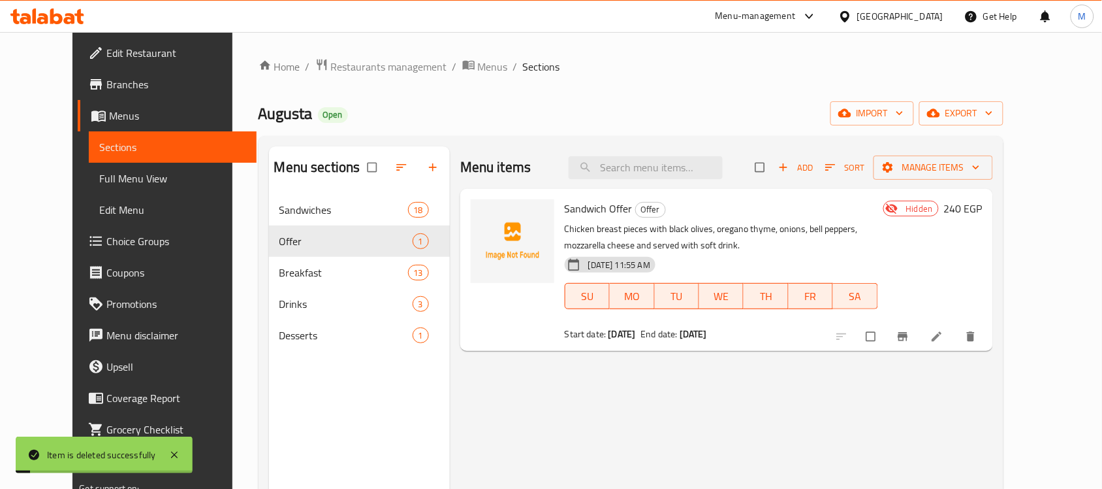
click at [667, 409] on div "Menu items Add Sort Manage items Sandwich Offer Offer Chicken breast pieces wit…" at bounding box center [721, 390] width 543 height 489
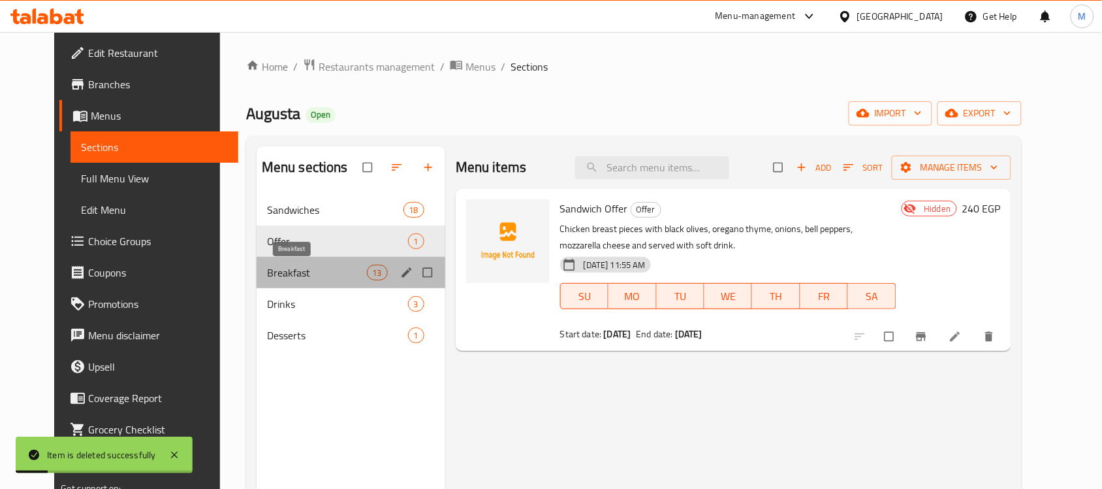
click at [267, 275] on span "Breakfast" at bounding box center [317, 273] width 100 height 16
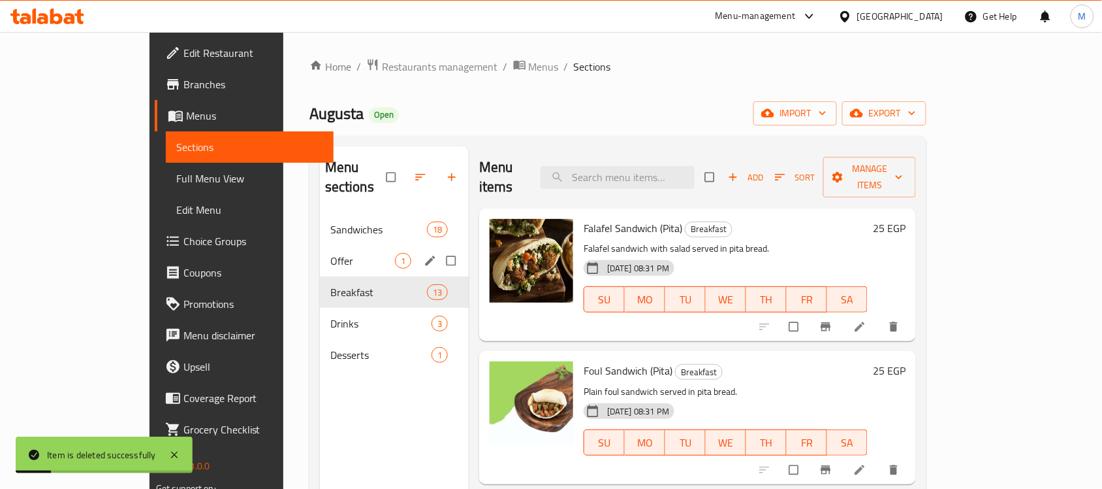
click at [320, 223] on div "Sandwiches 18" at bounding box center [394, 229] width 149 height 31
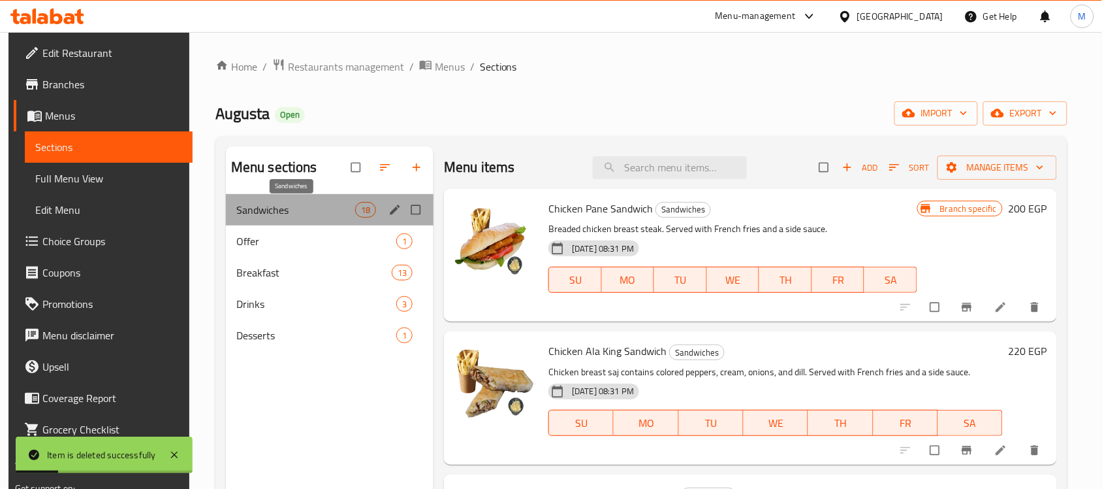
click at [278, 210] on span "Sandwiches" at bounding box center [295, 210] width 119 height 16
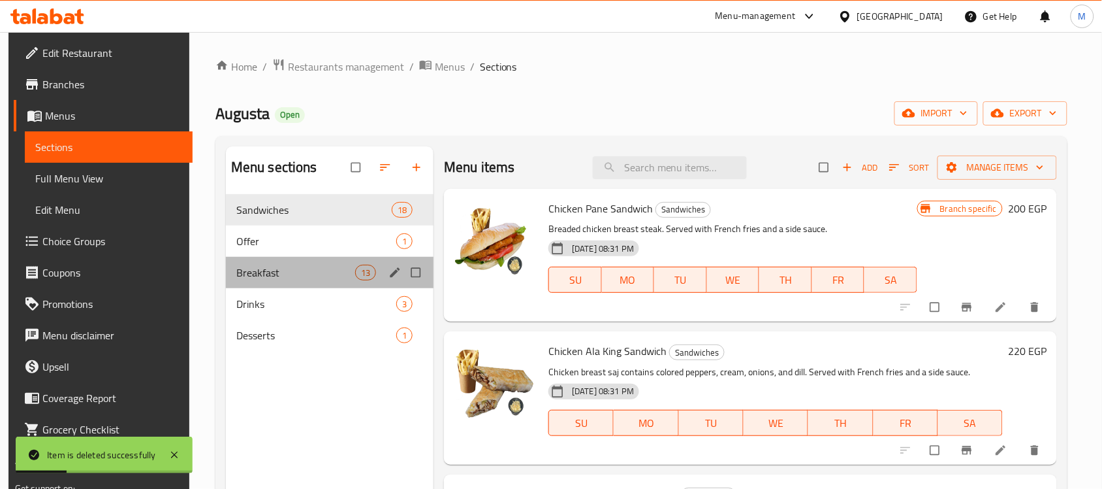
click at [266, 257] on div "Breakfast 13" at bounding box center [330, 272] width 208 height 31
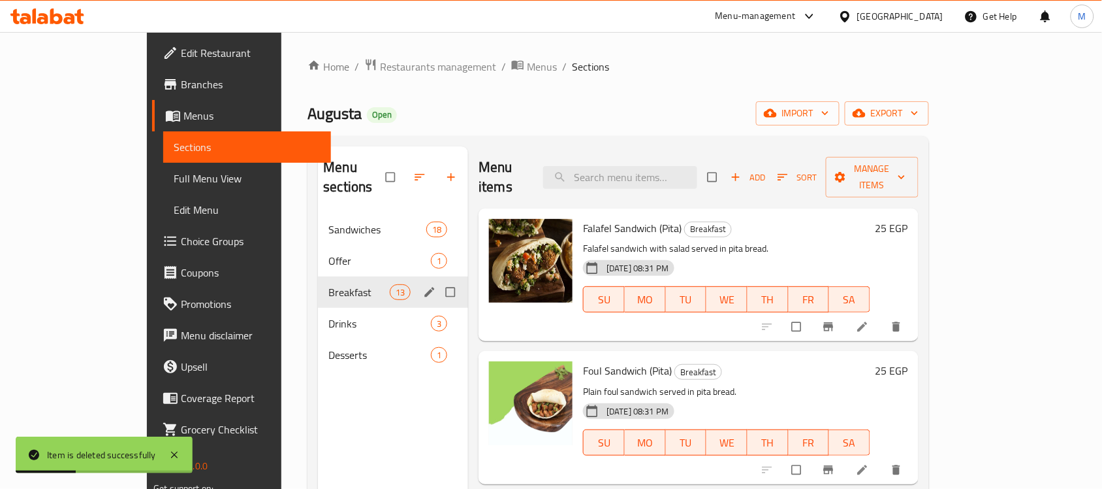
click at [329, 253] on span "Offer" at bounding box center [380, 261] width 103 height 16
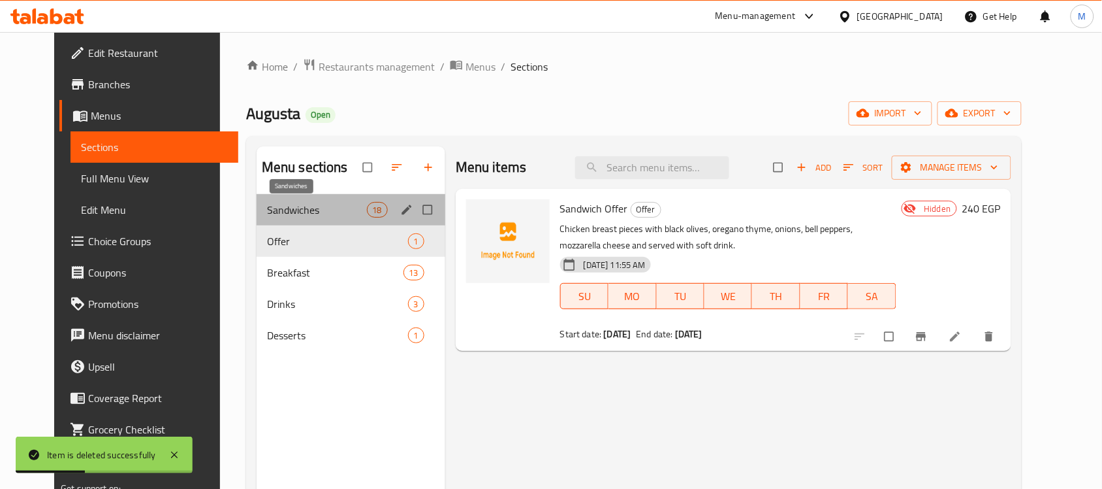
click at [269, 210] on span "Sandwiches" at bounding box center [317, 210] width 100 height 16
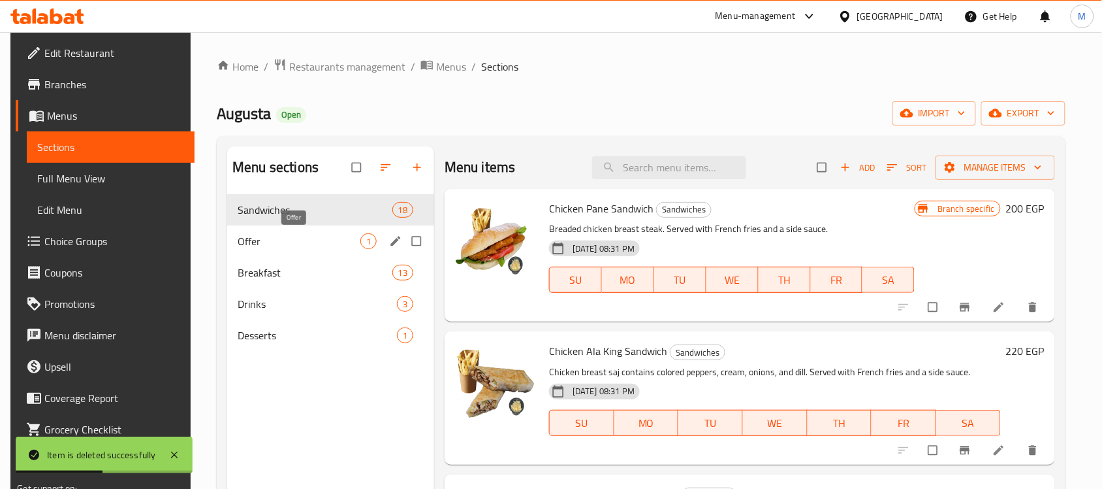
click at [259, 242] on span "Offer" at bounding box center [299, 241] width 123 height 16
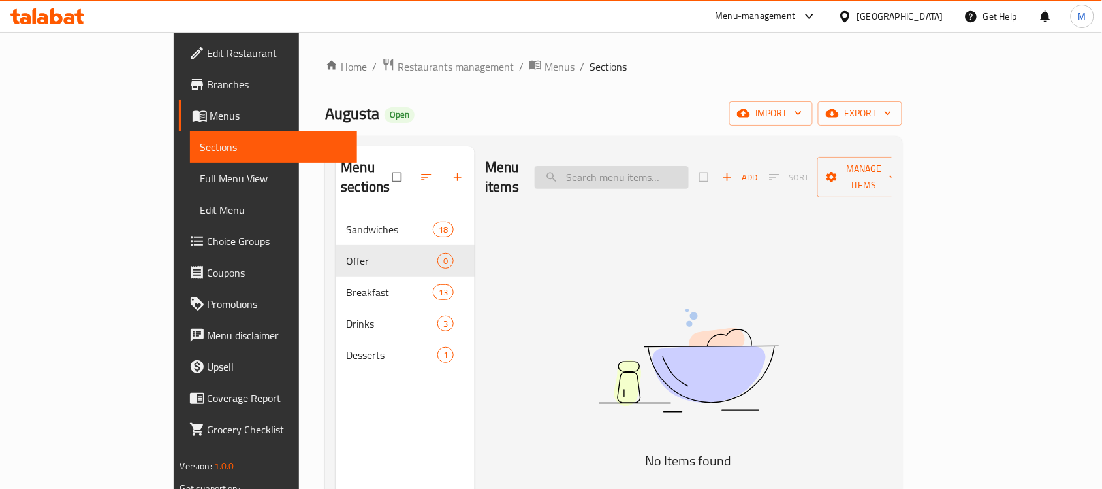
click at [666, 167] on input "search" at bounding box center [612, 177] width 154 height 23
paste input "Sandwich Offer"
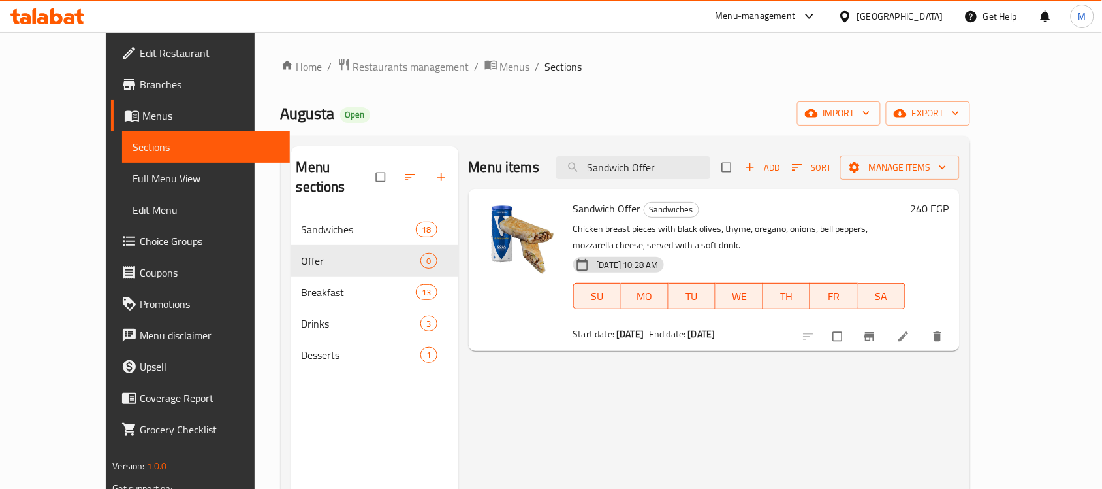
type input "Sandwich Offer"
click at [773, 187] on div "Menu items Sandwich Offer Add Sort Manage items" at bounding box center [714, 167] width 491 height 42
click at [712, 80] on div "Home / Restaurants management / Menus / Sections Augusta Open import export Men…" at bounding box center [626, 351] width 690 height 587
click at [729, 101] on div "Augusta Open import export" at bounding box center [626, 113] width 690 height 24
click at [639, 109] on div "Augusta Open import export" at bounding box center [626, 113] width 690 height 24
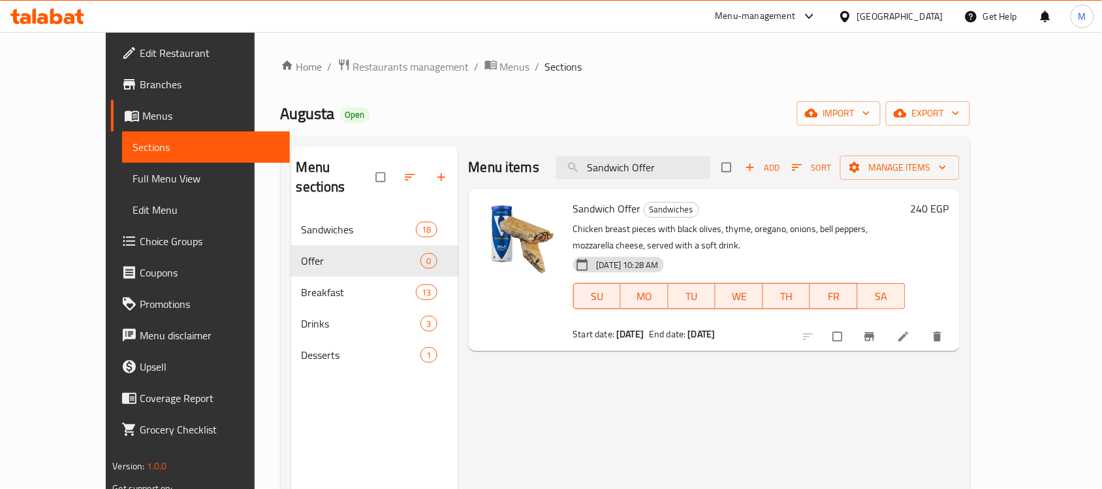
click at [643, 133] on div "Home / Restaurants management / Menus / Sections Augusta Open import export Men…" at bounding box center [626, 351] width 690 height 587
click at [651, 104] on div "Augusta Open import export" at bounding box center [626, 113] width 690 height 24
click at [875, 332] on icon "Branch-specific-item" at bounding box center [870, 336] width 10 height 8
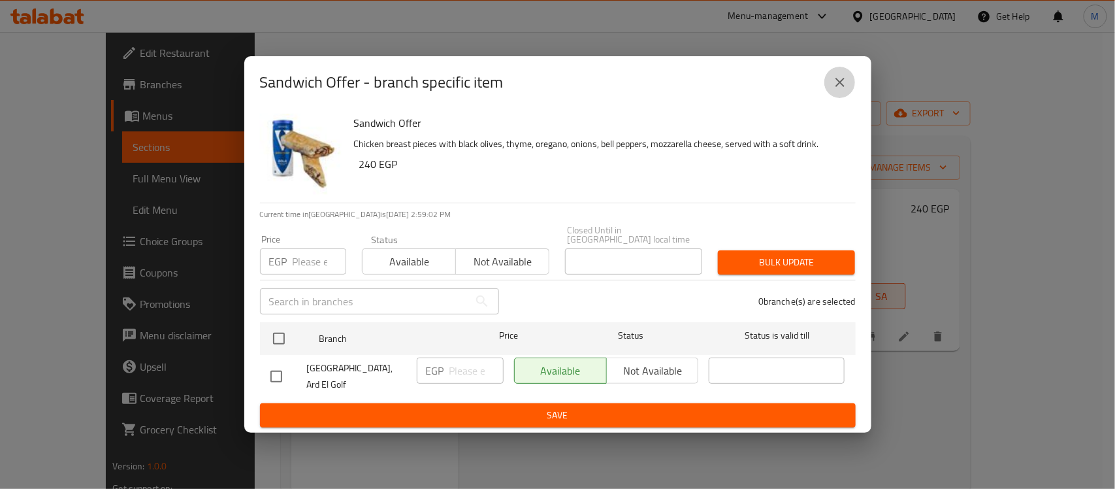
click at [838, 85] on icon "close" at bounding box center [840, 82] width 16 height 16
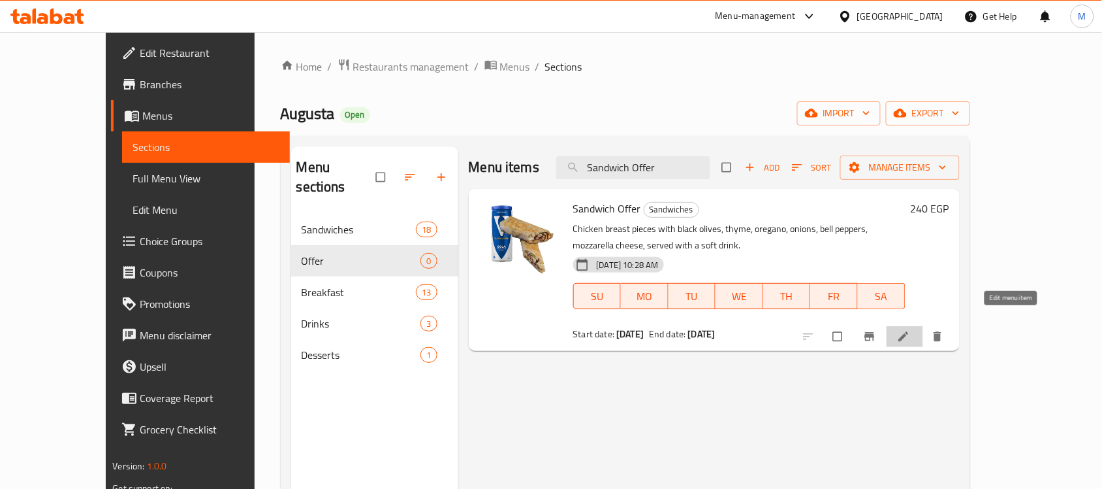
click at [910, 330] on icon at bounding box center [903, 336] width 13 height 13
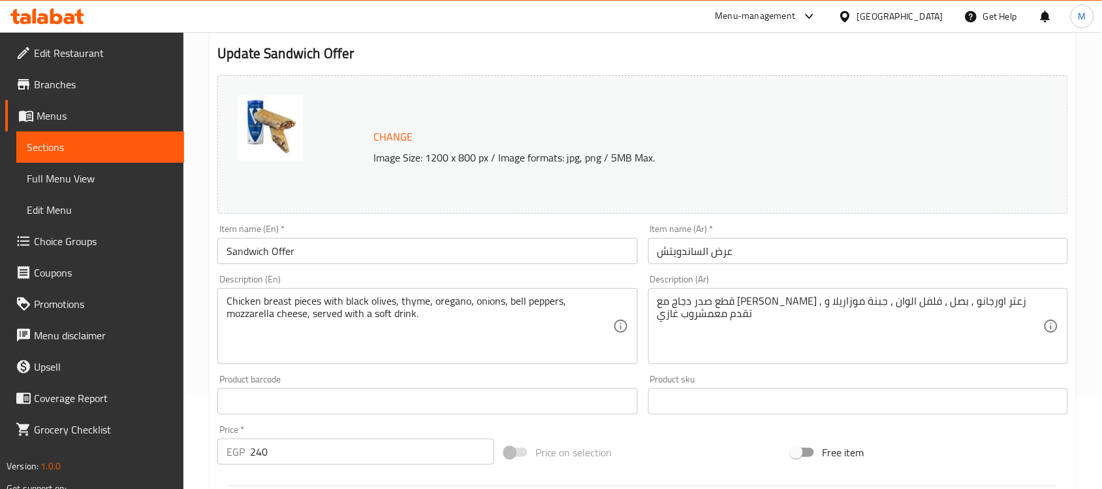
scroll to position [442, 0]
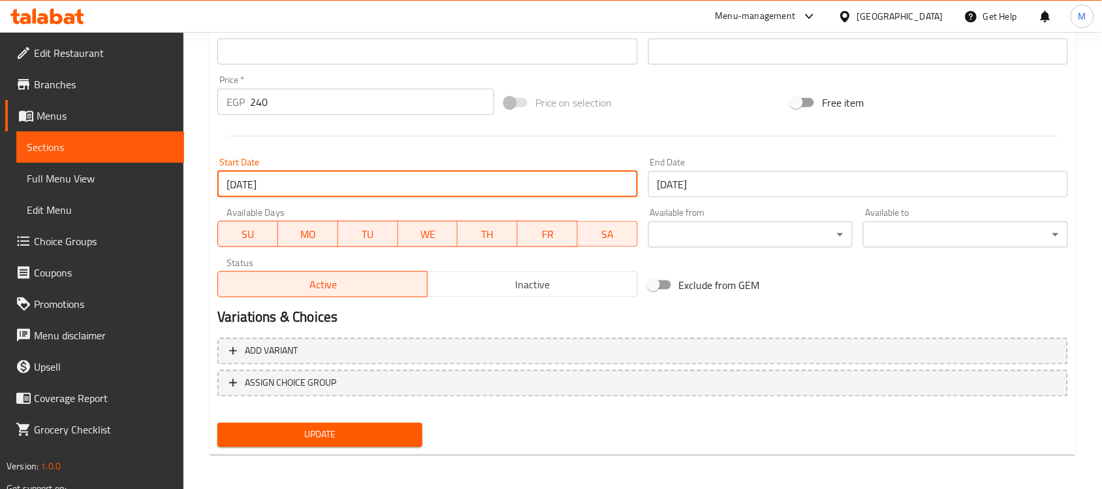
click at [329, 191] on input "[DATE]" at bounding box center [427, 184] width 420 height 26
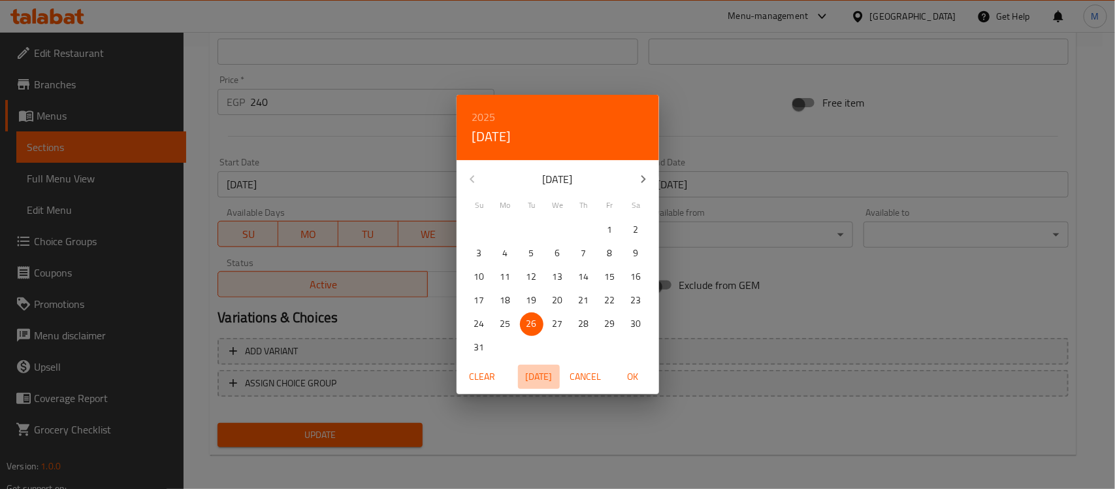
click at [539, 373] on span "[DATE]" at bounding box center [538, 376] width 31 height 16
click at [640, 374] on span "OK" at bounding box center [632, 376] width 31 height 16
type input "[DATE]"
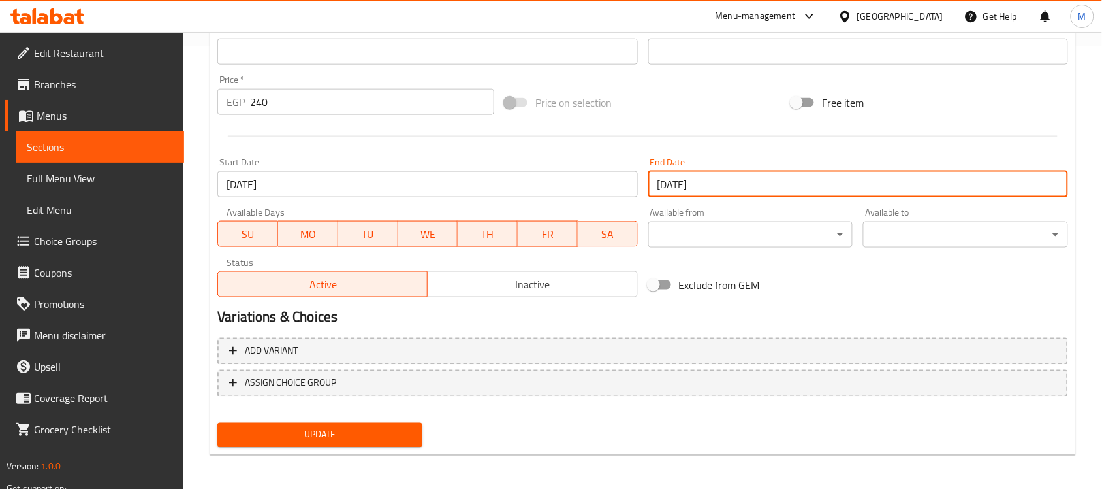
click at [720, 180] on input "[DATE]" at bounding box center [859, 184] width 420 height 26
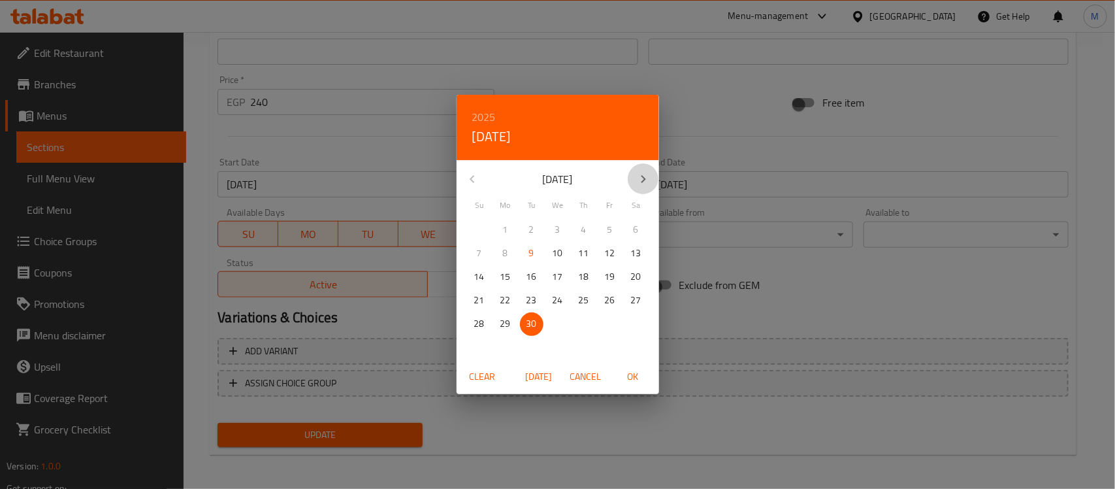
click at [643, 178] on icon "button" at bounding box center [643, 179] width 5 height 8
click at [527, 318] on p "28" at bounding box center [531, 323] width 10 height 16
click at [630, 373] on span "OK" at bounding box center [632, 376] width 31 height 16
type input "[DATE]"
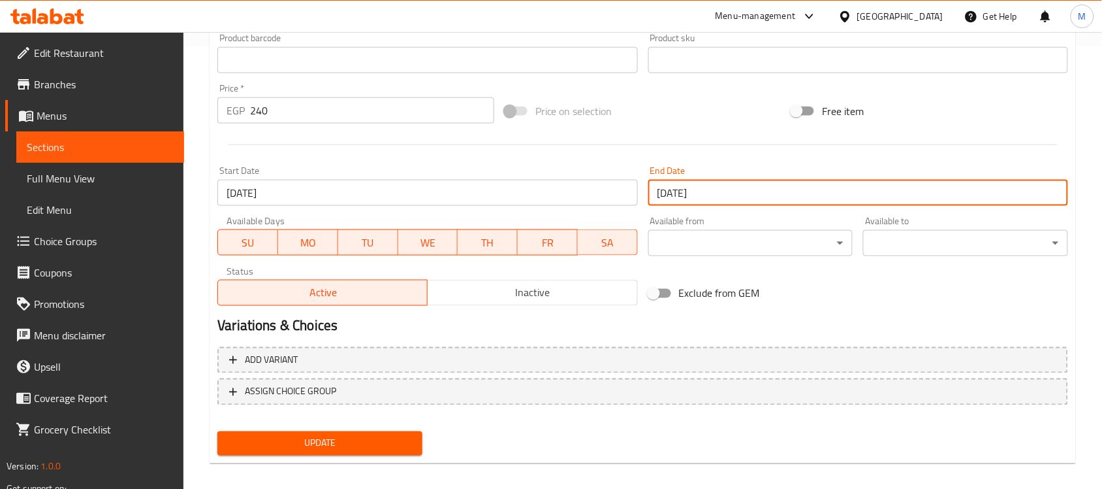
click at [1079, 246] on div "Home / Restaurants management / Menus / Sections / item / update Sandwiches sec…" at bounding box center [643, 45] width 919 height 910
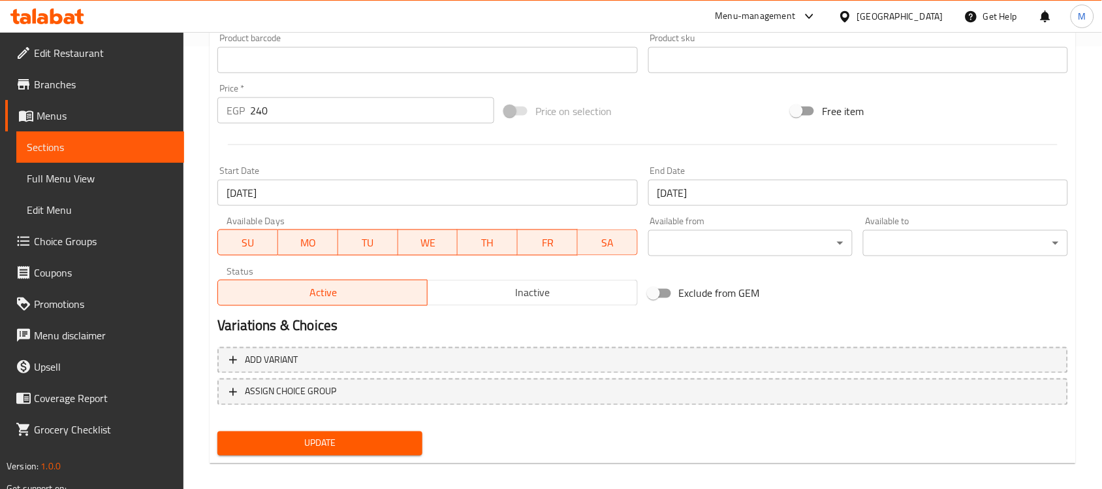
click at [347, 435] on span "Update" at bounding box center [320, 443] width 184 height 16
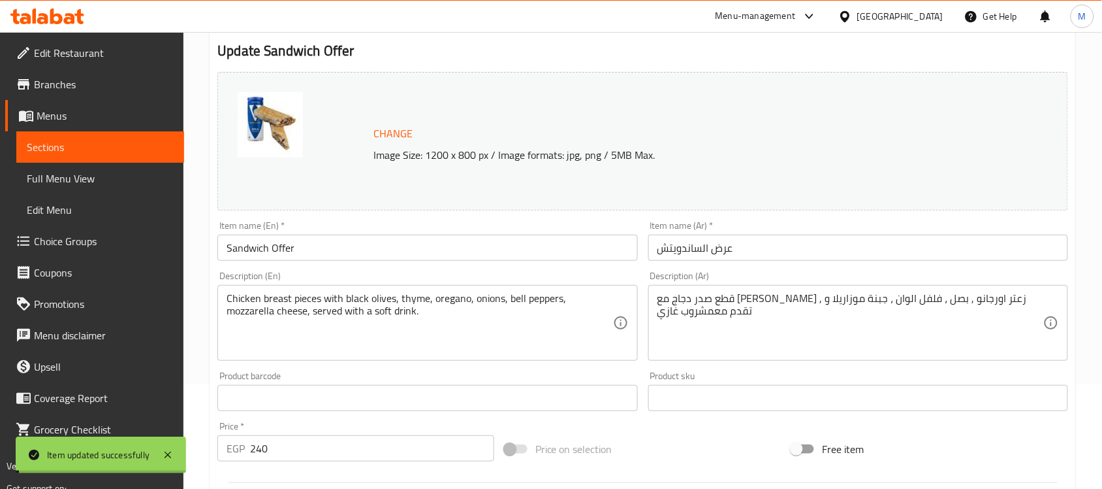
scroll to position [0, 0]
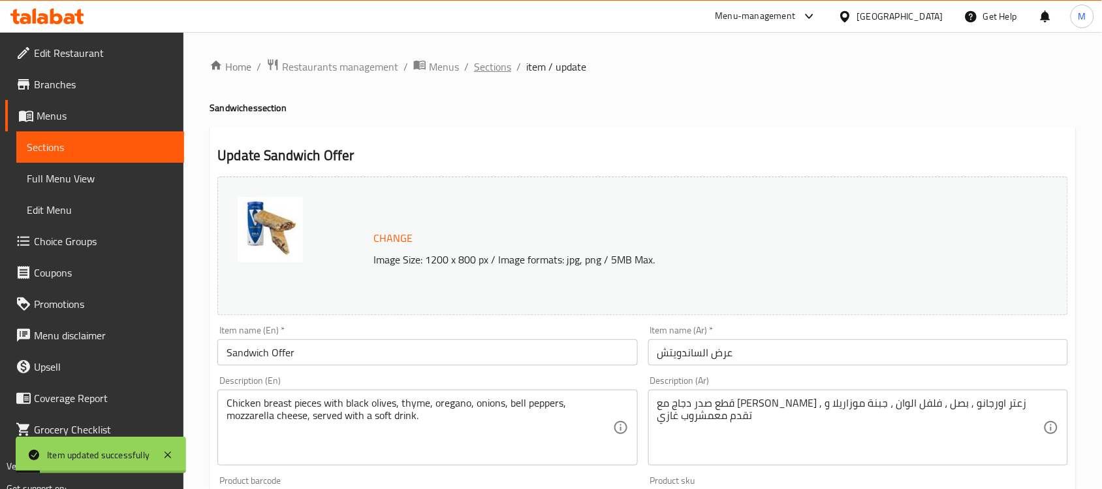
click at [497, 64] on span "Sections" at bounding box center [492, 67] width 37 height 16
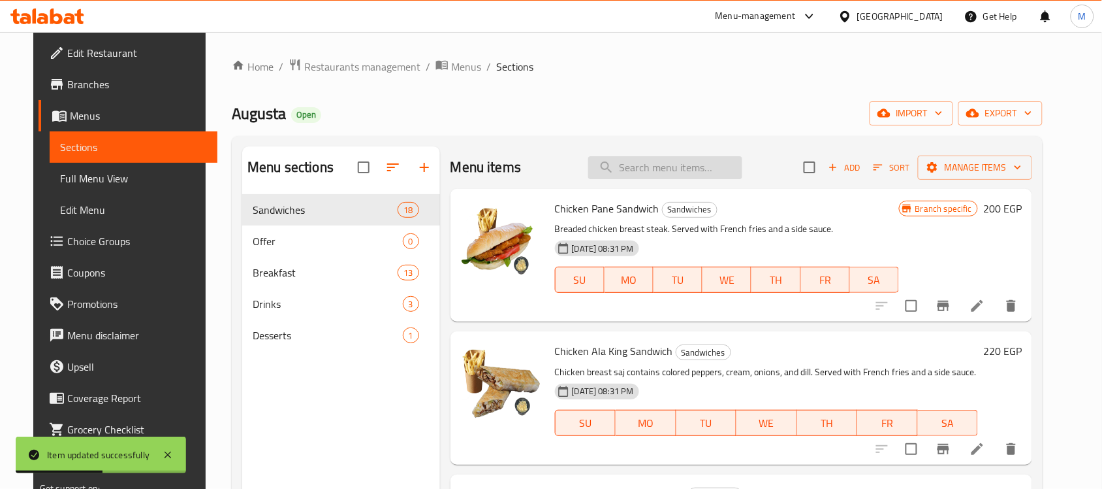
click at [664, 163] on input "search" at bounding box center [665, 167] width 154 height 23
paste input "Sandwich Offer"
type input "Sandwich Offer"
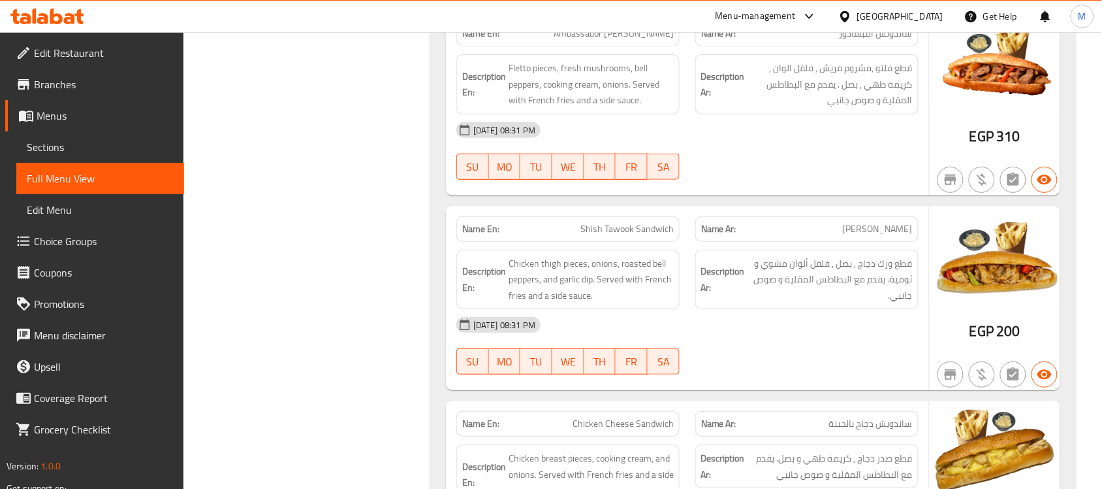
scroll to position [1796, 0]
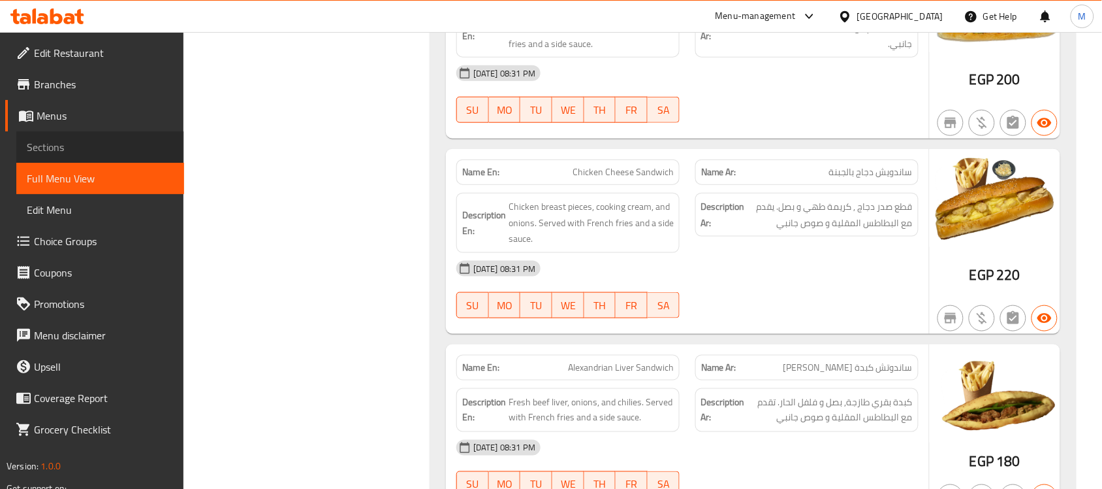
drag, startPoint x: 52, startPoint y: 142, endPoint x: 201, endPoint y: 161, distance: 150.0
click at [52, 142] on span "Sections" at bounding box center [100, 147] width 147 height 16
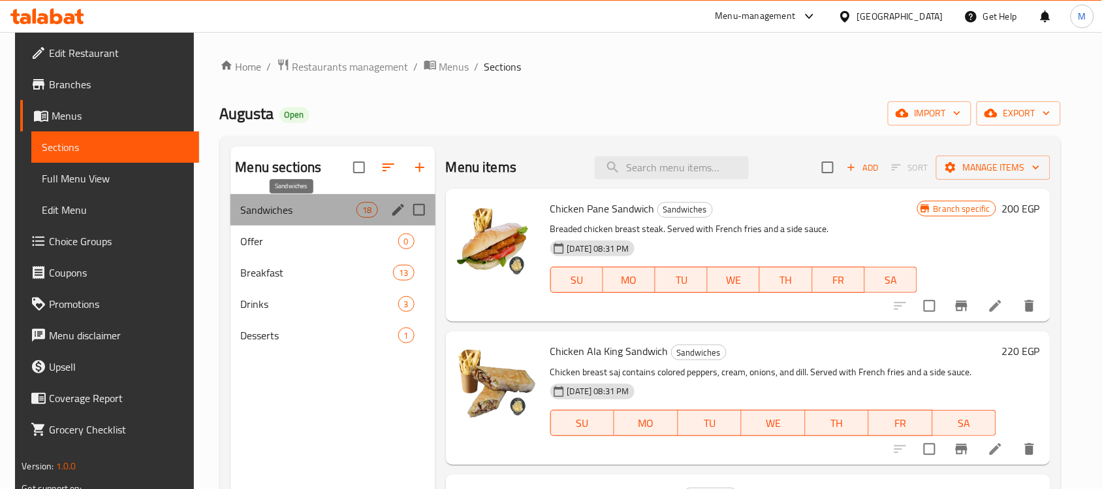
click at [282, 203] on span "Sandwiches" at bounding box center [299, 210] width 116 height 16
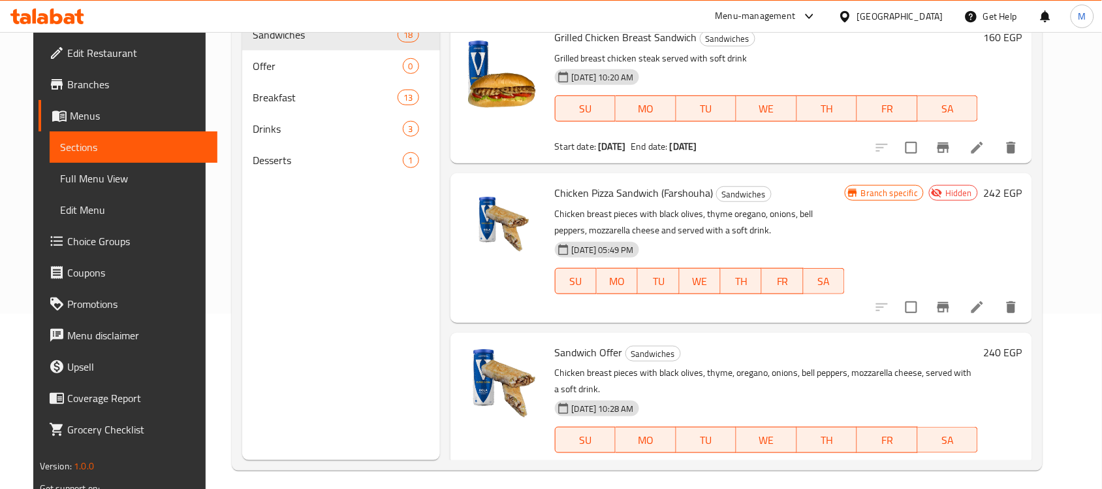
scroll to position [184, 0]
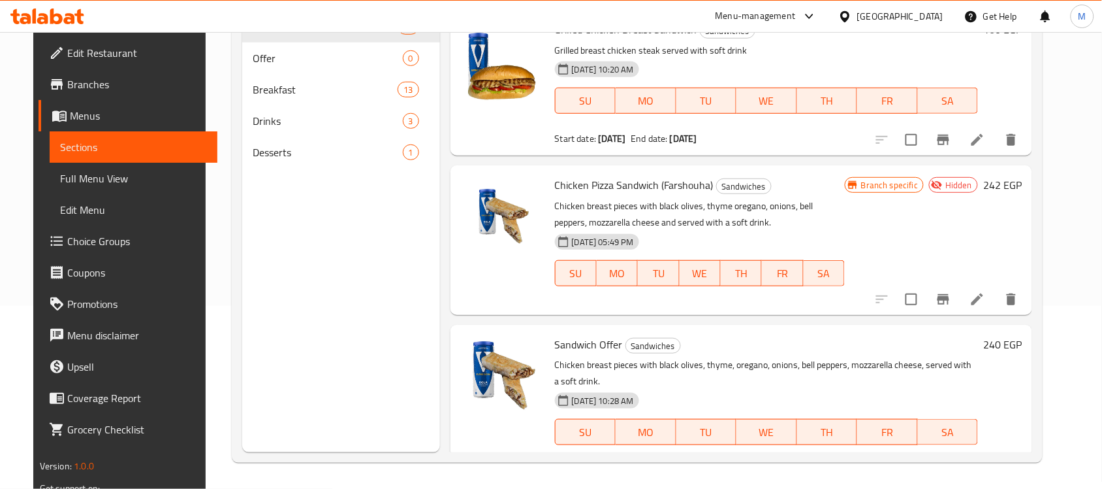
click at [565, 334] on span "Sandwich Offer" at bounding box center [589, 344] width 68 height 20
drag, startPoint x: 565, startPoint y: 308, endPoint x: 602, endPoint y: 313, distance: 36.9
click at [602, 334] on span "Sandwich Offer" at bounding box center [589, 344] width 68 height 20
copy span "Sandwich Offer"
click at [683, 229] on div "[DATE] 05:49 PM SU MO TU WE TH FR SA" at bounding box center [700, 264] width 300 height 71
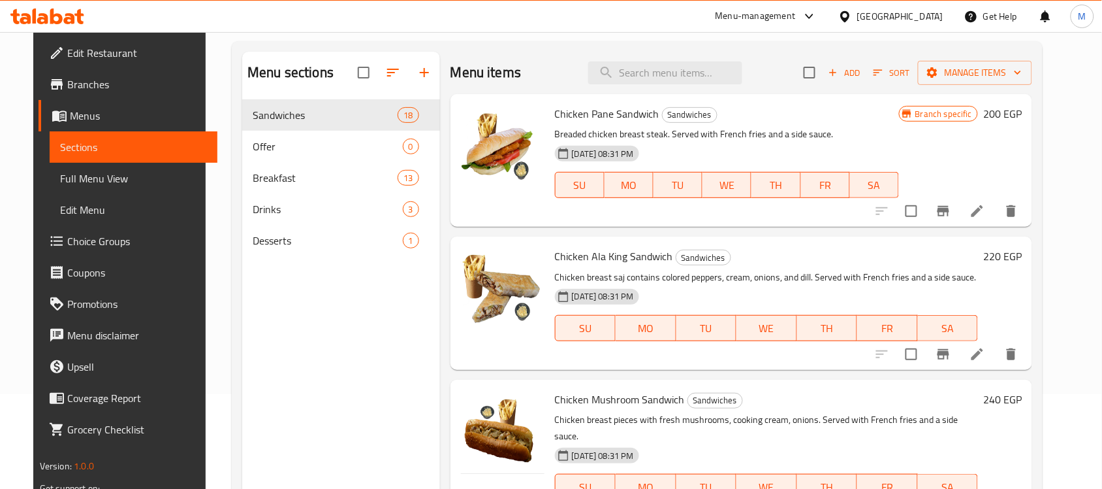
scroll to position [0, 0]
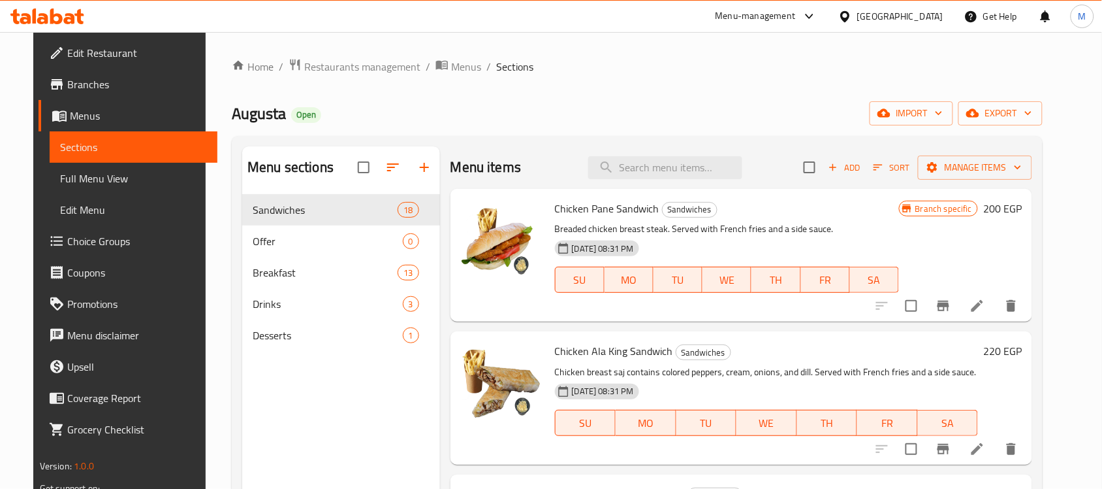
click at [684, 121] on div "Augusta Open import export" at bounding box center [637, 113] width 811 height 24
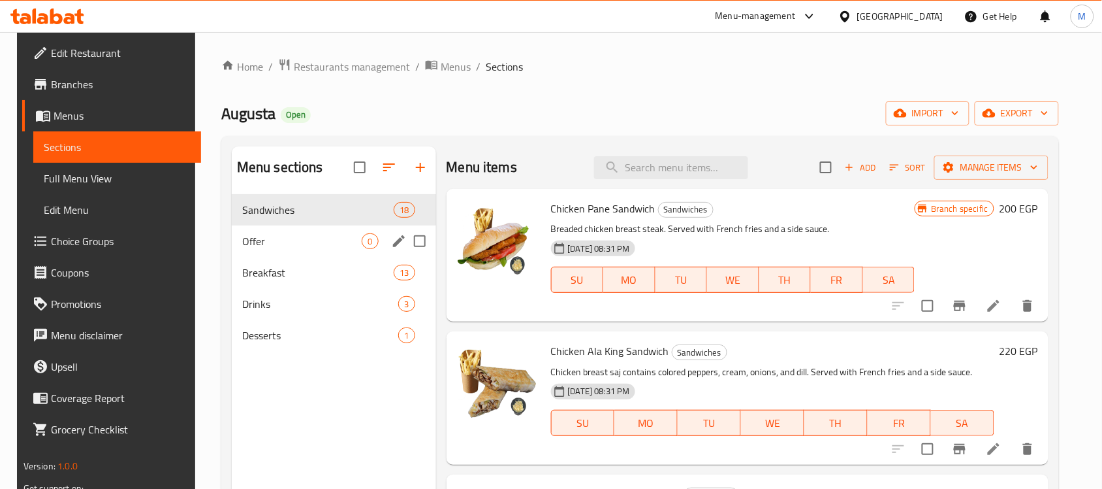
click at [310, 242] on span "Offer" at bounding box center [302, 241] width 120 height 16
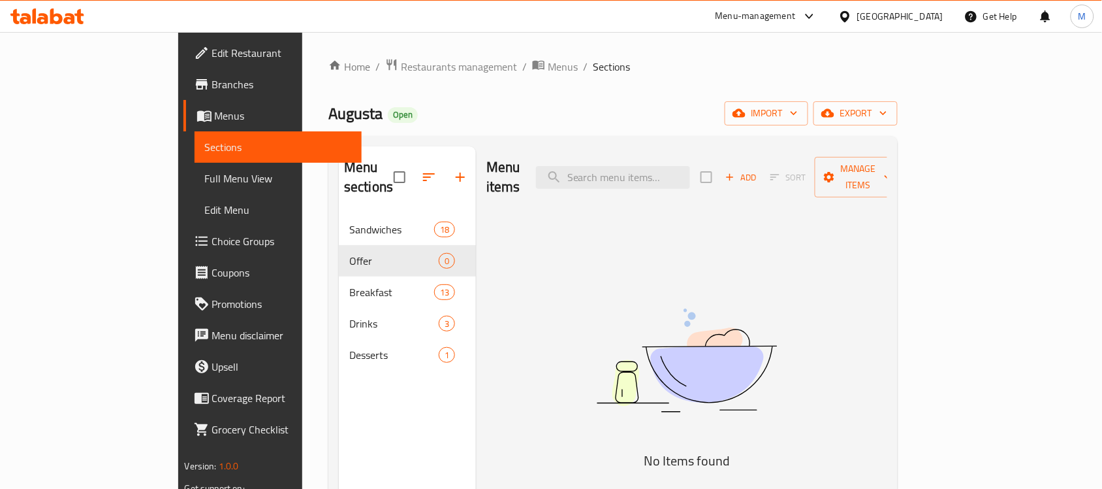
click at [658, 274] on img at bounding box center [687, 360] width 327 height 173
click at [890, 120] on icon "button" at bounding box center [883, 112] width 13 height 13
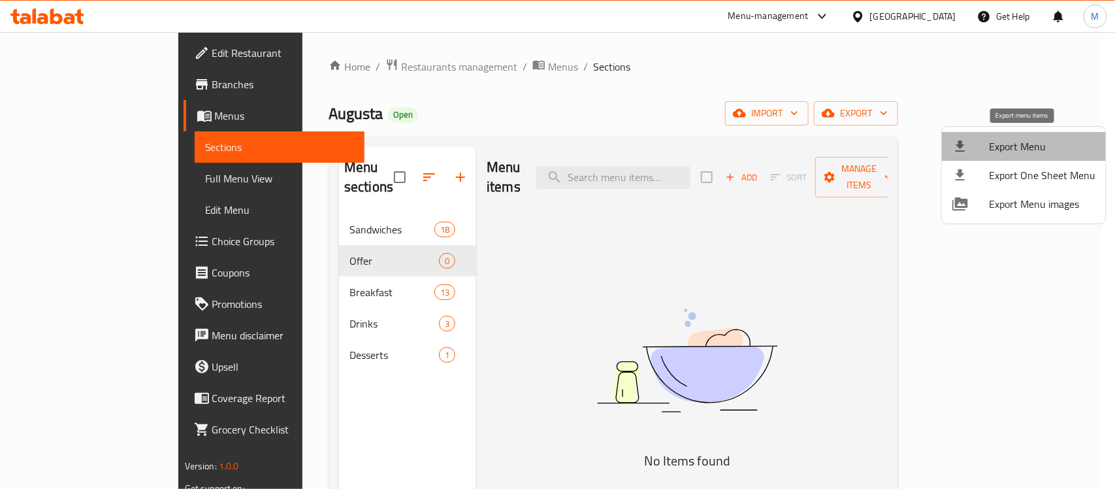
click at [1032, 139] on span "Export Menu" at bounding box center [1042, 146] width 106 height 16
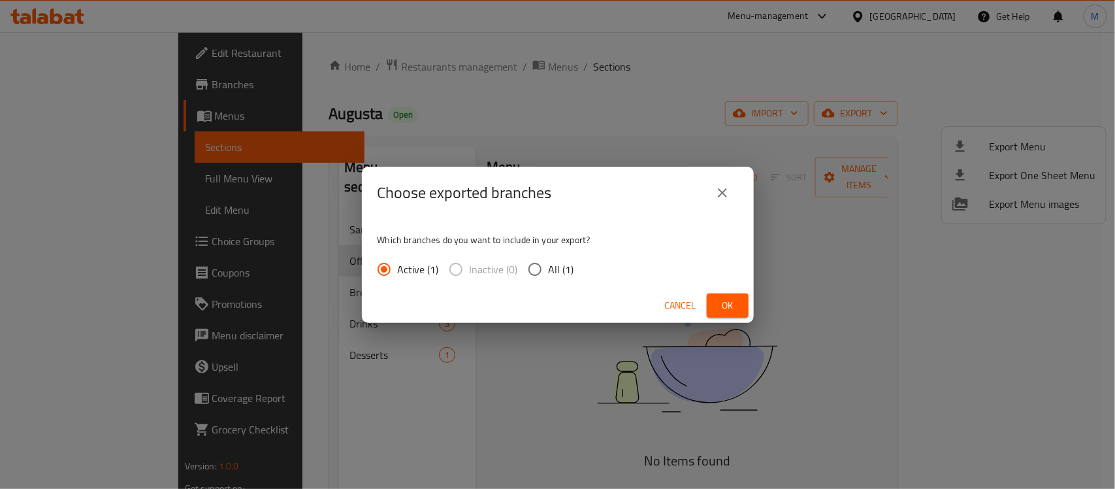
click at [550, 266] on span "All (1)" at bounding box center [561, 269] width 25 height 16
click at [549, 266] on input "All (1)" at bounding box center [534, 268] width 27 height 27
radio input "true"
click at [729, 311] on span "Ok" at bounding box center [727, 305] width 21 height 16
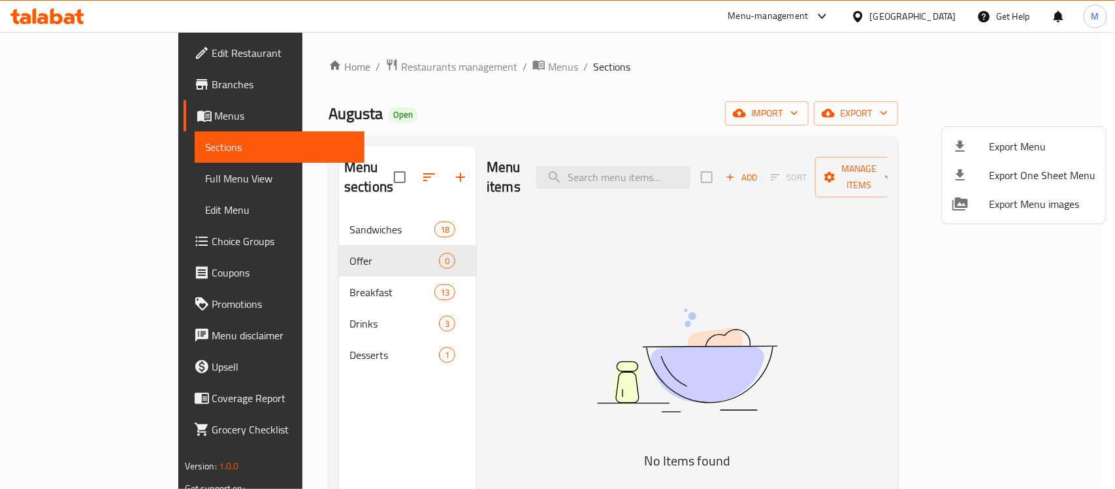
click at [340, 72] on div at bounding box center [557, 244] width 1115 height 489
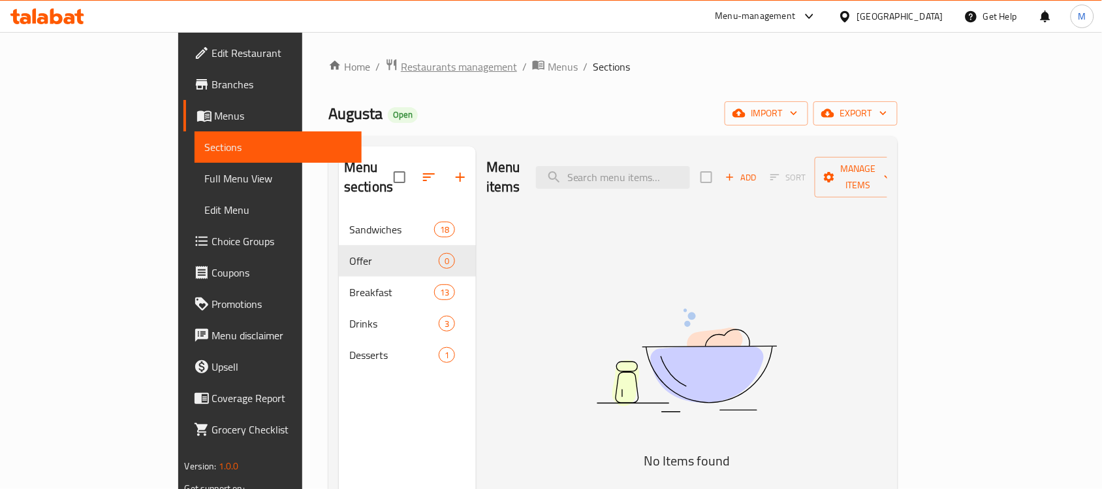
click at [401, 67] on span "Restaurants management" at bounding box center [459, 67] width 116 height 16
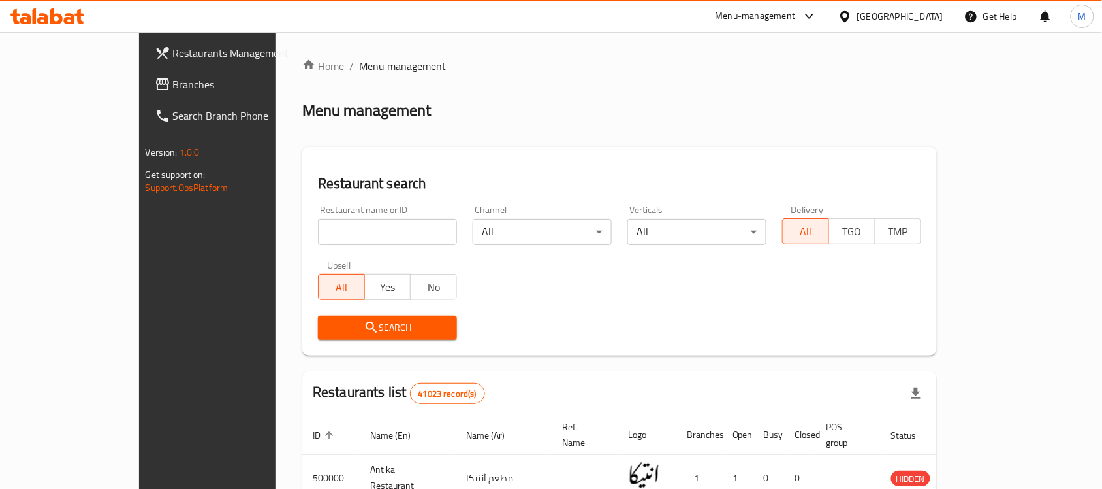
click at [318, 234] on input "search" at bounding box center [387, 232] width 139 height 26
paste input "704250"
type input "704250"
click button "Search" at bounding box center [387, 327] width 139 height 24
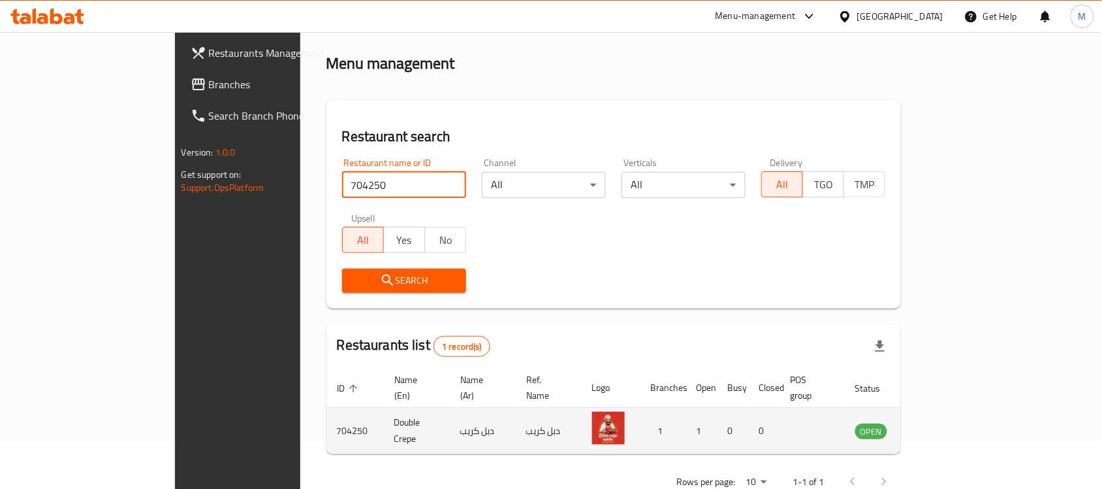
scroll to position [69, 0]
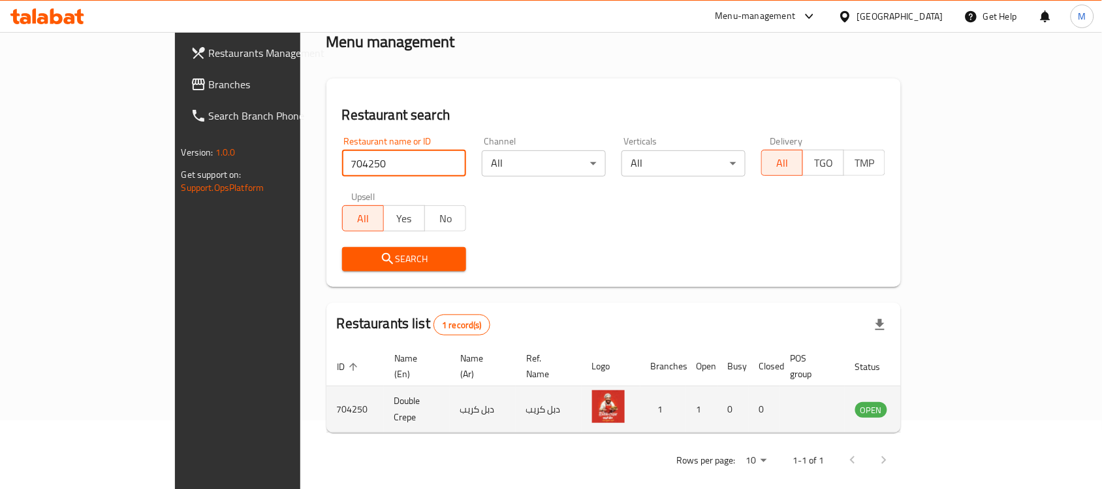
click at [939, 404] on icon "enhanced table" at bounding box center [932, 409] width 14 height 11
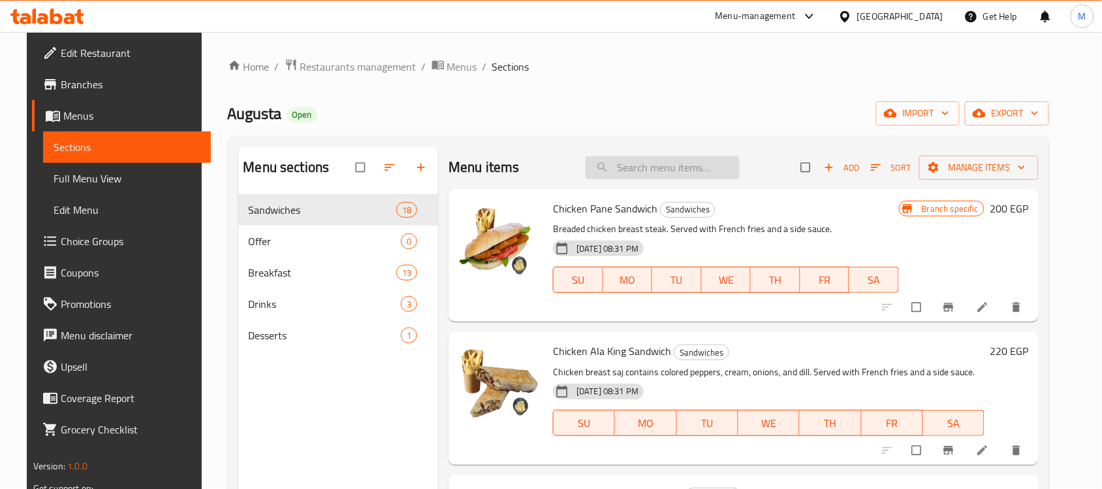
click at [645, 163] on input "search" at bounding box center [663, 167] width 154 height 23
paste input "Sandwich Offer"
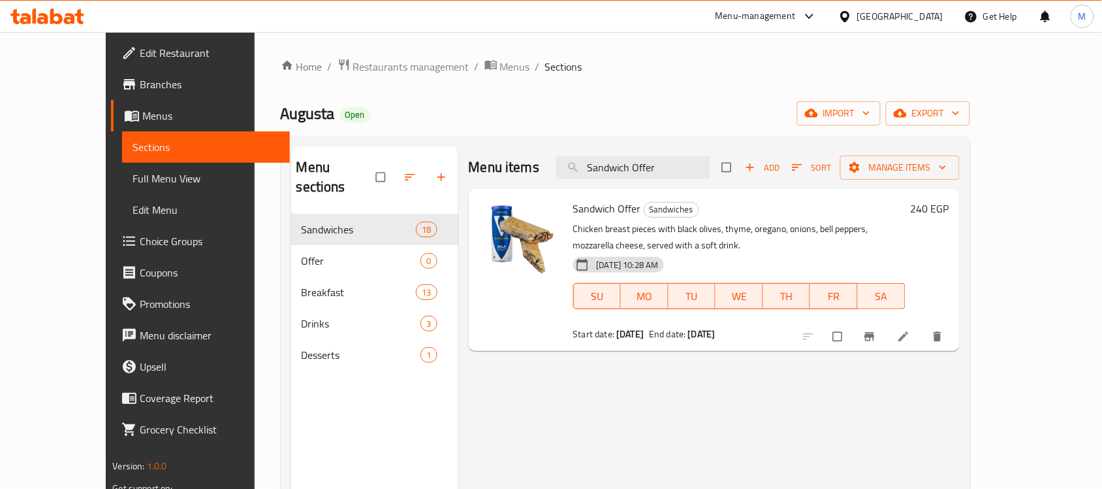
type input "Sandwich Offer"
click at [615, 91] on div "Home / Restaurants management / Menus / Sections Augusta Open import export Men…" at bounding box center [626, 351] width 690 height 587
click at [635, 116] on div "Augusta Open import export" at bounding box center [626, 113] width 690 height 24
click at [924, 326] on li at bounding box center [905, 336] width 37 height 21
